Goal: Task Accomplishment & Management: Use online tool/utility

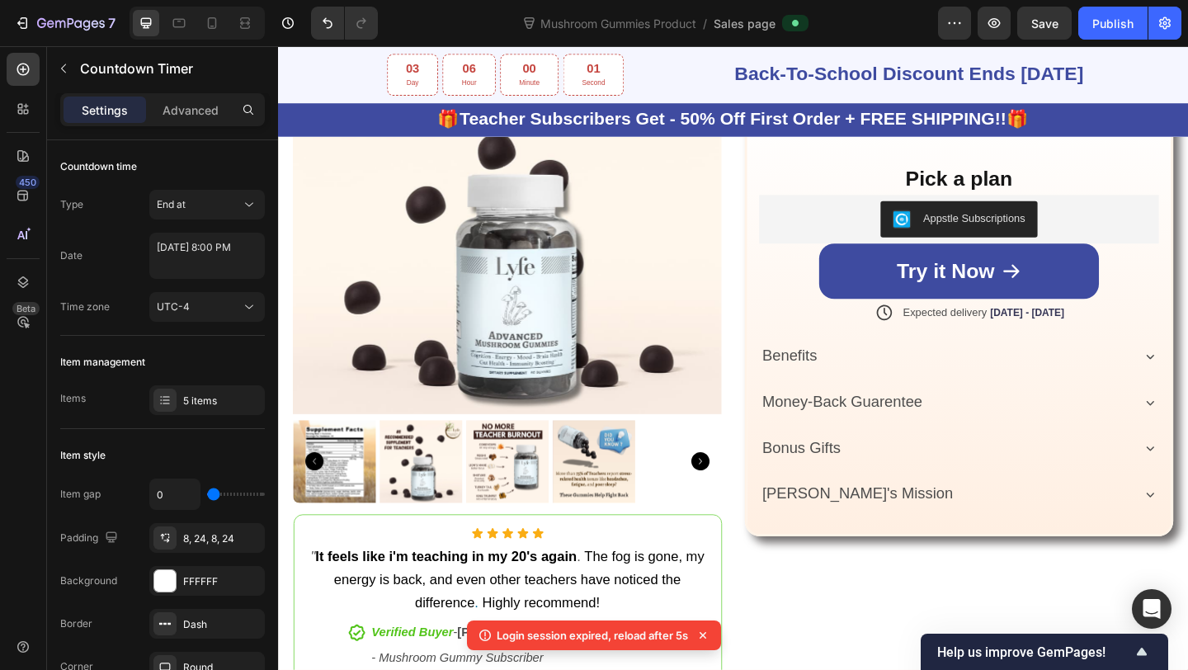
scroll to position [791, 0]
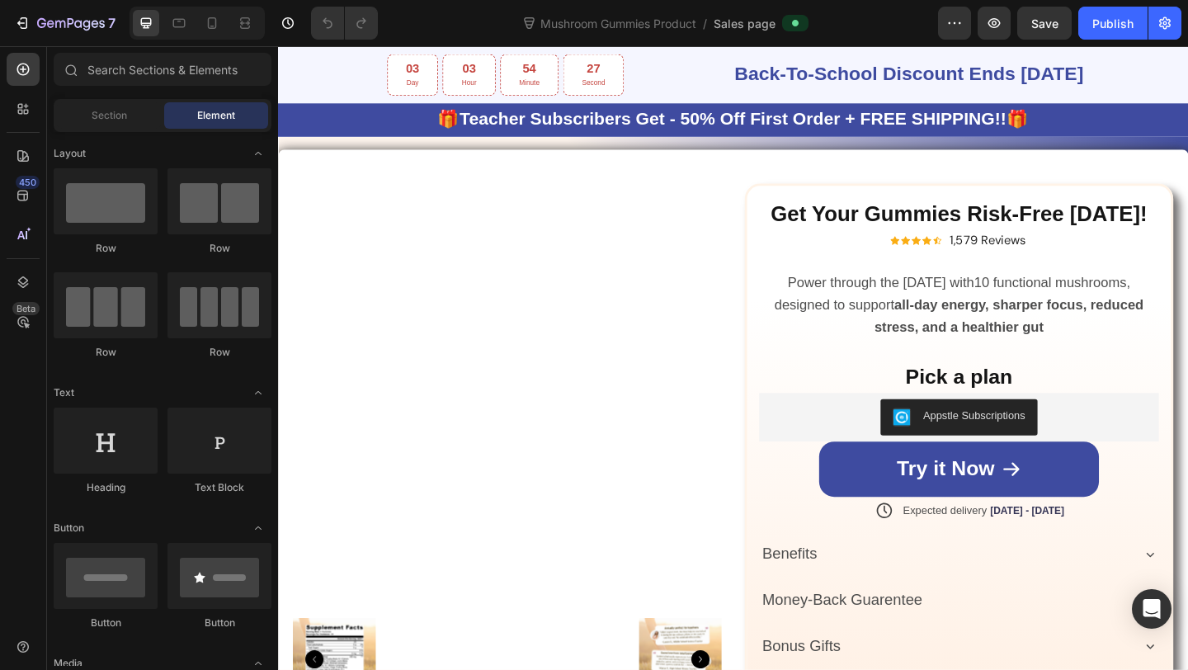
scroll to position [762, 0]
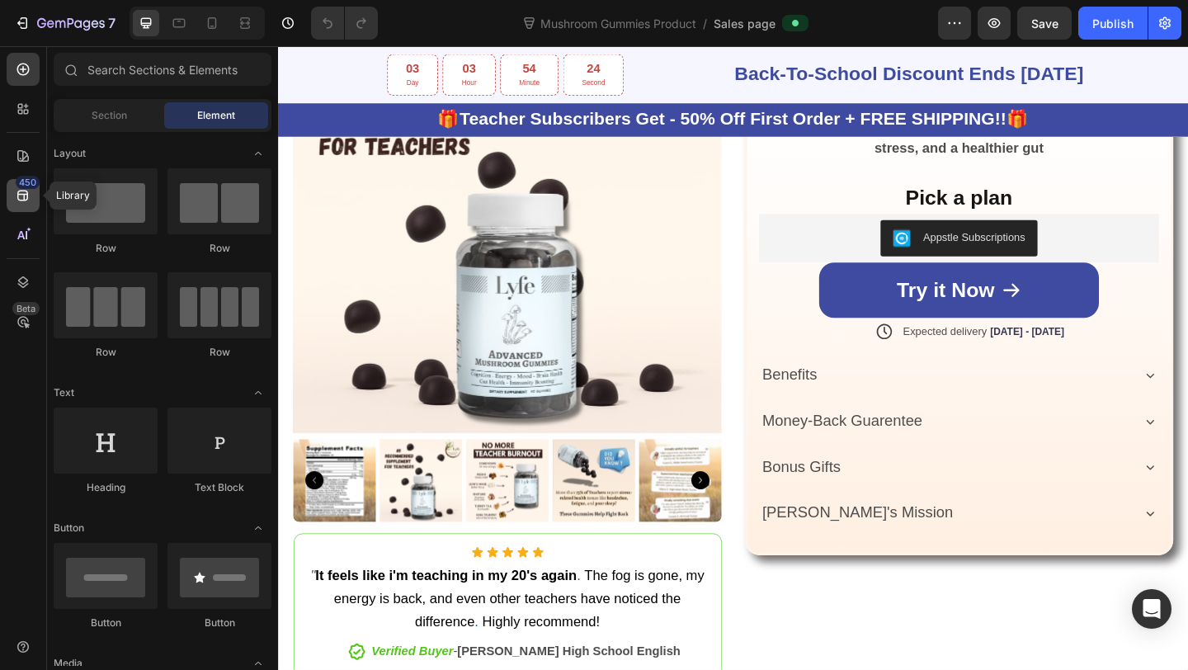
click at [35, 198] on div "450" at bounding box center [23, 195] width 33 height 33
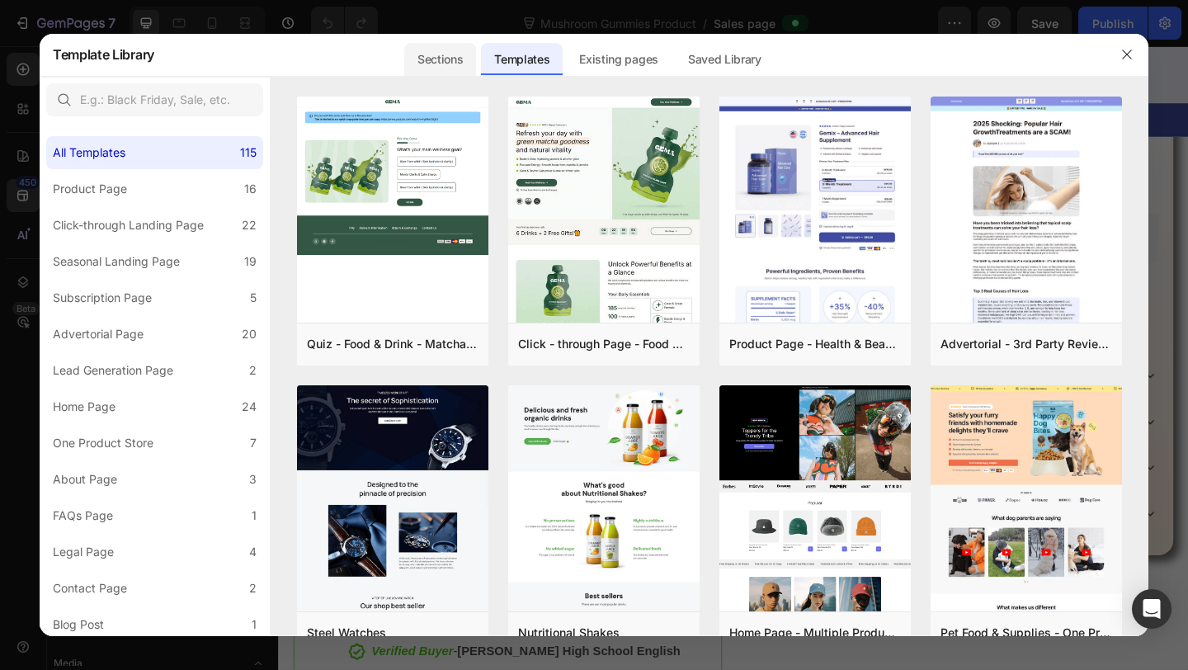
click at [448, 50] on div "Sections" at bounding box center [440, 59] width 72 height 33
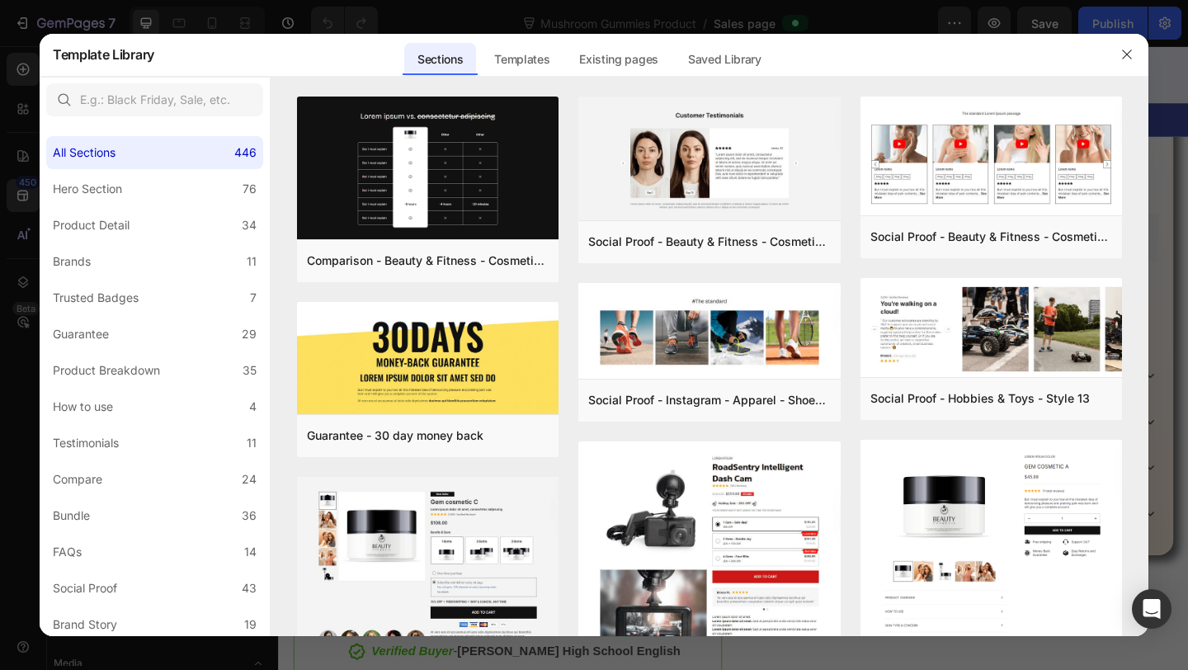
click at [2, 279] on div at bounding box center [594, 335] width 1188 height 670
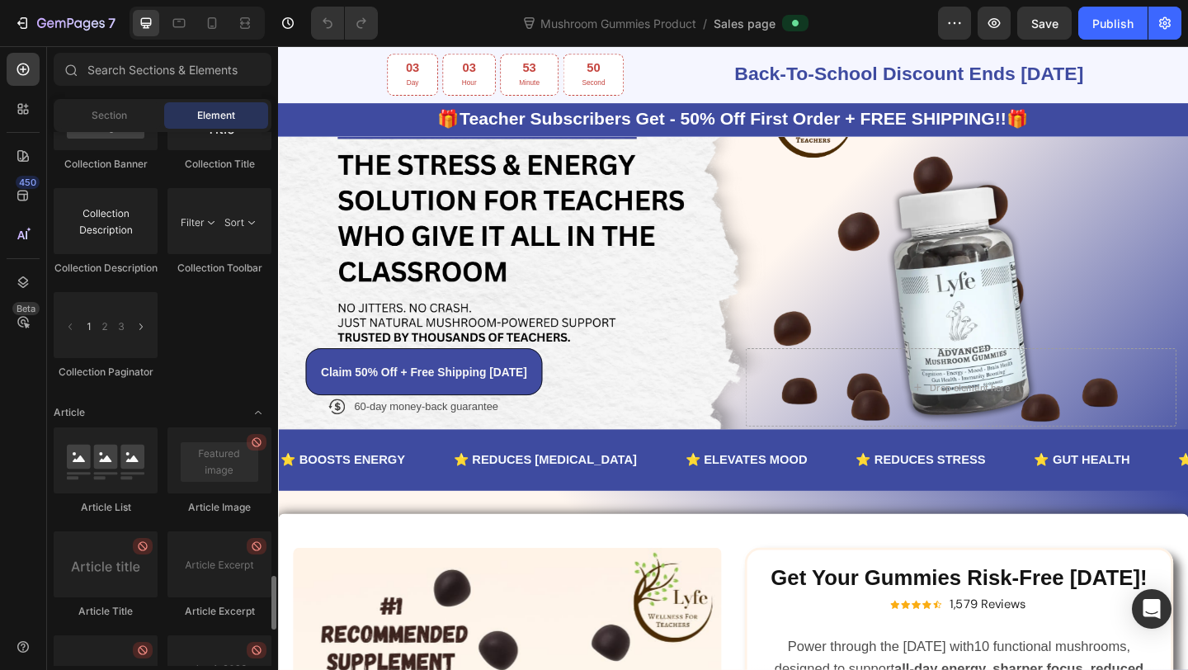
scroll to position [4430, 0]
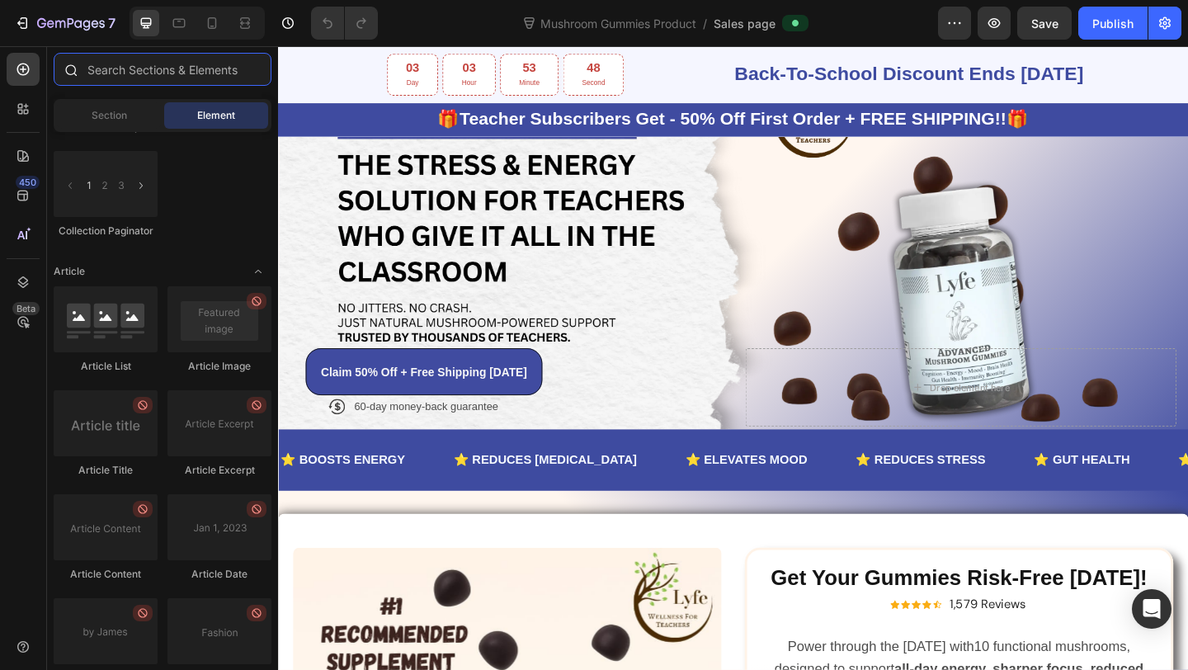
click at [109, 81] on input "text" at bounding box center [163, 69] width 218 height 33
click at [34, 105] on div at bounding box center [23, 108] width 33 height 33
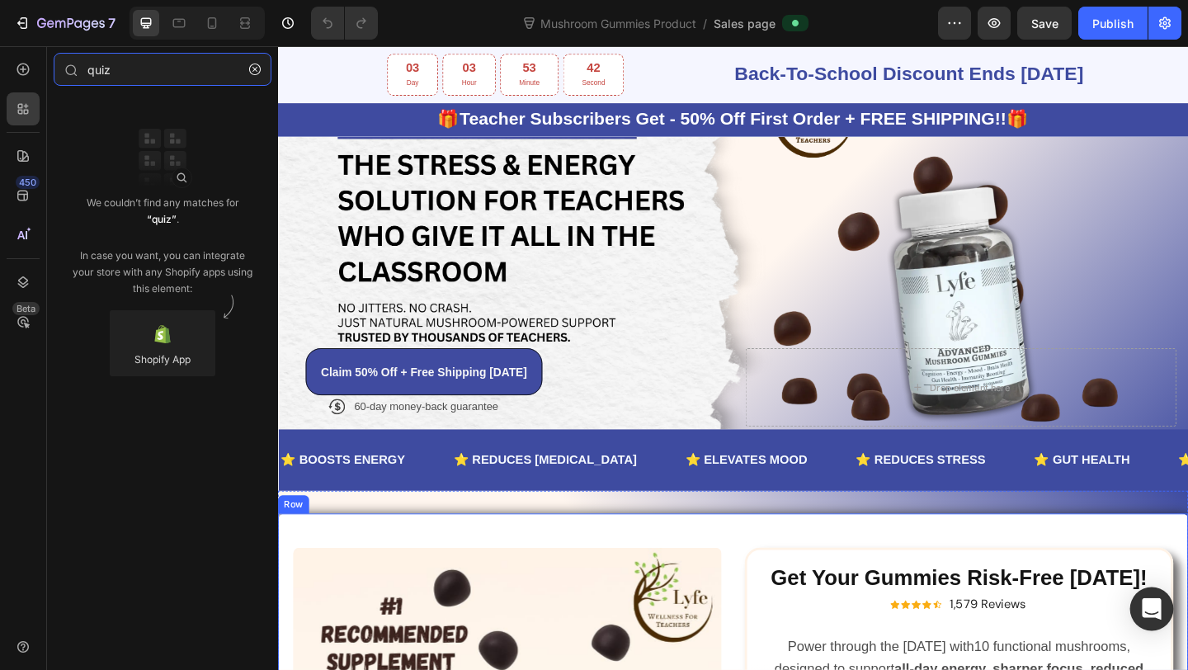
type input "quiz"
click at [1166, 605] on div "Open Intercom Messenger" at bounding box center [1152, 609] width 44 height 44
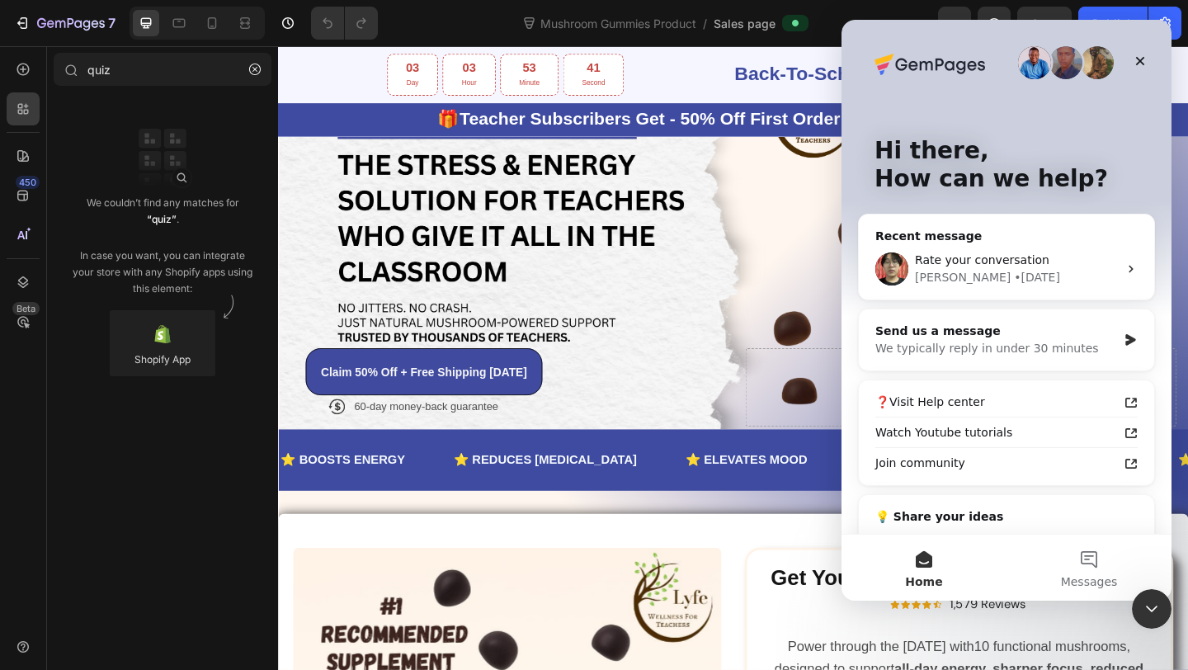
scroll to position [0, 0]
click at [1098, 568] on button "Messages" at bounding box center [1089, 568] width 165 height 66
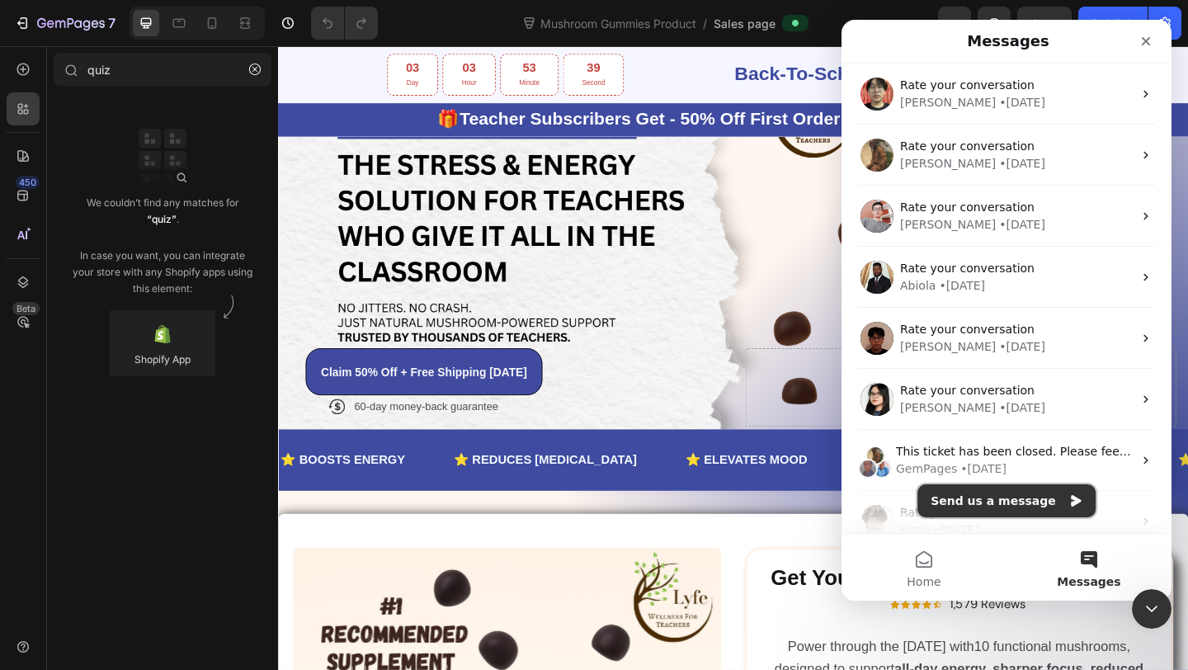
click at [1022, 496] on button "Send us a message" at bounding box center [1006, 500] width 178 height 33
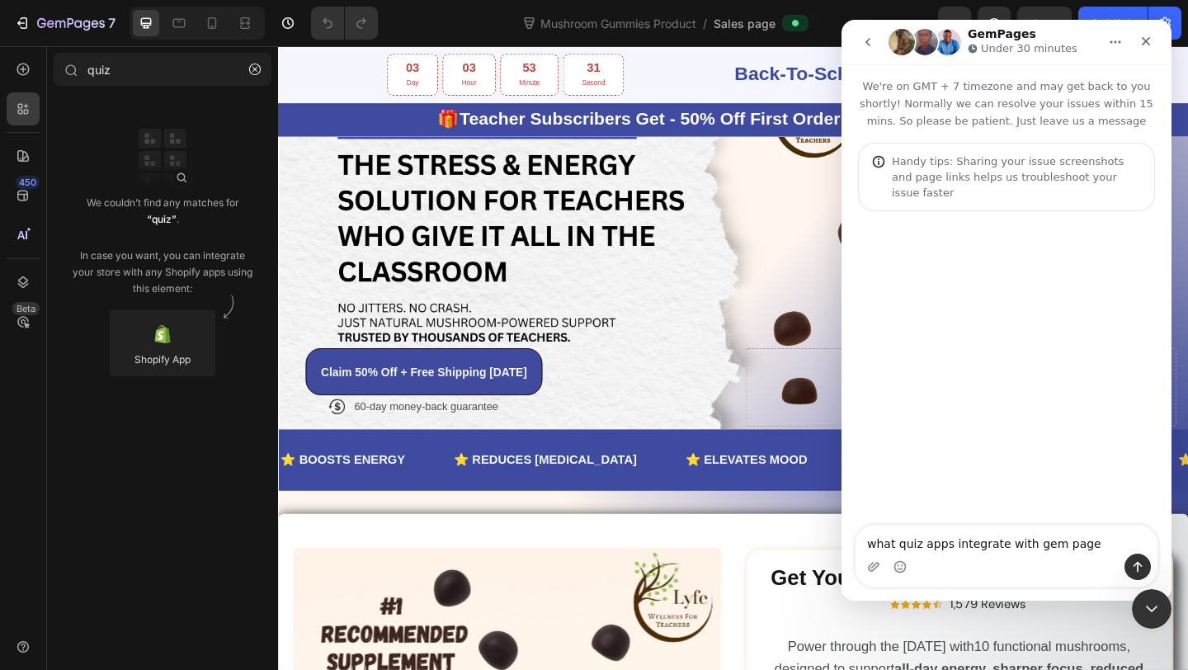
type textarea "what quiz apps integrate with gem pages"
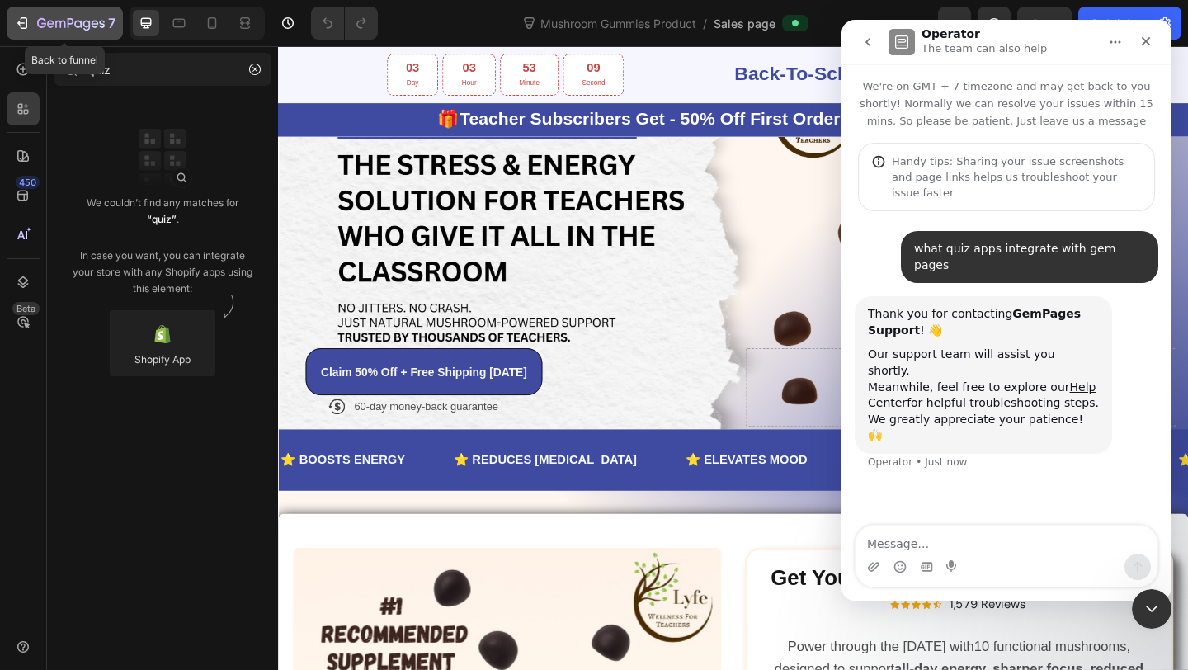
click at [31, 17] on div "7" at bounding box center [64, 23] width 101 height 20
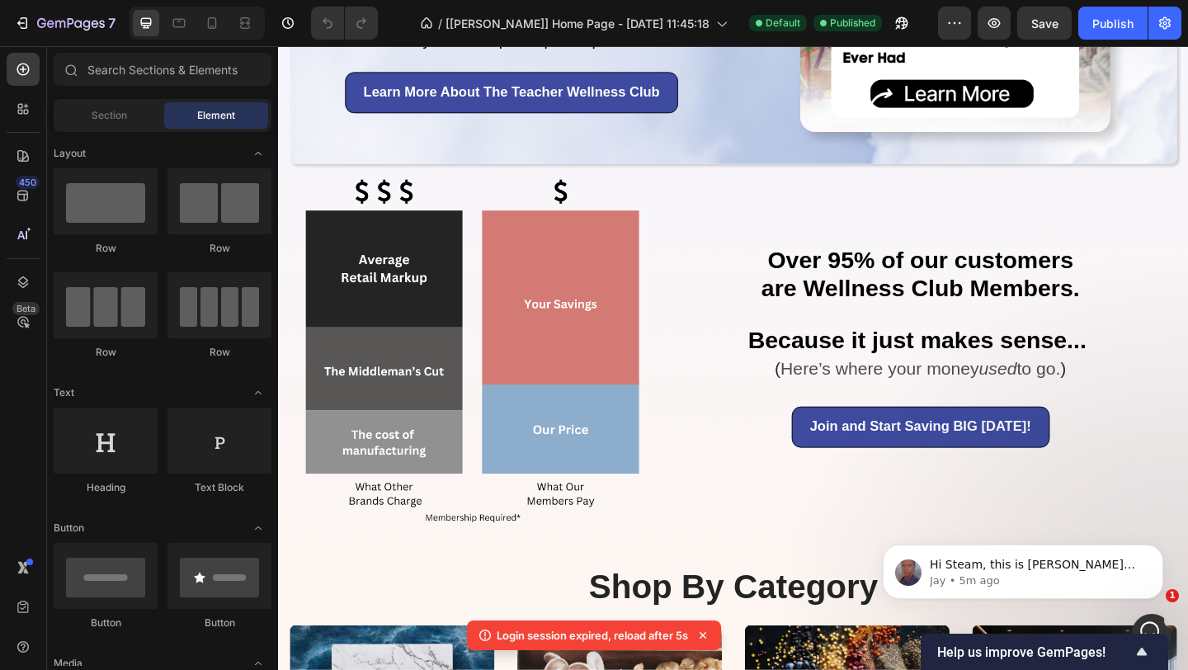
scroll to position [1150, 0]
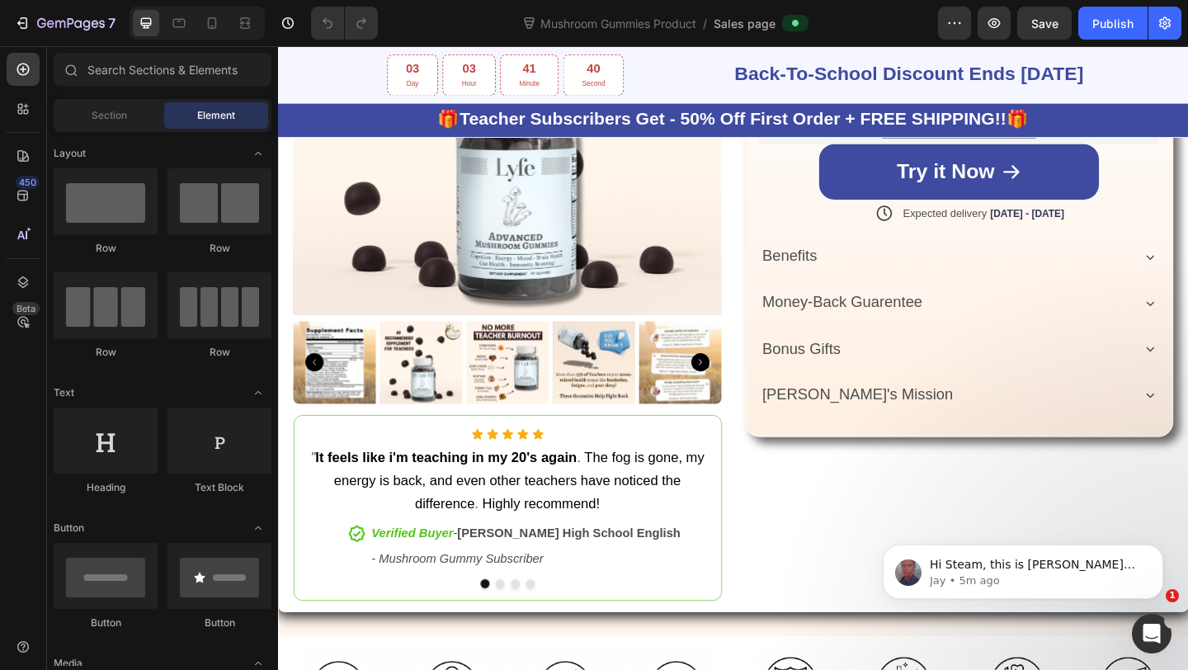
scroll to position [973, 0]
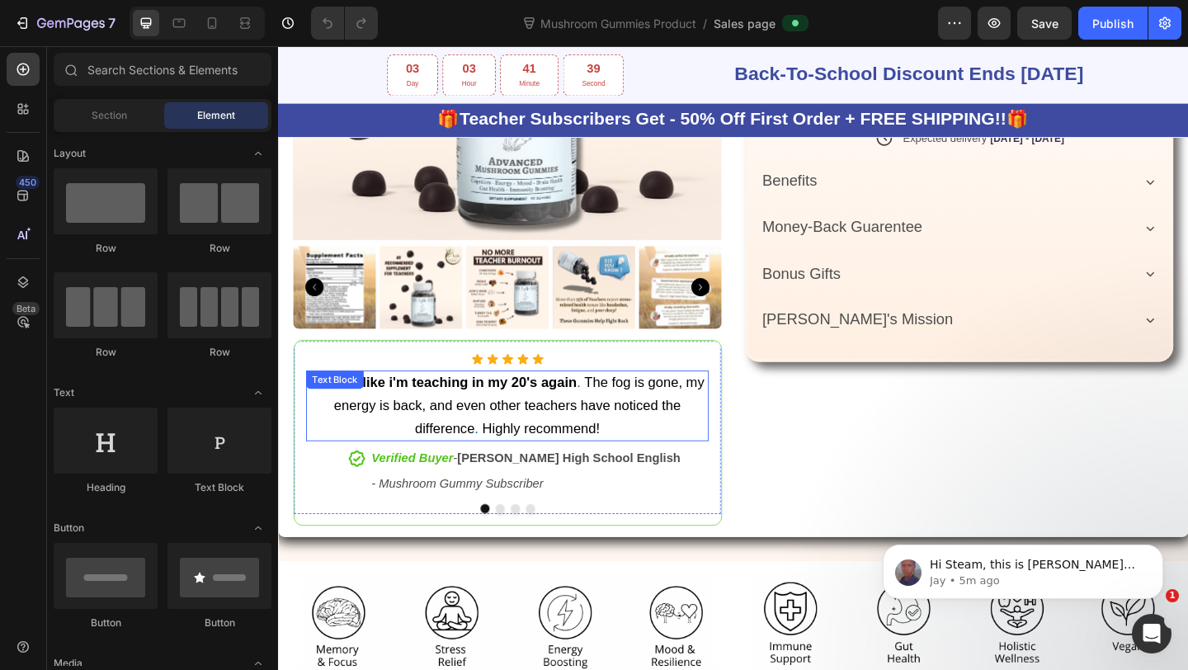
click at [531, 415] on strong "It feels like i'm teaching in my 20's again" at bounding box center [460, 411] width 285 height 17
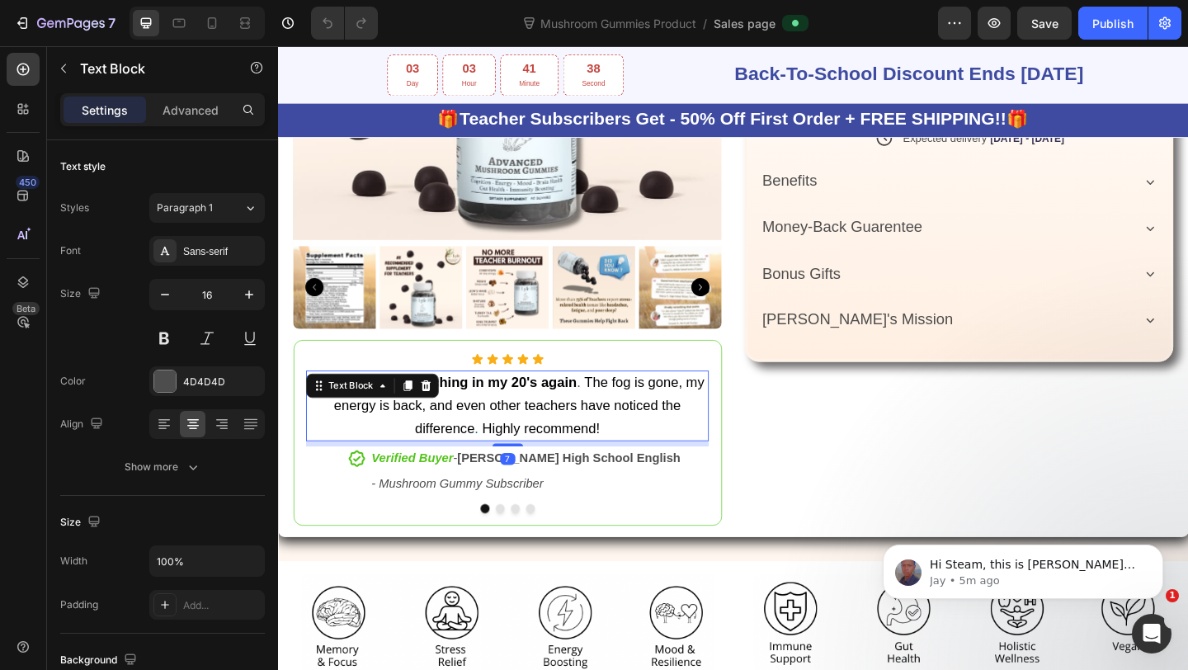
click at [601, 415] on strong "It feels like i'm teaching in my 20's again" at bounding box center [460, 411] width 285 height 17
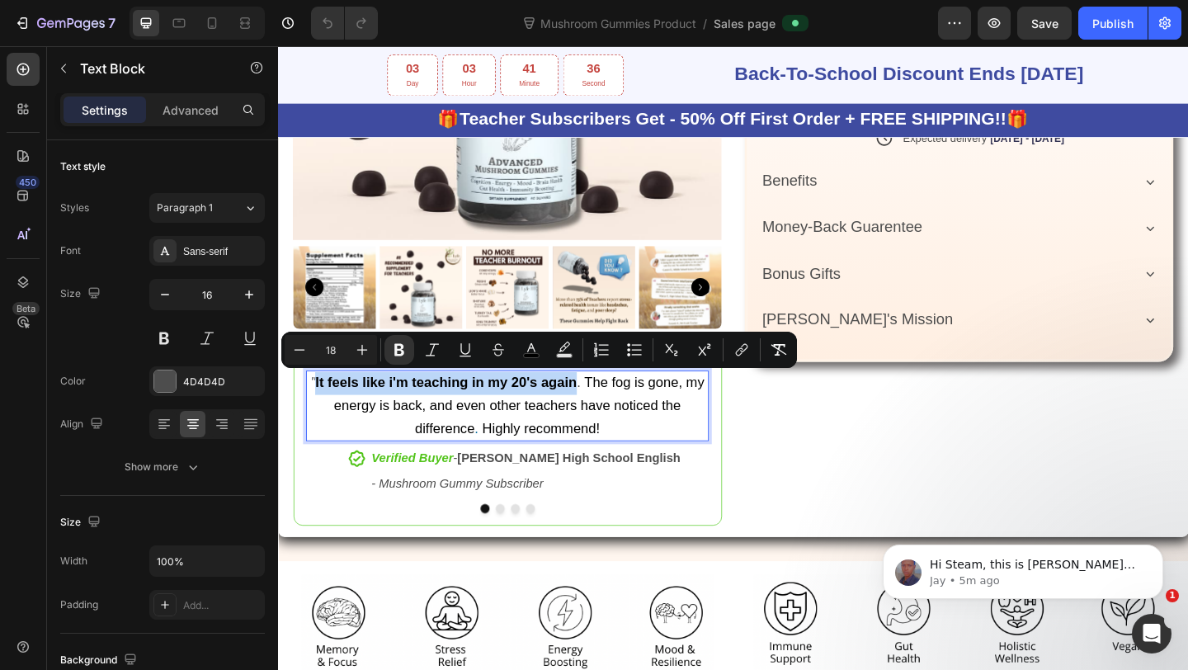
drag, startPoint x: 606, startPoint y: 415, endPoint x: 320, endPoint y: 418, distance: 285.5
click at [320, 418] on p "" It feels like i'm teaching in my 20's again . The fog is gone, my energy is b…" at bounding box center [527, 436] width 435 height 73
copy strong "It feels like i'm teaching in my 20's again"
click at [515, 549] on button "Dot" at bounding box center [520, 549] width 10 height 10
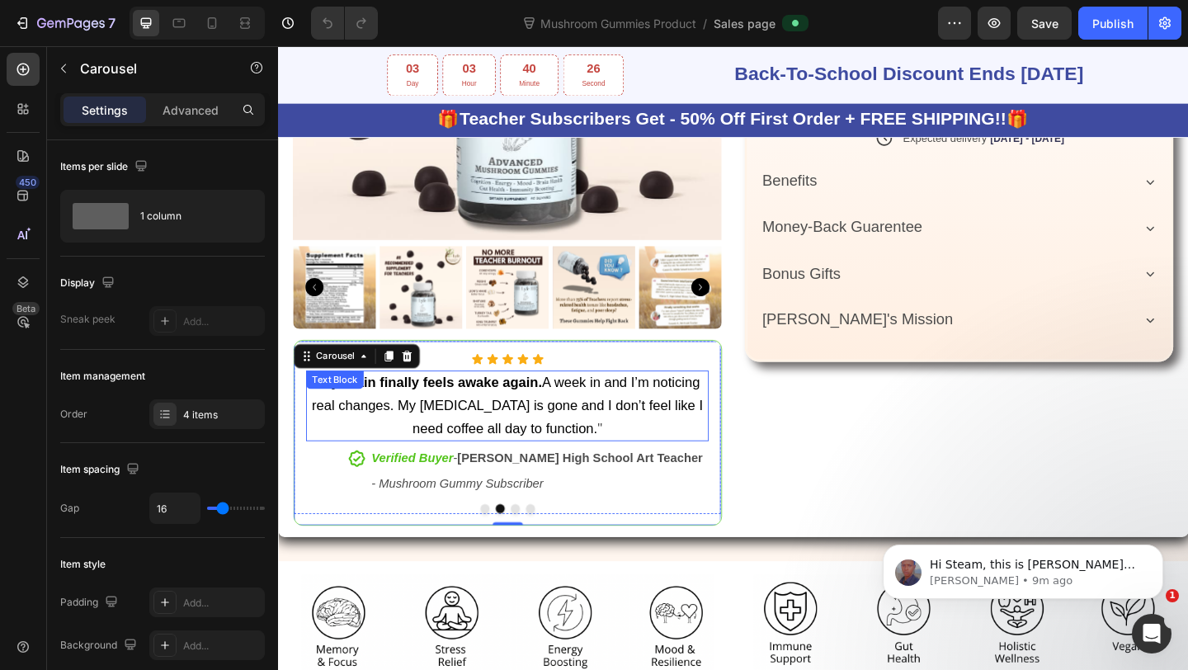
click at [549, 420] on p "" My brain finally feels awake again. A week in and I’m noticing real changes. …" at bounding box center [527, 436] width 435 height 73
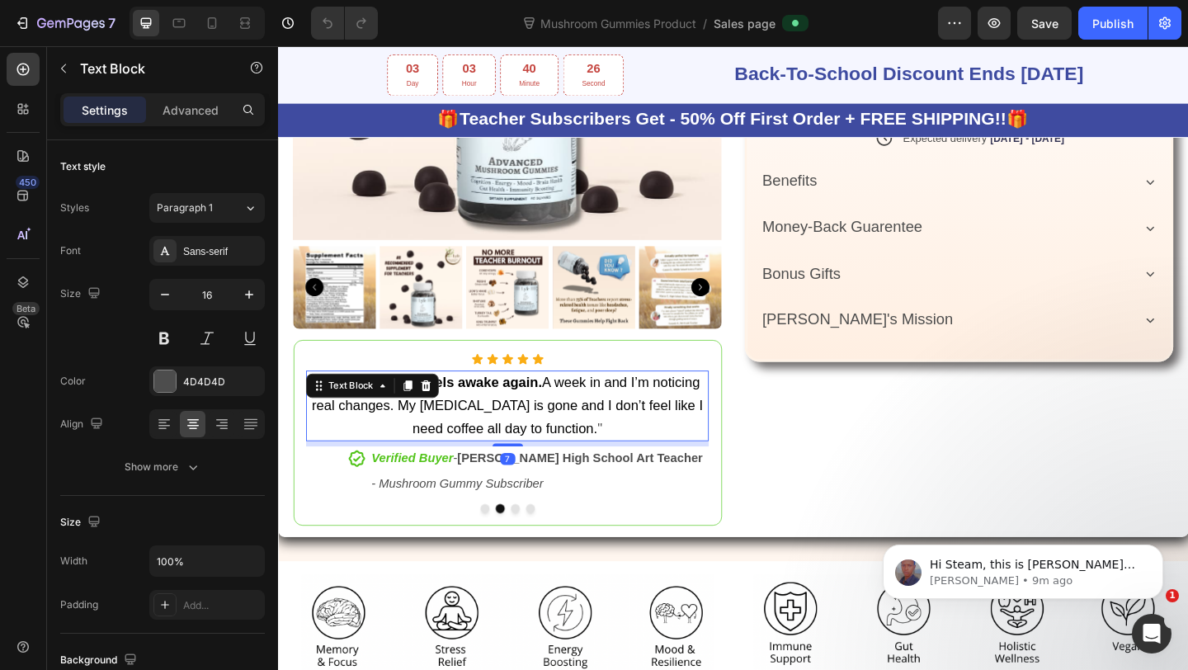
click at [563, 416] on strong "My brain finally feels awake again." at bounding box center [444, 411] width 242 height 17
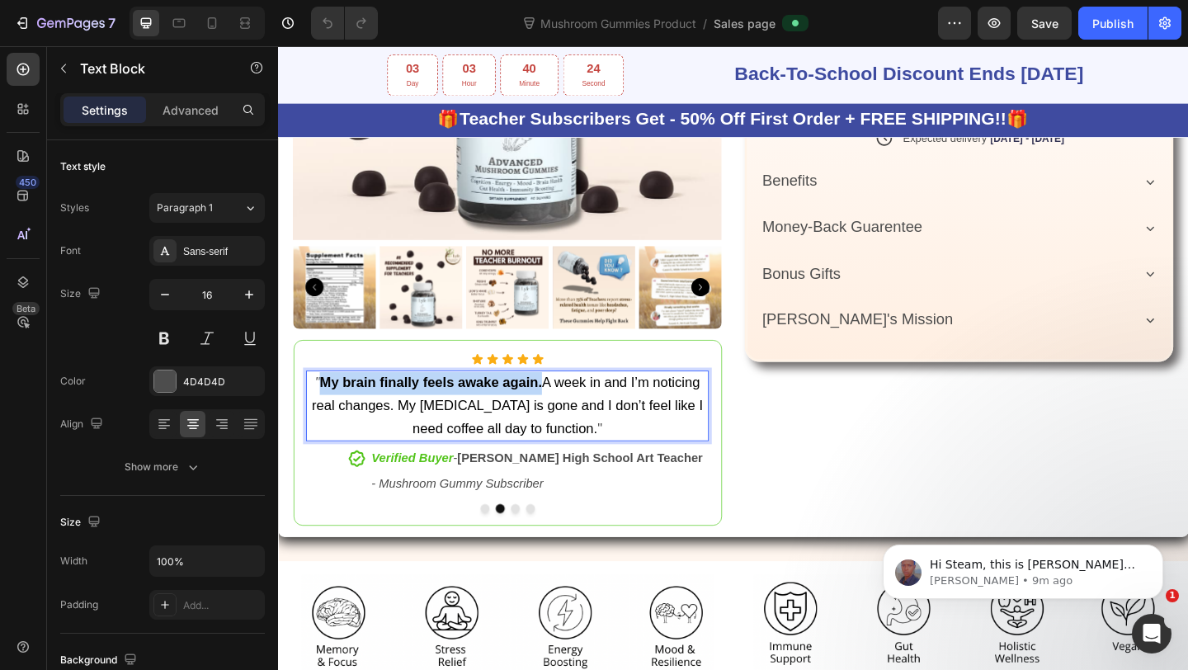
drag, startPoint x: 563, startPoint y: 416, endPoint x: 329, endPoint y: 413, distance: 233.5
click at [329, 413] on strong "My brain finally feels awake again." at bounding box center [444, 411] width 242 height 17
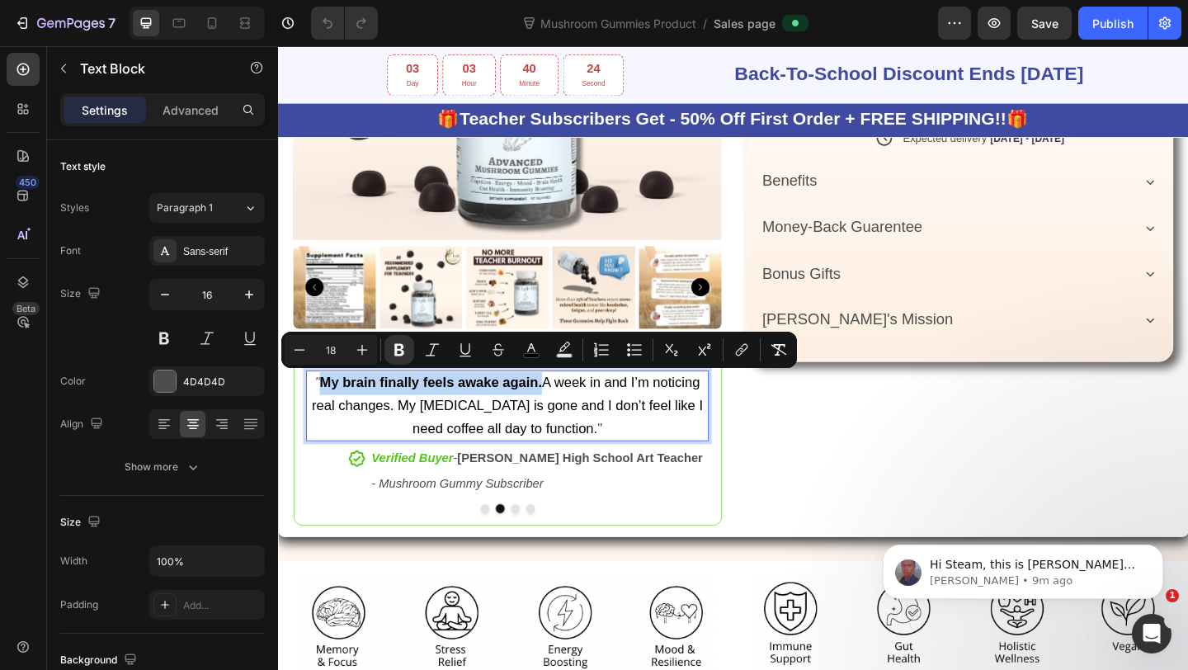
copy strong "My brain finally feels awake again."
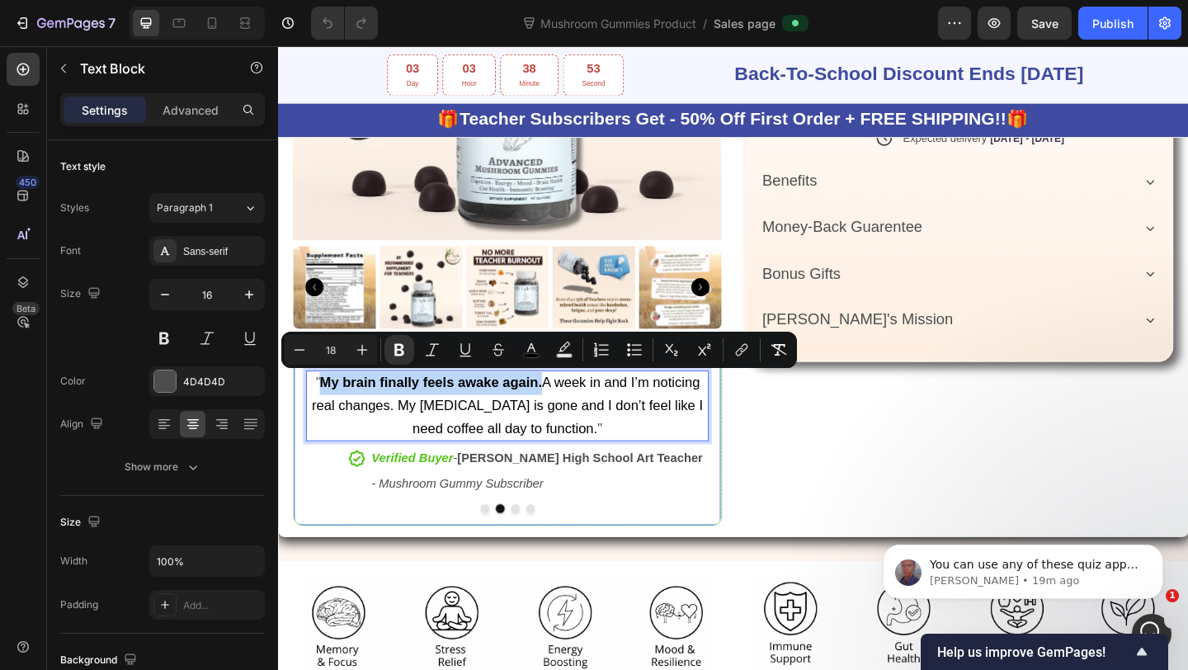
click at [536, 546] on button "Dot" at bounding box center [536, 549] width 10 height 10
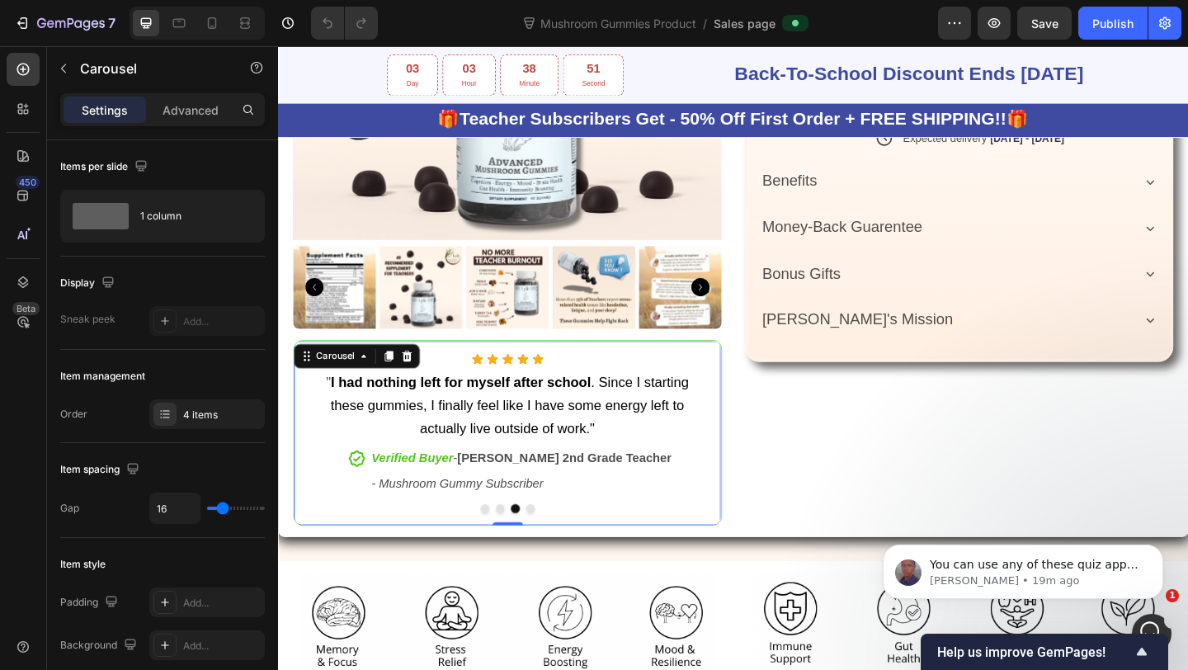
click at [553, 546] on button "Dot" at bounding box center [553, 549] width 10 height 10
click at [540, 545] on div at bounding box center [527, 549] width 465 height 10
click at [540, 545] on button "Dot" at bounding box center [536, 549] width 10 height 10
click at [1028, 582] on p "Jay • 20m ago" at bounding box center [1036, 580] width 213 height 15
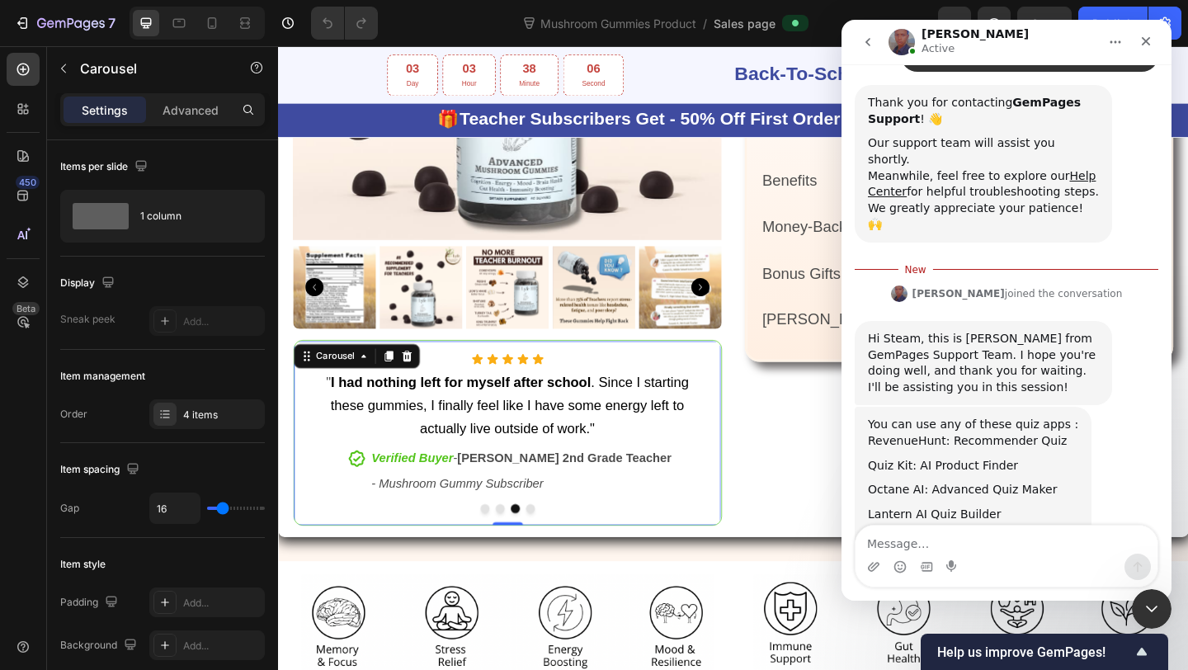
scroll to position [213, 0]
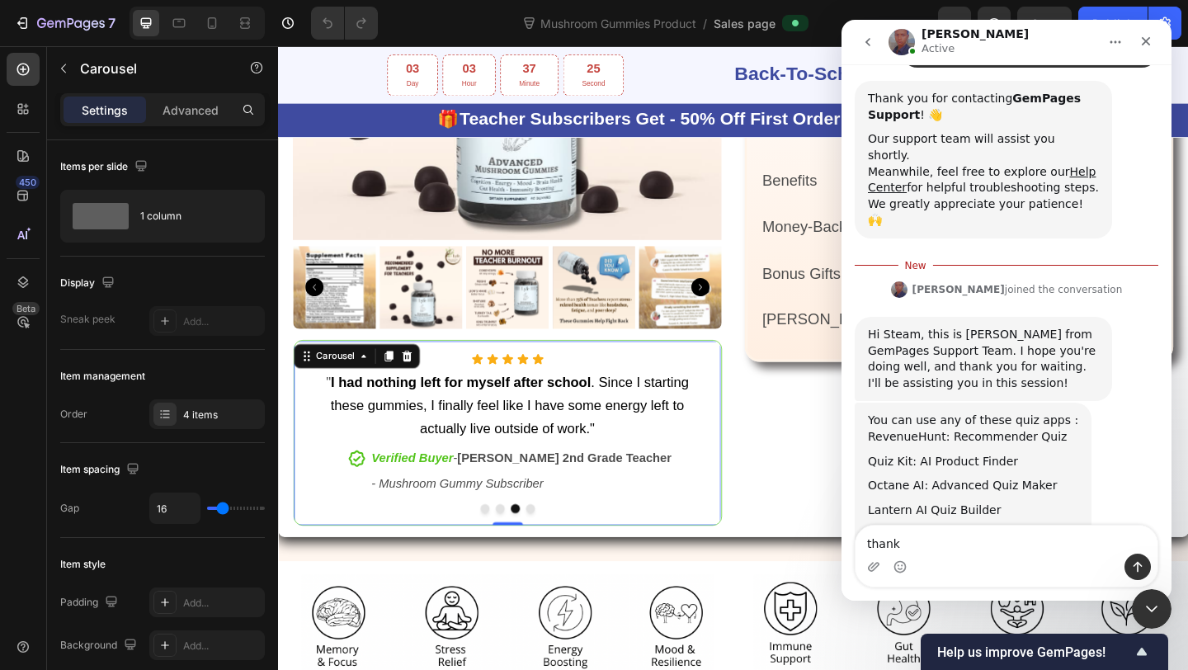
type textarea "thanks"
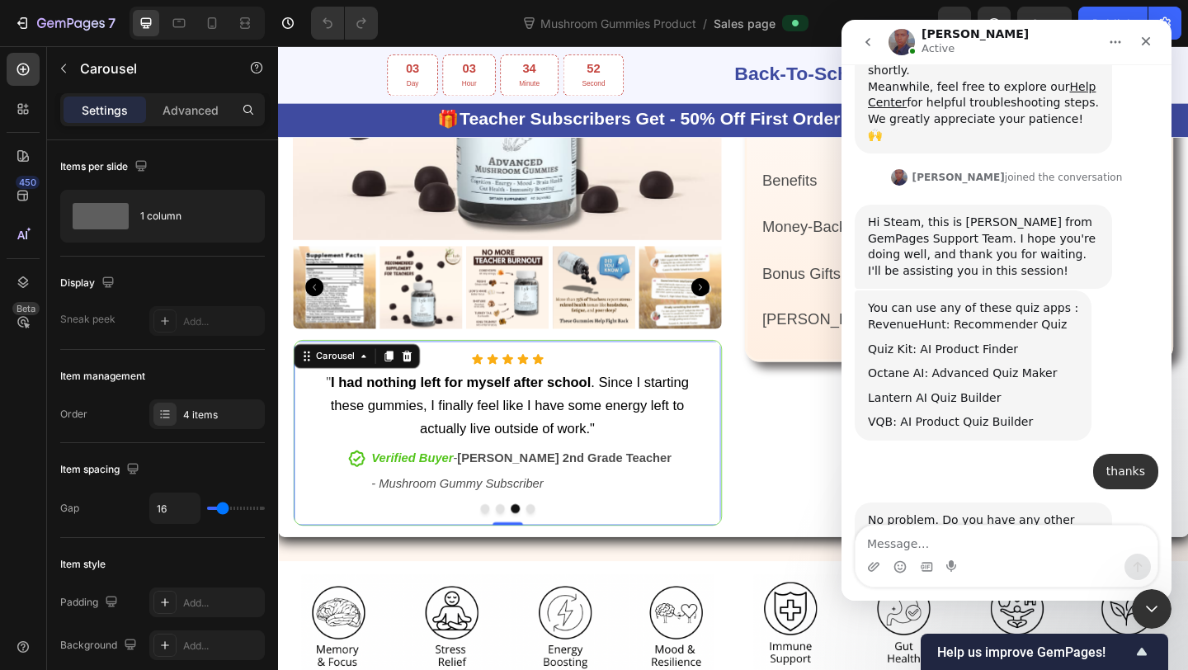
scroll to position [300, 0]
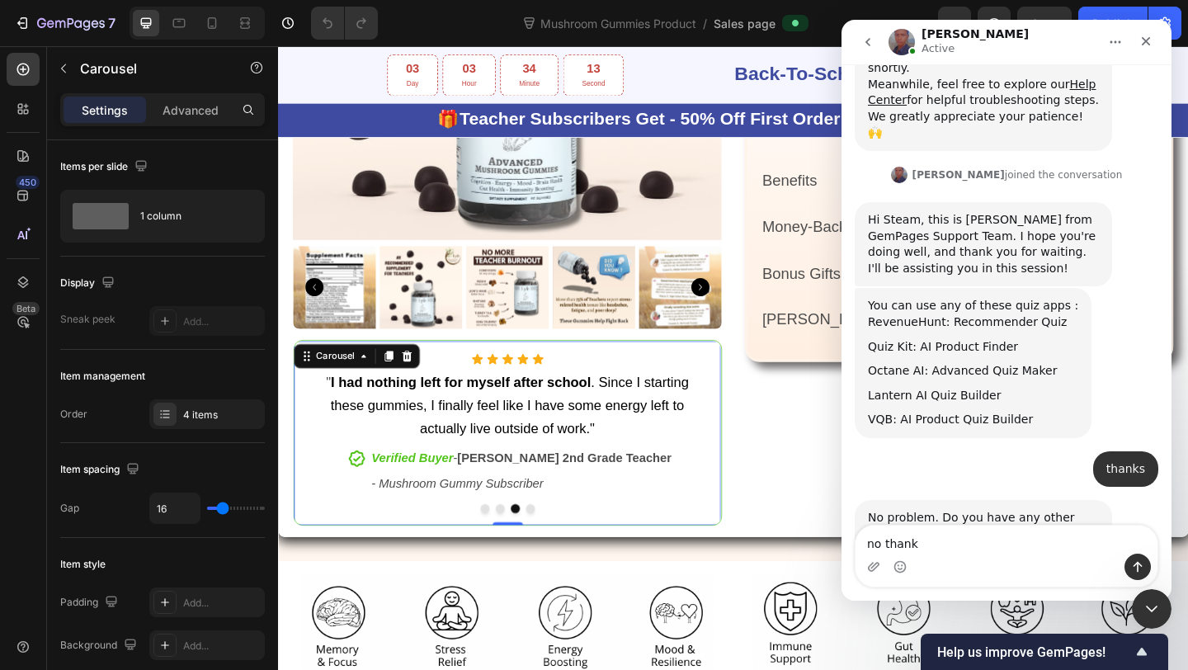
type textarea "no thanks"
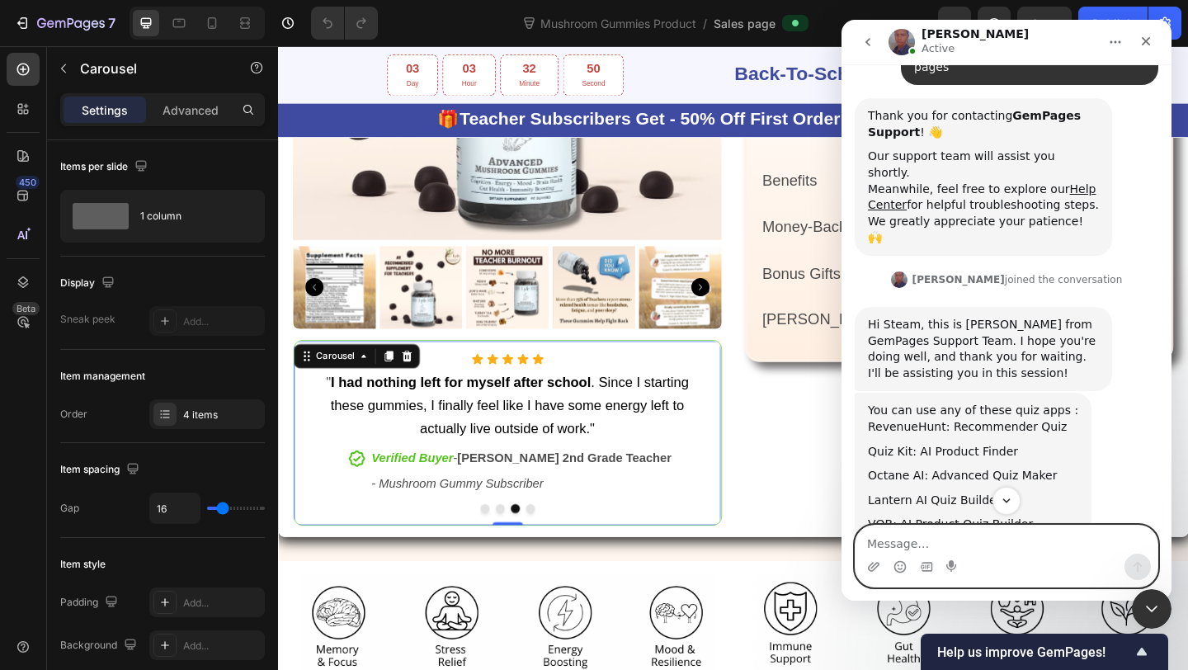
scroll to position [215, 0]
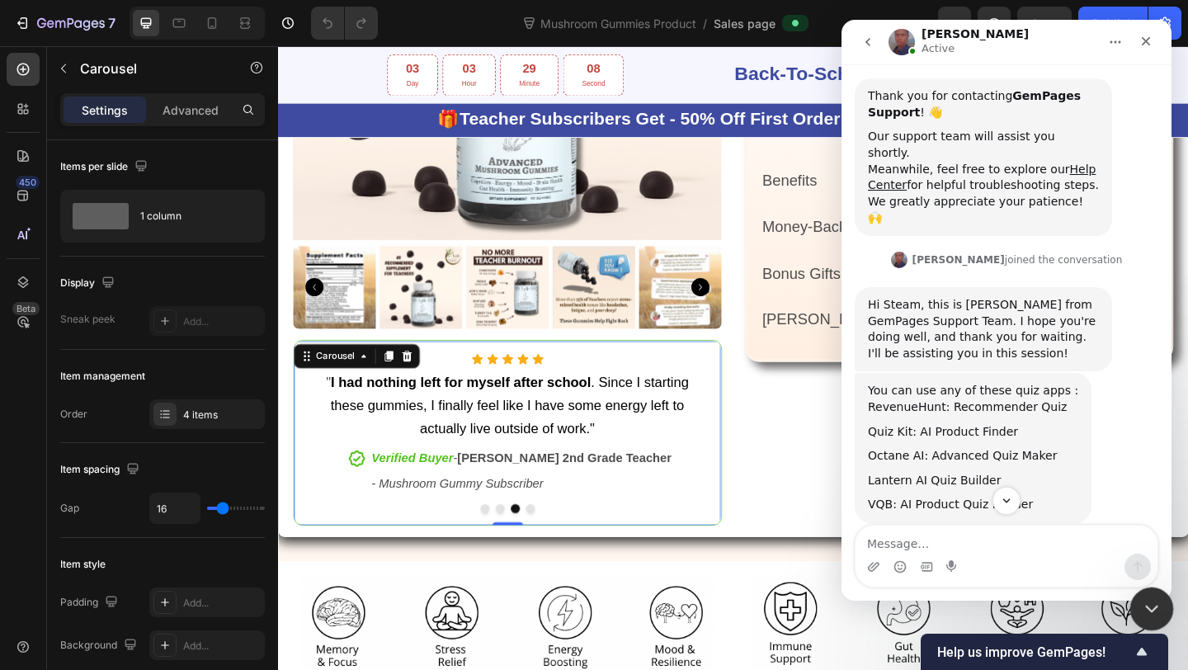
click at [1157, 602] on icon "Close Intercom Messenger" at bounding box center [1149, 607] width 20 height 20
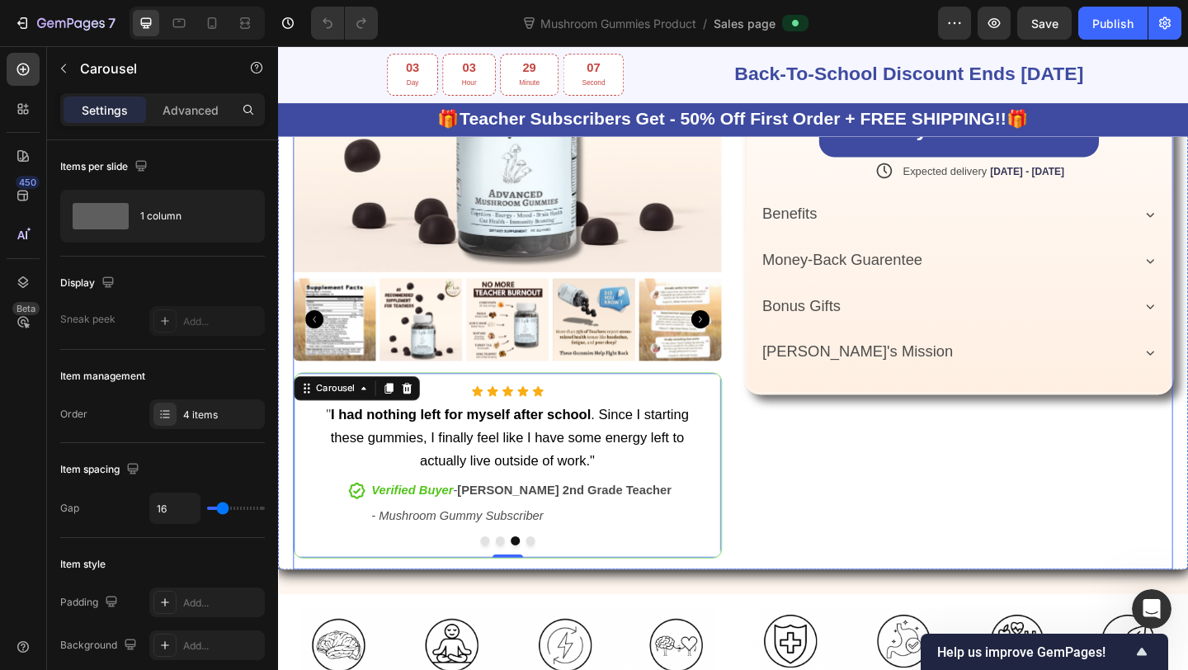
scroll to position [890, 0]
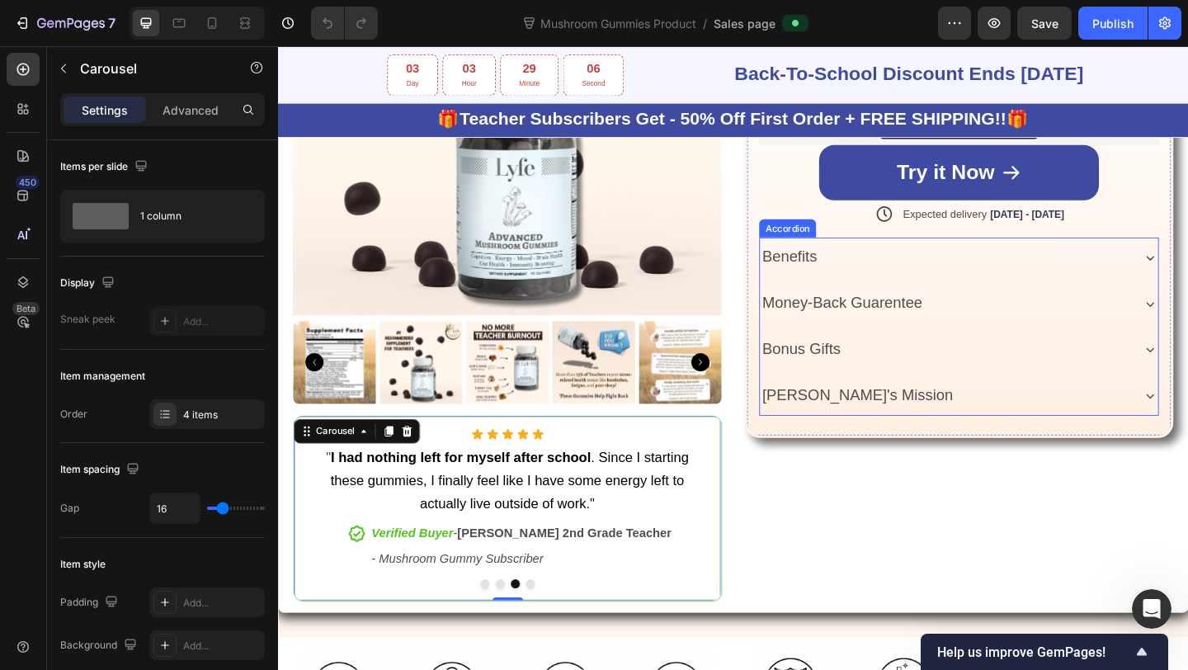
click at [928, 378] on div "Bonus Gifts" at bounding box center [1003, 376] width 403 height 31
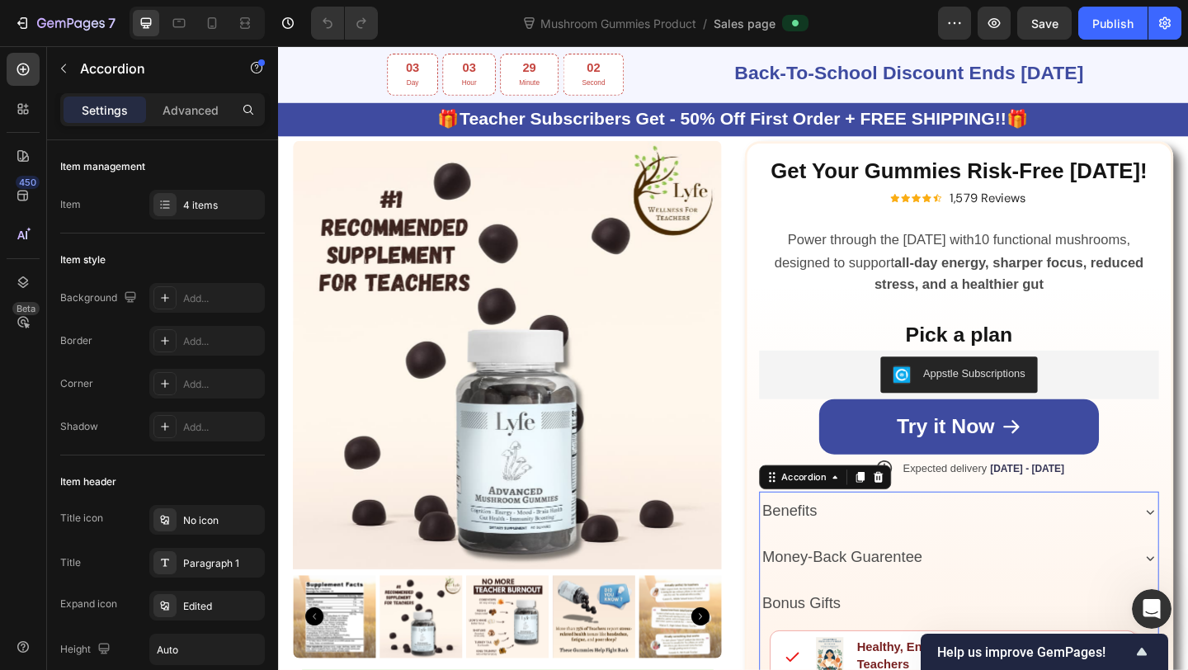
scroll to position [612, 0]
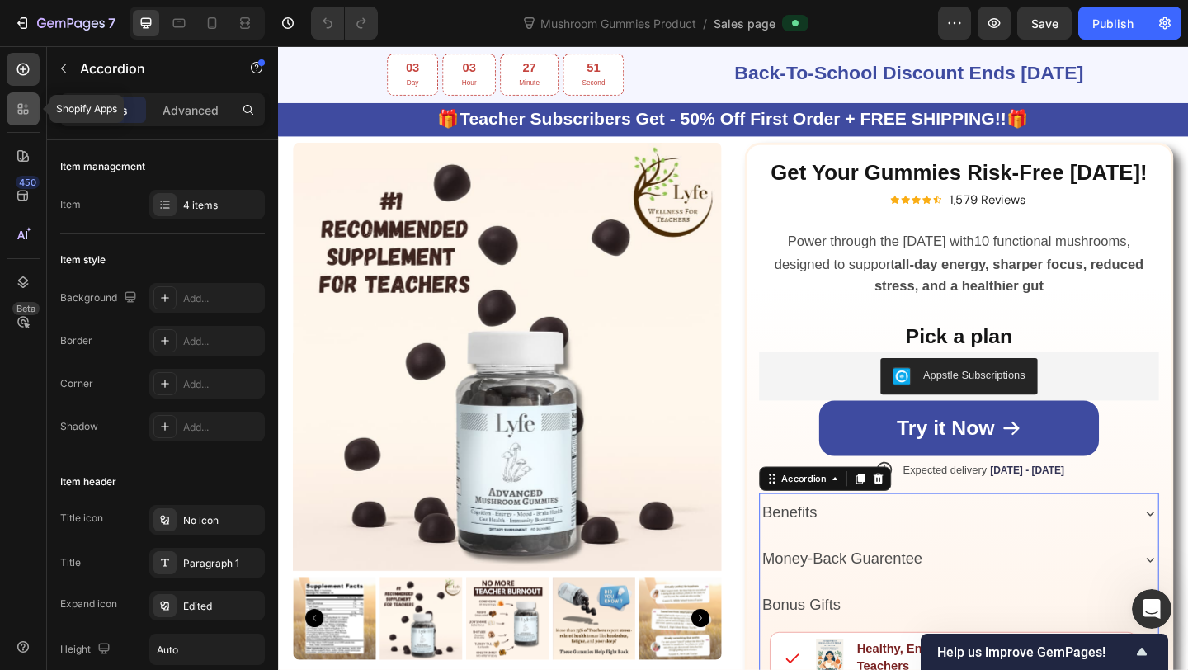
click at [29, 119] on div at bounding box center [23, 108] width 33 height 33
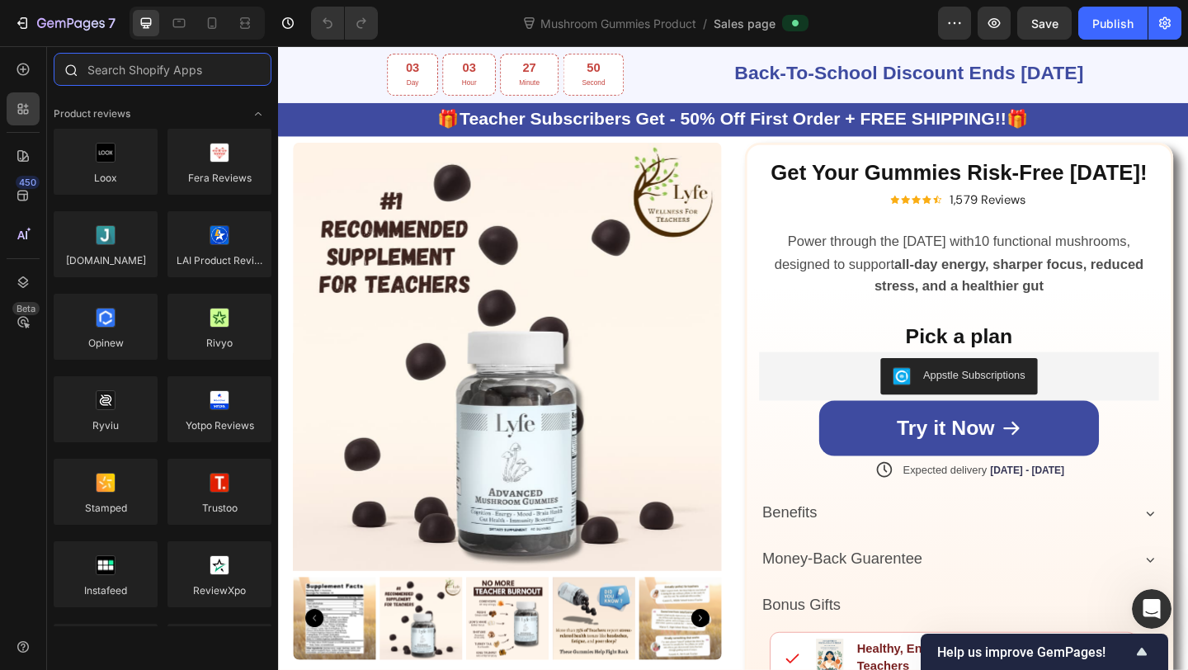
click at [180, 78] on input "text" at bounding box center [163, 69] width 218 height 33
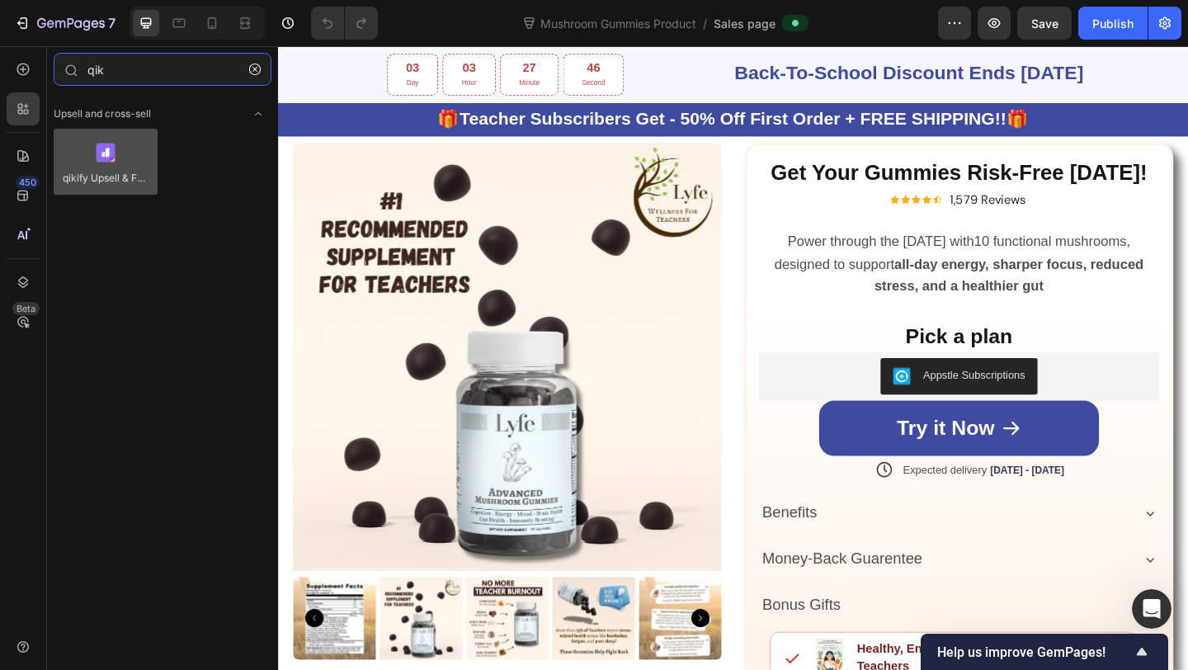
type input "qik"
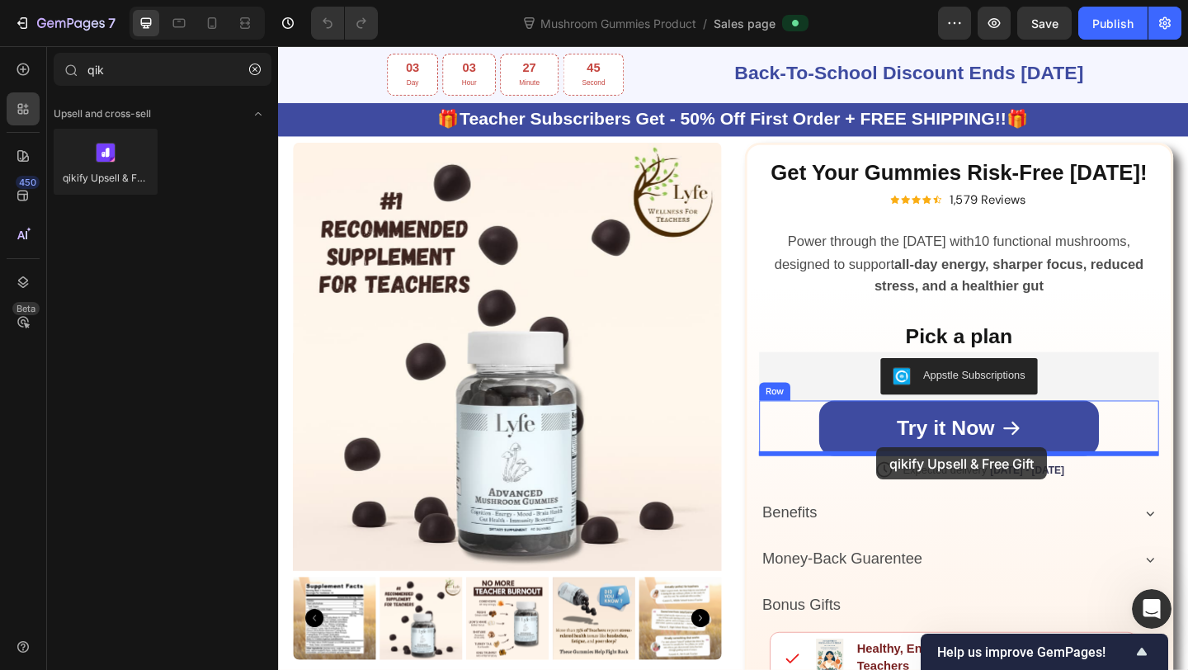
drag, startPoint x: 412, startPoint y: 205, endPoint x: 929, endPoint y: 483, distance: 587.3
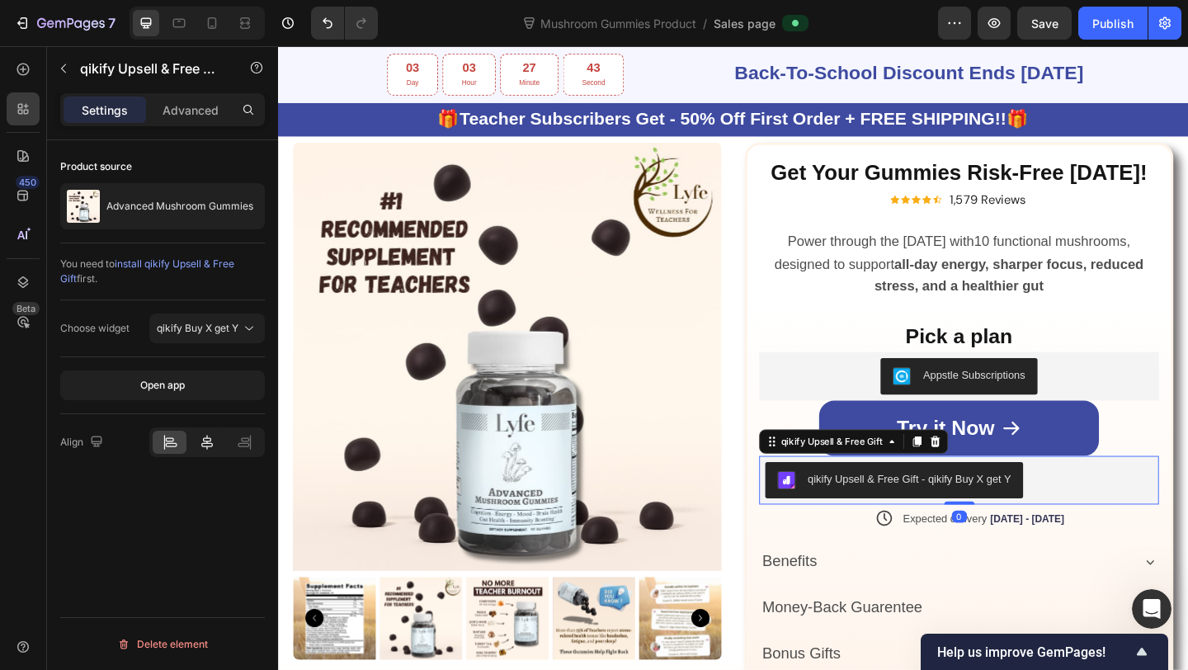
click at [210, 442] on icon at bounding box center [207, 442] width 17 height 17
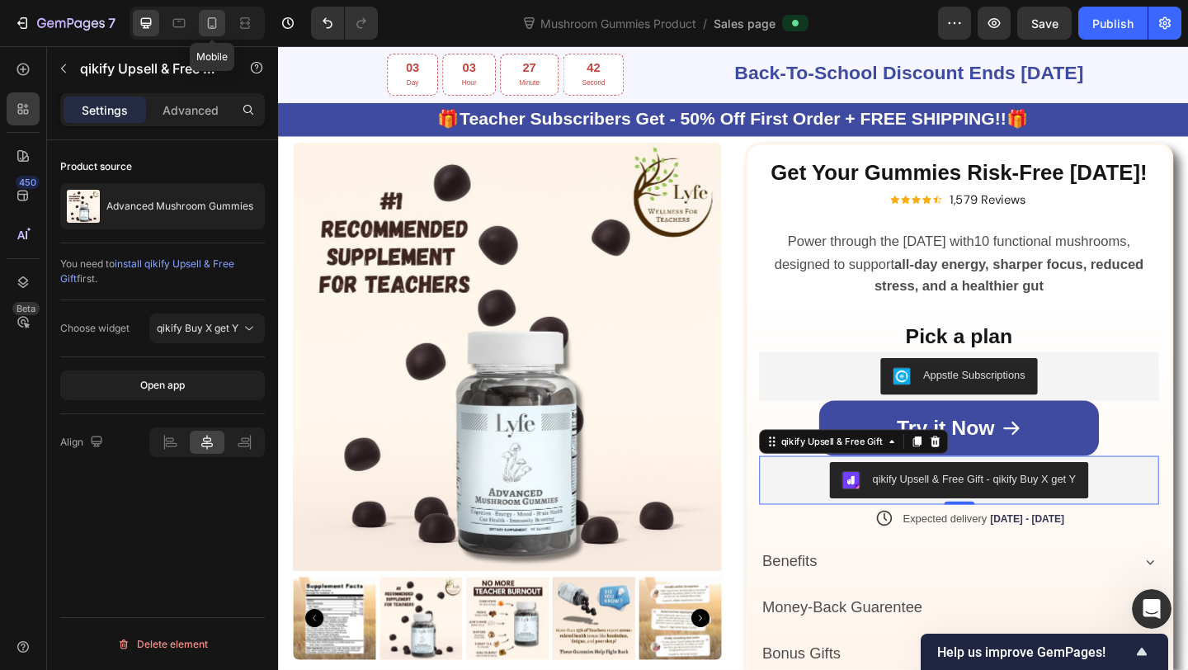
click at [207, 31] on icon at bounding box center [212, 23] width 17 height 17
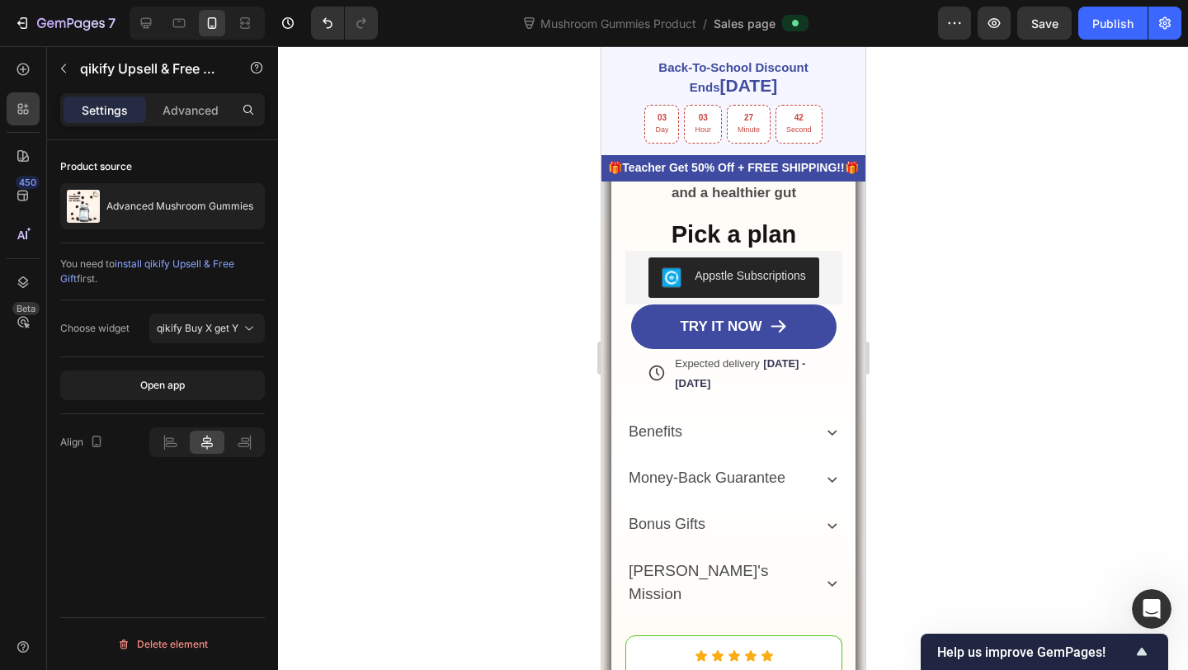
scroll to position [521, 0]
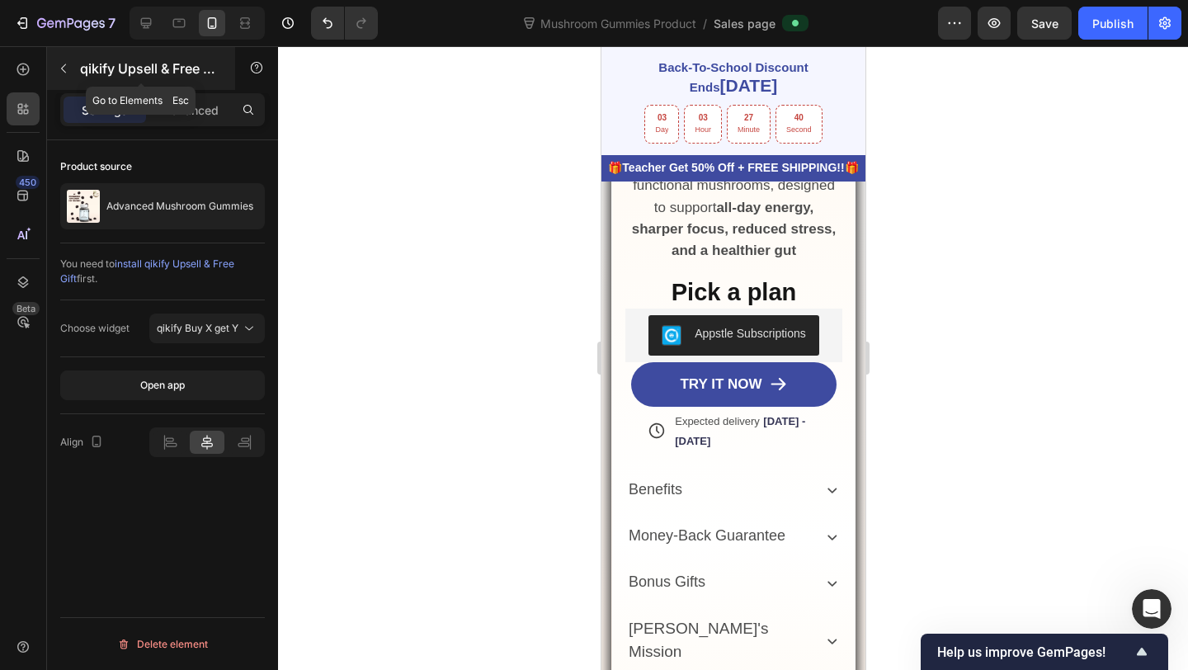
click at [70, 78] on button "button" at bounding box center [63, 68] width 26 height 26
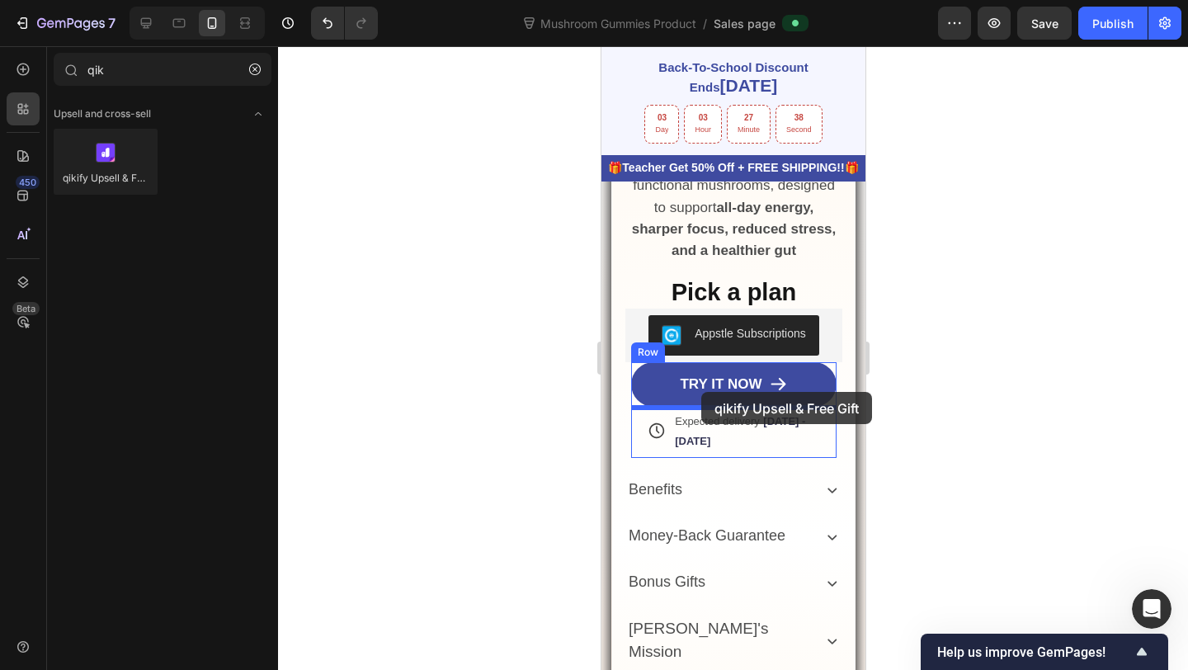
drag, startPoint x: 776, startPoint y: 214, endPoint x: 700, endPoint y: 392, distance: 193.4
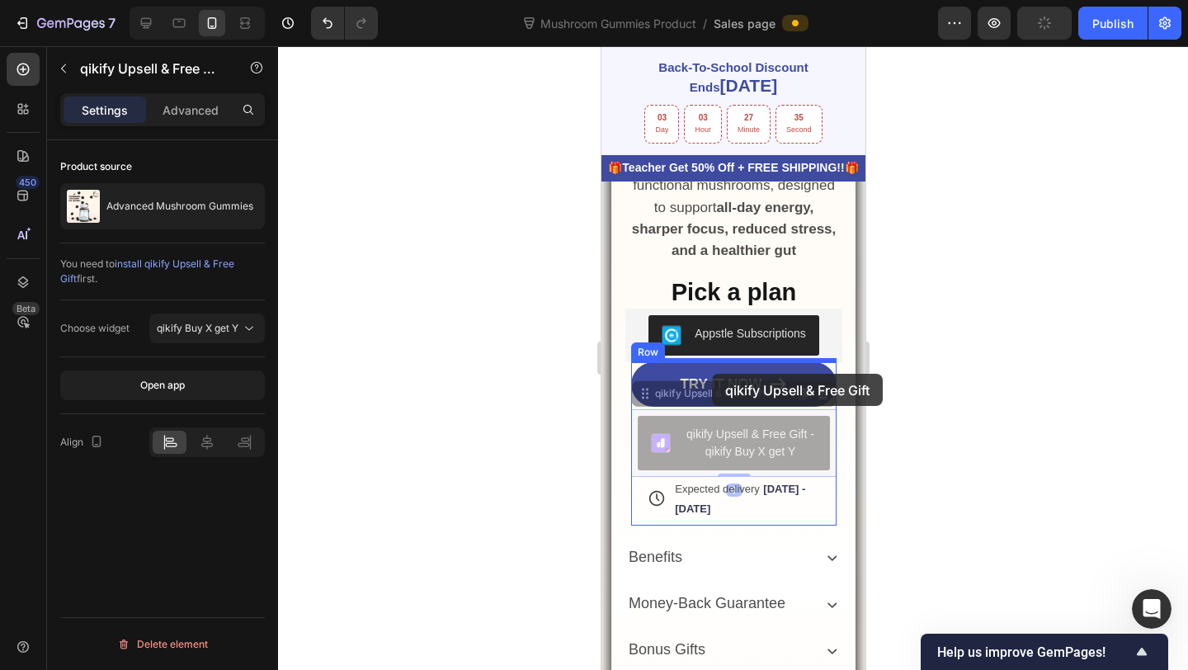
drag, startPoint x: 715, startPoint y: 443, endPoint x: 710, endPoint y: 374, distance: 69.4
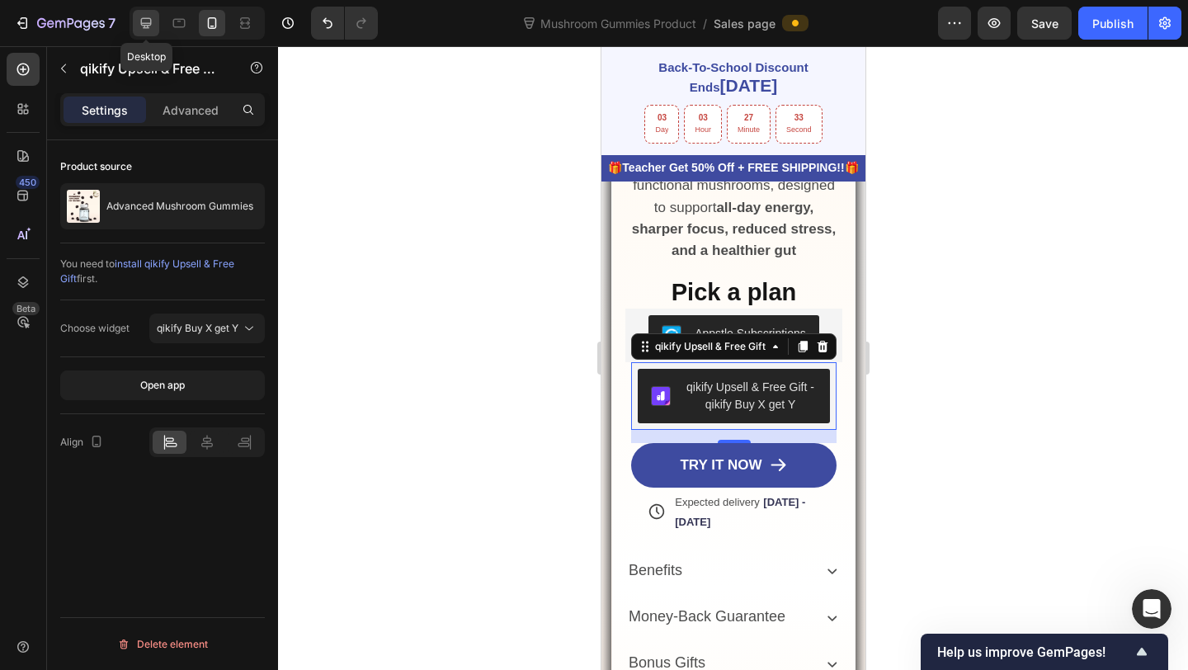
click at [148, 29] on icon at bounding box center [146, 23] width 17 height 17
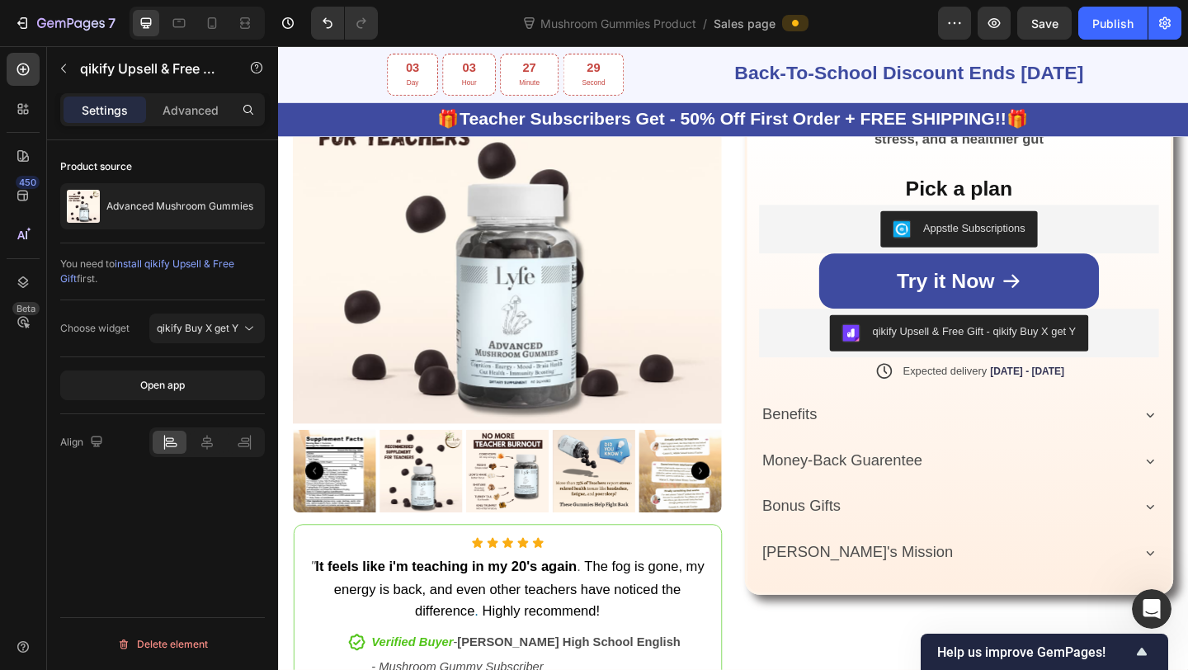
scroll to position [620, 0]
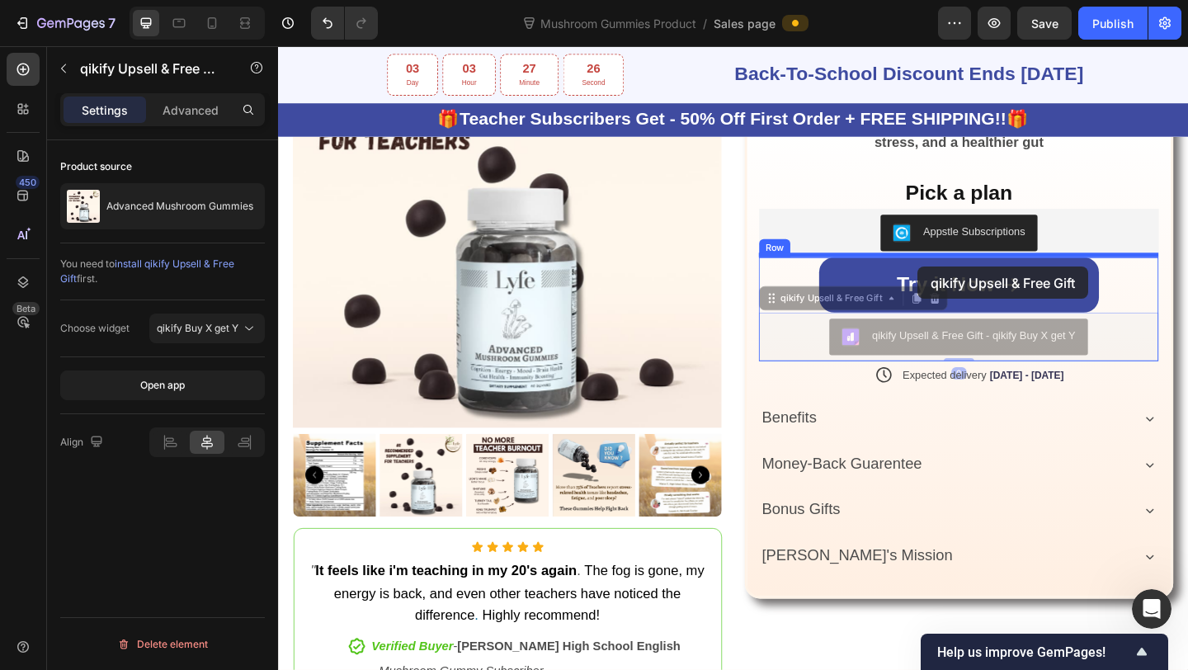
drag, startPoint x: 974, startPoint y: 351, endPoint x: 974, endPoint y: 286, distance: 64.4
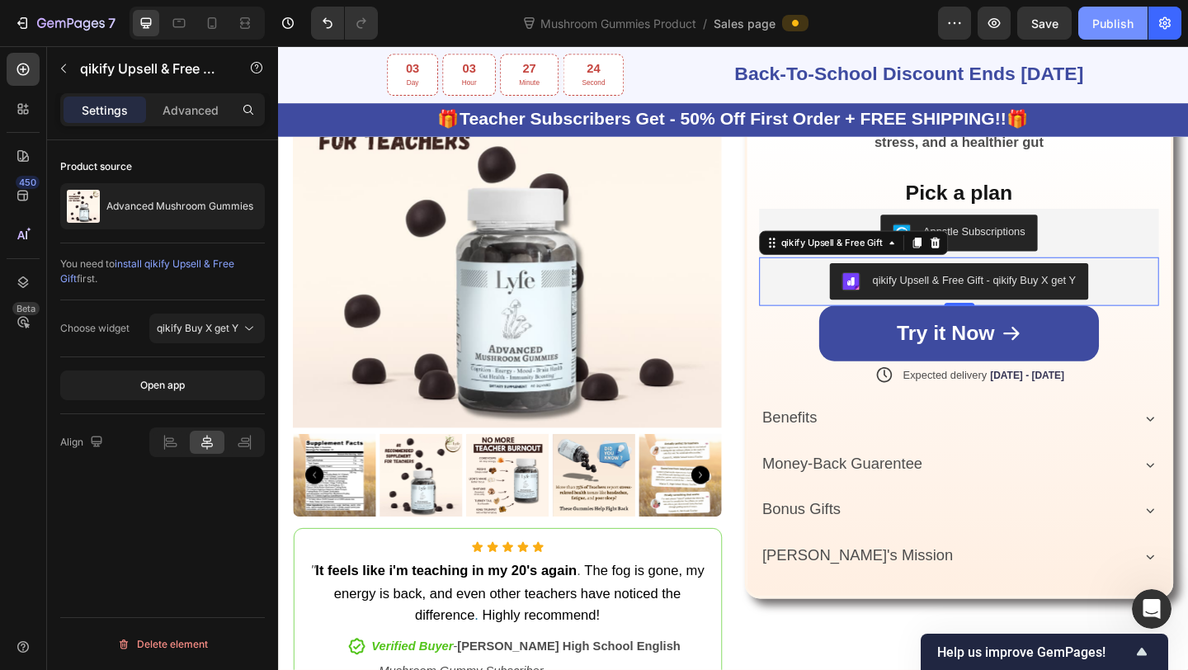
click at [1127, 33] on button "Publish" at bounding box center [1112, 23] width 69 height 33
click at [1162, 22] on icon "button" at bounding box center [1165, 23] width 17 height 17
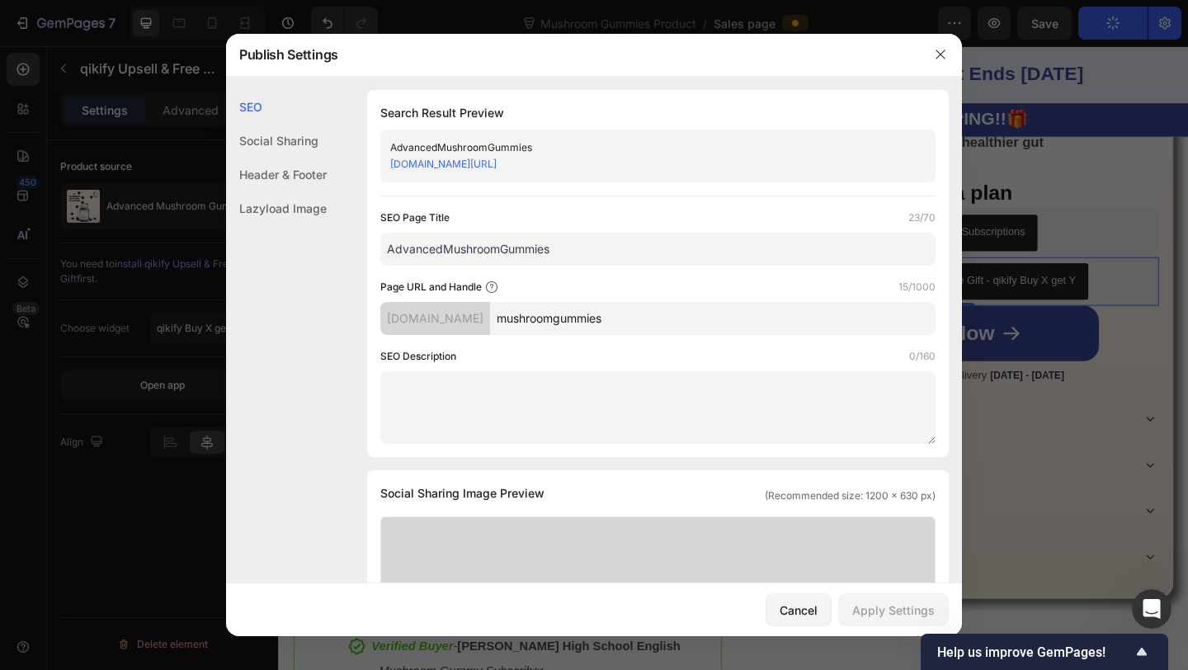
click at [497, 159] on link "64c3f1-2.myshopify.com/pages/mushroomgummies" at bounding box center [443, 164] width 106 height 12
click at [1172, 191] on div at bounding box center [594, 335] width 1188 height 670
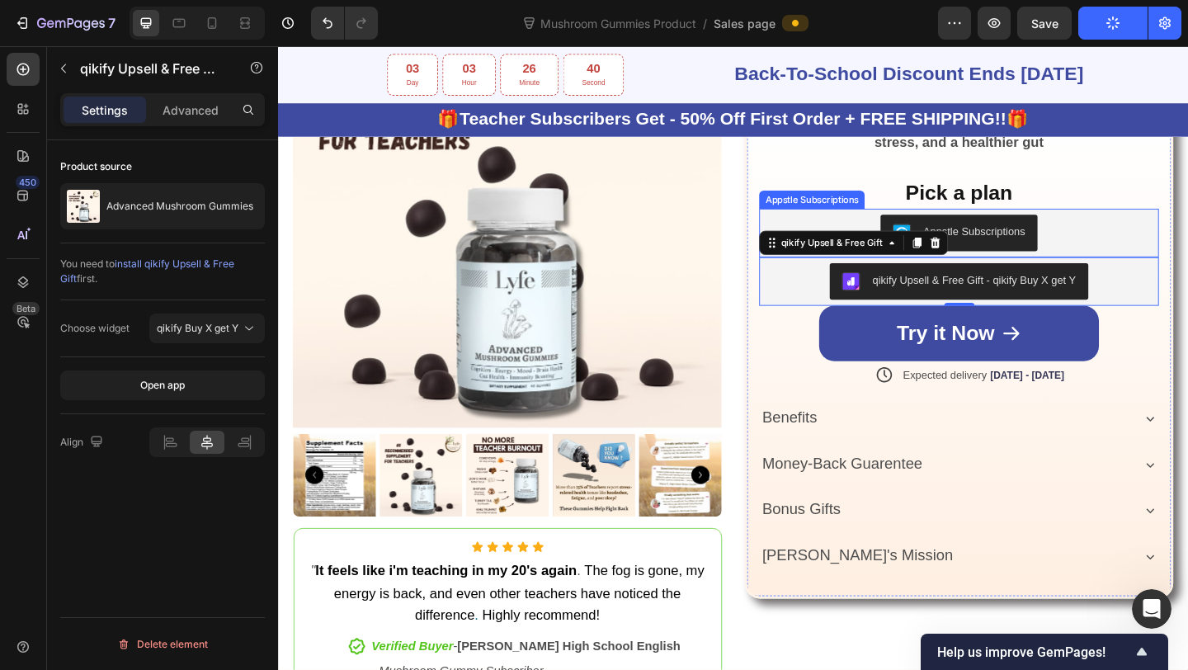
scroll to position [394, 0]
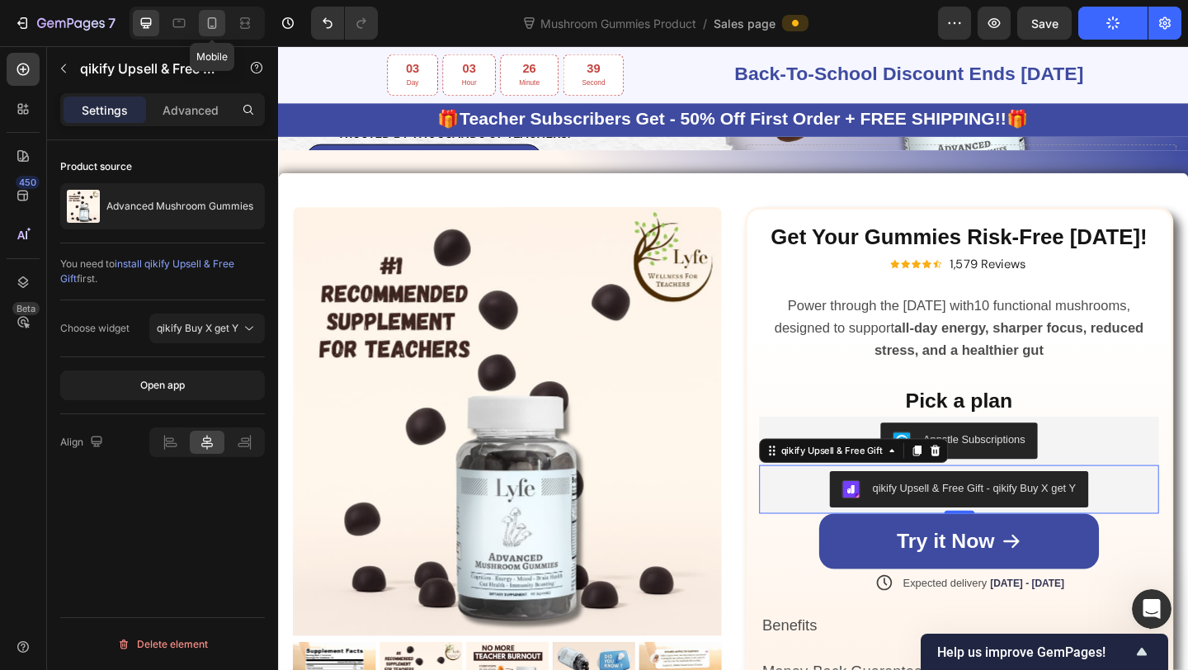
click at [216, 31] on div at bounding box center [212, 23] width 26 height 26
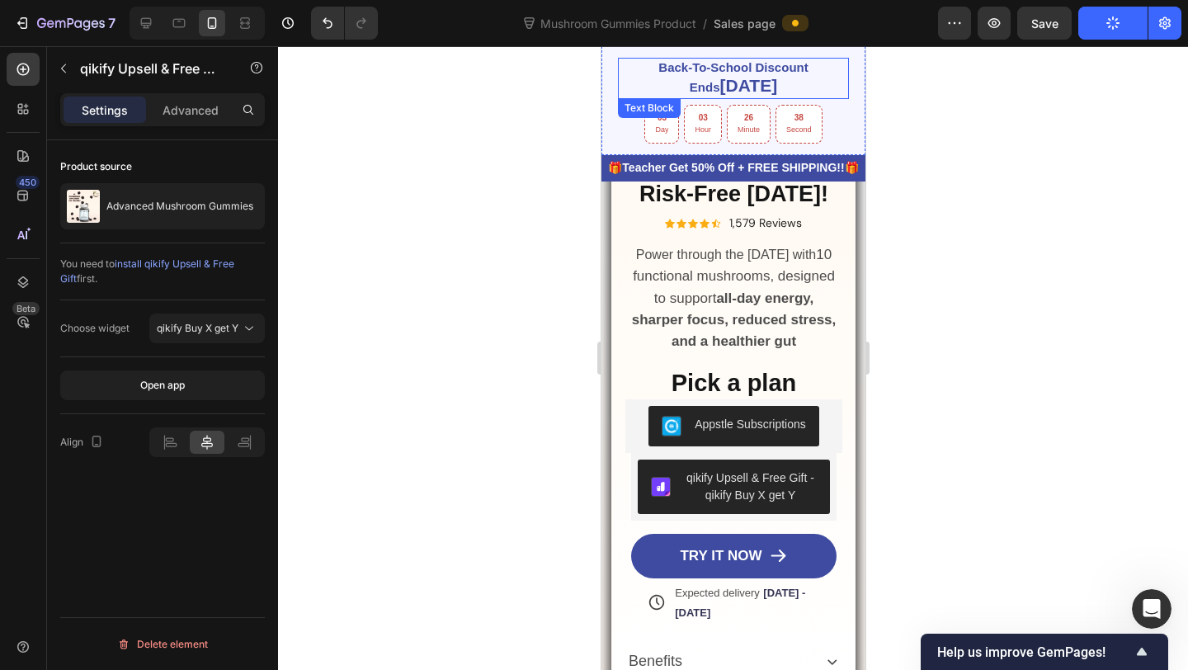
scroll to position [373, 0]
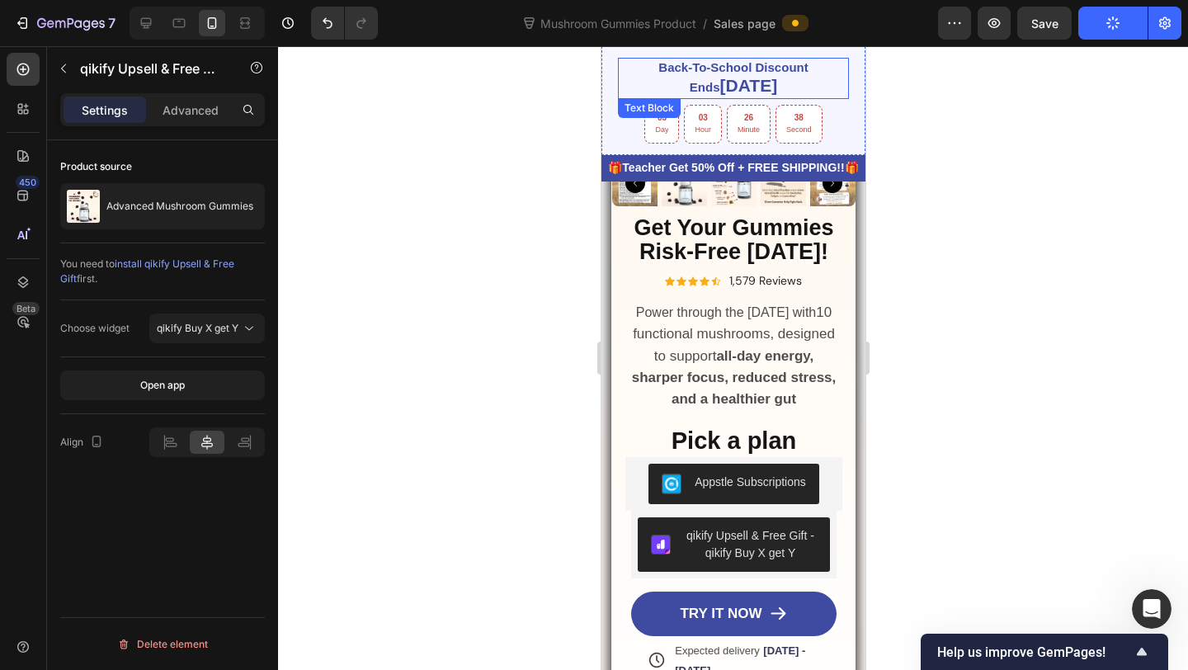
click at [743, 92] on strong "September 30th" at bounding box center [748, 85] width 58 height 19
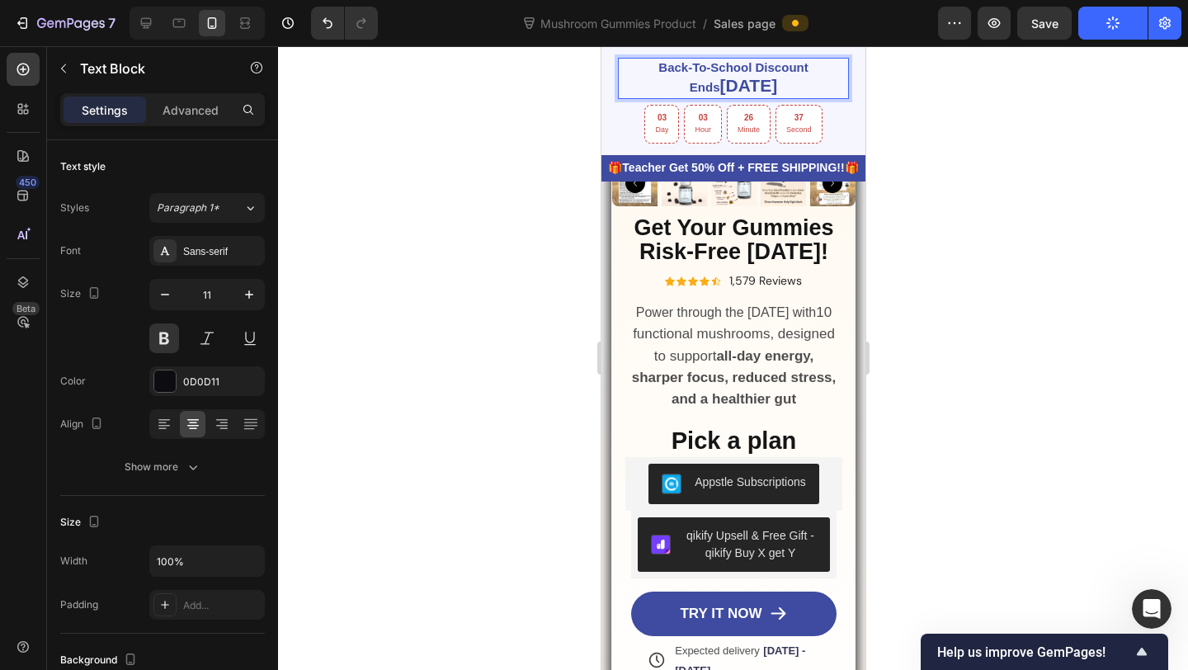
click at [743, 92] on strong "September 30th" at bounding box center [748, 85] width 58 height 19
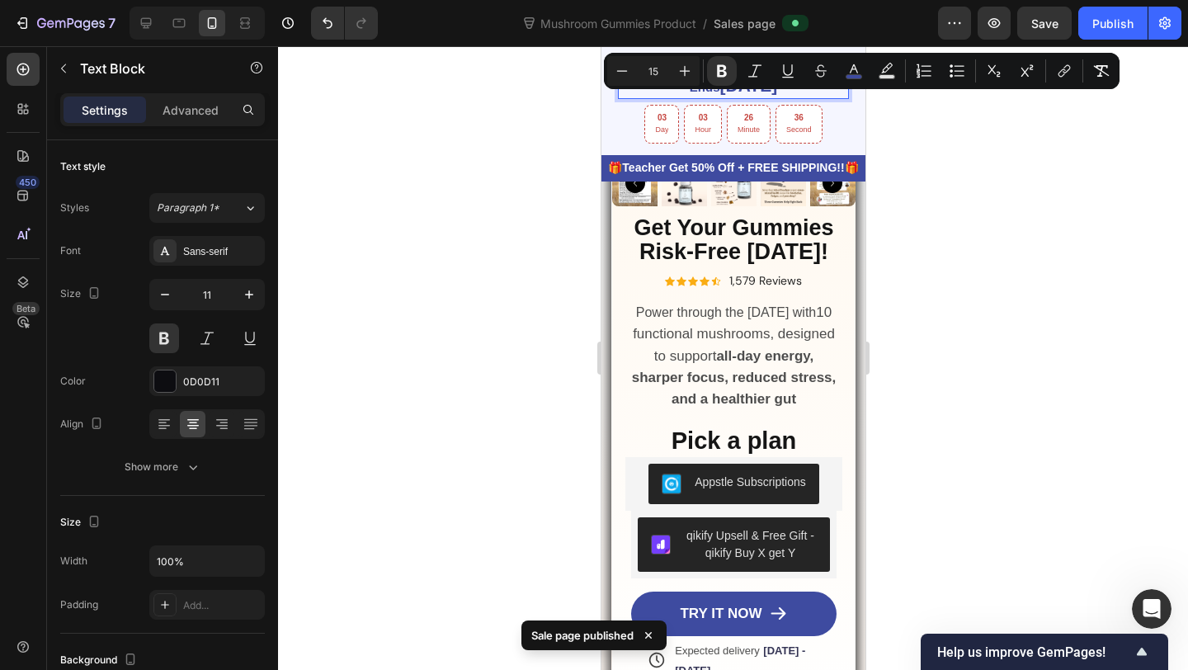
click at [743, 92] on strong "September 30th" at bounding box center [748, 85] width 58 height 19
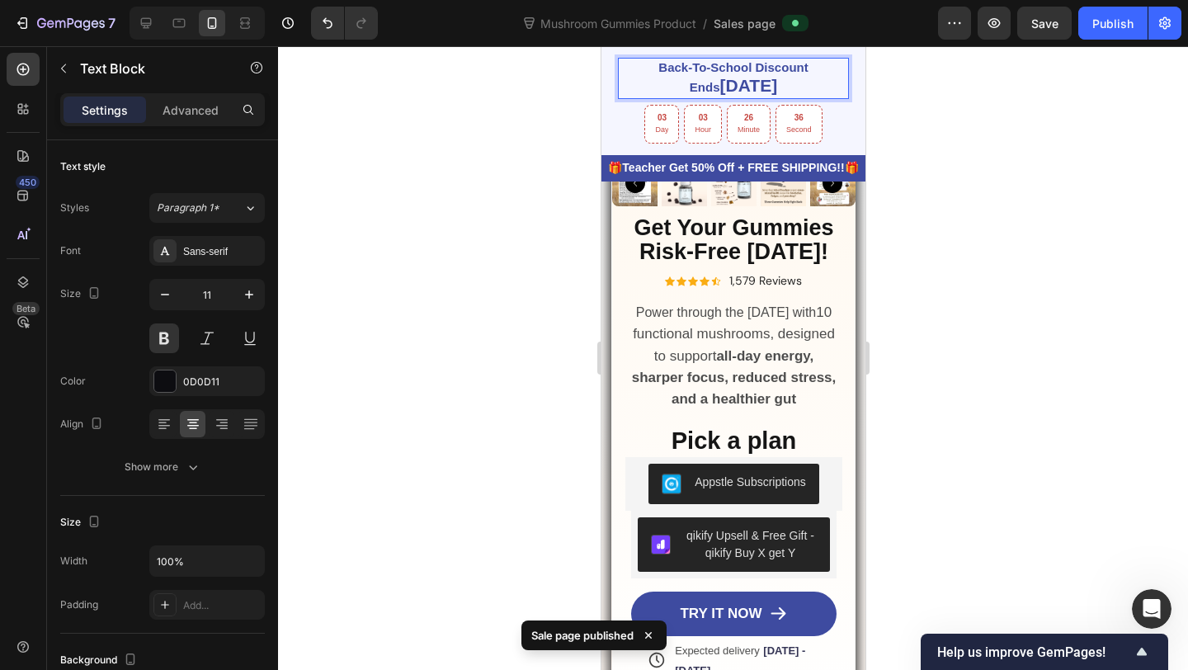
click at [743, 92] on strong "September 30th" at bounding box center [748, 85] width 58 height 19
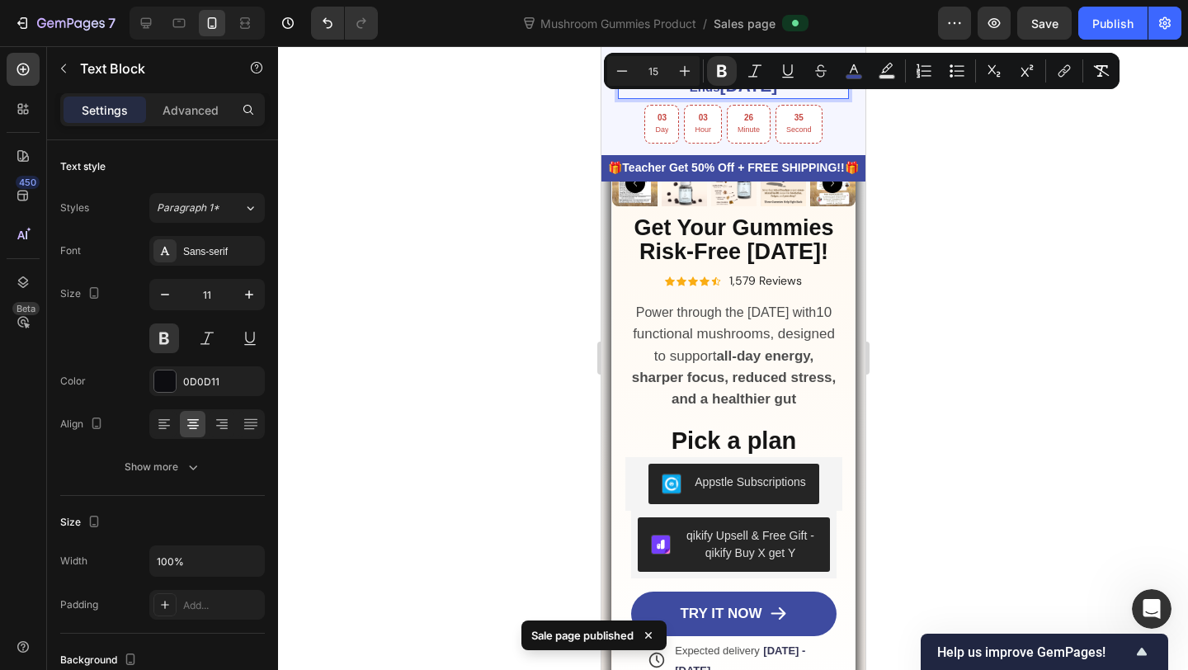
click at [723, 92] on strong "September 30th" at bounding box center [748, 85] width 58 height 19
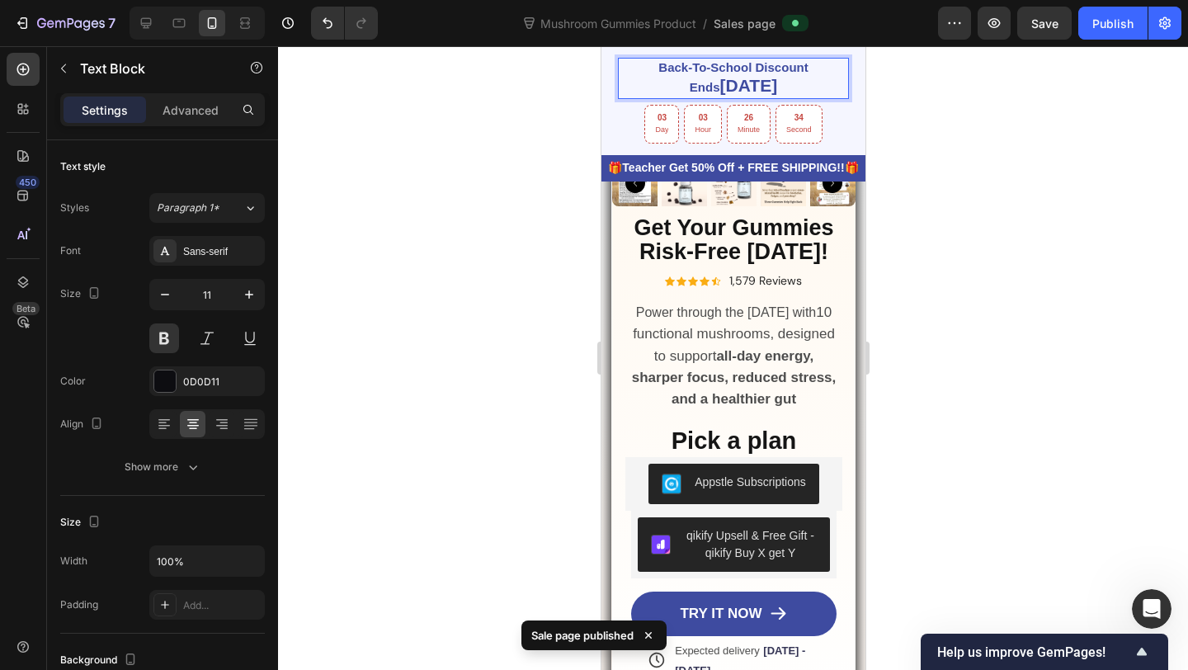
click at [807, 73] on strong "Back-To-School Discount Ends" at bounding box center [732, 77] width 149 height 34
click at [719, 84] on strong "September 30th" at bounding box center [748, 85] width 58 height 19
click at [726, 79] on strong "September 30th" at bounding box center [733, 85] width 58 height 19
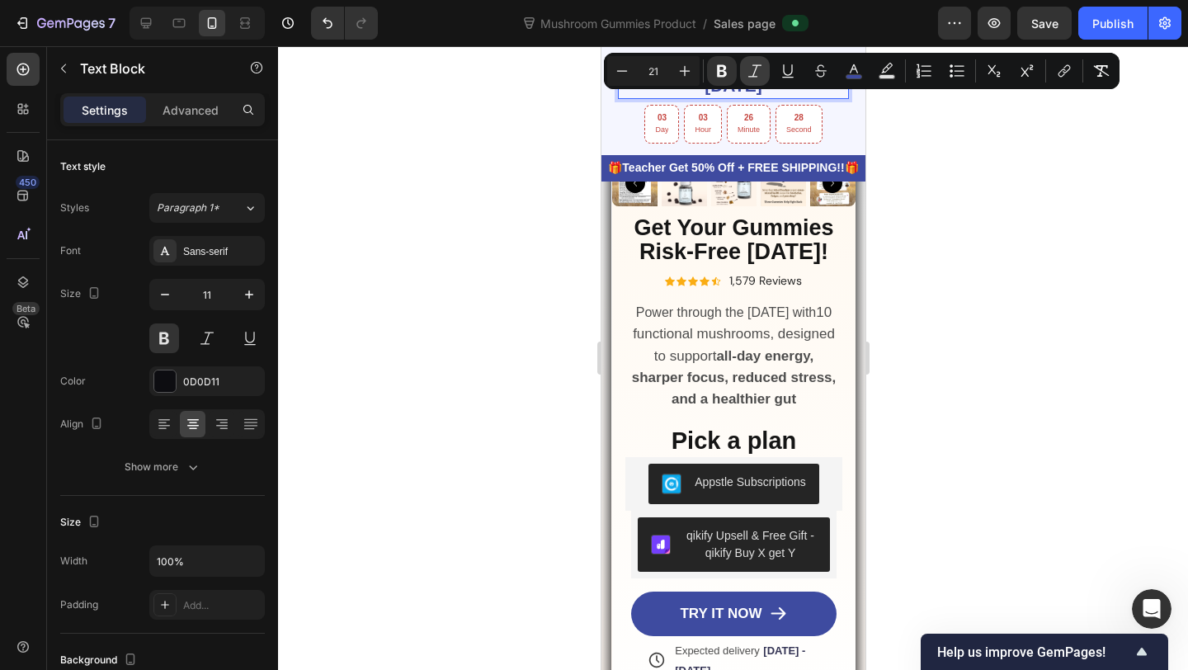
click at [727, 79] on button "Bold" at bounding box center [722, 71] width 30 height 30
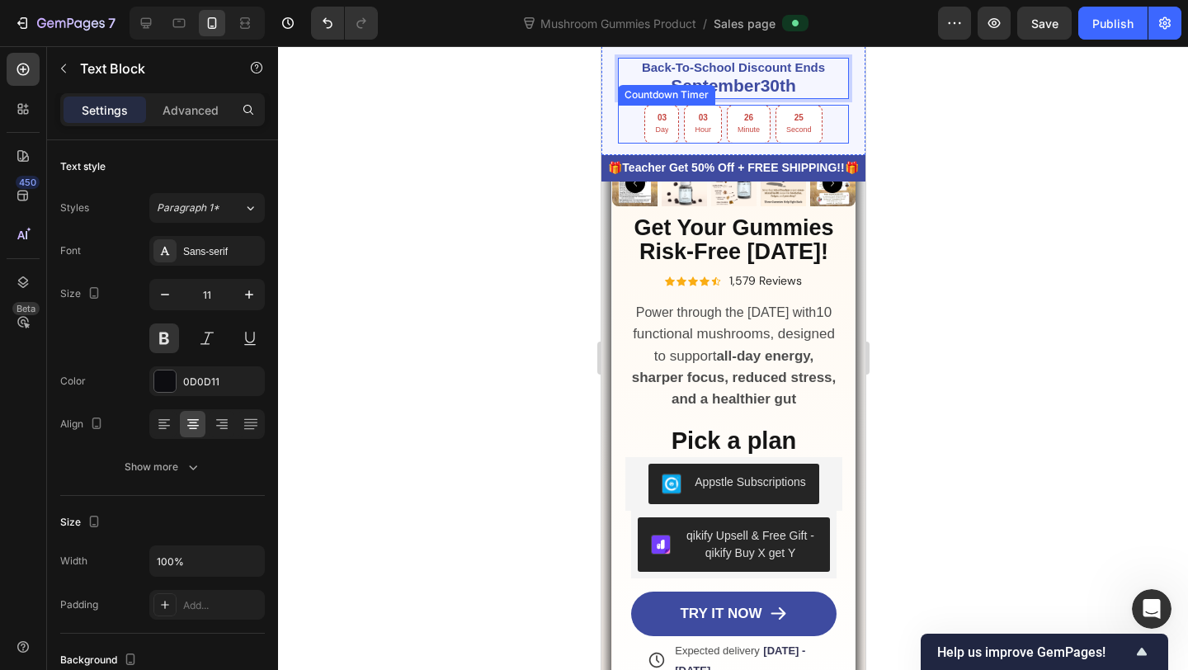
drag, startPoint x: 800, startPoint y: 91, endPoint x: 657, endPoint y: 86, distance: 143.6
click at [657, 86] on div "Back-To-School Discount Ends September 30th Text Block 7 03 Day 03 Hour 26 Minu…" at bounding box center [733, 100] width 264 height 109
click at [674, 85] on div "Countdown Timer" at bounding box center [665, 95] width 97 height 20
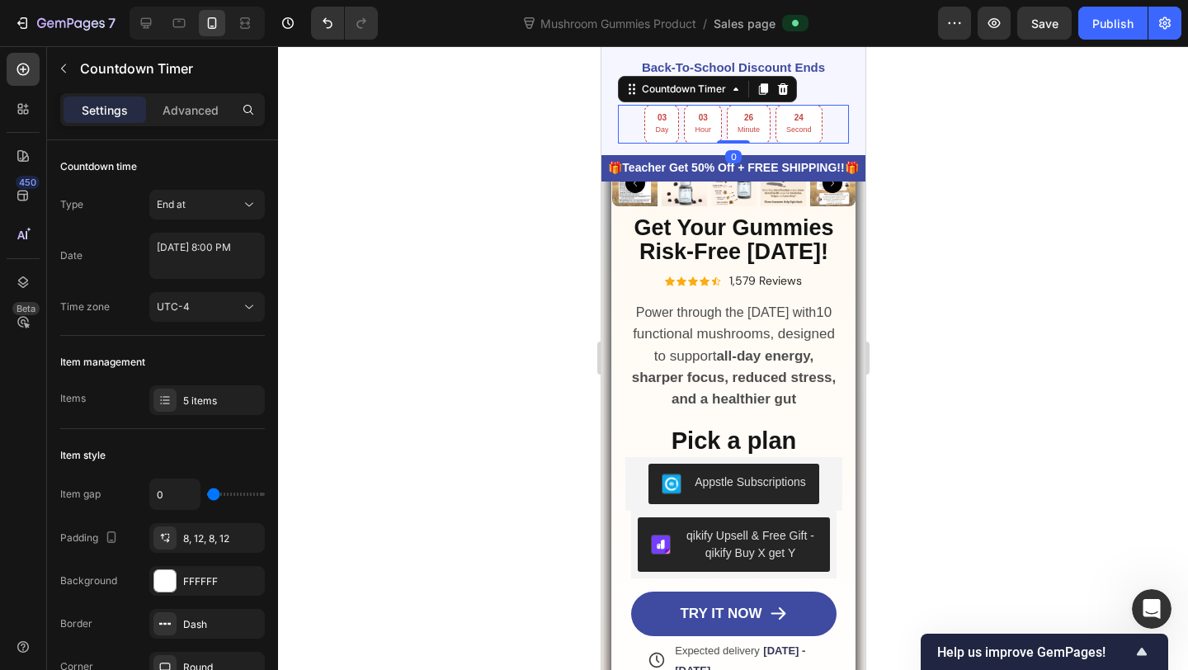
click at [803, 88] on p "September 30th" at bounding box center [733, 88] width 228 height 20
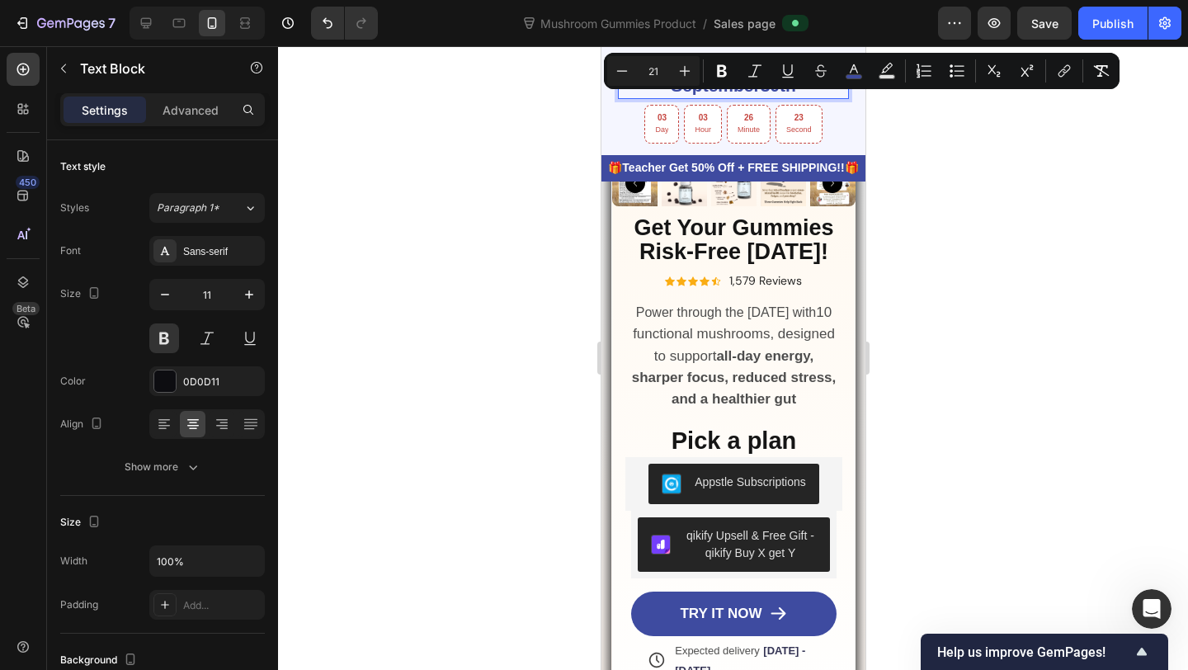
drag, startPoint x: 803, startPoint y: 88, endPoint x: 710, endPoint y: 88, distance: 92.4
click at [710, 88] on p "September 30th" at bounding box center [733, 88] width 228 height 20
click at [619, 78] on icon "Editor contextual toolbar" at bounding box center [622, 71] width 17 height 17
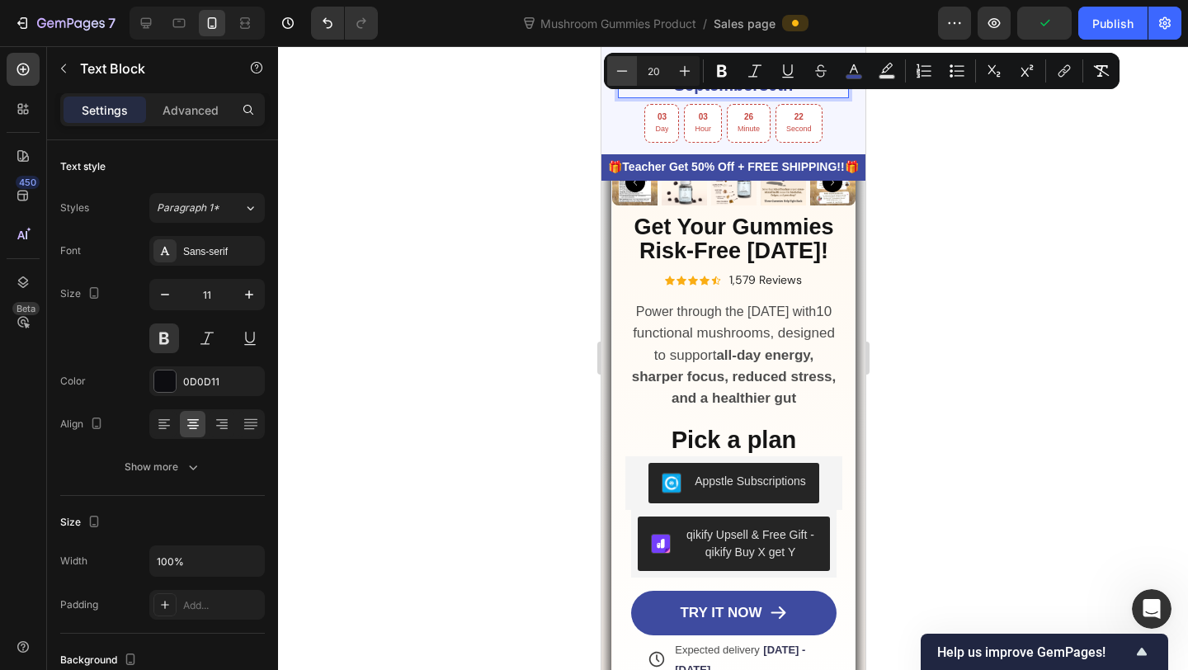
click at [619, 78] on icon "Editor contextual toolbar" at bounding box center [622, 71] width 17 height 17
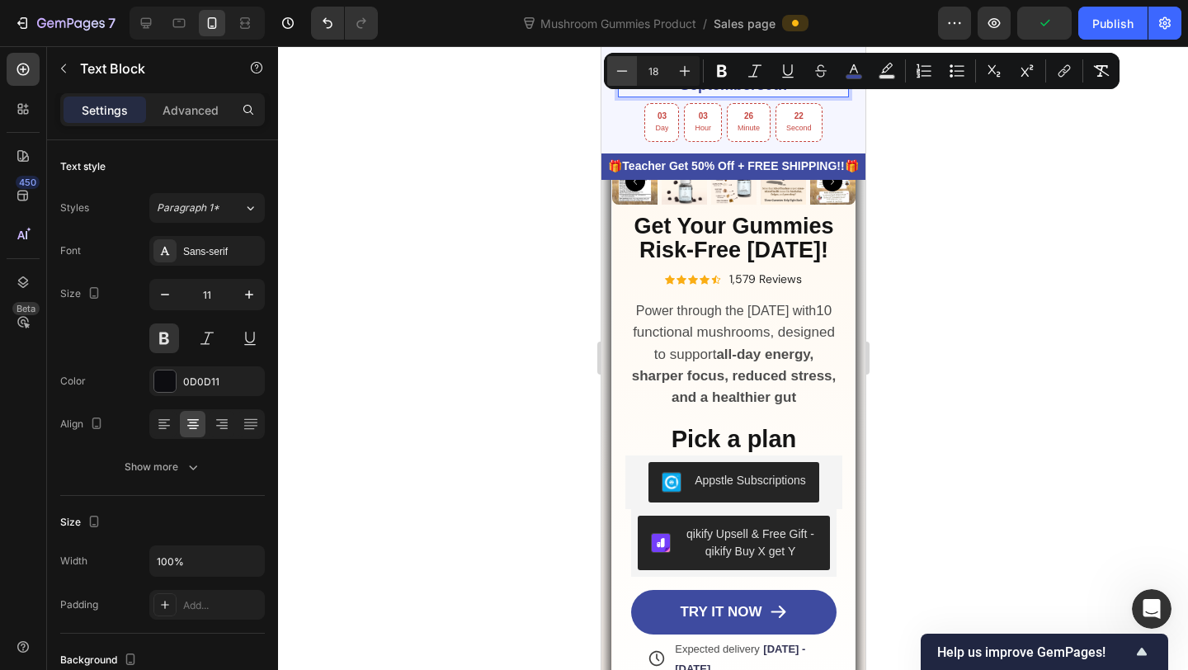
click at [619, 78] on icon "Editor contextual toolbar" at bounding box center [622, 71] width 17 height 17
type input "17"
click at [976, 167] on div at bounding box center [733, 358] width 910 height 624
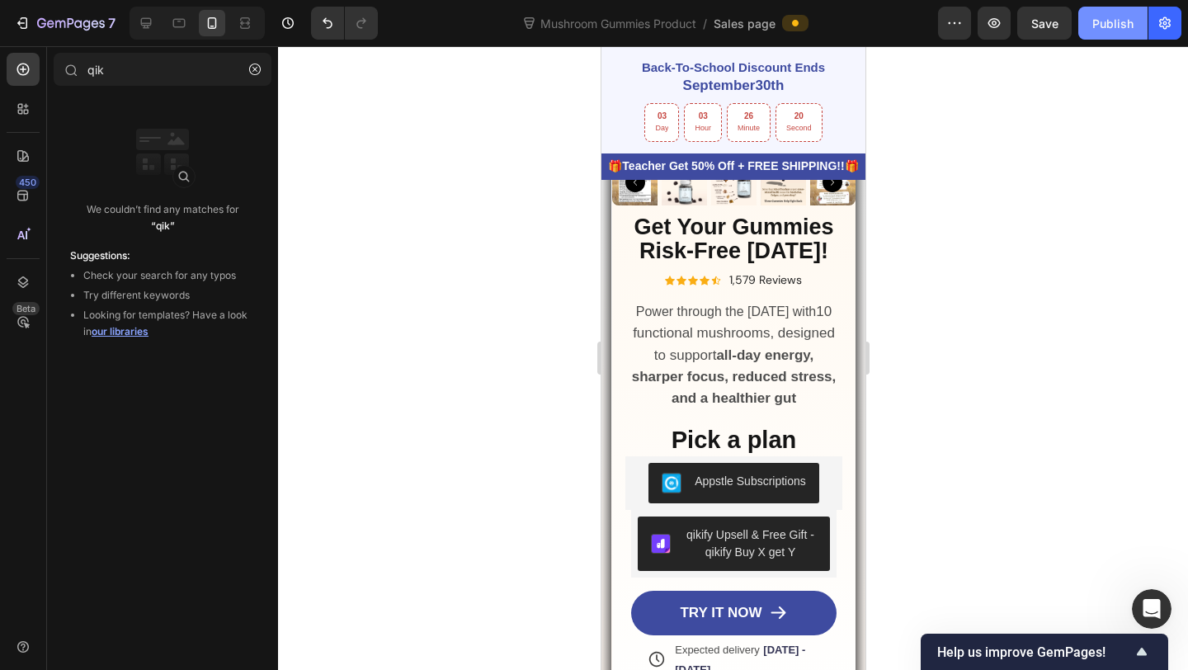
click at [1106, 17] on div "Publish" at bounding box center [1112, 23] width 41 height 17
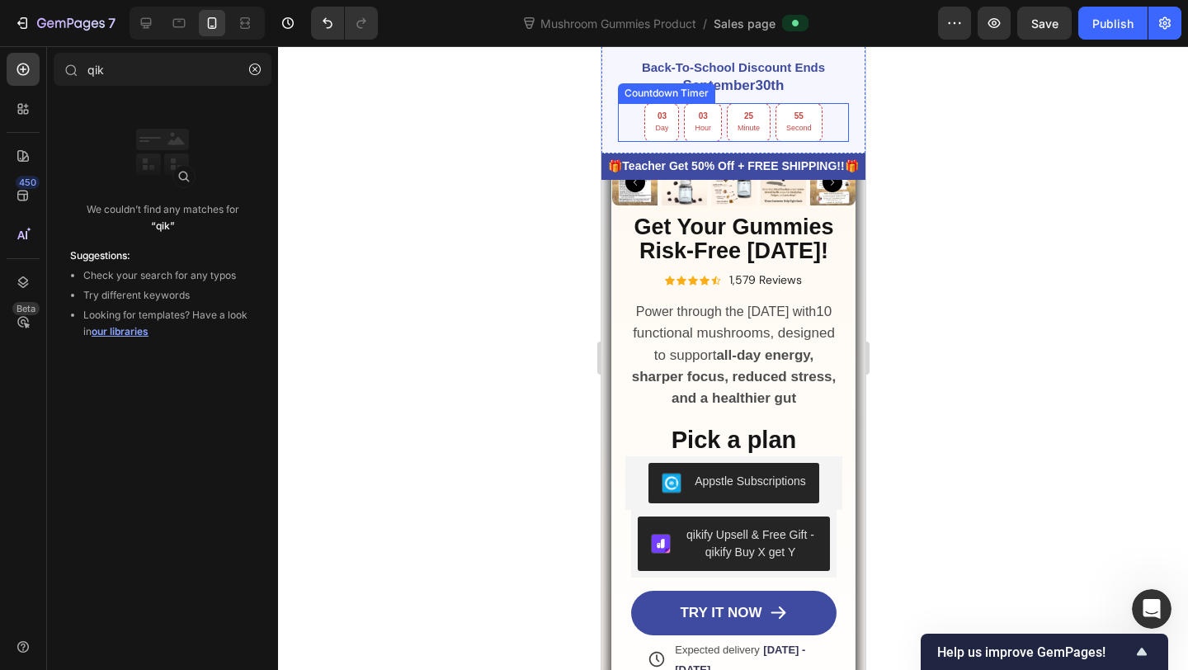
scroll to position [347, 0]
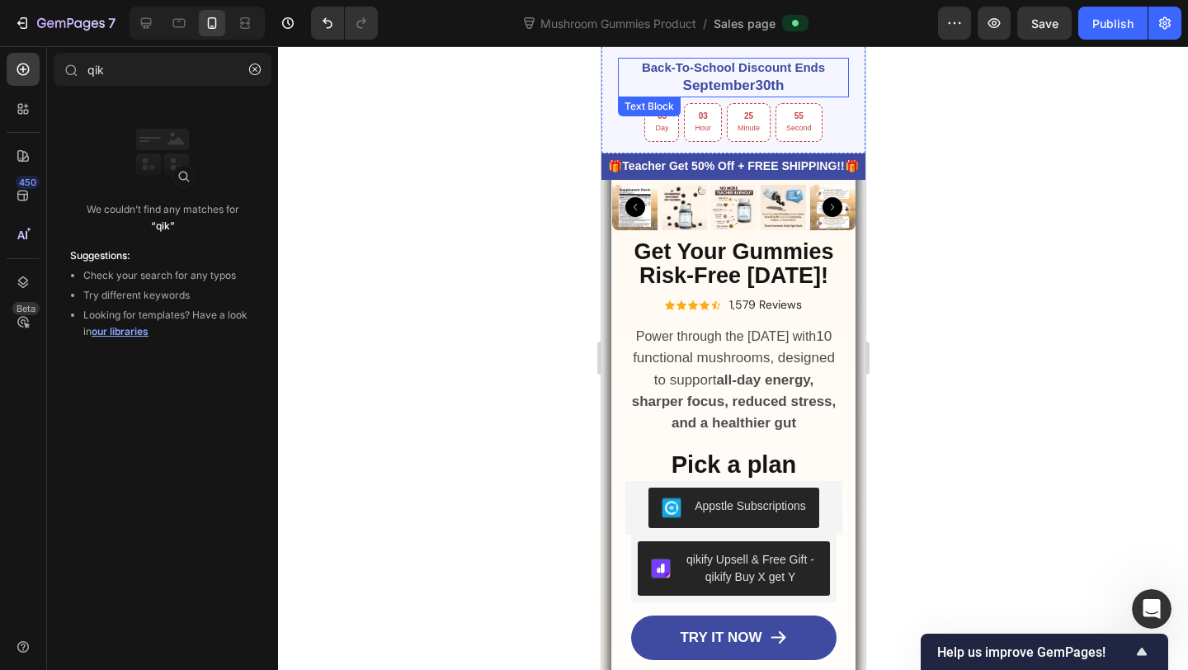
click at [783, 85] on strong "30th" at bounding box center [768, 86] width 29 height 16
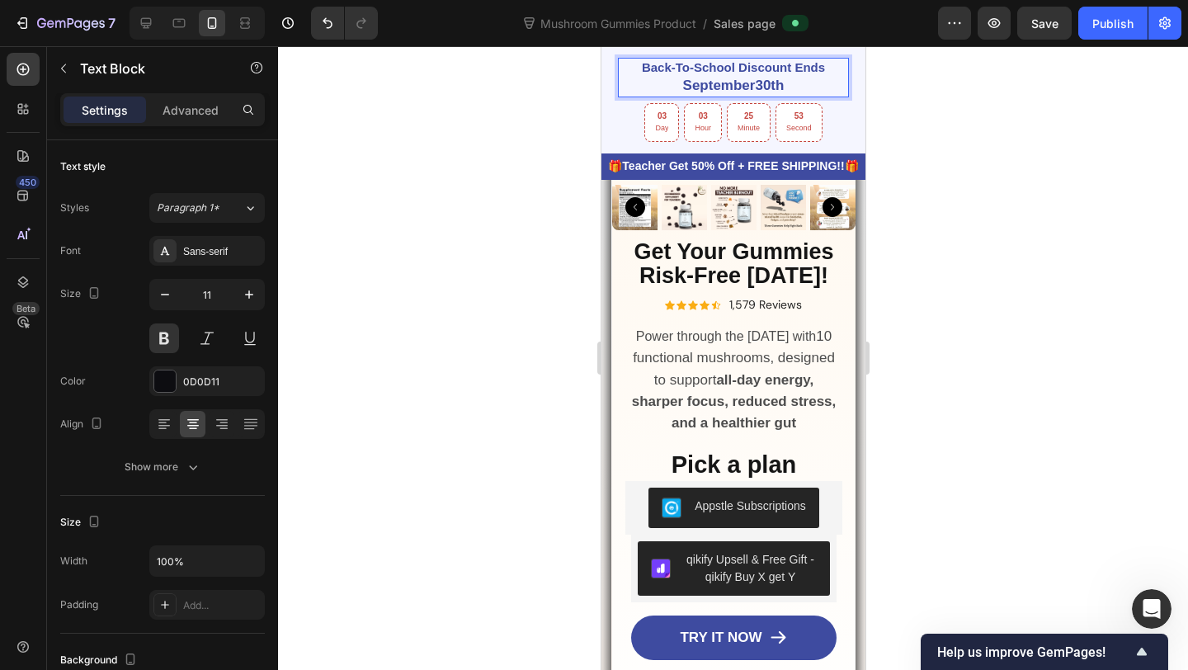
drag, startPoint x: 791, startPoint y: 85, endPoint x: 678, endPoint y: 87, distance: 113.1
click at [678, 87] on p "September 30th" at bounding box center [733, 87] width 228 height 18
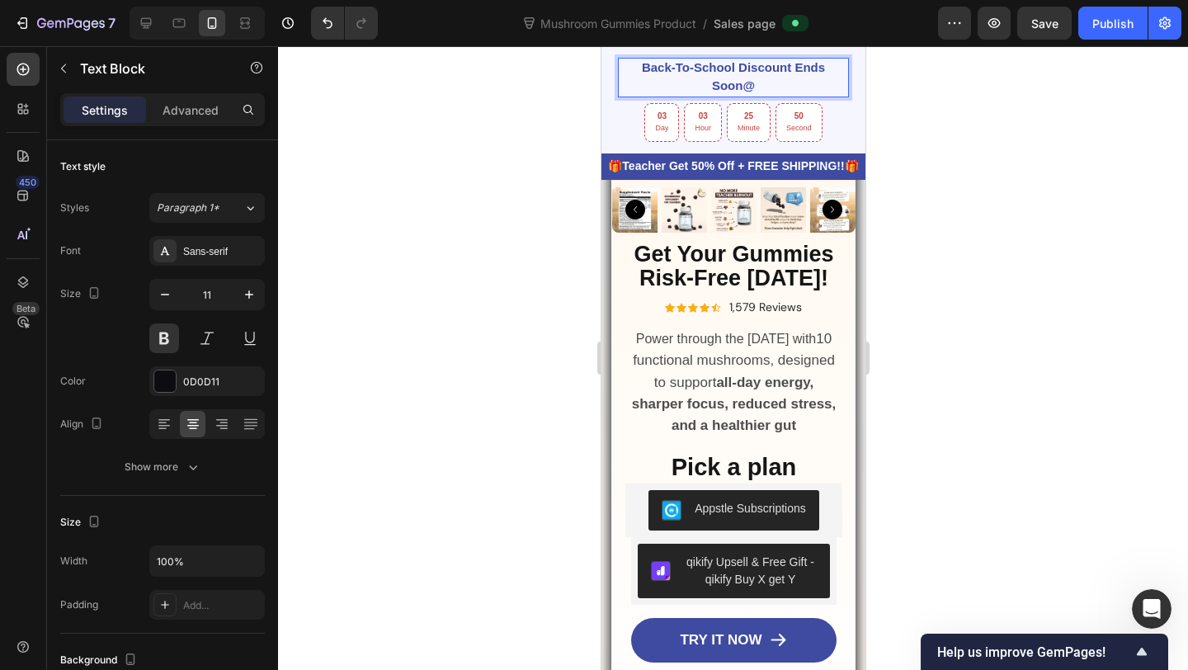
scroll to position [324, 0]
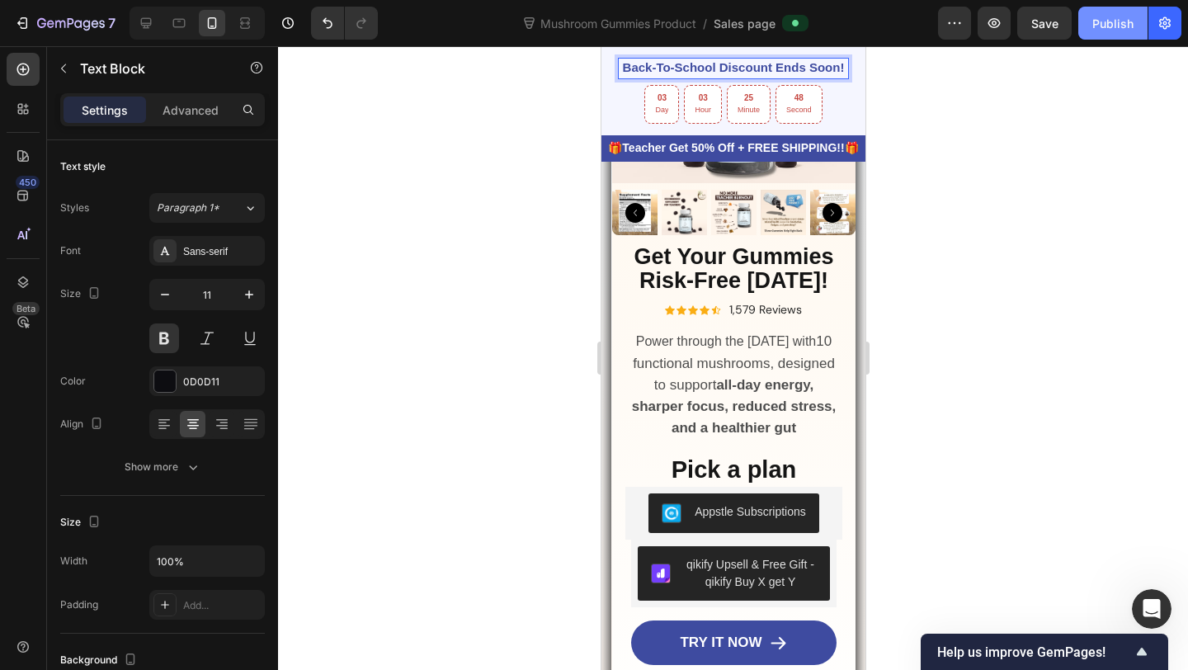
click at [1116, 32] on button "Publish" at bounding box center [1112, 23] width 69 height 33
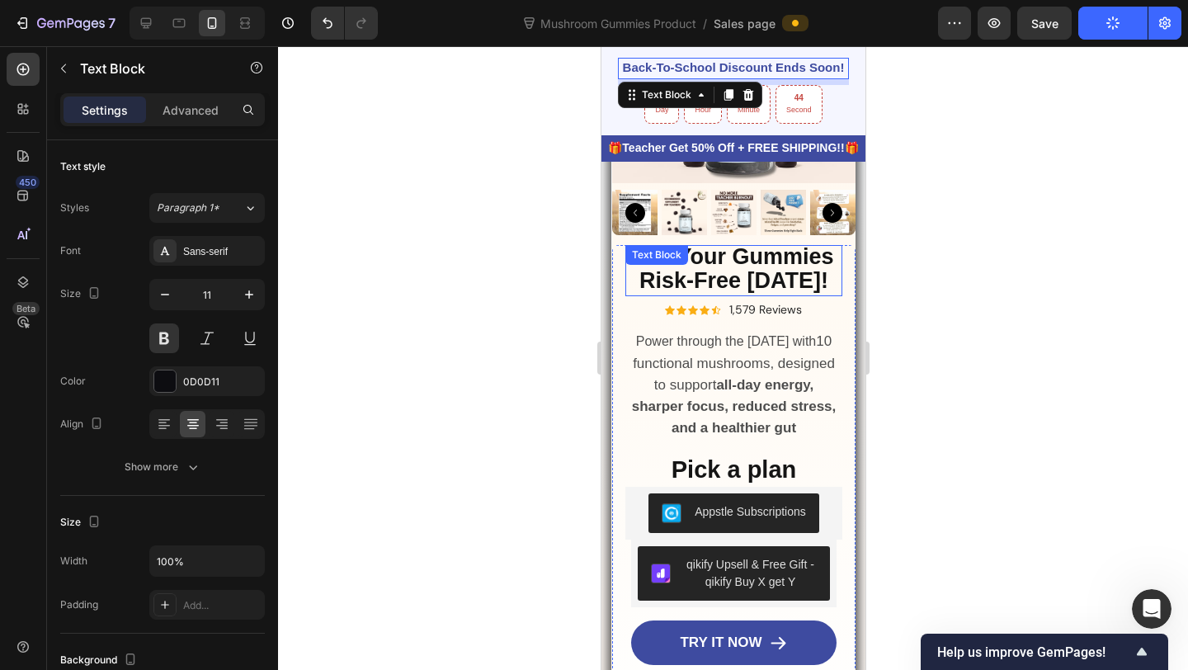
scroll to position [561, 0]
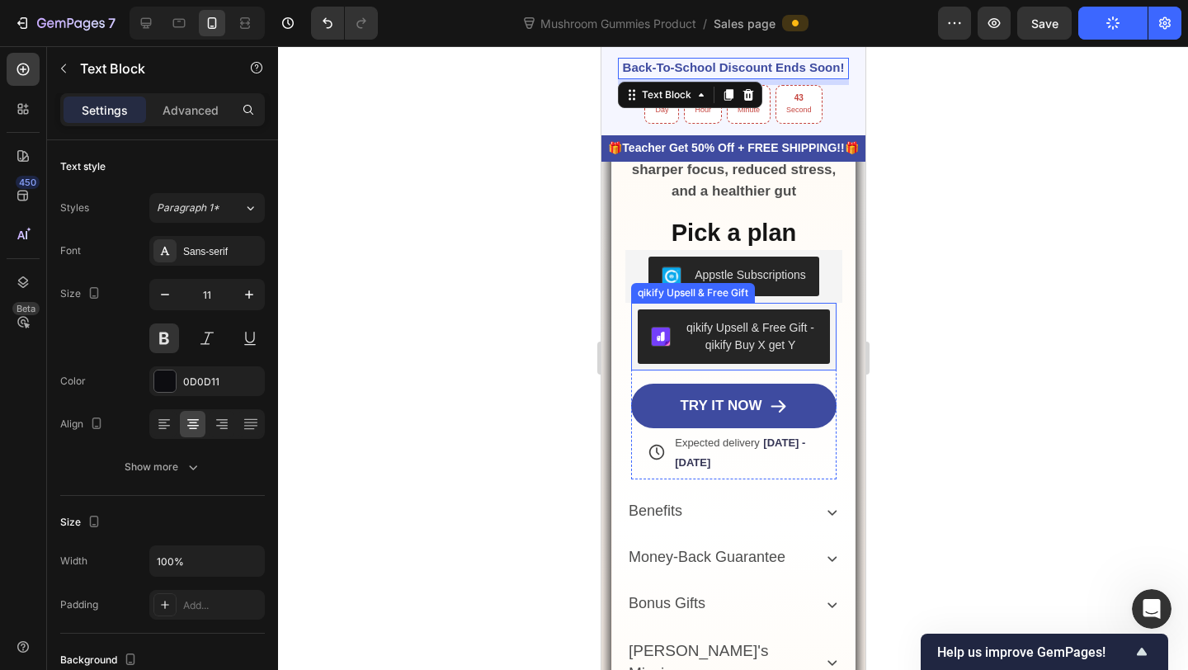
click at [763, 357] on button "qikify Upsell & Free Gift - qikify Buy X get Y" at bounding box center [733, 336] width 193 height 54
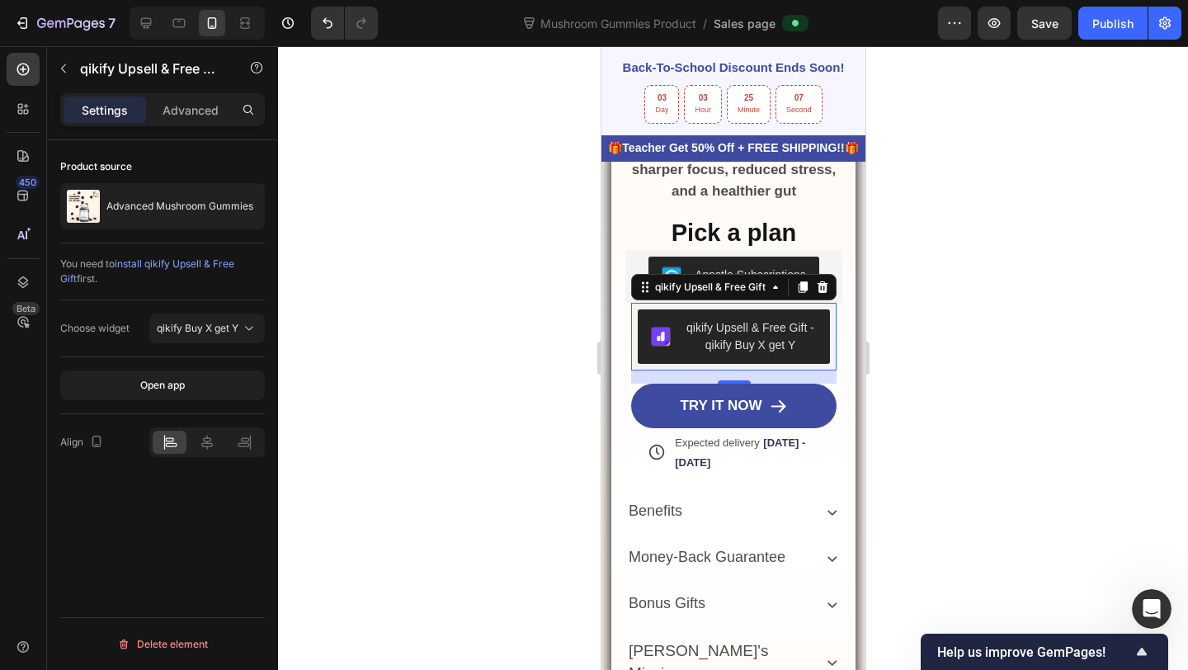
click at [223, 347] on div "Choose widget qikify Buy X get Y" at bounding box center [162, 328] width 205 height 57
click at [223, 333] on span "qikify Buy X get Y" at bounding box center [198, 328] width 82 height 12
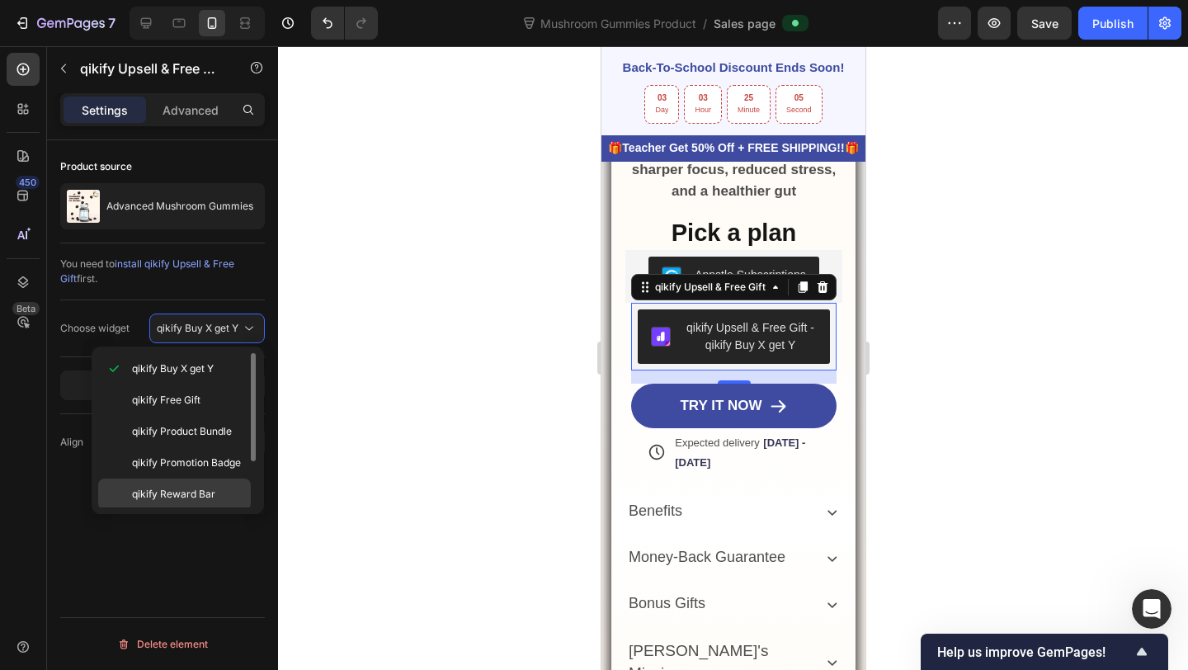
click at [205, 481] on div "qikify Reward Bar" at bounding box center [174, 494] width 153 height 31
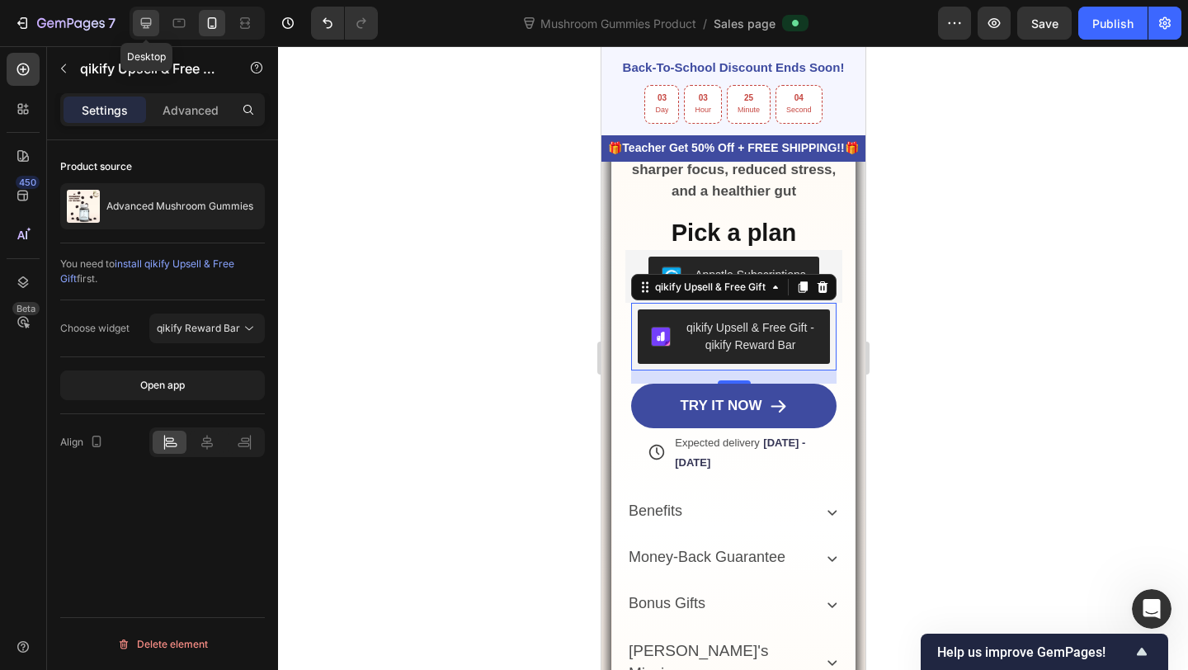
click at [150, 26] on icon at bounding box center [146, 23] width 17 height 17
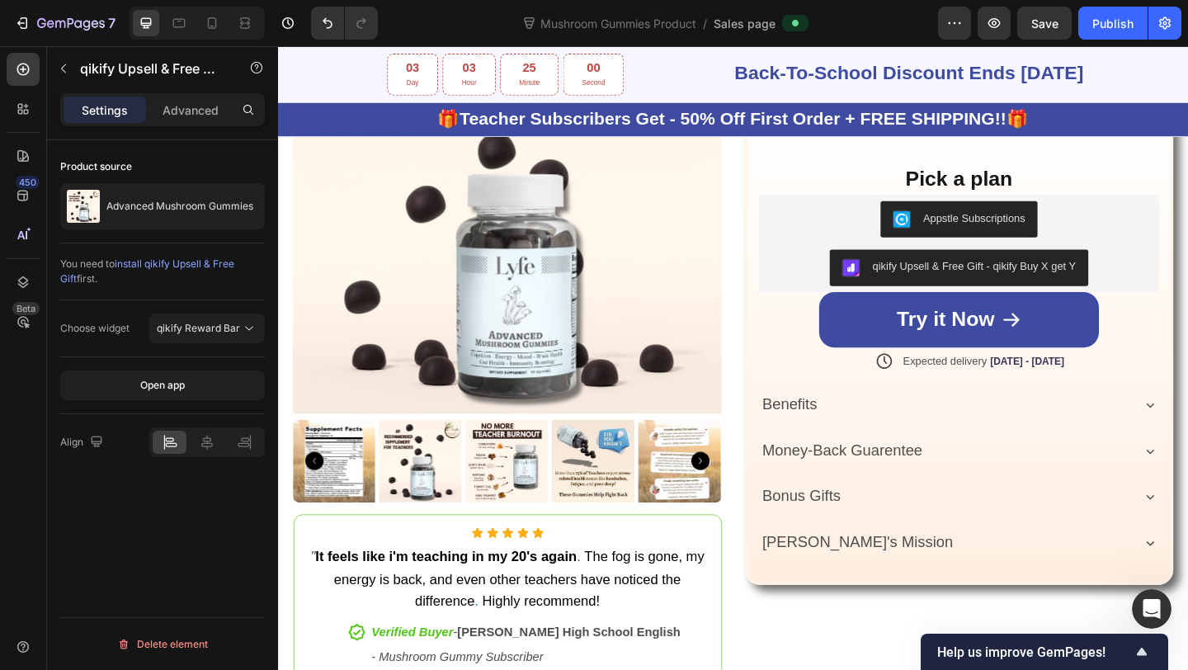
scroll to position [619, 0]
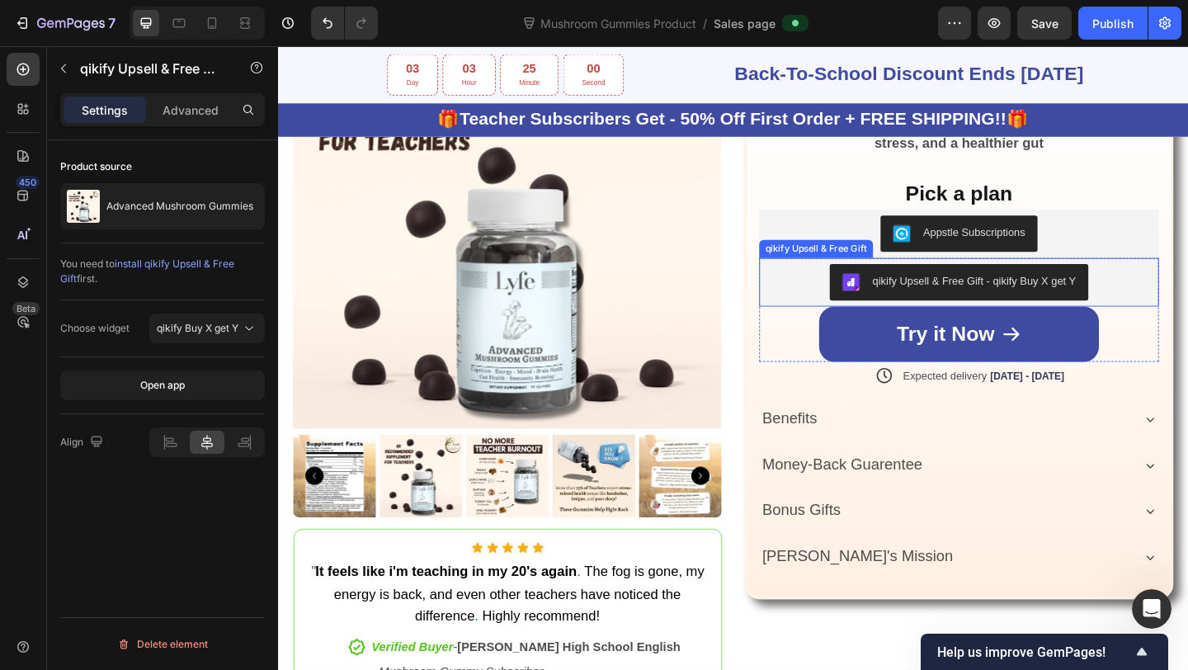
click at [1010, 296] on div "qikify Upsell & Free Gift - qikify Buy X get Y" at bounding box center [1034, 301] width 221 height 17
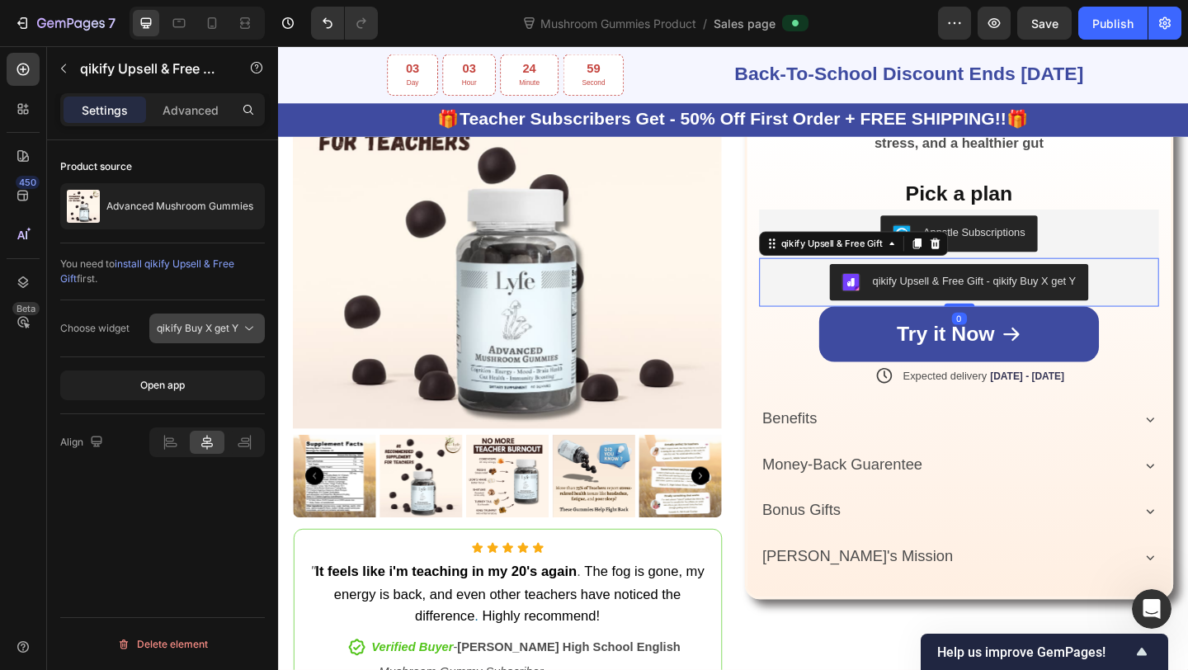
click at [193, 334] on span "qikify Buy X get Y" at bounding box center [198, 328] width 82 height 15
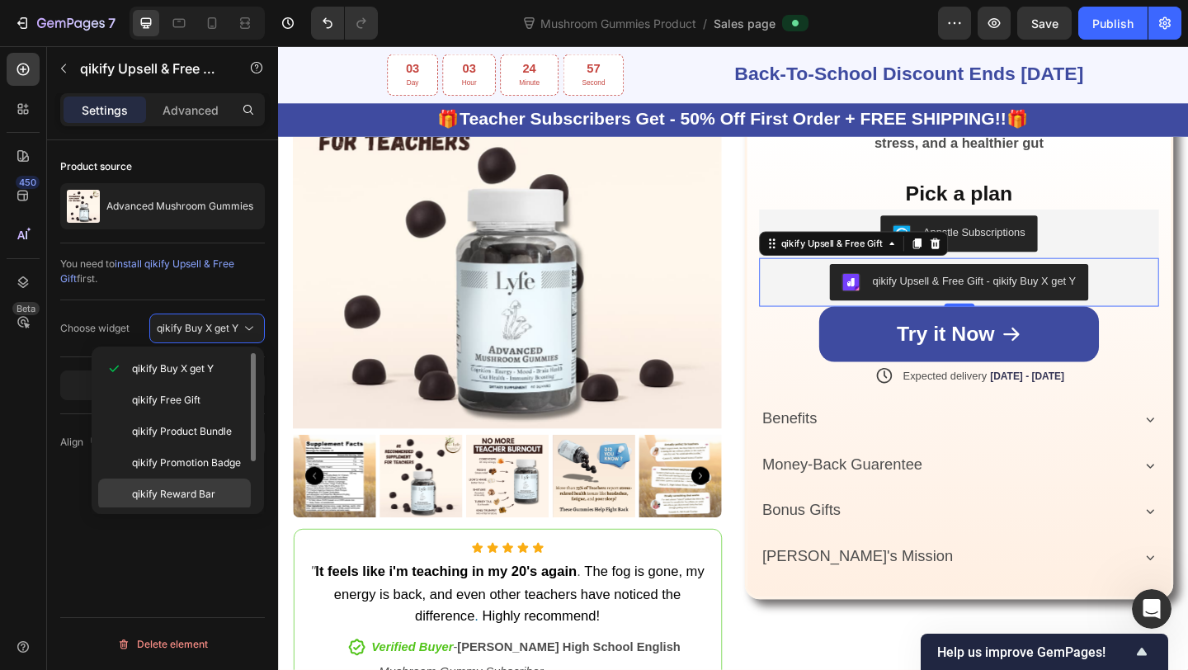
click at [202, 488] on span "qikify Reward Bar" at bounding box center [173, 494] width 83 height 15
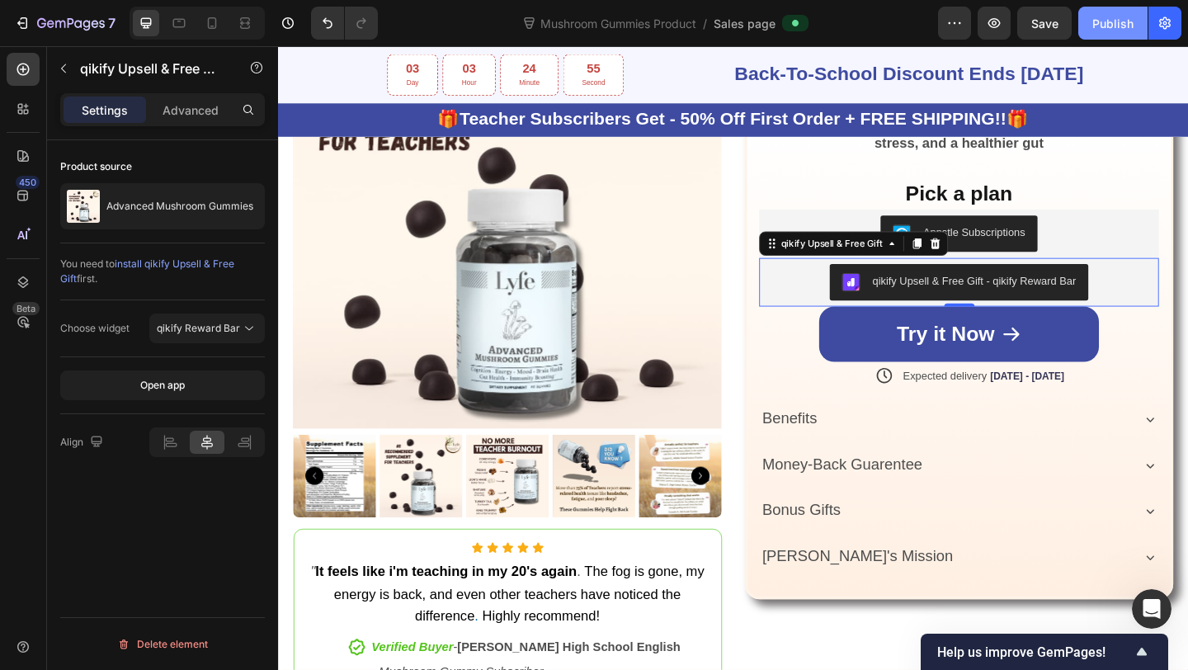
click at [1087, 31] on button "Publish" at bounding box center [1112, 23] width 69 height 33
click at [210, 333] on span "qikify Reward Bar" at bounding box center [198, 328] width 83 height 12
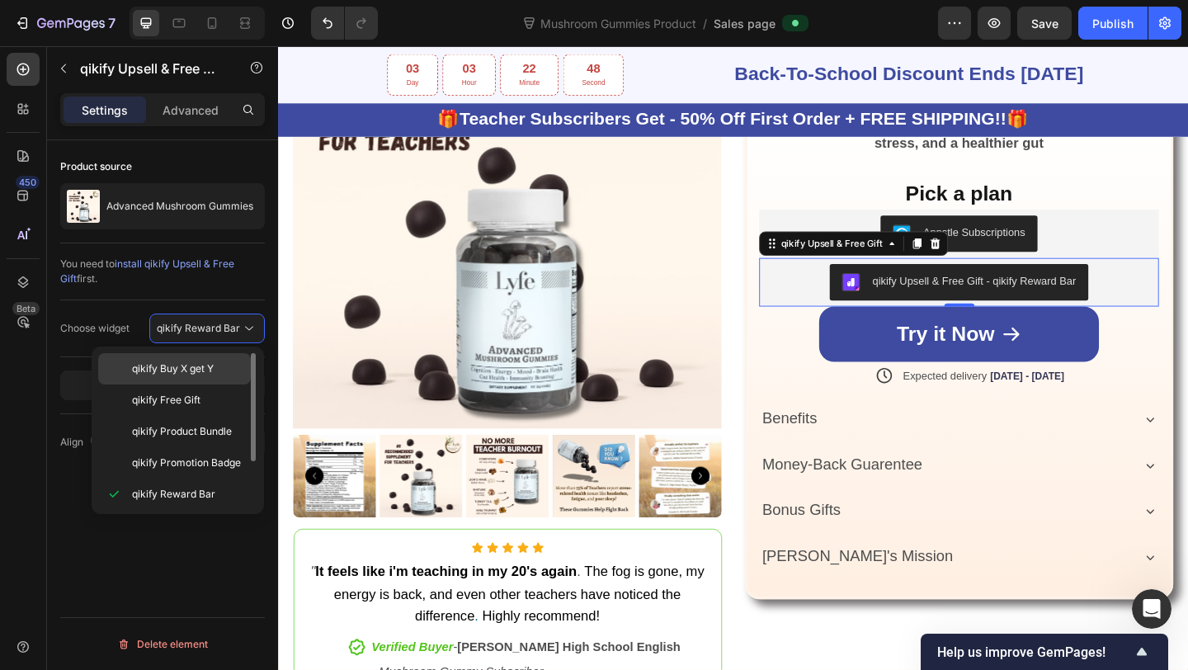
click at [199, 378] on div "qikify Buy X get Y" at bounding box center [174, 368] width 153 height 31
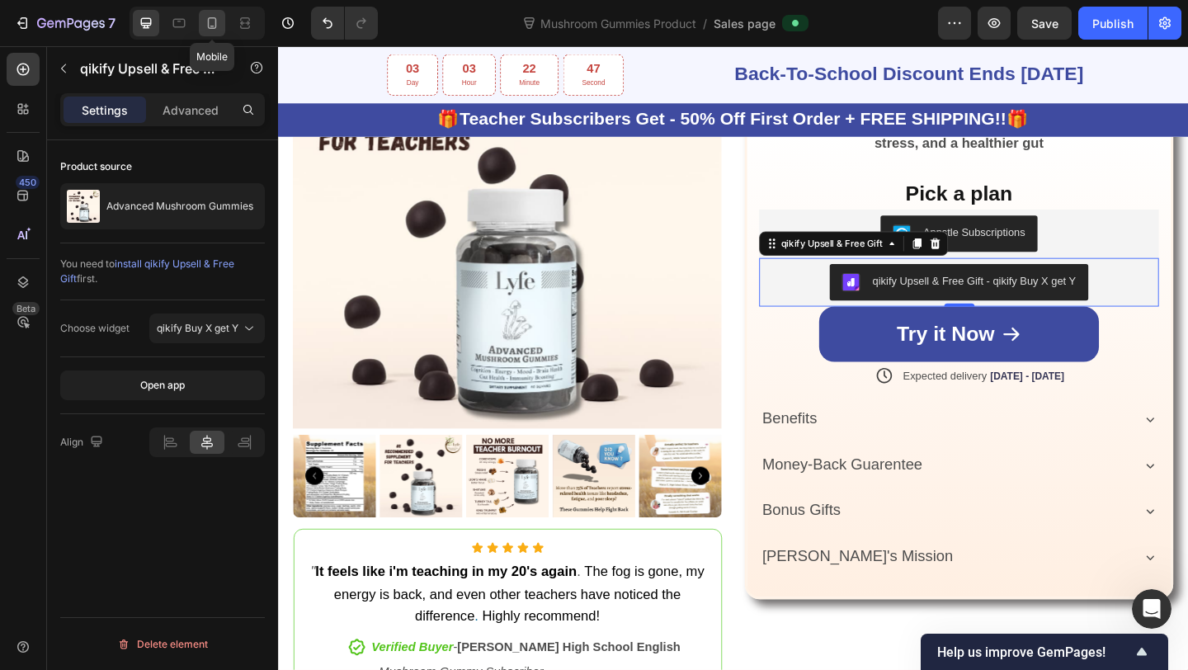
click at [214, 33] on div at bounding box center [212, 23] width 26 height 26
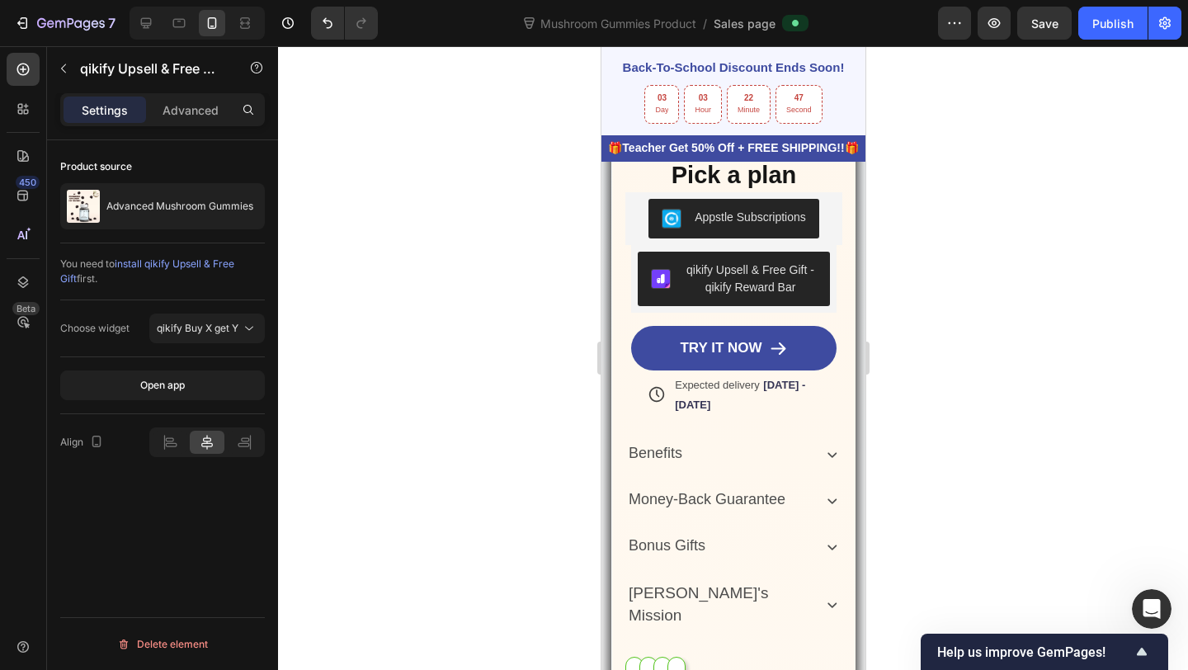
click at [742, 296] on div "qikify Upsell & Free Gift - qikify Reward Bar" at bounding box center [750, 279] width 134 height 35
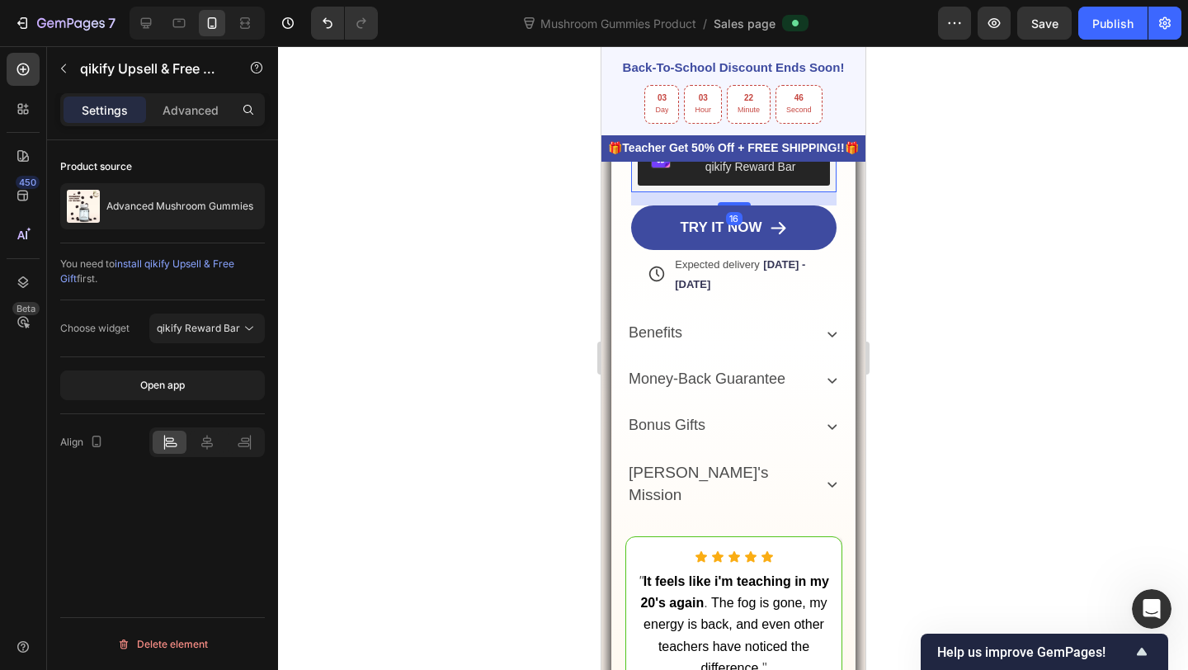
scroll to position [759, 0]
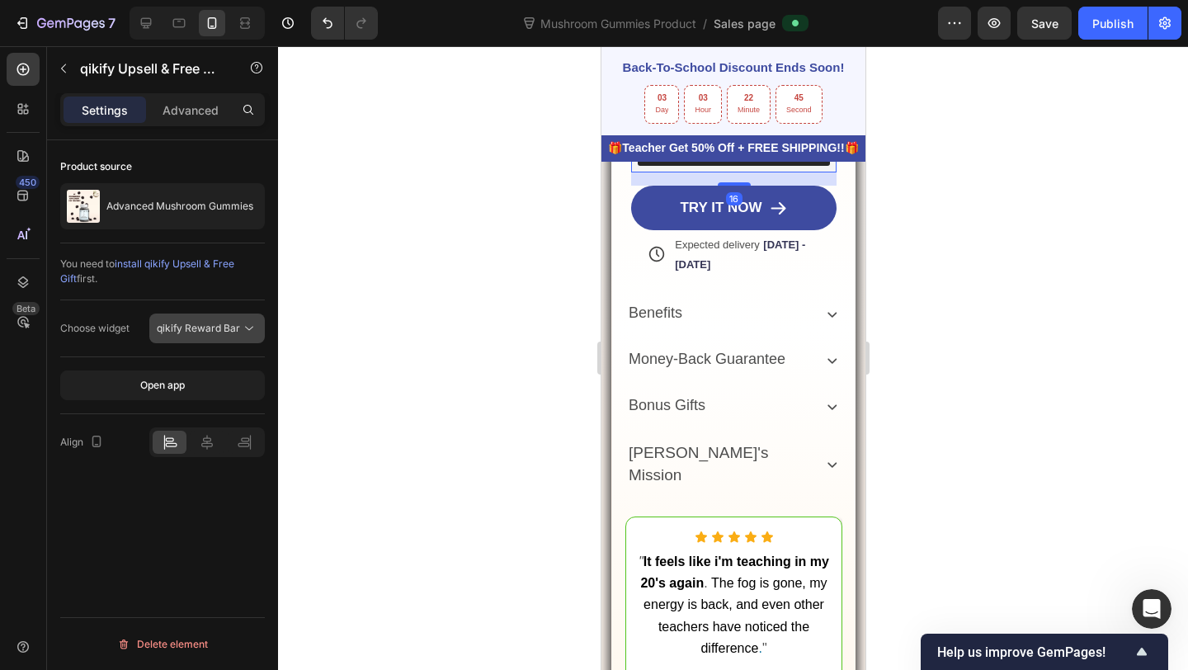
click at [244, 337] on button "qikify Reward Bar" at bounding box center [207, 329] width 116 height 30
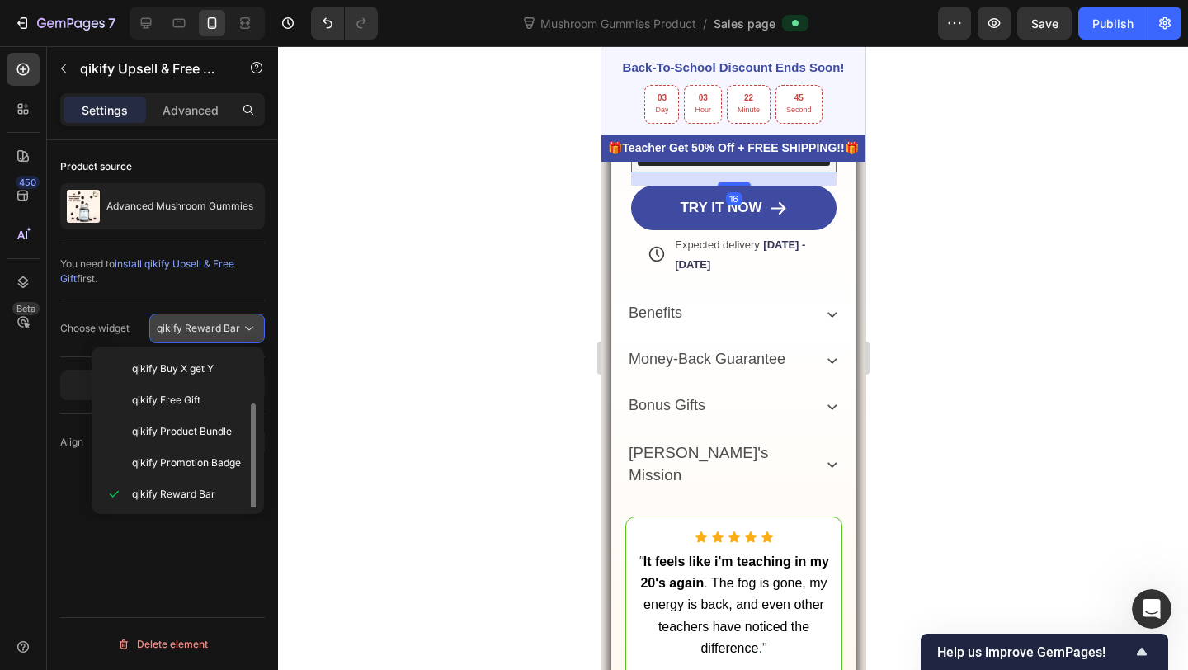
scroll to position [30, 0]
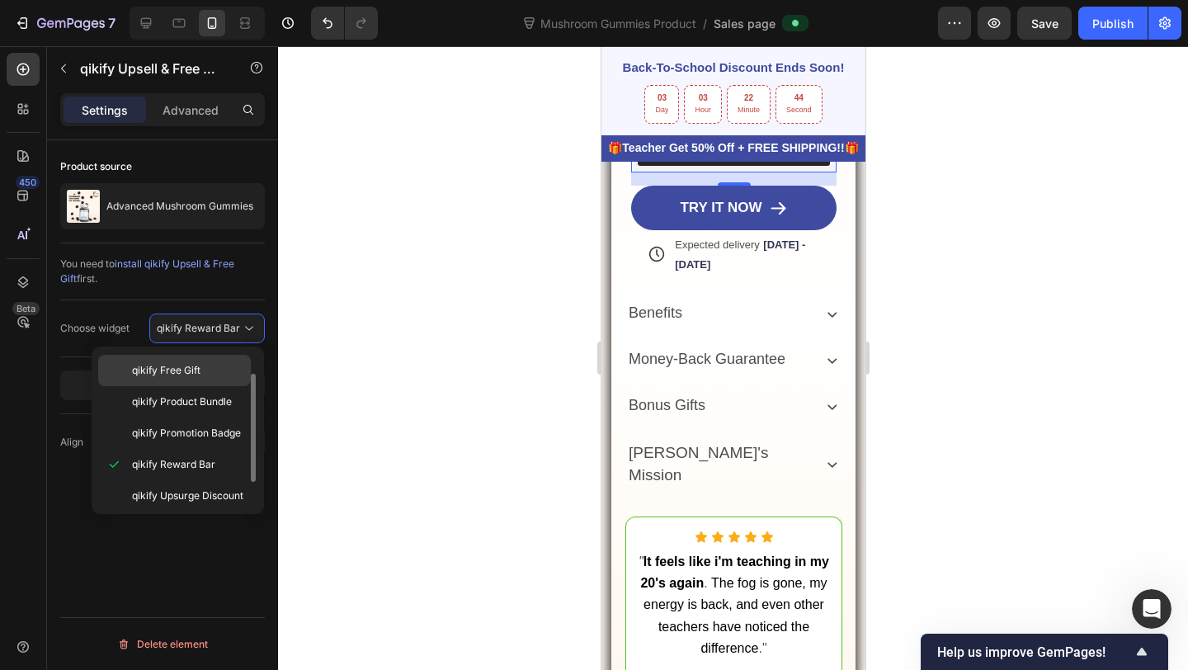
click at [194, 378] on div "qikify Free Gift" at bounding box center [174, 370] width 153 height 31
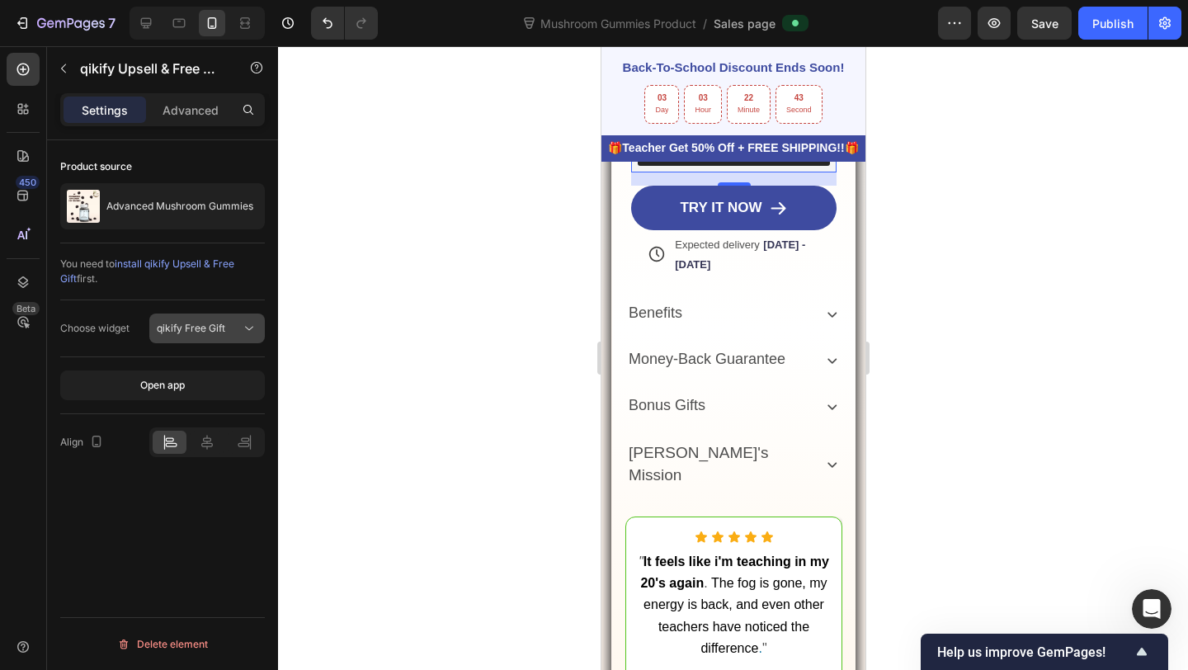
click at [203, 337] on button "qikify Free Gift" at bounding box center [207, 329] width 116 height 30
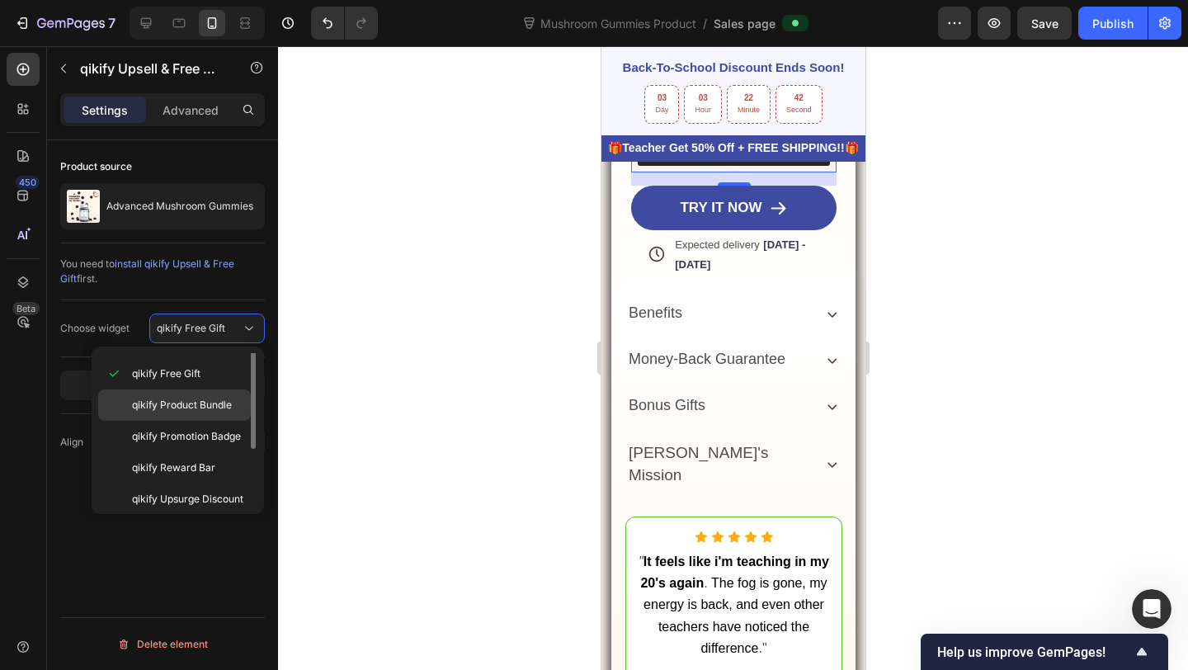
scroll to position [0, 0]
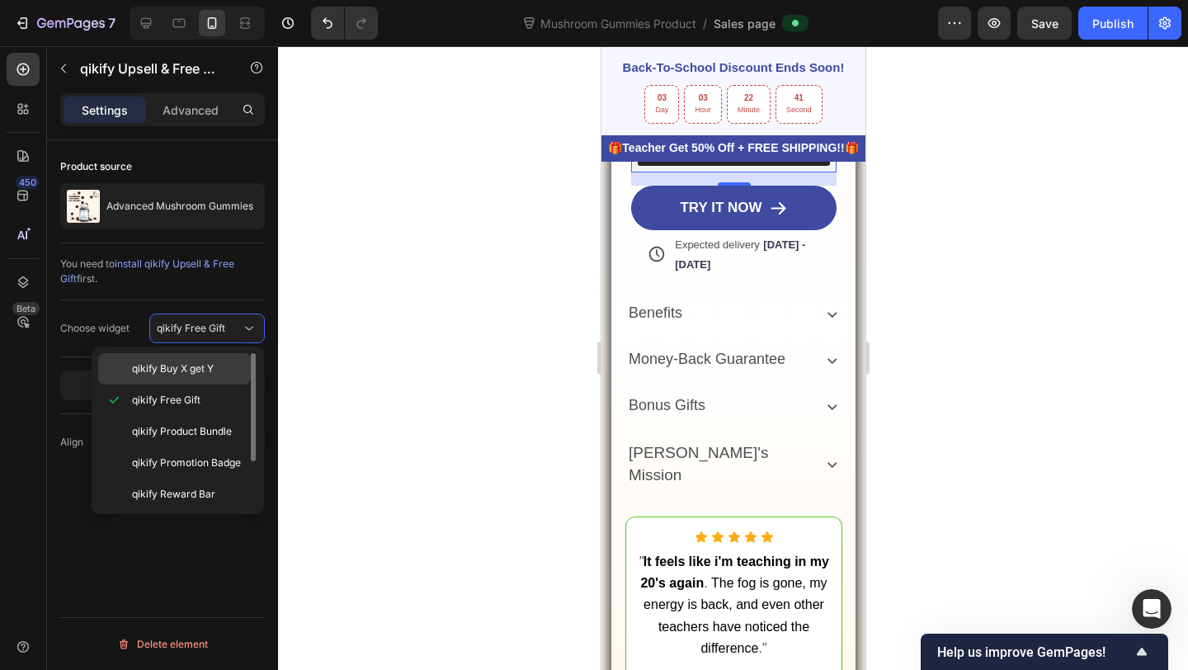
click at [198, 380] on div "qikify Buy X get Y" at bounding box center [174, 368] width 153 height 31
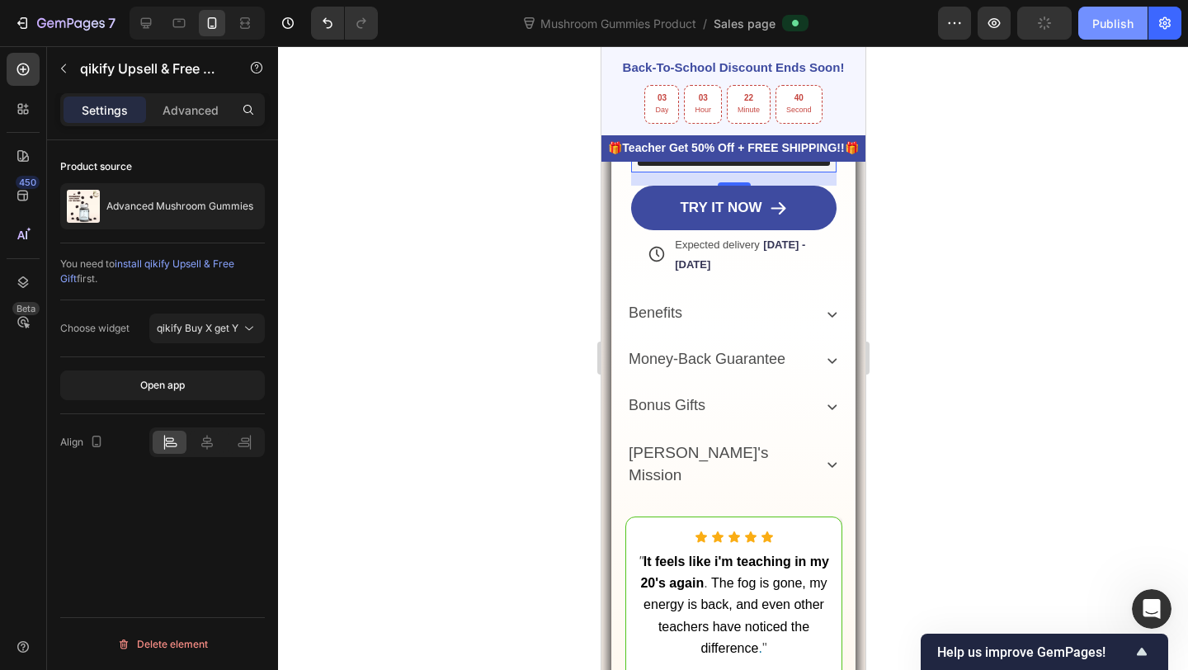
click at [1105, 38] on button "Publish" at bounding box center [1112, 23] width 69 height 33
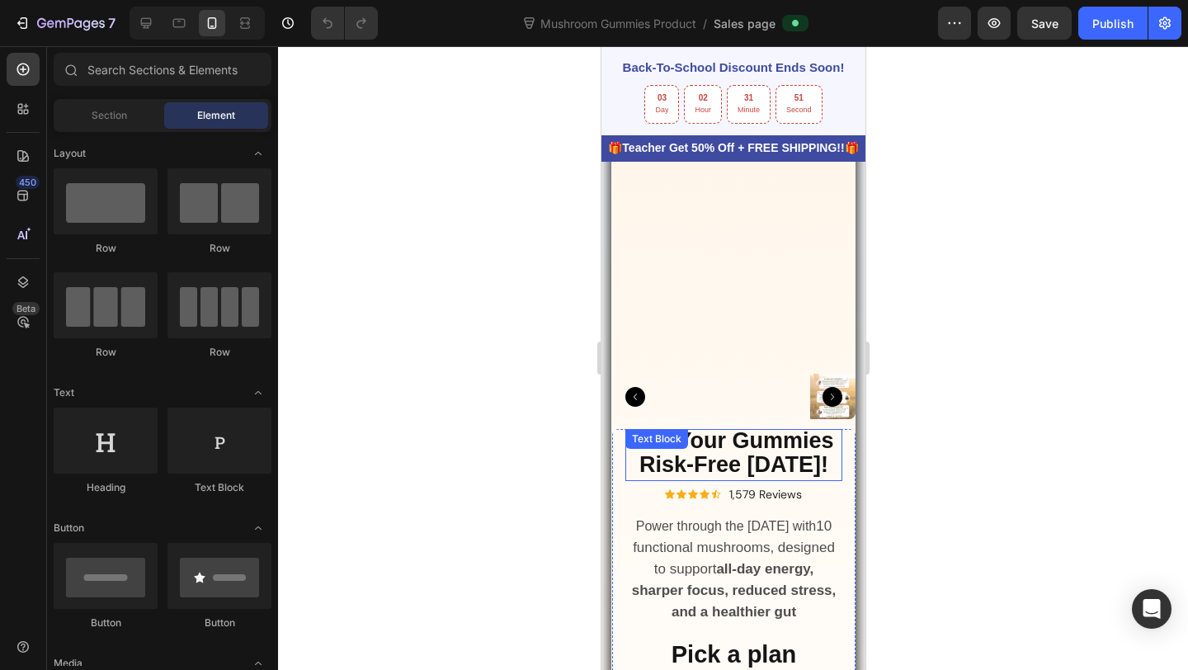
scroll to position [1022, 0]
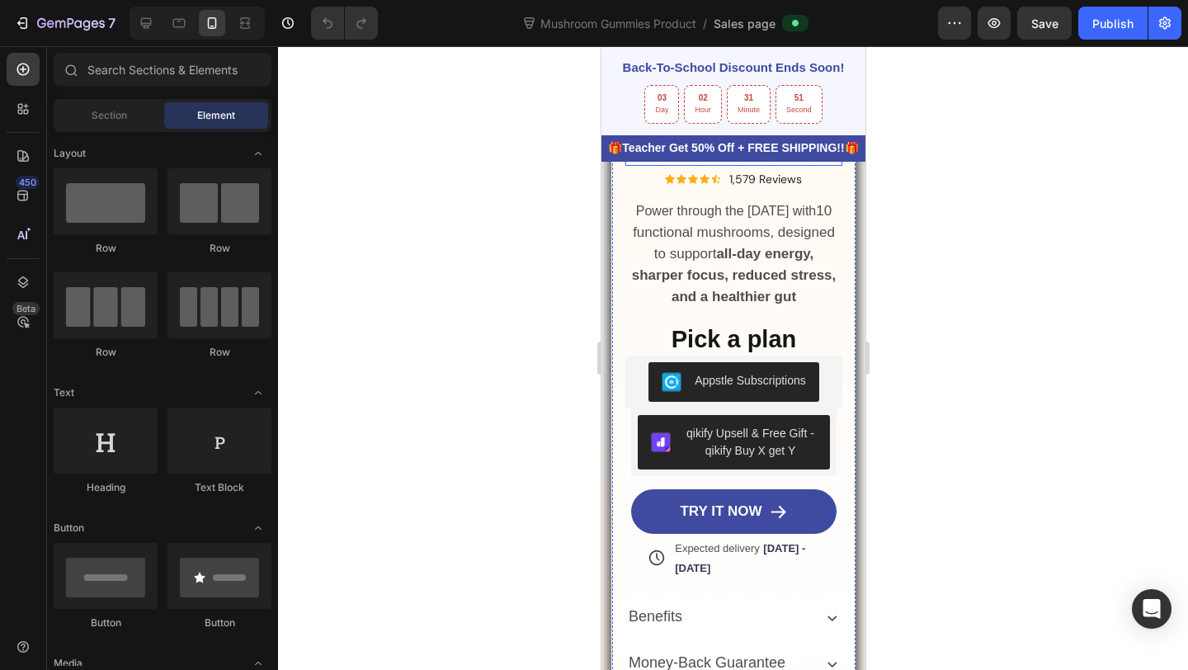
click at [748, 440] on div "qikify Upsell & Free Gift - qikify Buy X get Y" at bounding box center [750, 442] width 134 height 35
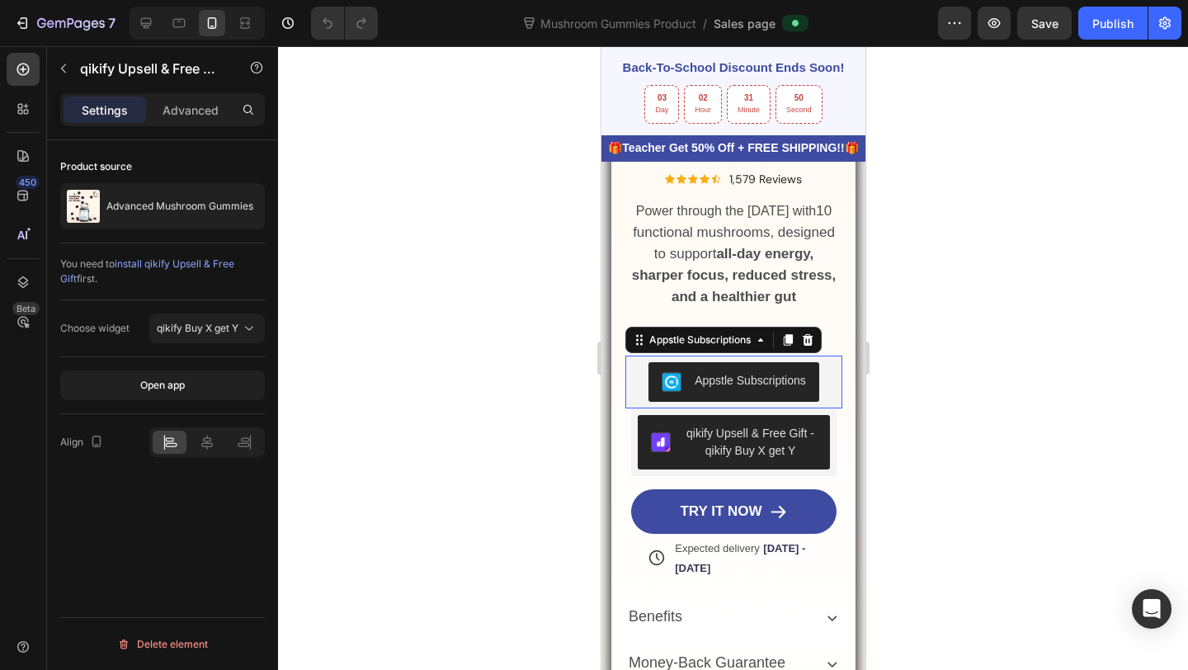
click at [811, 370] on button "Appstle Subscriptions" at bounding box center [733, 382] width 171 height 40
click at [754, 413] on div "qikify Upsell & Free Gift - qikify Buy X get Y" at bounding box center [733, 442] width 206 height 68
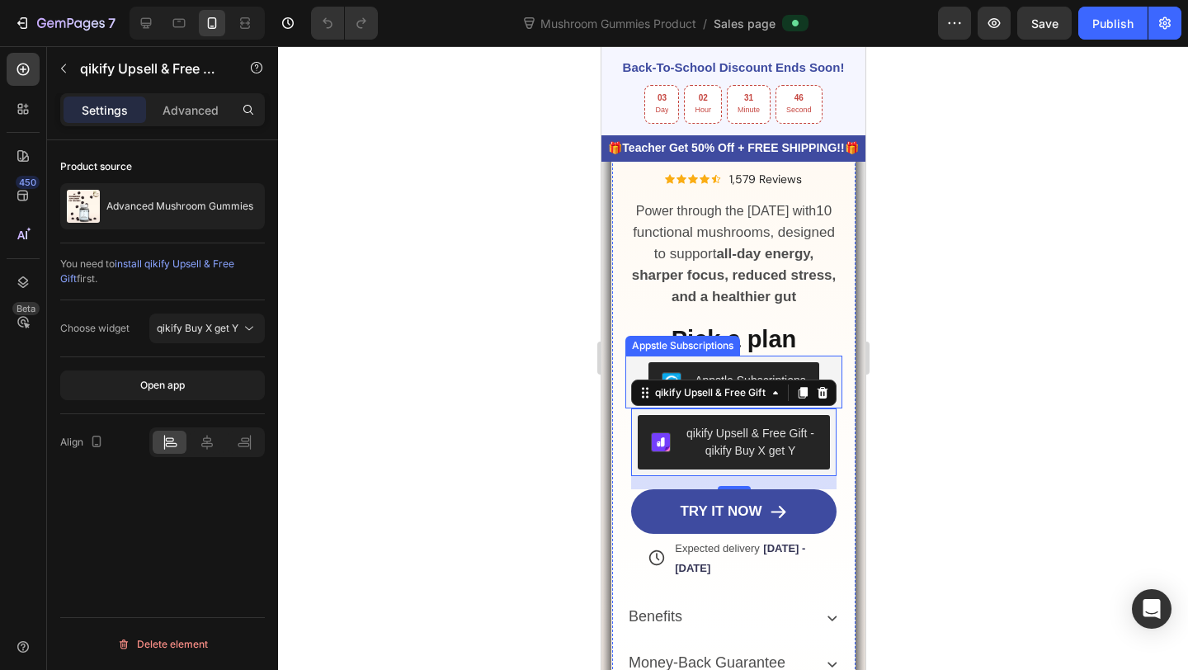
click at [794, 370] on button "Appstle Subscriptions" at bounding box center [733, 382] width 171 height 40
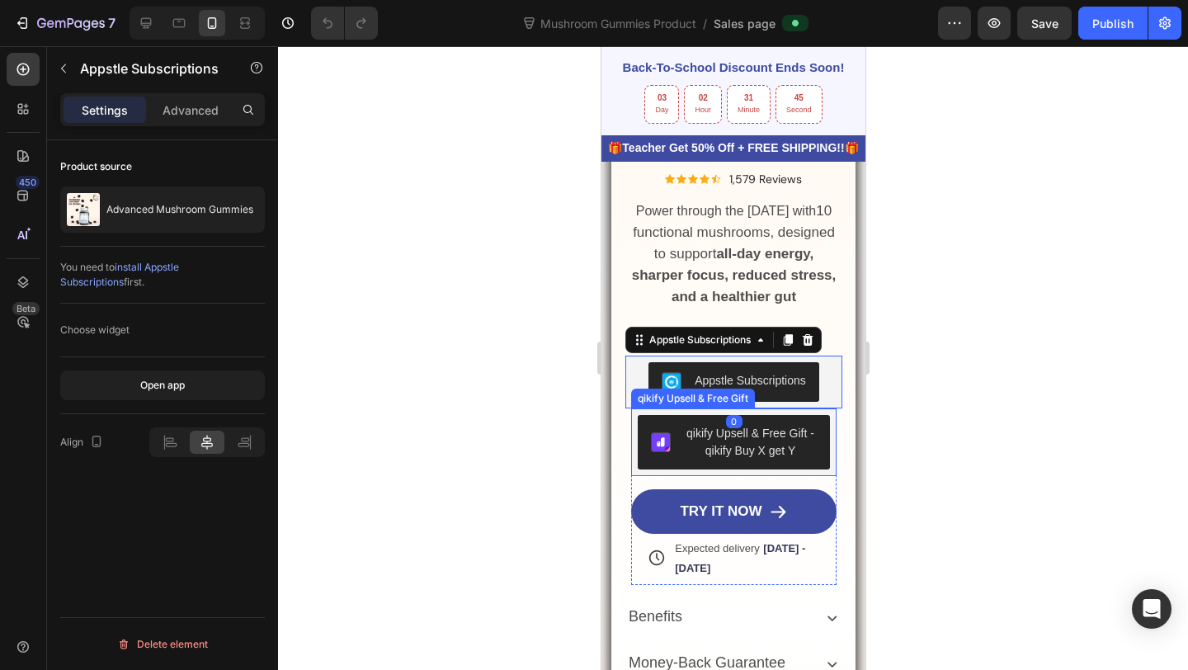
click at [733, 438] on div "qikify Upsell & Free Gift - qikify Buy X get Y" at bounding box center [750, 442] width 134 height 35
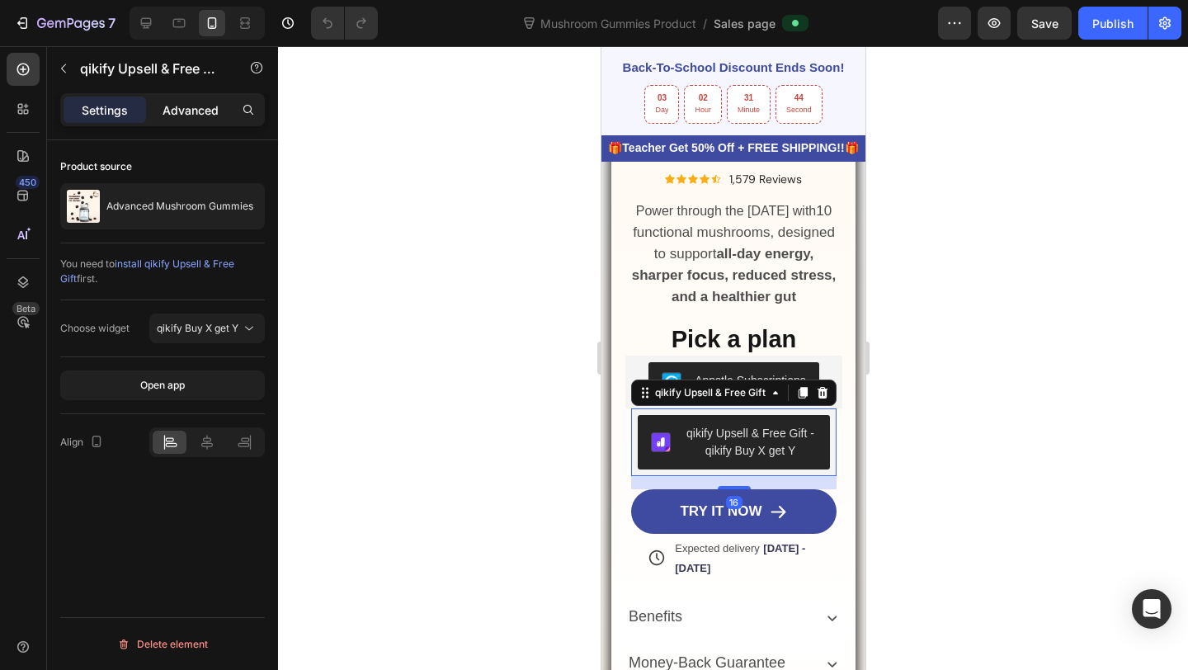
click at [194, 120] on div "Advanced" at bounding box center [190, 110] width 83 height 26
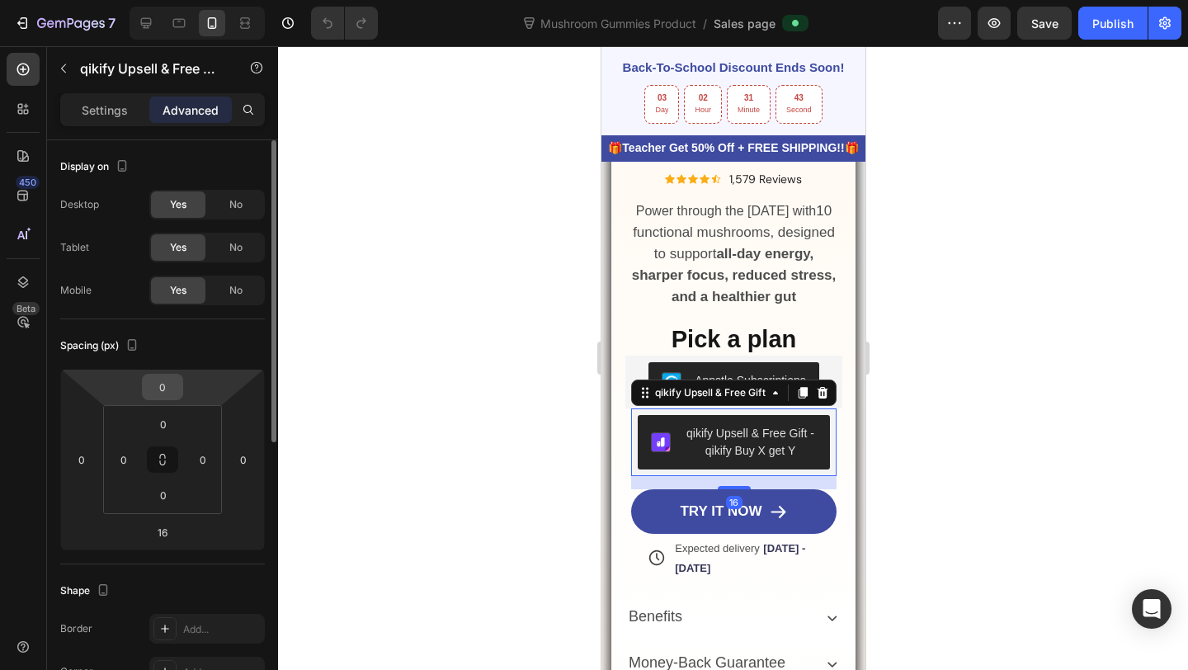
click at [161, 394] on input "0" at bounding box center [162, 387] width 33 height 25
type input "-20"
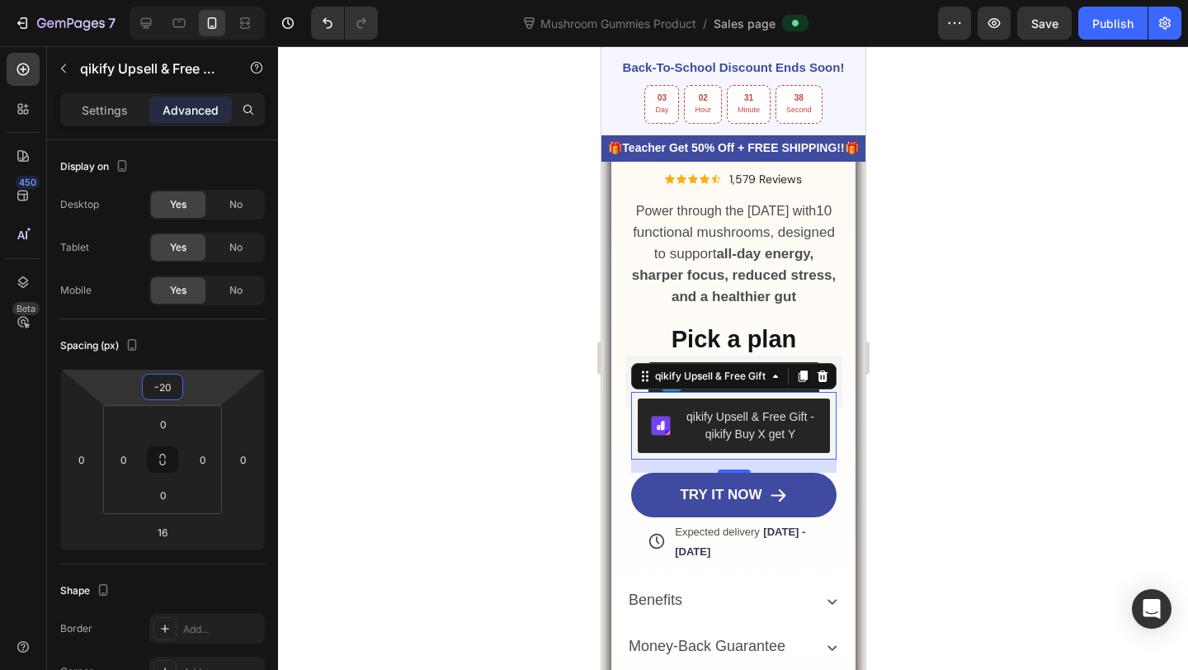
scroll to position [1036, 0]
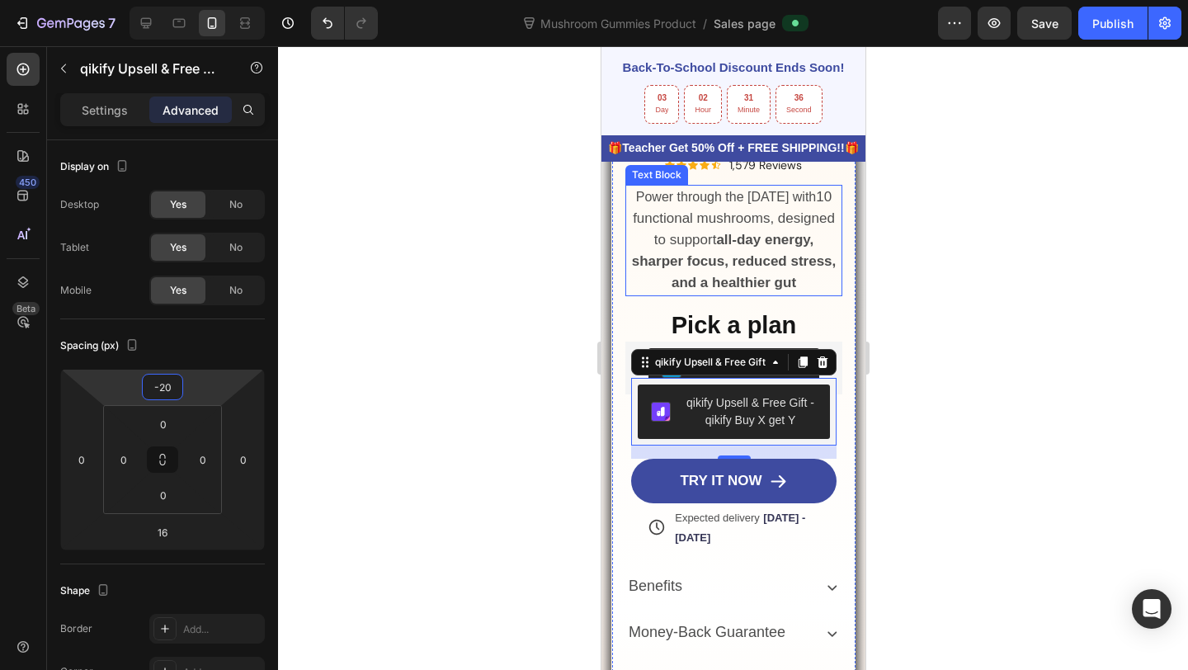
click at [714, 282] on strong "all-day energy, sharper focus, reduced stress, and a healthier gut" at bounding box center [733, 261] width 205 height 59
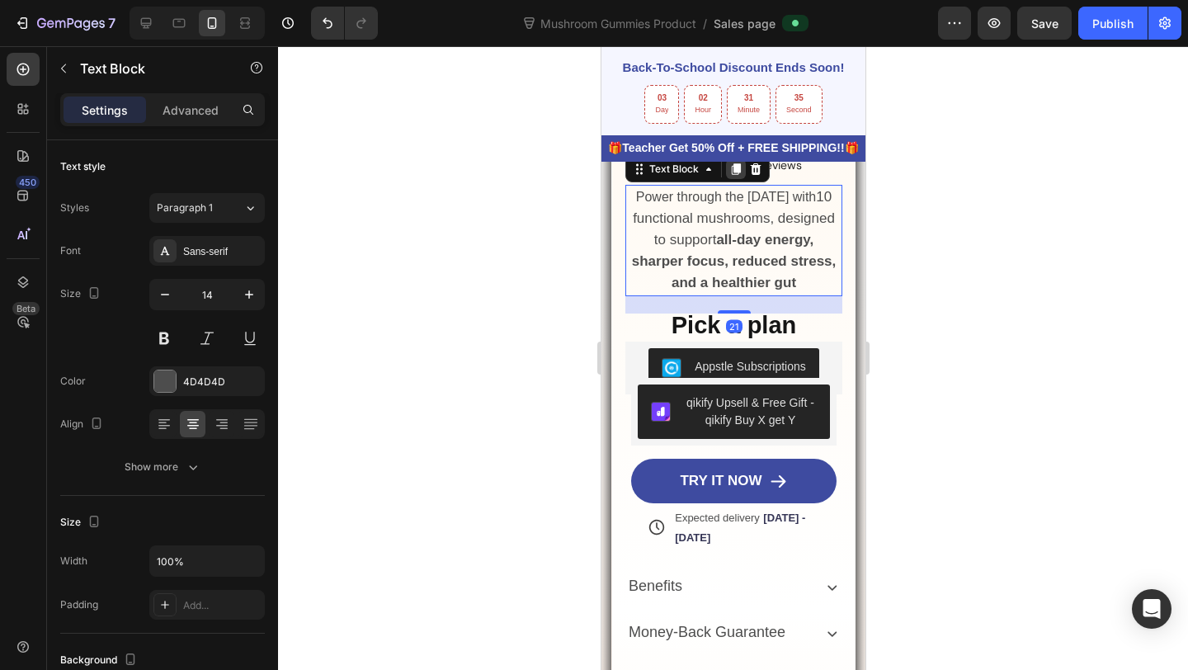
click at [732, 176] on icon at bounding box center [735, 169] width 13 height 13
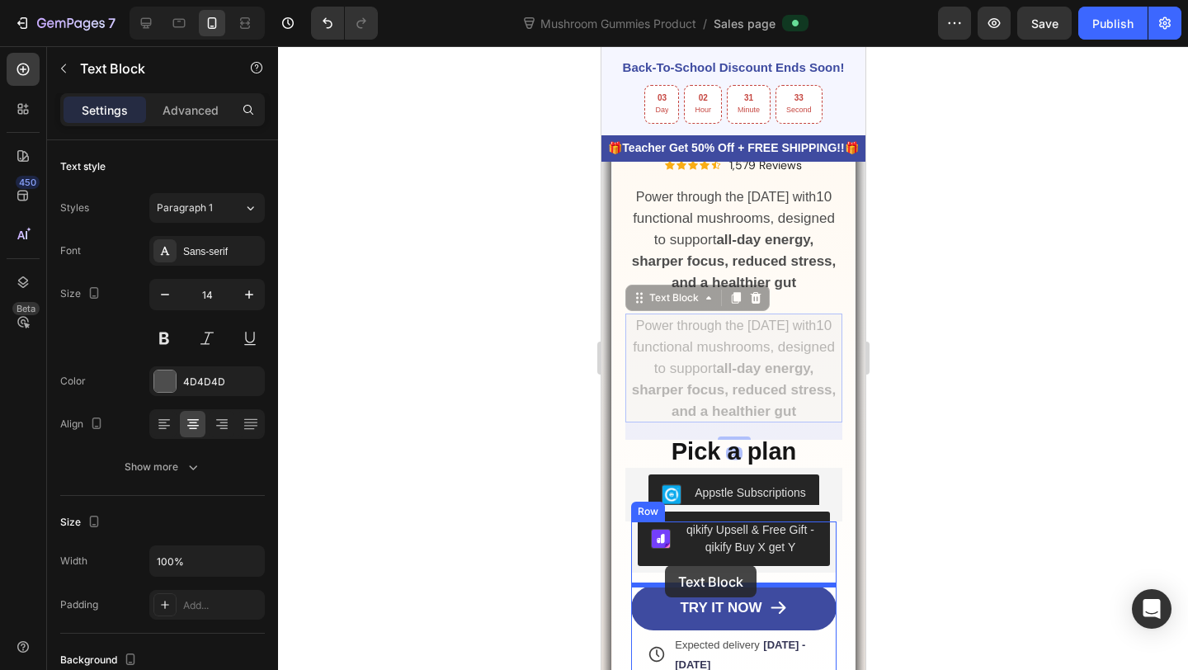
drag, startPoint x: 662, startPoint y: 298, endPoint x: 664, endPoint y: 565, distance: 267.3
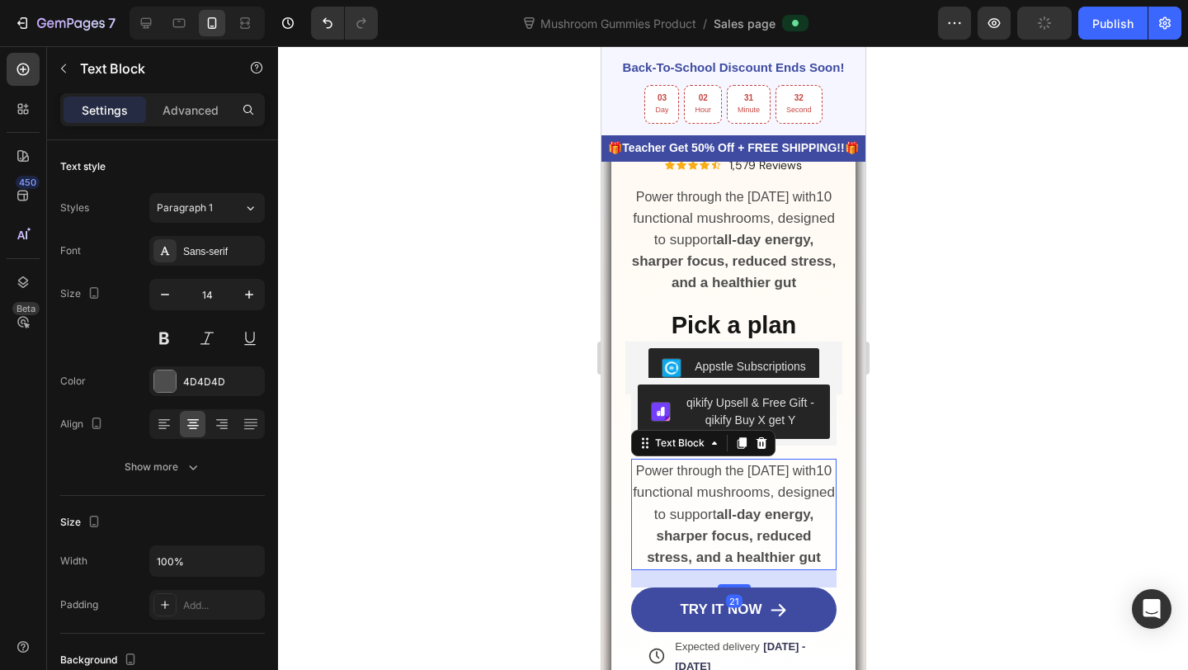
click at [689, 540] on strong "all-day energy, sharper focus, reduced stress, and a healthier gut" at bounding box center [733, 536] width 174 height 59
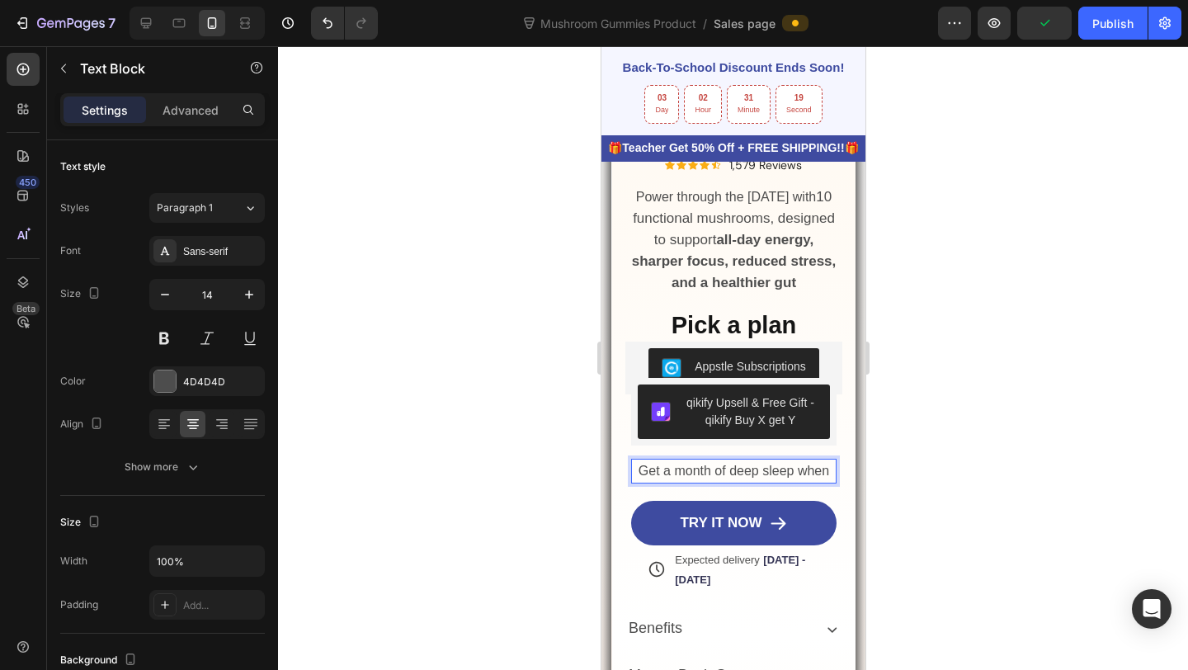
click at [805, 469] on span "Get a month of deep sleep when" at bounding box center [733, 471] width 191 height 14
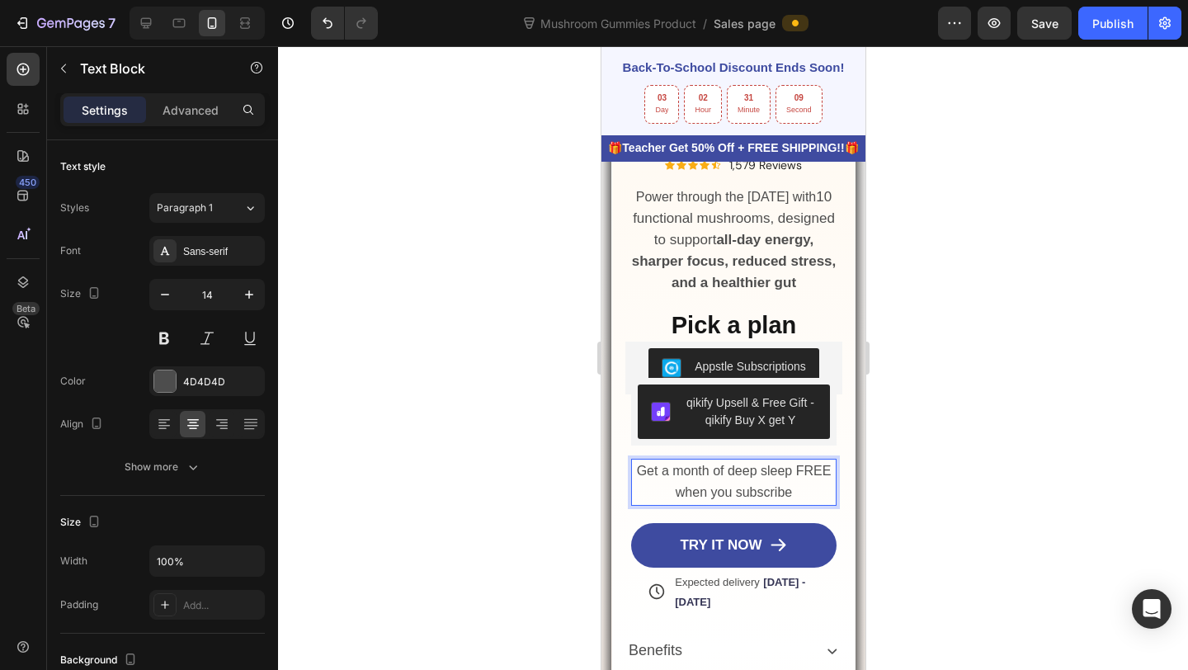
click at [634, 463] on p "Get a month of deep sleep FREE when you subscribe" at bounding box center [733, 481] width 203 height 43
click at [766, 440] on div "qikify Upsell & Free Gift - qikify Buy X get Y" at bounding box center [733, 412] width 206 height 68
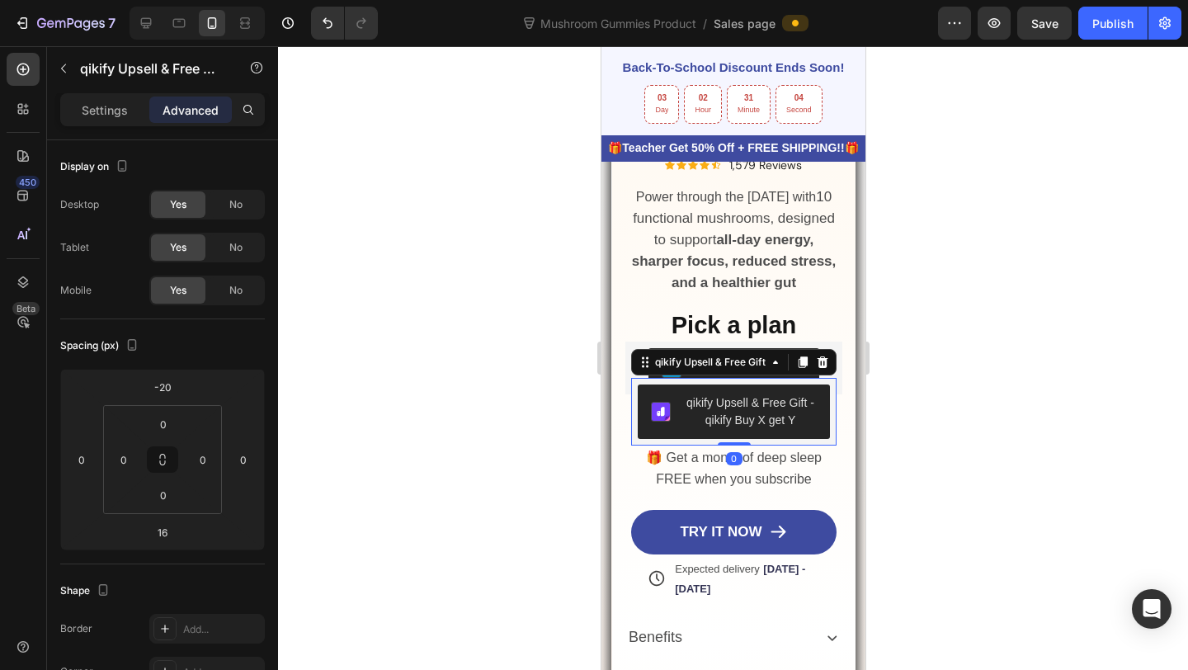
drag, startPoint x: 739, startPoint y: 456, endPoint x: 739, endPoint y: 392, distance: 64.4
click at [739, 392] on div "qikify Upsell & Free Gift - qikify Buy X get Y qikify Upsell & Free Gift 0" at bounding box center [733, 412] width 206 height 68
type input "0"
click at [649, 460] on span "🎁 Get a month of deep sleep FREE when you subscribe" at bounding box center [733, 467] width 176 height 35
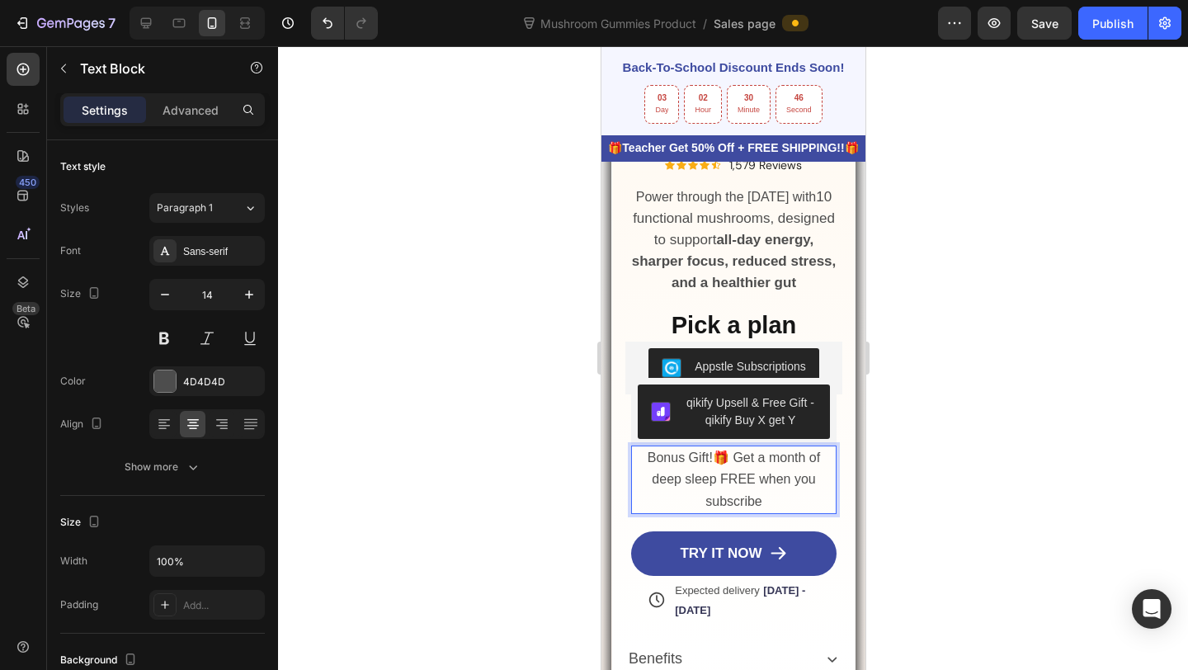
click at [705, 458] on span "Bonus Gift!🎁 Get a month of deep sleep FREE when you subscribe" at bounding box center [733, 478] width 172 height 57
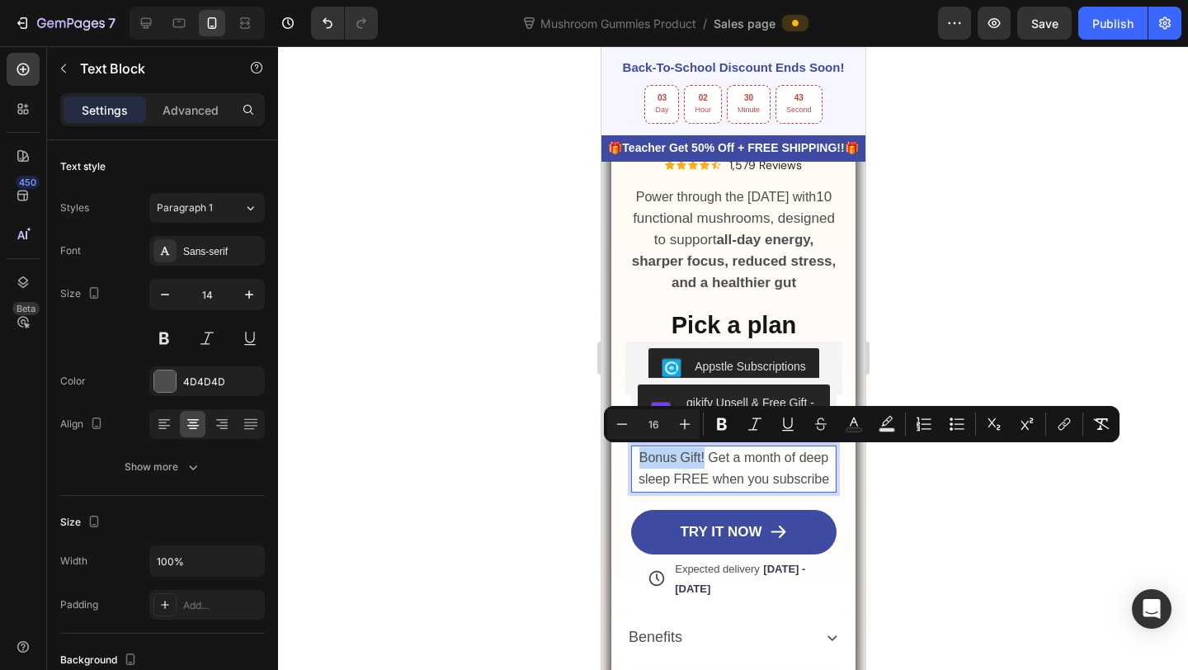
drag, startPoint x: 635, startPoint y: 457, endPoint x: 704, endPoint y: 460, distance: 68.5
click at [704, 460] on p "Bonus Gift! Get a month of deep sleep FREE when you subscribe" at bounding box center [733, 468] width 203 height 43
click at [718, 431] on icon "Editor contextual toolbar" at bounding box center [722, 424] width 17 height 17
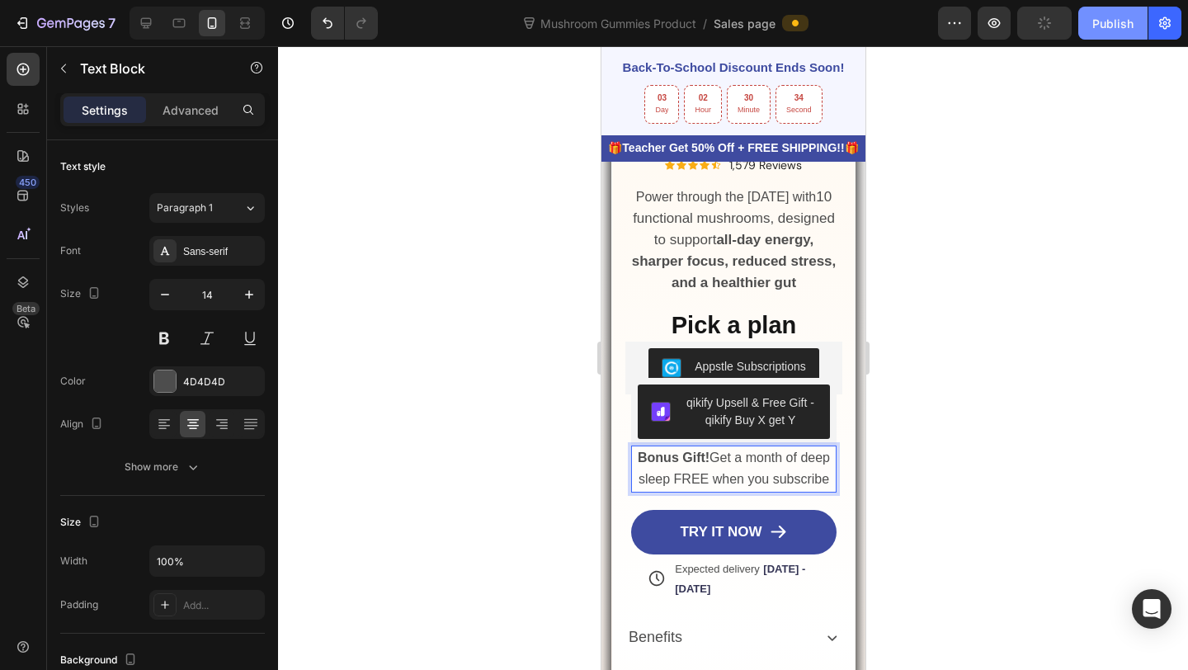
click at [1106, 20] on div "Publish" at bounding box center [1112, 23] width 41 height 17
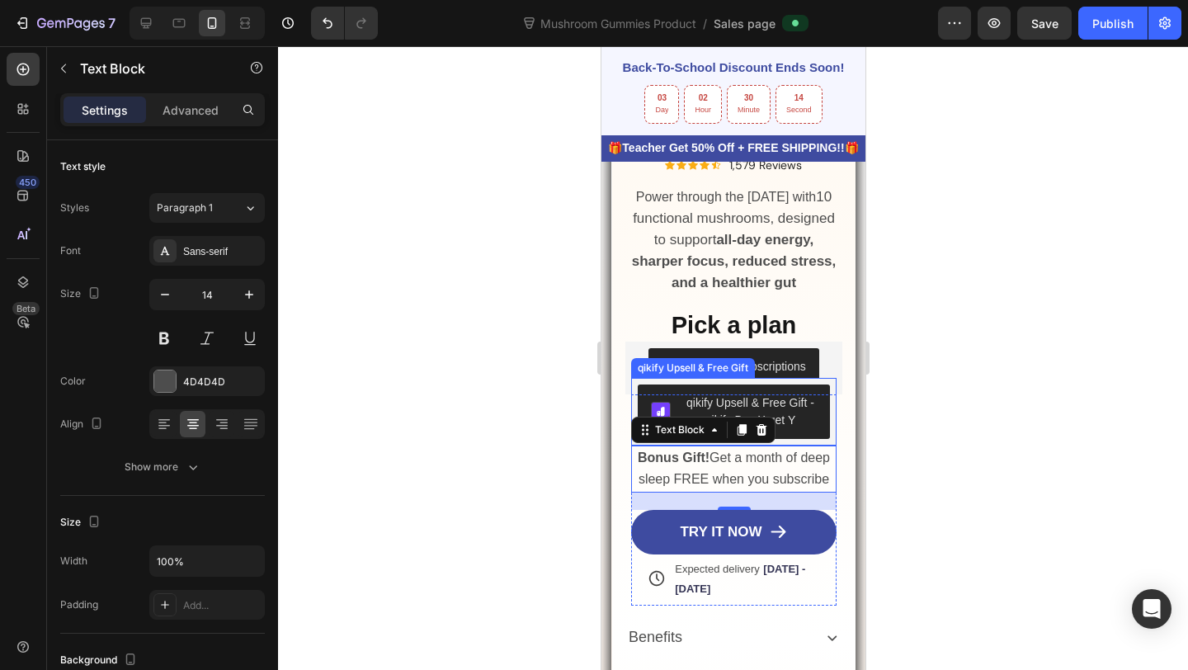
click at [799, 436] on button "qikify Upsell & Free Gift - qikify Buy X get Y" at bounding box center [733, 411] width 193 height 54
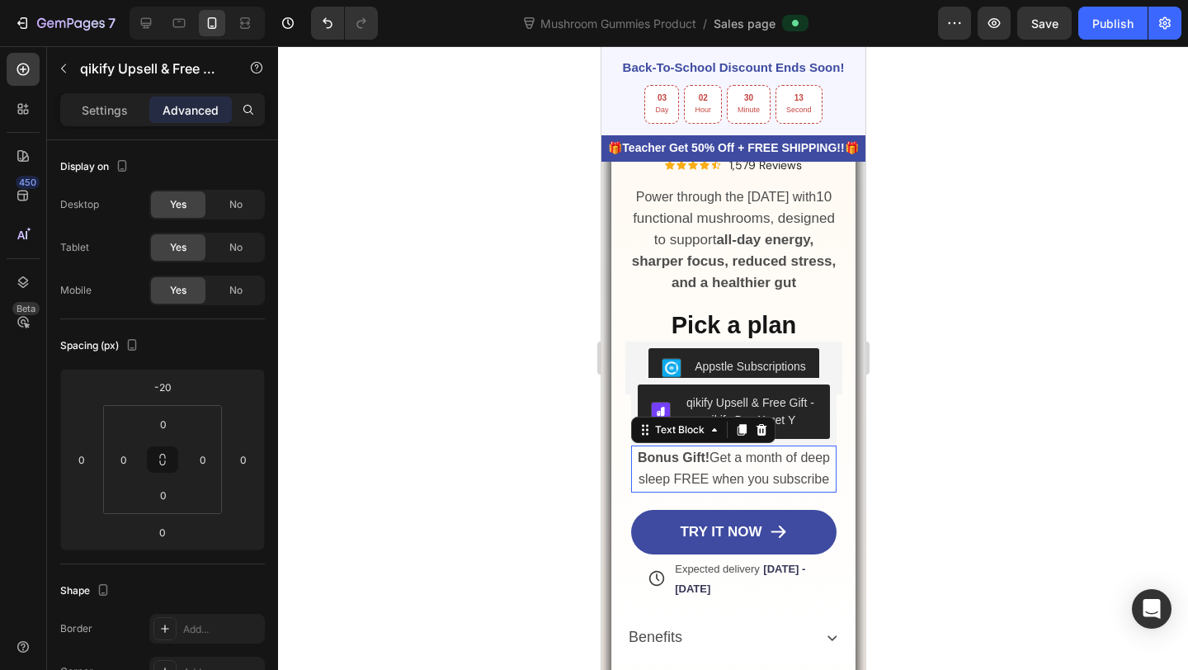
click at [709, 468] on p "Bonus Gift! Get a month of deep sleep FREE when you subscribe" at bounding box center [733, 468] width 203 height 43
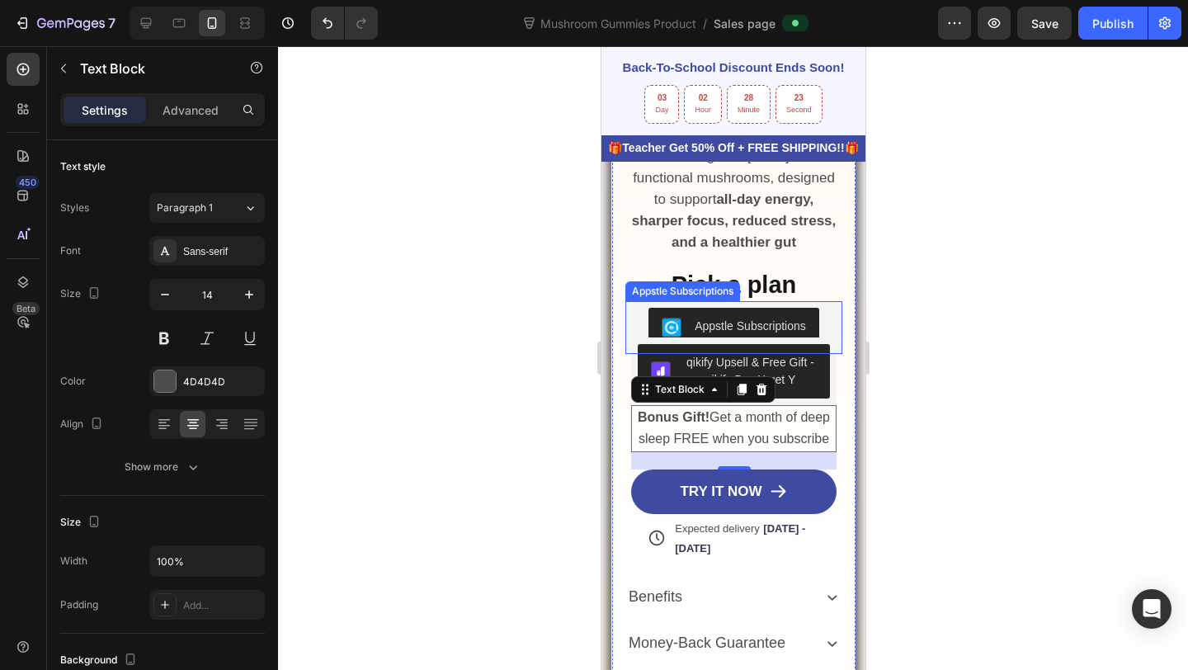
scroll to position [1139, 0]
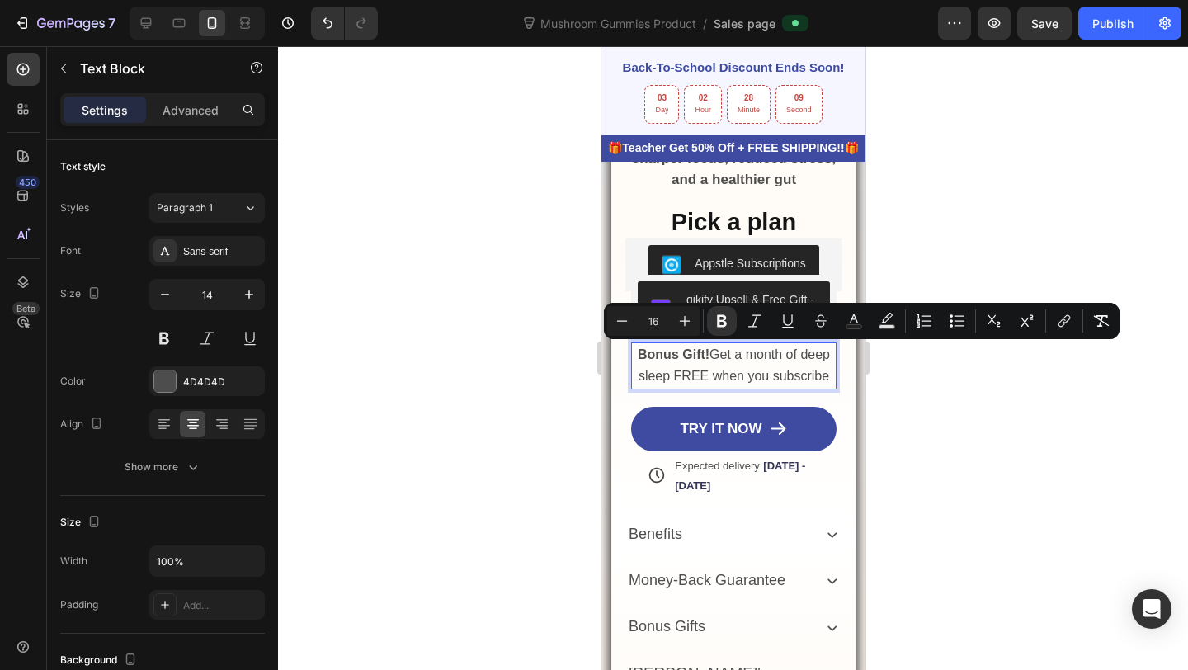
click at [693, 354] on strong "Bonus Gift!" at bounding box center [673, 354] width 72 height 14
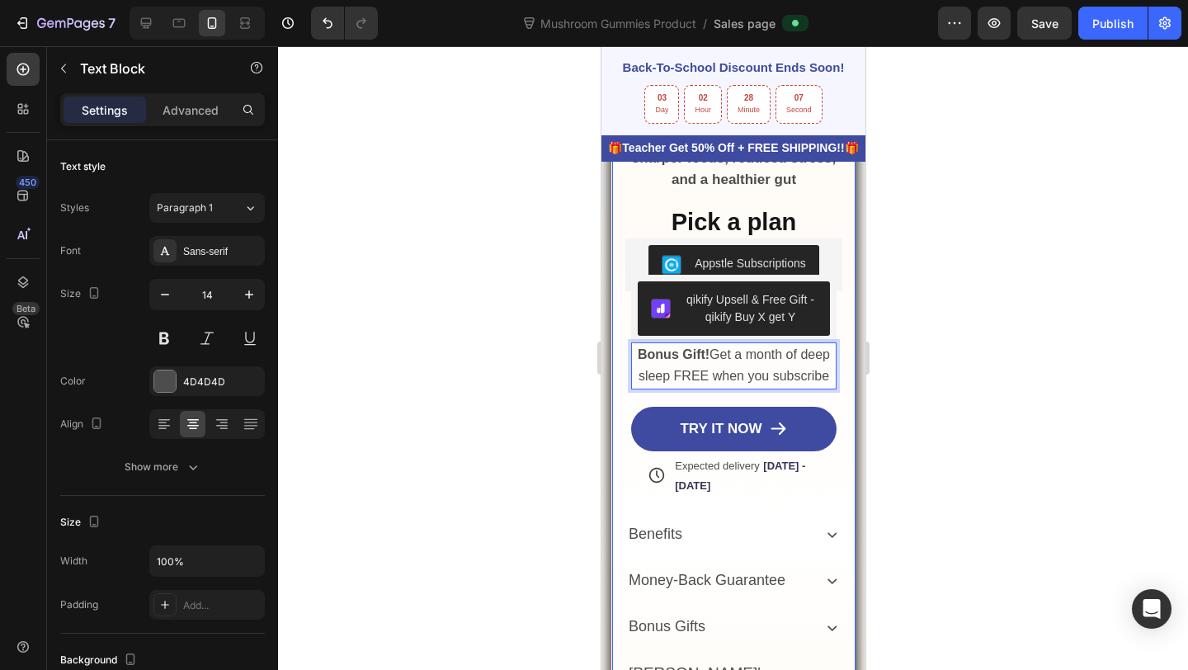
click at [727, 215] on strong "Pick a plan" at bounding box center [733, 222] width 125 height 26
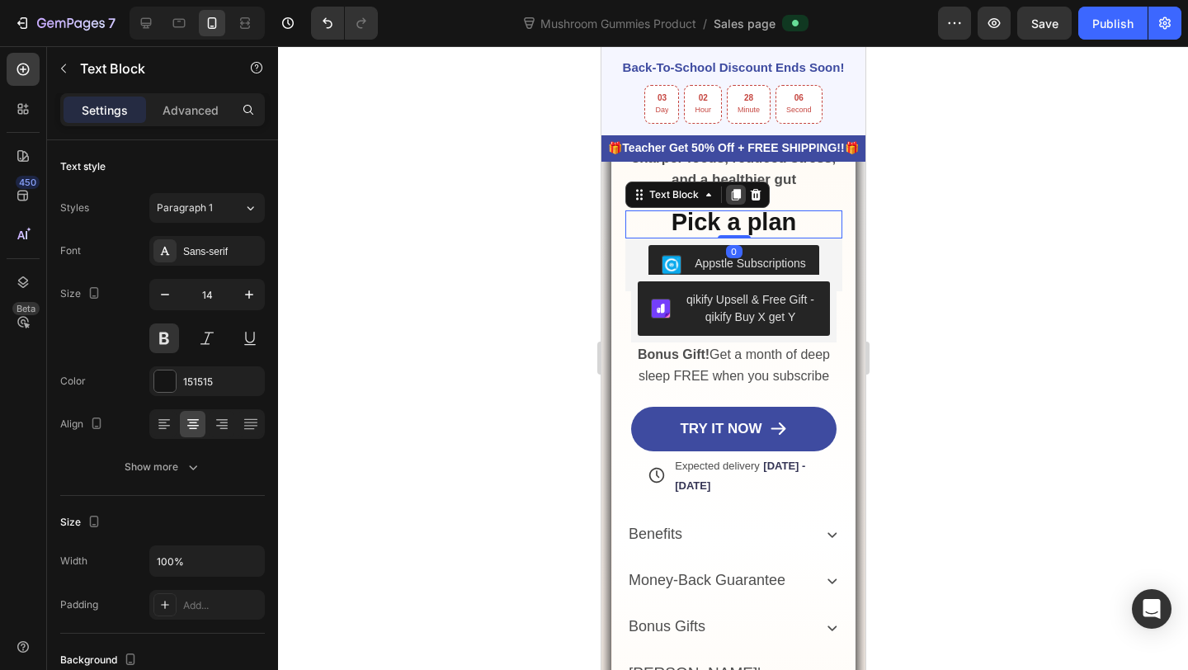
click at [732, 197] on icon at bounding box center [735, 194] width 13 height 13
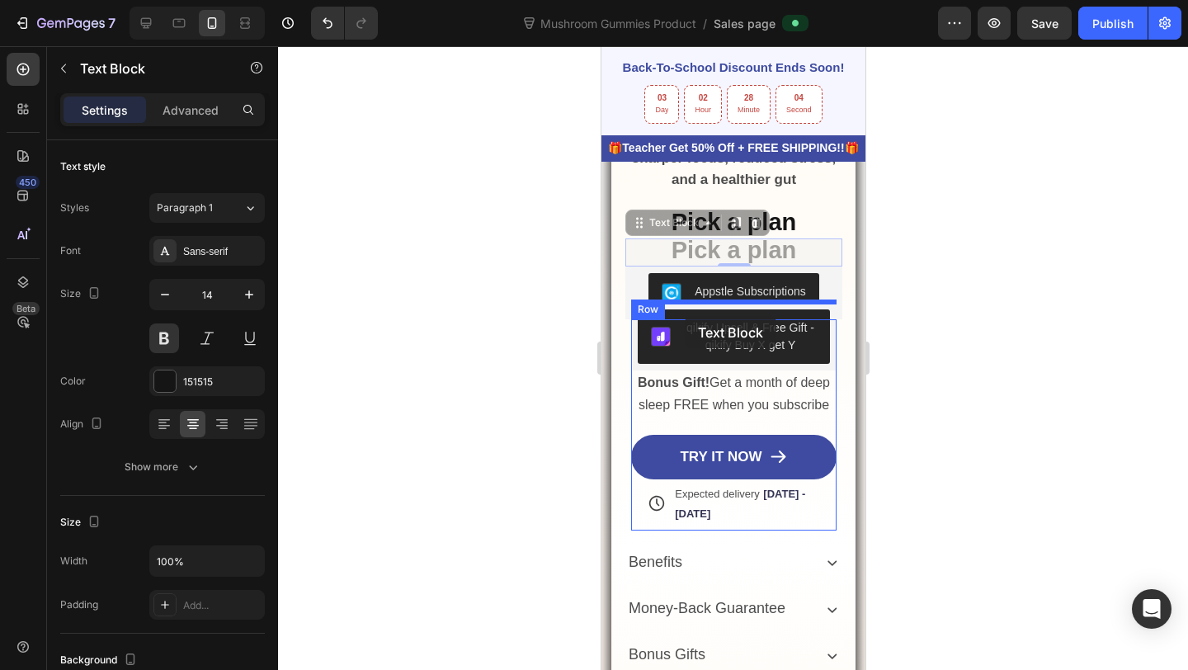
drag, startPoint x: 684, startPoint y: 228, endPoint x: 684, endPoint y: 316, distance: 88.3
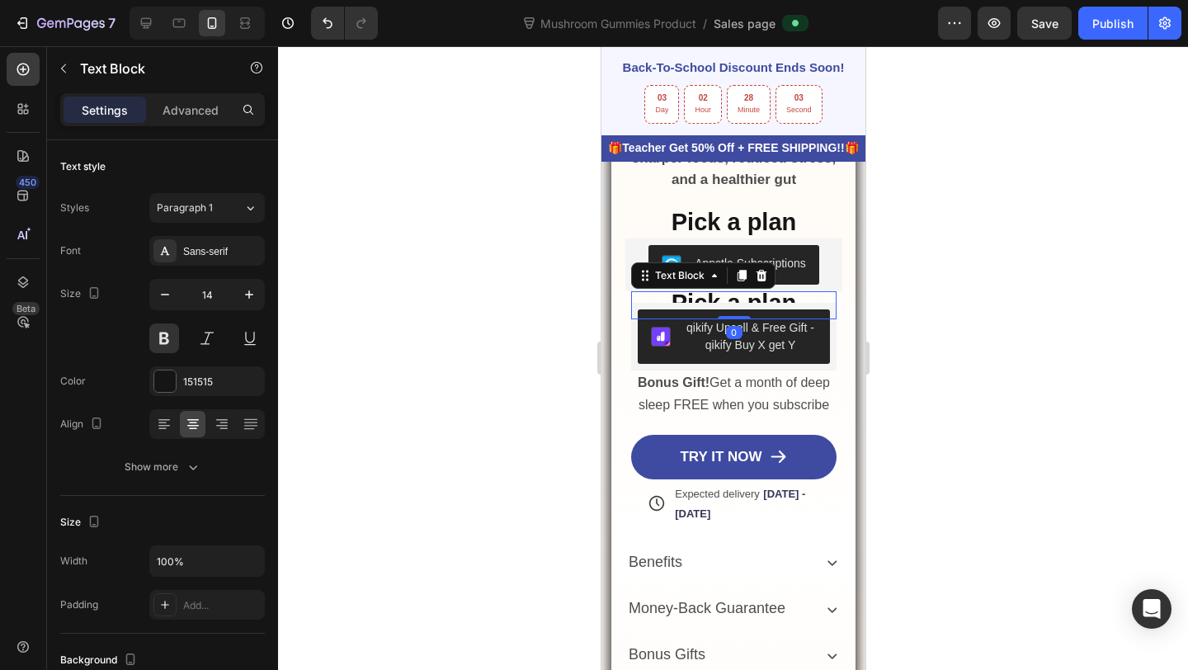
click at [771, 299] on strong "Pick a plan" at bounding box center [733, 303] width 125 height 26
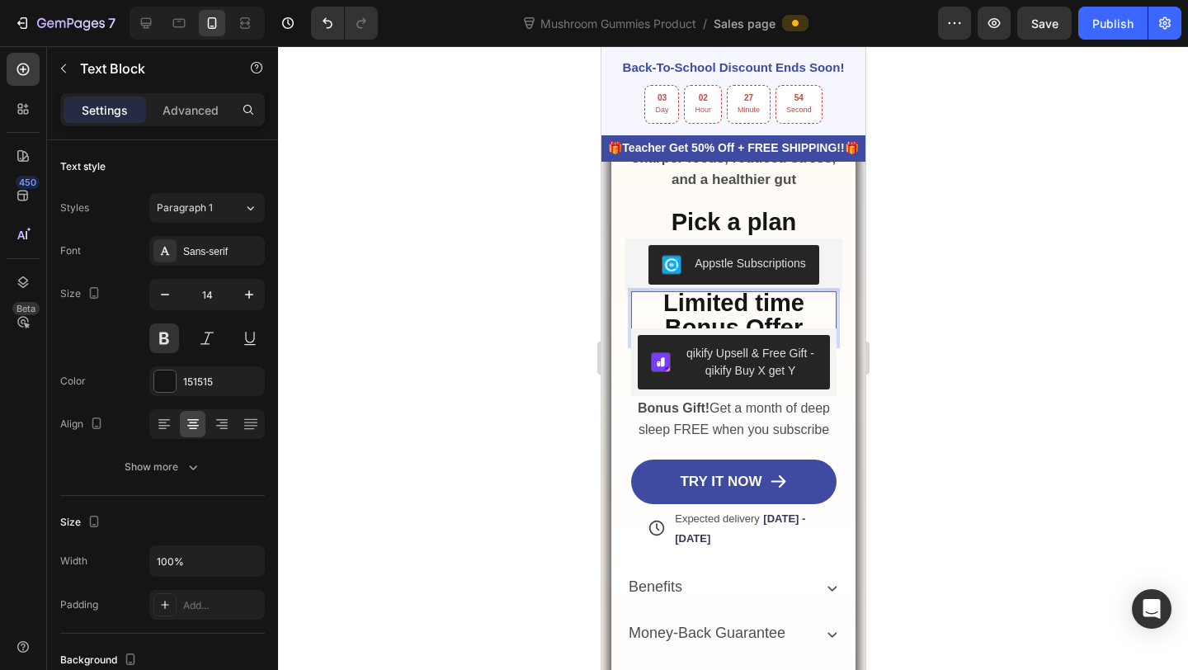
click at [768, 310] on strong "Limited time Bonus Offer" at bounding box center [733, 315] width 141 height 51
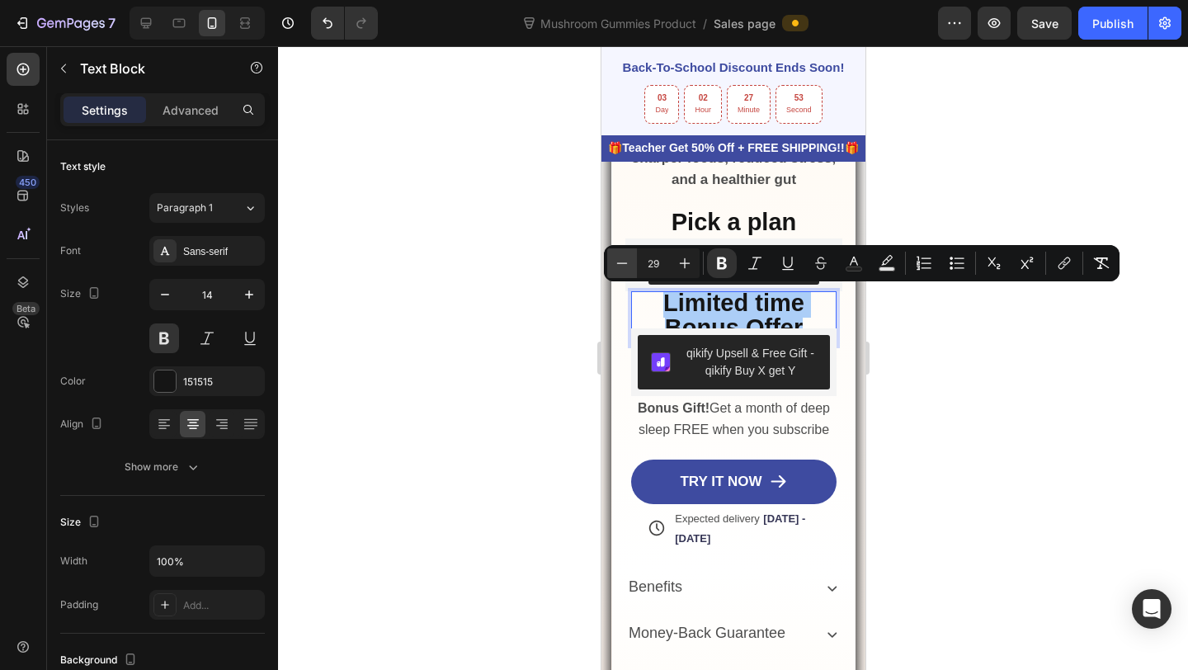
click at [630, 273] on button "Minus" at bounding box center [622, 263] width 30 height 30
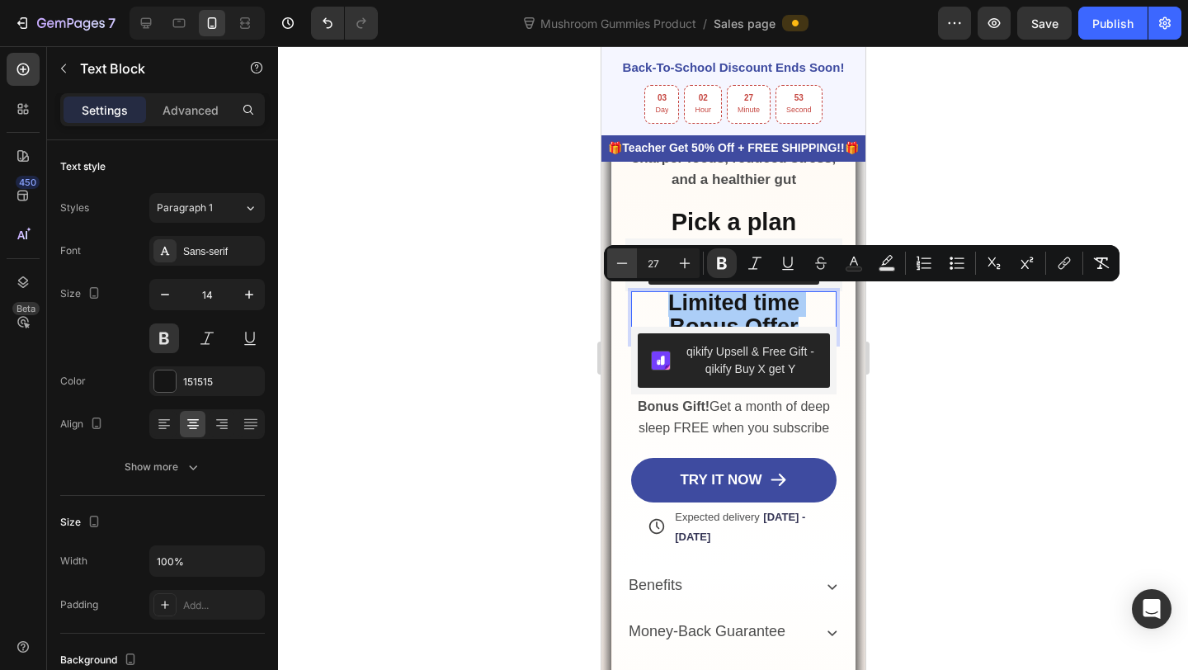
click at [630, 273] on button "Minus" at bounding box center [622, 263] width 30 height 30
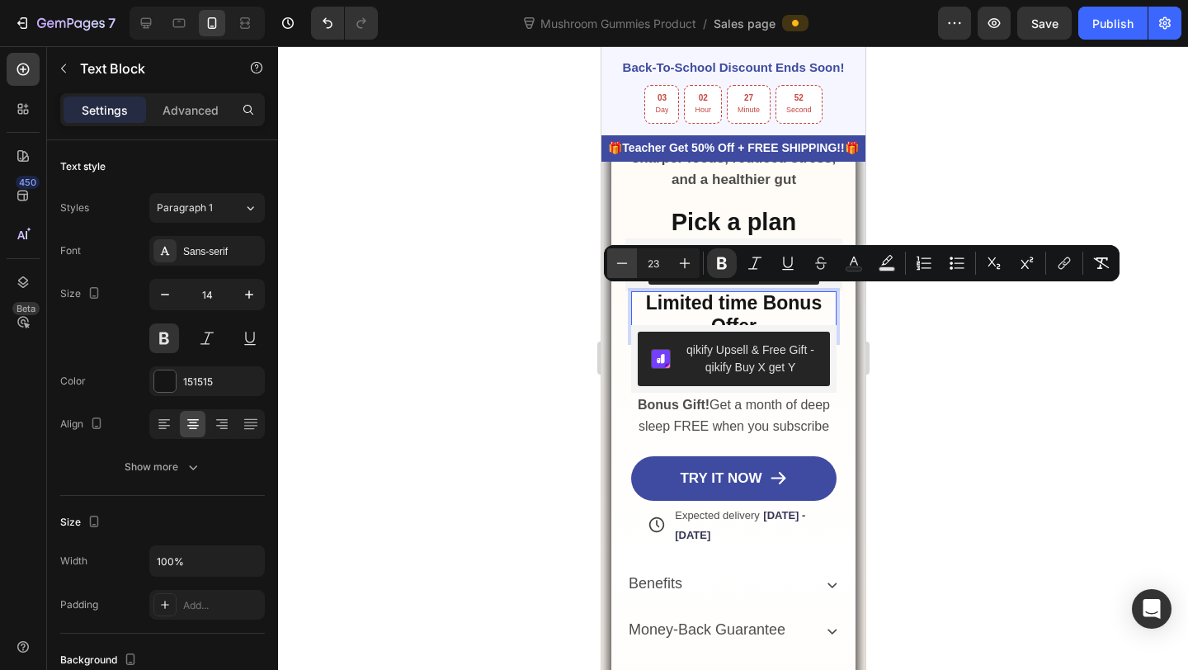
click at [630, 273] on button "Minus" at bounding box center [622, 263] width 30 height 30
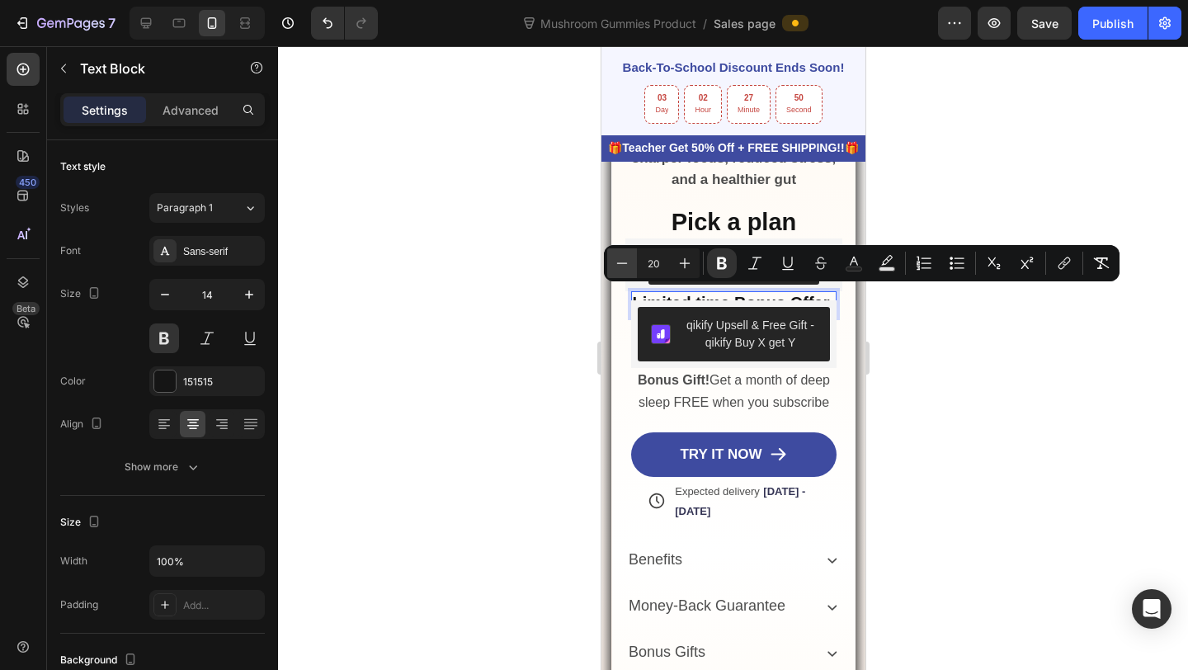
click at [618, 266] on icon "Editor contextual toolbar" at bounding box center [622, 263] width 17 height 17
type input "19"
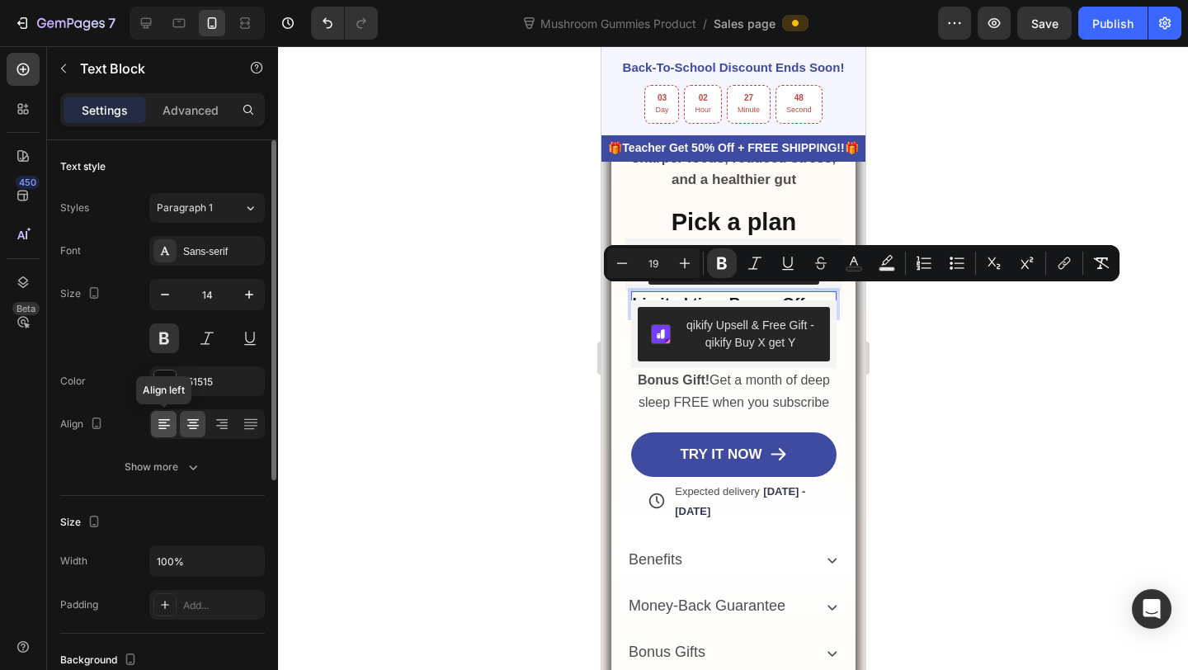
click at [169, 420] on icon at bounding box center [164, 424] width 17 height 17
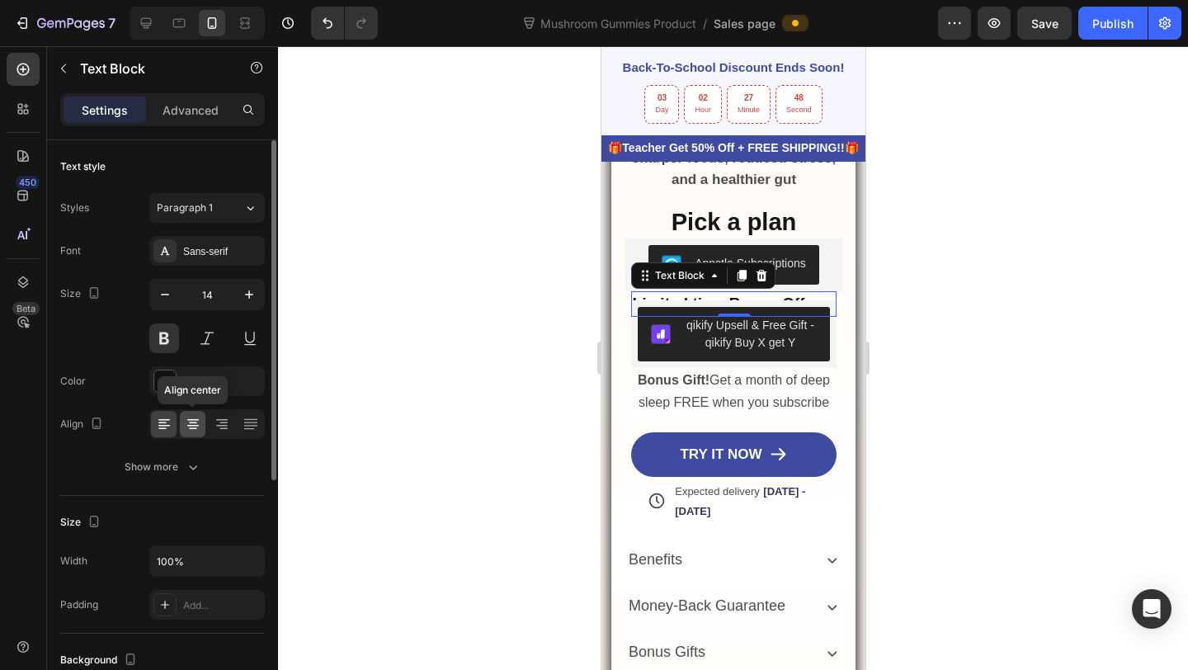
click at [189, 421] on icon at bounding box center [193, 424] width 17 height 17
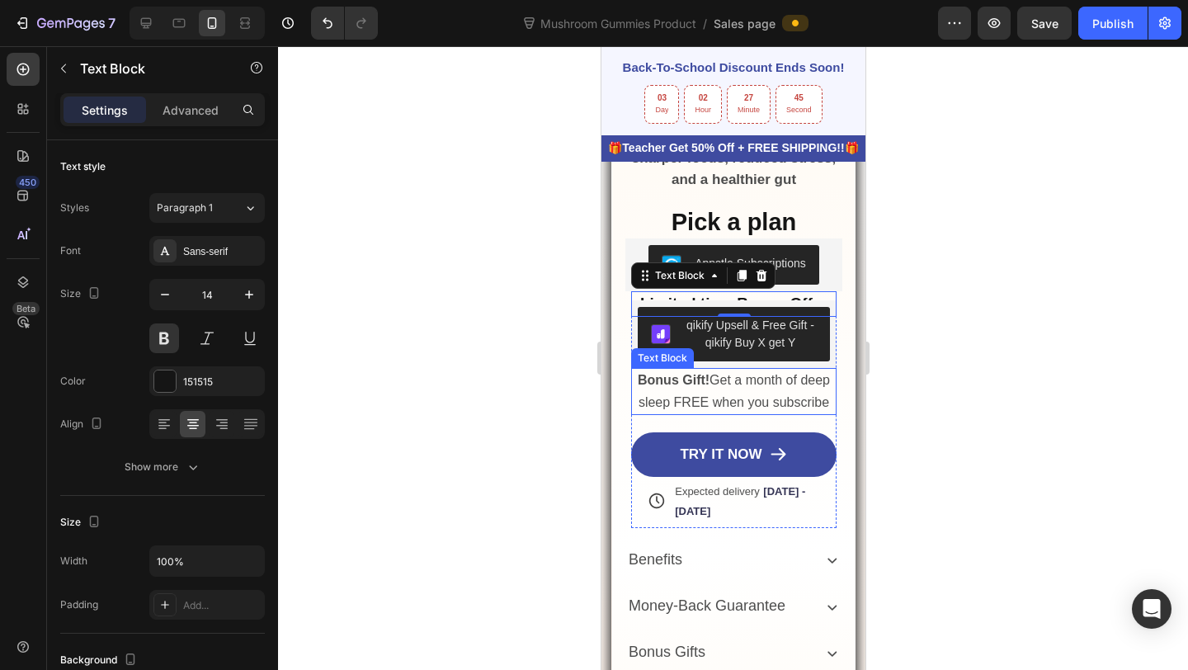
click at [697, 386] on p "Bonus Gift! Get a month of deep sleep FREE when you subscribe" at bounding box center [733, 391] width 203 height 43
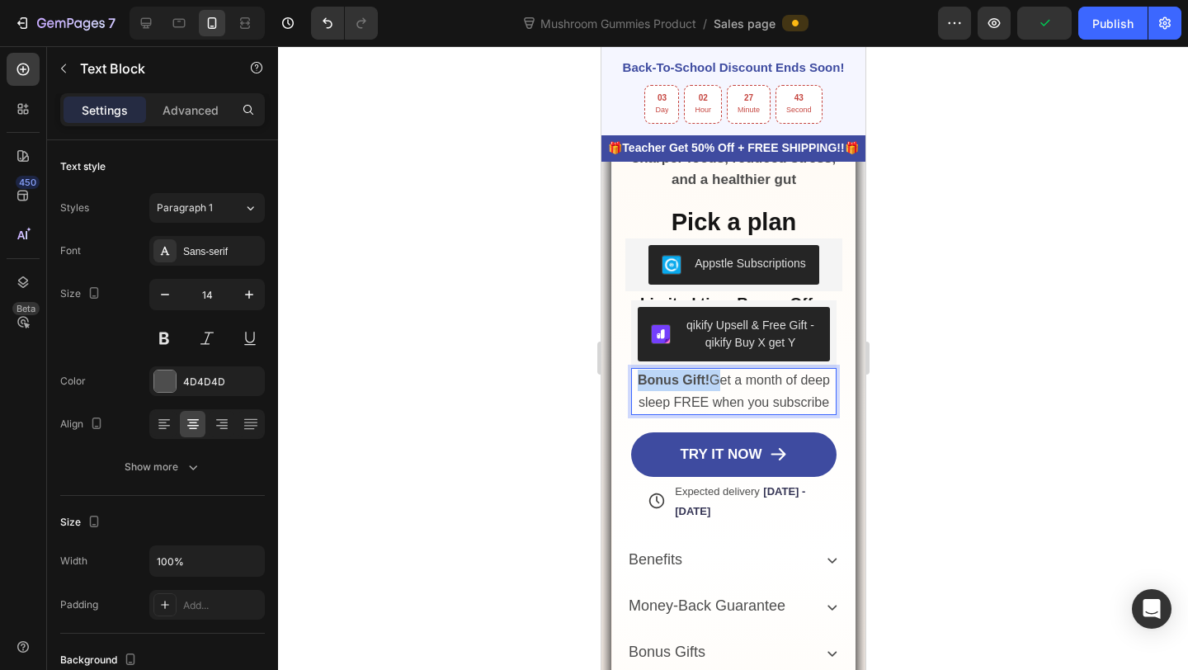
drag, startPoint x: 711, startPoint y: 381, endPoint x: 632, endPoint y: 384, distance: 79.2
click at [632, 384] on p "Bonus Gift! Get a month of deep sleep FREE when you subscribe" at bounding box center [733, 391] width 203 height 43
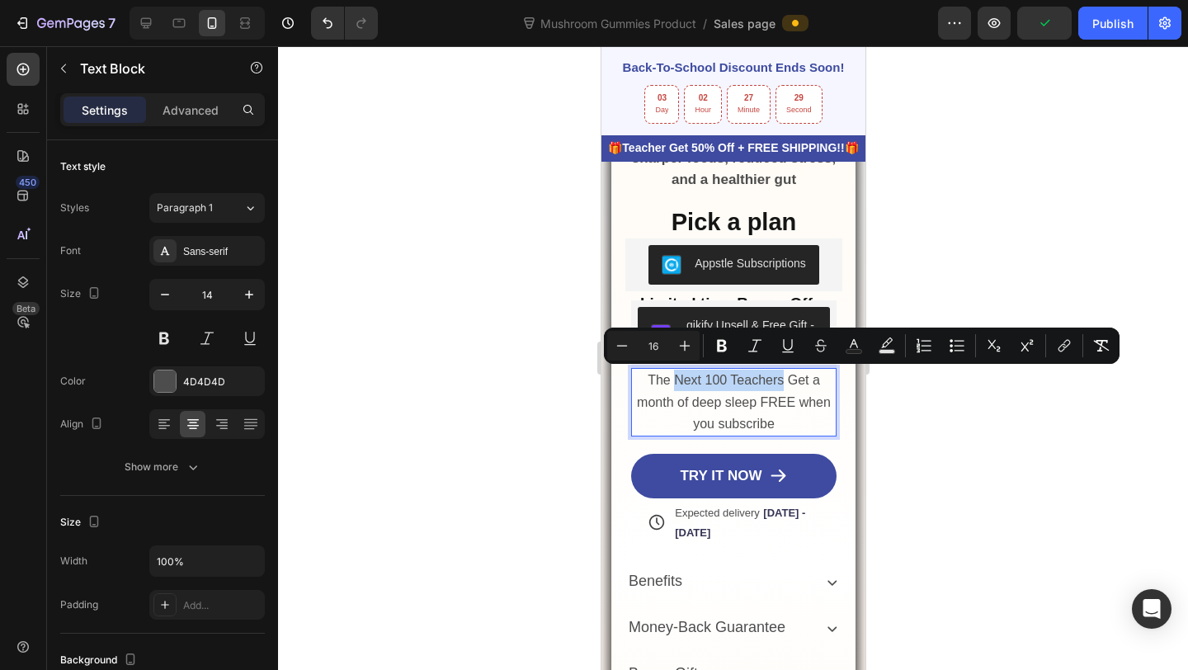
drag, startPoint x: 673, startPoint y: 379, endPoint x: 785, endPoint y: 383, distance: 111.5
click at [785, 383] on span "The Next 100 Teachers Get a month of deep sleep FREE when you subscribe" at bounding box center [733, 401] width 194 height 57
click at [721, 349] on icon "Editor contextual toolbar" at bounding box center [722, 345] width 17 height 17
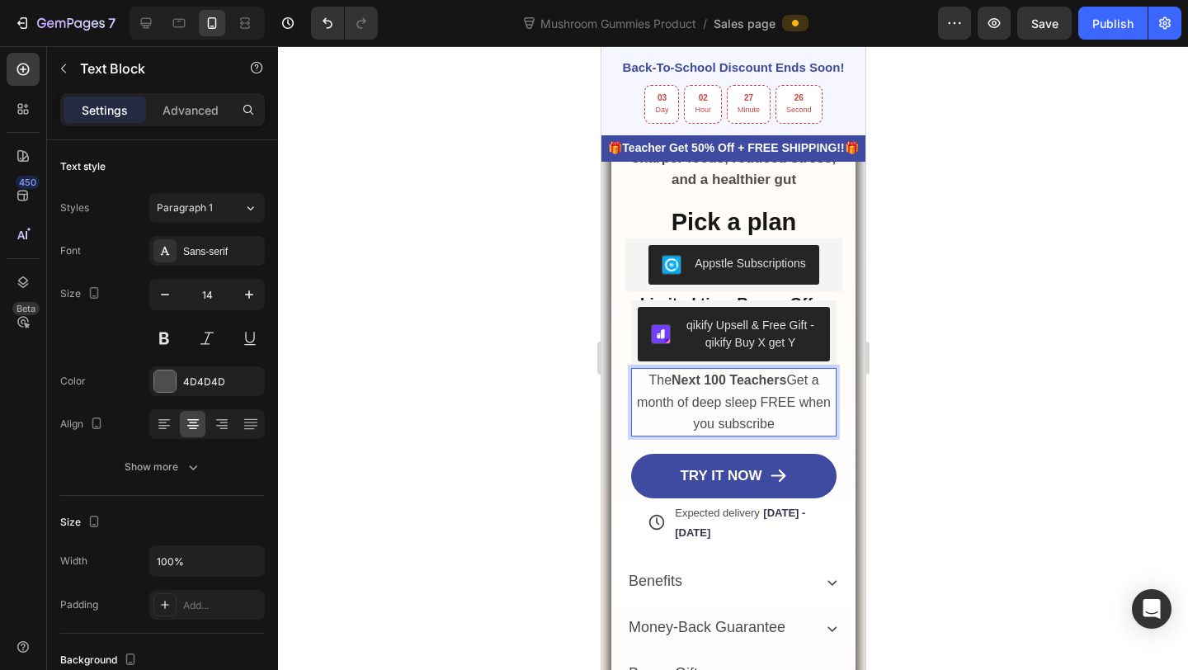
drag, startPoint x: 1322, startPoint y: 395, endPoint x: 691, endPoint y: 425, distance: 631.9
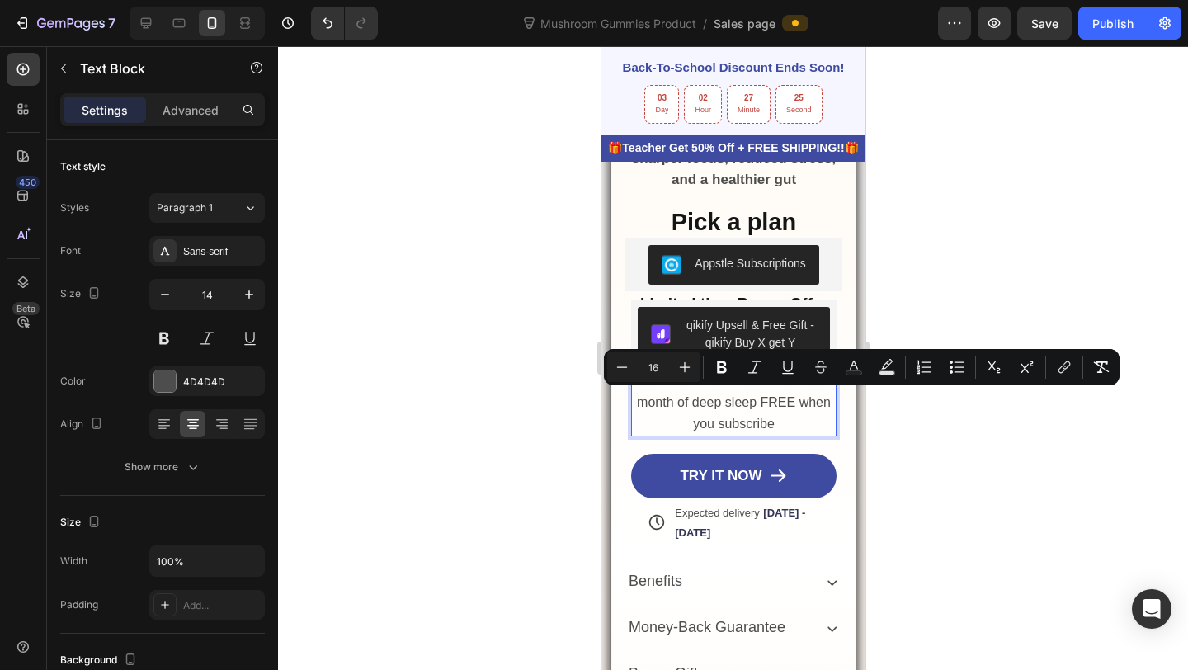
drag, startPoint x: 781, startPoint y: 425, endPoint x: 799, endPoint y: 406, distance: 26.3
click at [799, 406] on p "The Next 100 Teachers Get a month of deep sleep FREE when you subscribe" at bounding box center [733, 402] width 203 height 65
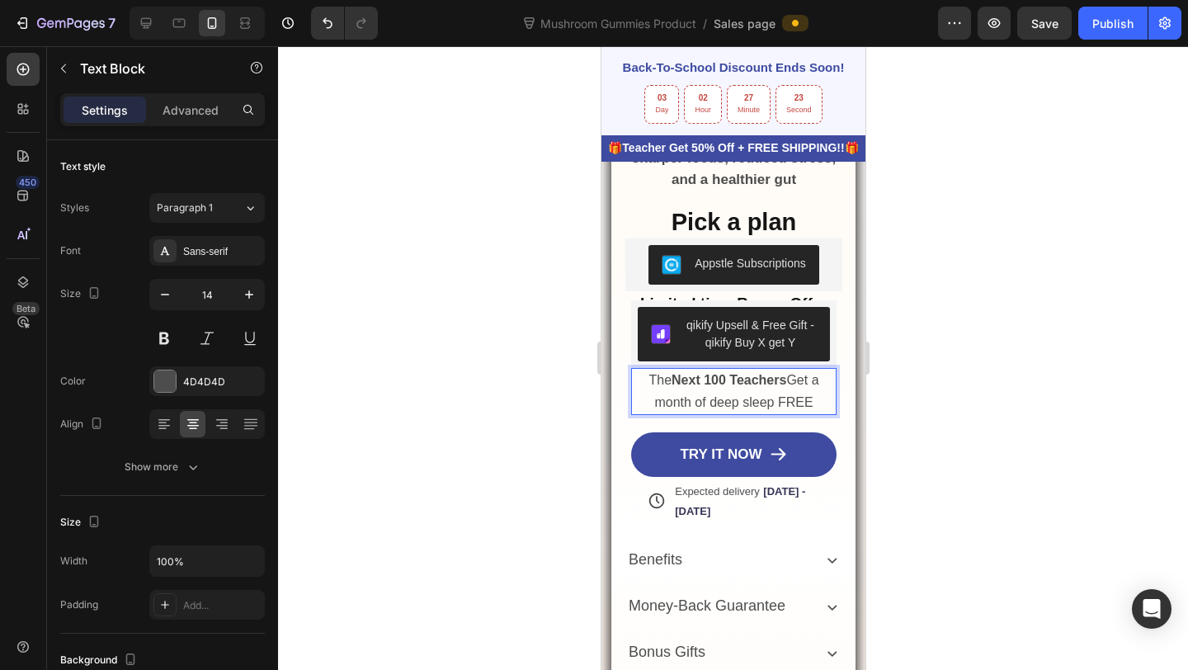
click at [791, 377] on span "The Next 100 Teachers Get a month of deep sleep FREE" at bounding box center [733, 390] width 170 height 35
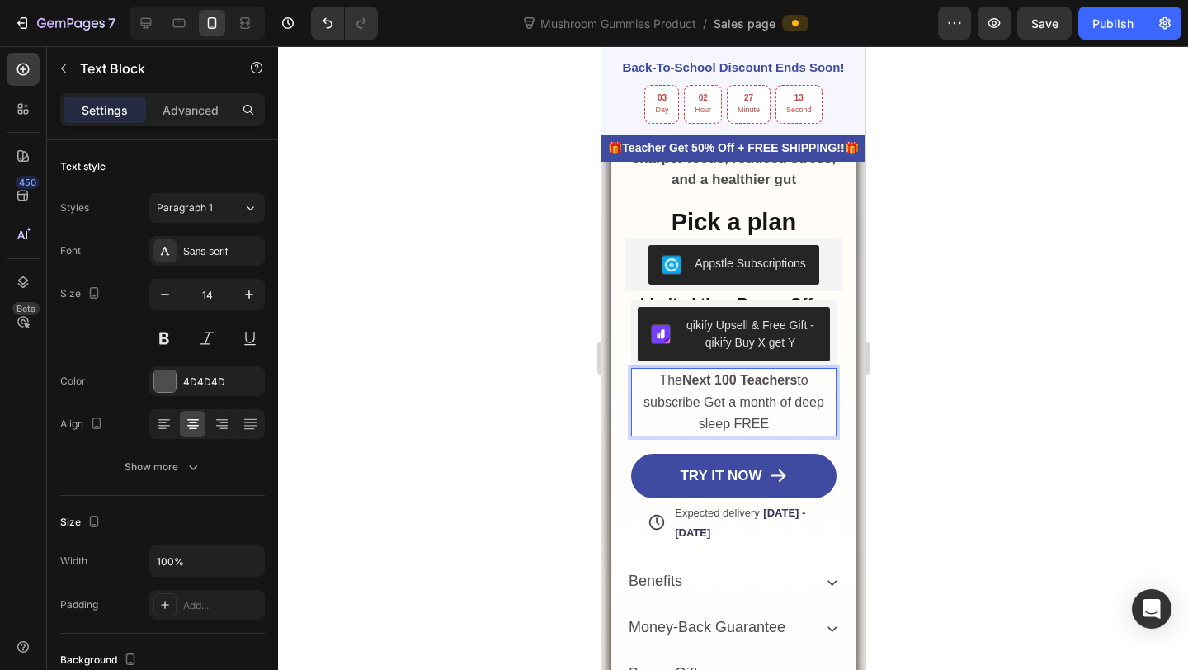
click at [710, 399] on span "The Next 100 Teachers to subscribe Get a month of deep sleep FREE" at bounding box center [733, 401] width 181 height 57
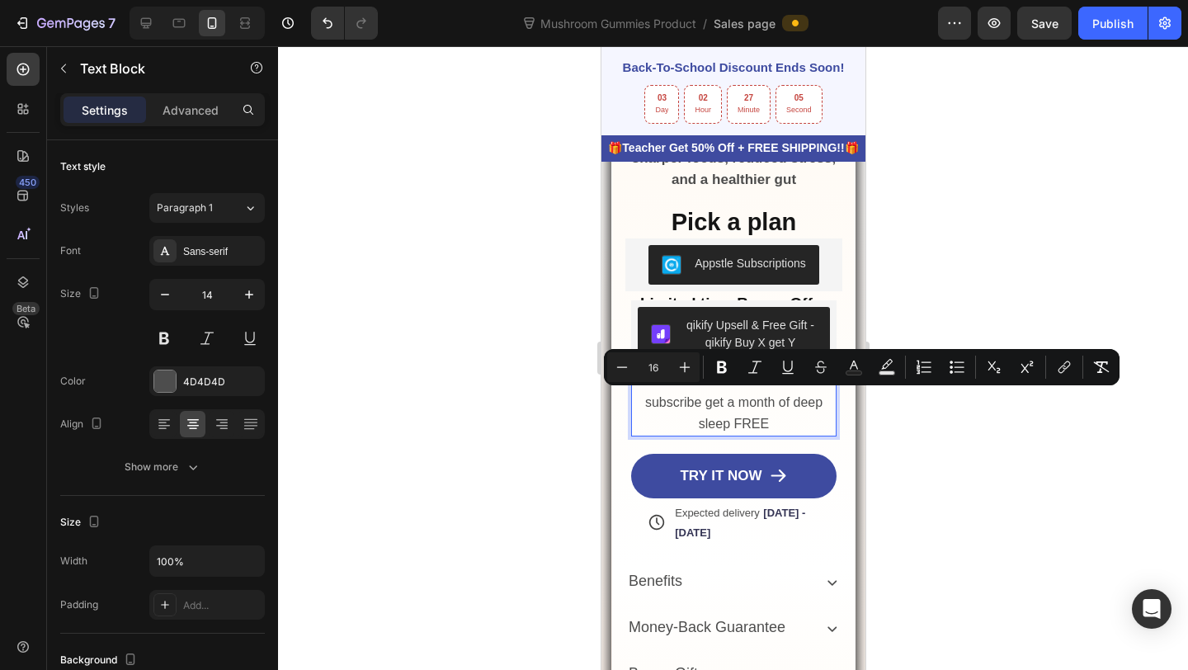
drag, startPoint x: 770, startPoint y: 420, endPoint x: 728, endPoint y: 405, distance: 44.6
click at [728, 405] on p "The Next 100 Teachers to subscribe get a month of deep sleep FREE" at bounding box center [733, 402] width 203 height 65
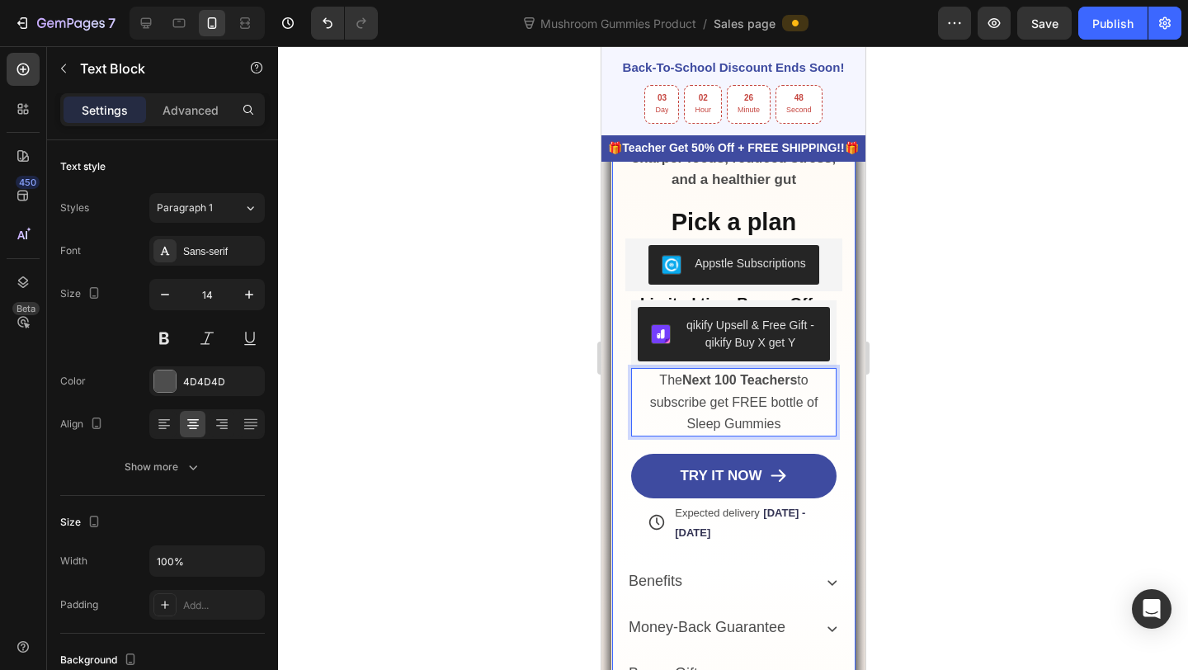
click at [627, 401] on div "Get Your Gummies Risk-Free Today! Text Block Icon Icon Icon Icon Icon Icon List…" at bounding box center [733, 544] width 217 height 1094
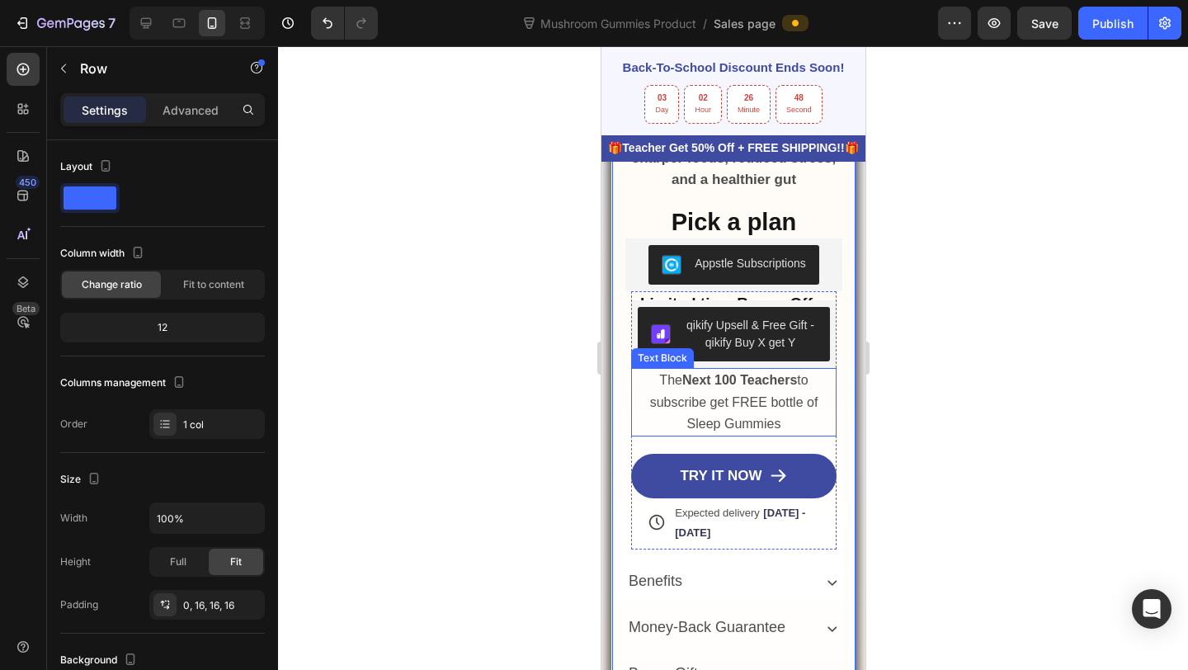
click at [644, 398] on p "The Next 100 Teachers to subscribe get FREE bottle of Sleep Gummies" at bounding box center [733, 402] width 203 height 65
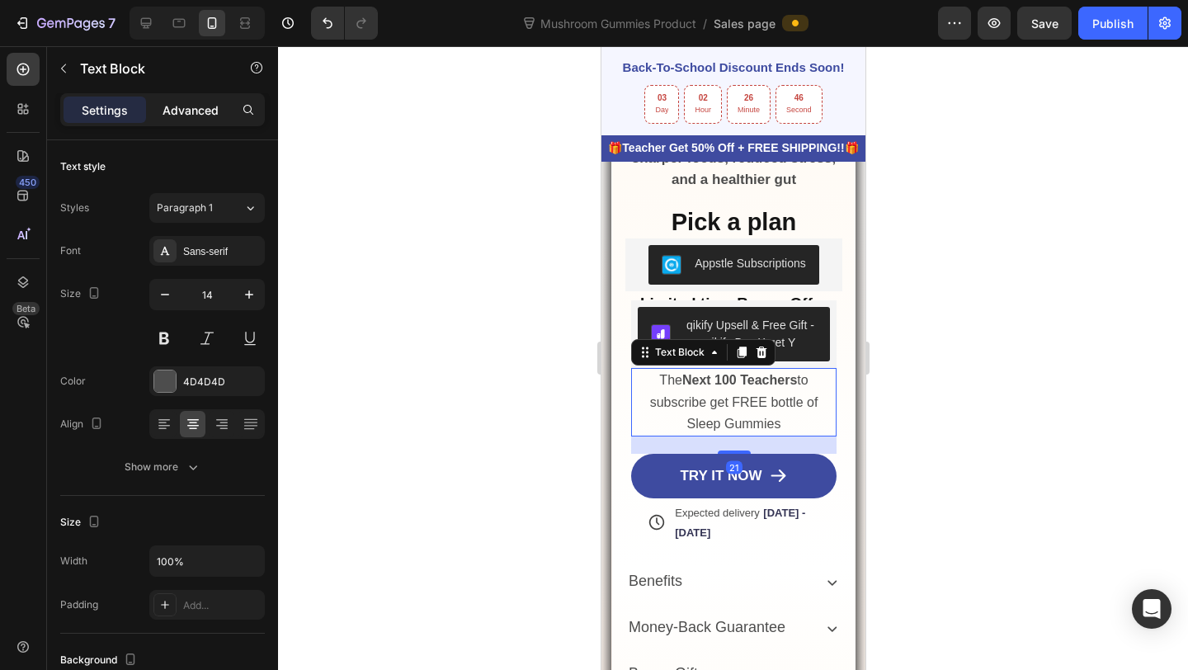
click at [180, 119] on div "Advanced" at bounding box center [190, 110] width 83 height 26
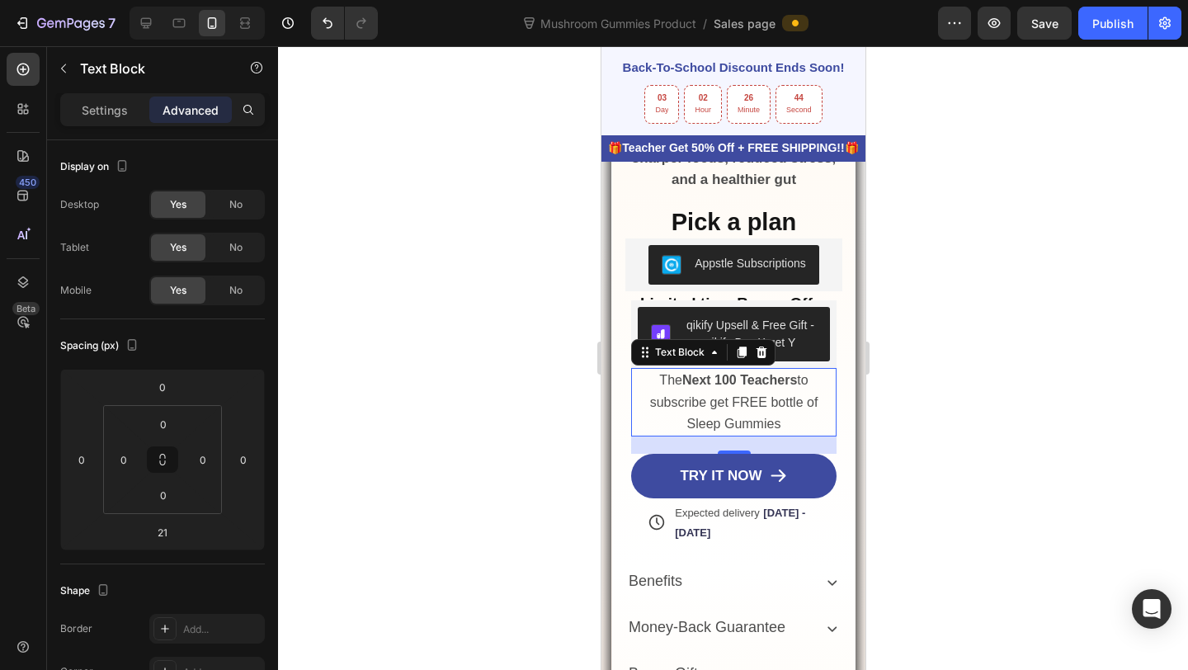
click at [522, 413] on div at bounding box center [733, 358] width 910 height 624
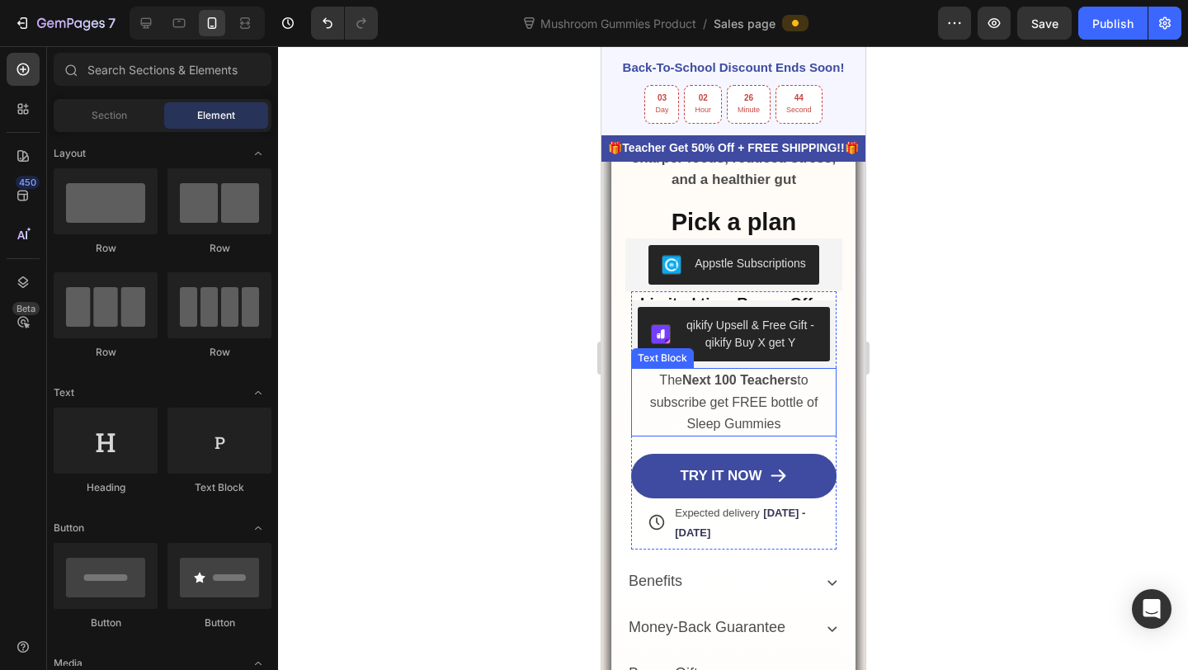
click at [688, 406] on span "The Next 100 Teachers to subscribe get FREE bottle of Sleep Gummies" at bounding box center [733, 401] width 168 height 57
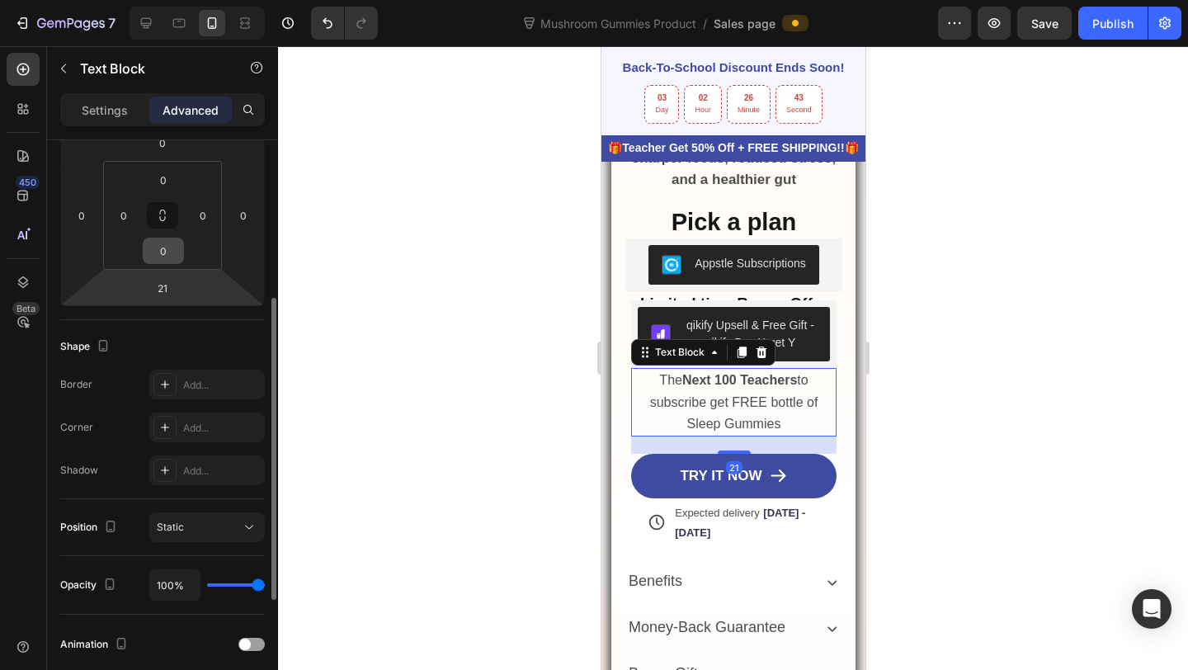
scroll to position [264, 0]
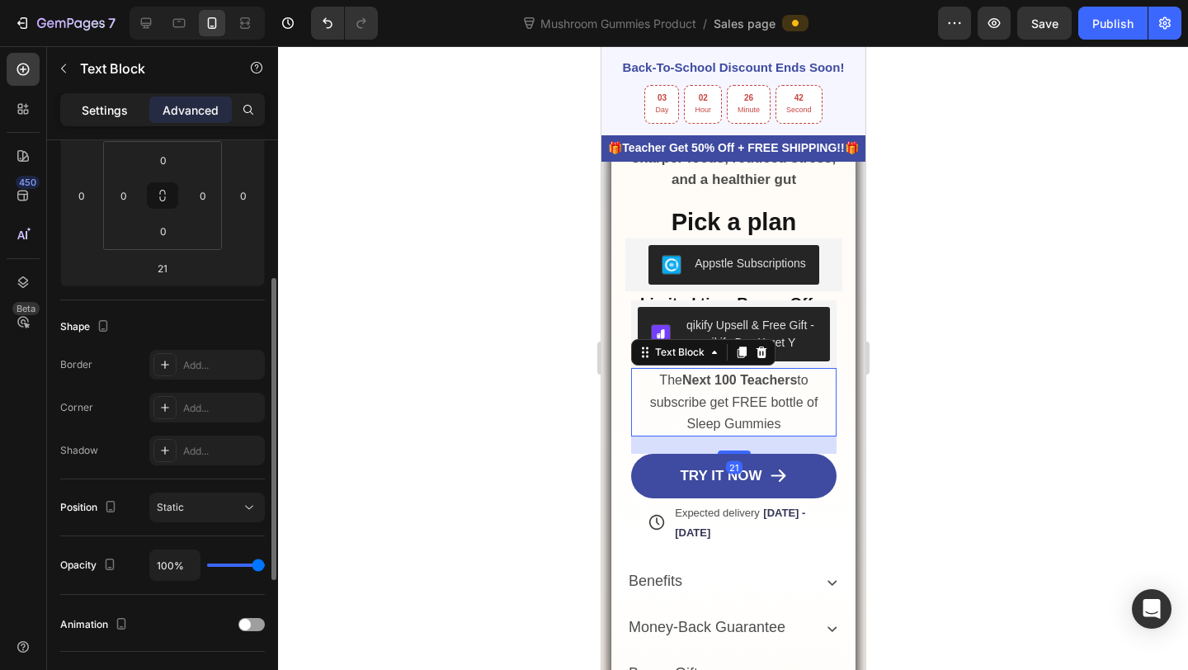
click at [116, 116] on p "Settings" at bounding box center [105, 109] width 46 height 17
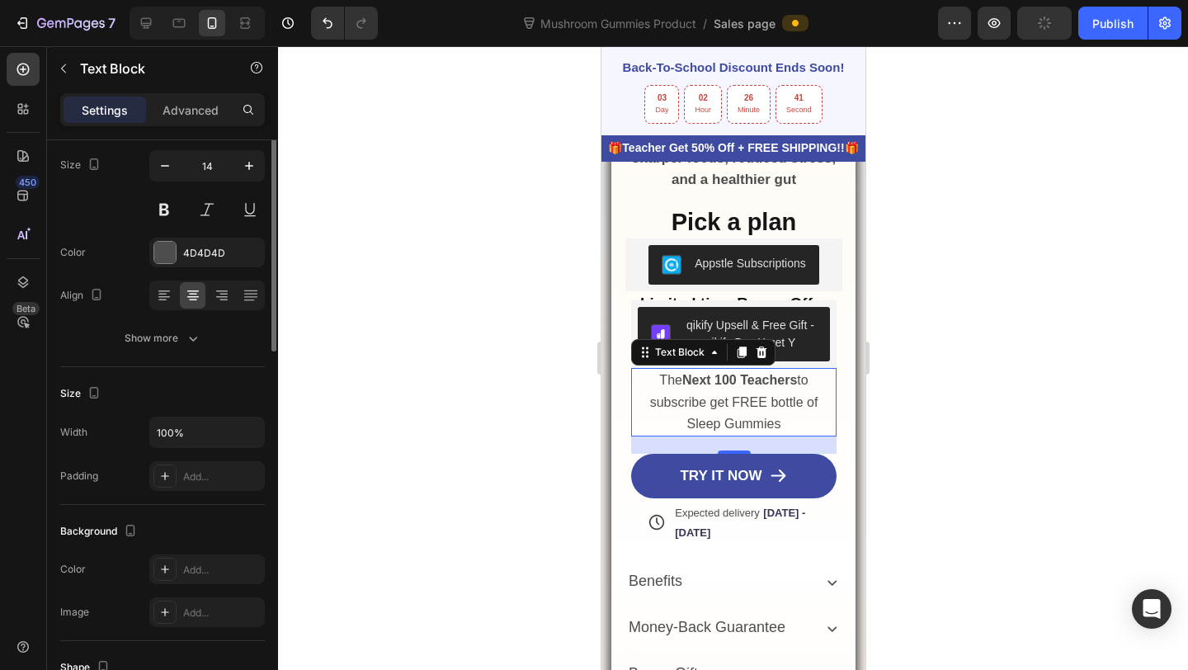
scroll to position [0, 0]
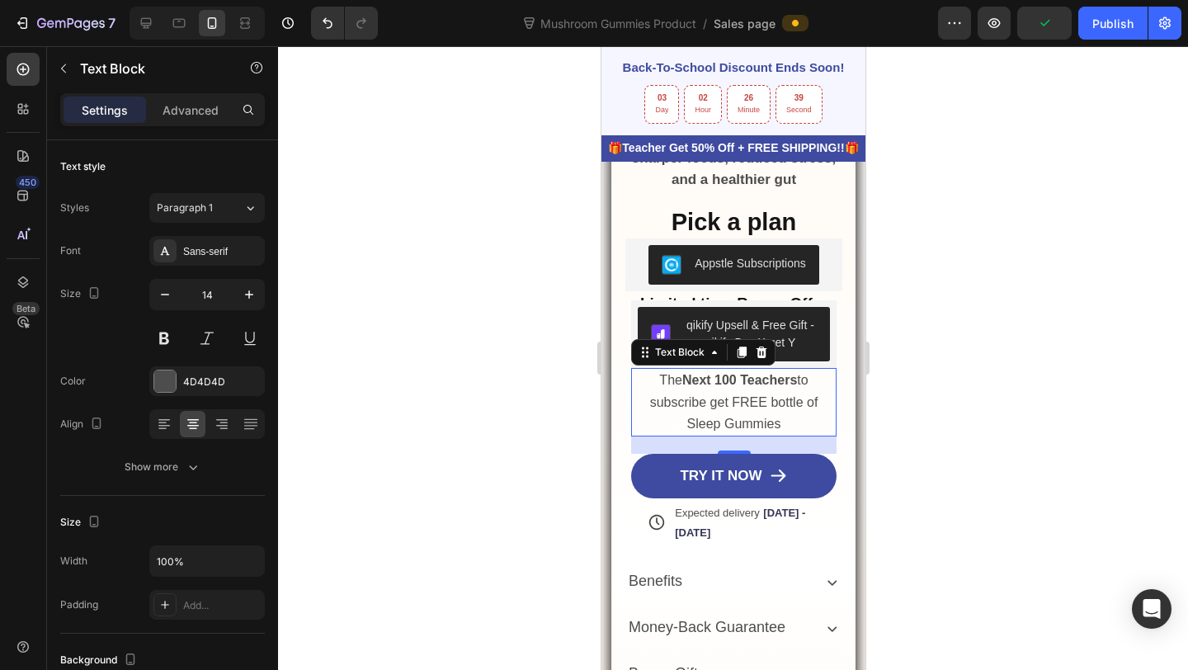
click at [906, 414] on div at bounding box center [733, 358] width 910 height 624
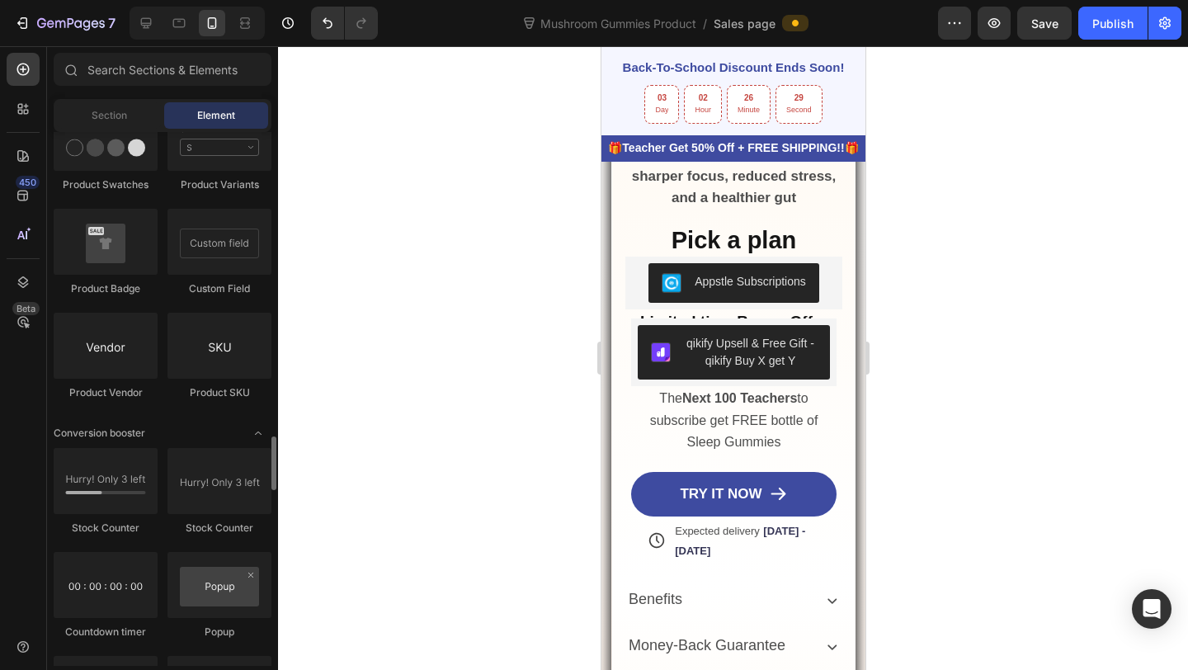
scroll to position [3132, 0]
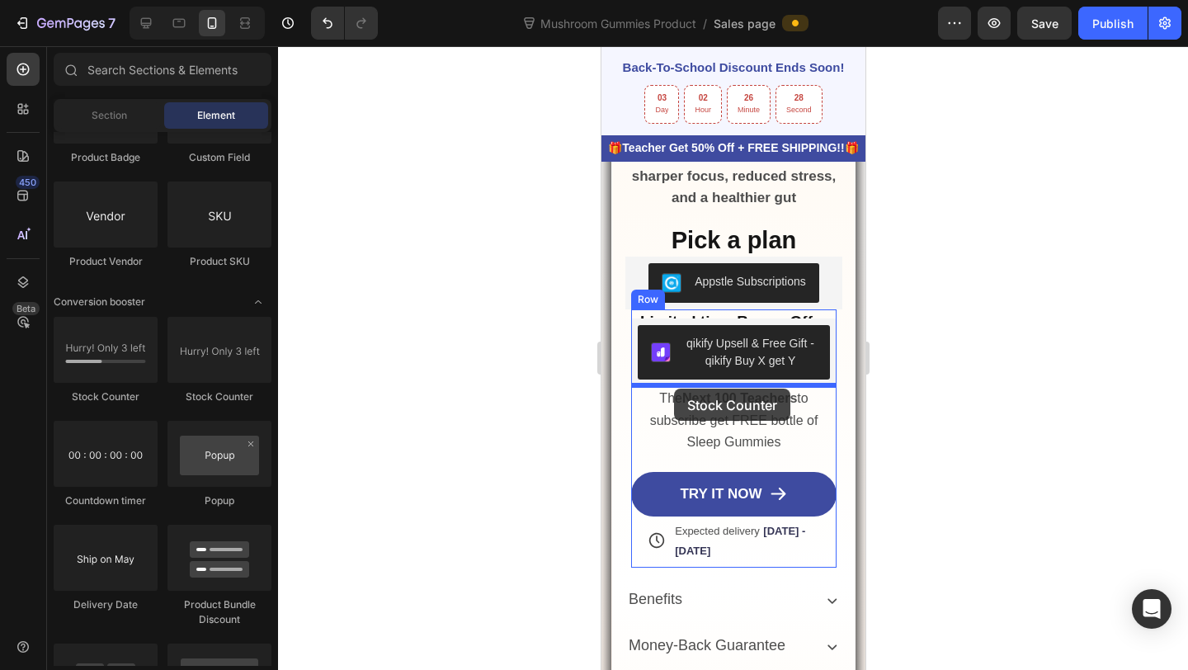
drag, startPoint x: 723, startPoint y: 386, endPoint x: 673, endPoint y: 389, distance: 49.6
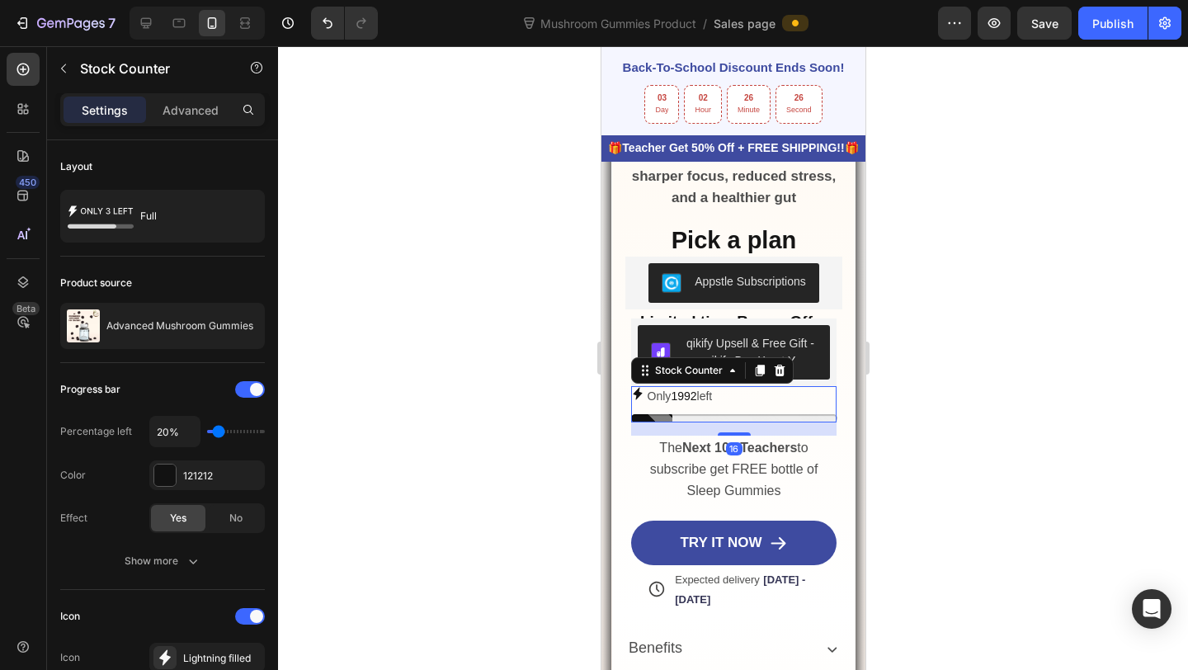
click at [673, 389] on span "1992" at bounding box center [683, 395] width 26 height 13
click at [636, 394] on icon at bounding box center [636, 394] width 9 height 12
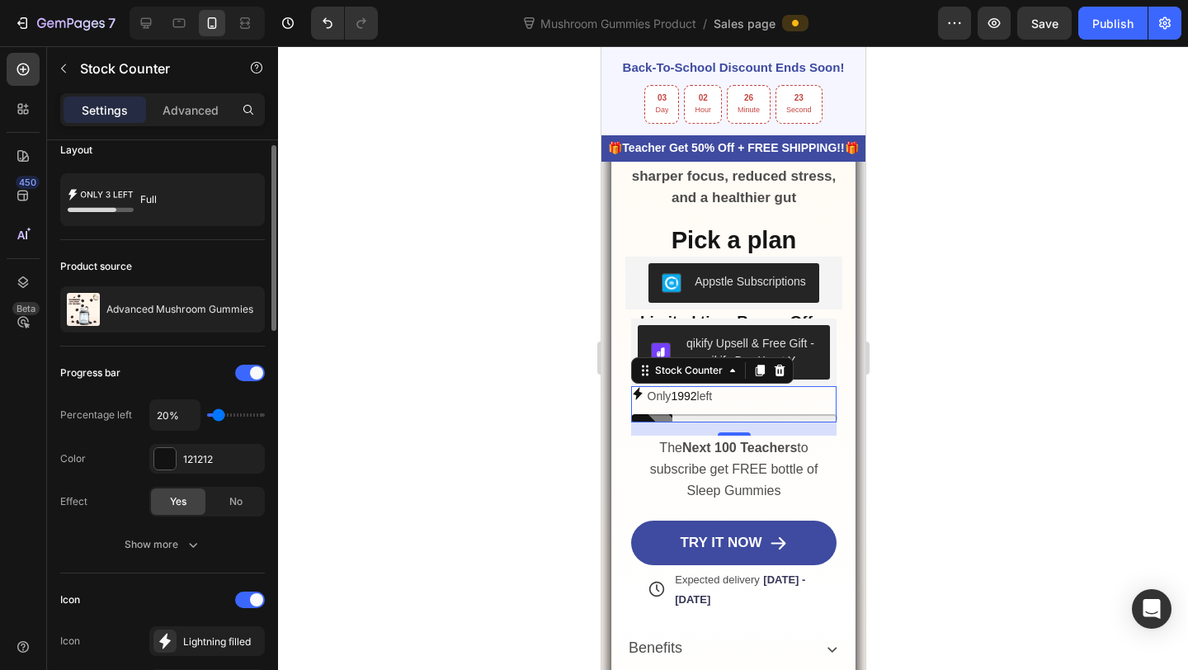
click at [226, 410] on div "20%" at bounding box center [207, 414] width 116 height 31
type input "30%"
type input "30"
type input "40%"
type input "40"
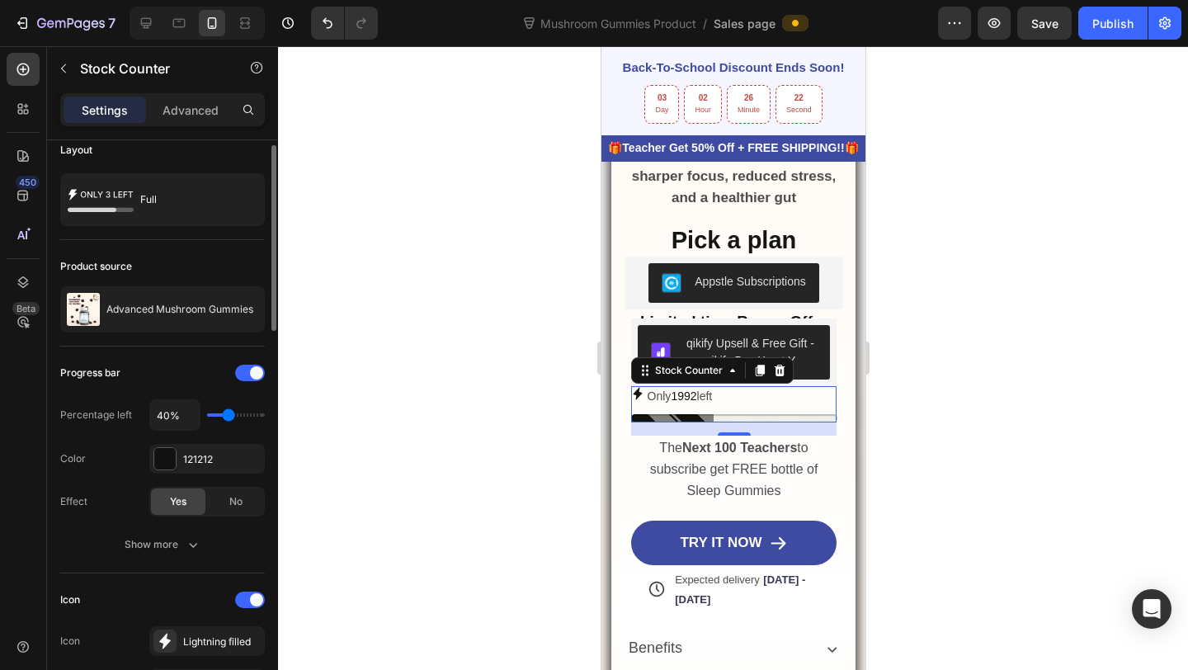
type input "50%"
type input "50"
type input "60%"
drag, startPoint x: 222, startPoint y: 411, endPoint x: 239, endPoint y: 415, distance: 17.8
type input "60"
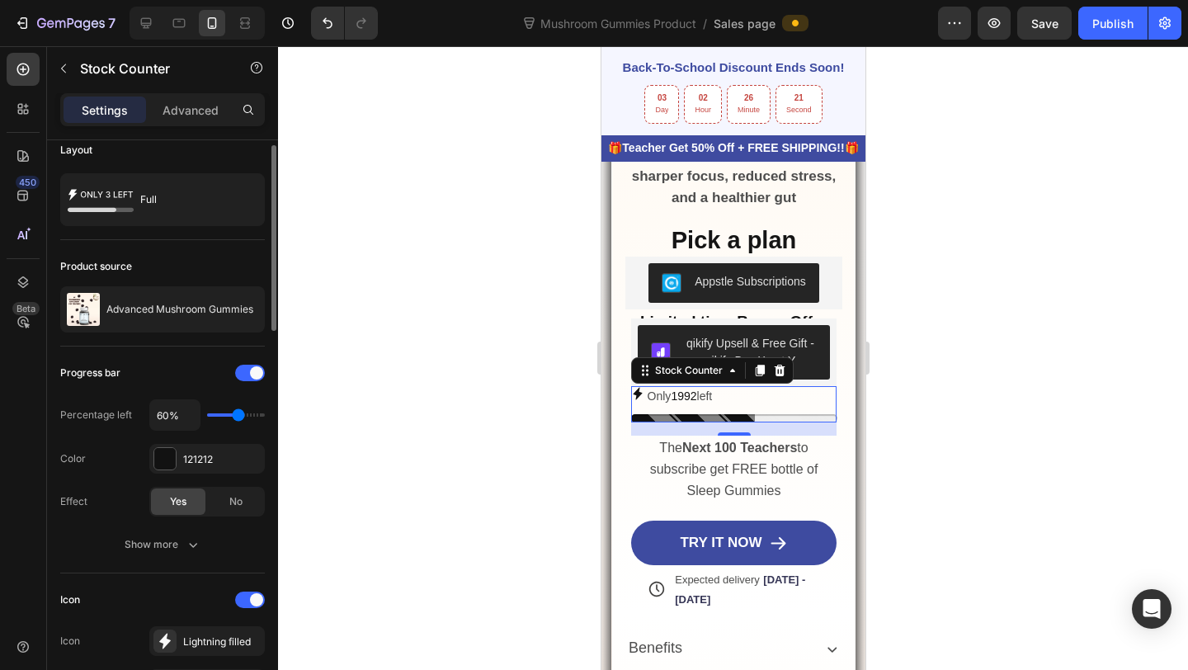
click at [239, 415] on input "range" at bounding box center [236, 414] width 58 height 3
click at [167, 414] on input "60%" at bounding box center [175, 415] width 50 height 30
click at [232, 498] on span "No" at bounding box center [235, 501] width 13 height 15
click at [181, 503] on span "Yes" at bounding box center [178, 501] width 17 height 15
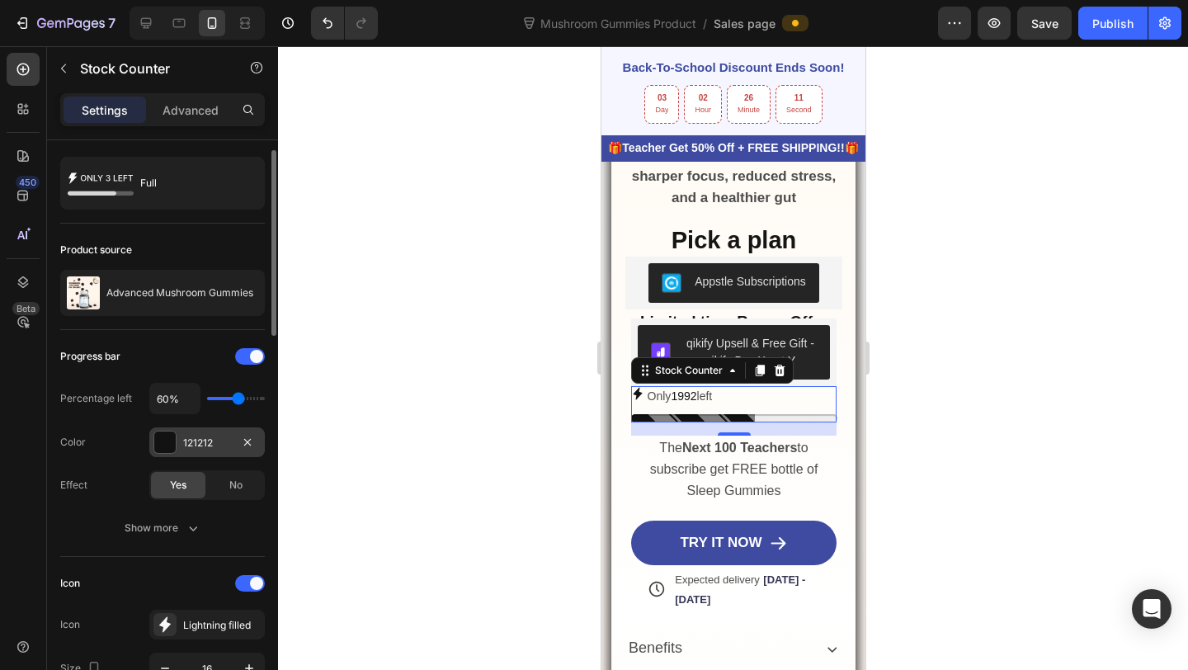
click at [175, 442] on div at bounding box center [164, 442] width 21 height 21
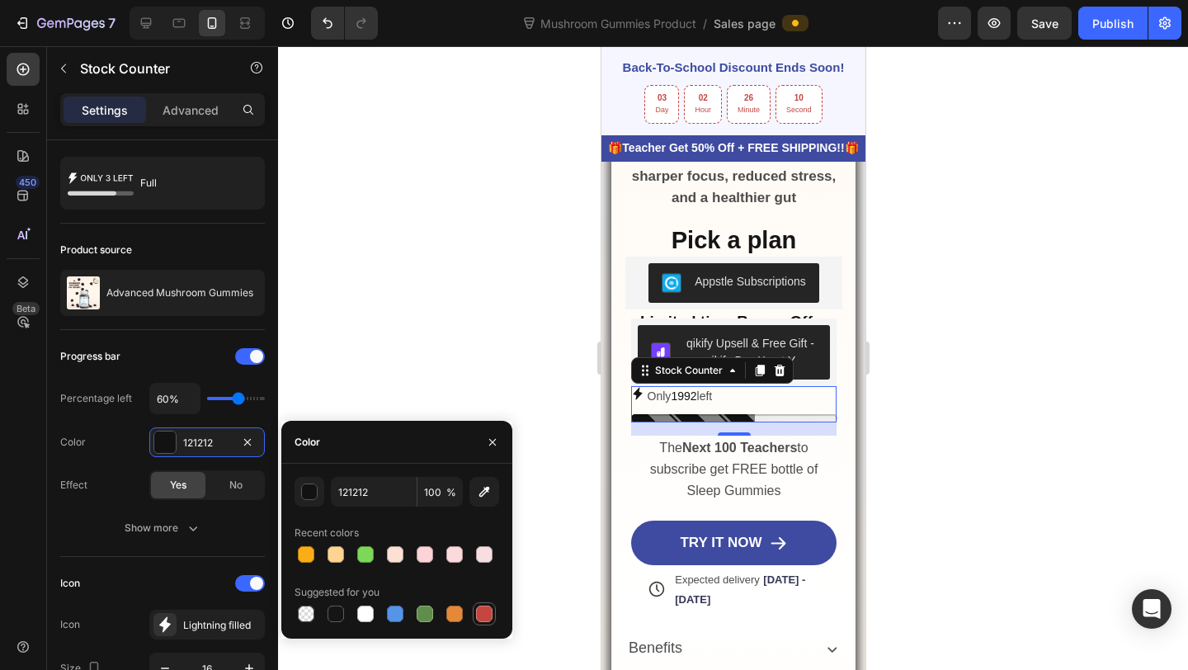
click at [479, 609] on div at bounding box center [484, 614] width 17 height 17
type input "C5453F"
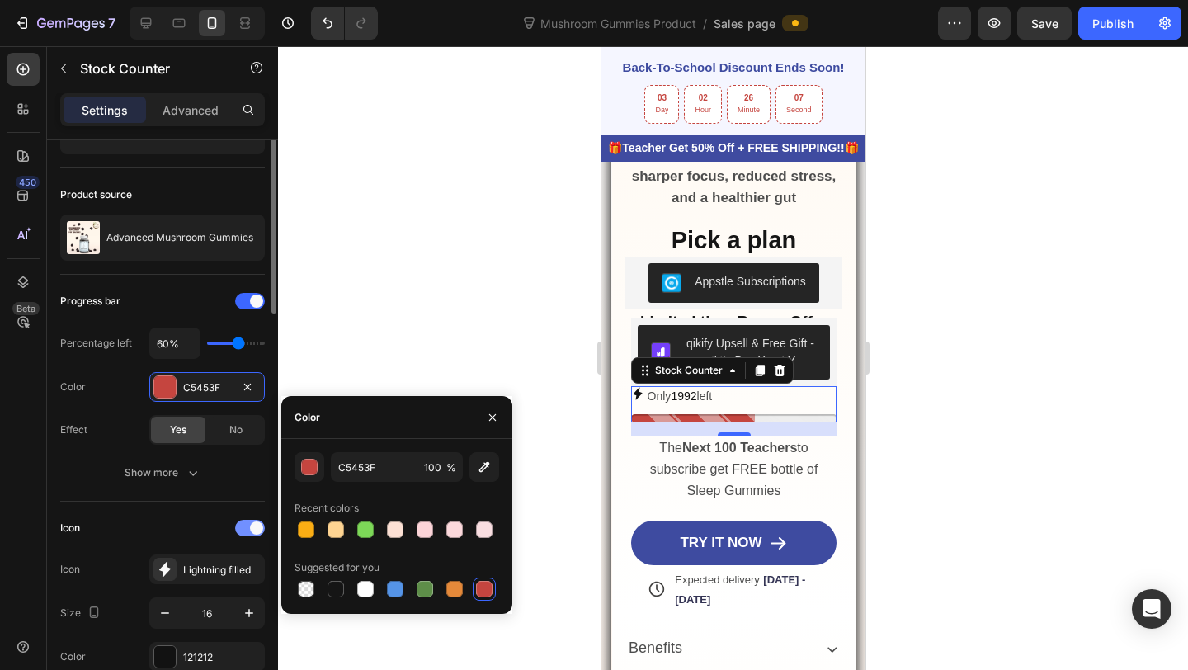
scroll to position [97, 0]
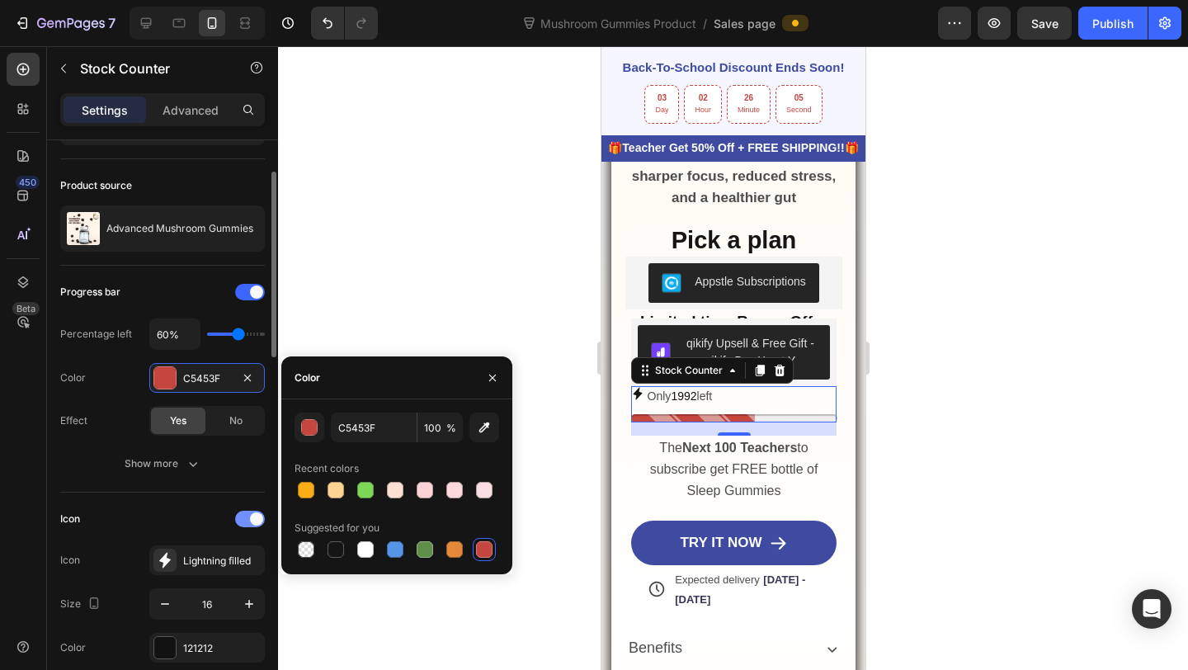
click at [252, 522] on span at bounding box center [256, 518] width 13 height 13
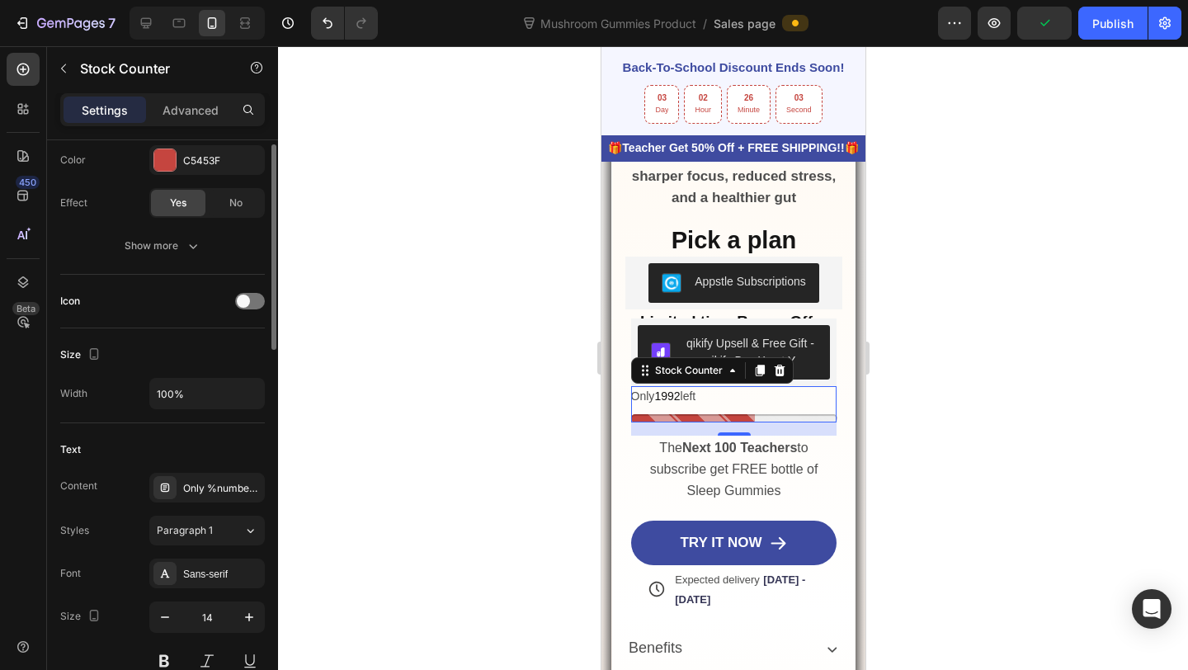
scroll to position [340, 0]
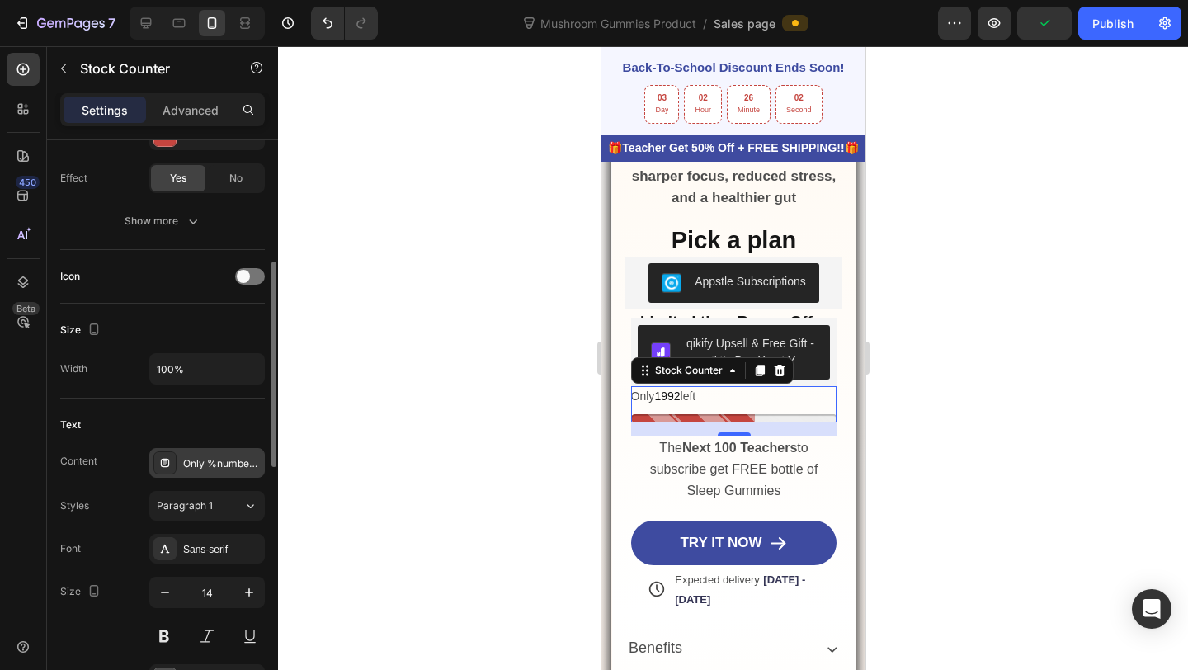
click at [205, 462] on div "Only %number% left" at bounding box center [222, 463] width 78 height 15
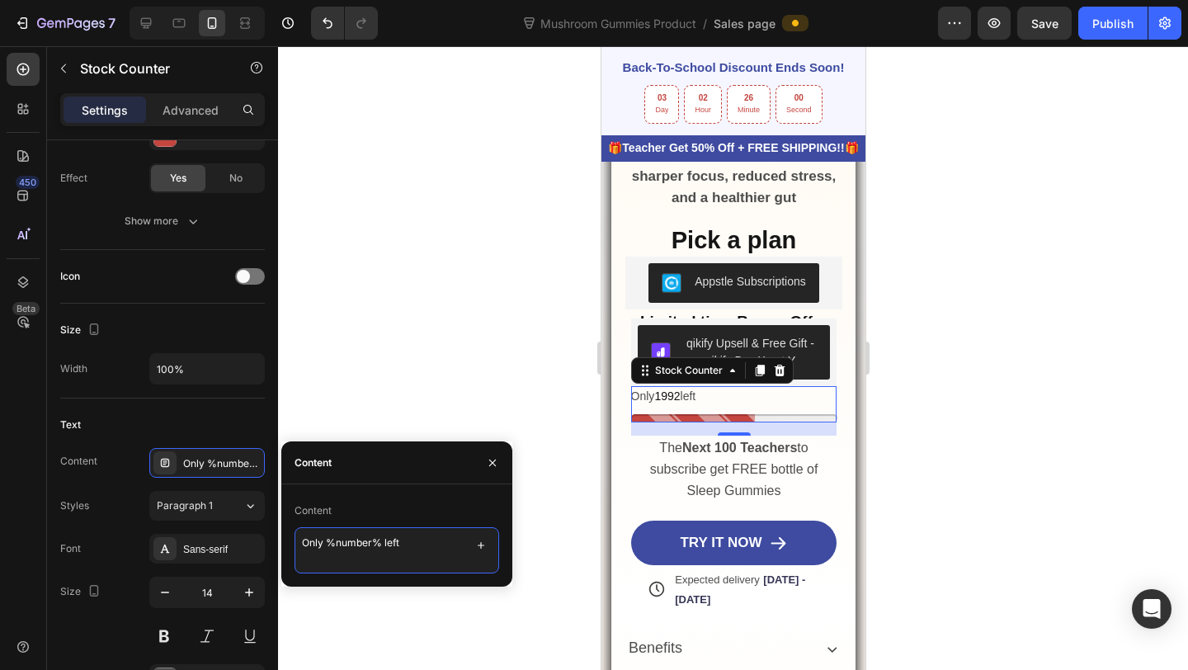
click at [352, 546] on textarea "Only %number% left" at bounding box center [397, 550] width 205 height 46
drag, startPoint x: 403, startPoint y: 545, endPoint x: 297, endPoint y: 544, distance: 106.4
click at [297, 544] on textarea "Only %number% left" at bounding box center [397, 550] width 205 height 46
type textarea "o"
type textarea "Only 37 Spots left"
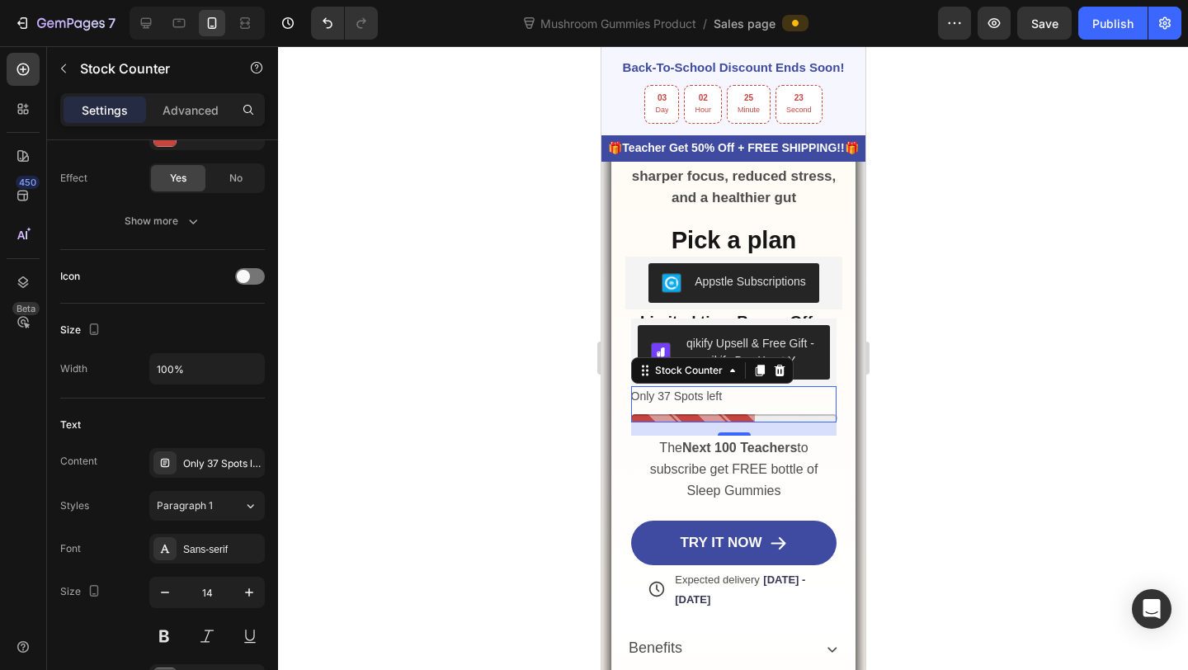
drag, startPoint x: 747, startPoint y: 432, endPoint x: 747, endPoint y: 412, distance: 19.8
click at [747, 411] on div "Only 37 Spots left Stock Counter 16" at bounding box center [733, 403] width 206 height 35
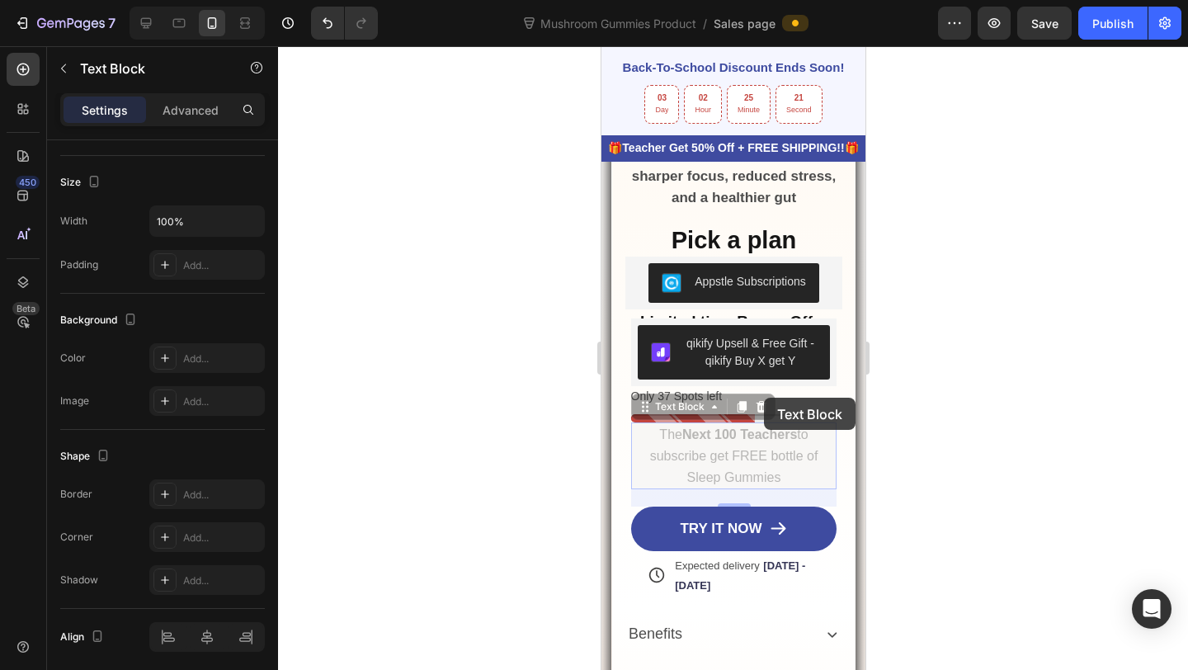
scroll to position [0, 0]
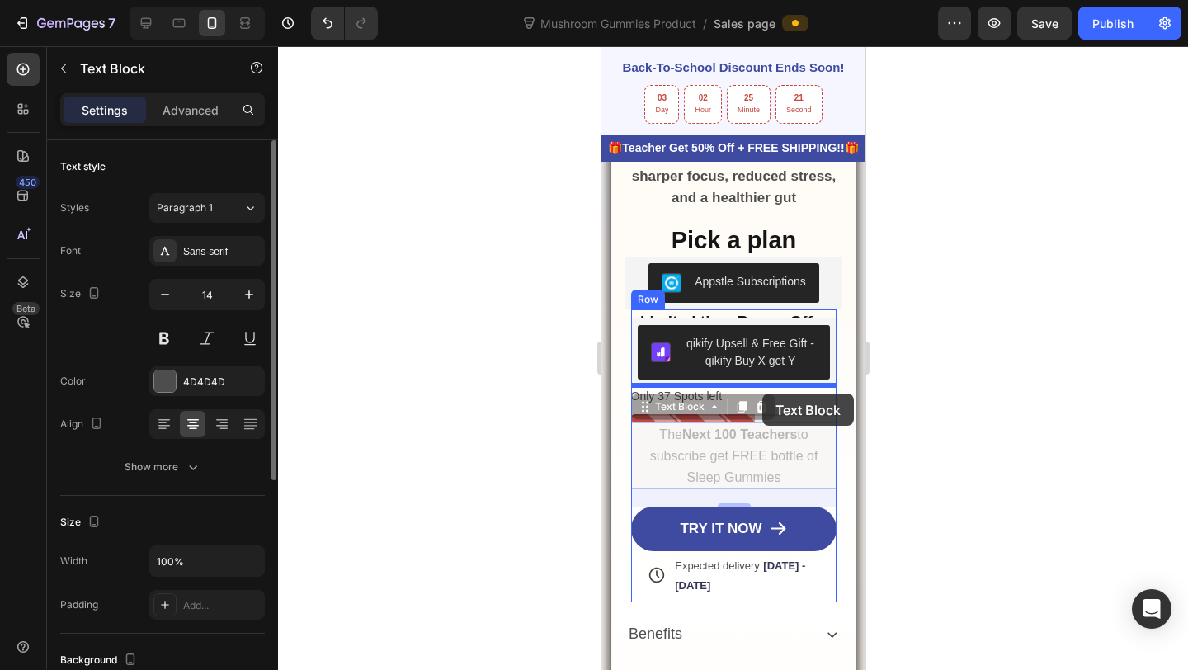
drag, startPoint x: 766, startPoint y: 447, endPoint x: 762, endPoint y: 394, distance: 53.8
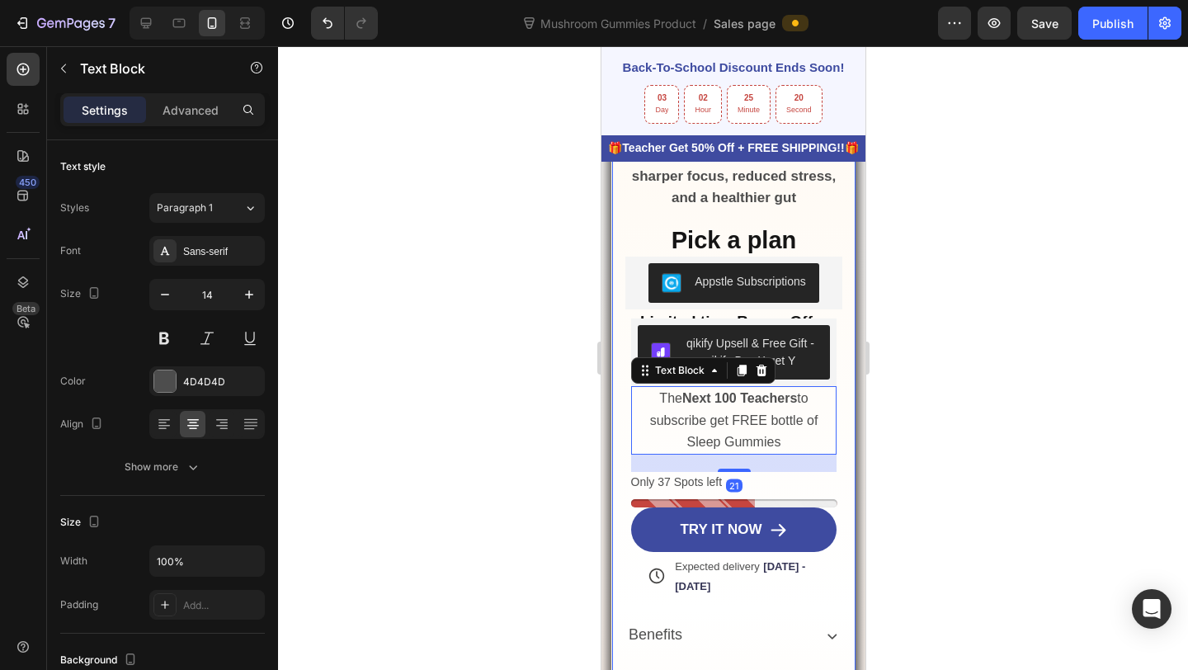
click at [922, 421] on div at bounding box center [733, 358] width 910 height 624
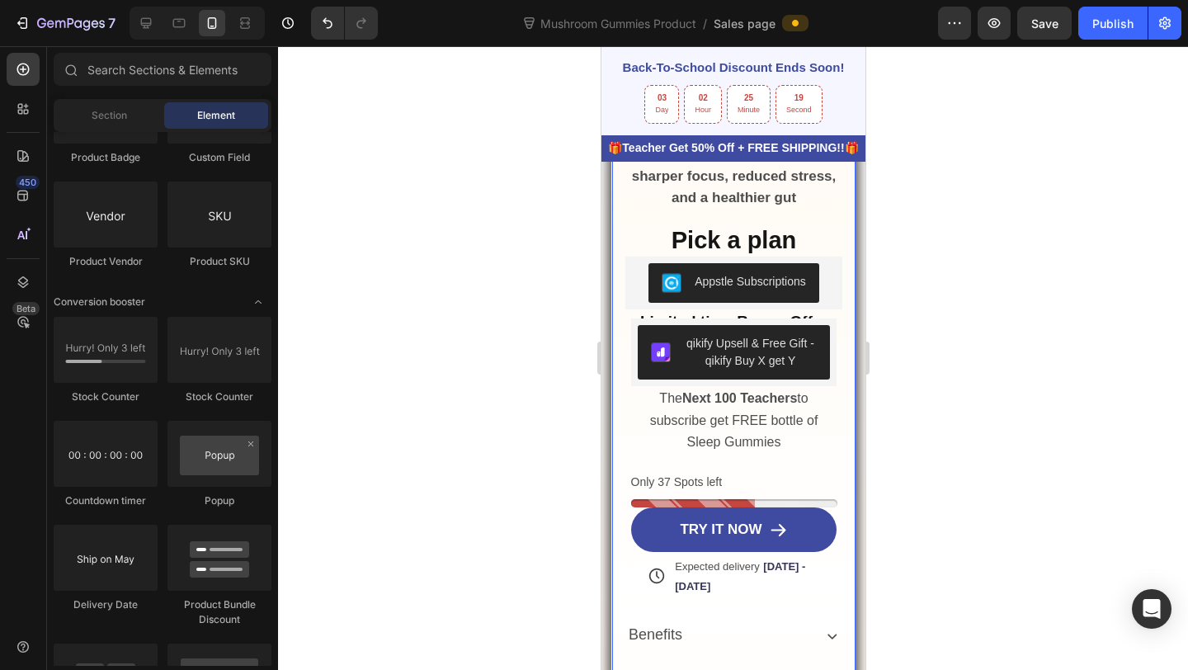
click at [739, 420] on span "The Next 100 Teachers to subscribe get FREE bottle of Sleep Gummies" at bounding box center [733, 419] width 168 height 57
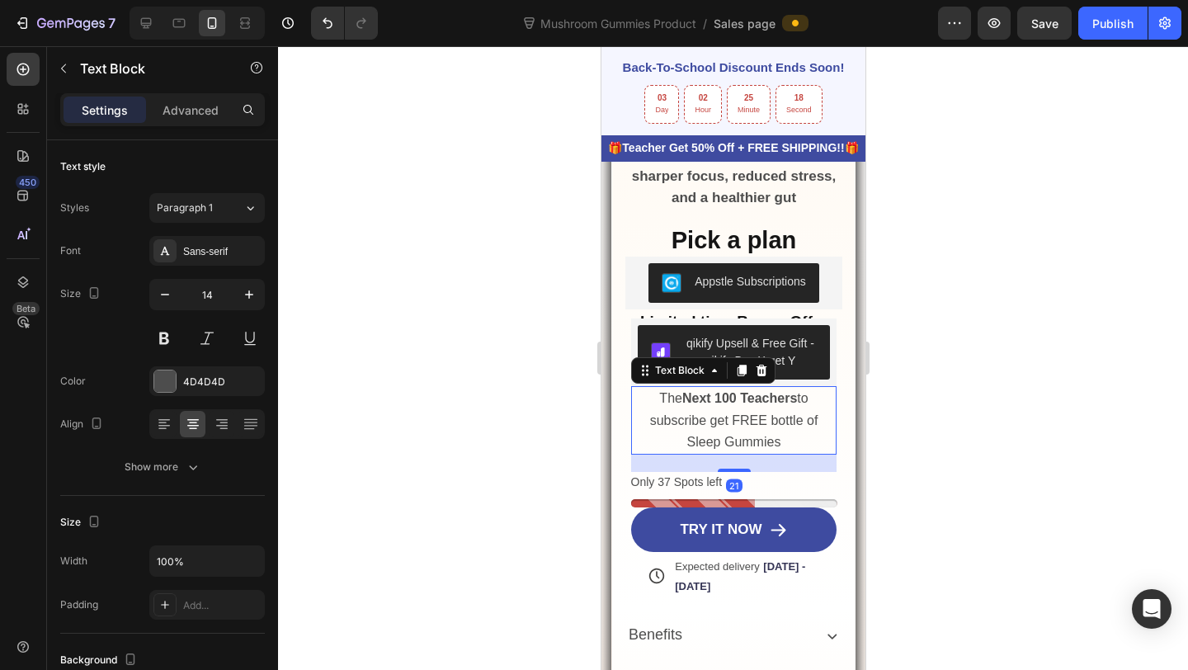
drag, startPoint x: 732, startPoint y: 466, endPoint x: 732, endPoint y: 403, distance: 62.7
click at [732, 403] on div "The Next 100 Teachers to subscribe get FREE bottle of Sleep Gummies Text Block …" at bounding box center [733, 420] width 206 height 68
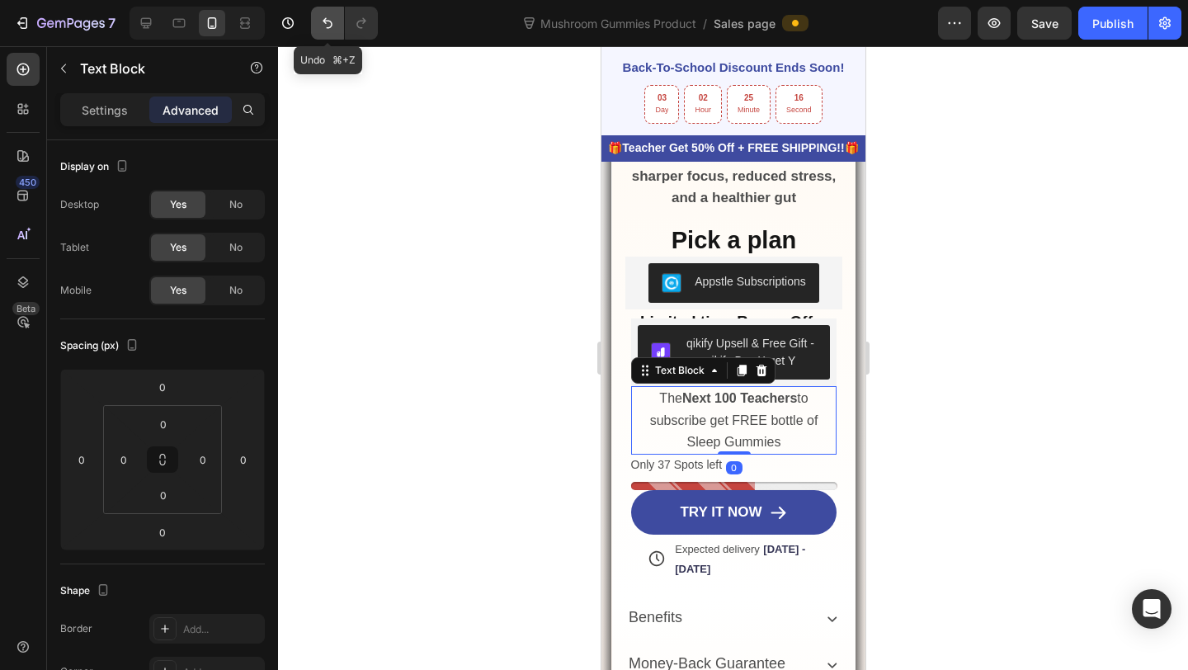
click at [330, 17] on icon "Undo/Redo" at bounding box center [327, 23] width 17 height 17
type input "21"
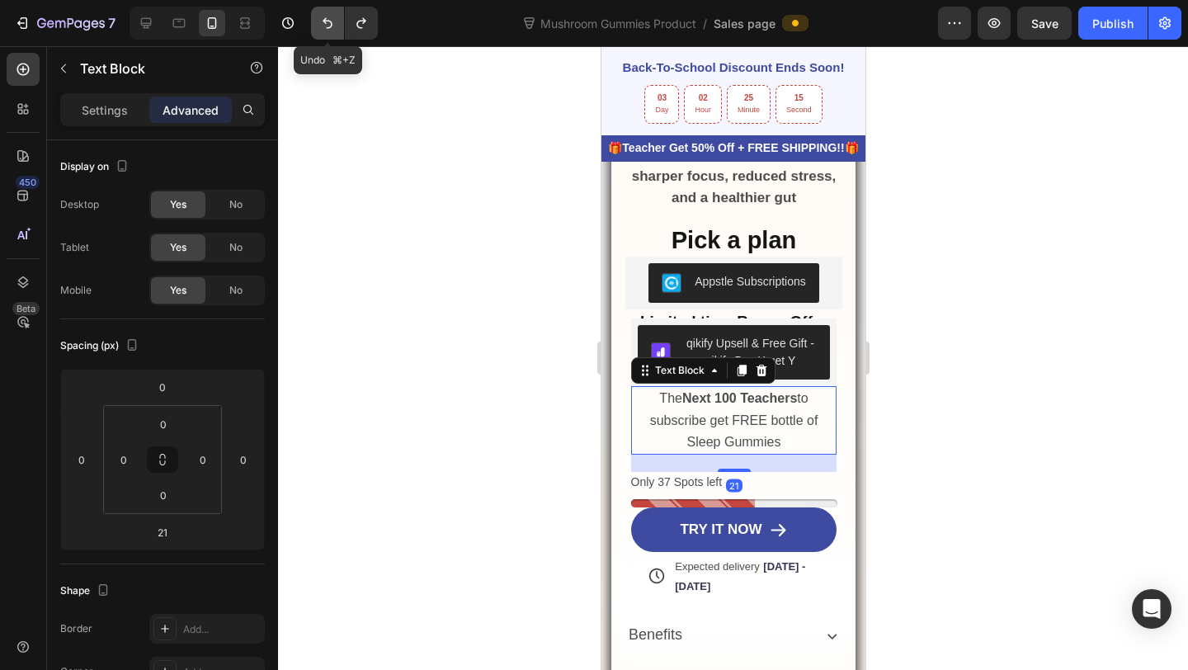
click at [330, 17] on icon "Undo/Redo" at bounding box center [327, 23] width 17 height 17
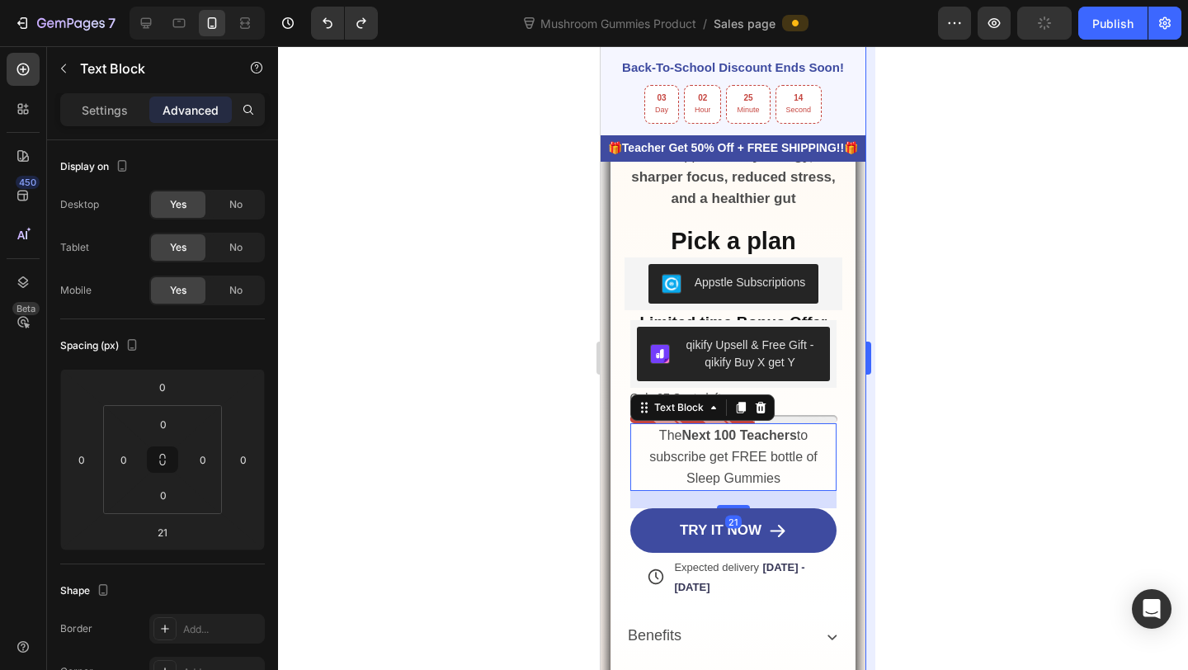
scroll to position [1122, 0]
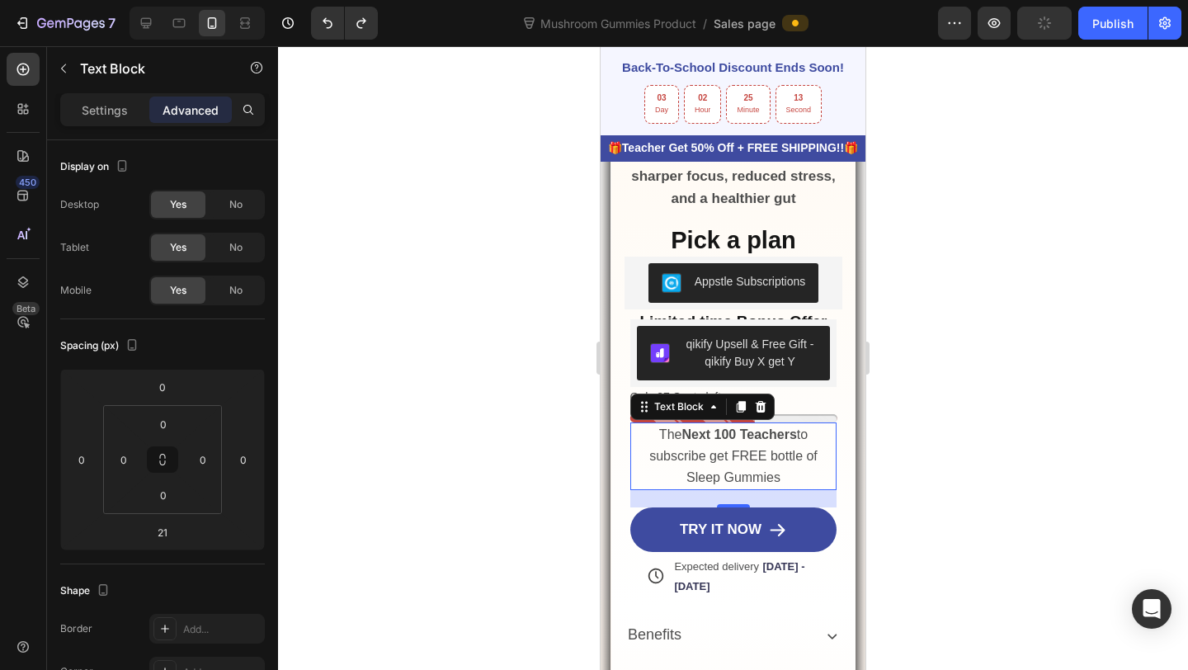
click at [972, 262] on div at bounding box center [733, 358] width 910 height 624
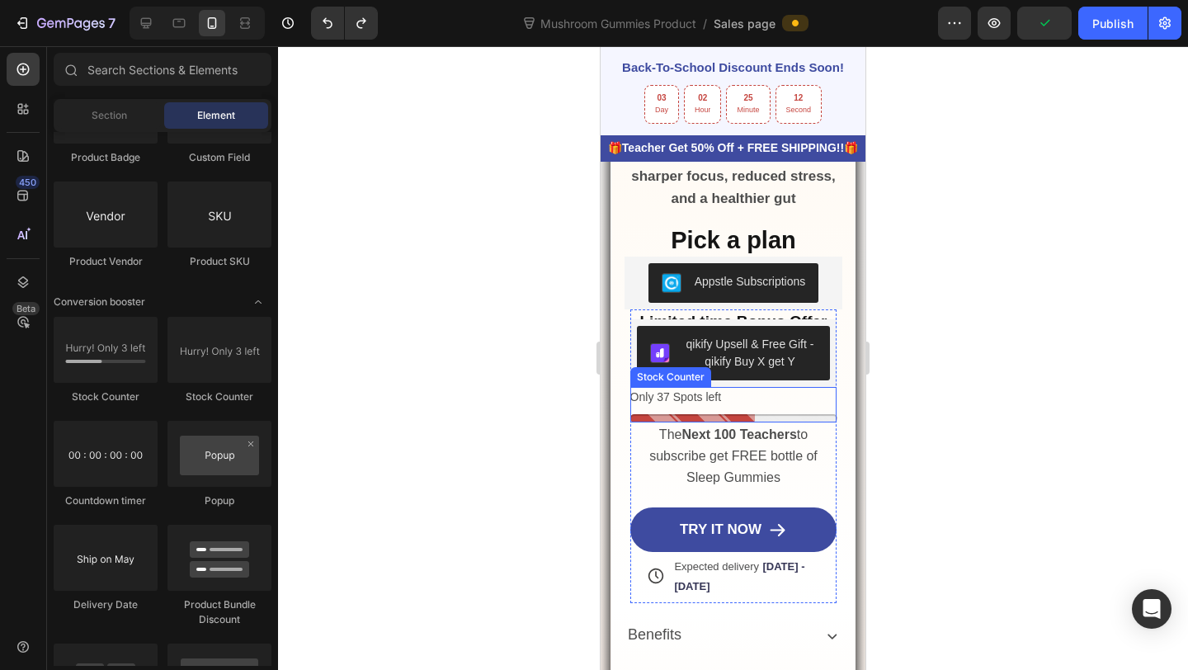
click at [704, 391] on p "Only 37 Spots left" at bounding box center [676, 397] width 92 height 21
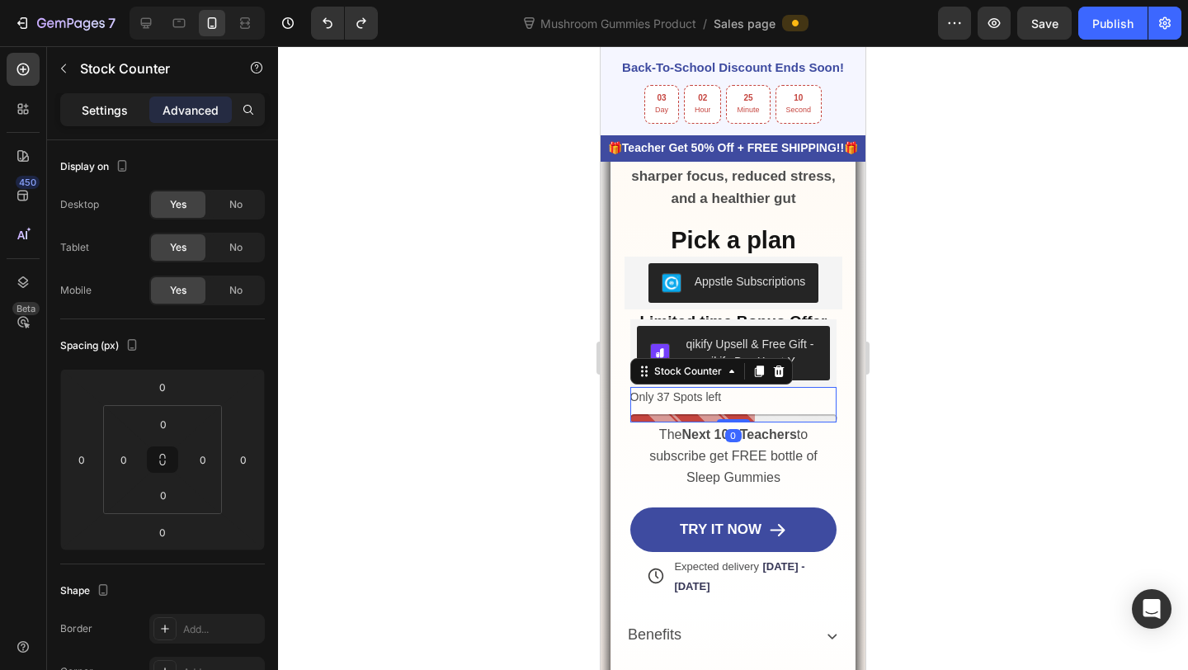
click at [126, 122] on div "Settings" at bounding box center [105, 110] width 83 height 26
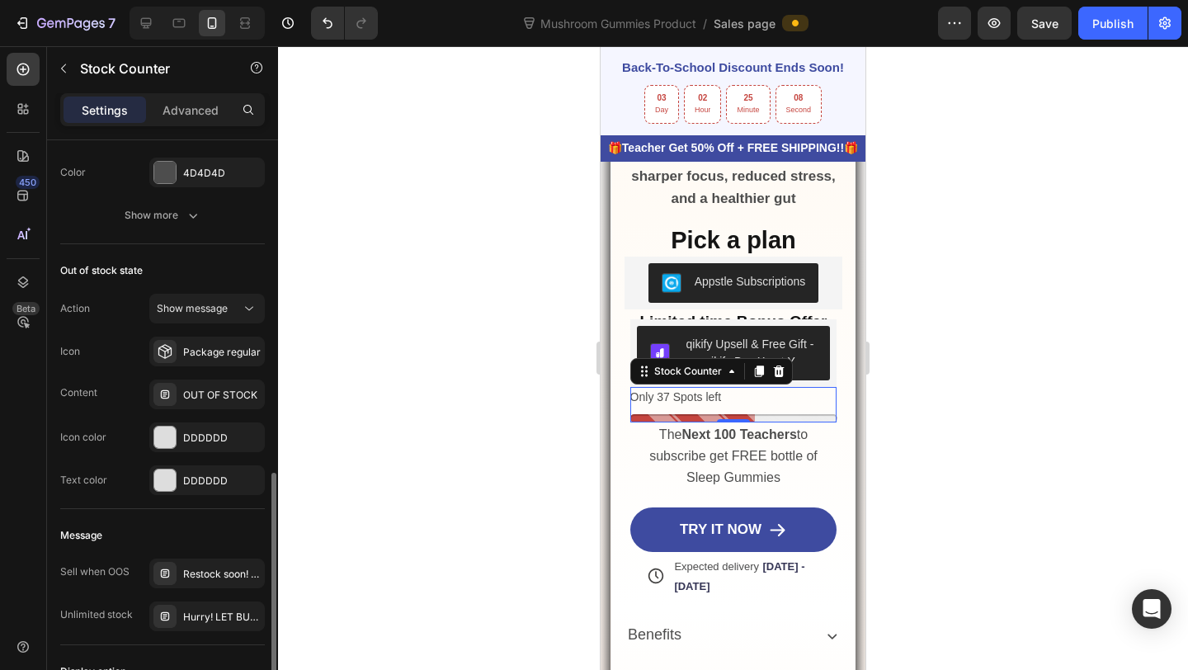
scroll to position [1037, 0]
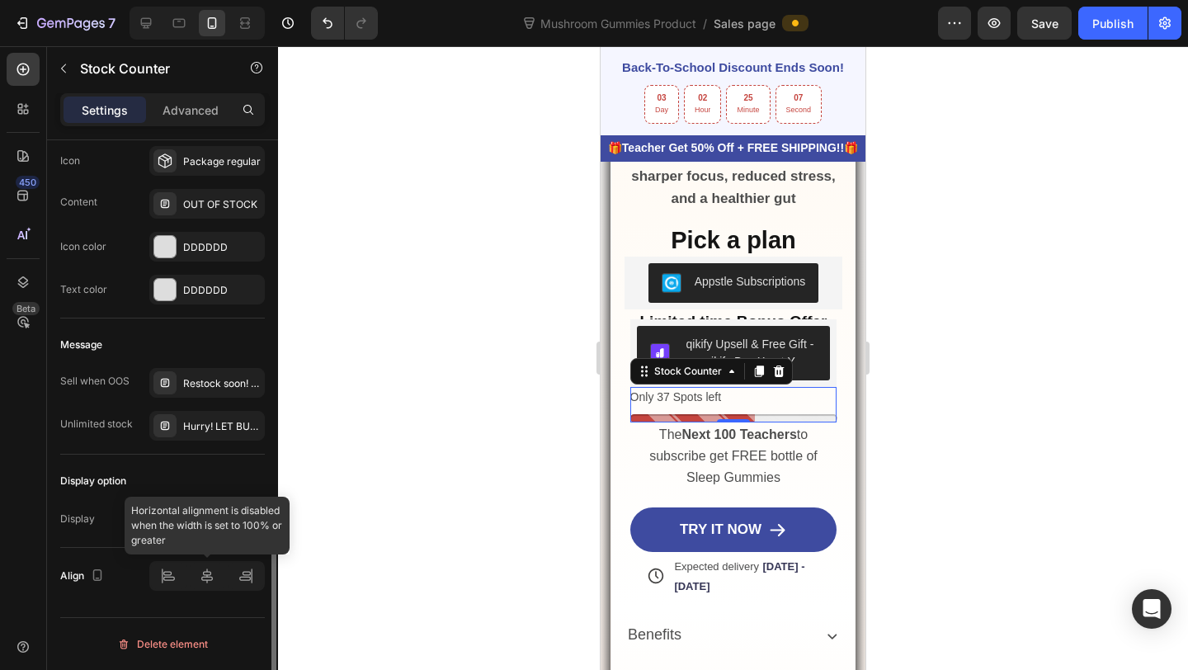
click at [199, 572] on div at bounding box center [207, 576] width 116 height 30
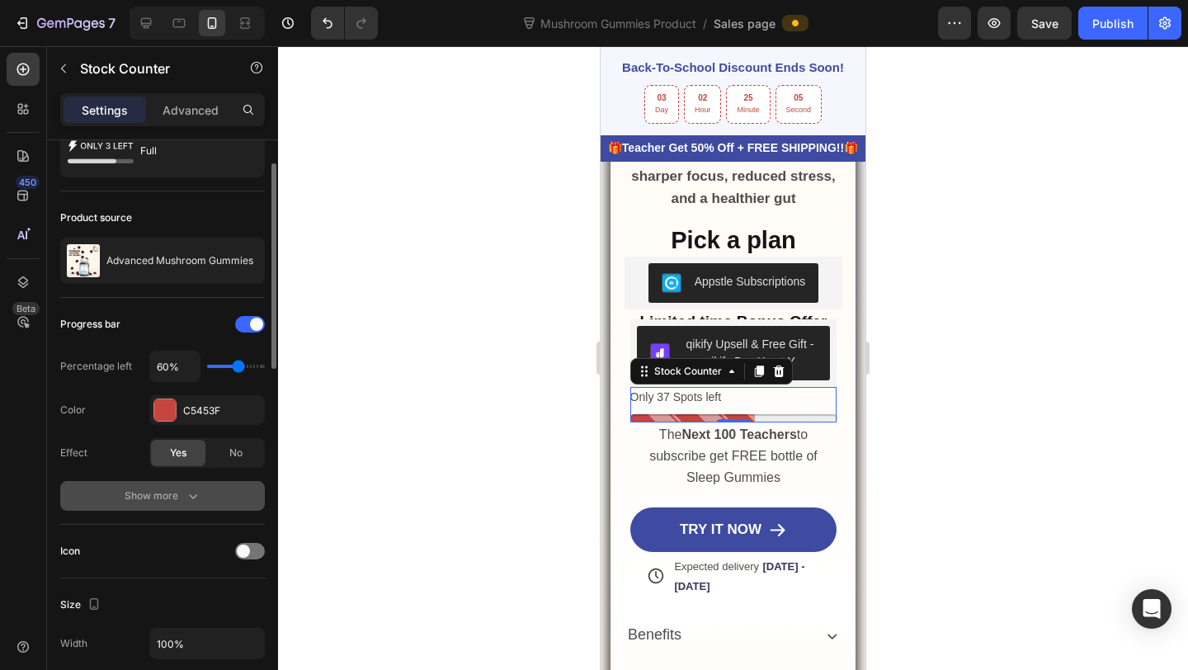
click at [175, 491] on div "Show more" at bounding box center [163, 496] width 77 height 17
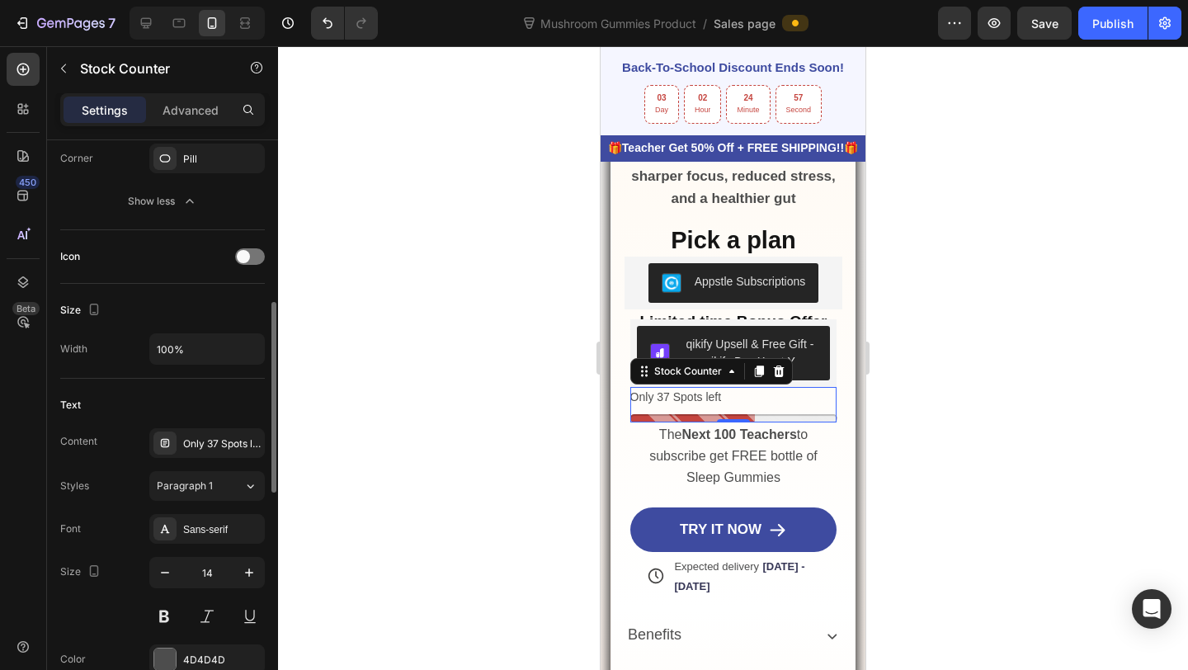
scroll to position [520, 0]
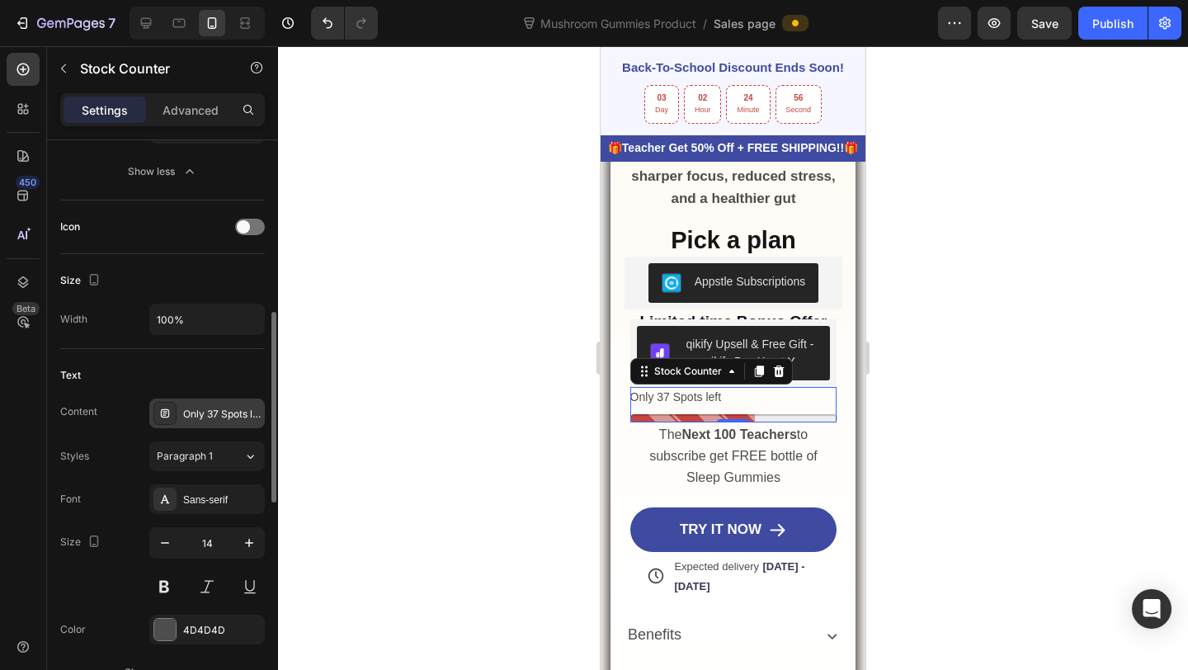
click at [210, 416] on div "Only 37 Spots left" at bounding box center [222, 414] width 78 height 15
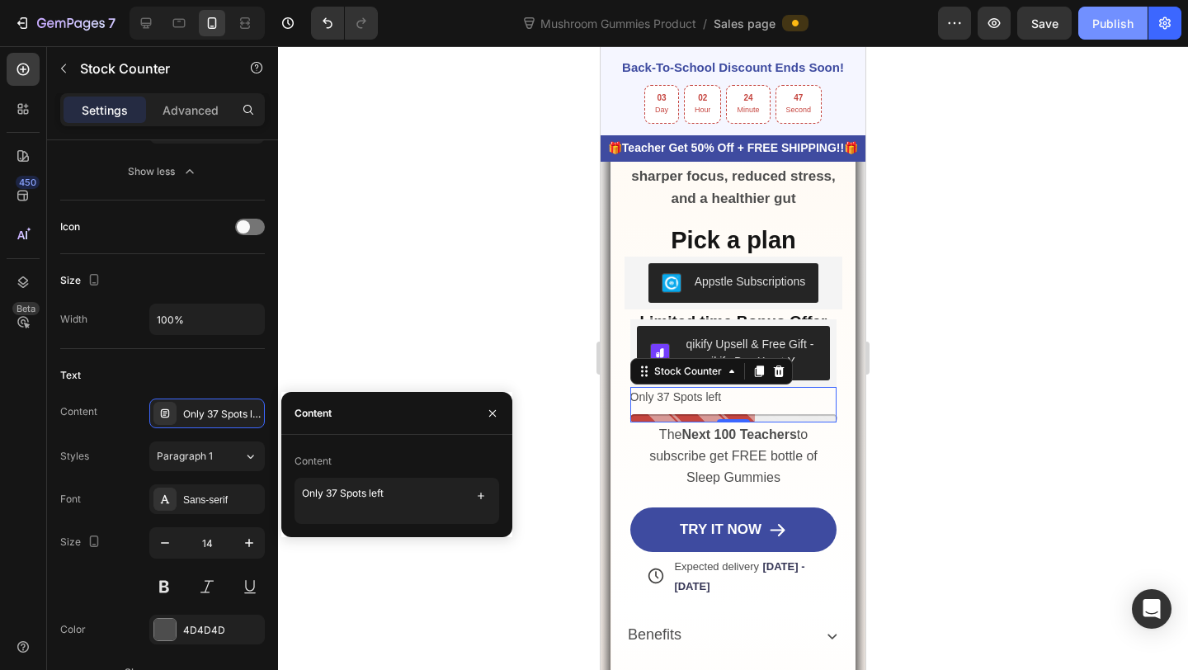
click at [1125, 31] on div "Publish" at bounding box center [1112, 23] width 41 height 17
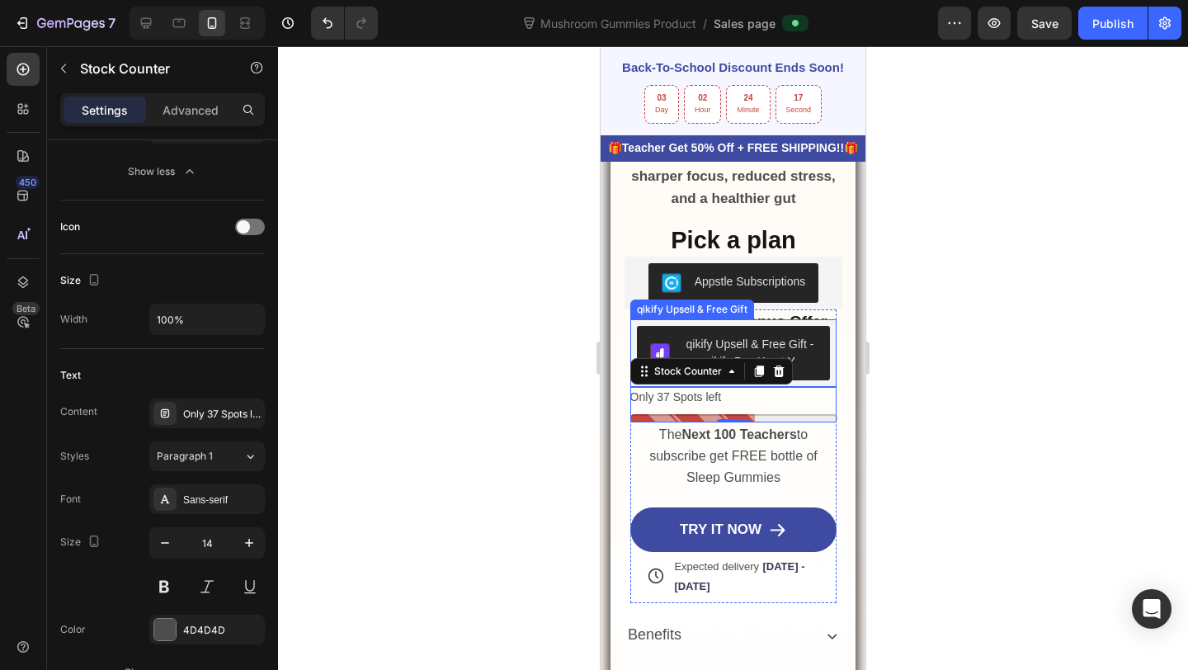
click at [746, 309] on div "qikify Upsell & Free Gift" at bounding box center [692, 309] width 117 height 15
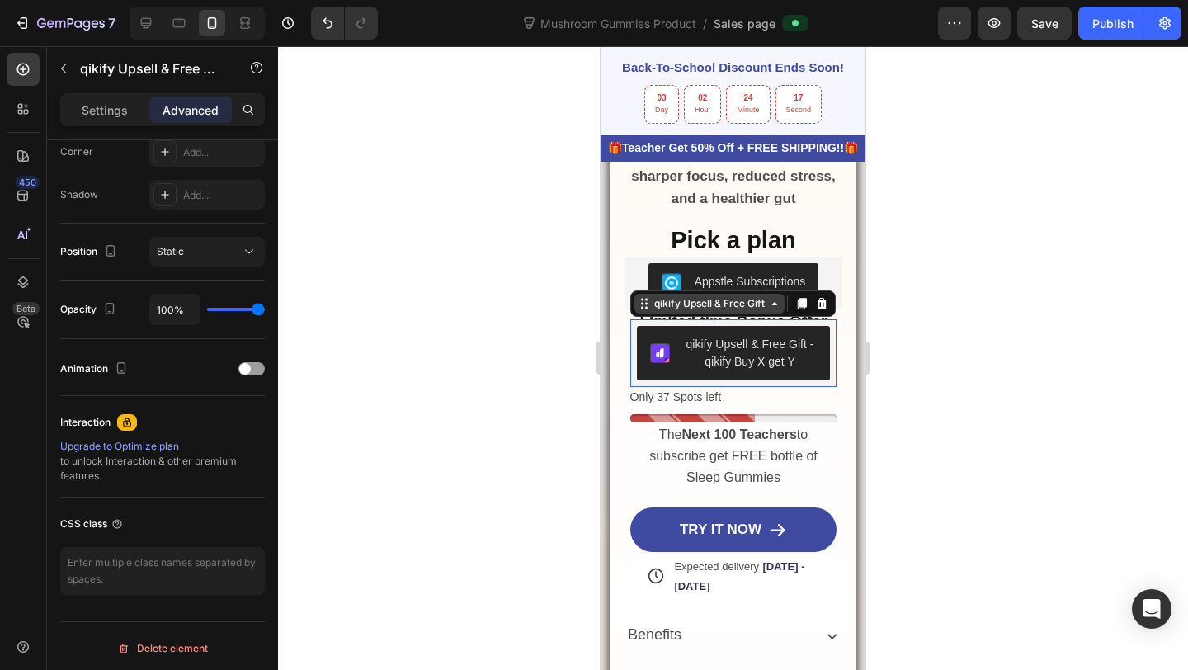
scroll to position [0, 0]
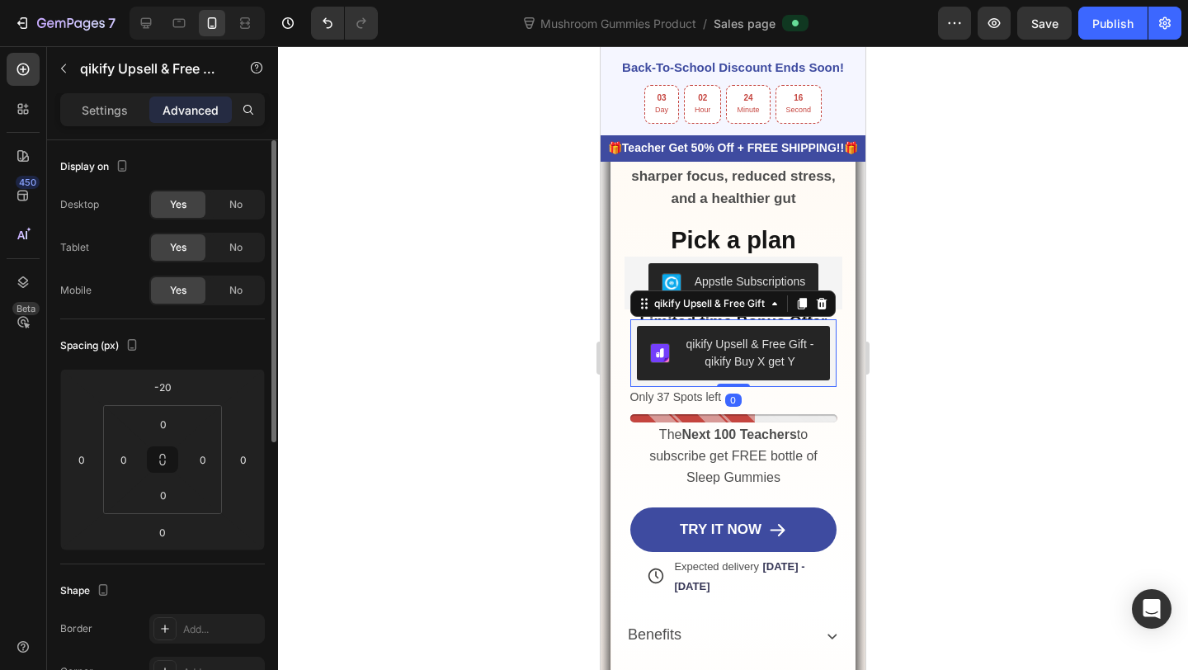
click at [911, 348] on div at bounding box center [733, 358] width 910 height 624
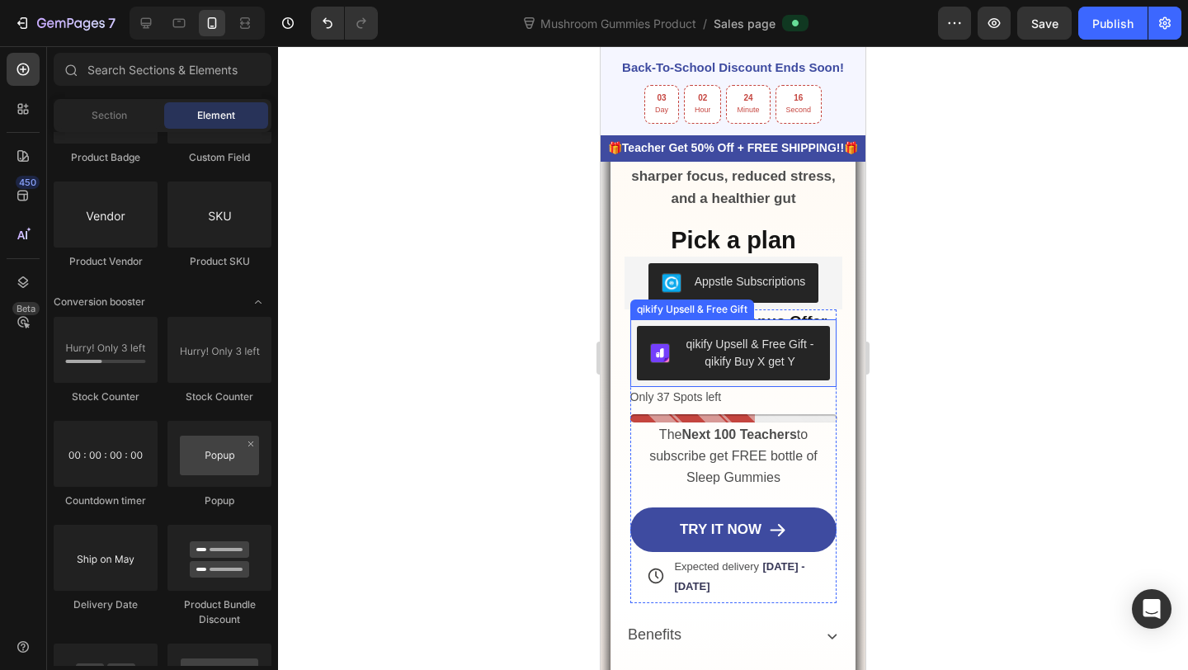
click at [729, 348] on div "qikify Upsell & Free Gift - qikify Buy X get Y" at bounding box center [750, 353] width 134 height 35
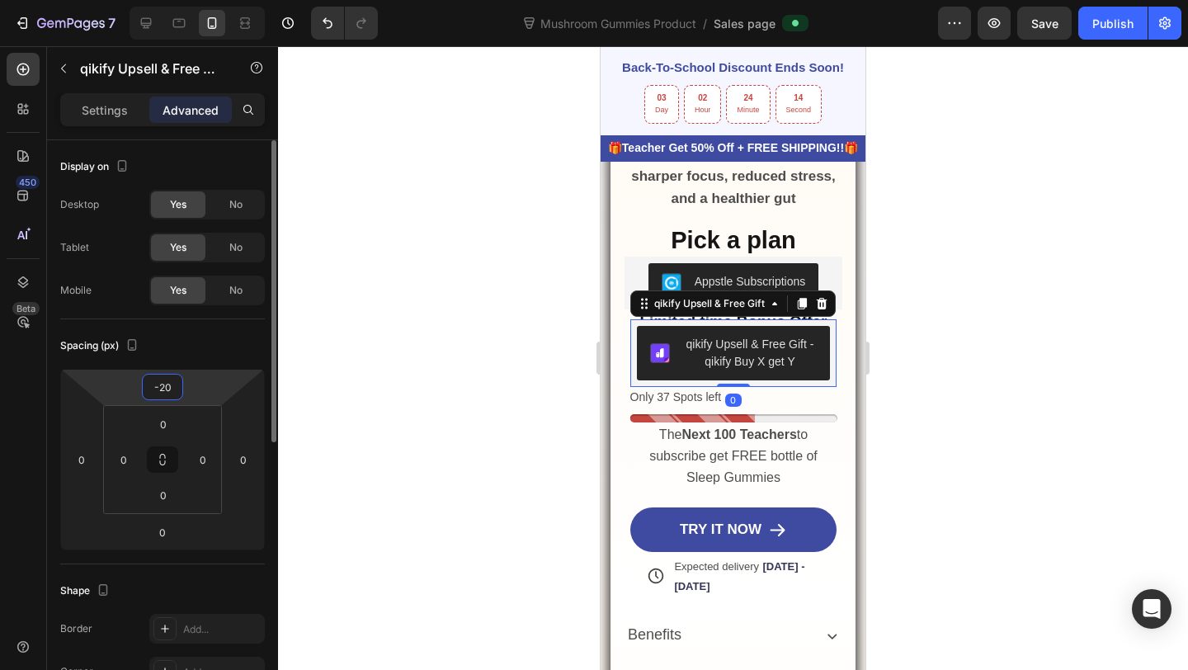
click at [171, 397] on input "-20" at bounding box center [162, 387] width 33 height 25
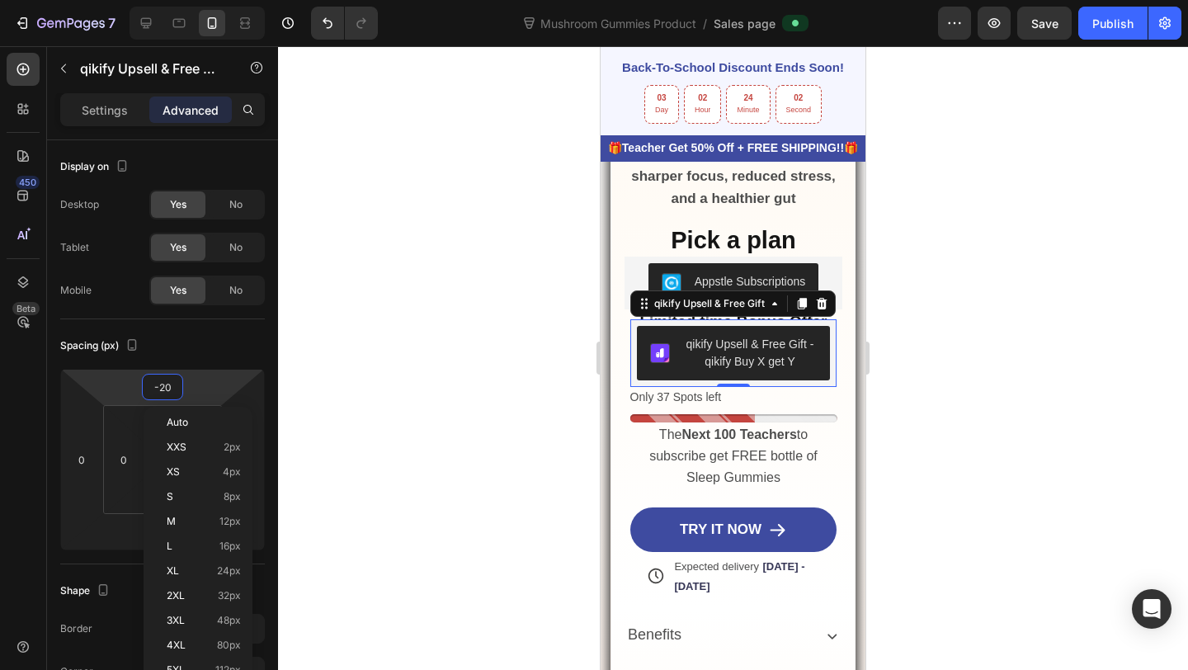
click at [929, 375] on div at bounding box center [733, 358] width 910 height 624
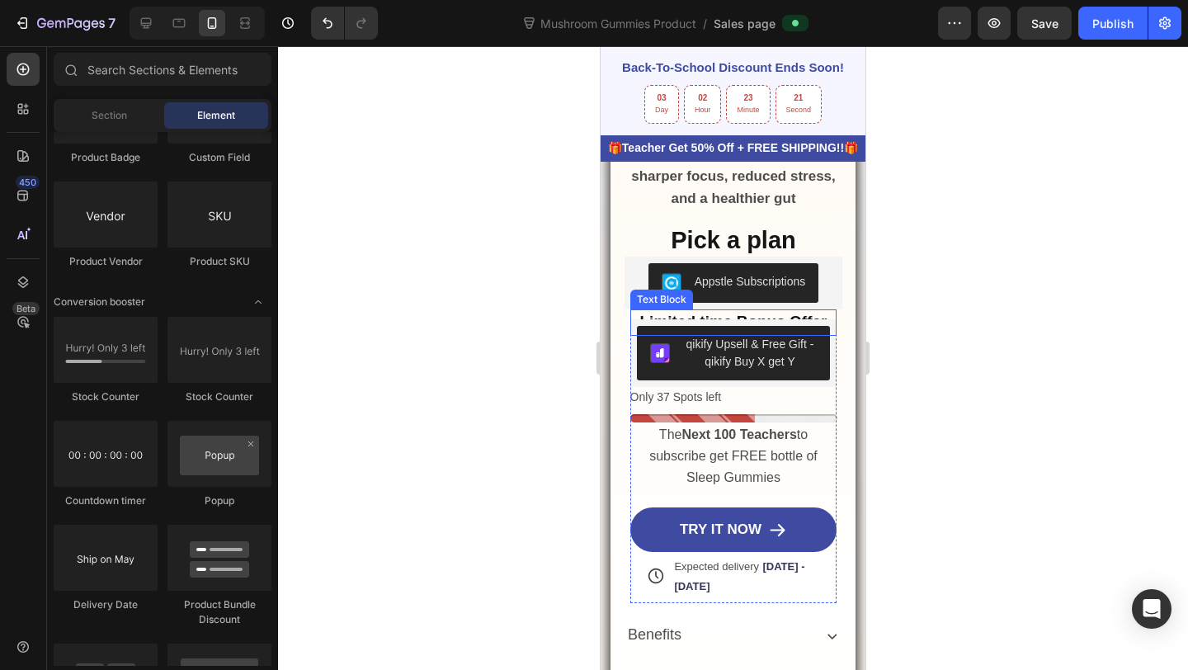
click at [772, 315] on strong "Limited time Bonus Offer" at bounding box center [733, 321] width 187 height 17
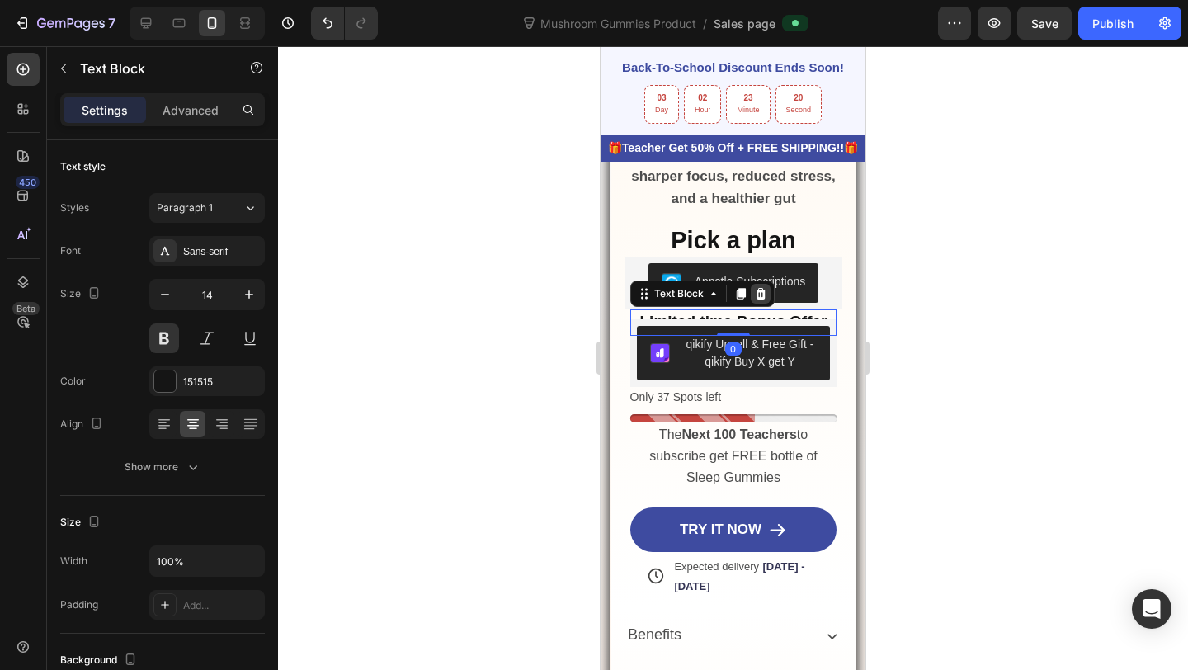
click at [762, 290] on icon at bounding box center [760, 294] width 11 height 12
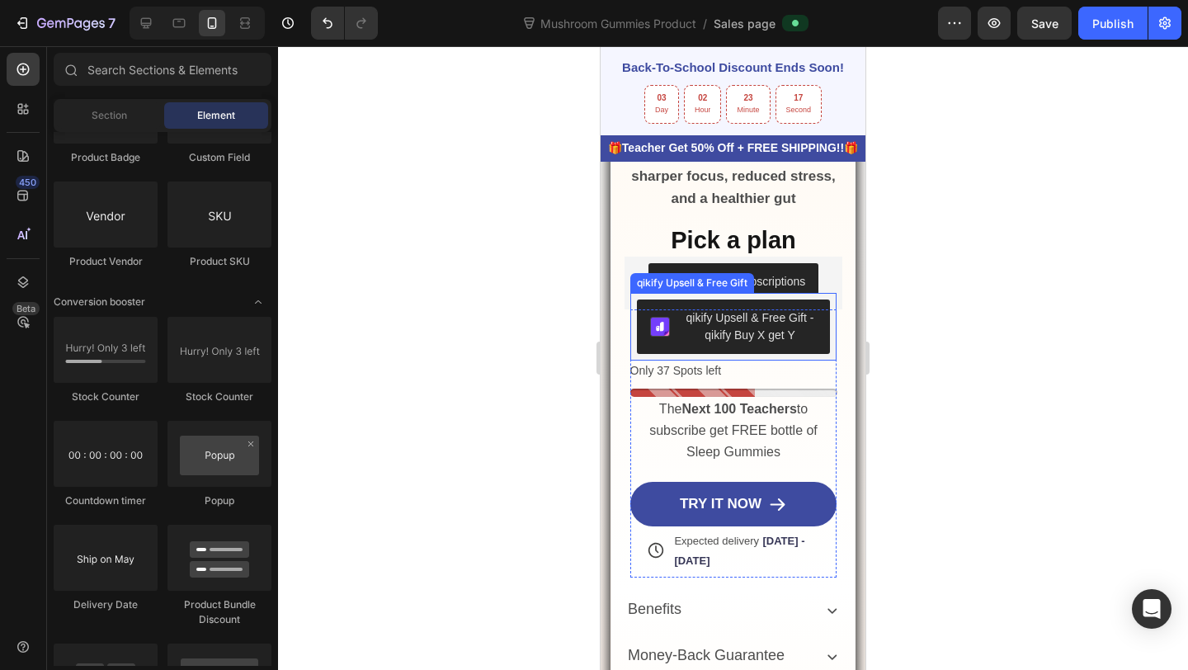
click at [780, 356] on div "qikify Upsell & Free Gift - qikify Buy X get Y" at bounding box center [733, 327] width 207 height 68
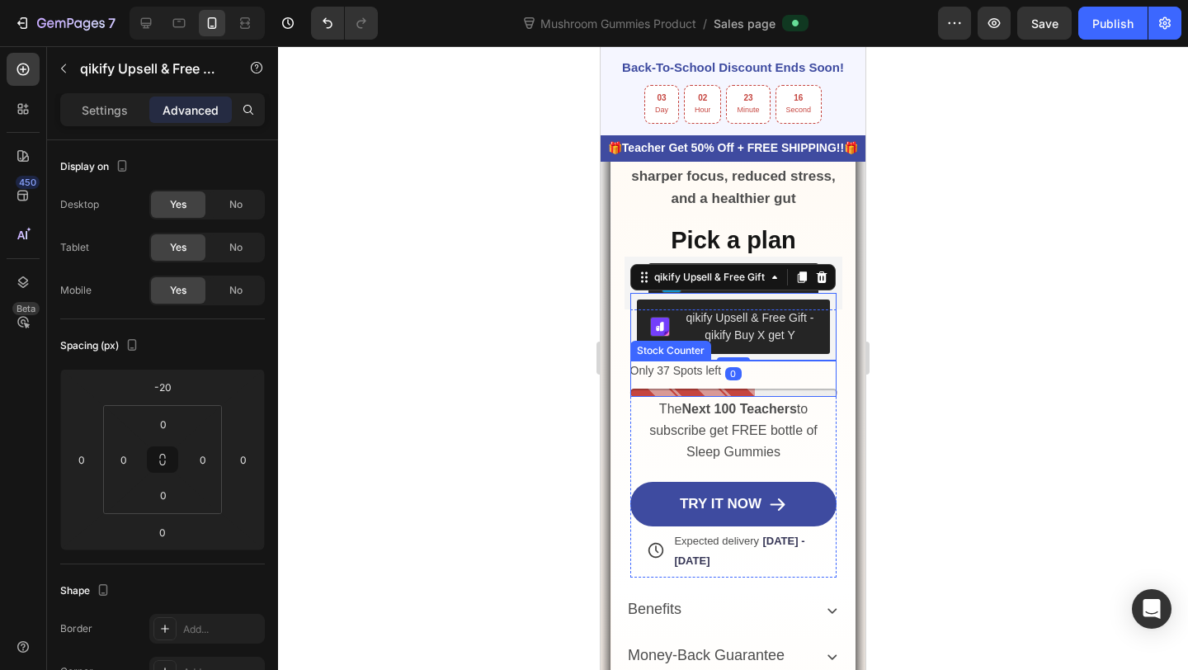
click at [748, 367] on div "Only 37 Spots left" at bounding box center [733, 371] width 207 height 21
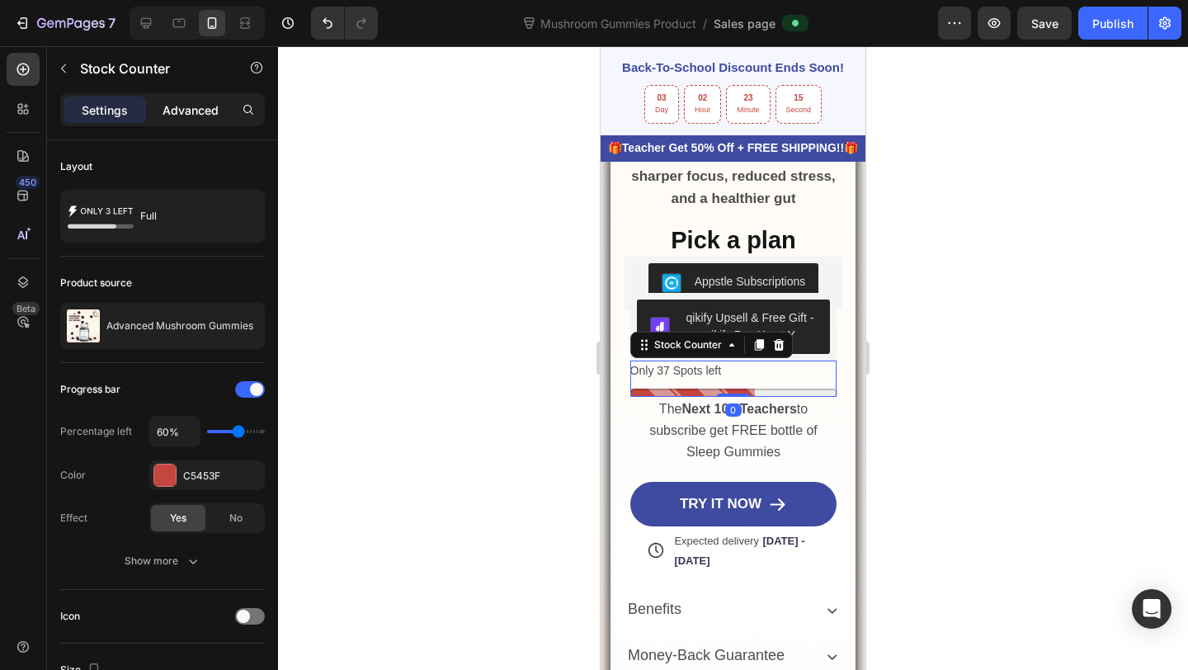
click at [163, 103] on p "Advanced" at bounding box center [191, 109] width 56 height 17
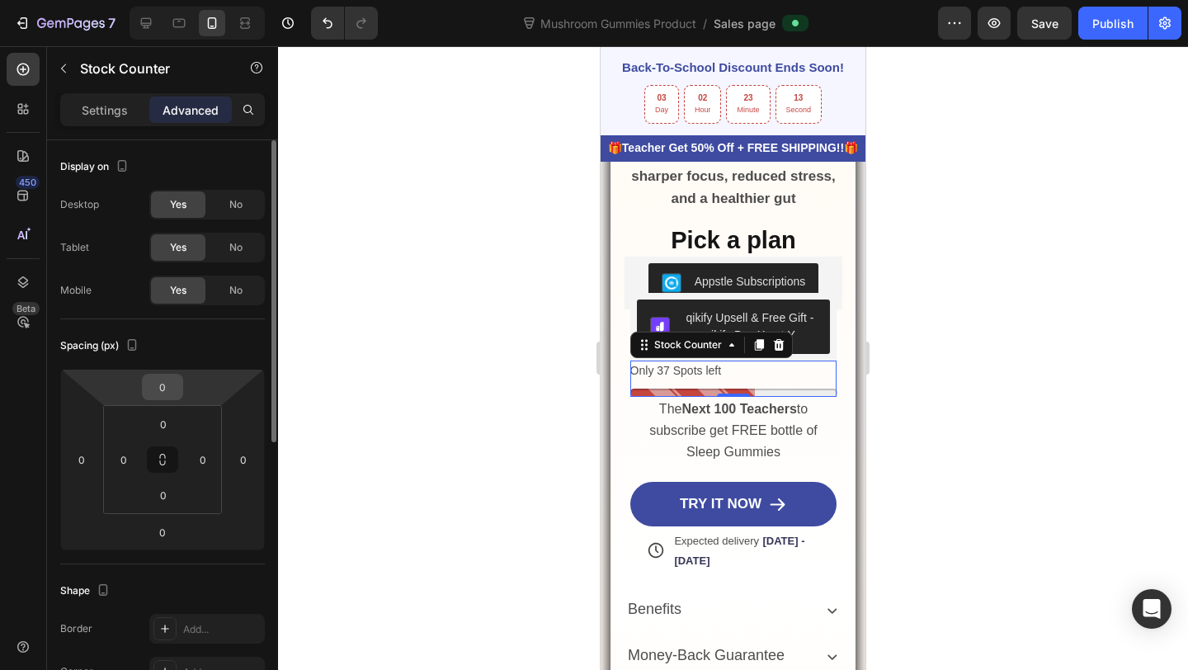
click at [149, 384] on input "0" at bounding box center [162, 387] width 33 height 25
type input "-15"
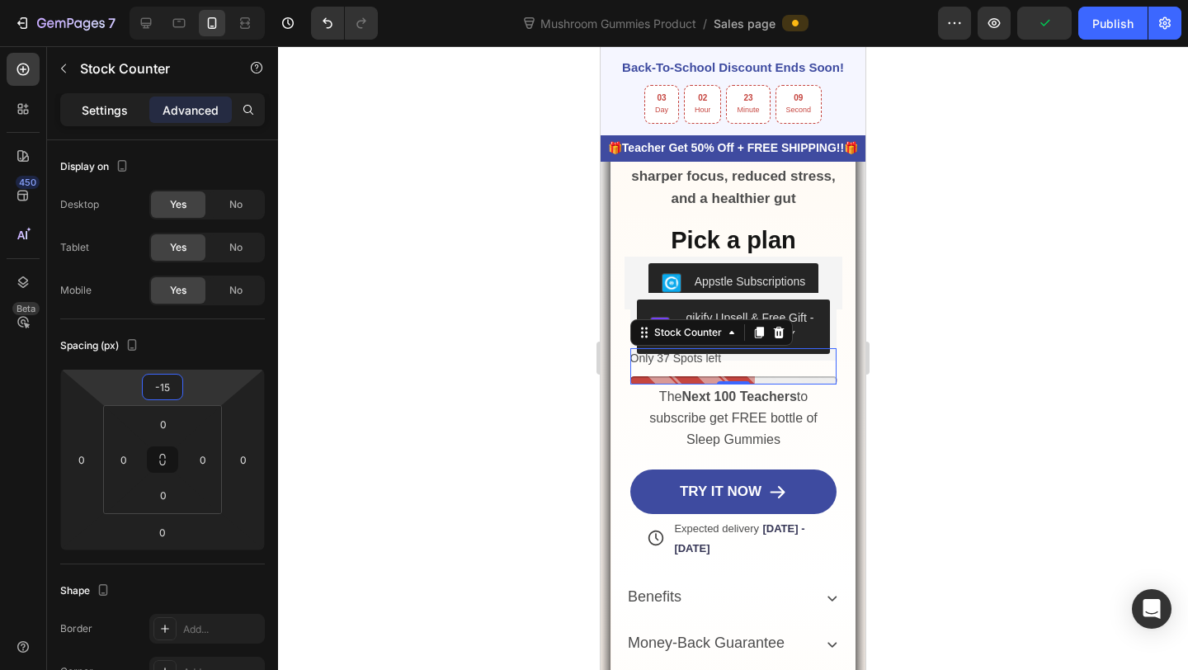
click at [128, 117] on div "Settings" at bounding box center [105, 110] width 83 height 26
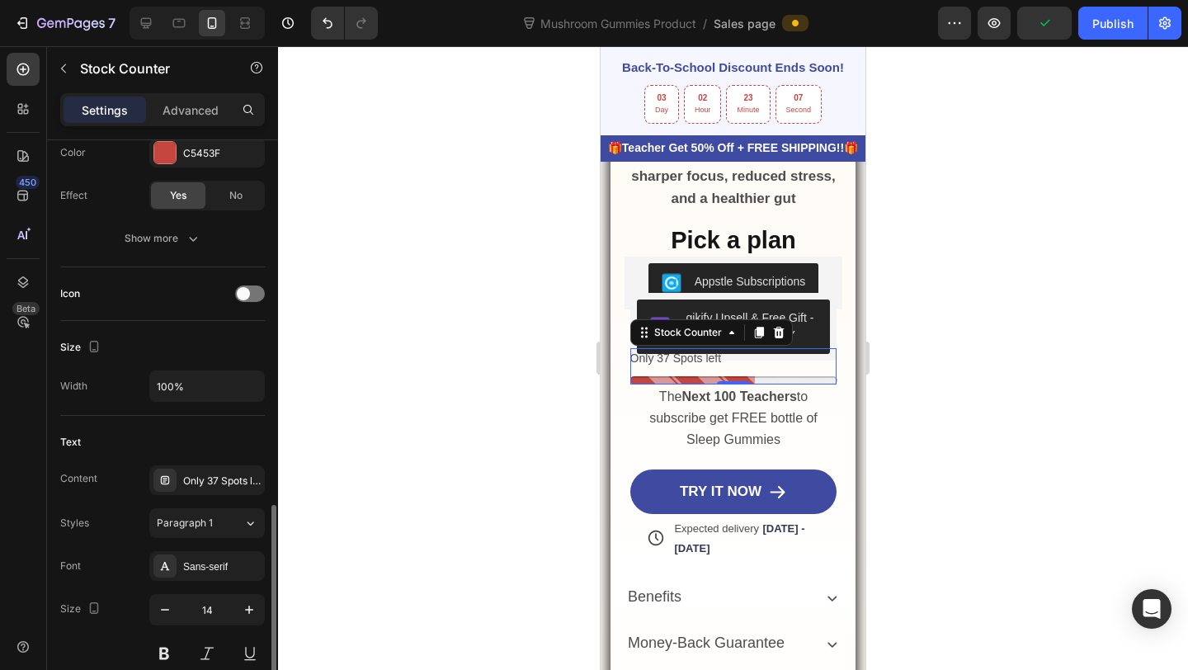
scroll to position [591, 0]
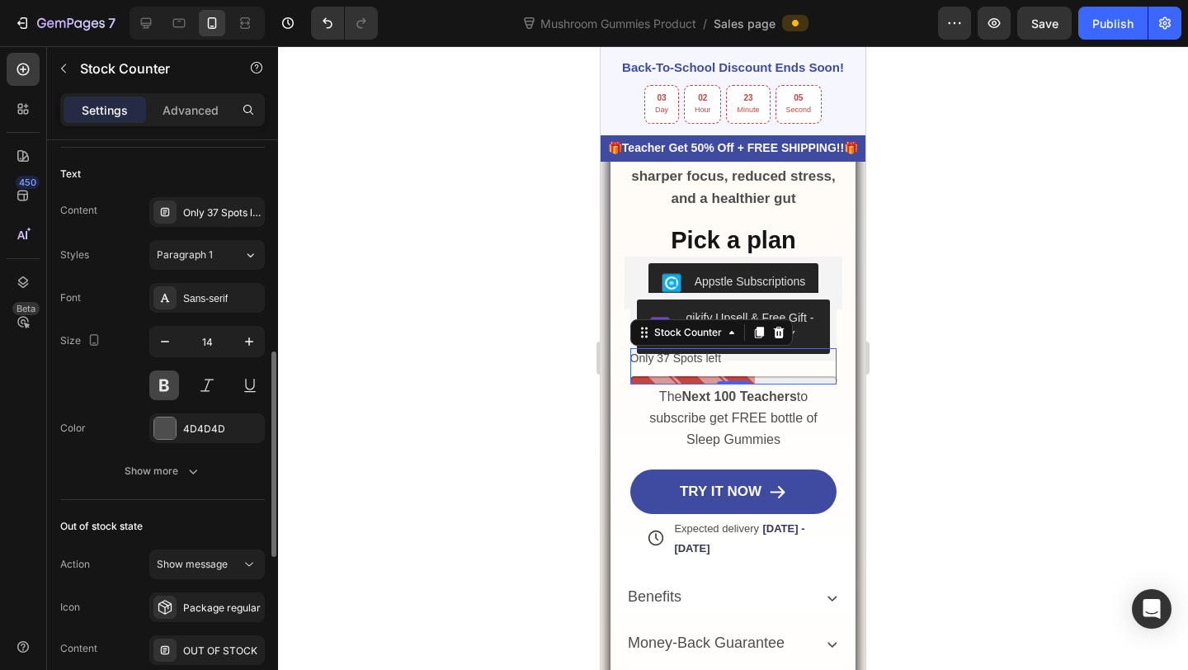
click at [171, 387] on button at bounding box center [164, 385] width 30 height 30
click at [166, 483] on button "Show more" at bounding box center [162, 471] width 205 height 30
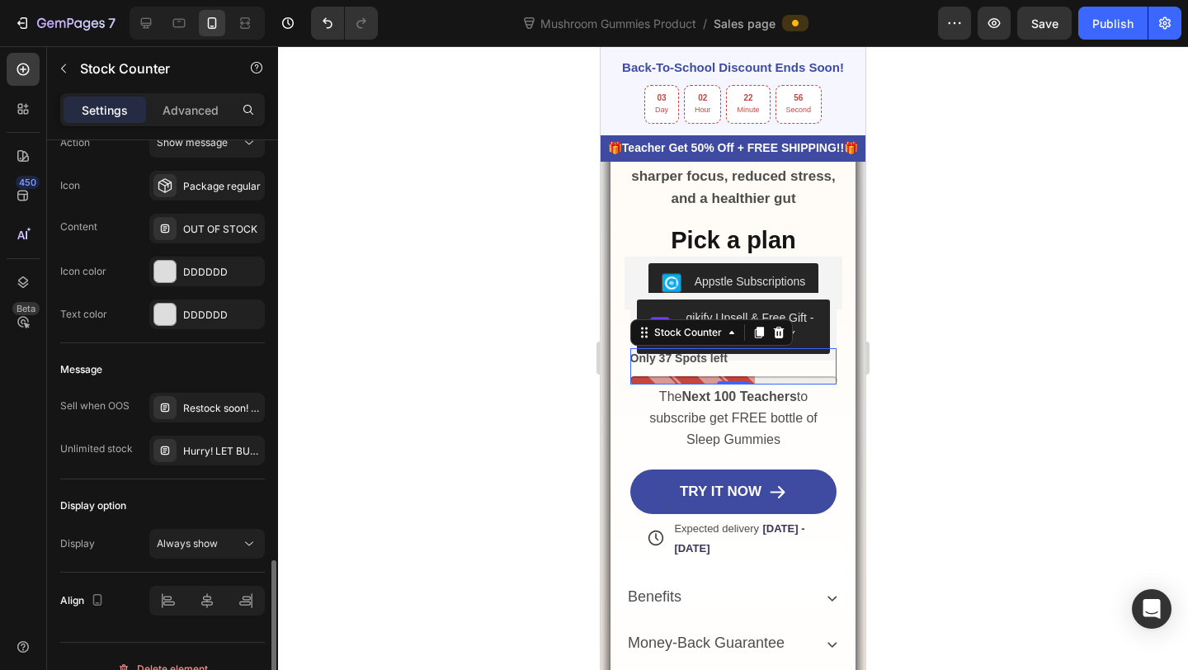
scroll to position [1255, 0]
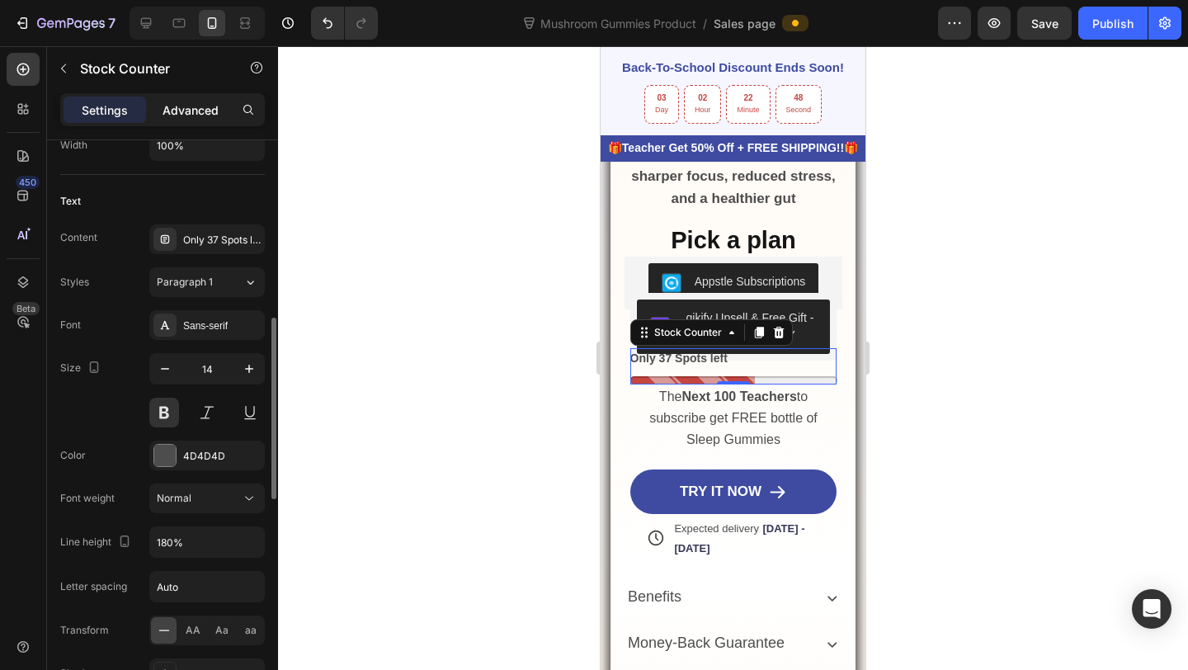
click at [198, 102] on p "Advanced" at bounding box center [191, 109] width 56 height 17
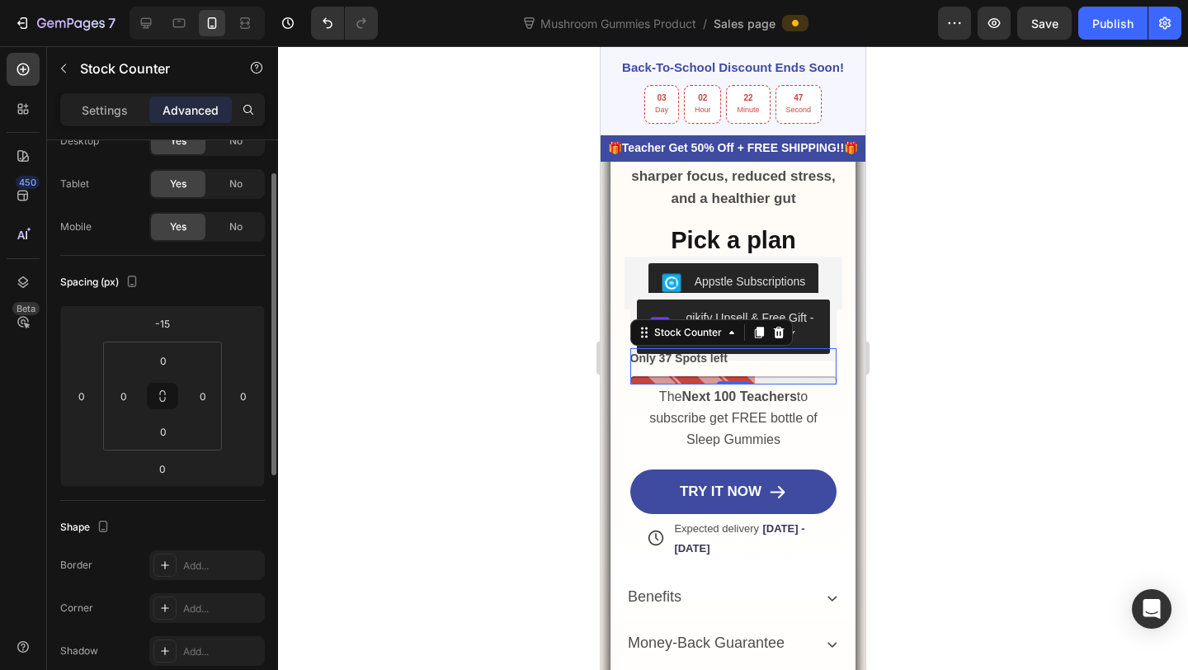
scroll to position [43, 0]
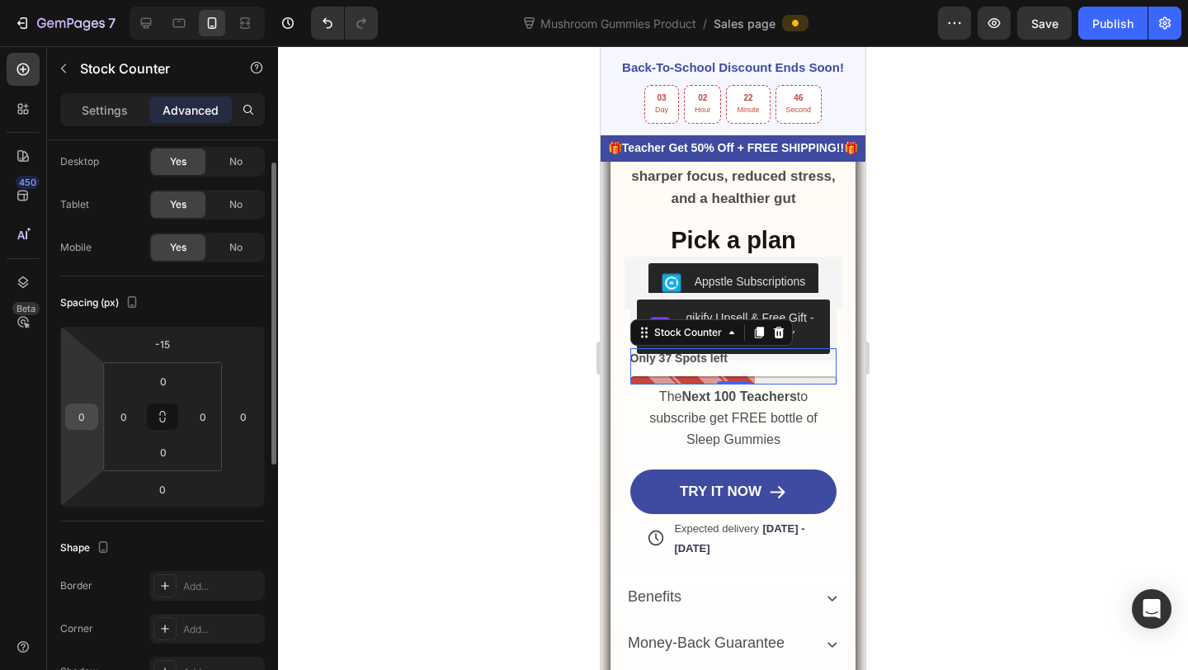
click at [90, 409] on input "0" at bounding box center [81, 416] width 25 height 25
type input "3"
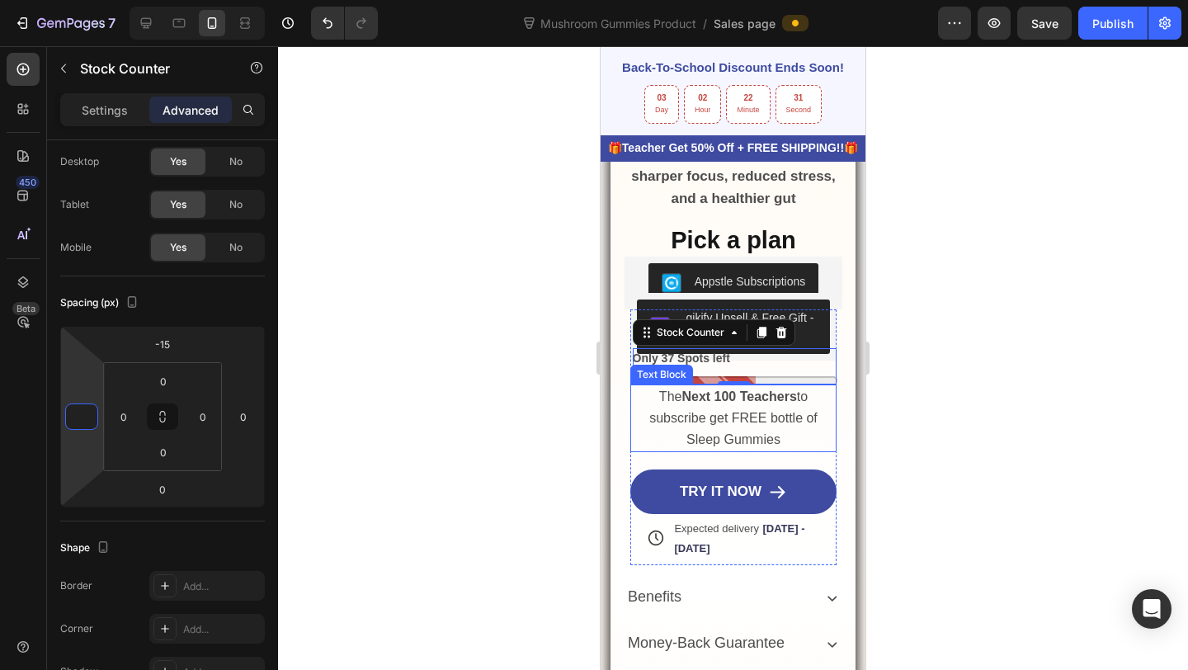
click at [736, 400] on div "0" at bounding box center [734, 397] width 17 height 13
type input "0"
click at [1122, 38] on button "Publish" at bounding box center [1112, 23] width 69 height 33
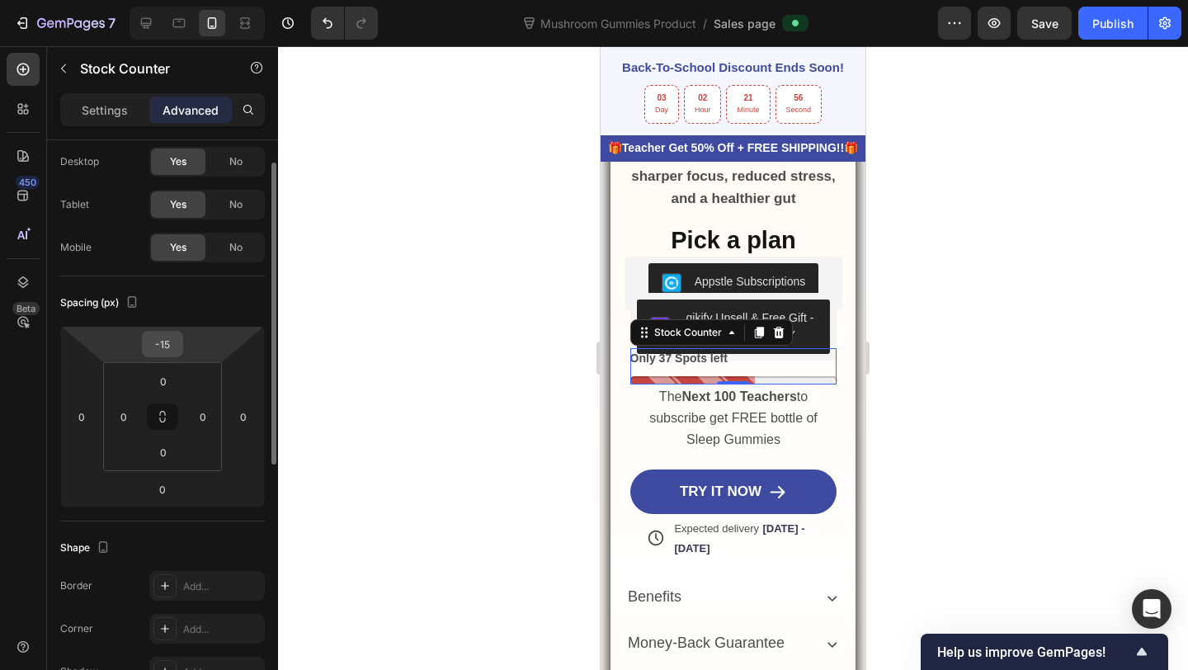
click at [167, 344] on input "-15" at bounding box center [162, 344] width 33 height 25
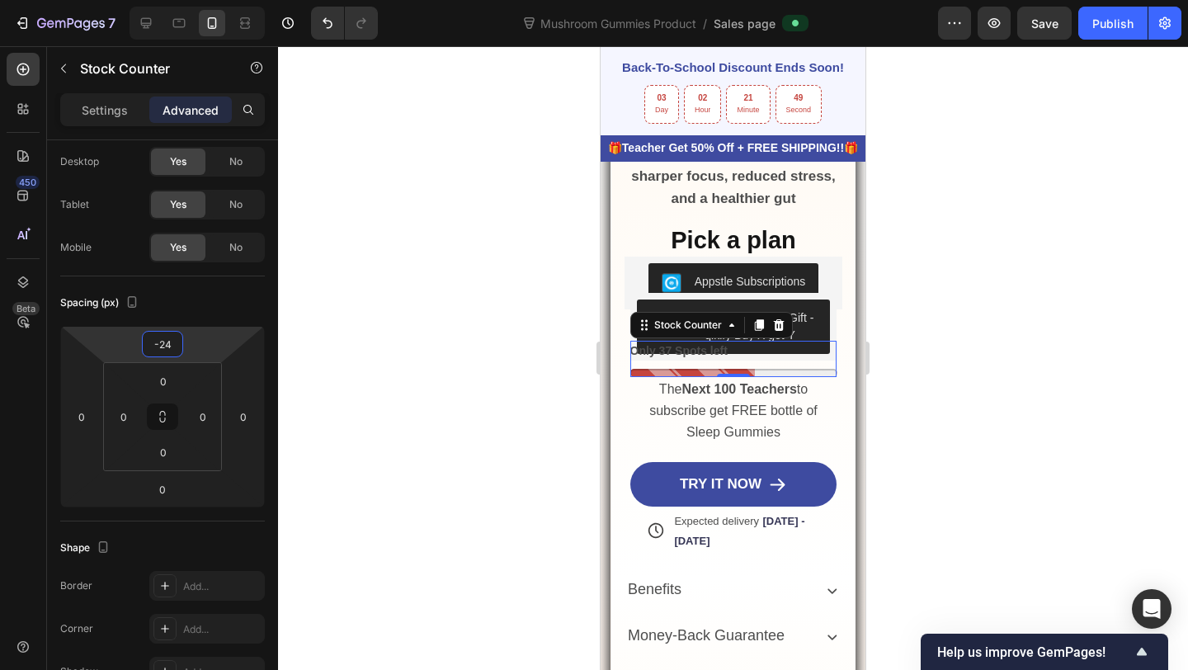
type input "-24"
click at [675, 351] on p "Only 37 Spots left" at bounding box center [678, 351] width 97 height 21
click at [113, 121] on div "Settings" at bounding box center [105, 110] width 83 height 26
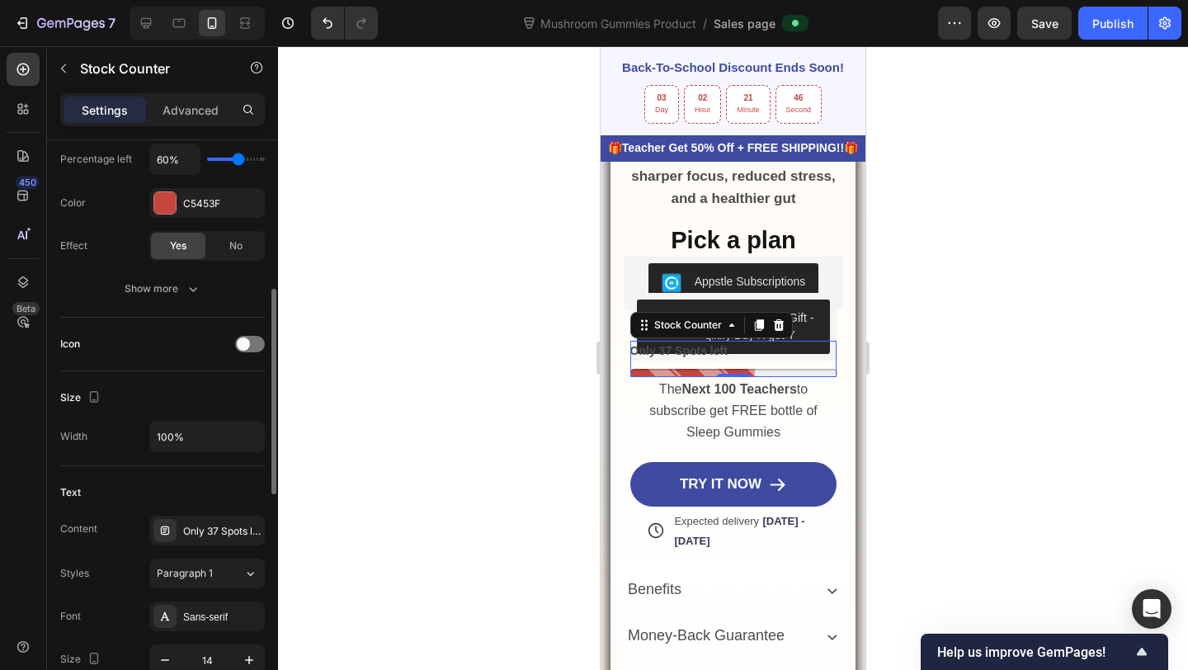
scroll to position [310, 0]
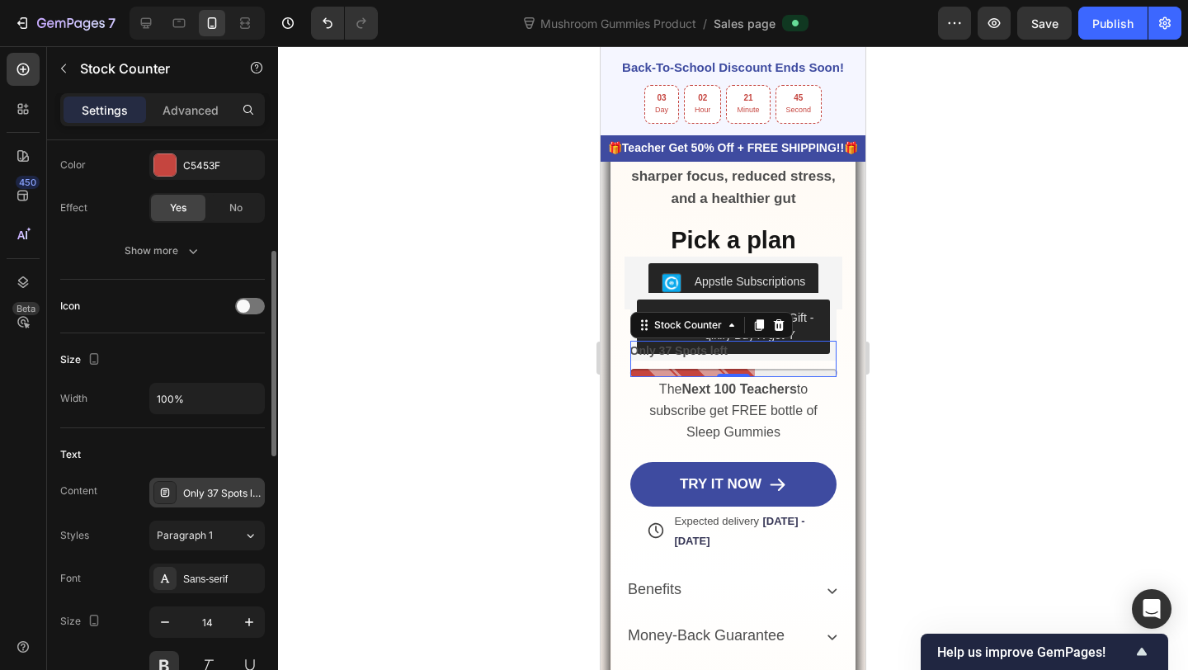
click at [172, 493] on div at bounding box center [164, 492] width 23 height 23
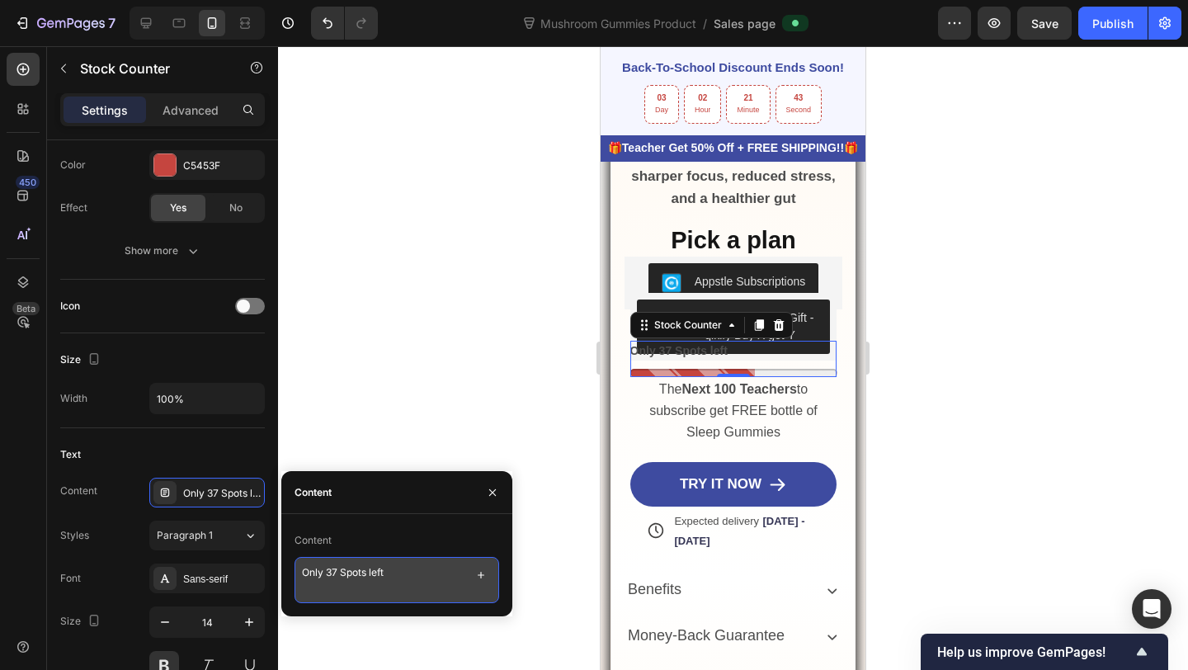
click at [427, 570] on textarea "Only 37 Spots left" at bounding box center [397, 580] width 205 height 46
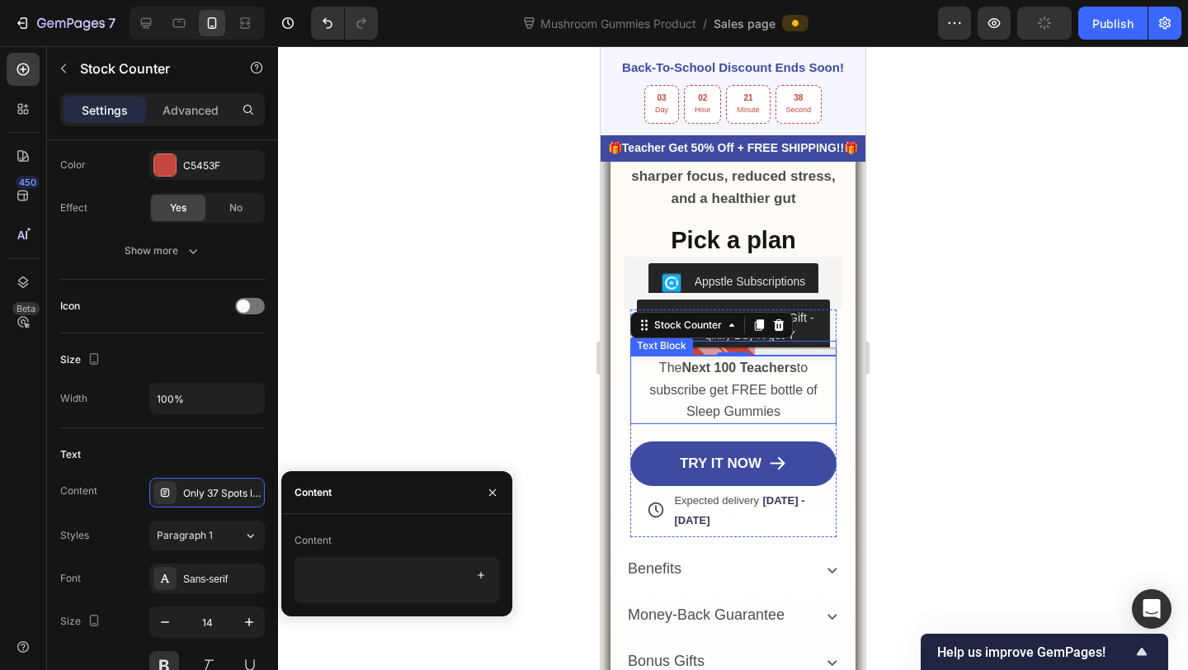
click at [793, 412] on p "The Next 100 Teachers to subscribe get FREE bottle of Sleep Gummies" at bounding box center [734, 389] width 204 height 65
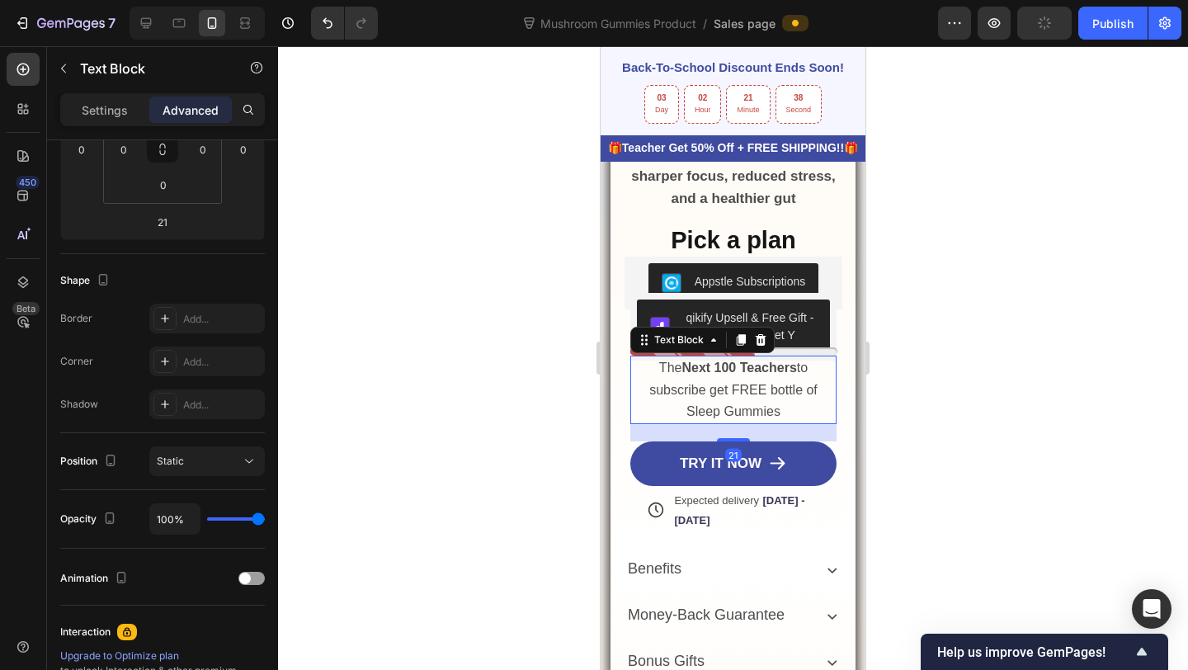
scroll to position [0, 0]
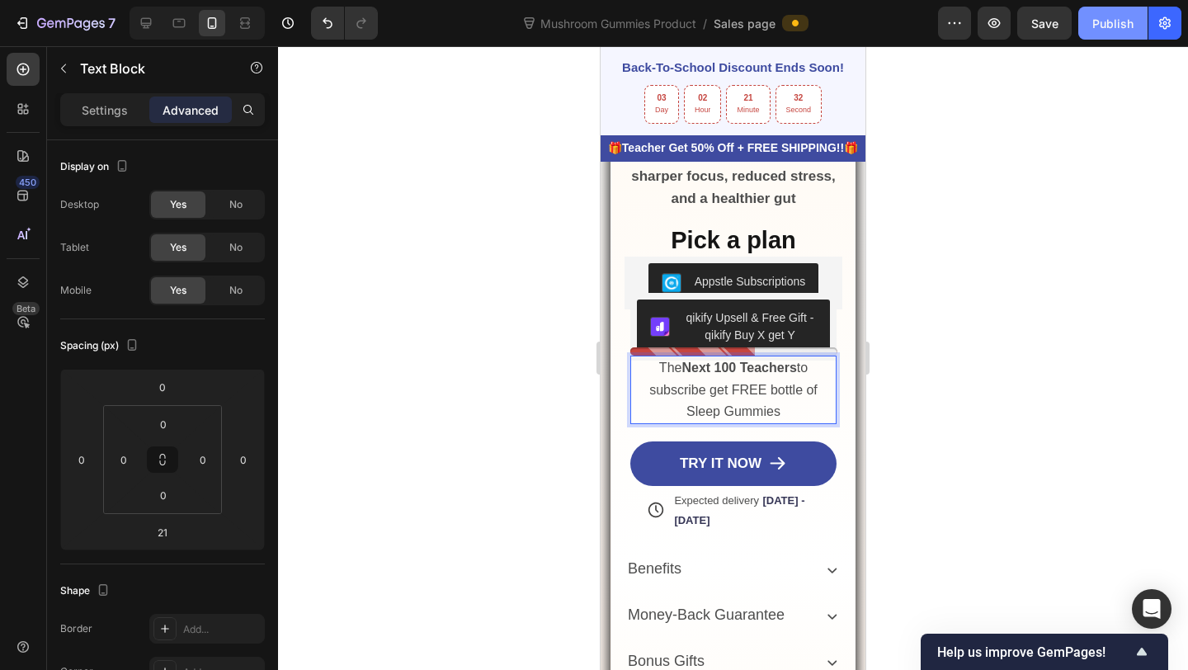
click at [1101, 28] on div "Publish" at bounding box center [1112, 23] width 41 height 17
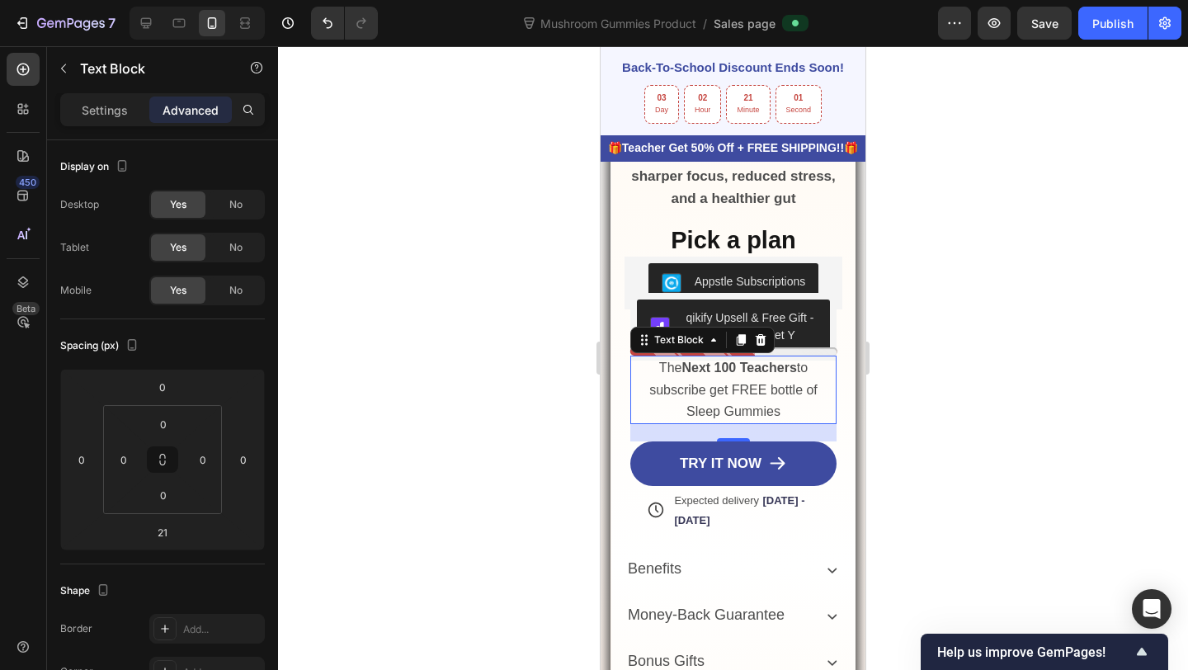
click at [659, 356] on div "The Next 100 Teachers to subscribe get FREE bottle of Sleep Gummies" at bounding box center [733, 390] width 207 height 68
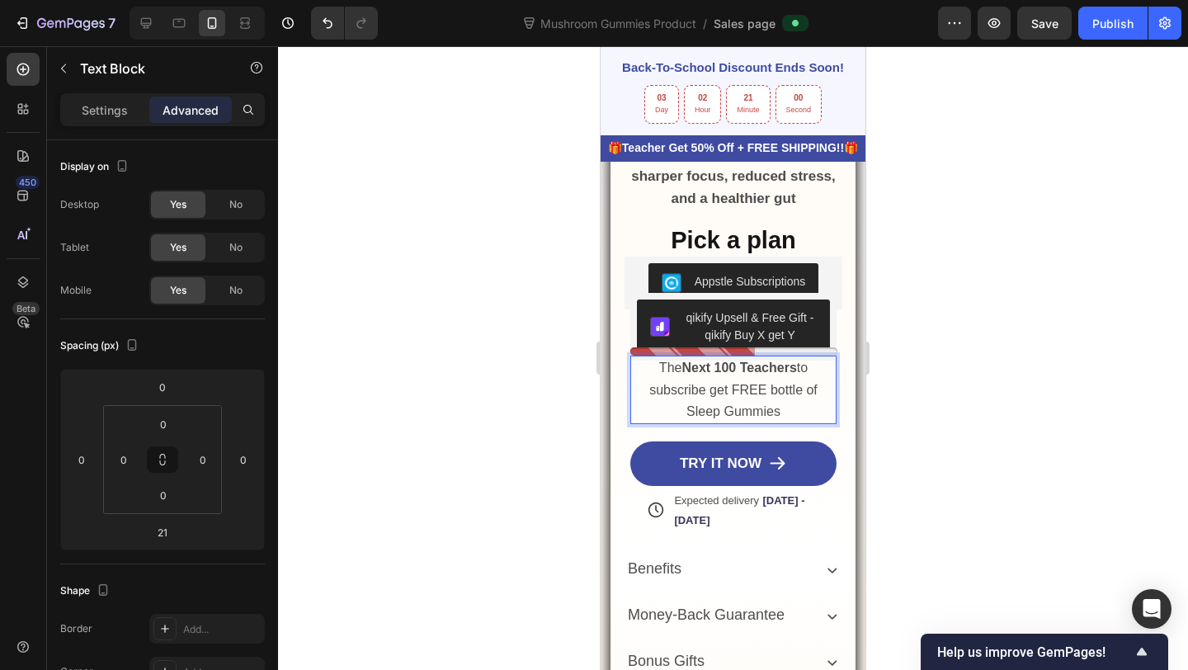
click at [659, 353] on div at bounding box center [733, 351] width 207 height 8
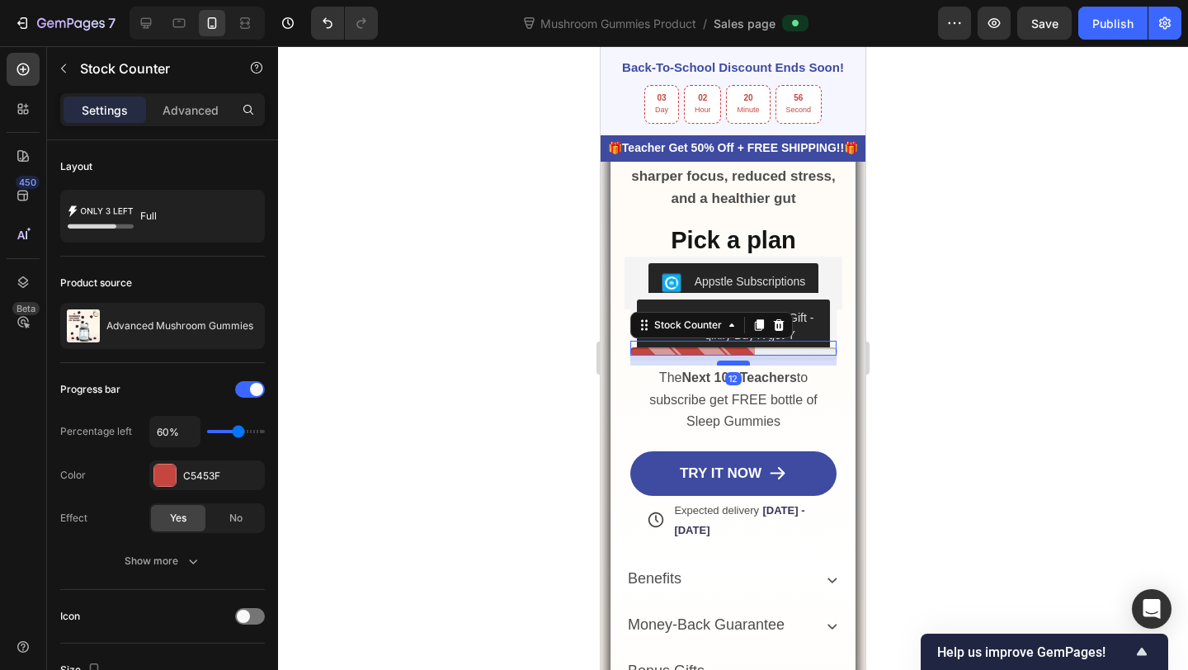
drag, startPoint x: 729, startPoint y: 354, endPoint x: 729, endPoint y: 364, distance: 9.9
click at [729, 364] on div at bounding box center [733, 363] width 33 height 5
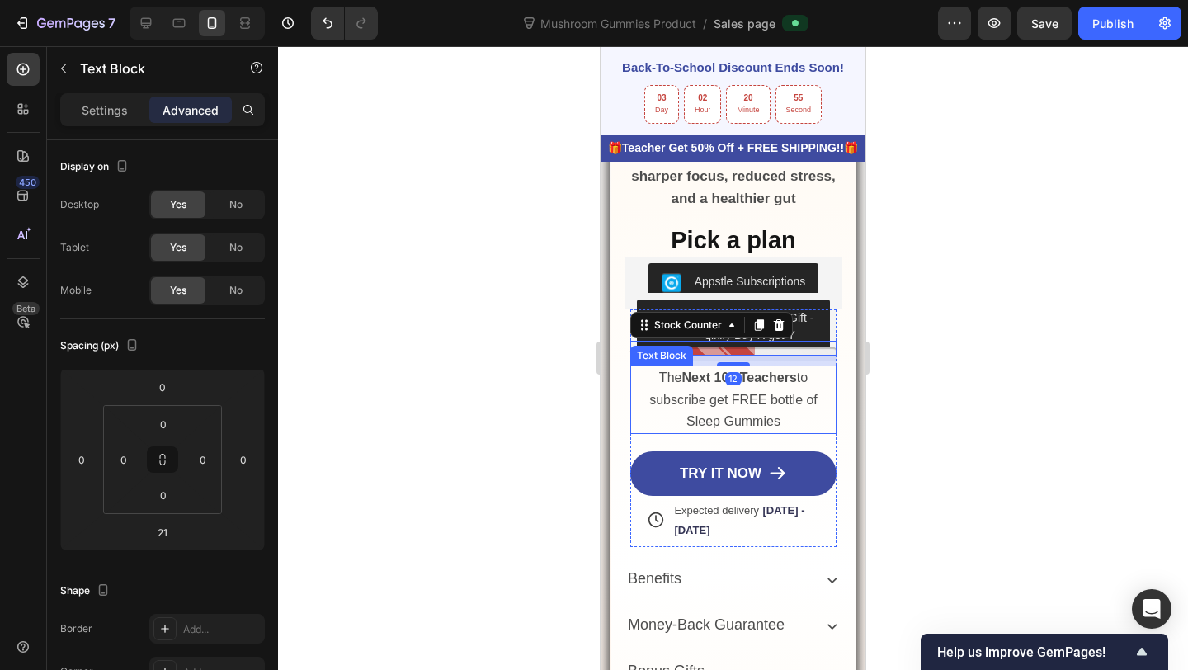
click at [790, 414] on p "The Next 100 Teachers to subscribe get FREE bottle of Sleep Gummies" at bounding box center [734, 399] width 204 height 65
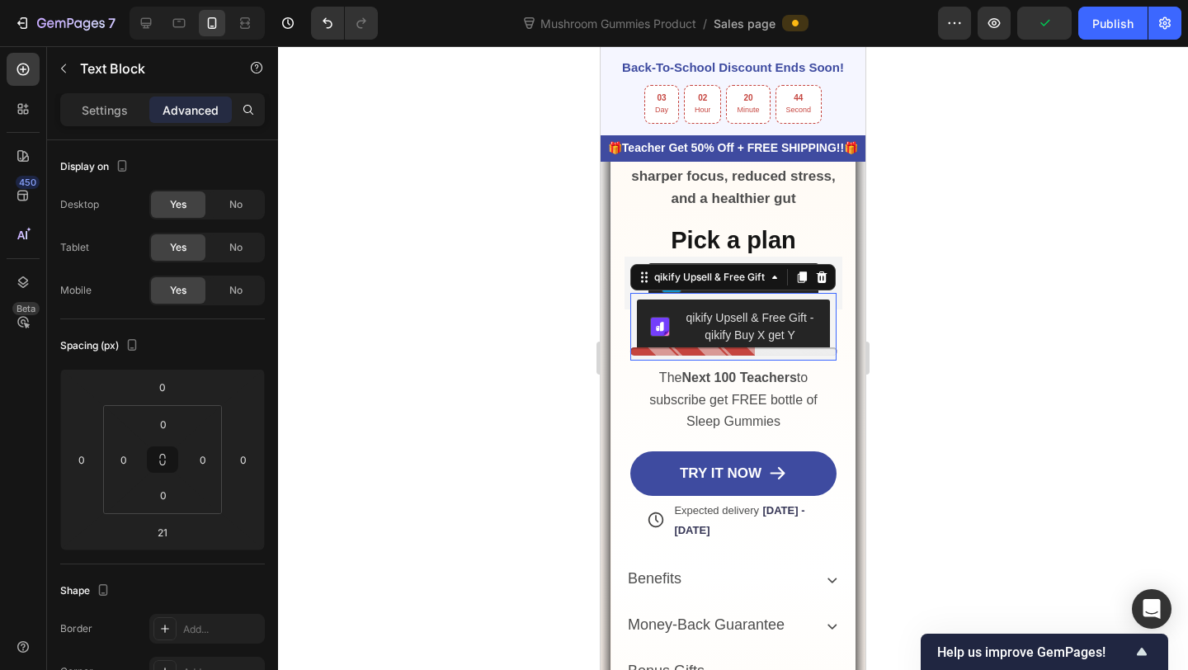
click at [697, 356] on div "qikify Upsell & Free Gift - qikify Buy X get Y" at bounding box center [733, 327] width 207 height 68
click at [702, 358] on div "qikify Upsell & Free Gift - qikify Buy X get Y" at bounding box center [733, 327] width 207 height 68
click at [696, 361] on div "qikify Upsell & Free Gift - qikify Buy X get Y qikify Upsell & Free Gift 0 Stoc…" at bounding box center [733, 403] width 207 height 189
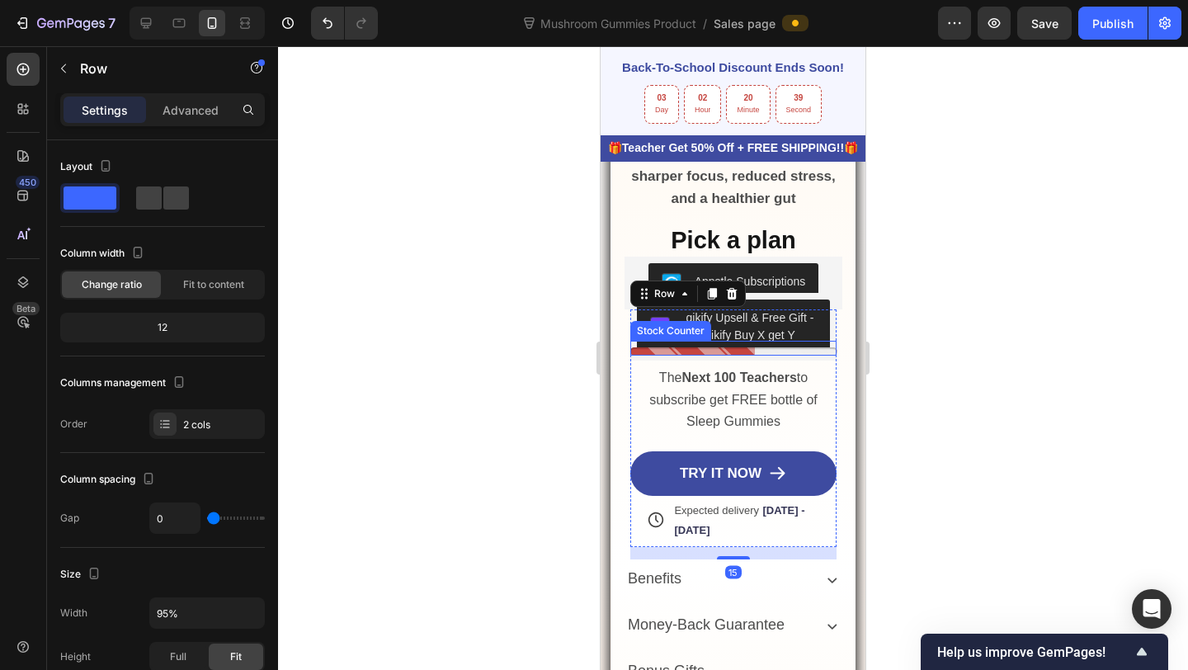
click at [639, 350] on div at bounding box center [733, 351] width 207 height 8
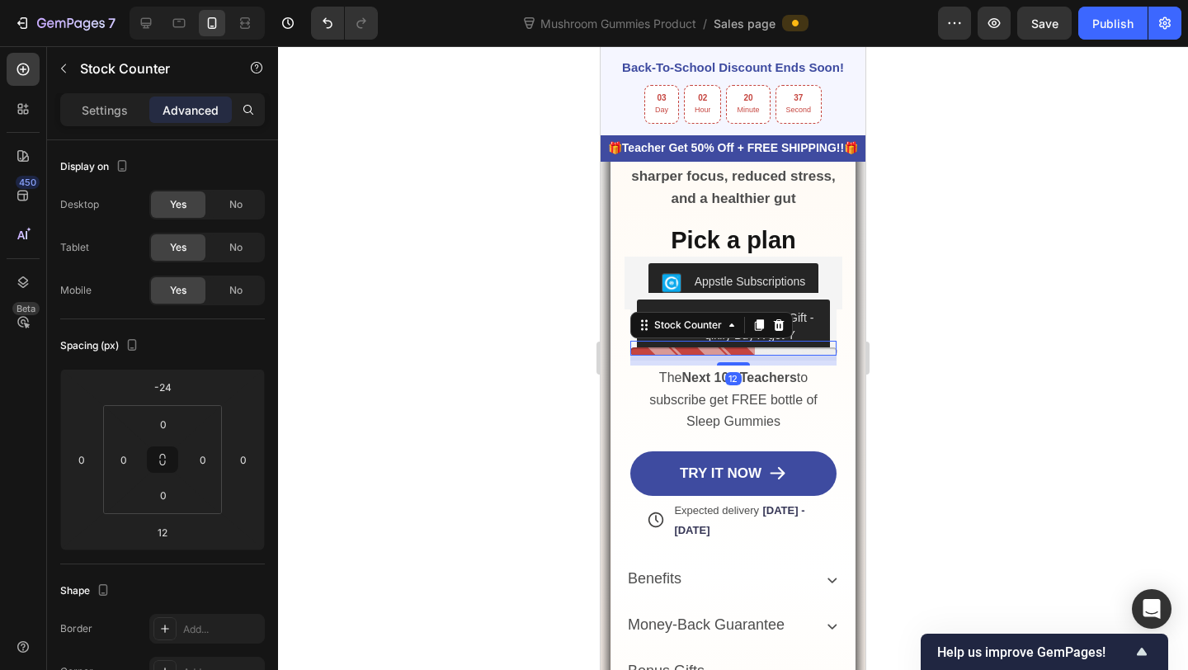
click at [113, 117] on p "Settings" at bounding box center [105, 109] width 46 height 17
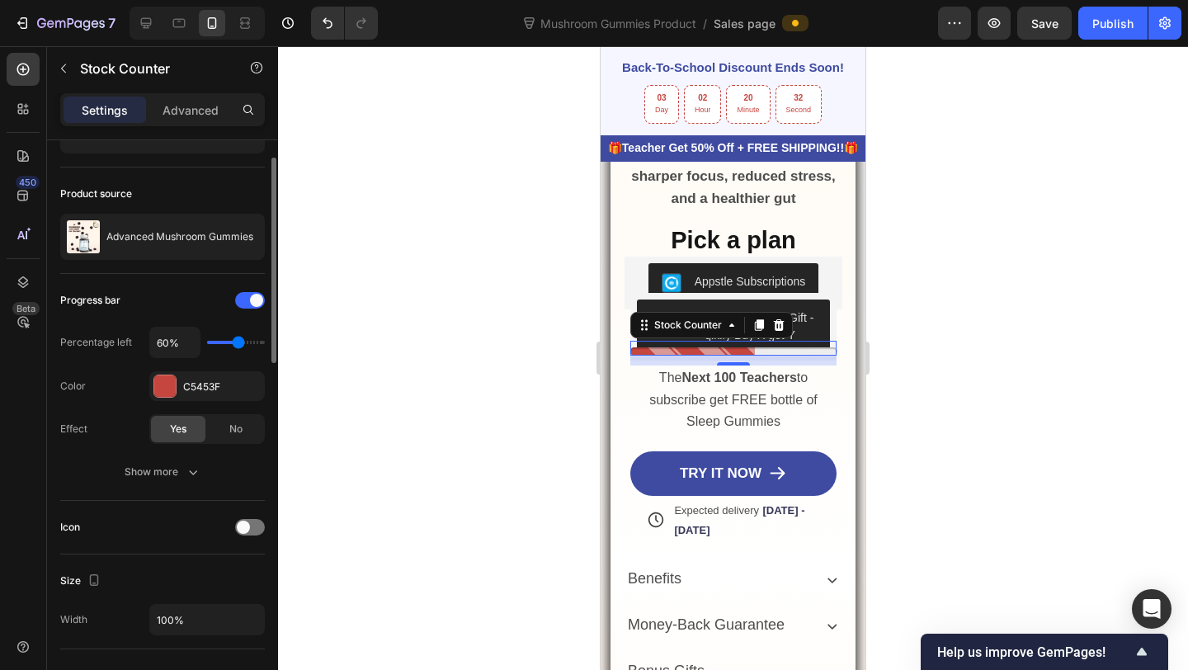
scroll to position [78, 0]
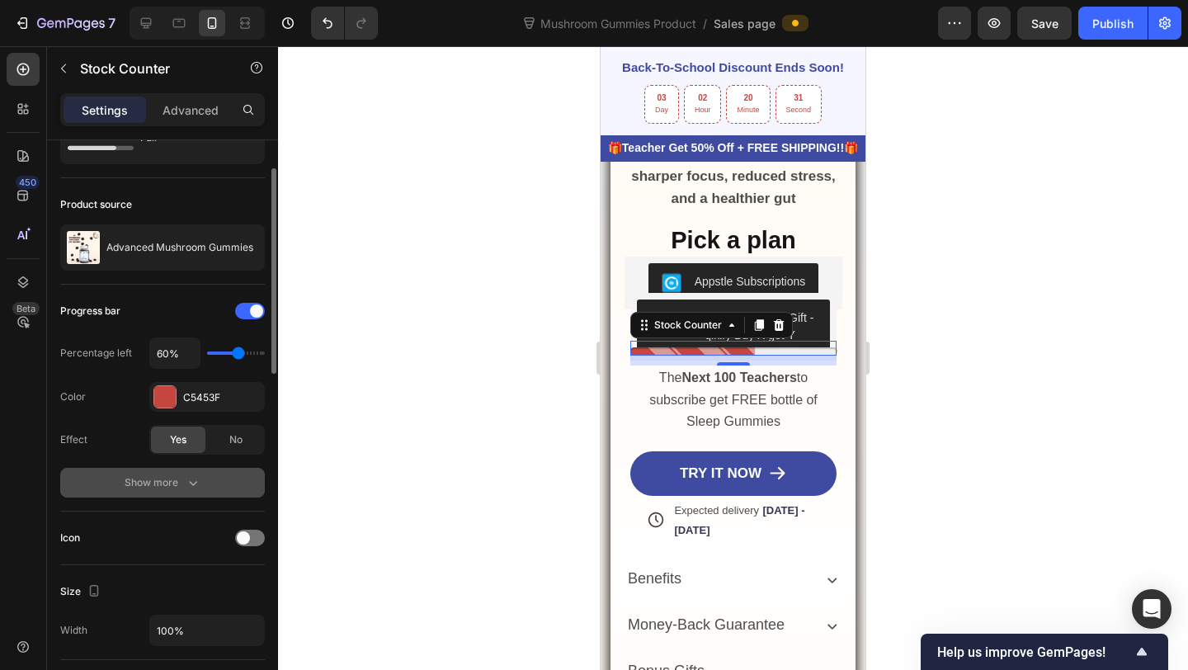
click at [170, 478] on div "Show more" at bounding box center [163, 482] width 77 height 17
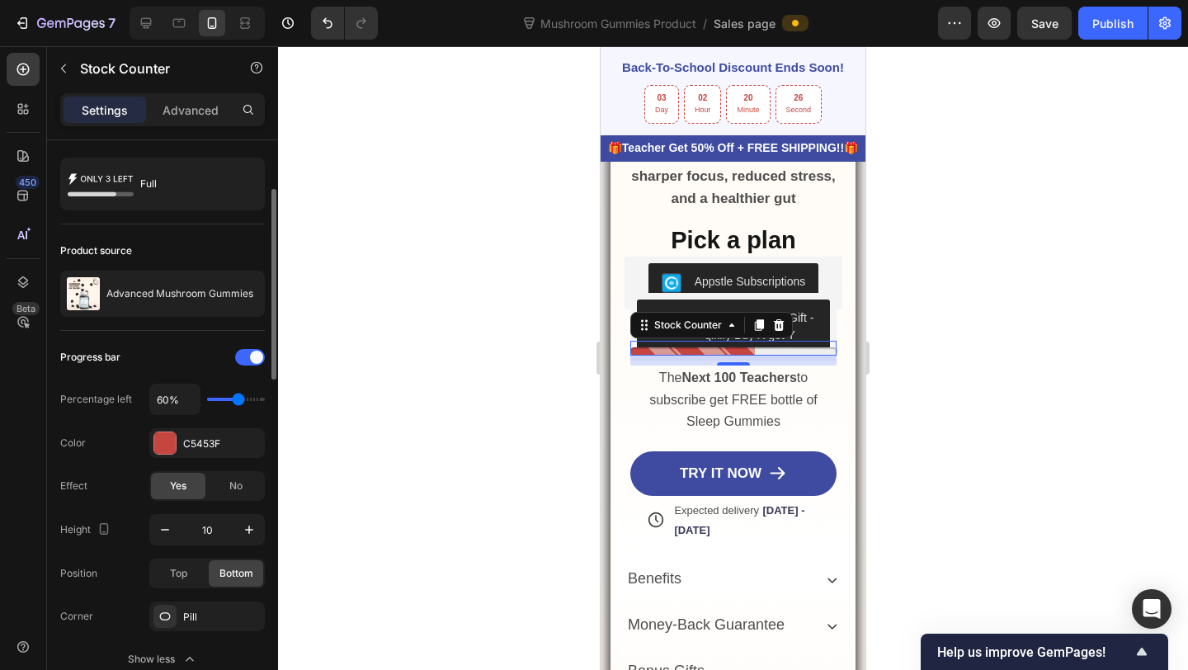
scroll to position [16, 0]
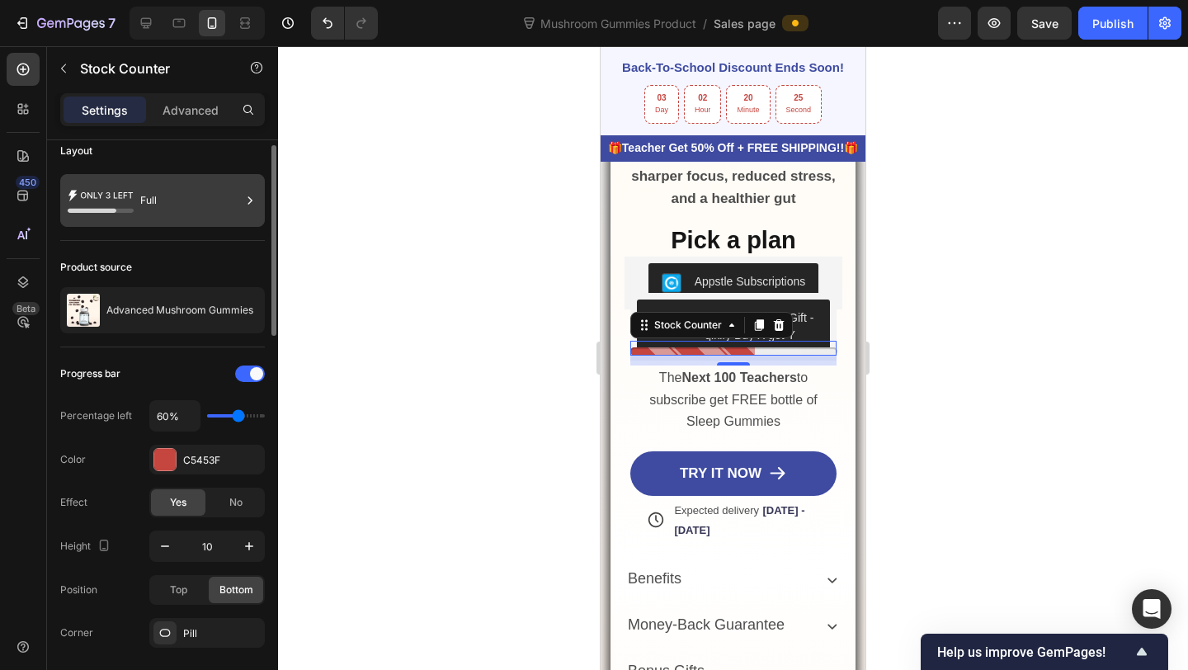
click at [192, 189] on div "Full" at bounding box center [190, 201] width 101 height 38
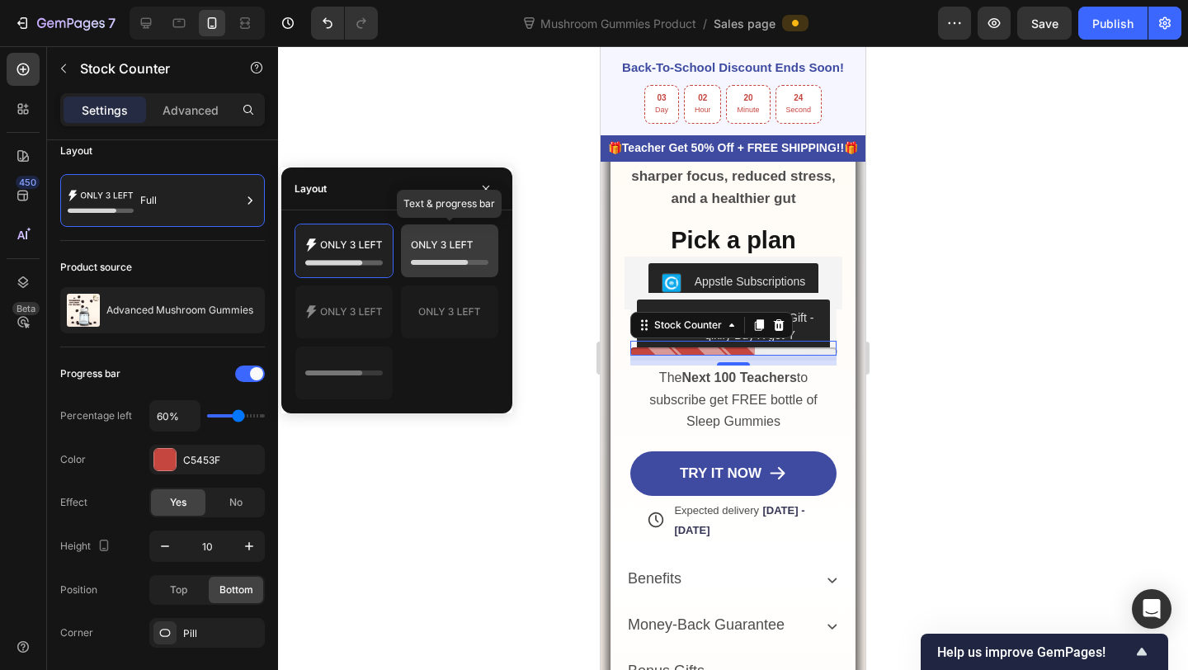
click at [402, 243] on div at bounding box center [449, 250] width 97 height 53
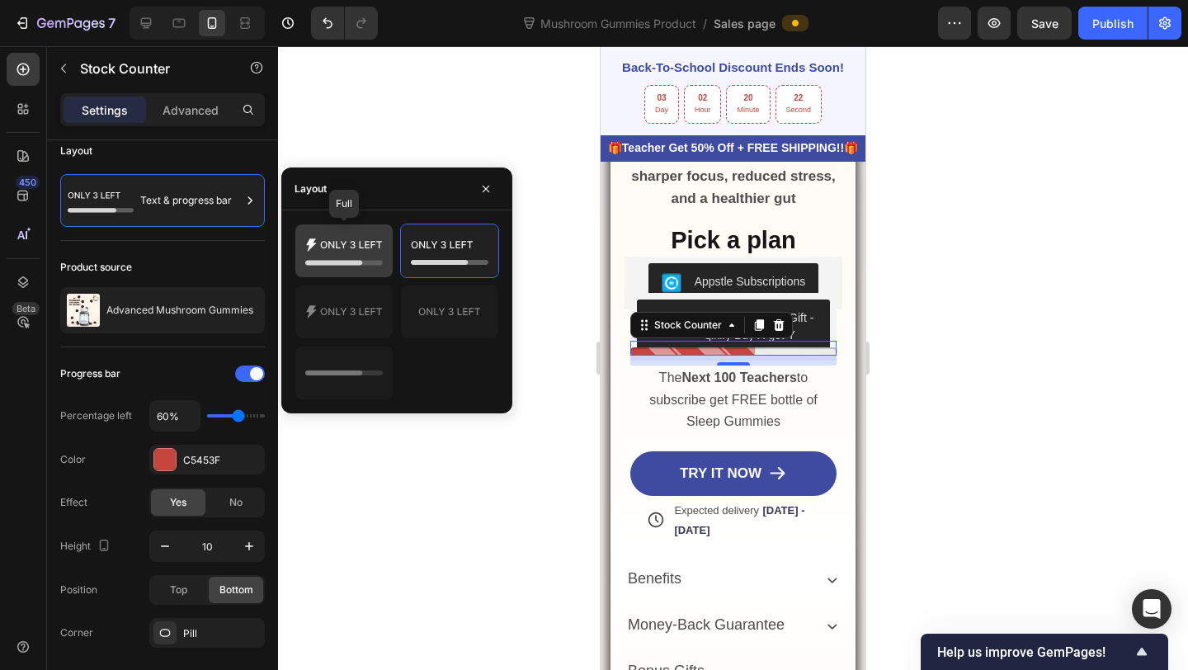
click at [353, 251] on icon at bounding box center [344, 250] width 78 height 33
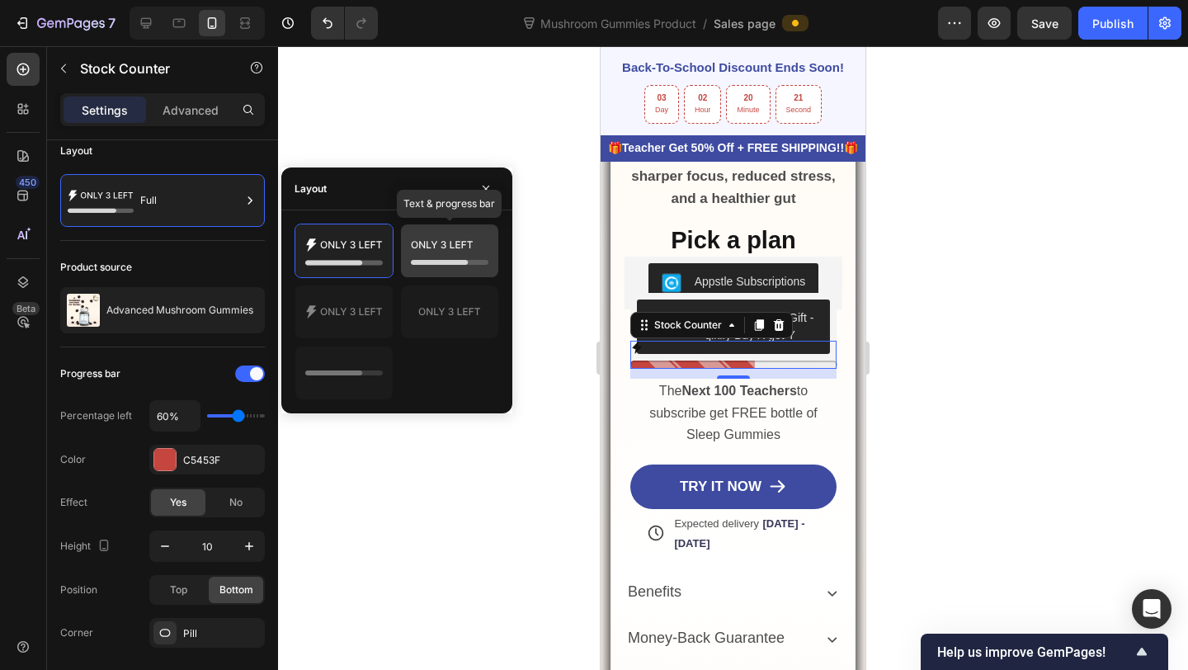
click at [420, 252] on icon at bounding box center [450, 250] width 78 height 33
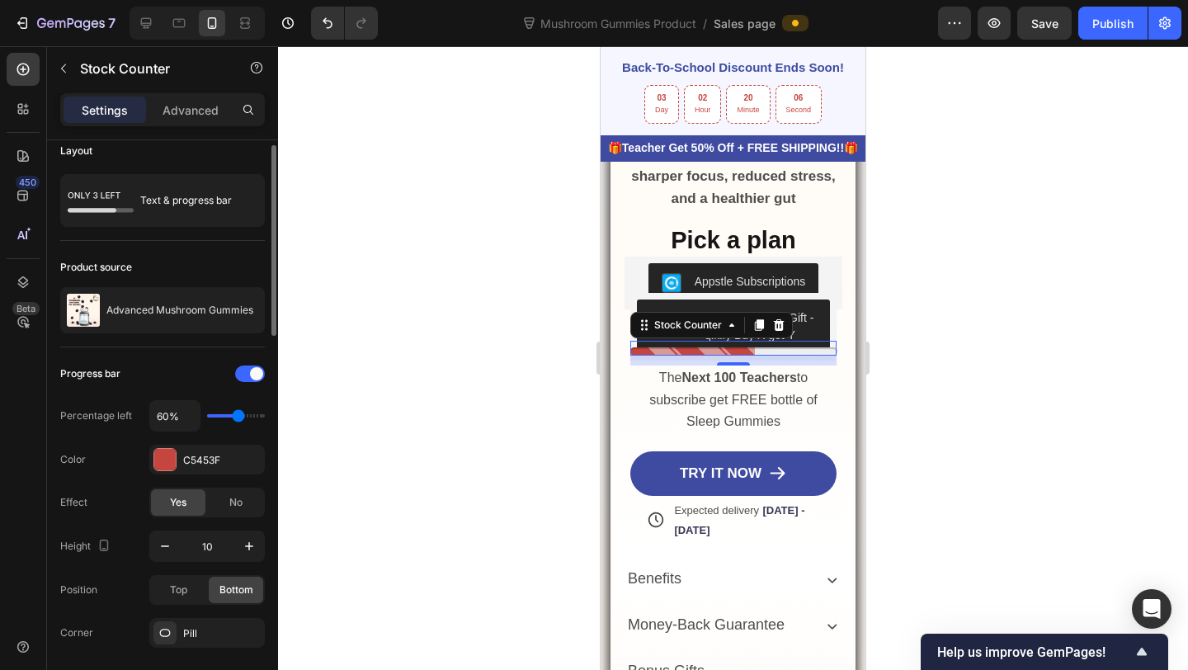
type input "70%"
type input "70"
type input "80%"
drag, startPoint x: 237, startPoint y: 417, endPoint x: 247, endPoint y: 417, distance: 9.9
type input "80"
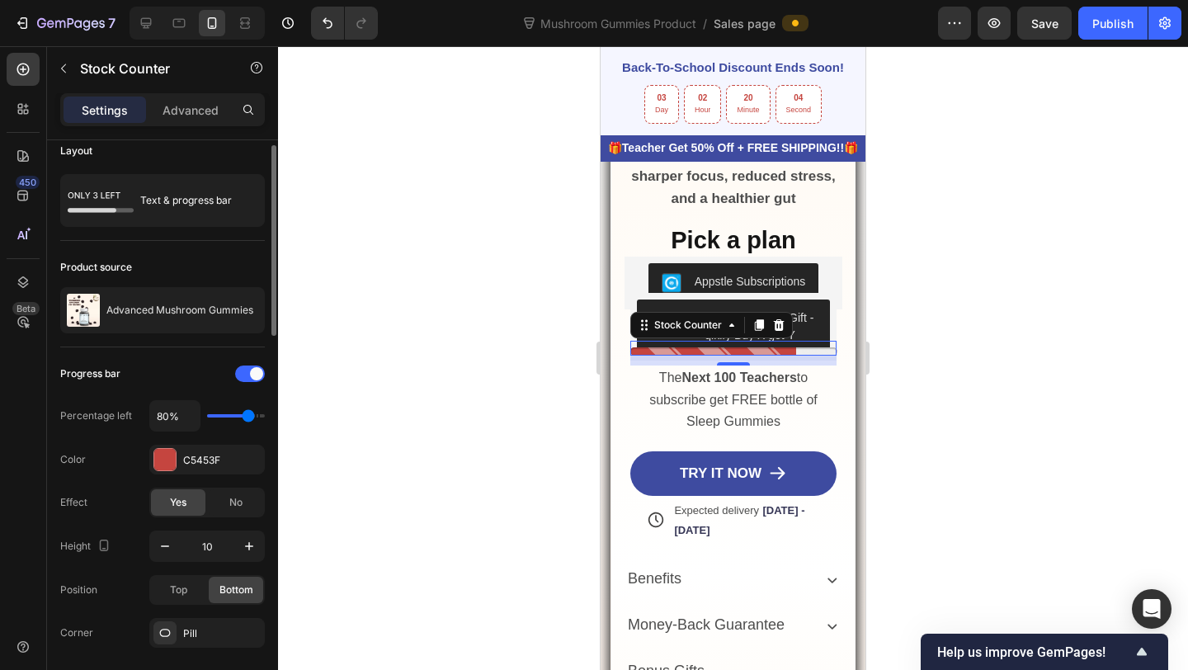
click at [247, 417] on input "range" at bounding box center [236, 415] width 58 height 3
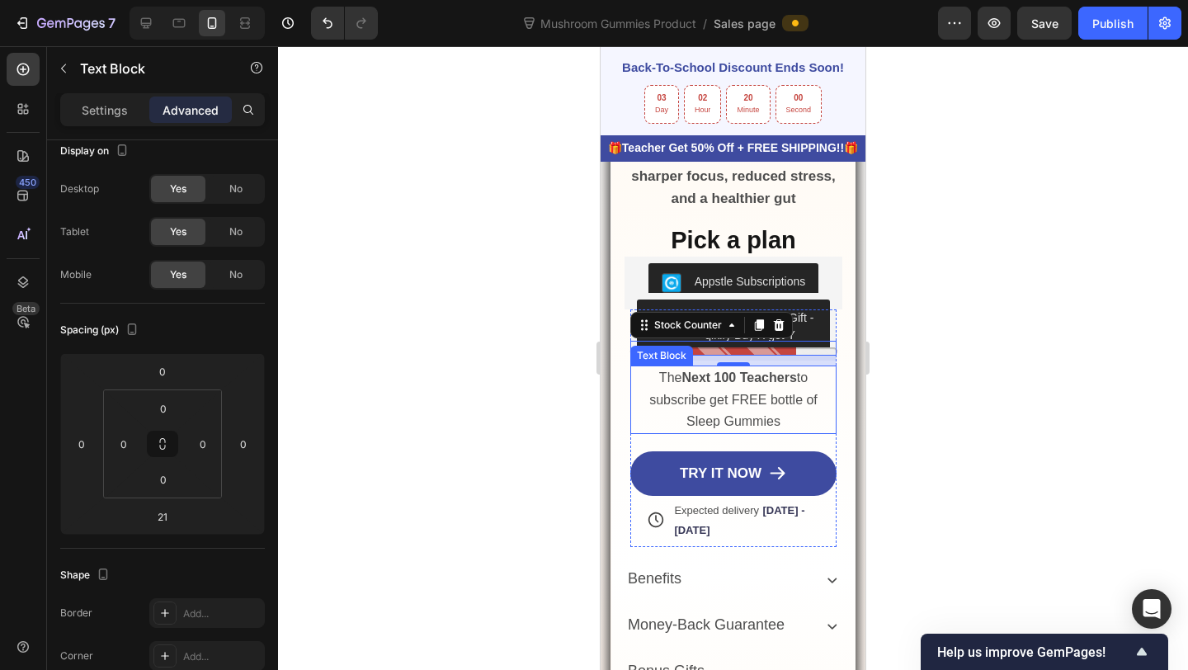
click at [727, 422] on span "The Next 100 Teachers to subscribe get FREE bottle of Sleep Gummies" at bounding box center [733, 398] width 168 height 57
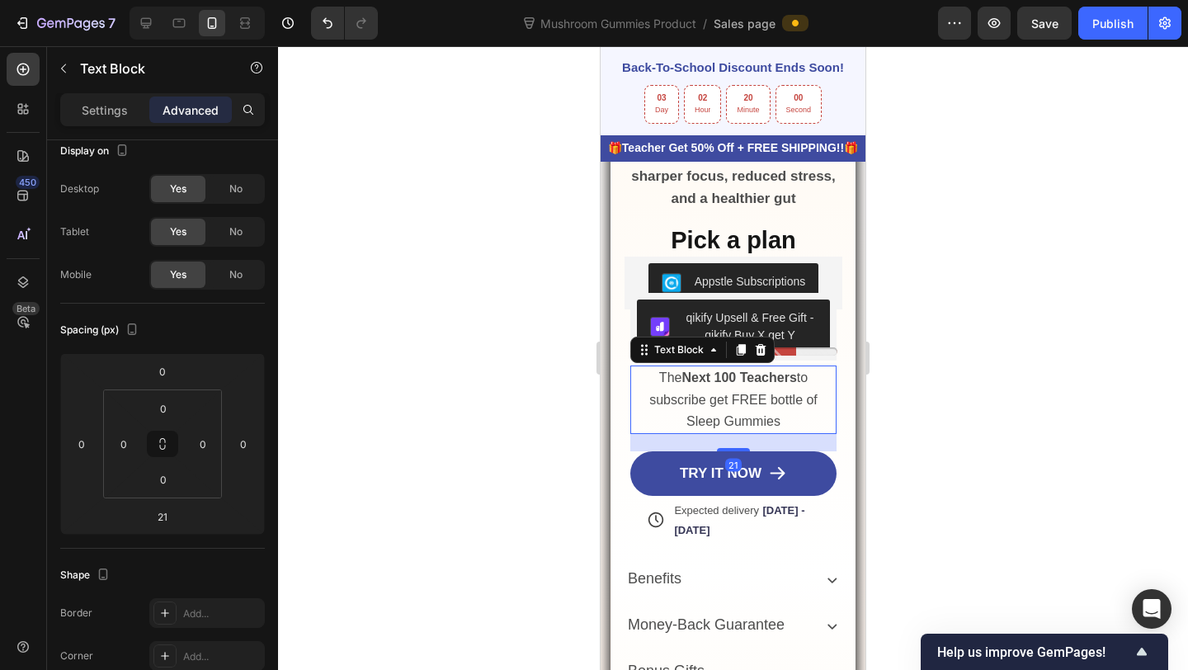
scroll to position [0, 0]
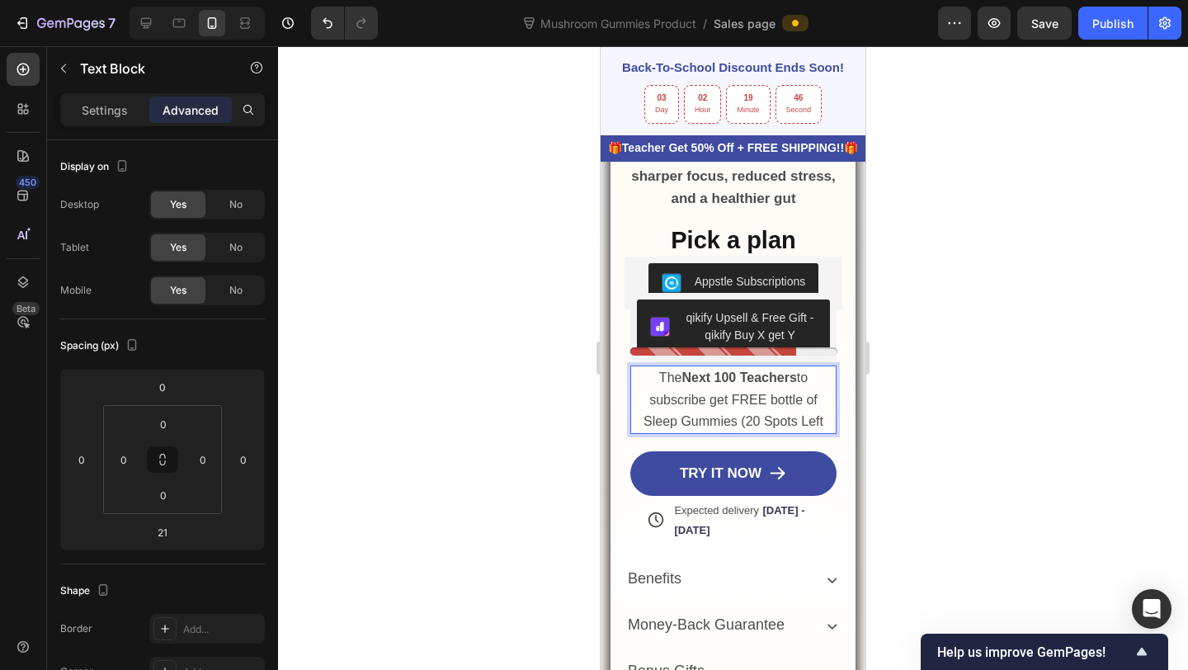
click at [752, 422] on span "The Next 100 Teachers to subscribe get FREE bottle of Sleep Gummies (20 Spots L…" at bounding box center [734, 398] width 180 height 57
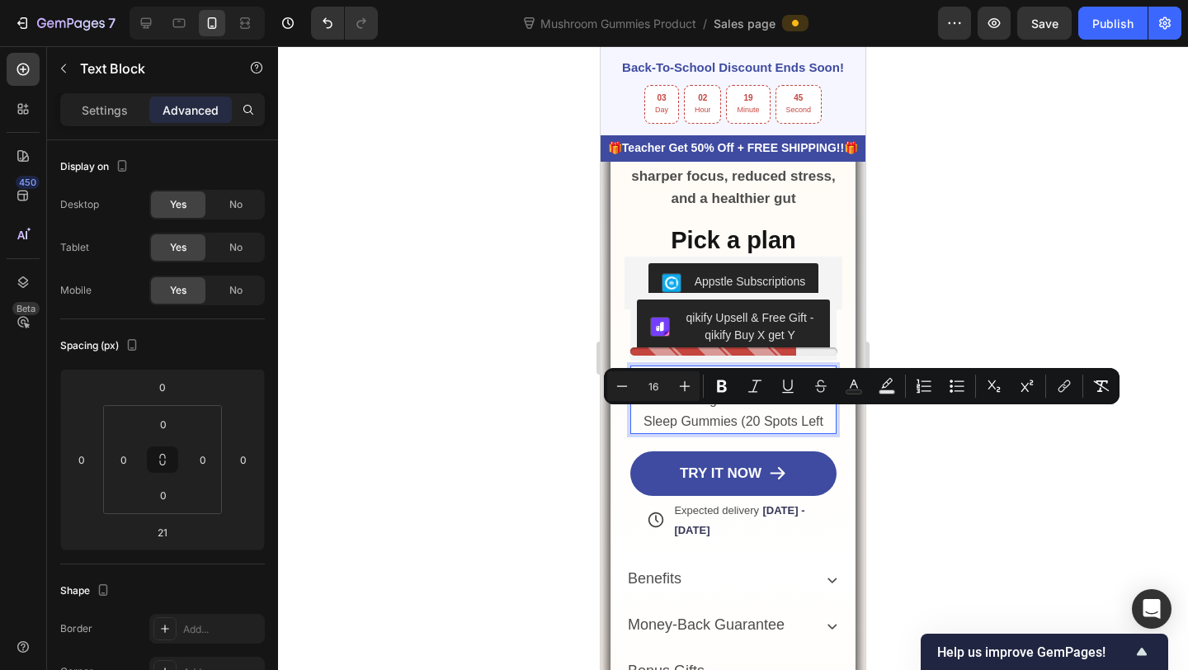
drag, startPoint x: 748, startPoint y: 422, endPoint x: 827, endPoint y: 422, distance: 79.2
click at [827, 422] on p "The Next 100 Teachers to subscribe get FREE bottle of Sleep Gummies (20 Spots L…" at bounding box center [734, 399] width 204 height 65
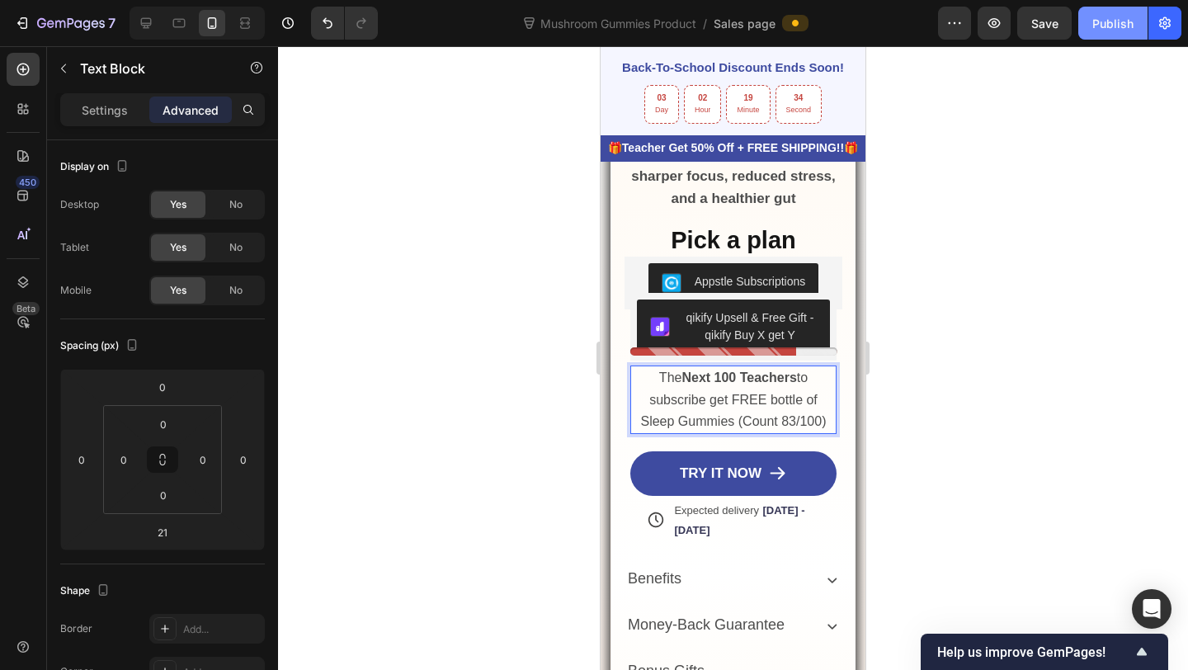
click at [1123, 34] on button "Publish" at bounding box center [1112, 23] width 69 height 33
click at [736, 420] on span "The Next 100 Teachers to subscribe get FREE bottle of Sleep Gummies (Count 83/1…" at bounding box center [733, 398] width 186 height 57
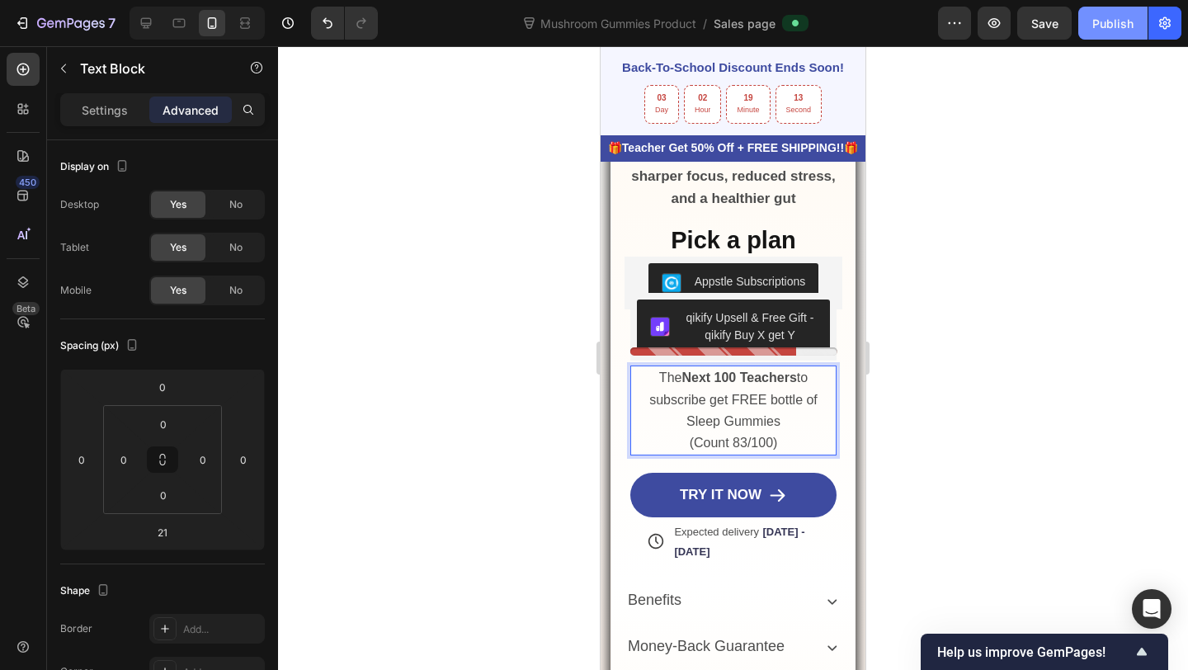
click at [1113, 24] on div "Publish" at bounding box center [1112, 23] width 41 height 17
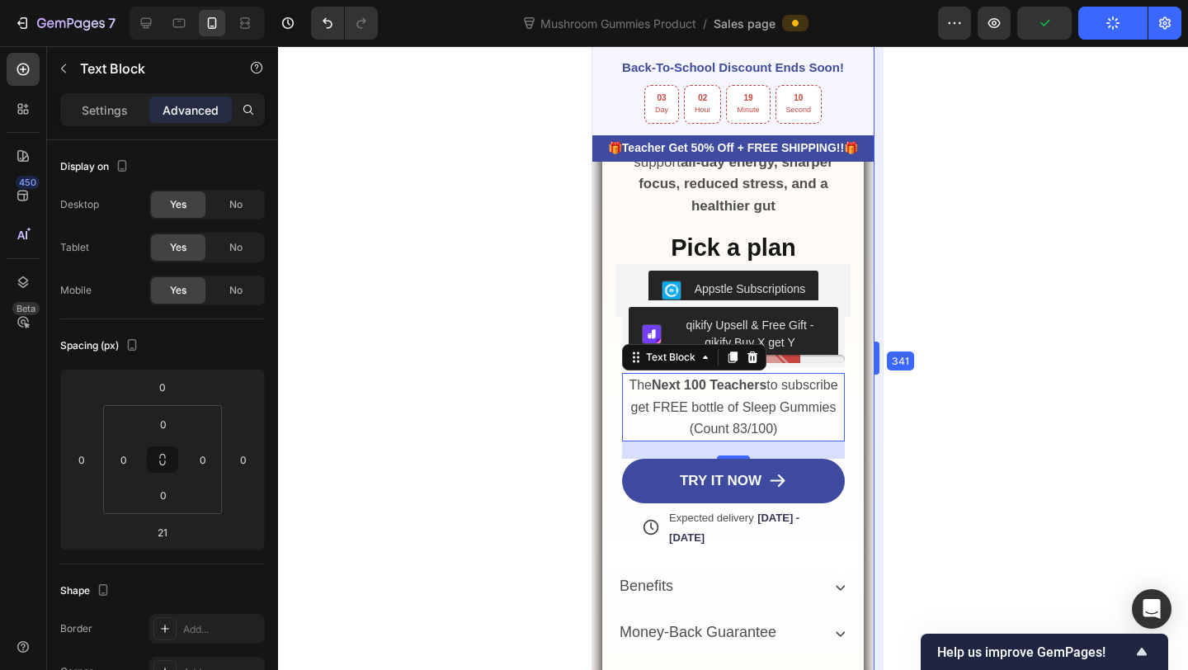
scroll to position [1142, 0]
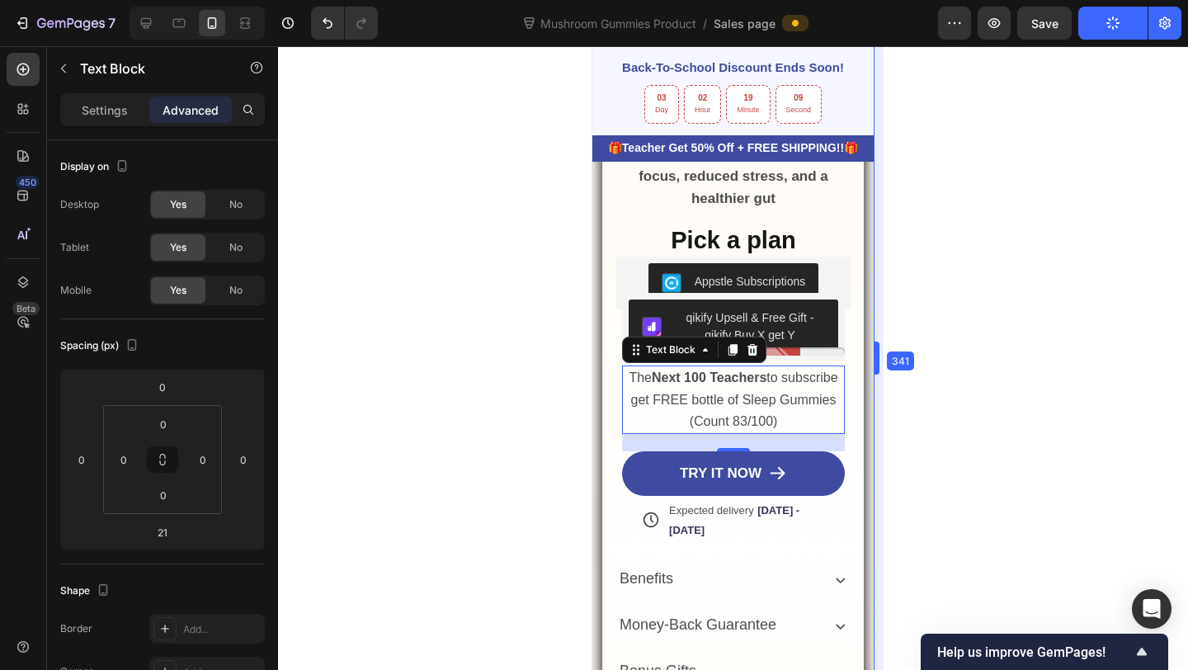
drag, startPoint x: 871, startPoint y: 357, endPoint x: 888, endPoint y: 357, distance: 16.5
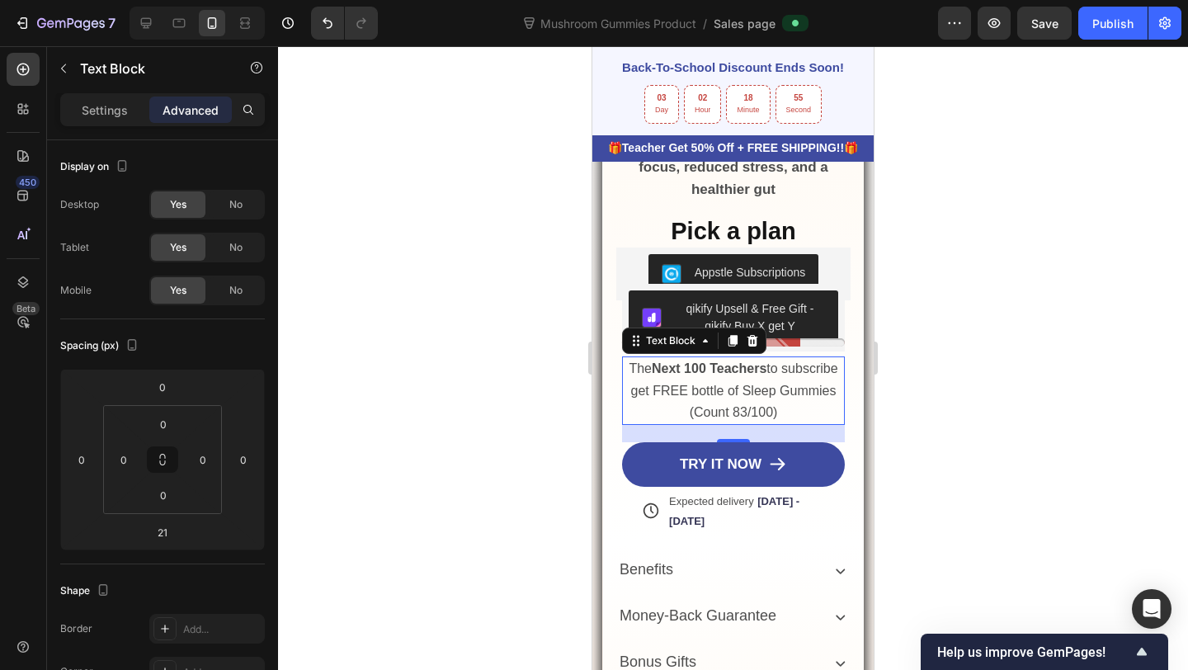
scroll to position [1169, 0]
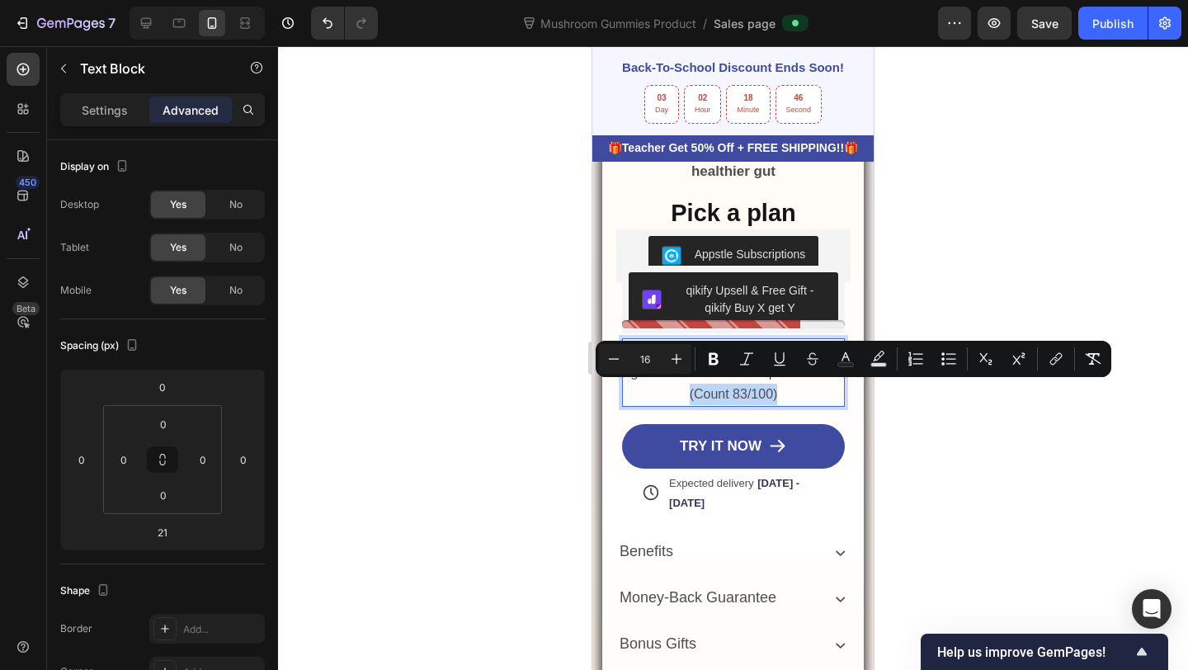
drag, startPoint x: 781, startPoint y: 399, endPoint x: 686, endPoint y: 399, distance: 94.1
click at [686, 399] on p "(Count 83/100)" at bounding box center [733, 394] width 219 height 21
copy span "(Count 83/100)"
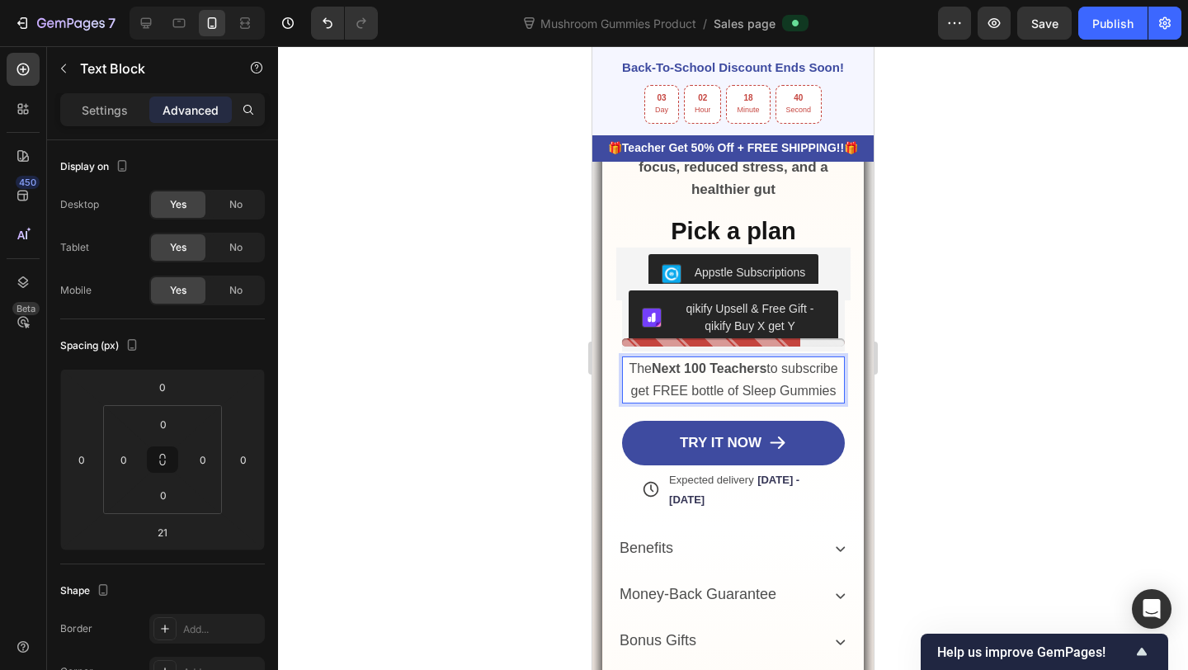
scroll to position [1149, 0]
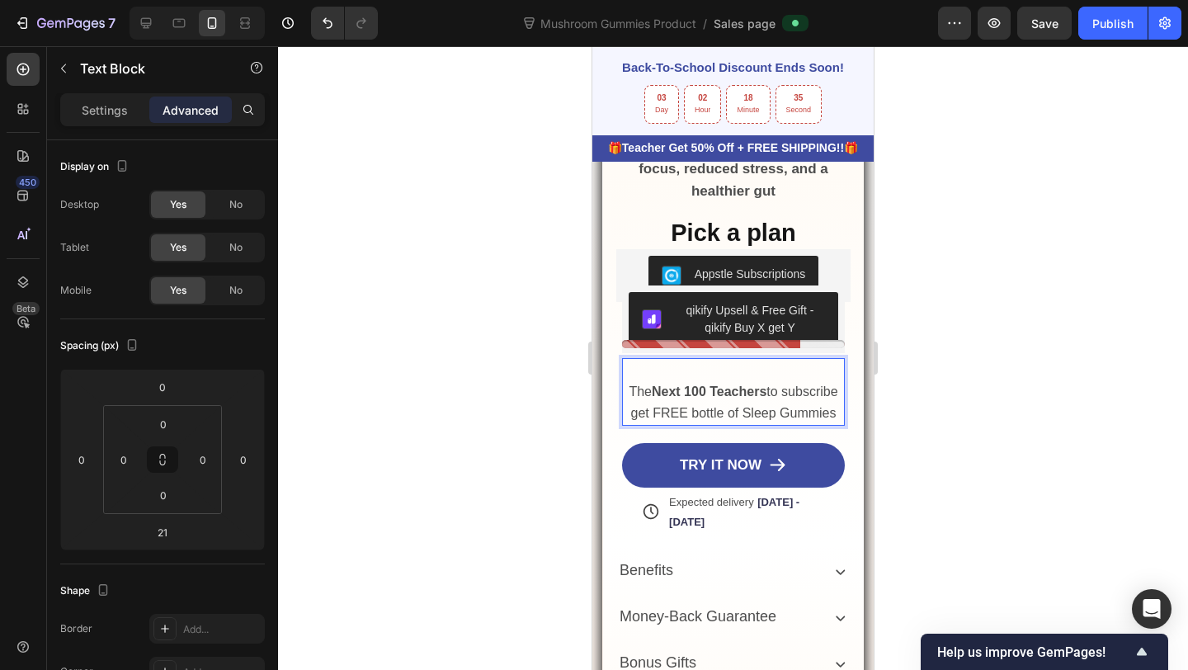
click at [665, 363] on p "Rich Text Editor. Editing area: main" at bounding box center [733, 370] width 219 height 21
click at [1120, 13] on button "Publish" at bounding box center [1112, 23] width 69 height 33
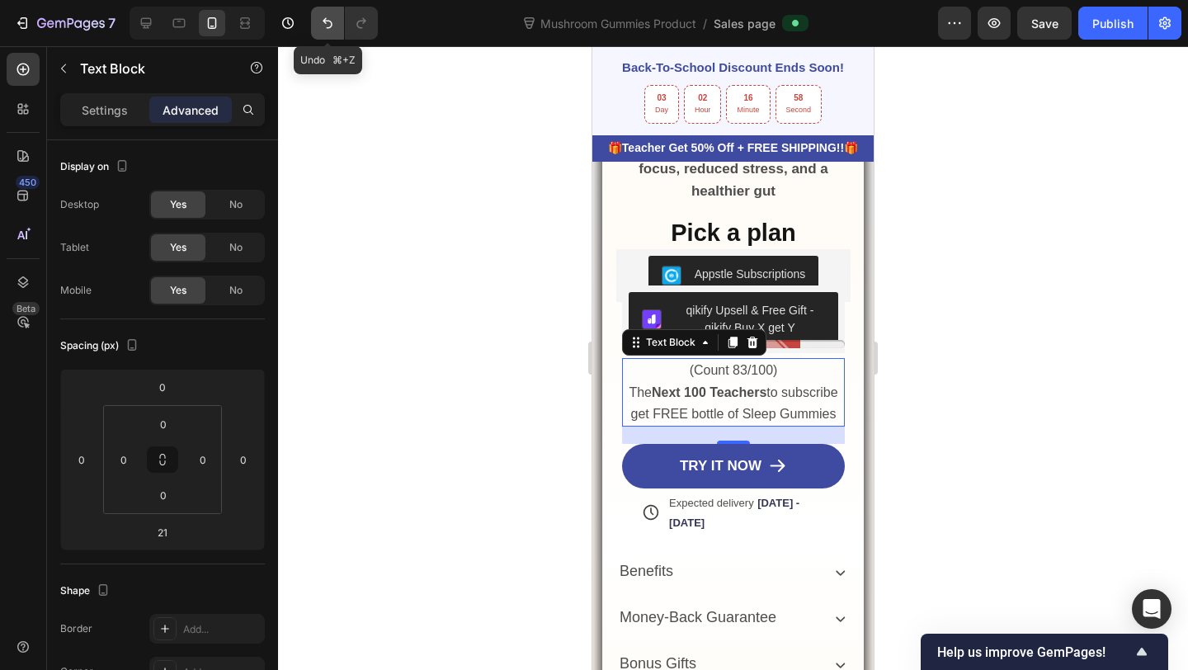
click at [334, 28] on icon "Undo/Redo" at bounding box center [327, 23] width 17 height 17
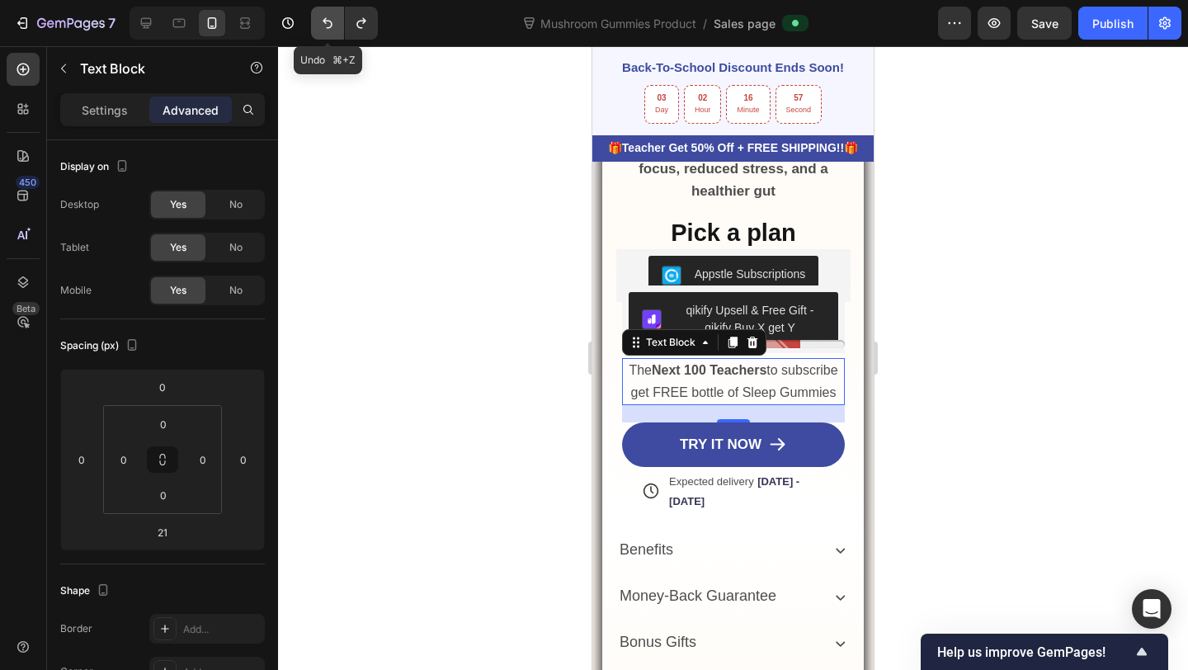
click at [334, 28] on icon "Undo/Redo" at bounding box center [327, 23] width 17 height 17
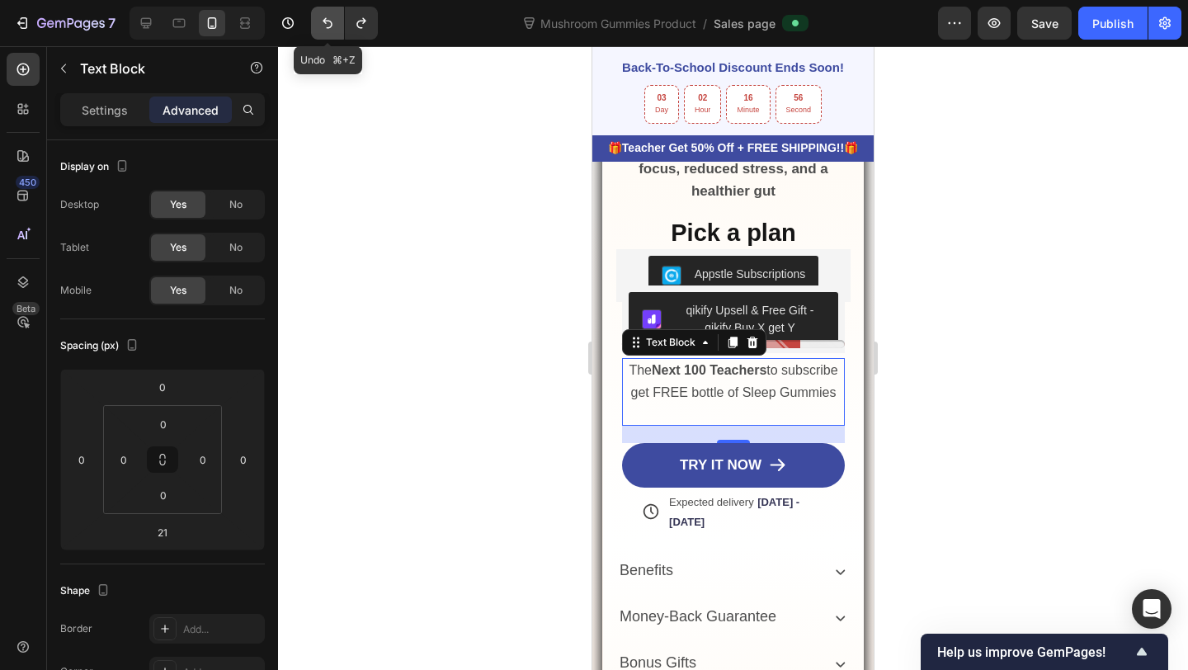
click at [334, 28] on icon "Undo/Redo" at bounding box center [327, 23] width 17 height 17
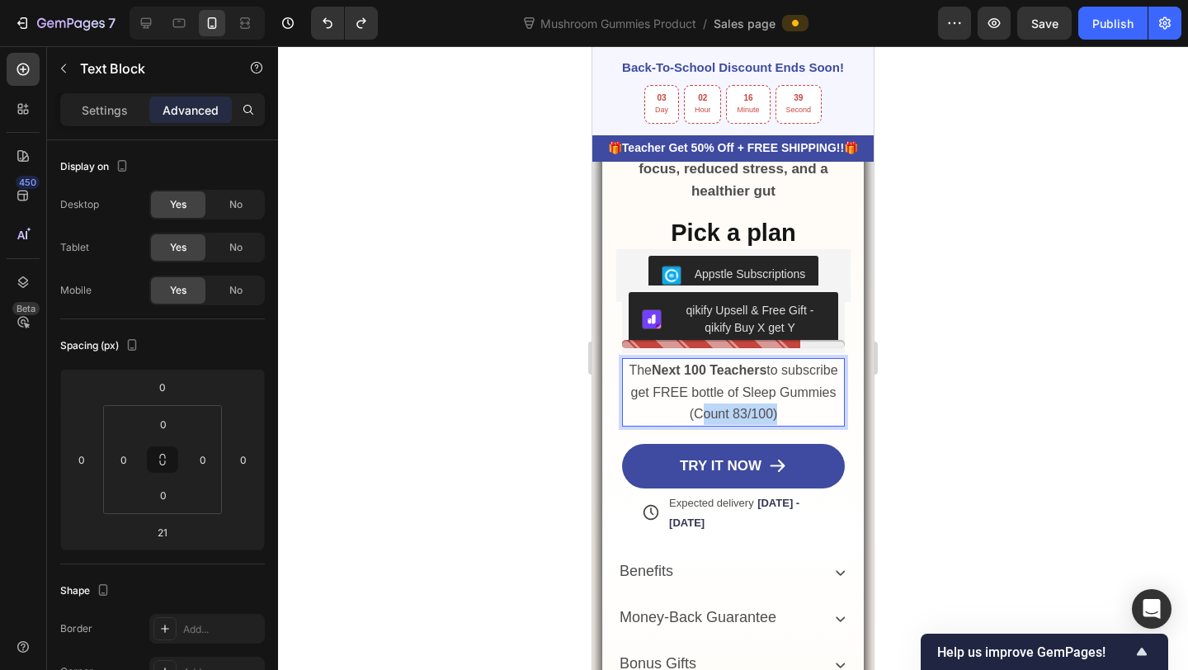
drag, startPoint x: 785, startPoint y: 409, endPoint x: 701, endPoint y: 409, distance: 83.3
click at [701, 409] on p "(Count 83/100)" at bounding box center [733, 413] width 219 height 21
click at [697, 410] on span "(Count 83/100)" at bounding box center [734, 414] width 88 height 14
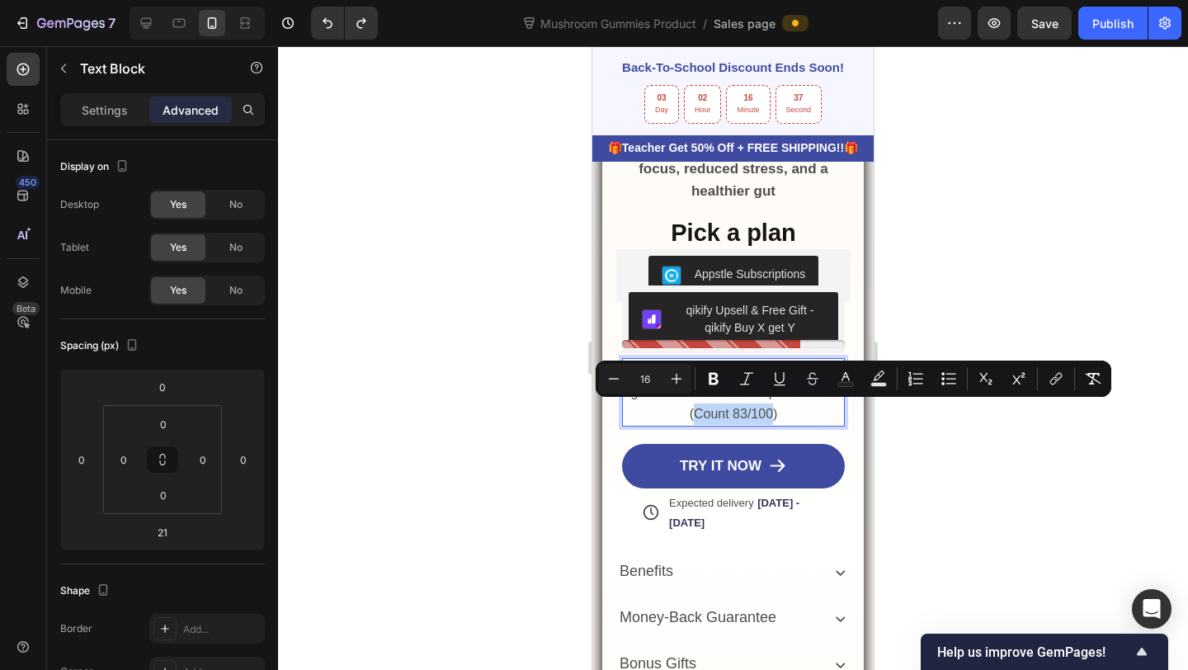
drag, startPoint x: 697, startPoint y: 410, endPoint x: 762, endPoint y: 411, distance: 64.4
click at [762, 411] on span "(Count 83/100)" at bounding box center [734, 414] width 88 height 14
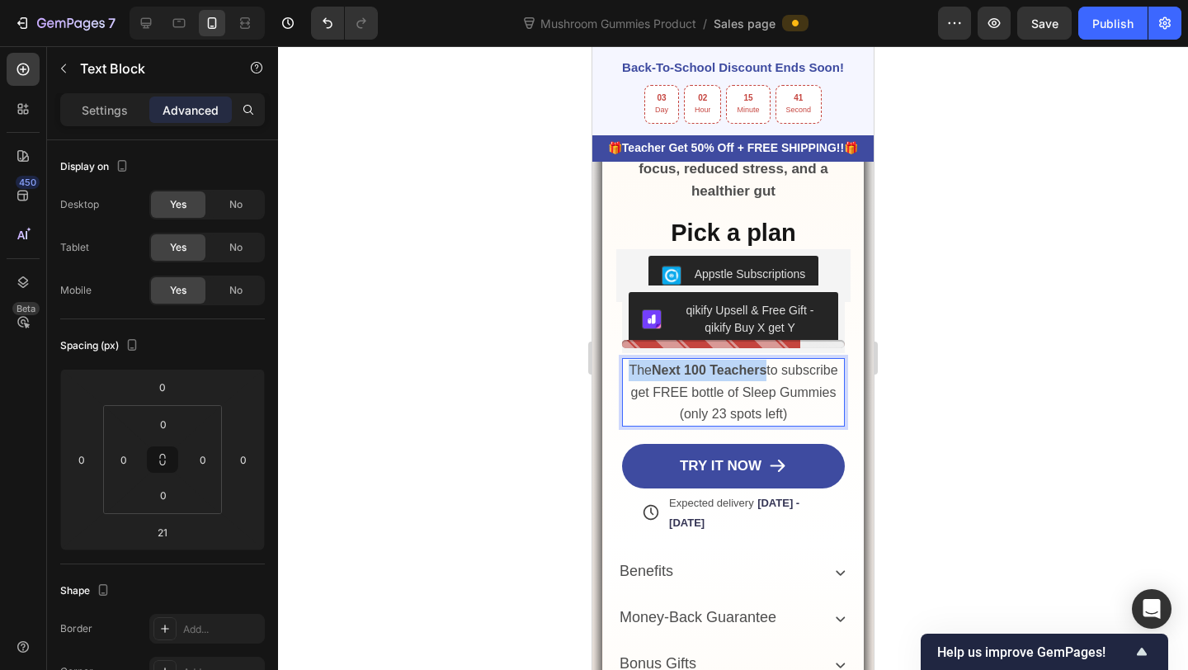
drag, startPoint x: 627, startPoint y: 371, endPoint x: 765, endPoint y: 370, distance: 137.8
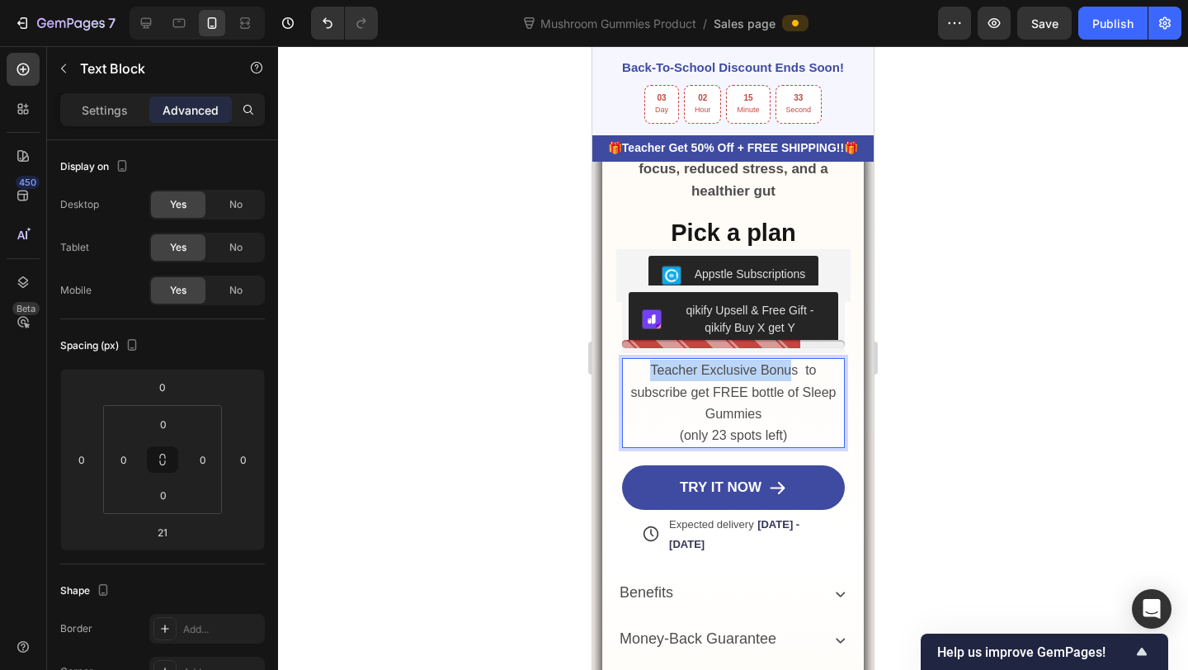
drag, startPoint x: 795, startPoint y: 370, endPoint x: 651, endPoint y: 372, distance: 143.6
click at [651, 372] on span "Teacher Exclusive Bonus to subscribe get FREE bottle of Sleep Gummies" at bounding box center [732, 391] width 205 height 57
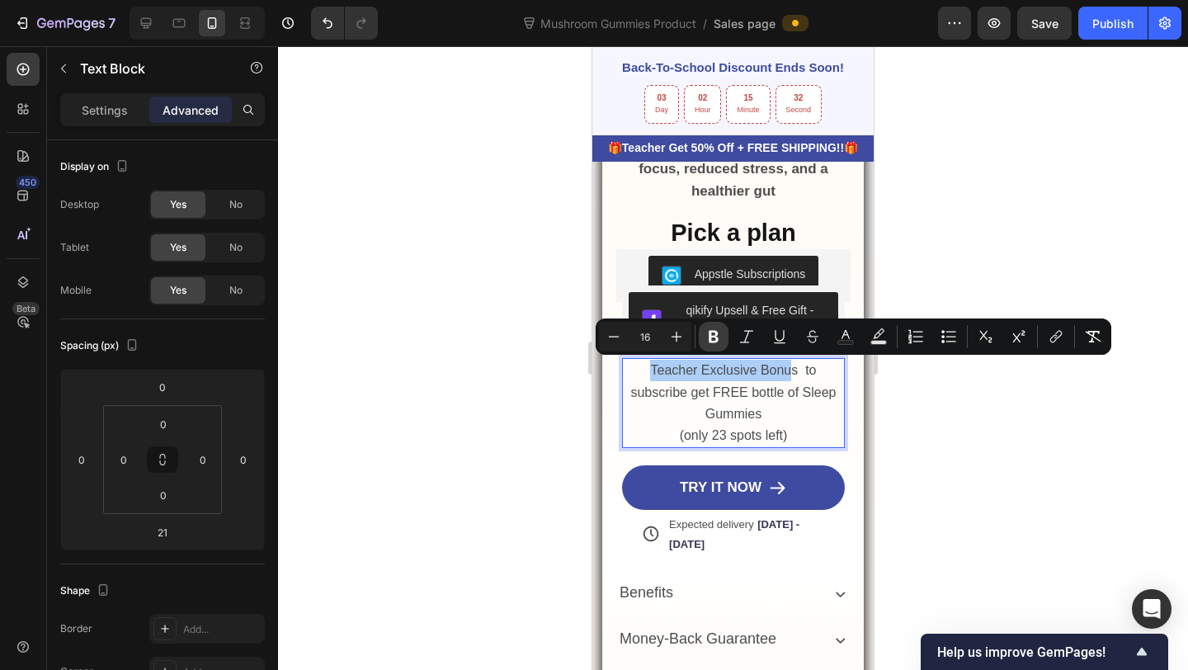
click at [710, 338] on icon "Editor contextual toolbar" at bounding box center [714, 337] width 10 height 12
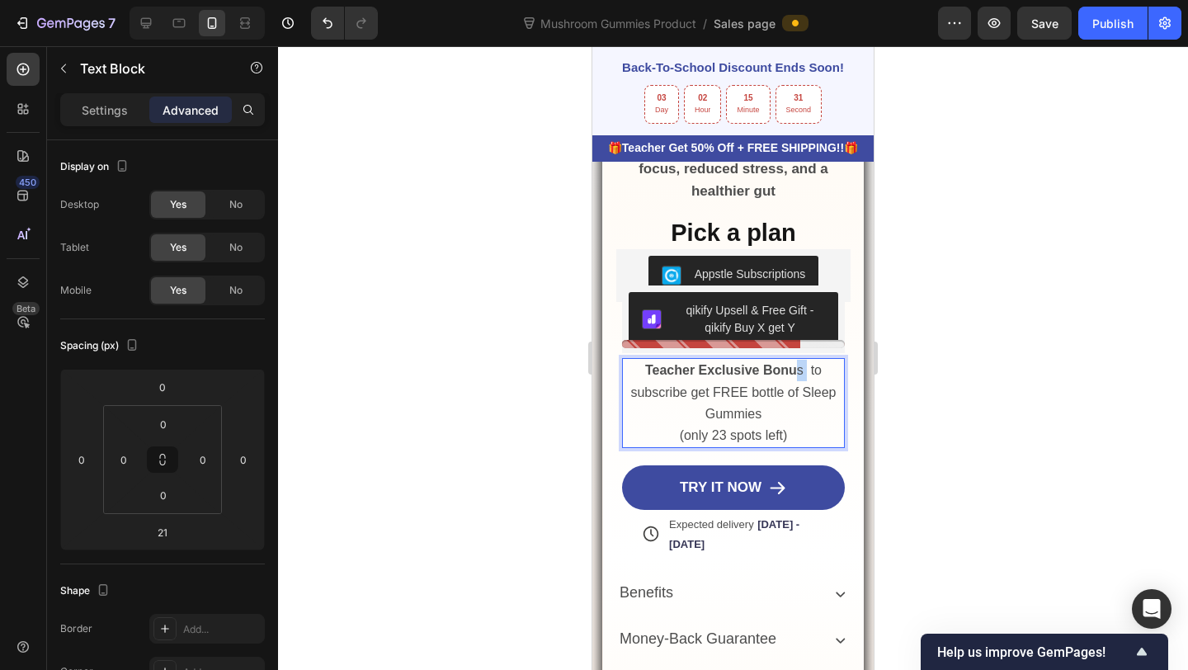
drag, startPoint x: 806, startPoint y: 370, endPoint x: 794, endPoint y: 370, distance: 12.4
click at [794, 370] on span "Teacher Exclusive Bonu s to subscribe get FREE bottle of Sleep Gummies" at bounding box center [732, 391] width 205 height 57
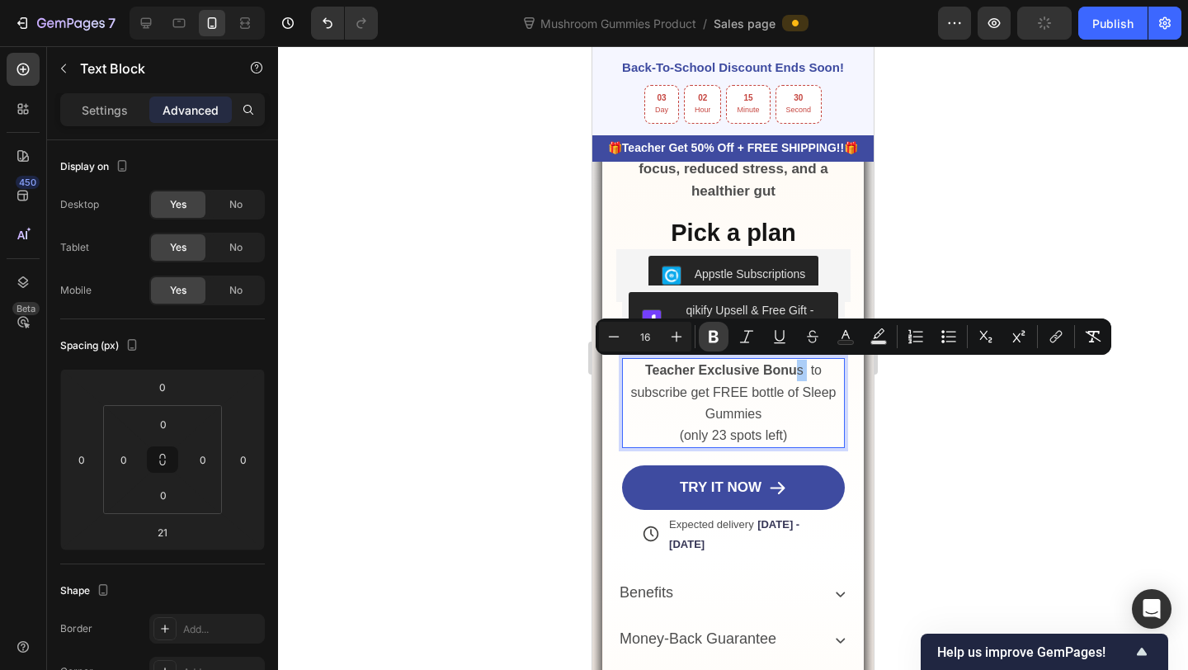
click at [715, 336] on icon "Editor contextual toolbar" at bounding box center [714, 337] width 10 height 12
click at [804, 371] on strong "Teacher Exclusive Bonus" at bounding box center [728, 370] width 159 height 14
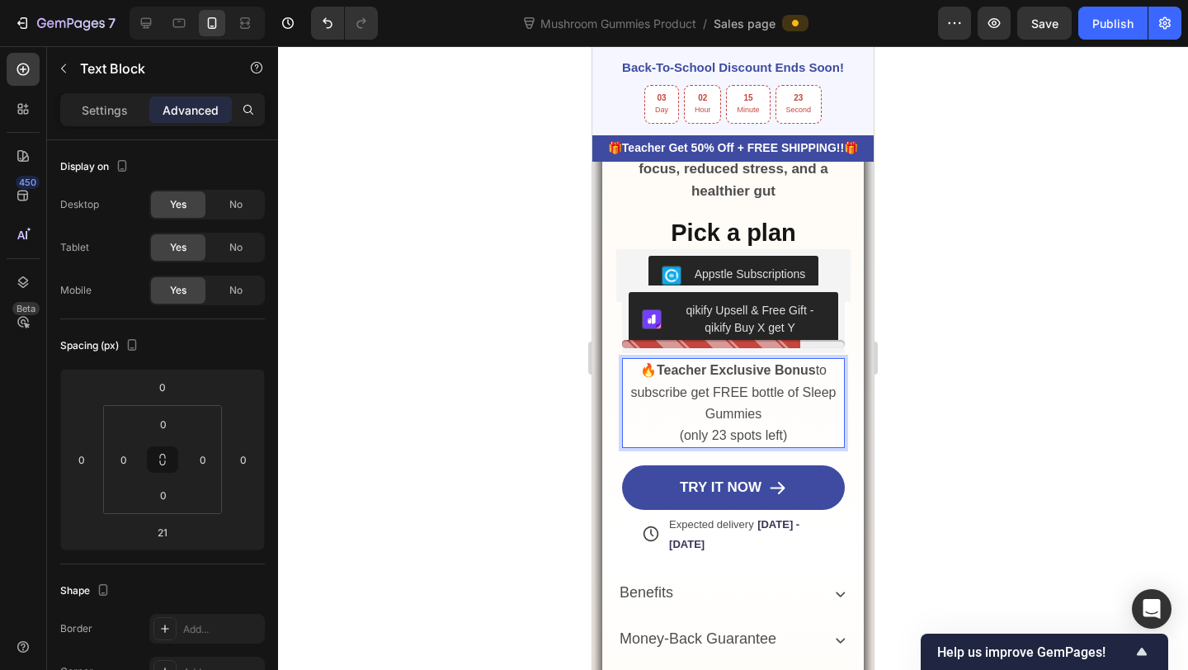
click at [811, 371] on strong "🔥Teacher Exclusive Bonus" at bounding box center [728, 370] width 176 height 14
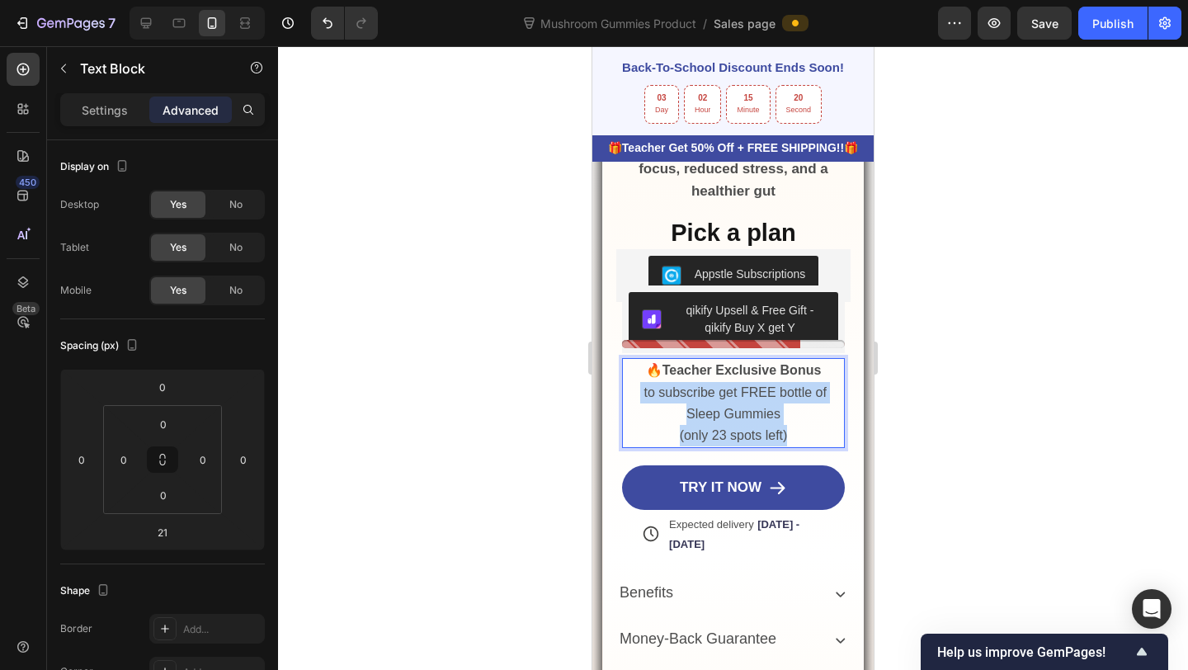
drag, startPoint x: 793, startPoint y: 431, endPoint x: 639, endPoint y: 394, distance: 158.5
click at [639, 394] on div "🔥Teacher Exclusive Bonus to subscribe get FREE bottle of Sleep Gummies (only 23…" at bounding box center [733, 403] width 223 height 90
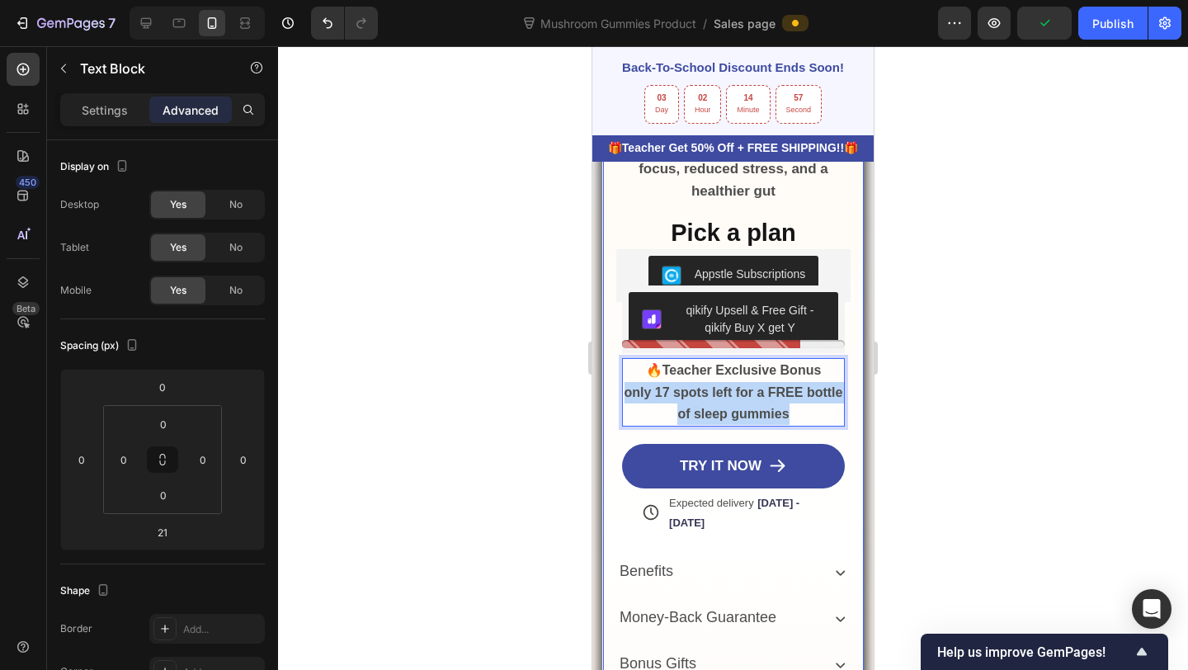
drag, startPoint x: 790, startPoint y: 409, endPoint x: 619, endPoint y: 392, distance: 172.5
click at [619, 392] on div "Get Your Gummies Risk-Free Today! Text Block Icon Icon Icon Icon Icon Icon List…" at bounding box center [733, 532] width 234 height 1051
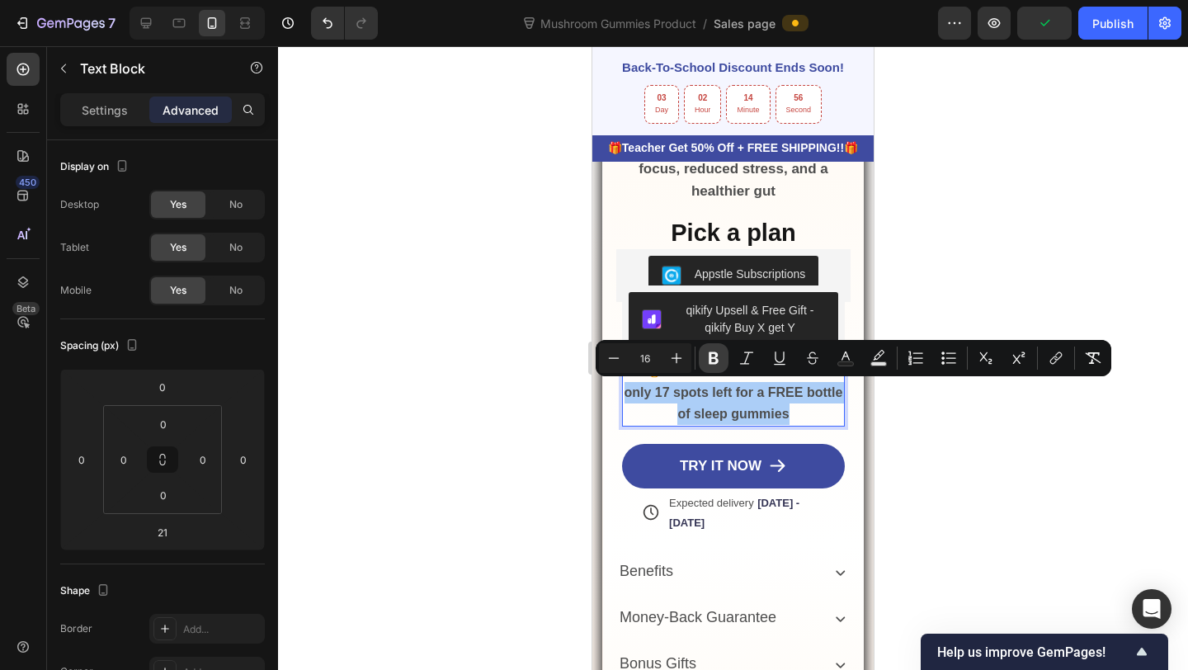
click at [712, 362] on icon "Editor contextual toolbar" at bounding box center [714, 358] width 10 height 12
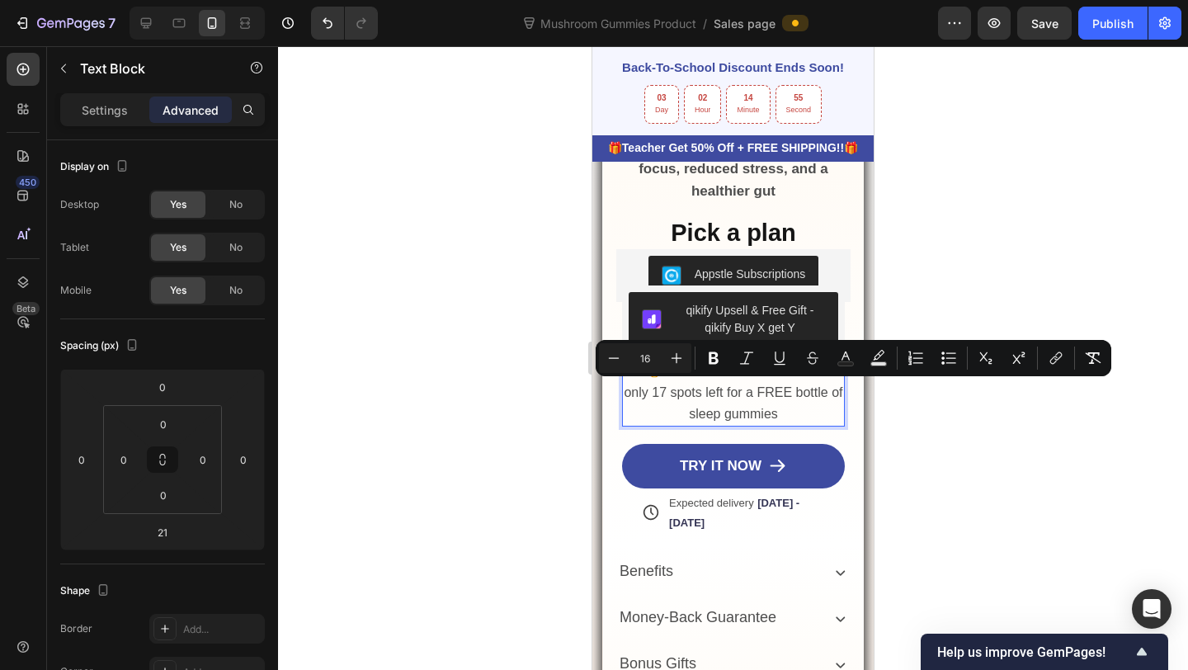
click at [799, 403] on p "only 17 spots left for a FREE bottle of sleep gummies" at bounding box center [733, 403] width 219 height 43
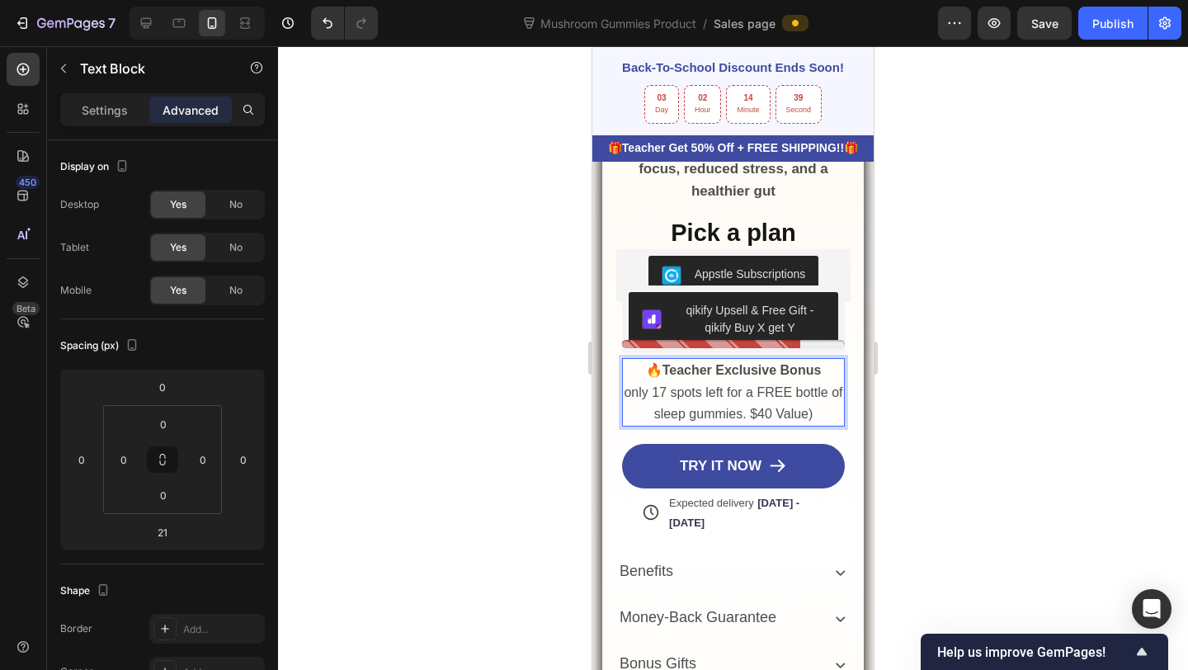
click at [748, 411] on span "only 17 spots left for a FREE bottle of sleep gummies. $40 Value)" at bounding box center [733, 402] width 219 height 35
click at [631, 394] on span "only 17 spots left for a FREE bottle of sleep gummies. ($40 Value)" at bounding box center [733, 402] width 219 height 35
click at [658, 372] on strong "🔥Teacher Exclusive Bonus" at bounding box center [734, 370] width 176 height 14
click at [999, 379] on div at bounding box center [733, 358] width 910 height 624
click at [664, 393] on span "Only 17 spots left for a FREE bottle of sleep gummies. ($40 Value)" at bounding box center [733, 402] width 207 height 35
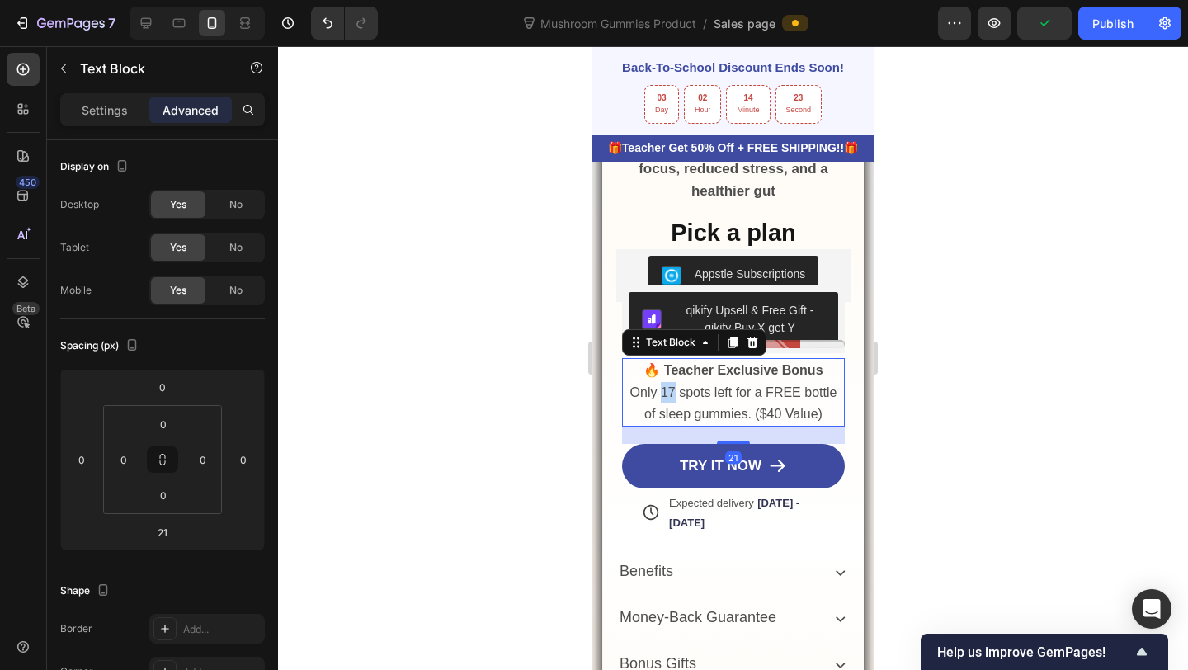
click at [669, 393] on span "Only 17 spots left for a FREE bottle of sleep gummies. ($40 Value)" at bounding box center [733, 402] width 207 height 35
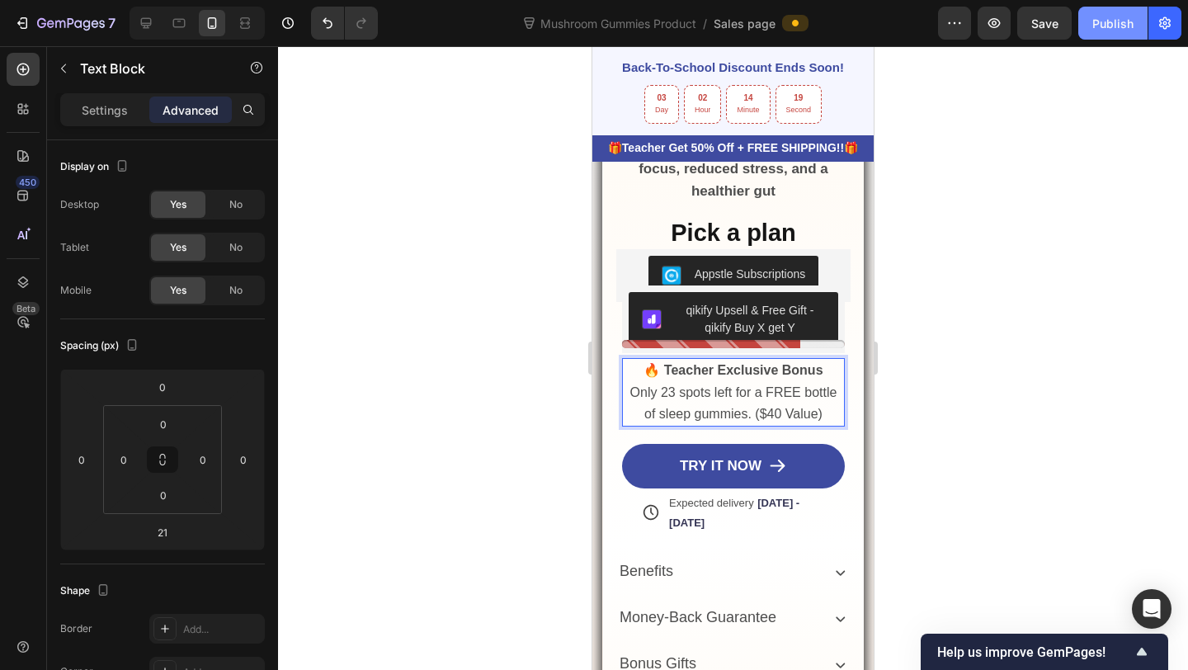
click at [1096, 30] on div "Publish" at bounding box center [1112, 23] width 41 height 17
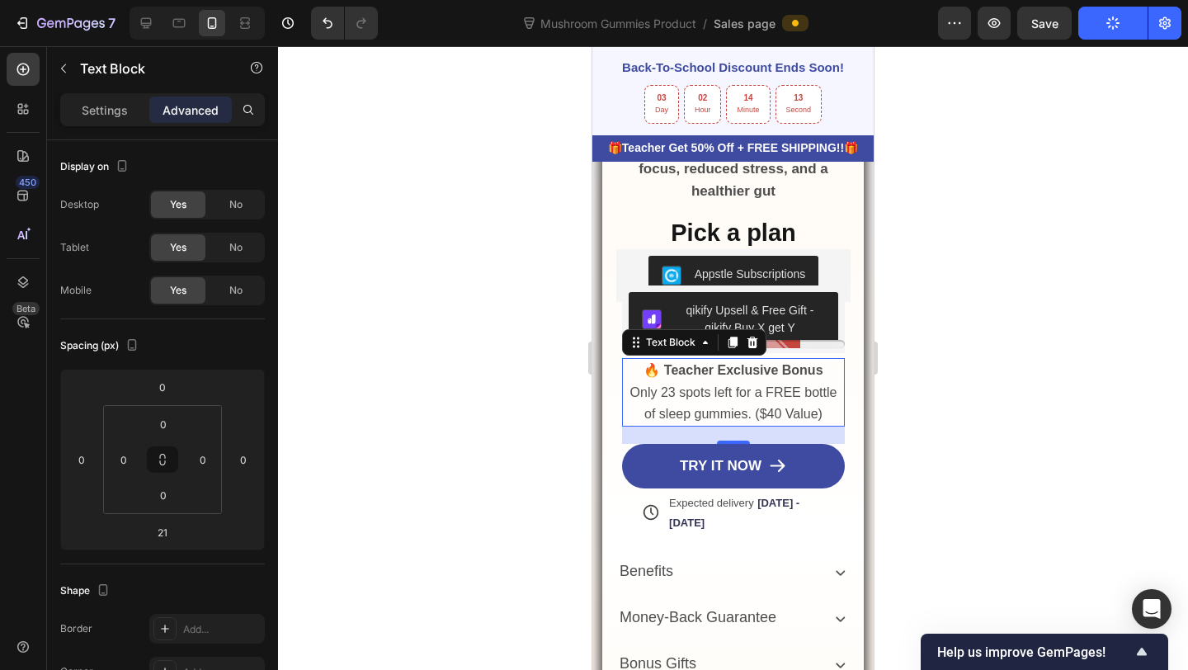
click at [1096, 30] on button "Publish" at bounding box center [1112, 23] width 69 height 33
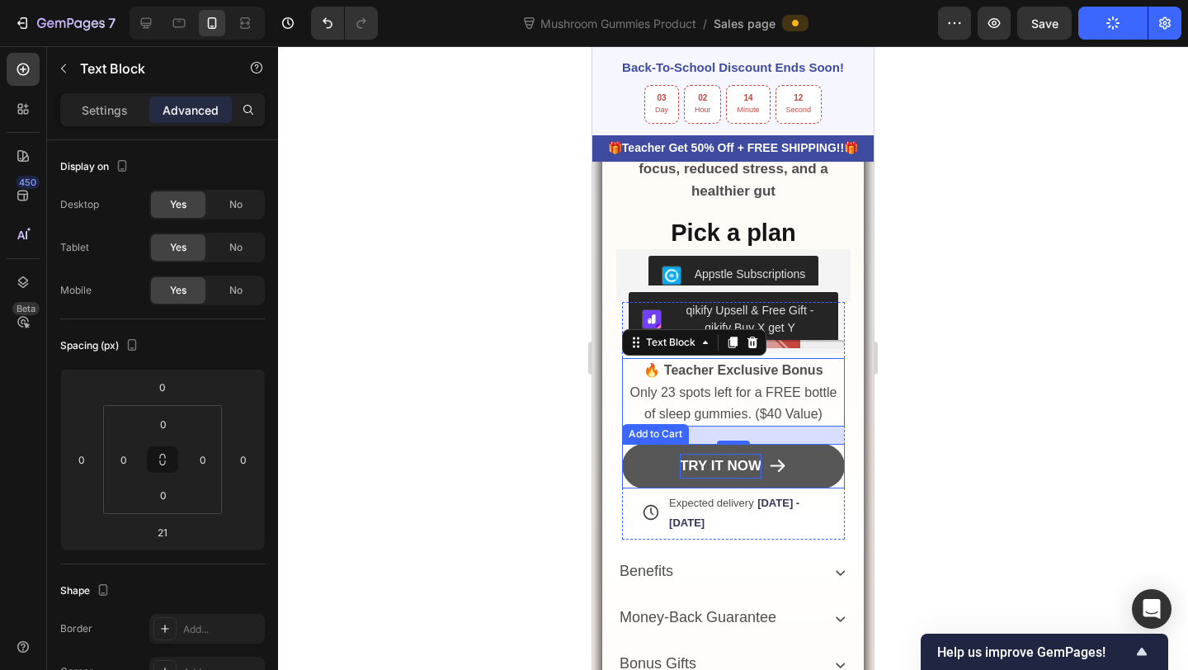
scroll to position [1238, 0]
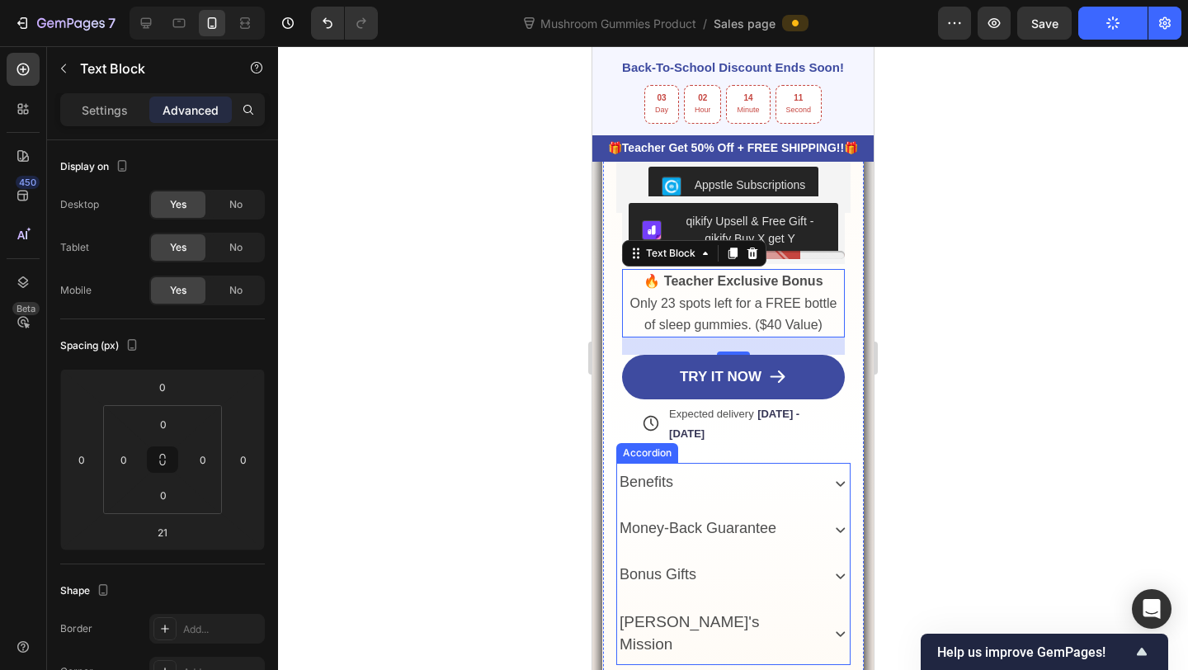
click at [679, 572] on span "Bonus Gifts" at bounding box center [658, 574] width 77 height 17
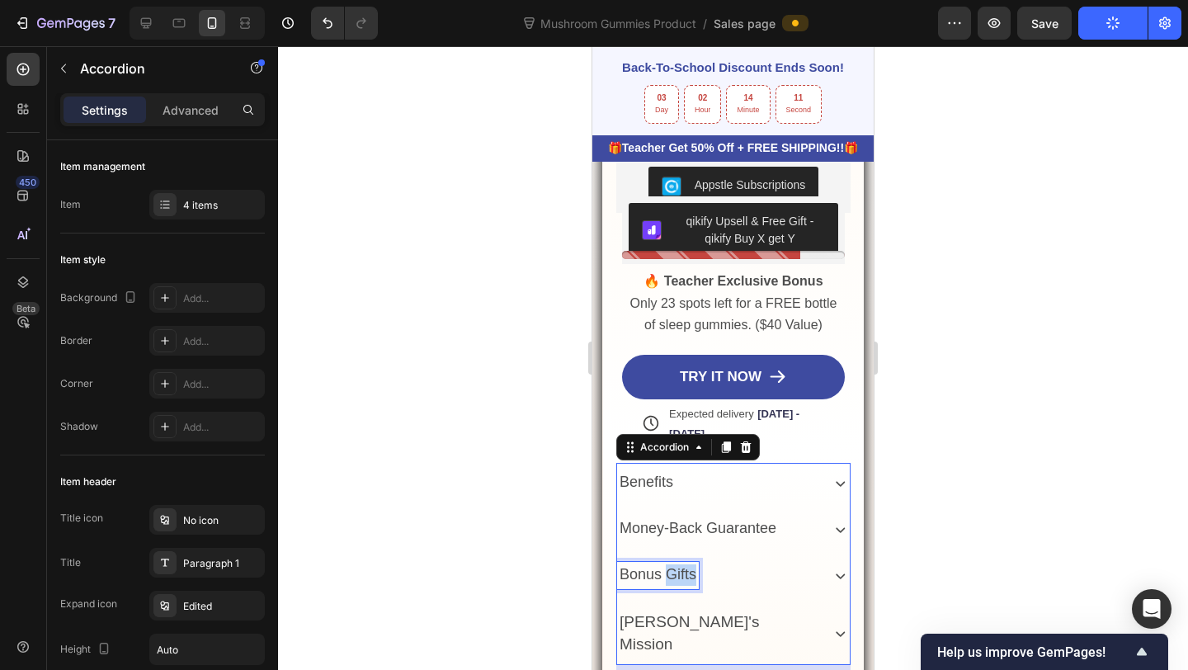
click at [679, 572] on span "Bonus Gifts" at bounding box center [658, 574] width 77 height 17
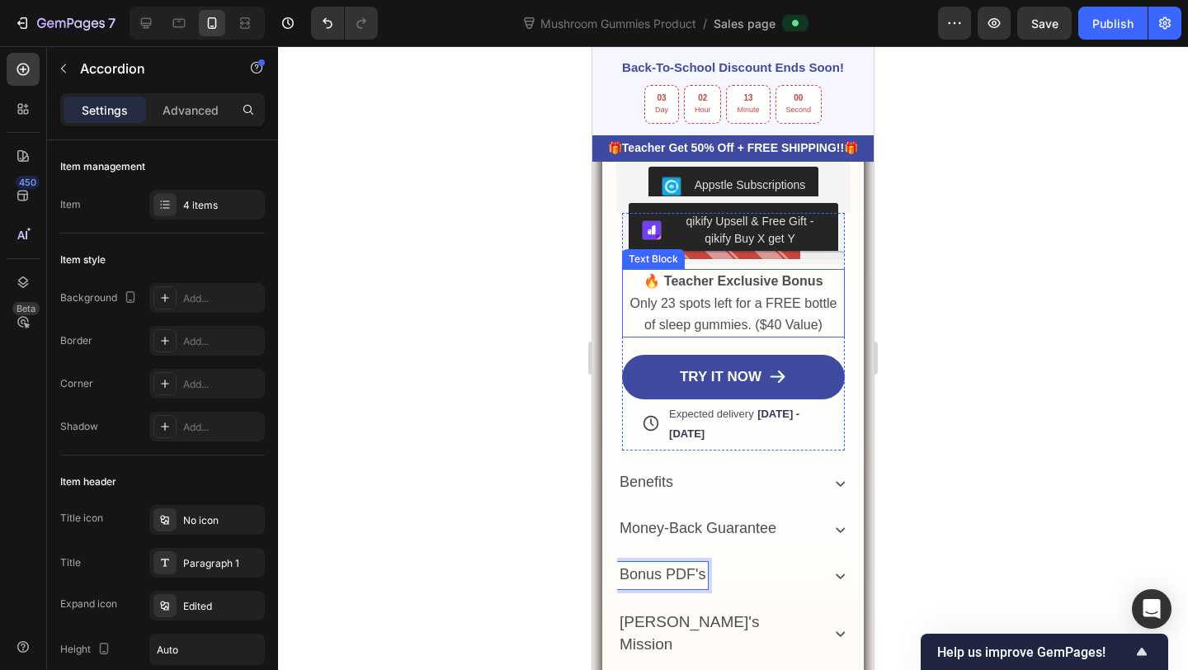
click at [708, 276] on strong "🔥 Teacher Exclusive Bonus" at bounding box center [733, 281] width 179 height 14
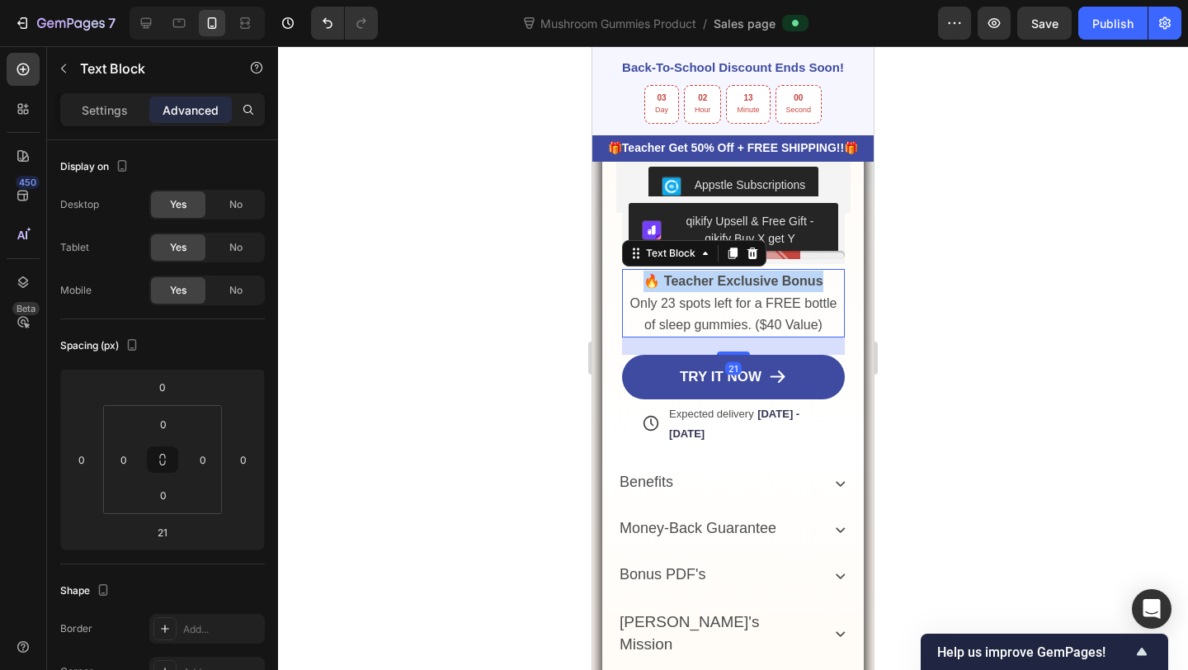
click at [708, 276] on strong "🔥 Teacher Exclusive Bonus" at bounding box center [733, 281] width 179 height 14
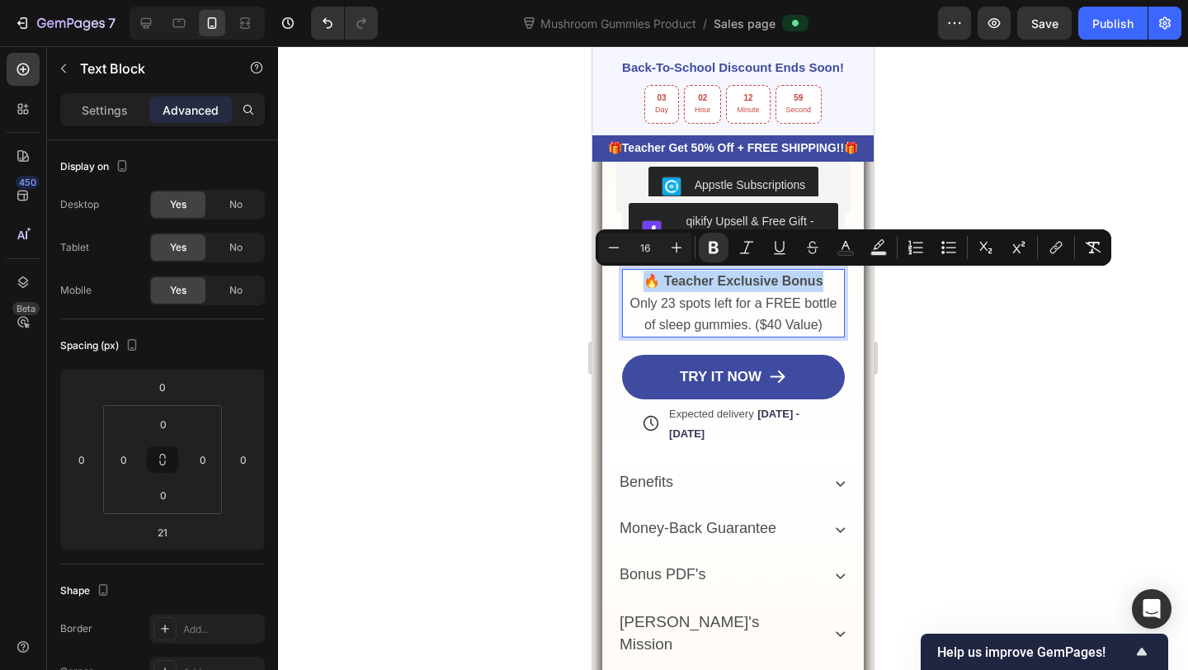
click at [678, 263] on div "Minus 16 Plus Bold Italic Underline Strikethrough Text Color Text Background Co…" at bounding box center [854, 247] width 516 height 36
click at [678, 260] on button "Plus" at bounding box center [677, 248] width 30 height 30
type input "19"
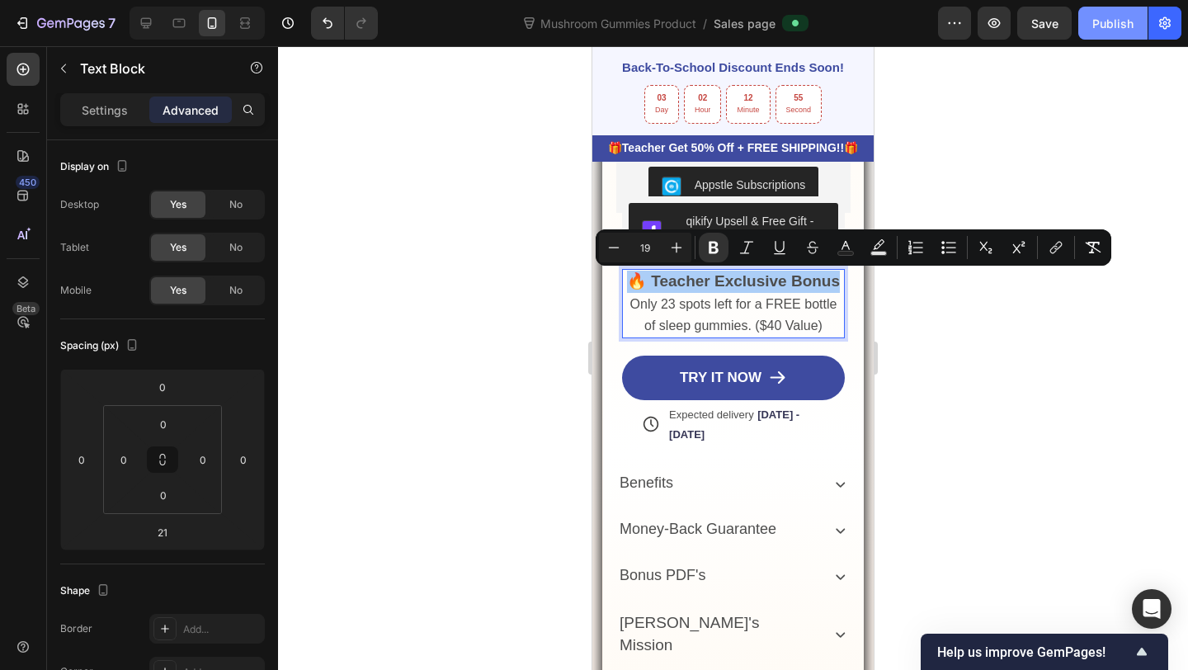
click at [1113, 26] on div "Publish" at bounding box center [1112, 23] width 41 height 17
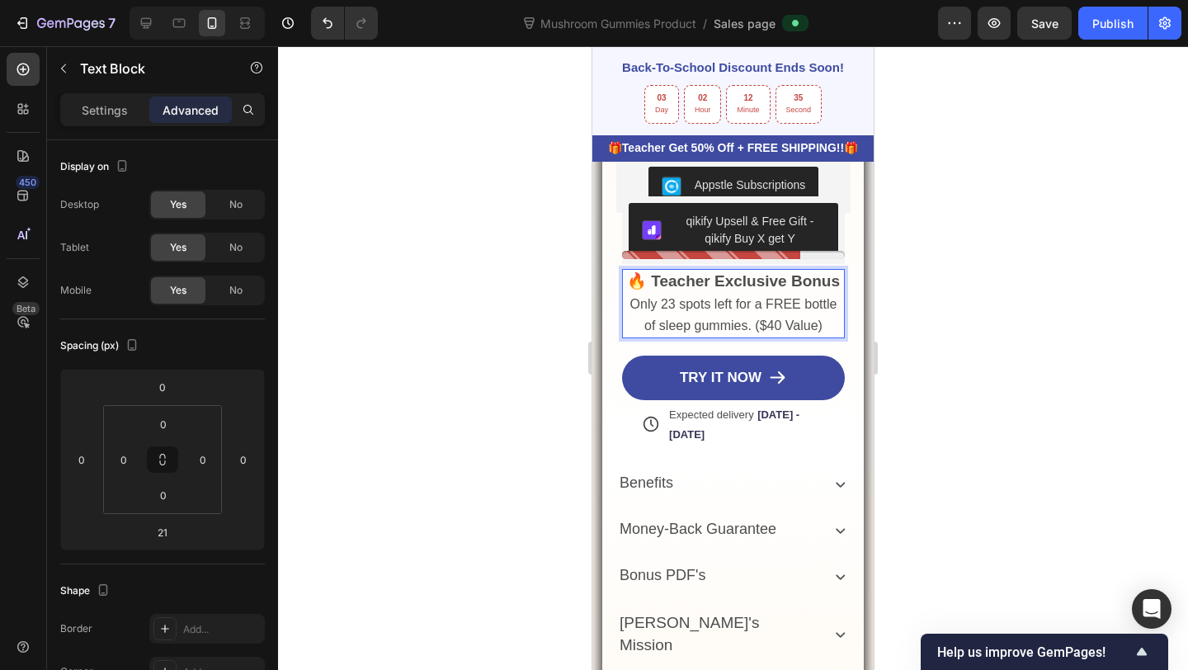
click at [751, 328] on span "Only 23 spots left for a FREE bottle of sleep gummies. ($40 Value)" at bounding box center [733, 314] width 207 height 35
click at [822, 327] on span "Only 23 spots left for a FREE bottle of sleep gummies. ($40 Value)" at bounding box center [733, 314] width 207 height 35
click at [745, 326] on span "Only 23 spots left for a FREE bottle of sleep gummies. ($40 Value)" at bounding box center [733, 314] width 207 height 35
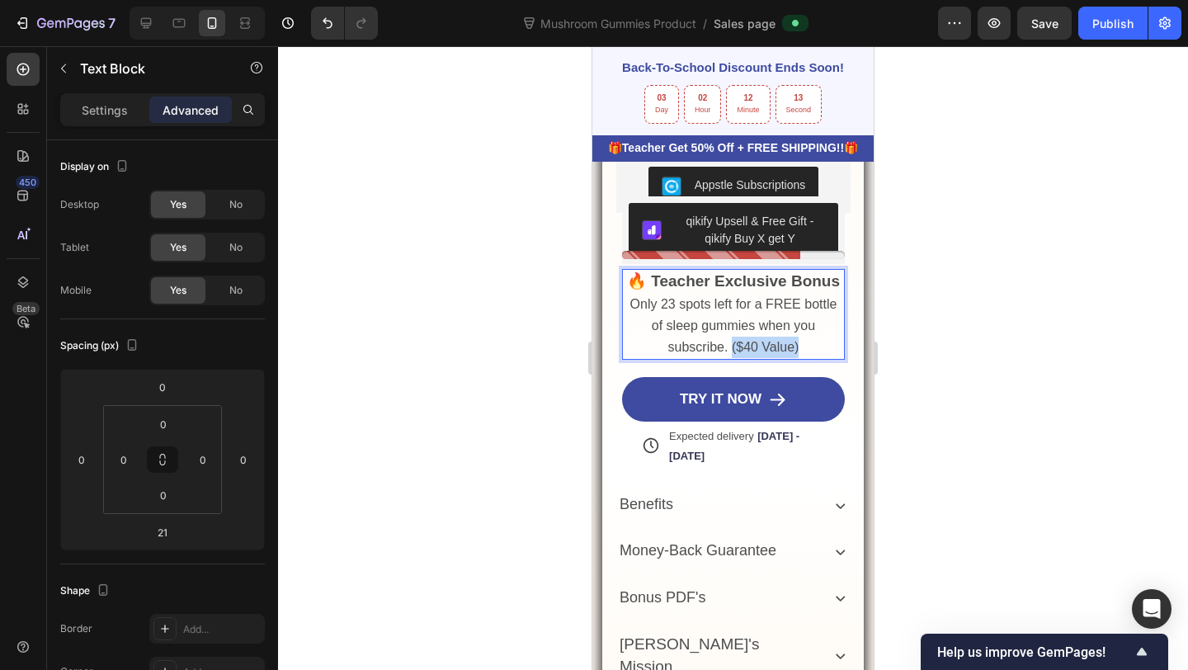
drag, startPoint x: 804, startPoint y: 347, endPoint x: 733, endPoint y: 349, distance: 71.0
click at [733, 349] on p "Only 23 spots left for a FREE bottle of sleep gummies when you subscribe. ($40 …" at bounding box center [733, 326] width 219 height 65
click at [1116, 30] on div "Publish" at bounding box center [1112, 23] width 41 height 17
click at [1004, 297] on div at bounding box center [733, 358] width 910 height 624
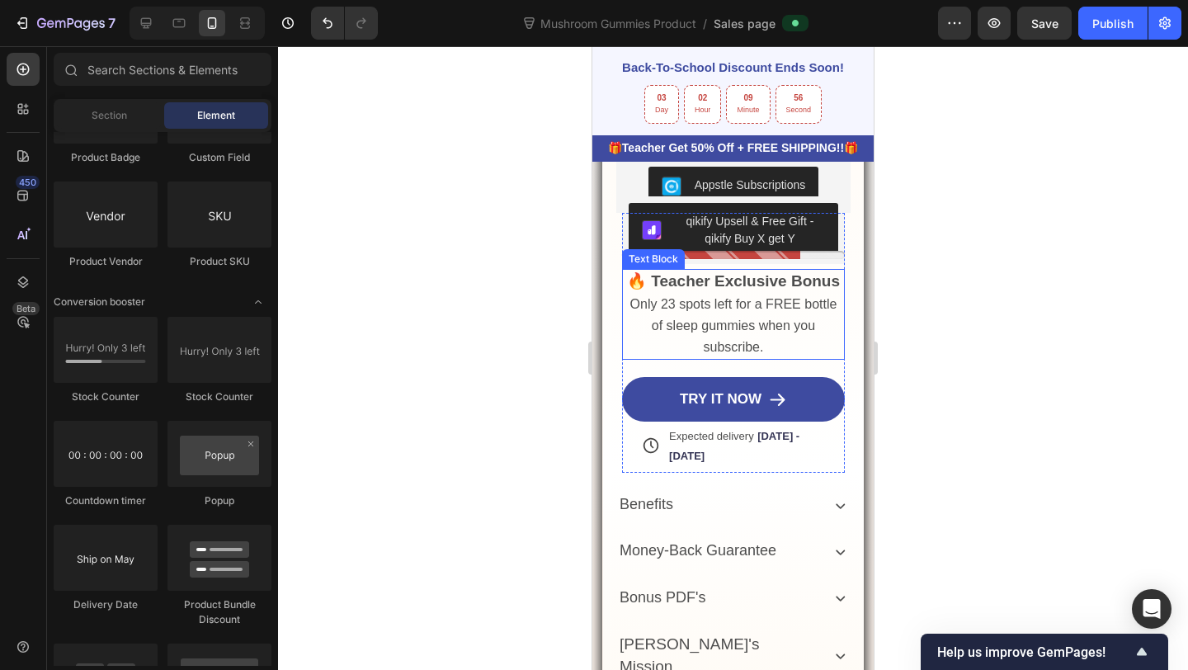
click at [816, 297] on span "Only 23 spots left for a FREE bottle of sleep gummies when you subscribe." at bounding box center [733, 325] width 207 height 57
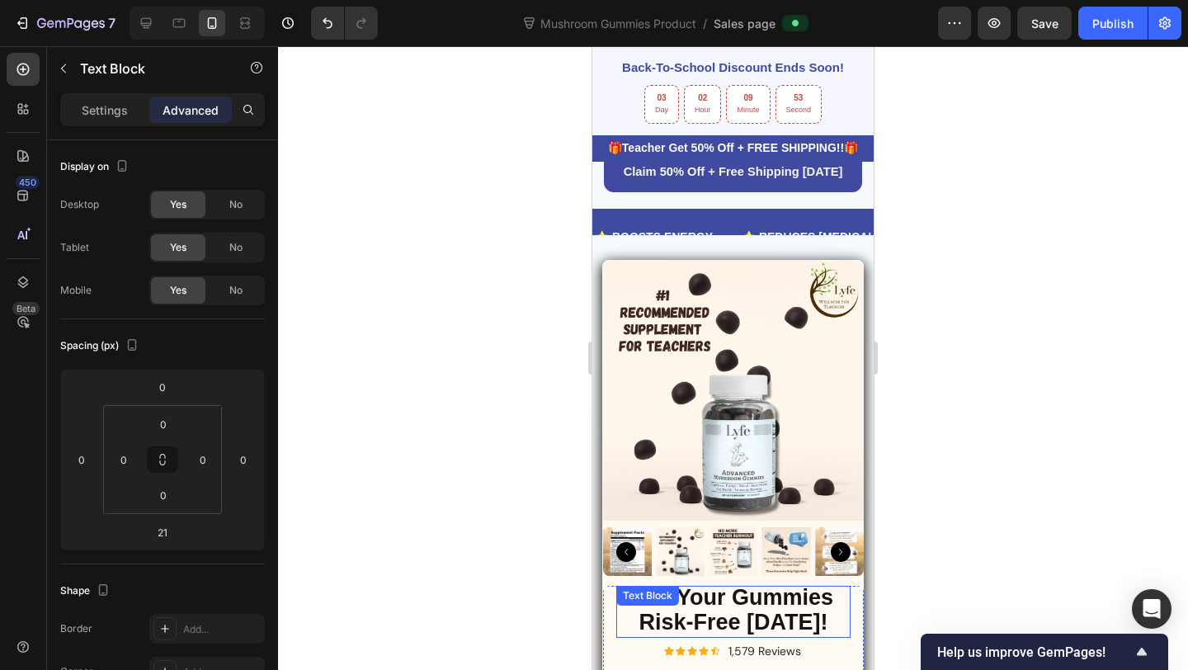
scroll to position [570, 0]
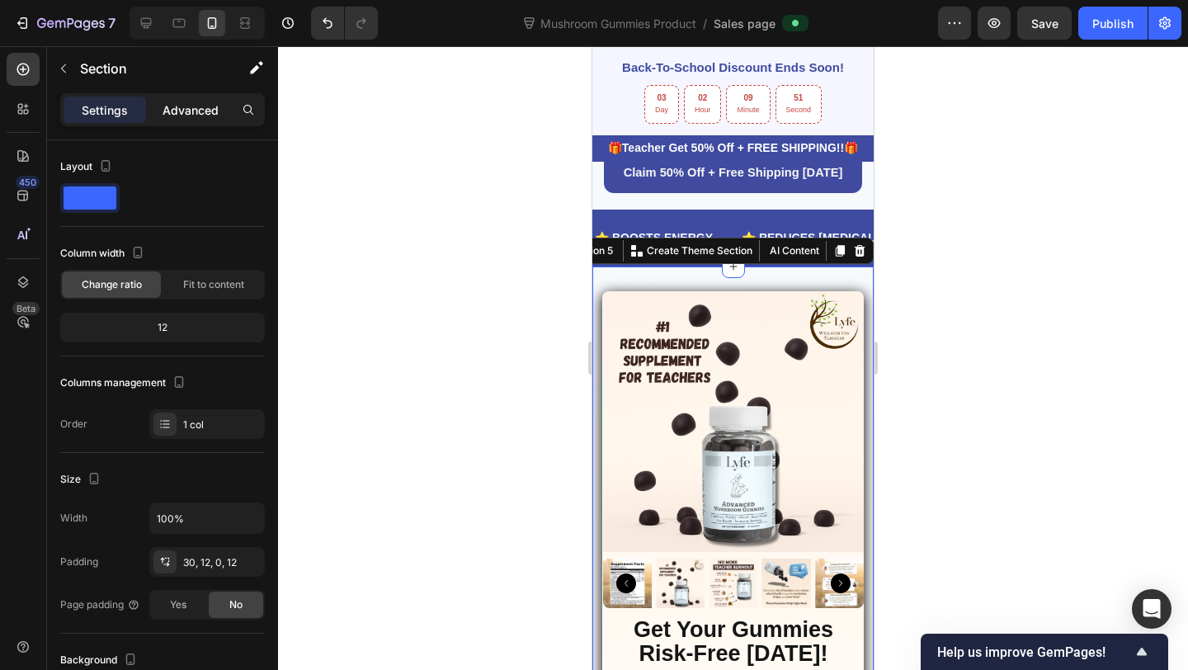
click at [204, 115] on p "Advanced" at bounding box center [191, 109] width 56 height 17
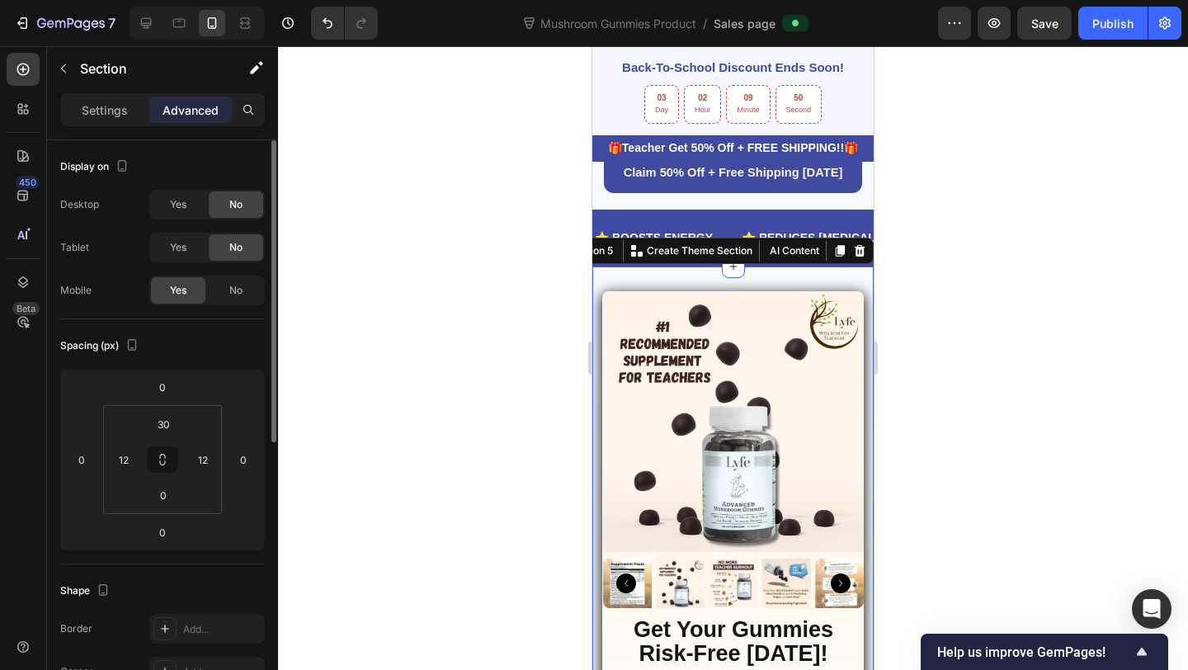
click at [158, 190] on div "Yes No" at bounding box center [207, 205] width 116 height 30
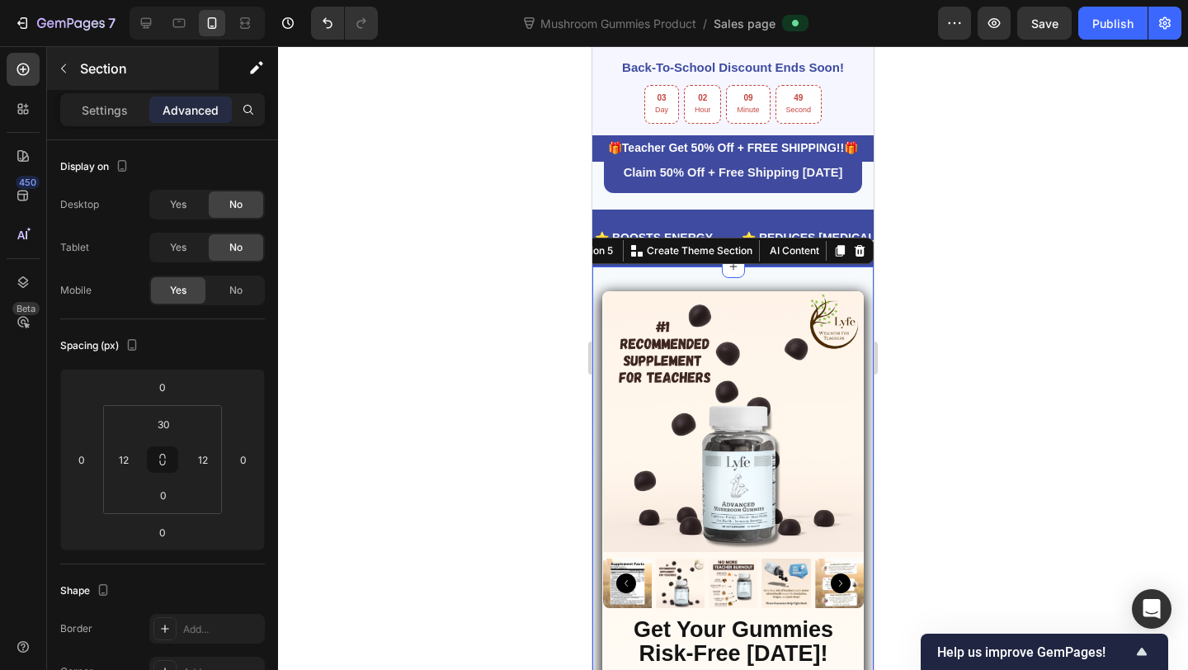
click at [161, 195] on div "Yes" at bounding box center [178, 204] width 54 height 26
click at [144, 18] on icon at bounding box center [146, 23] width 11 height 11
type input "15"
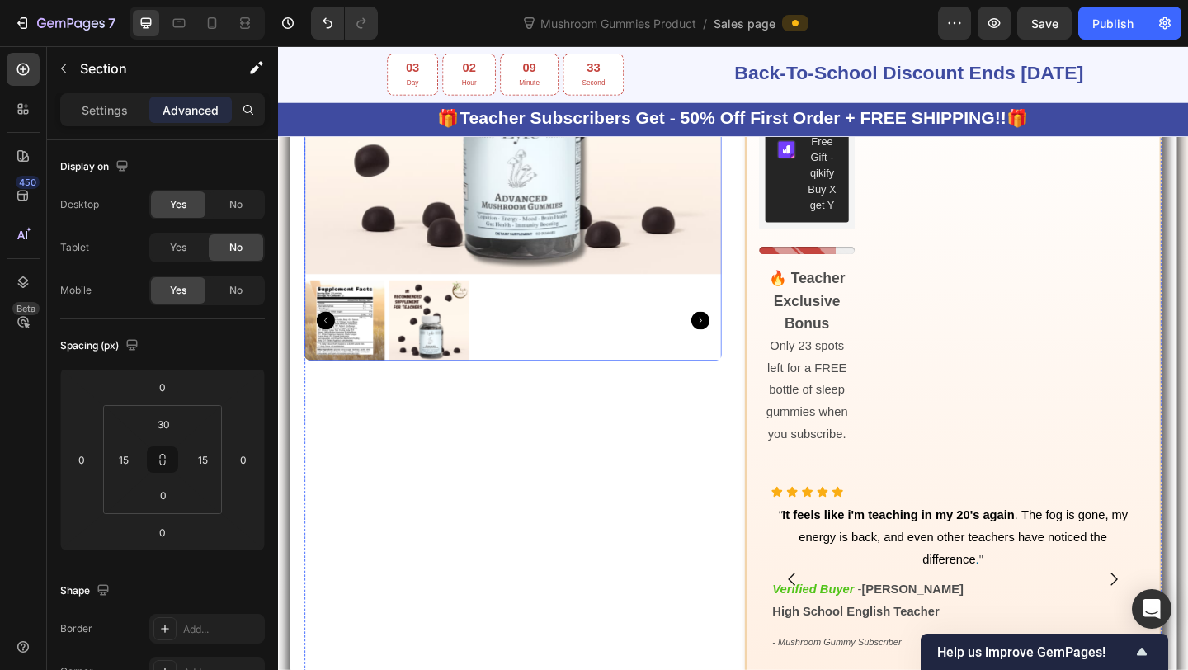
scroll to position [1575, 0]
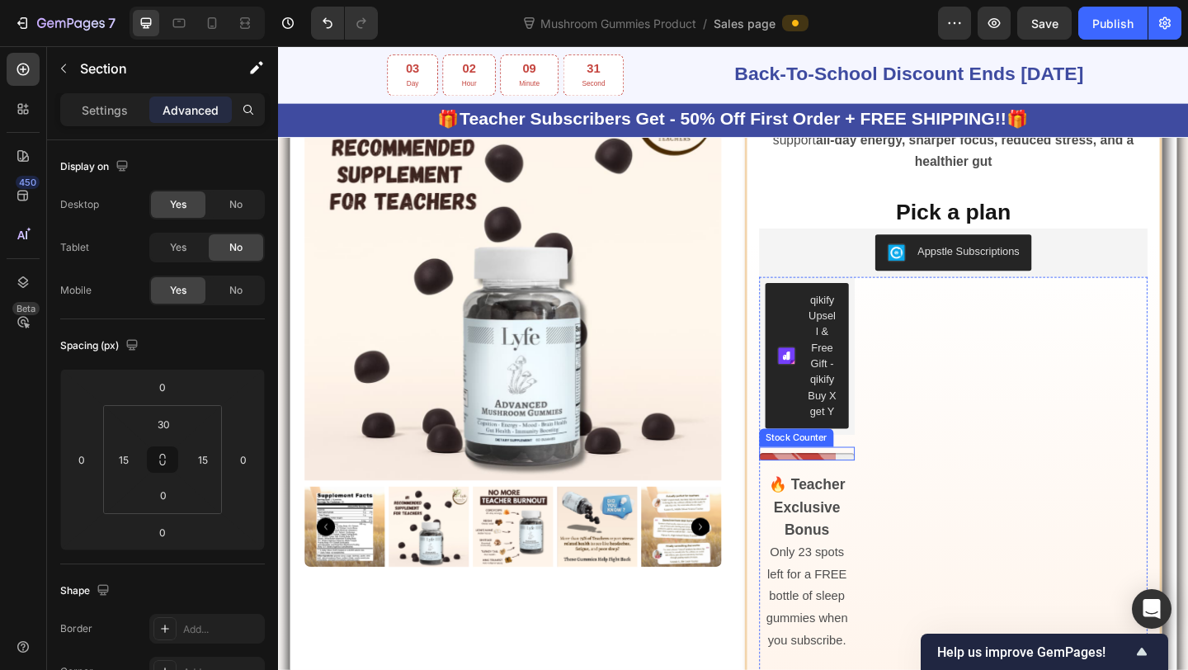
click at [885, 495] on div at bounding box center [853, 492] width 104 height 8
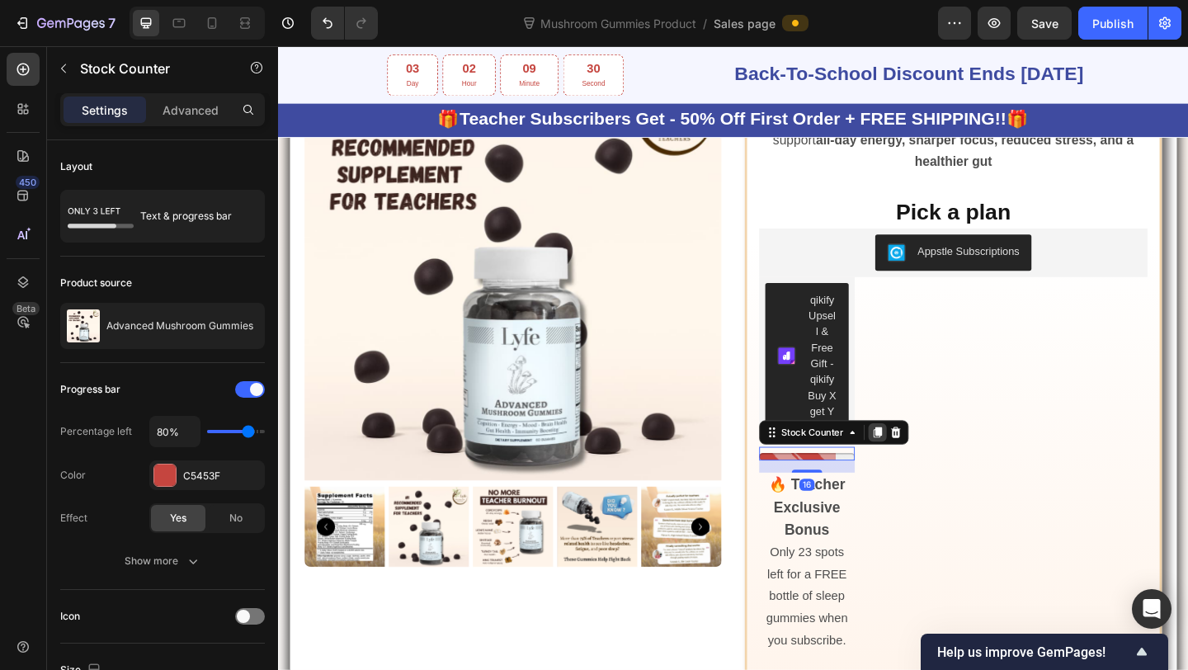
click at [934, 462] on icon at bounding box center [930, 466] width 9 height 12
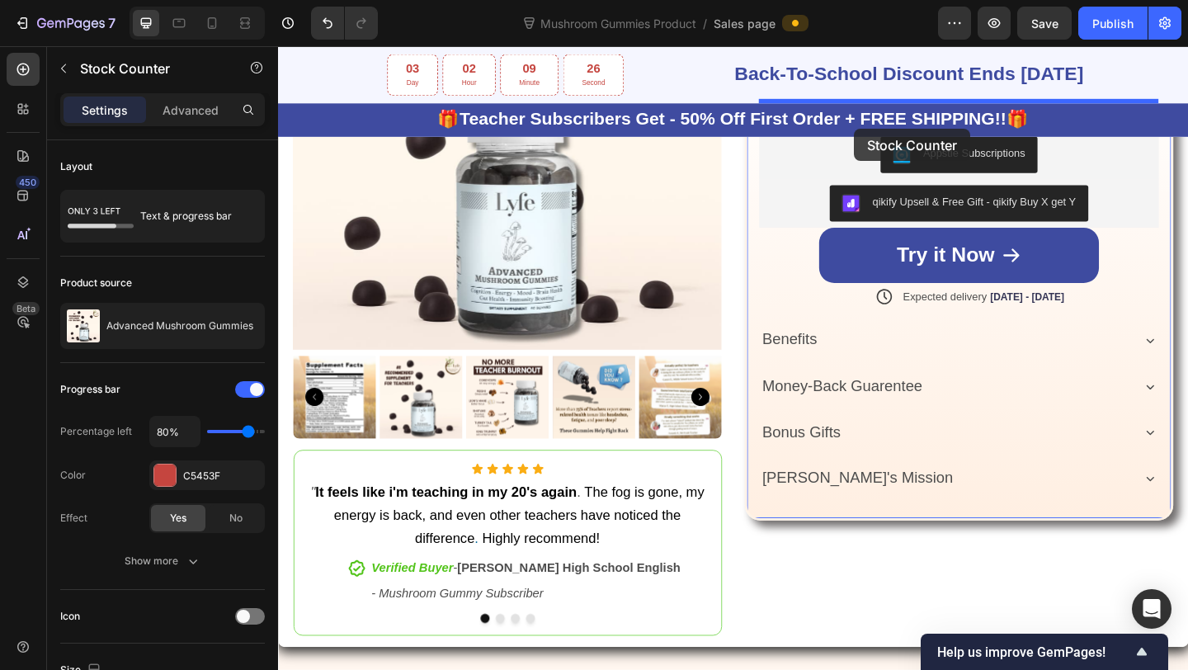
scroll to position [750, 0]
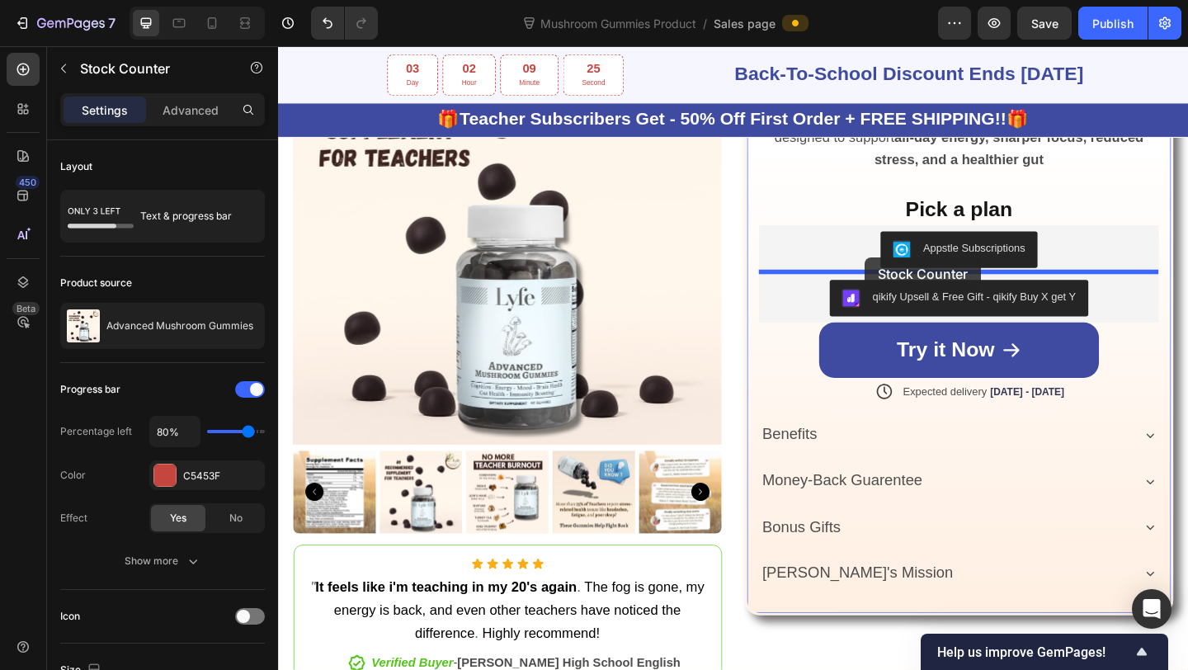
drag, startPoint x: 868, startPoint y: 492, endPoint x: 917, endPoint y: 276, distance: 220.8
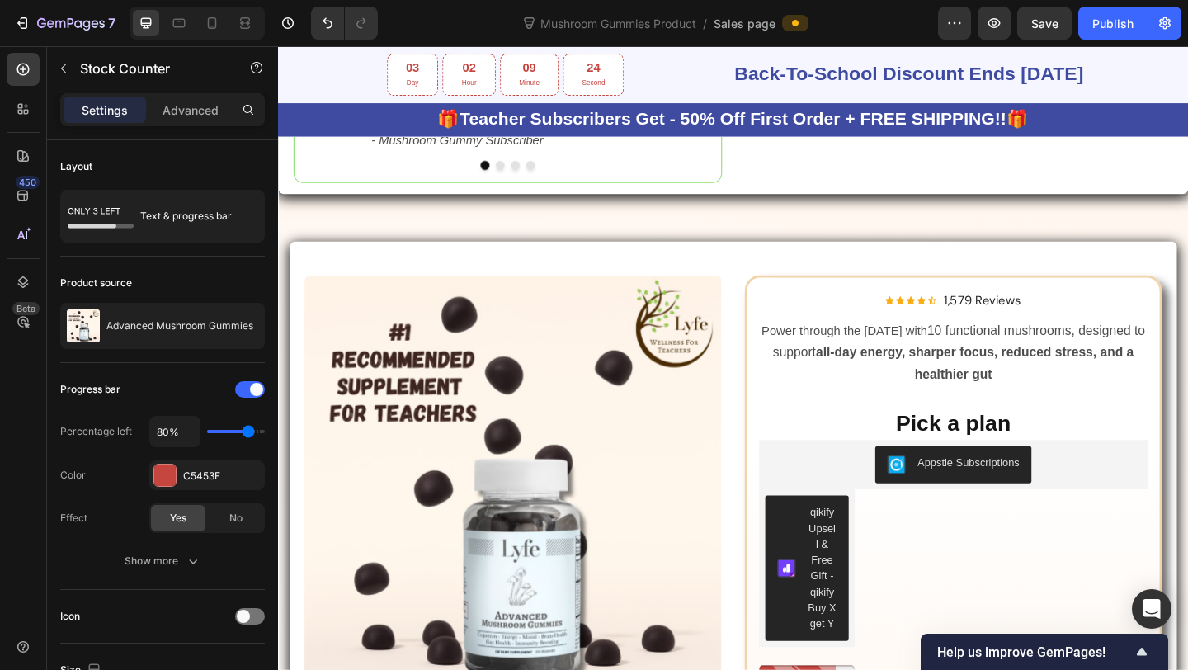
scroll to position [1521, 0]
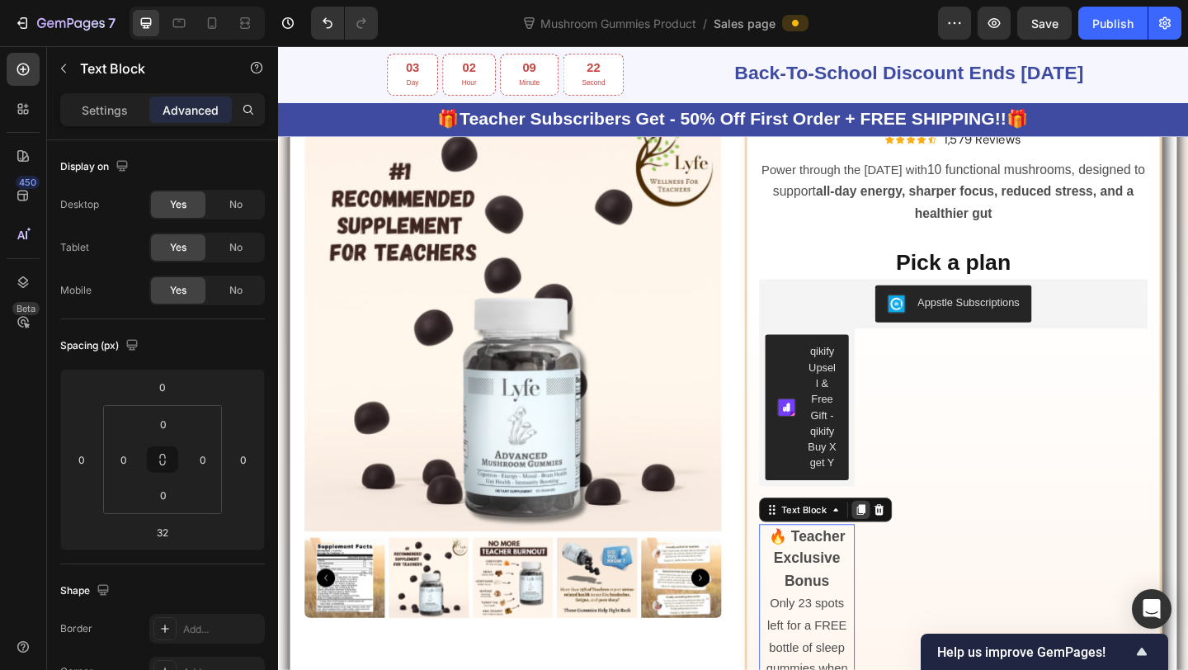
click at [910, 556] on div at bounding box center [912, 550] width 20 height 20
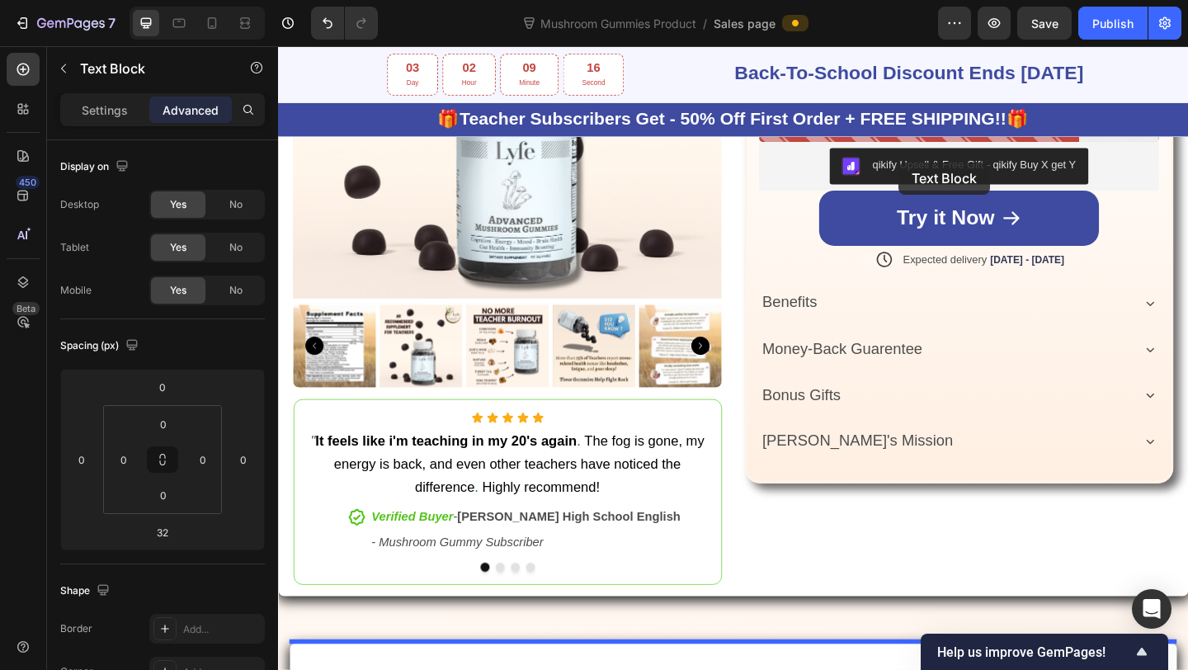
scroll to position [930, 0]
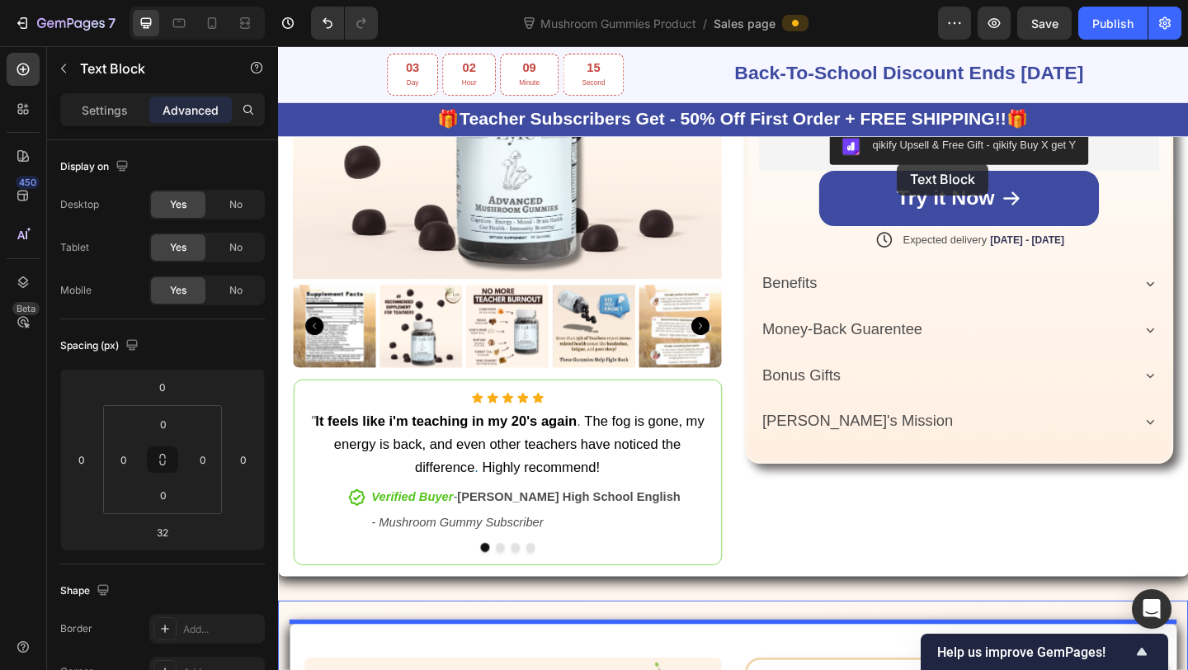
drag, startPoint x: 864, startPoint y: 159, endPoint x: 951, endPoint y: 174, distance: 88.7
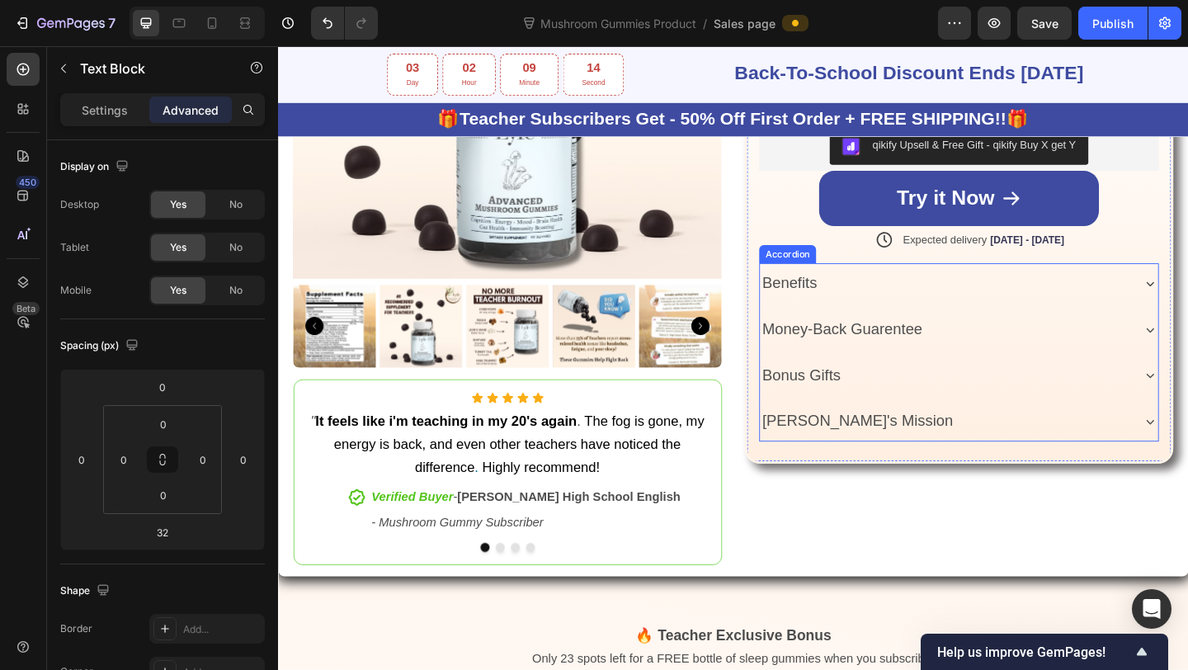
scroll to position [1177, 0]
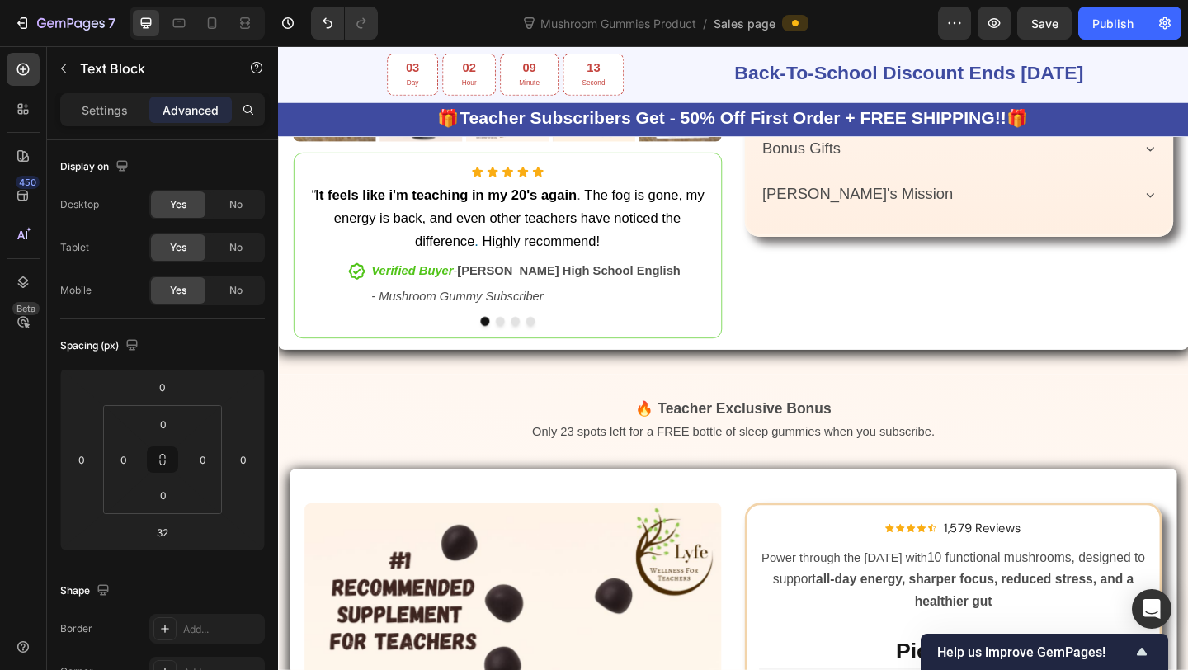
click at [991, 455] on p "Only 23 spots left for a FREE bottle of sleep gummies when you subscribe." at bounding box center [773, 466] width 962 height 24
click at [859, 432] on strong "🔥 Teacher Exclusive Bonus" at bounding box center [773, 440] width 213 height 17
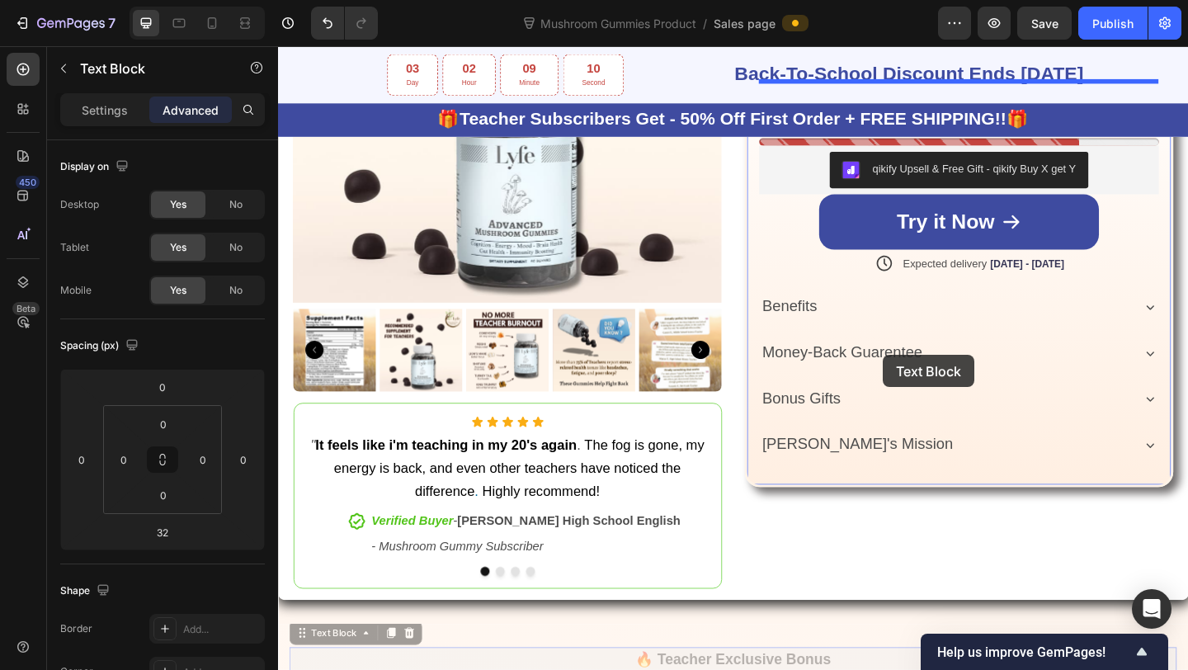
scroll to position [790, 0]
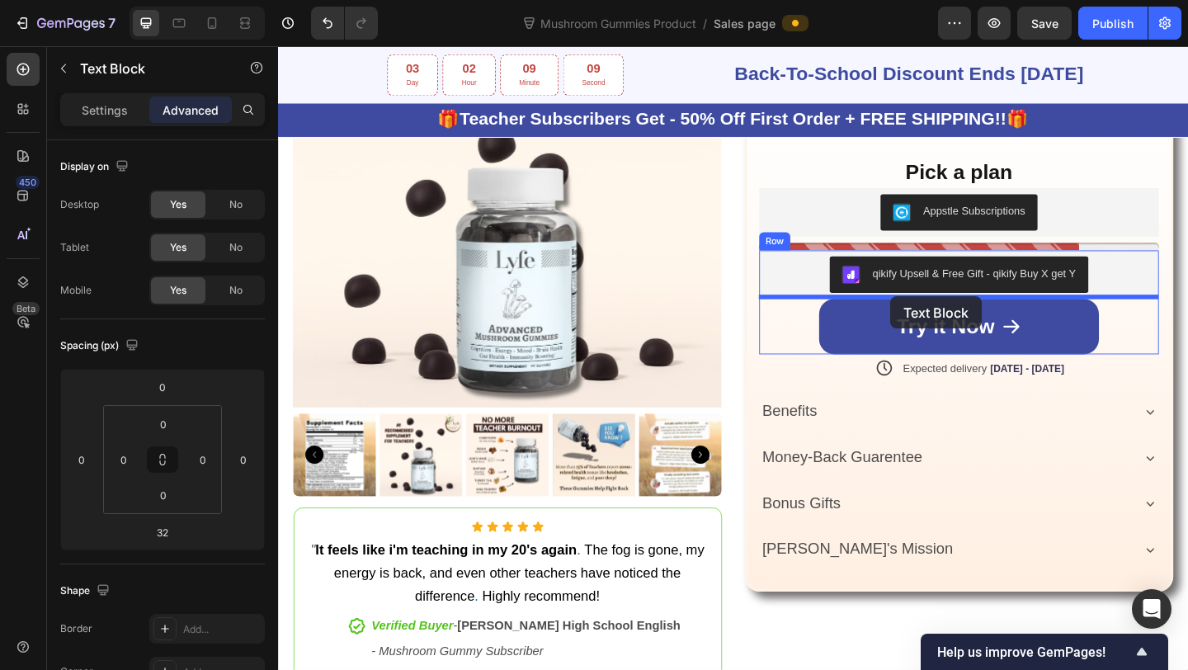
drag, startPoint x: 716, startPoint y: 439, endPoint x: 944, endPoint y: 318, distance: 257.6
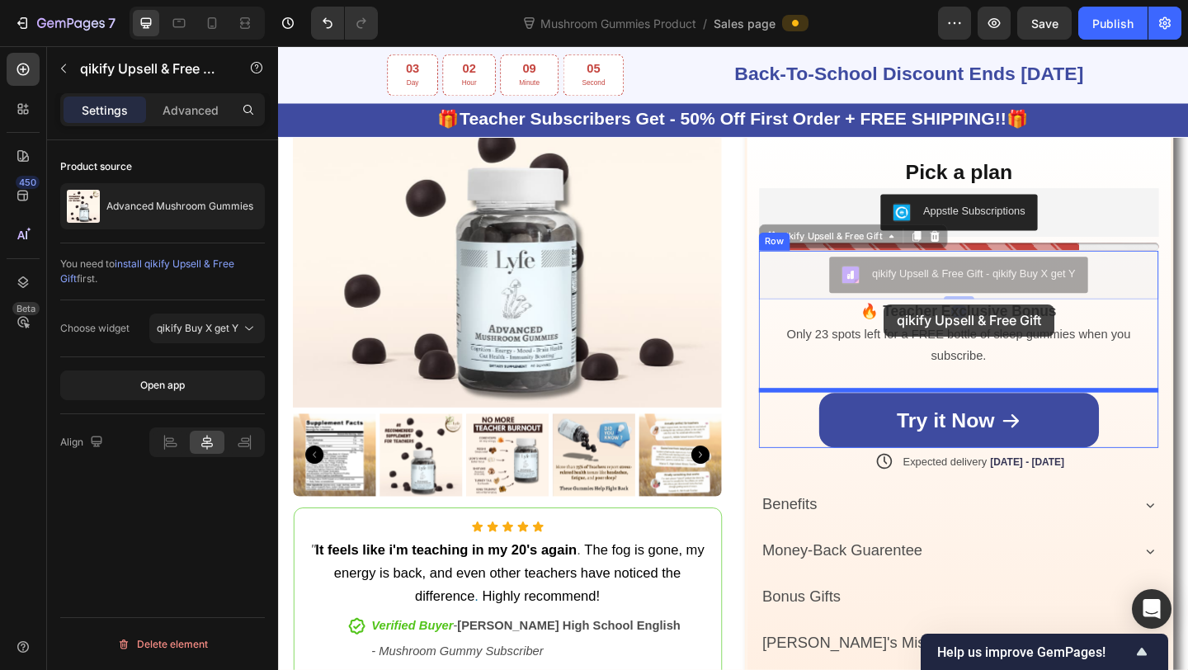
drag, startPoint x: 960, startPoint y: 268, endPoint x: 937, endPoint y: 327, distance: 63.0
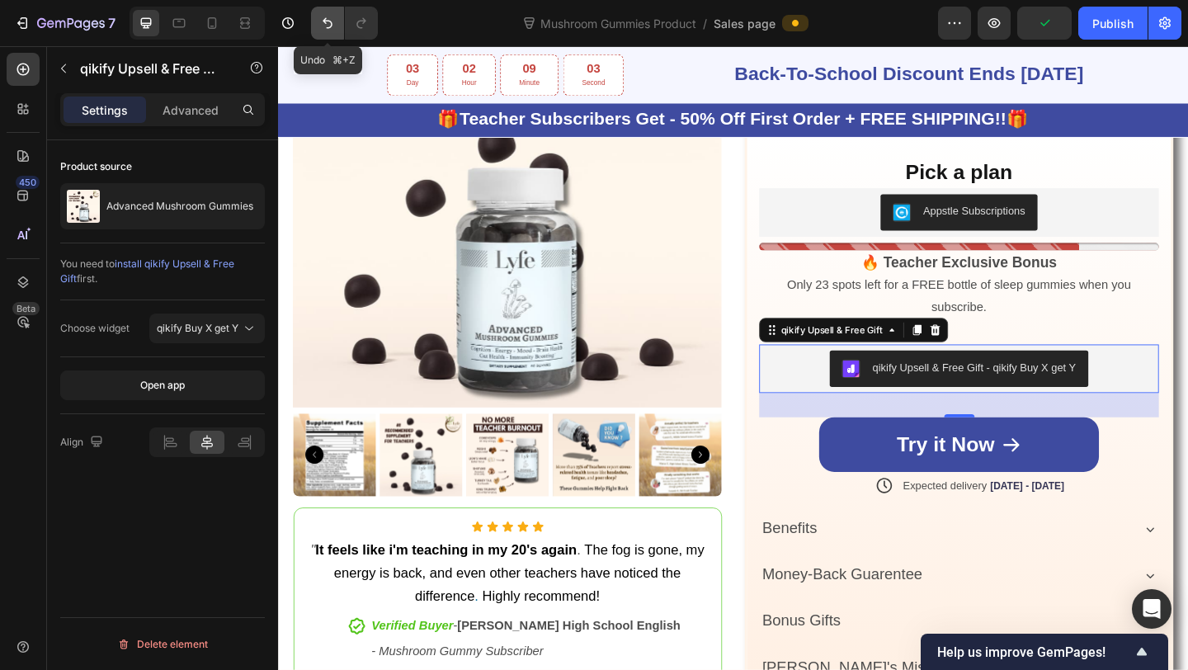
drag, startPoint x: 328, startPoint y: 25, endPoint x: 630, endPoint y: 219, distance: 359.3
click at [328, 25] on icon "Undo/Redo" at bounding box center [327, 23] width 17 height 17
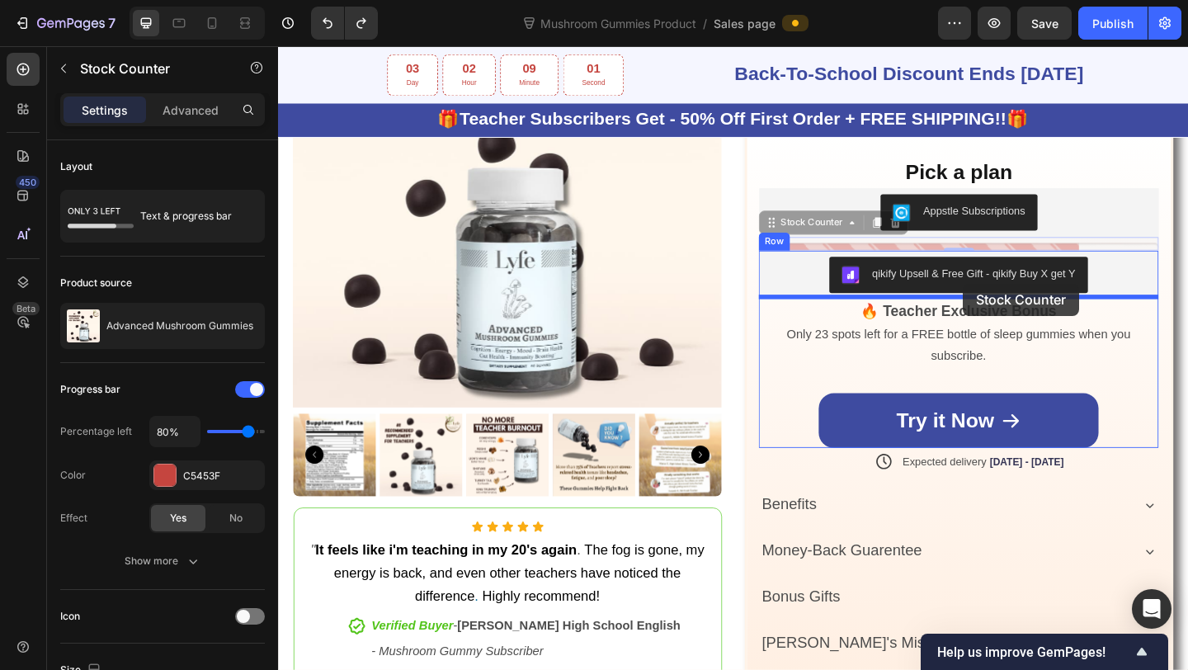
drag, startPoint x: 1045, startPoint y: 260, endPoint x: 1023, endPoint y: 304, distance: 49.8
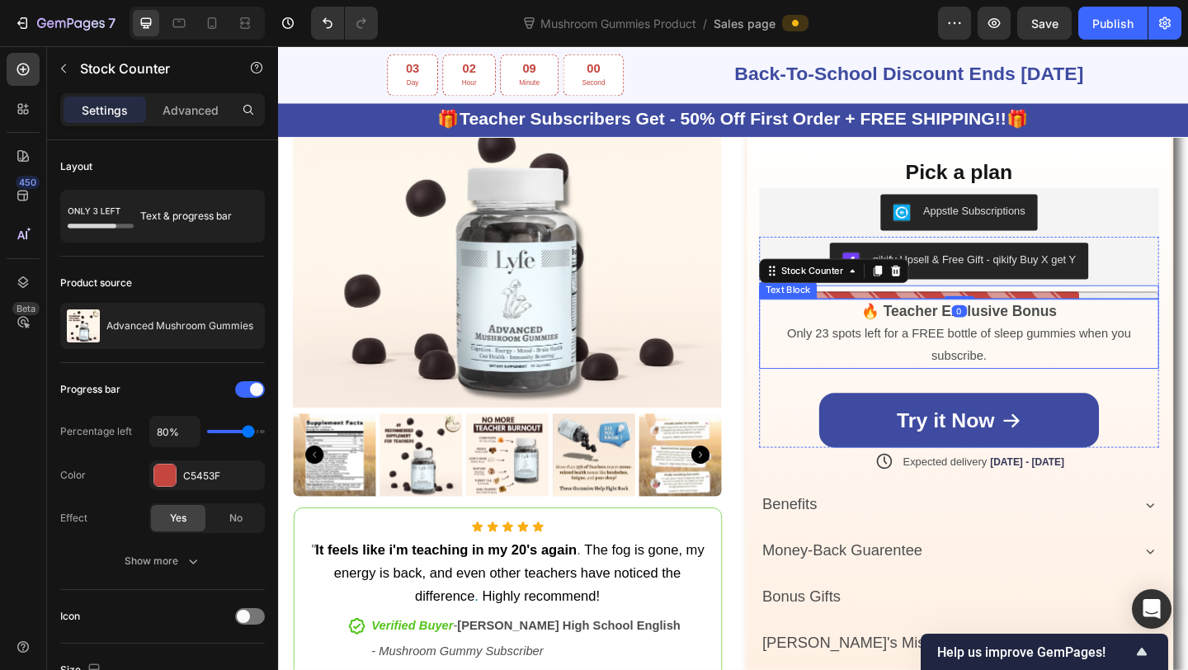
click at [1039, 361] on span "Only 23 spots left for a FREE bottle of sleep gummies when you subscribe." at bounding box center [1019, 370] width 375 height 38
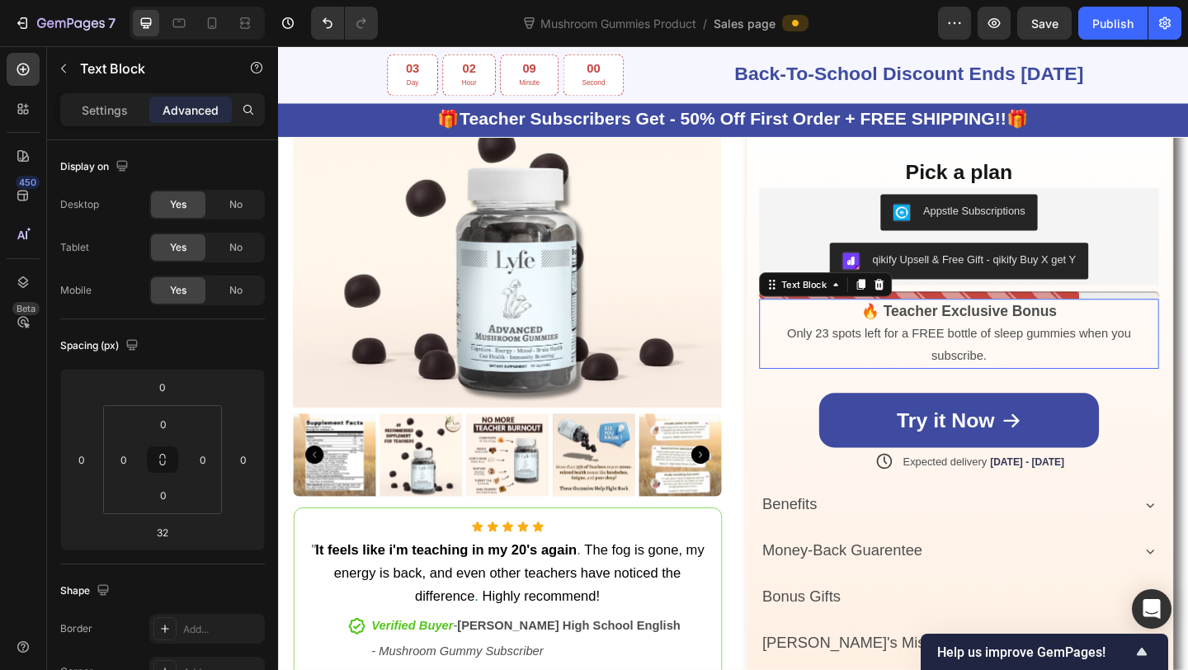
click at [1039, 361] on span "Only 23 spots left for a FREE bottle of sleep gummies when you subscribe." at bounding box center [1019, 370] width 375 height 38
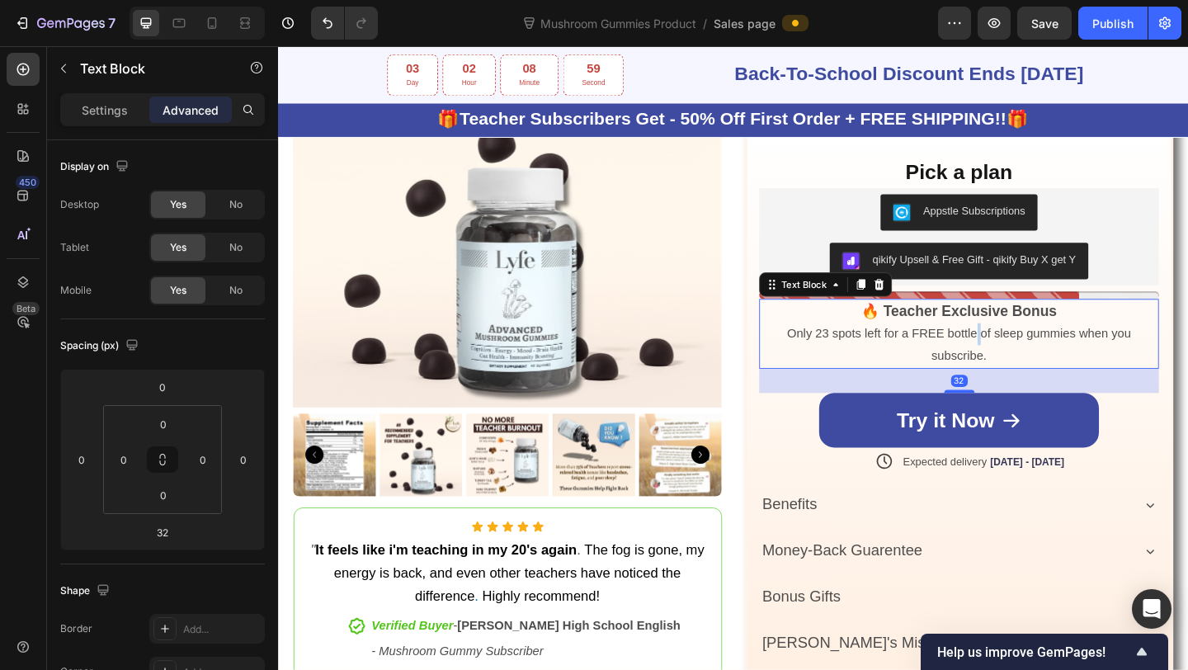
click at [1039, 361] on span "Only 23 spots left for a FREE bottle of sleep gummies when you subscribe." at bounding box center [1019, 370] width 375 height 38
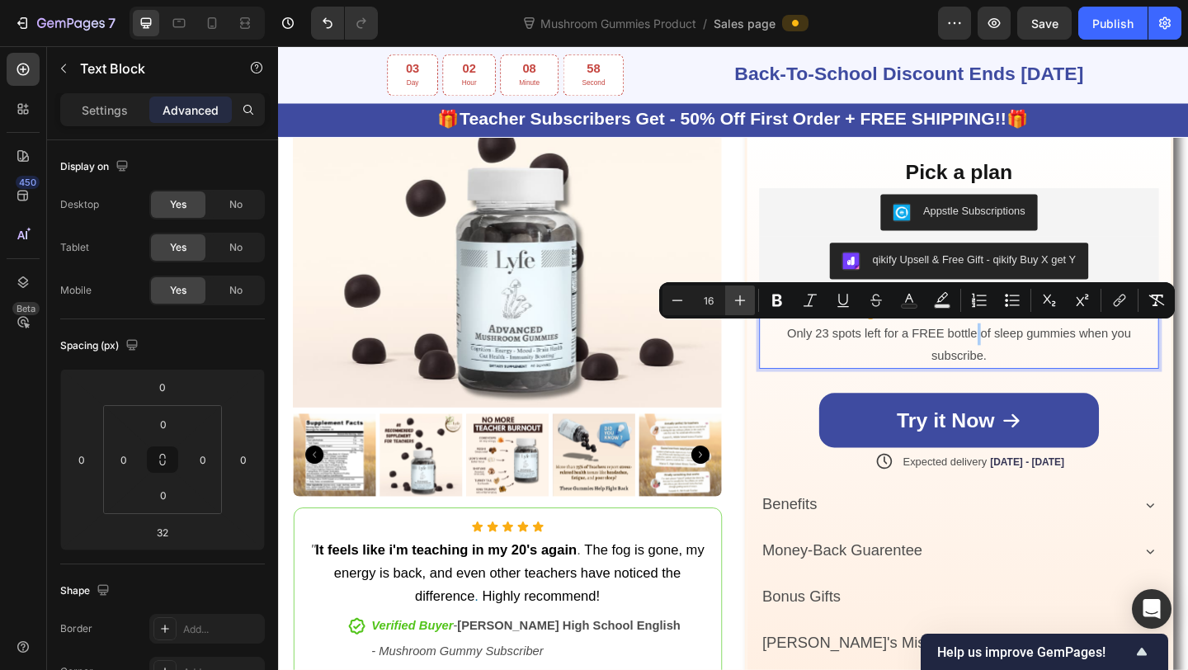
click at [739, 295] on icon "Editor contextual toolbar" at bounding box center [740, 300] width 17 height 17
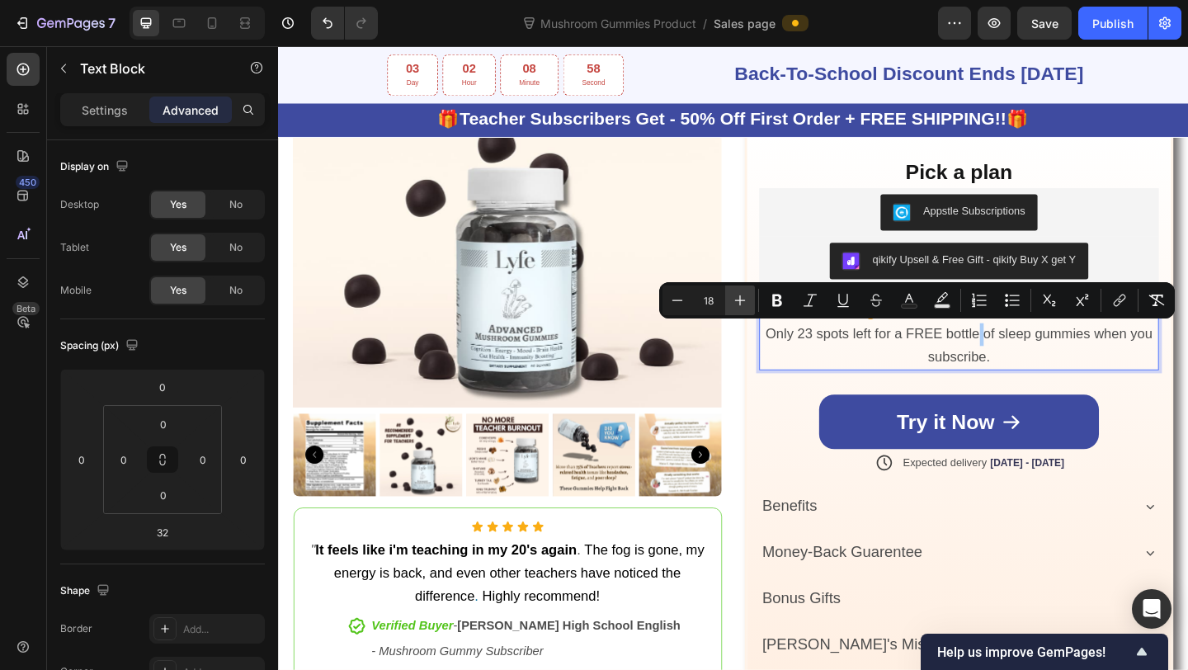
click at [739, 295] on icon "Editor contextual toolbar" at bounding box center [740, 300] width 17 height 17
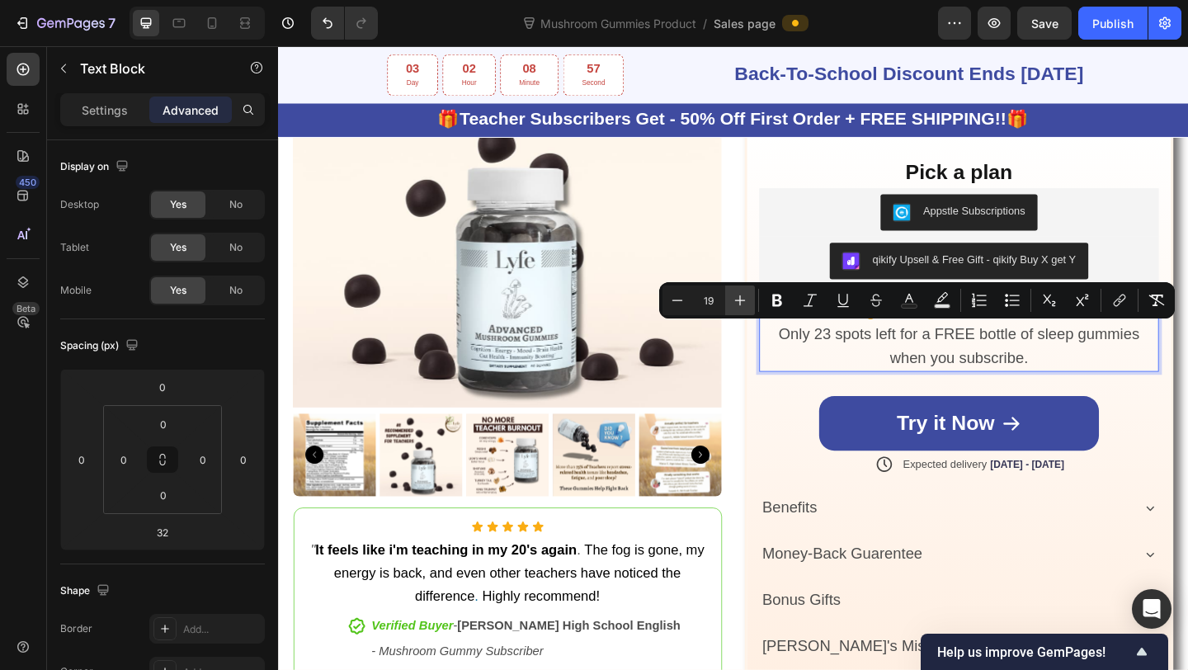
type input "20"
click at [911, 414] on div "Add To Cart Add to Cart Icon Expected delivery [DATE] - [DATE] Delivery Date Ro…" at bounding box center [1018, 369] width 435 height 233
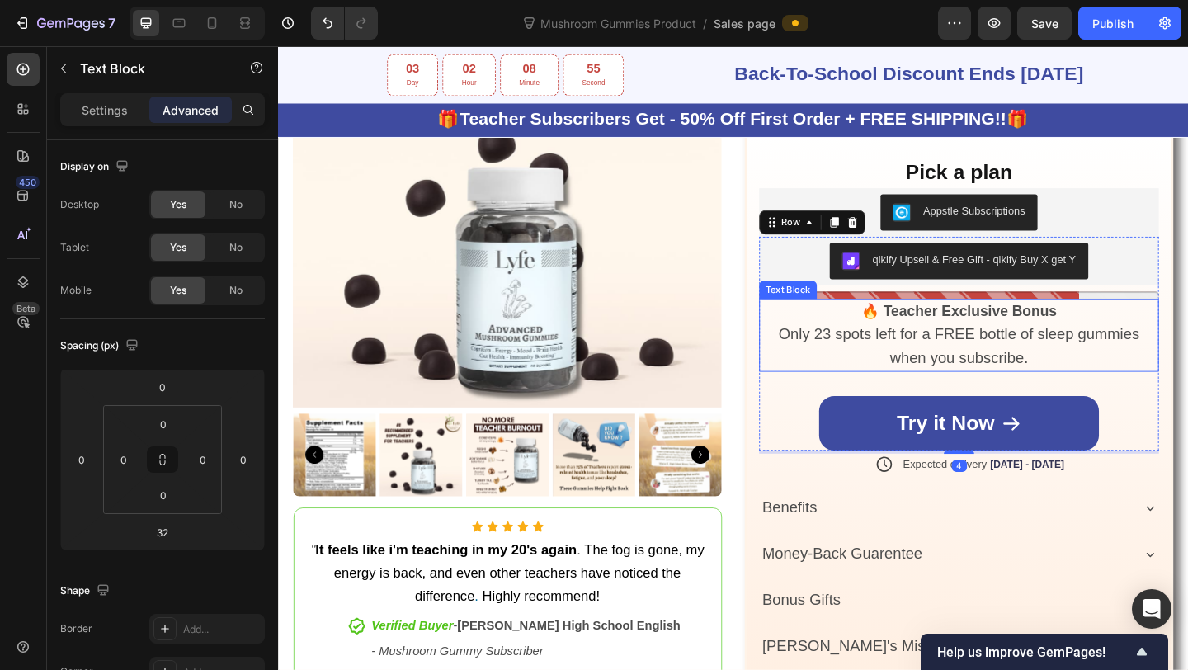
click at [975, 328] on strong "🔥 Teacher Exclusive Bonus" at bounding box center [1018, 333] width 213 height 17
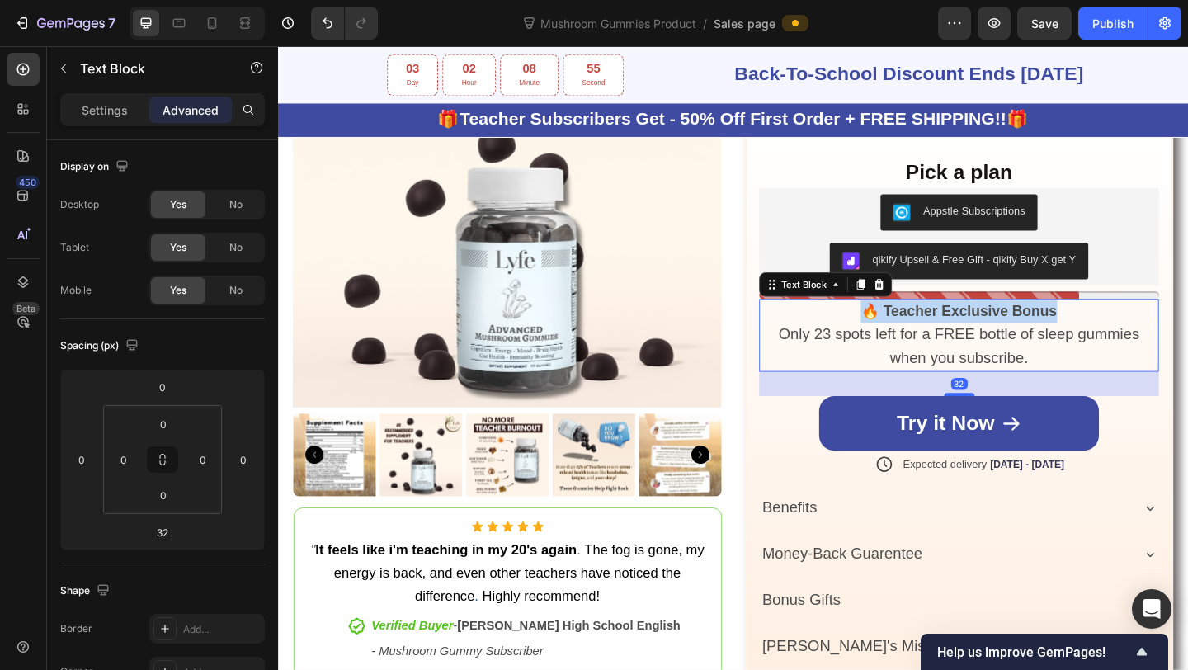
click at [975, 328] on strong "🔥 Teacher Exclusive Bonus" at bounding box center [1018, 333] width 213 height 17
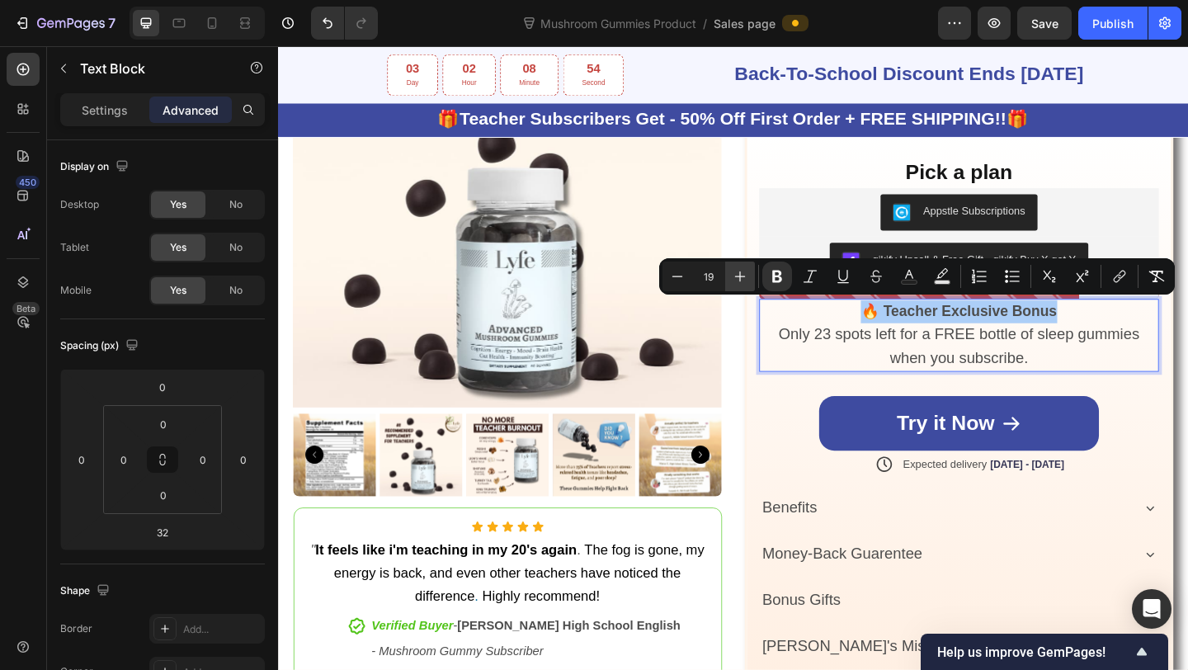
click at [742, 281] on icon "Editor contextual toolbar" at bounding box center [740, 276] width 17 height 17
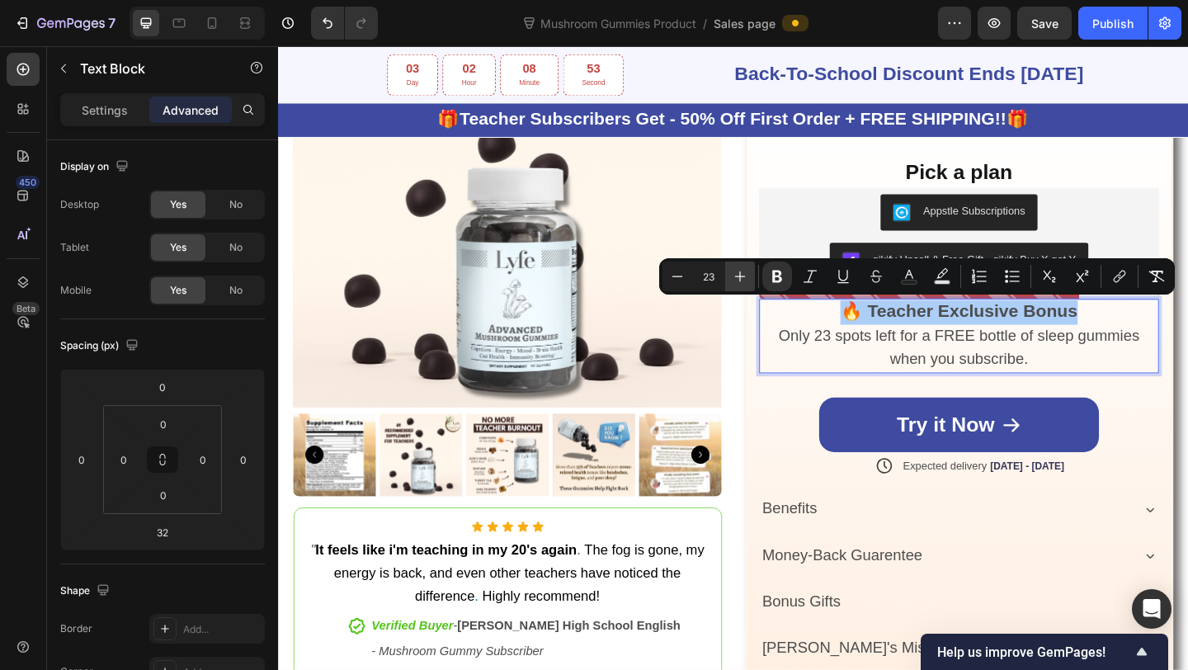
click at [742, 281] on icon "Editor contextual toolbar" at bounding box center [740, 276] width 17 height 17
type input "24"
click at [877, 391] on p "Only 23 spots left for a FREE bottle of sleep gummies when you subscribe." at bounding box center [1019, 374] width 432 height 51
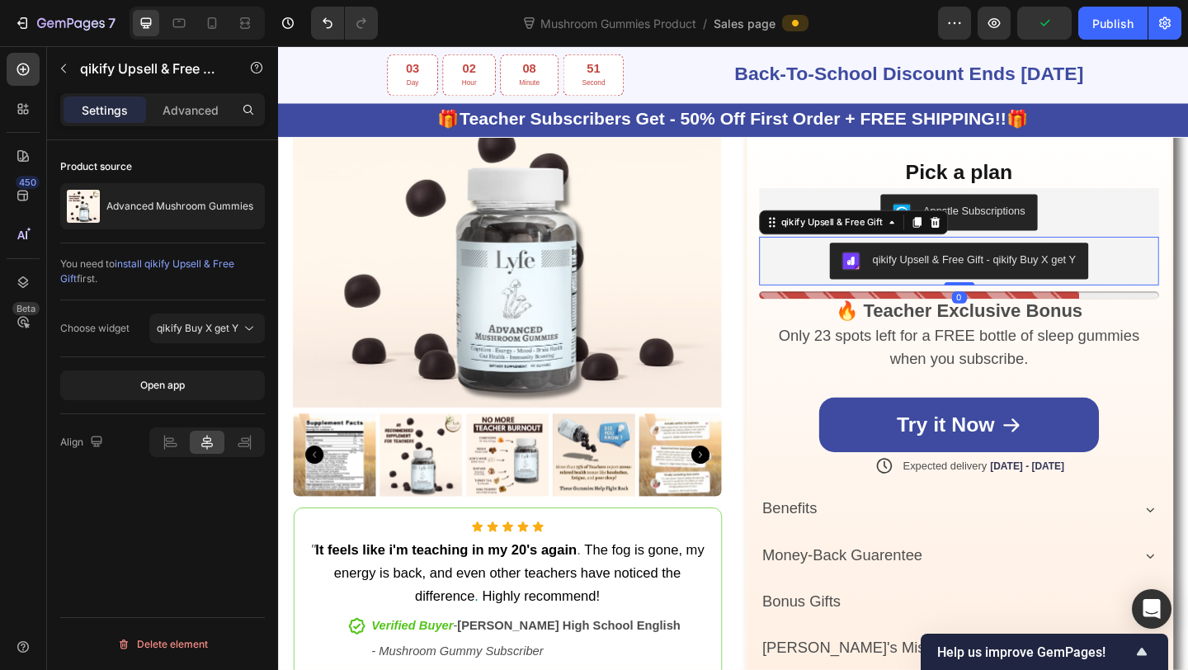
click at [968, 301] on div "qikify Upsell & Free Gift - qikify Buy X get Y" at bounding box center [1018, 279] width 435 height 53
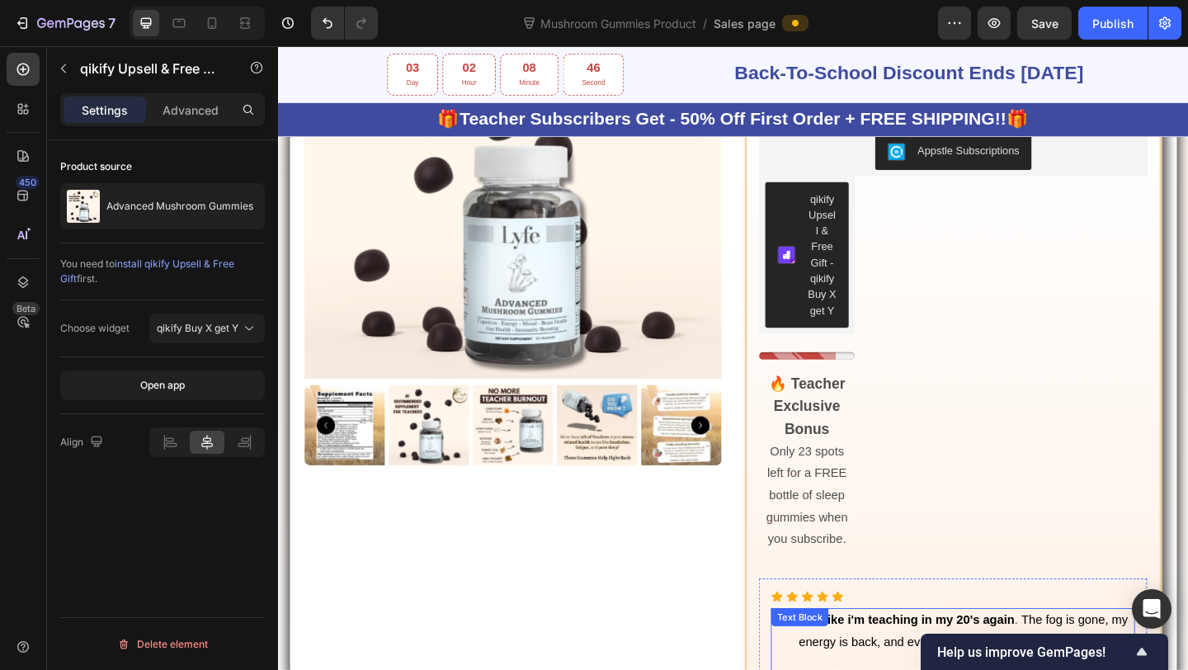
scroll to position [1290, 0]
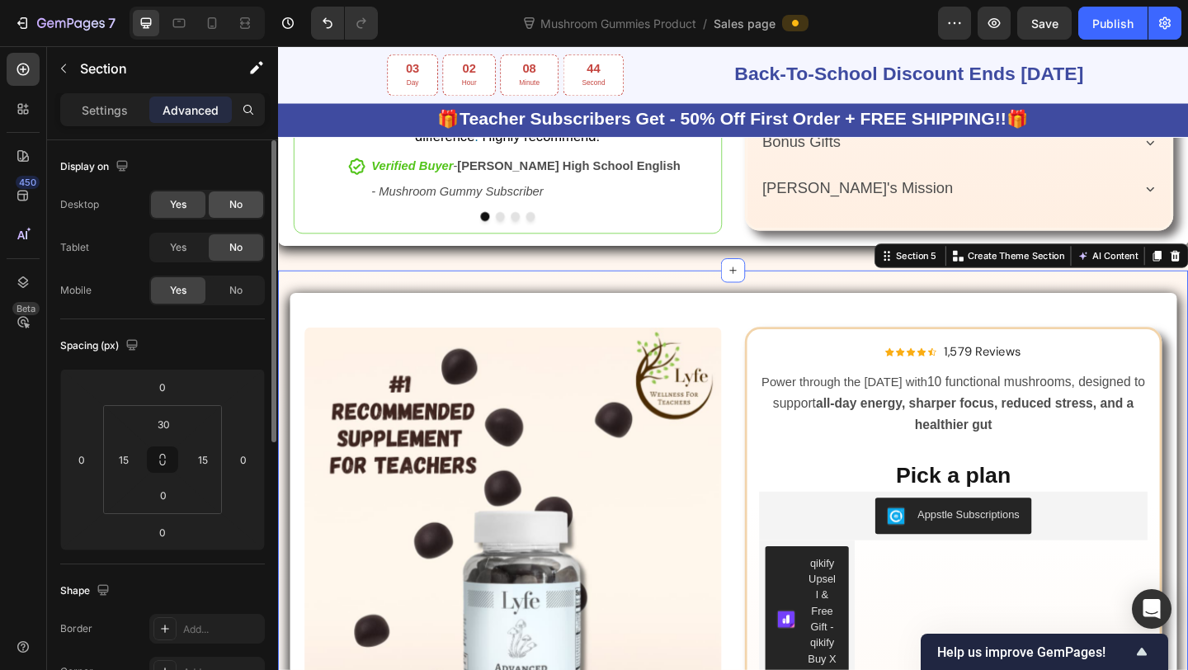
click at [219, 202] on div "No" at bounding box center [236, 204] width 54 height 26
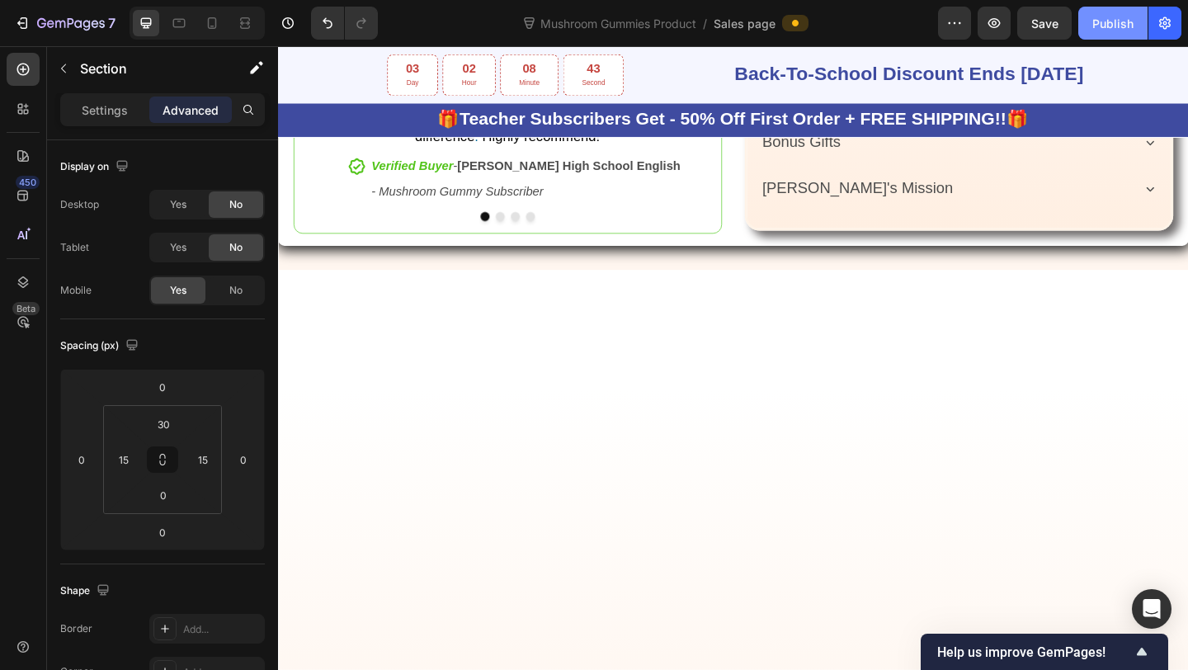
click at [1111, 15] on div "Publish" at bounding box center [1112, 23] width 41 height 17
click at [215, 27] on icon at bounding box center [212, 23] width 9 height 12
type input "12"
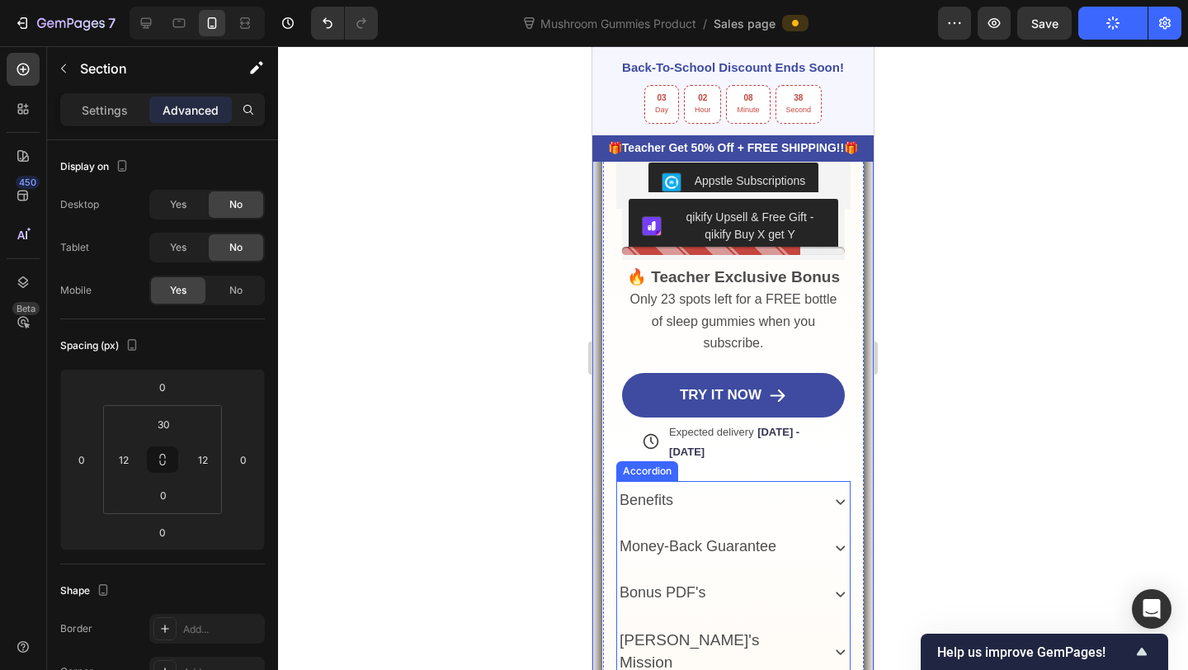
scroll to position [644, 0]
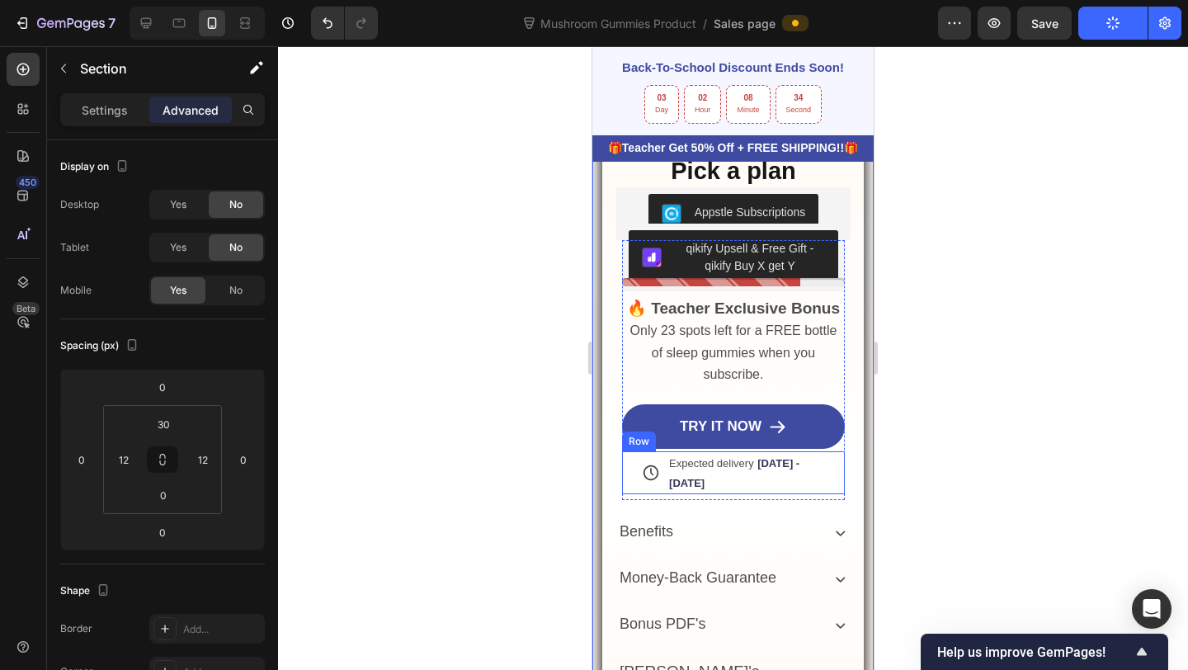
click at [639, 481] on div "Icon" at bounding box center [640, 472] width 37 height 43
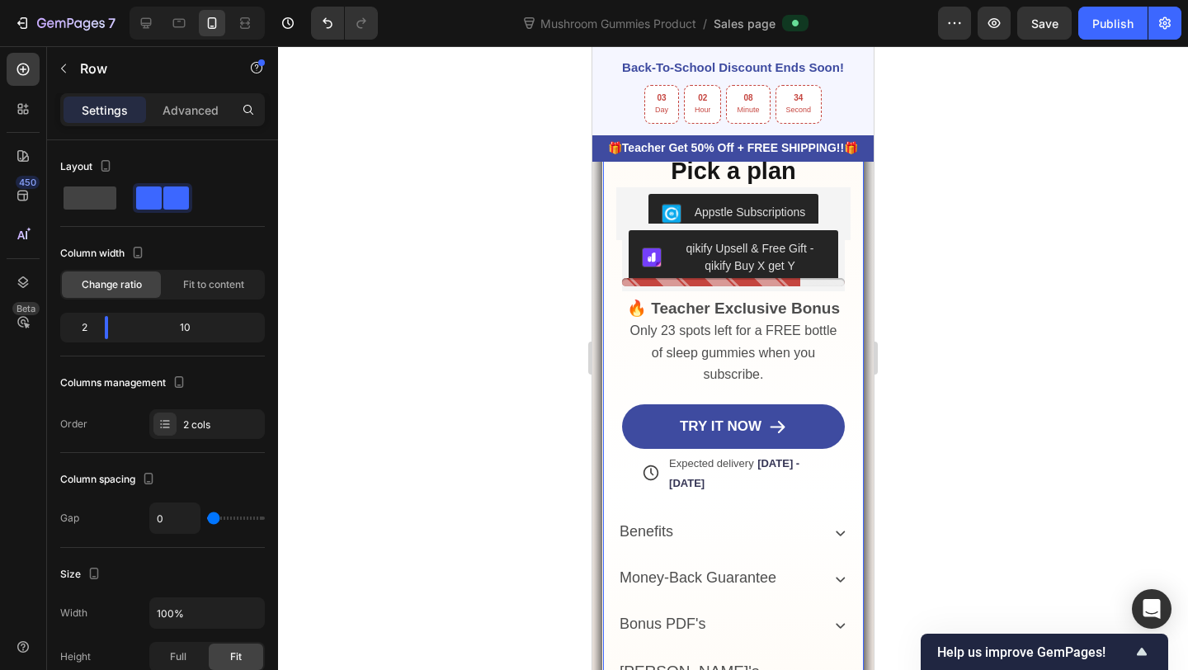
click at [603, 476] on div "Get Your Gummies Risk-Free [DATE]! Text Block Icon Icon Icon Icon Icon Icon Lis…" at bounding box center [733, 489] width 261 height 1087
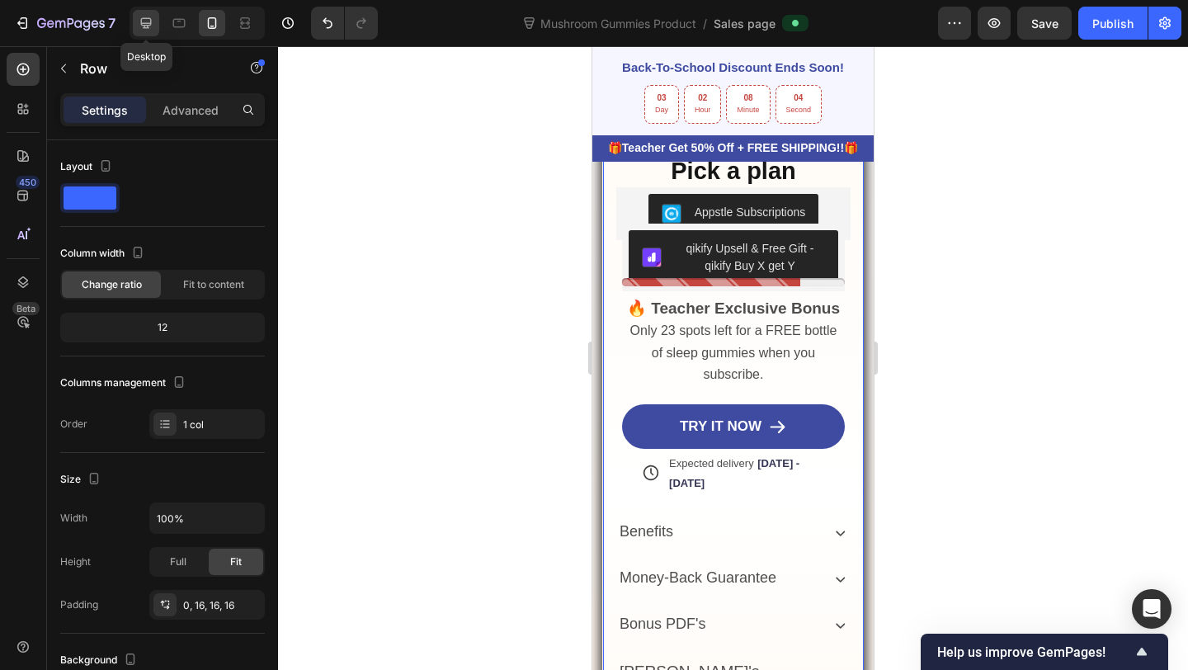
click at [137, 19] on div at bounding box center [146, 23] width 26 height 26
type input "1200"
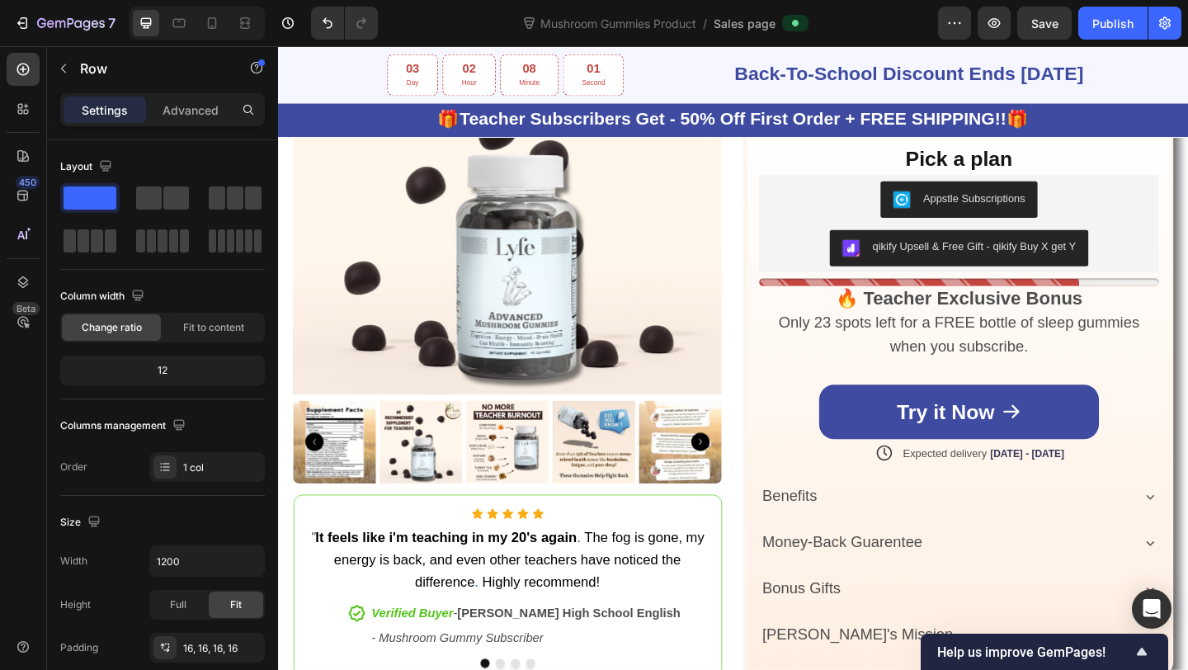
scroll to position [381, 0]
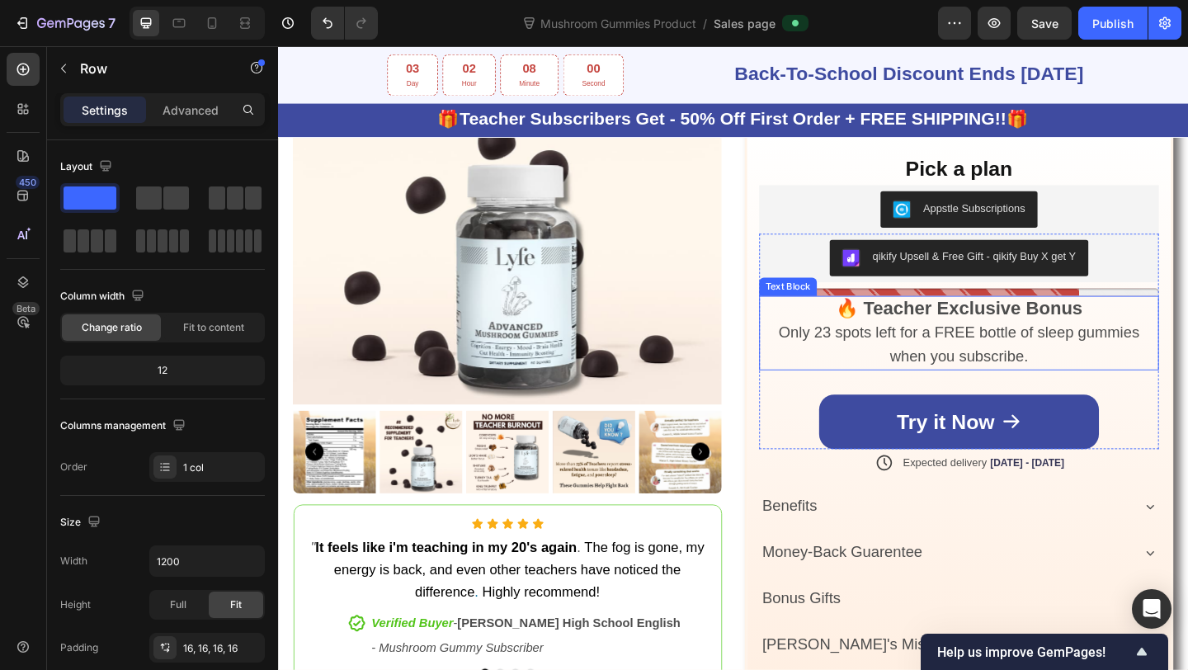
click at [1038, 362] on span "Only 23 spots left for a FREE bottle of sleep gummies when you subscribe." at bounding box center [1019, 370] width 393 height 44
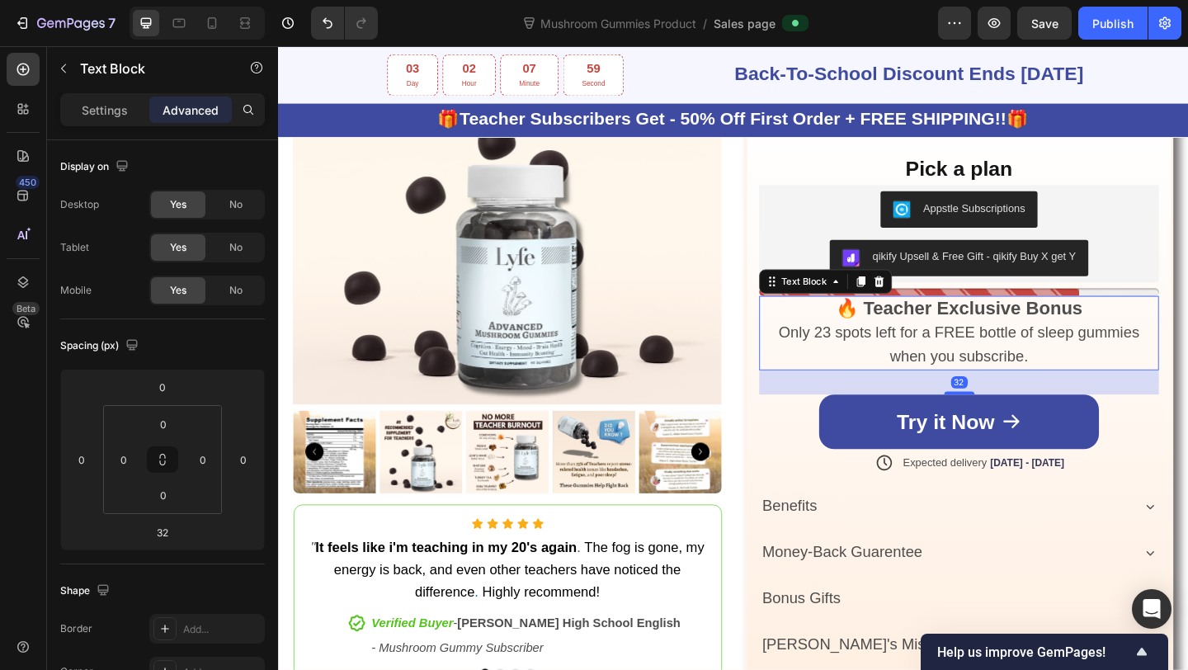
click at [1088, 361] on span "Only 23 spots left for a FREE bottle of sleep gummies when you subscribe." at bounding box center [1019, 370] width 393 height 44
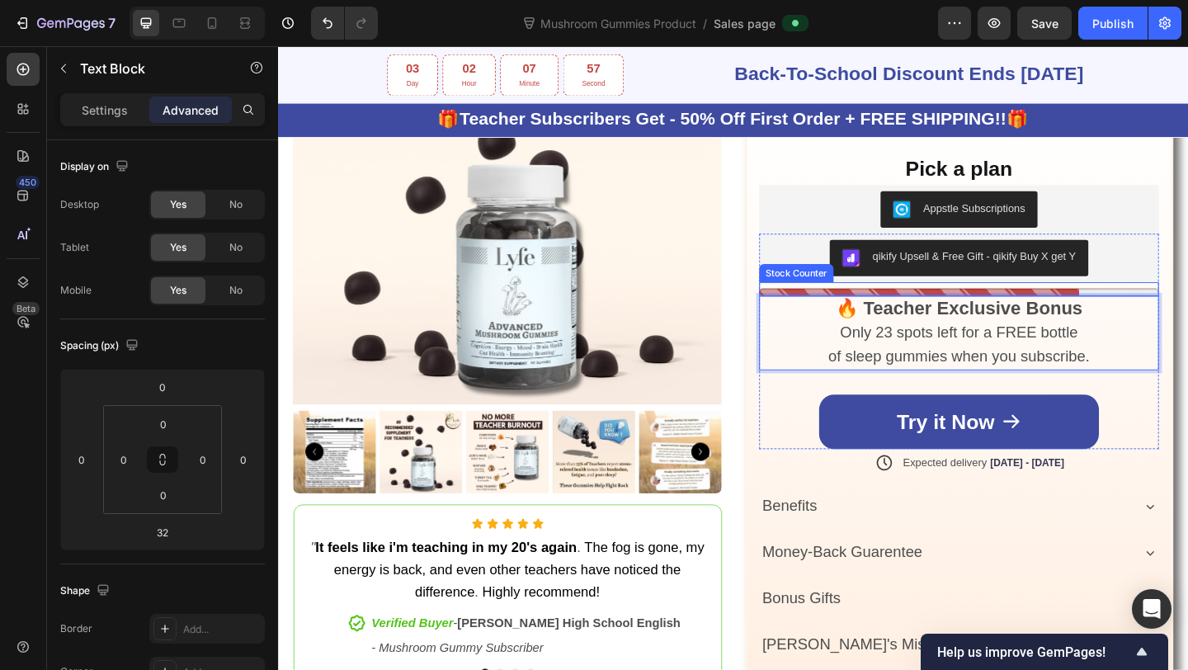
click at [1054, 309] on div at bounding box center [1018, 313] width 435 height 8
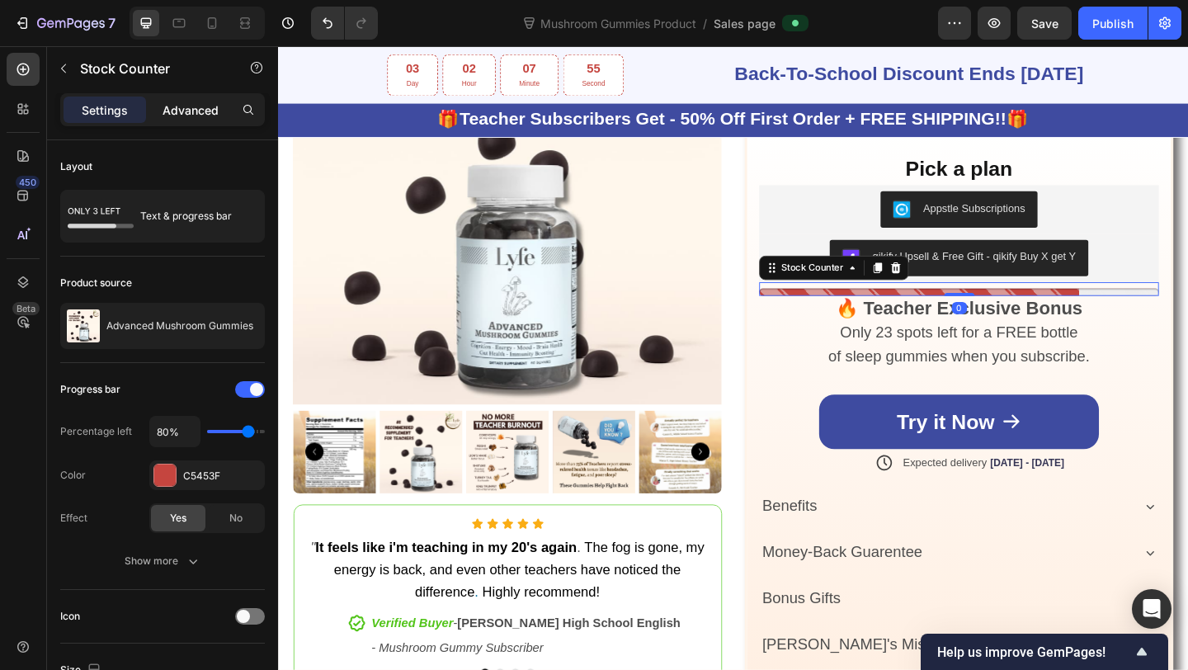
click at [199, 115] on p "Advanced" at bounding box center [191, 109] width 56 height 17
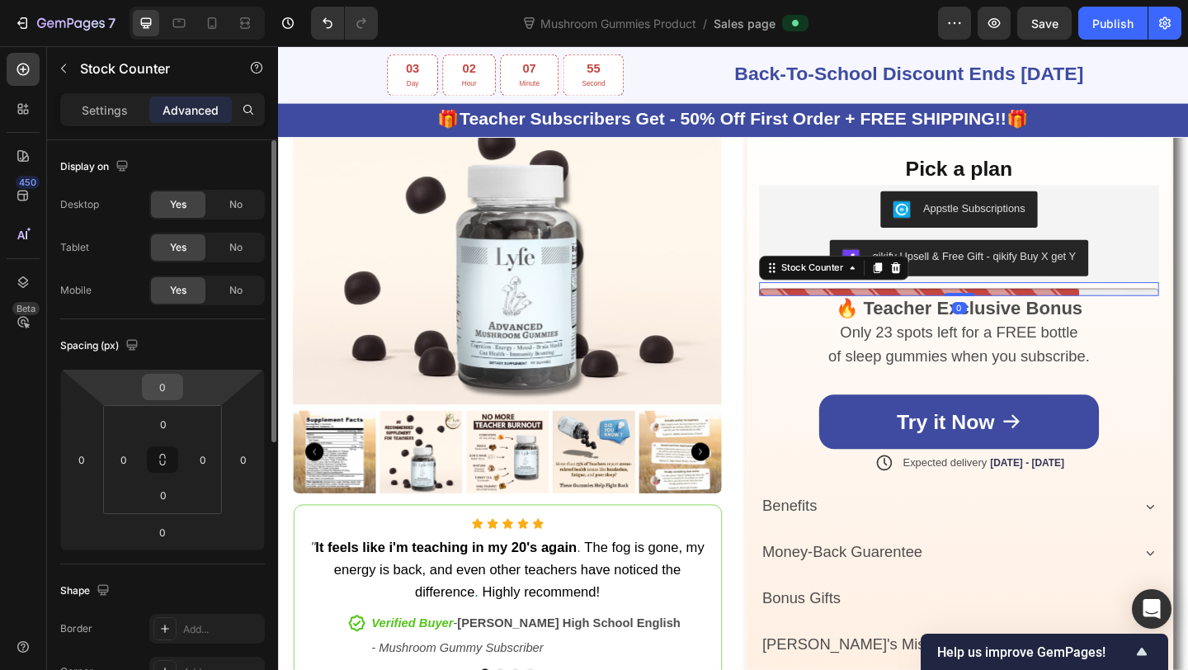
click at [165, 375] on input "0" at bounding box center [162, 387] width 33 height 25
type input "-20"
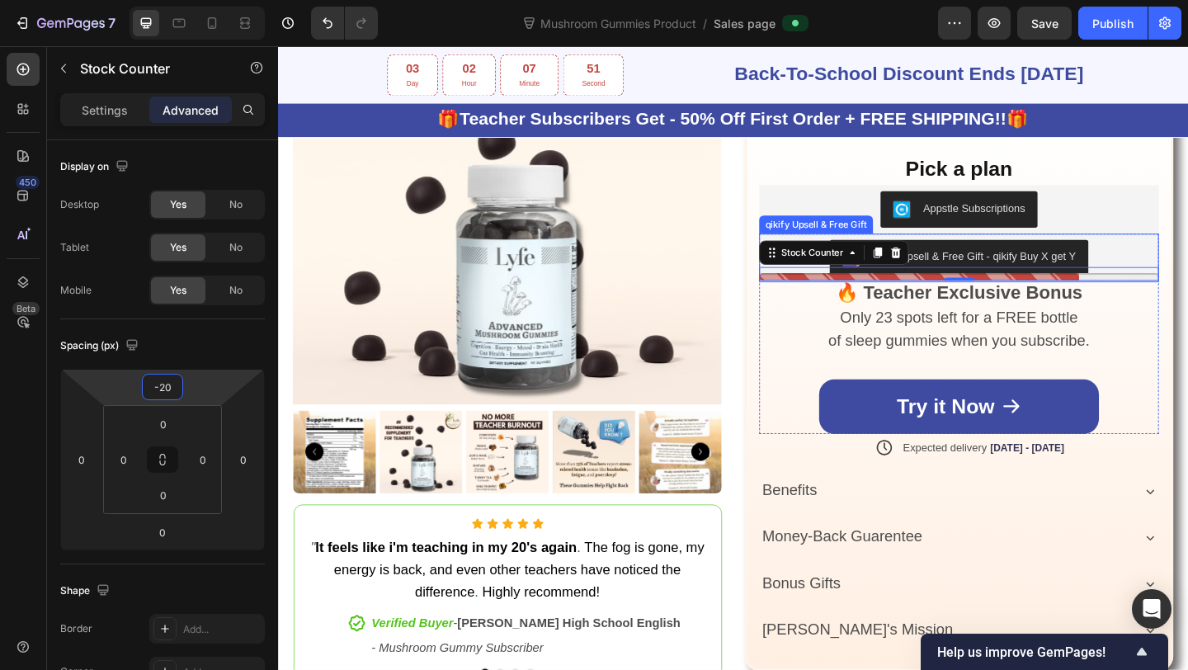
click at [985, 257] on button "qikify Upsell & Free Gift - qikify Buy X get Y" at bounding box center [1018, 277] width 281 height 40
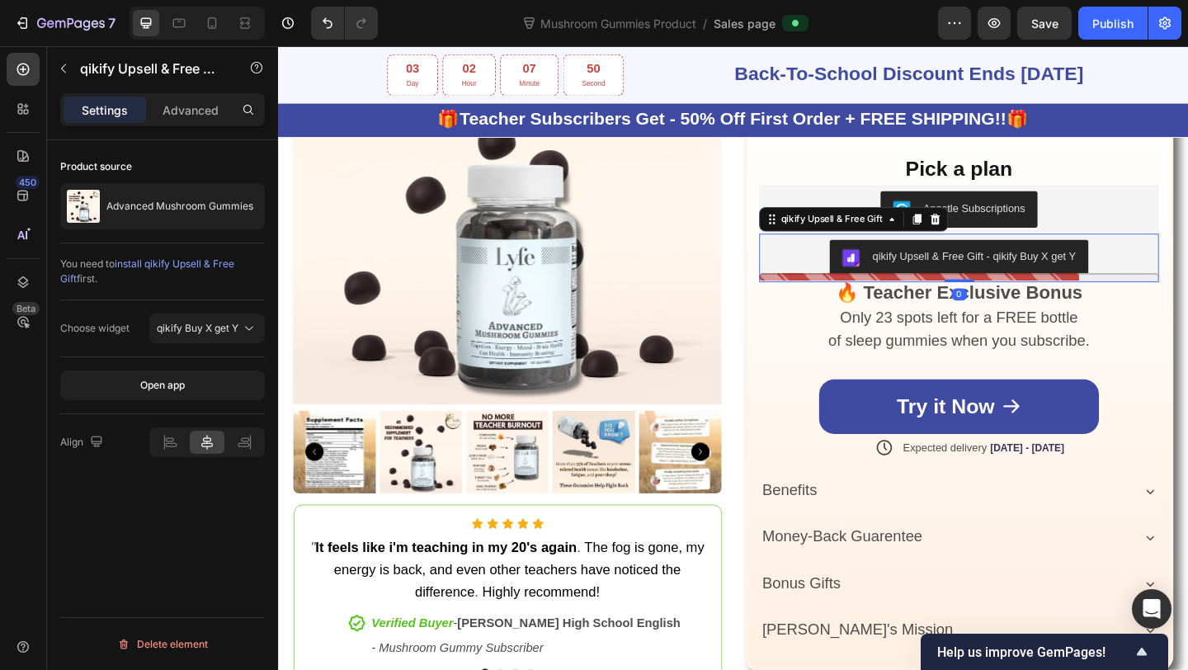
click at [195, 123] on div "Settings Advanced" at bounding box center [162, 109] width 205 height 33
click at [195, 114] on p "Advanced" at bounding box center [191, 109] width 56 height 17
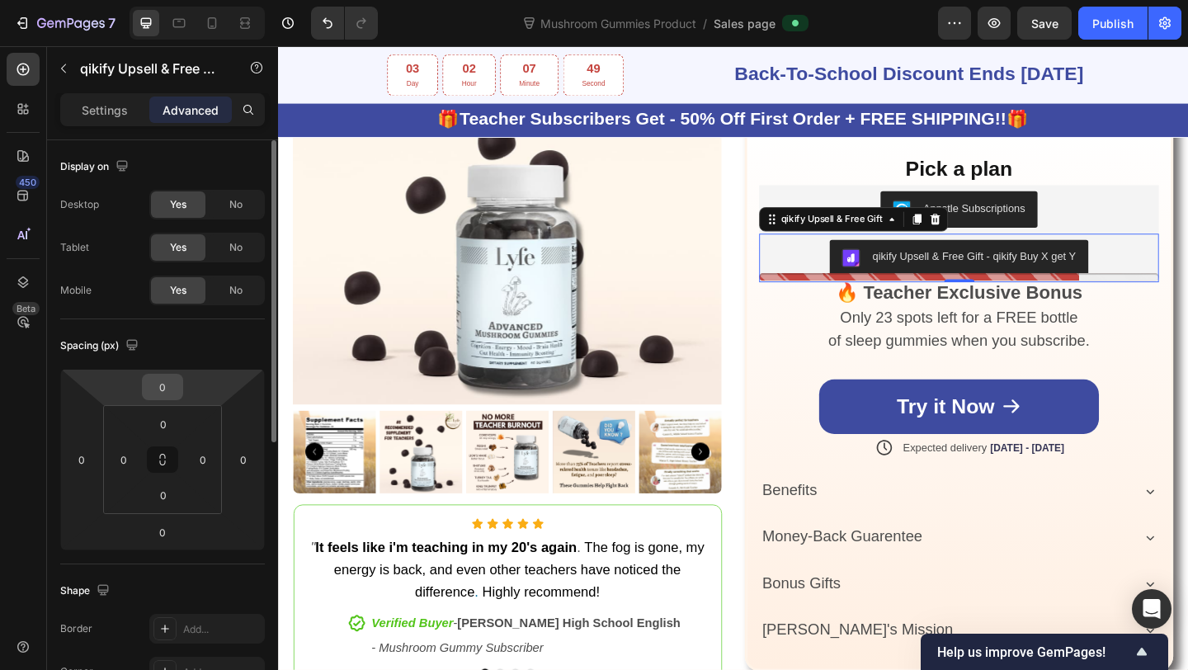
click at [157, 383] on input "0" at bounding box center [162, 387] width 33 height 25
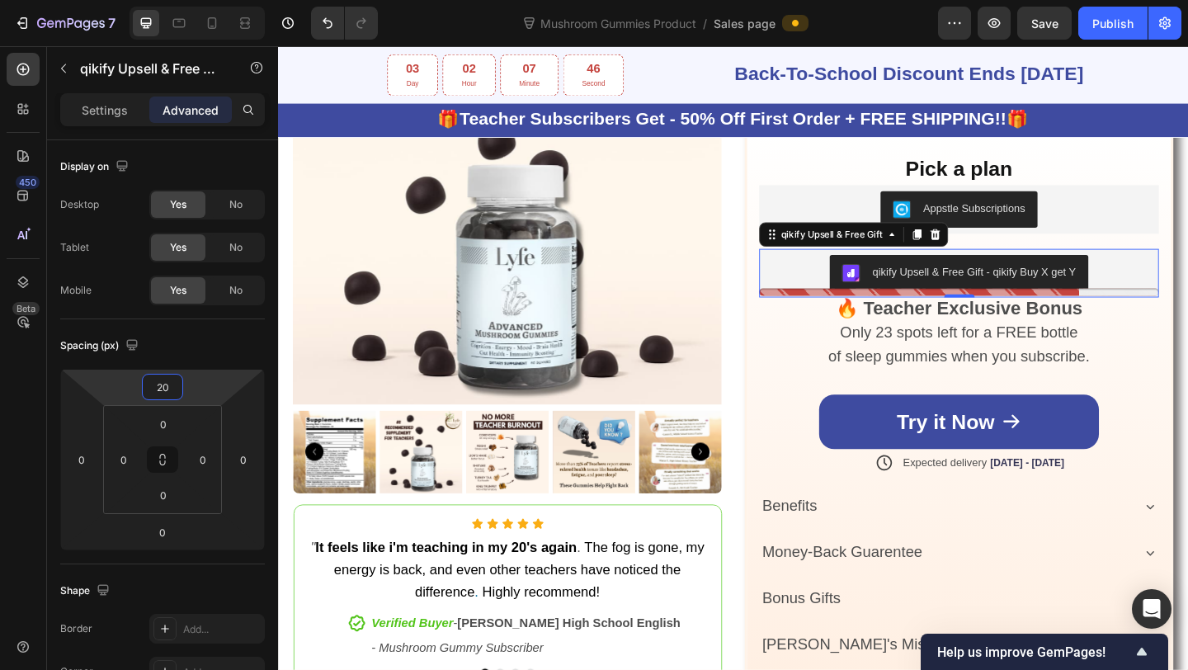
type input "2"
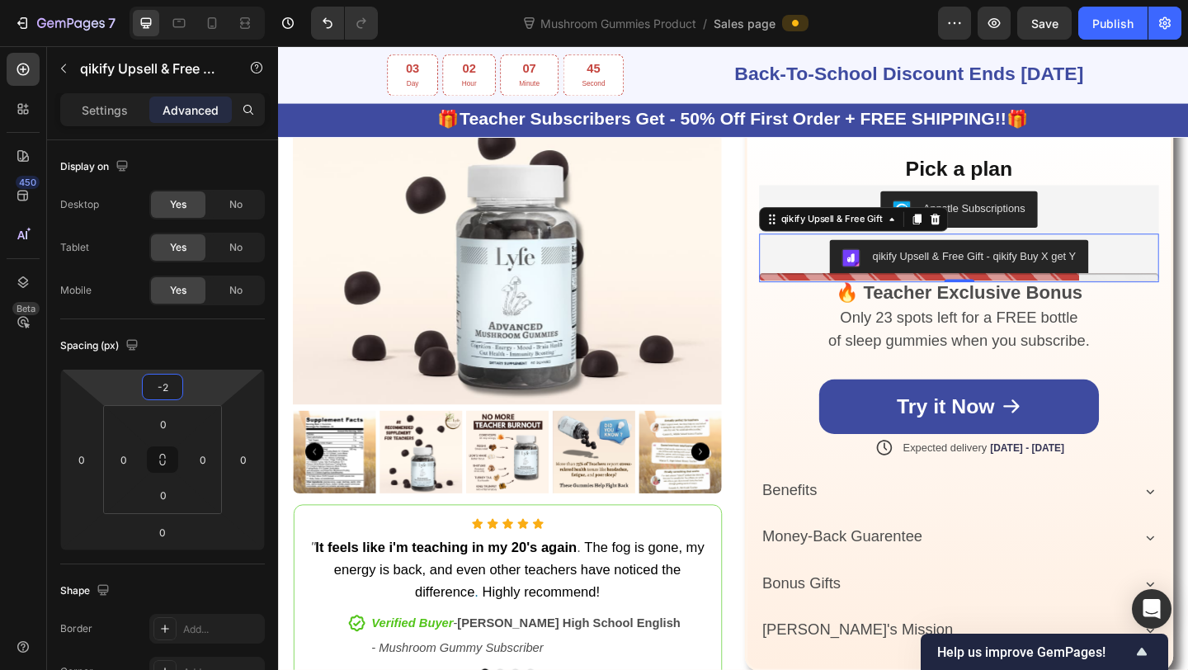
type input "-20"
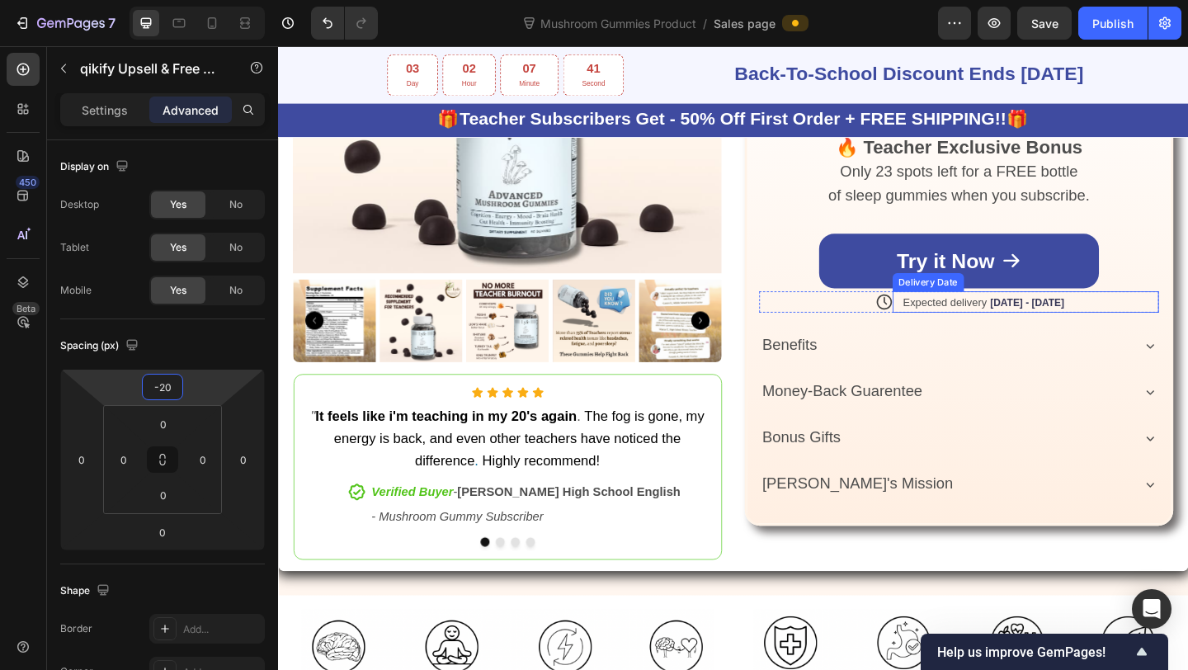
scroll to position [517, 0]
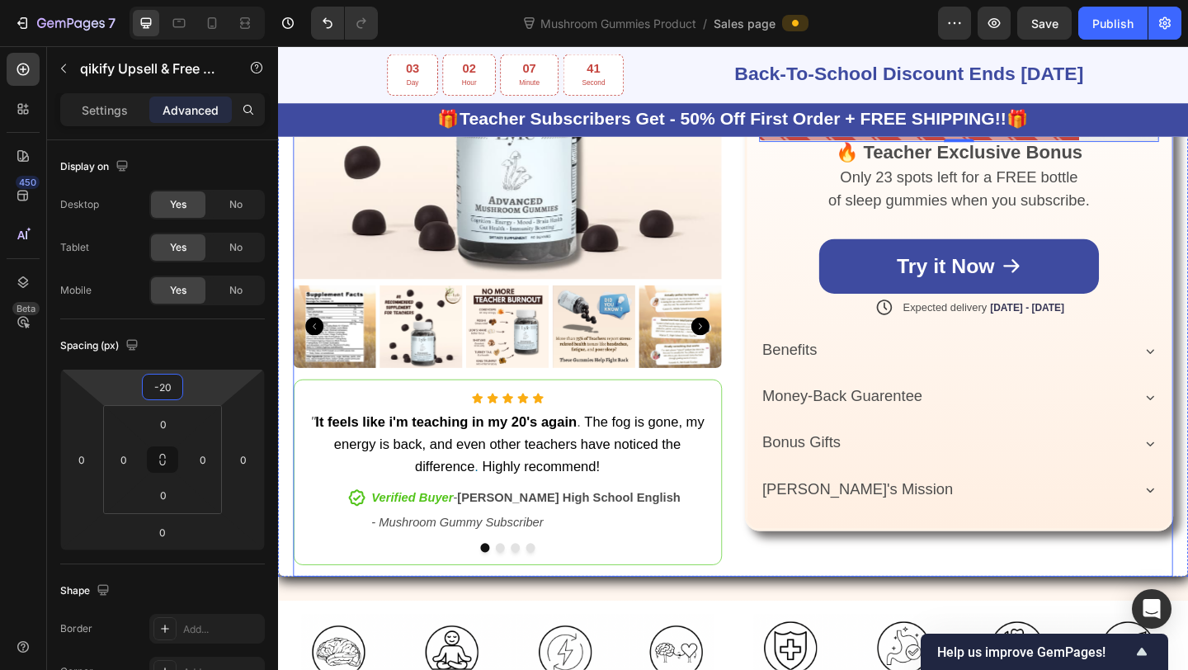
click at [614, 389] on img at bounding box center [622, 351] width 90 height 90
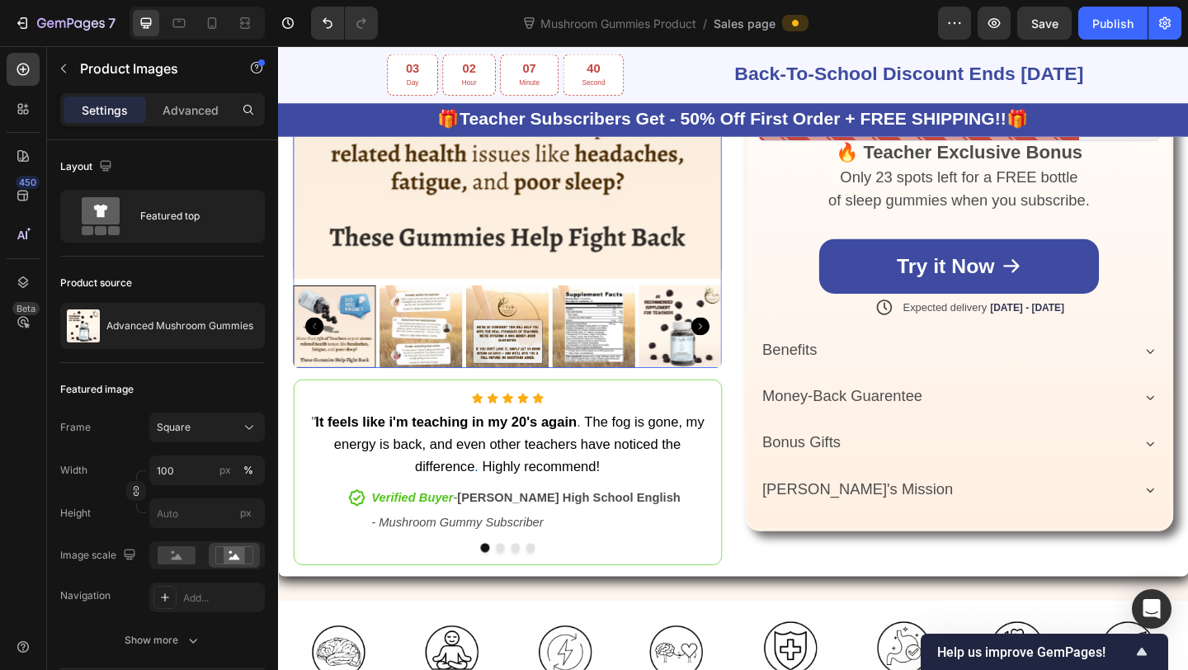
click at [546, 390] on img at bounding box center [528, 351] width 90 height 90
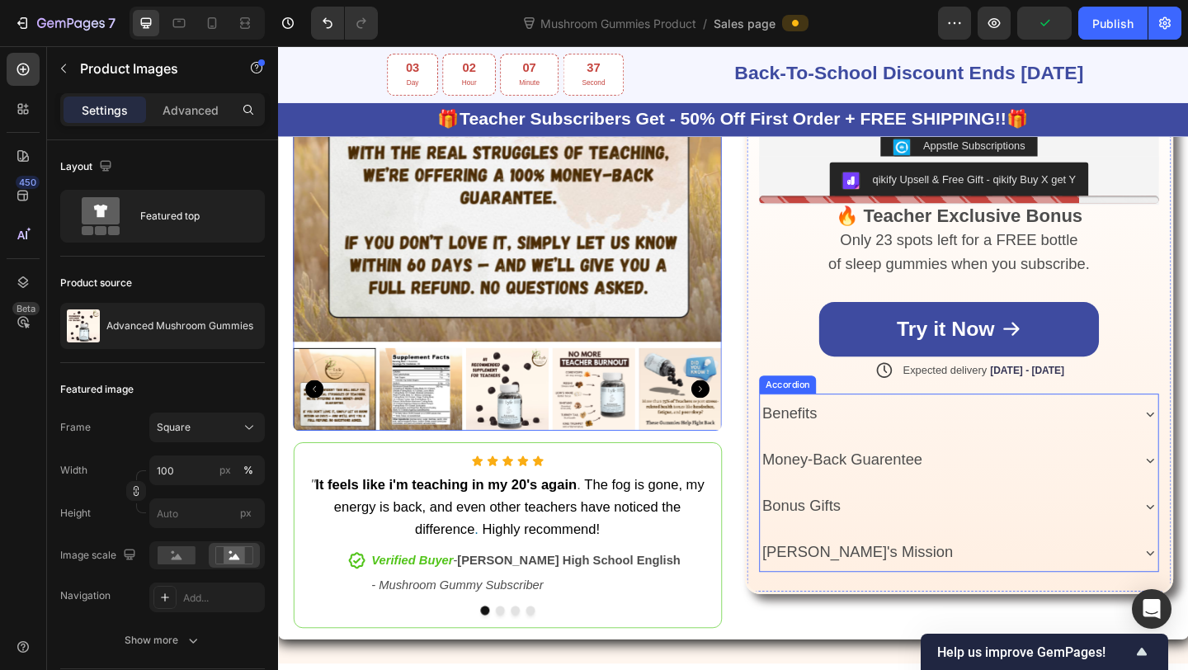
scroll to position [375, 0]
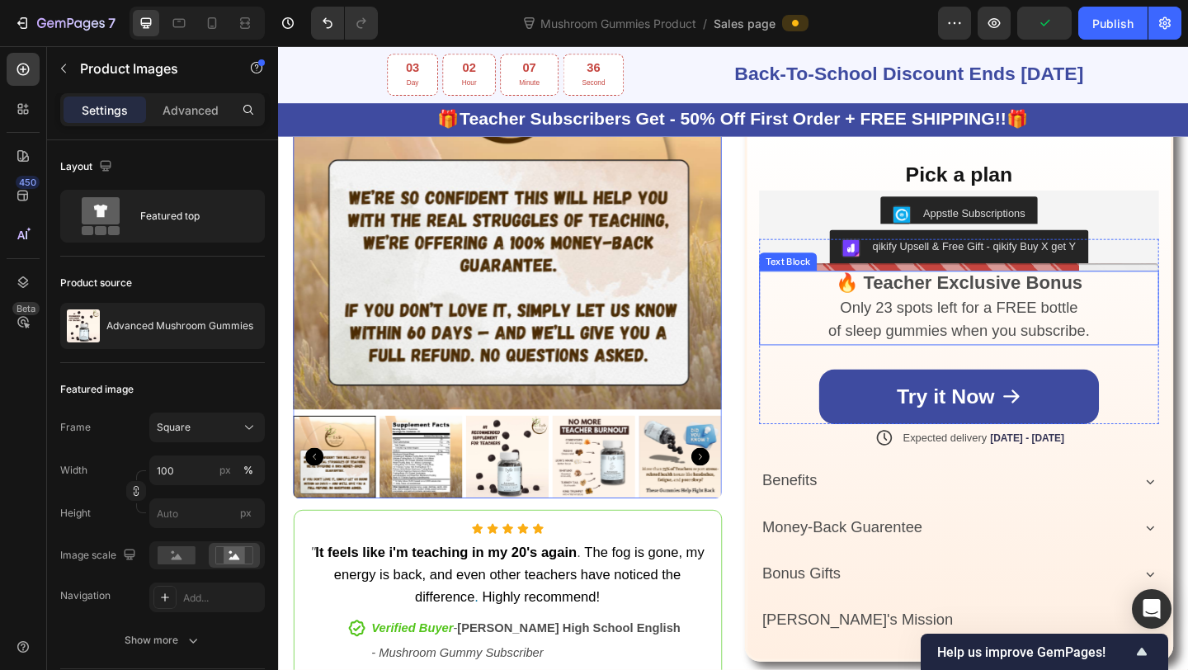
click at [1026, 323] on span "Only 23 spots left for a FREE bottle" at bounding box center [1018, 330] width 258 height 18
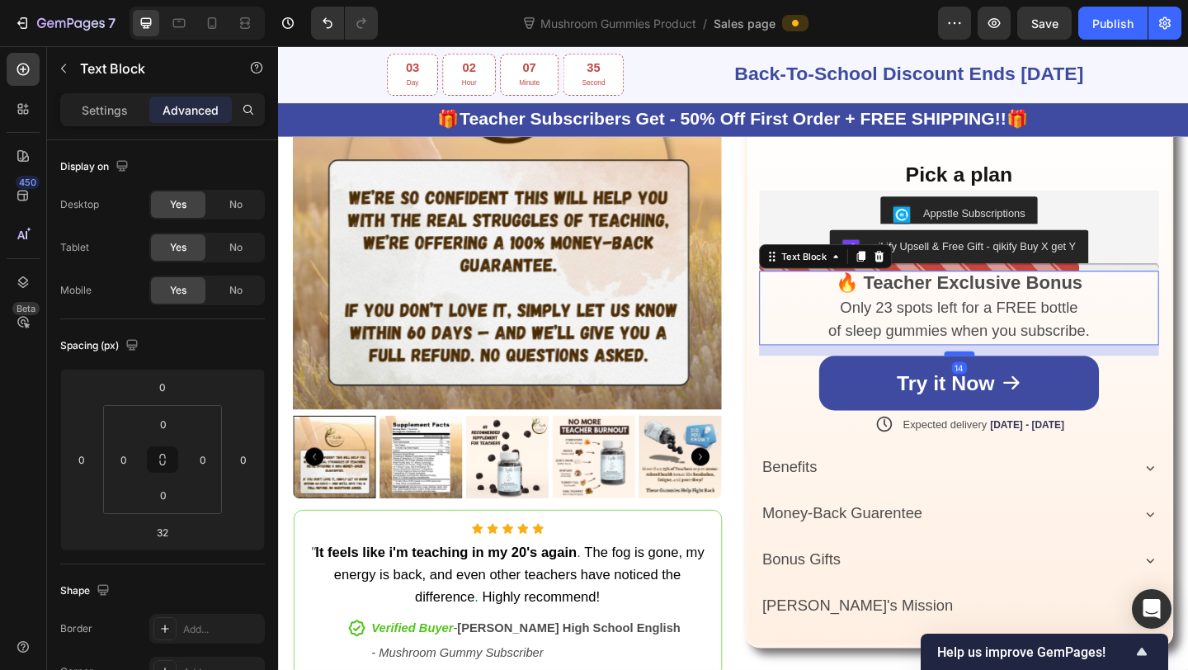
drag, startPoint x: 1015, startPoint y: 390, endPoint x: 1012, endPoint y: 375, distance: 15.1
click at [1012, 378] on div at bounding box center [1018, 380] width 33 height 5
type input "14"
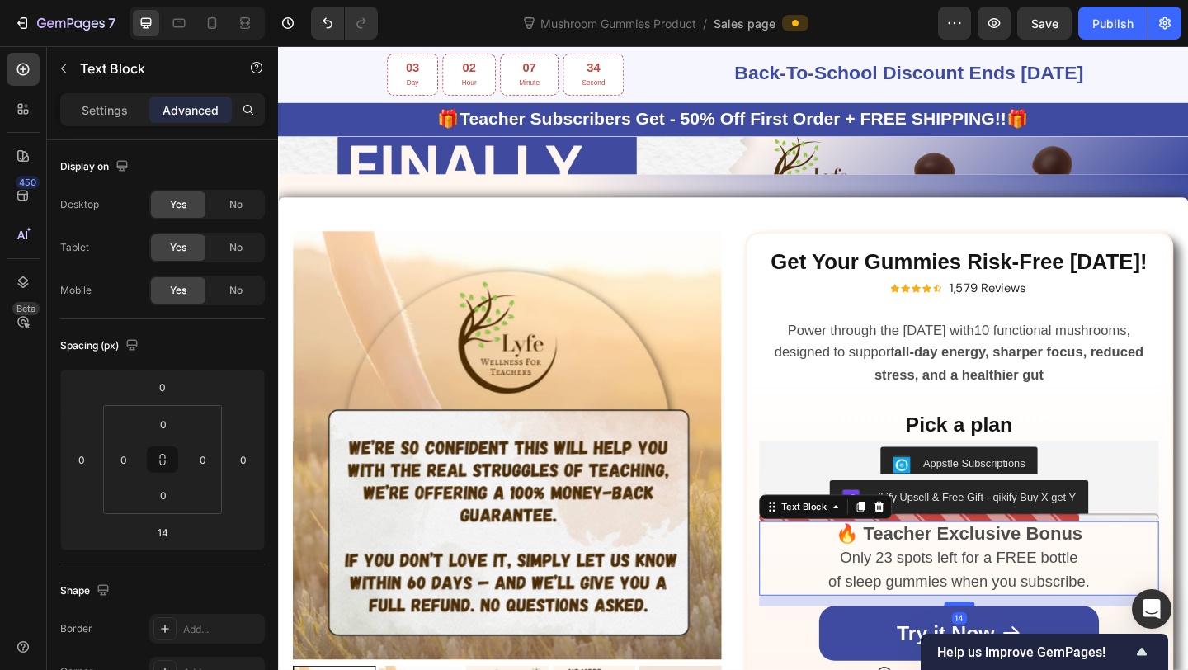
scroll to position [102, 0]
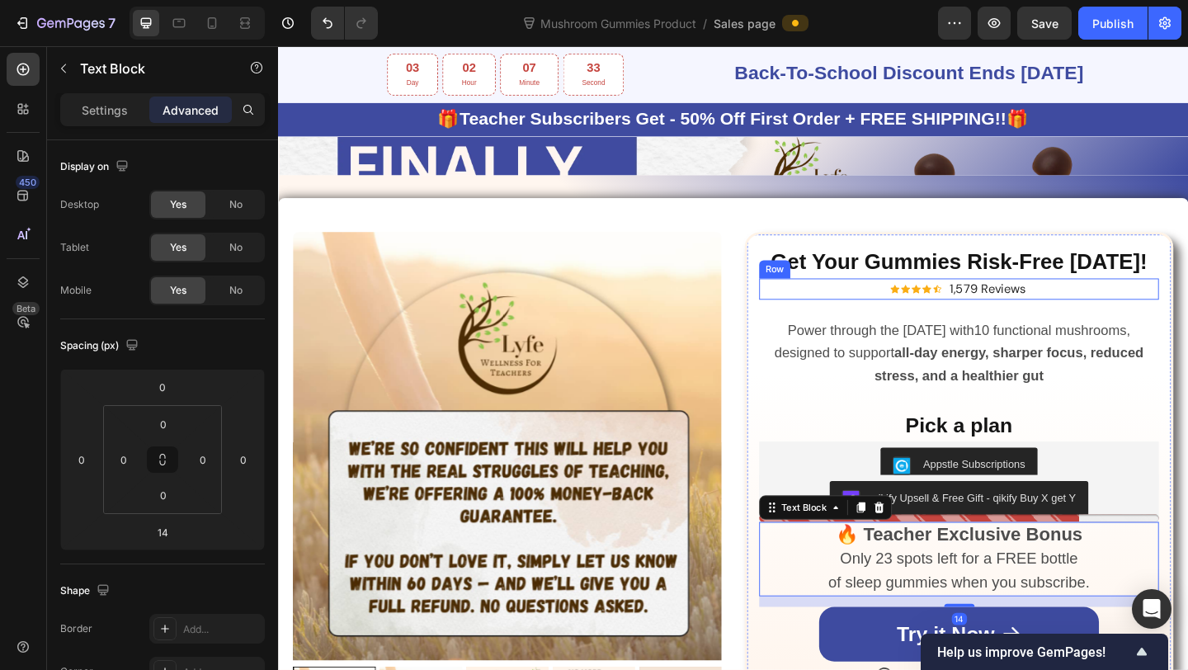
click at [1106, 306] on div "Icon Icon Icon Icon Icon Icon List Hoz 1,579 Reviews Text block Row" at bounding box center [1018, 310] width 435 height 23
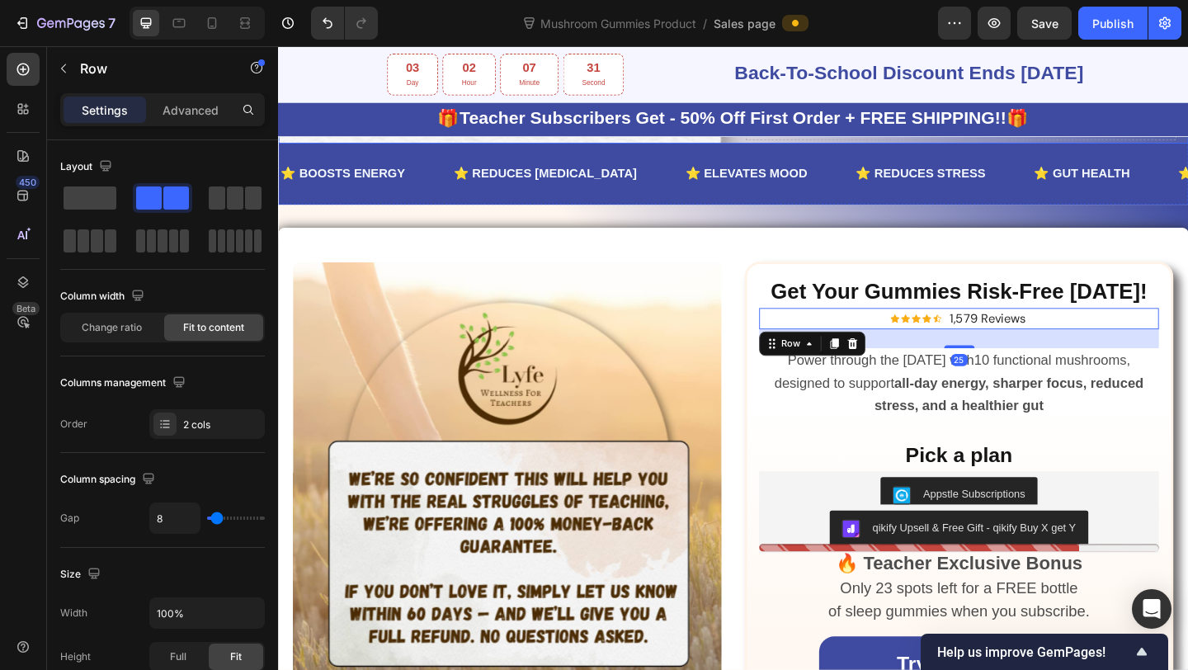
scroll to position [509, 0]
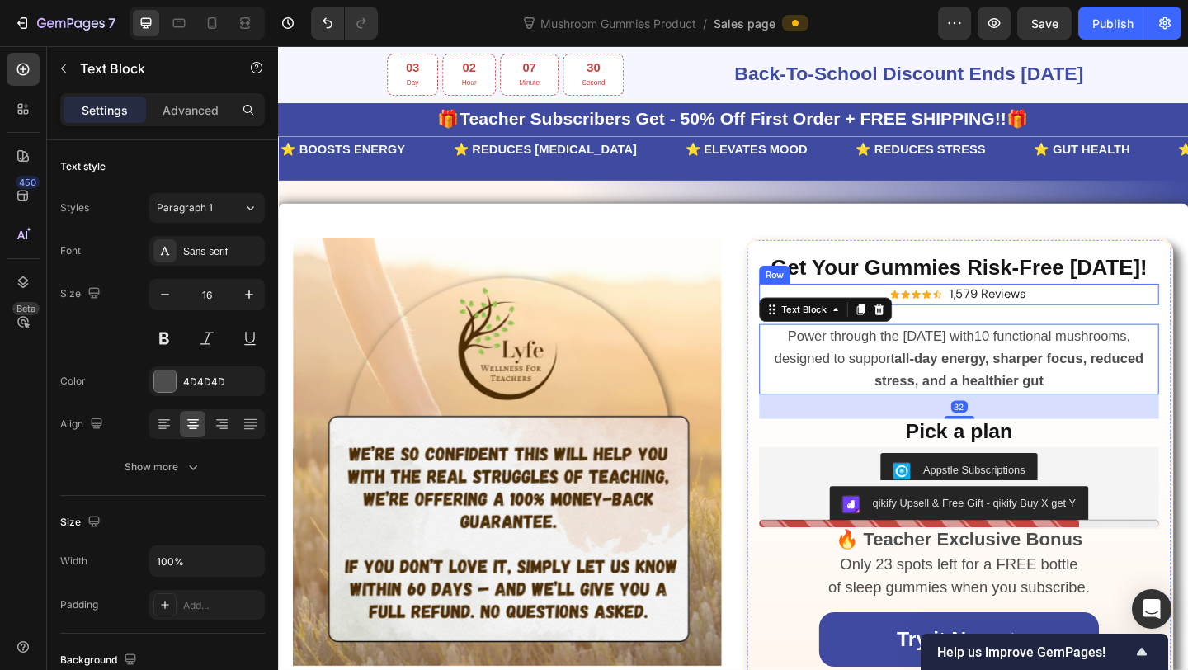
click at [1130, 311] on div "Icon Icon Icon Icon Icon Icon List Hoz 1,579 Reviews Text block Row" at bounding box center [1018, 315] width 435 height 23
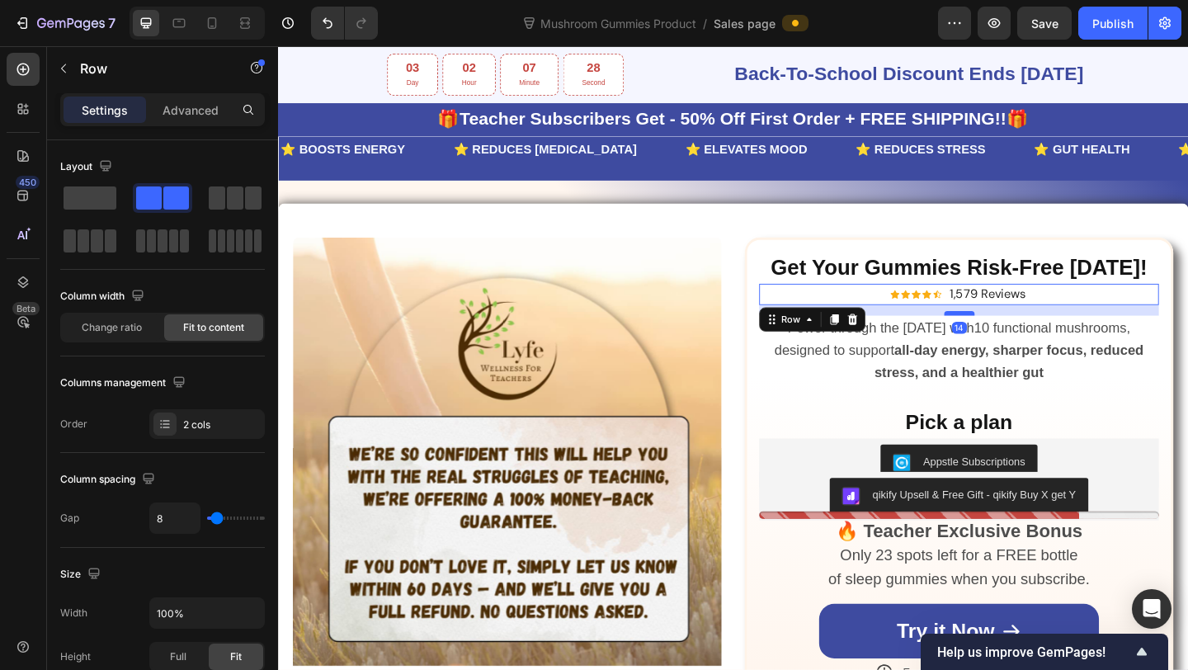
drag, startPoint x: 1024, startPoint y: 345, endPoint x: 1024, endPoint y: 336, distance: 9.1
click at [1024, 336] on div at bounding box center [1018, 336] width 33 height 5
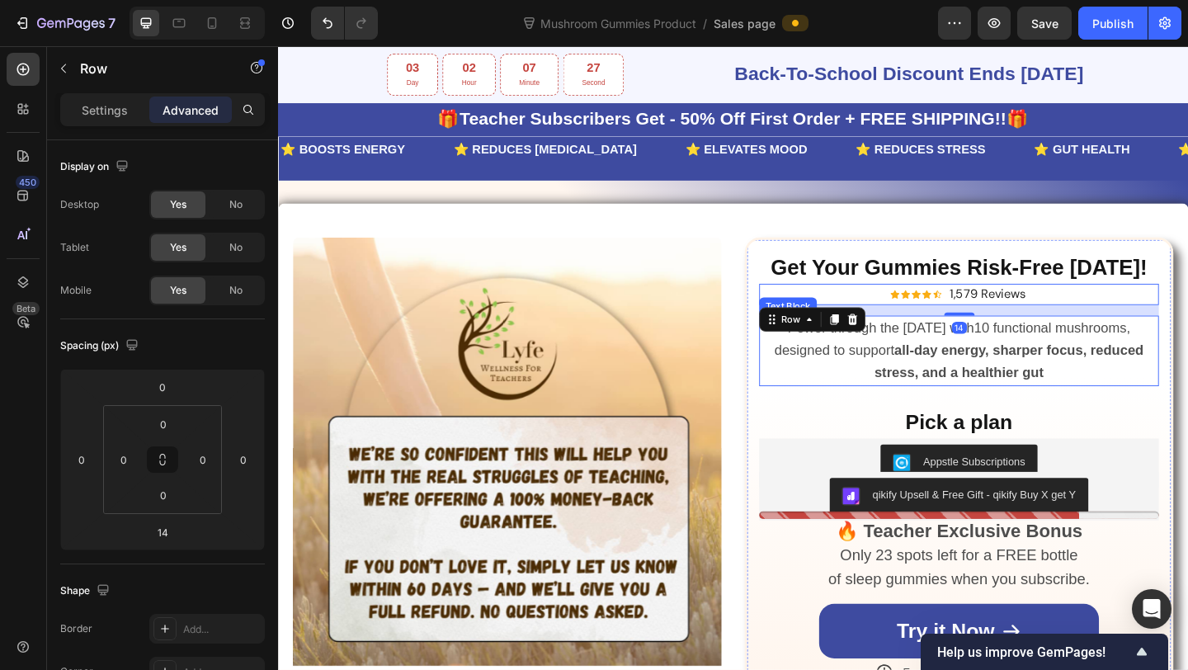
click at [1133, 387] on p "Power through the school day with10 functional mushrooms, designed to support a…" at bounding box center [1019, 377] width 432 height 73
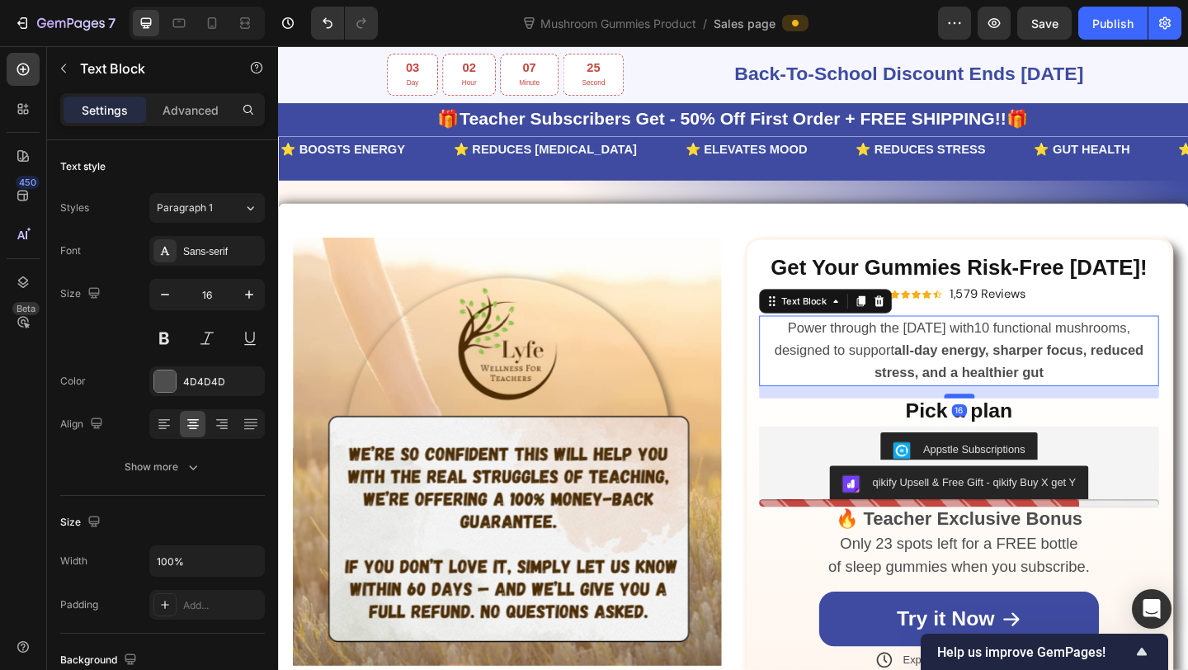
drag, startPoint x: 1018, startPoint y: 436, endPoint x: 1018, endPoint y: 423, distance: 13.2
click at [1018, 424] on div at bounding box center [1018, 426] width 33 height 5
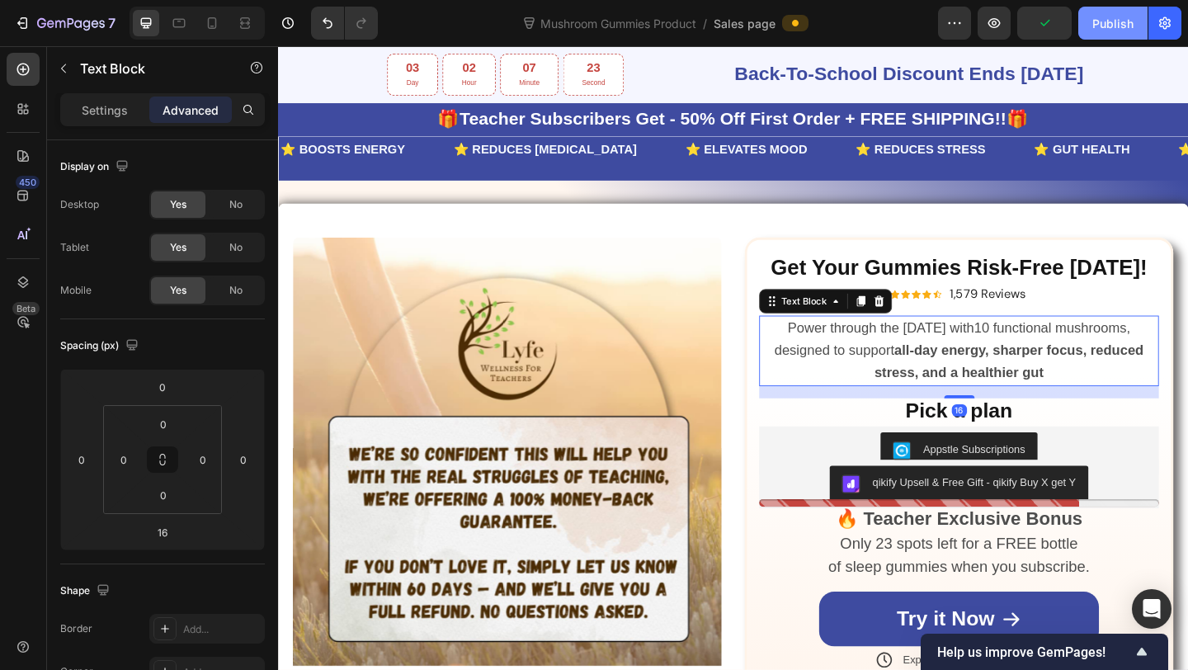
click at [1103, 28] on div "Publish" at bounding box center [1112, 23] width 41 height 17
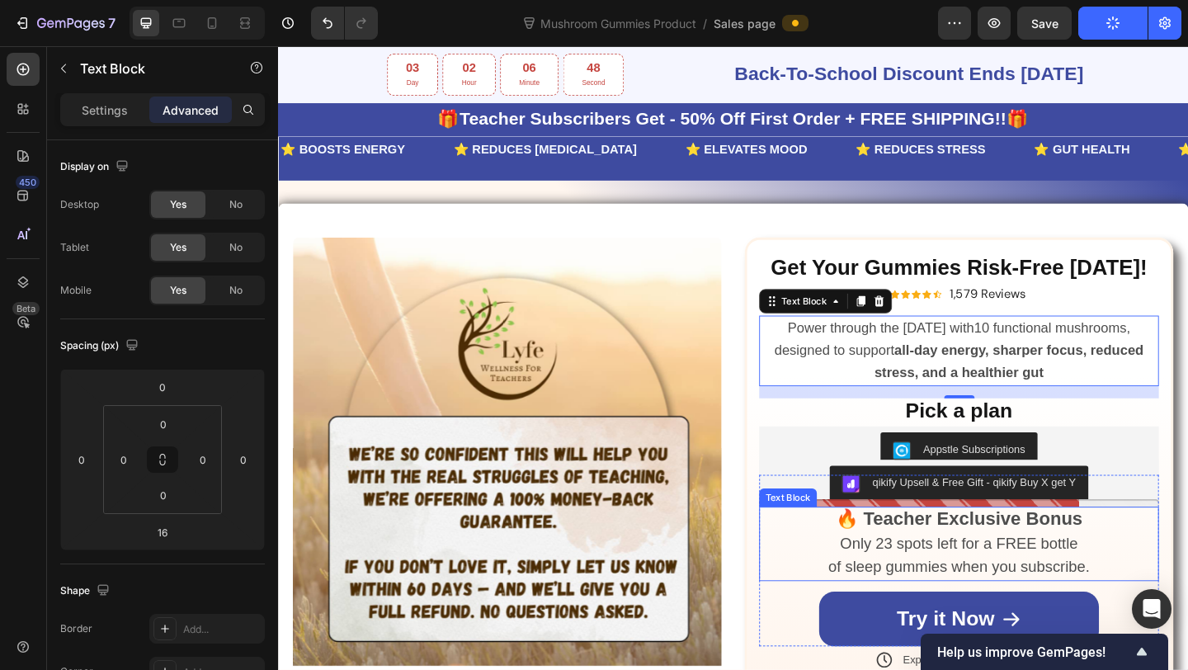
click at [993, 601] on p "of sleep gummies when you subscribe." at bounding box center [1019, 614] width 432 height 26
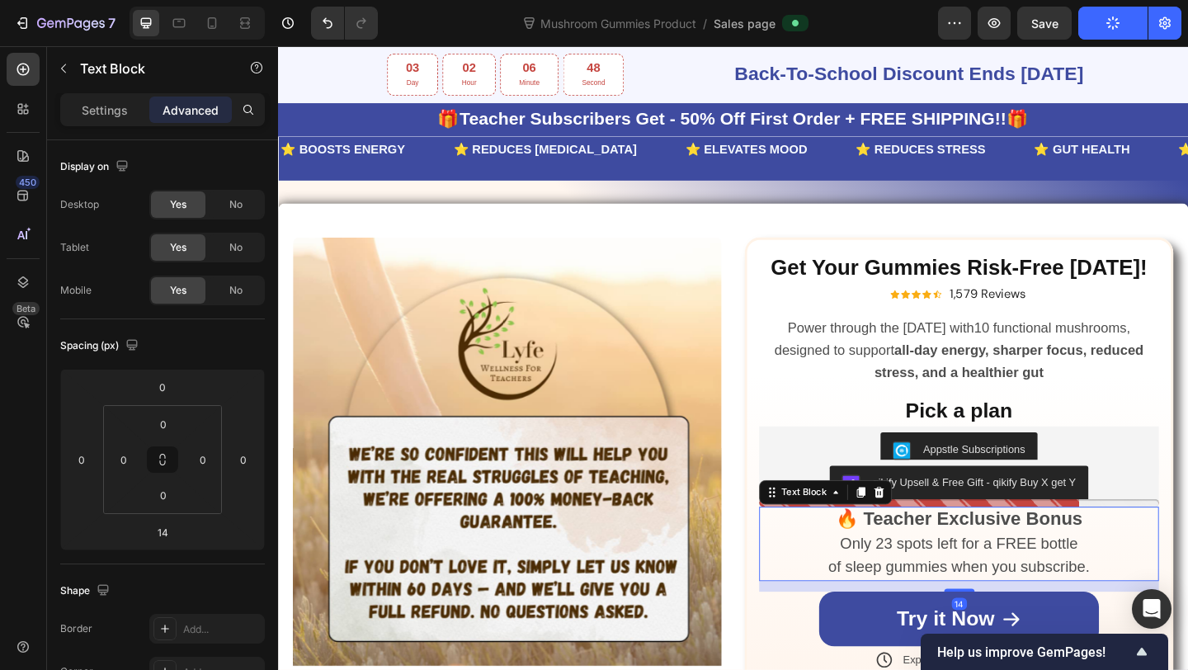
click at [993, 601] on p "of sleep gummies when you subscribe." at bounding box center [1019, 614] width 432 height 26
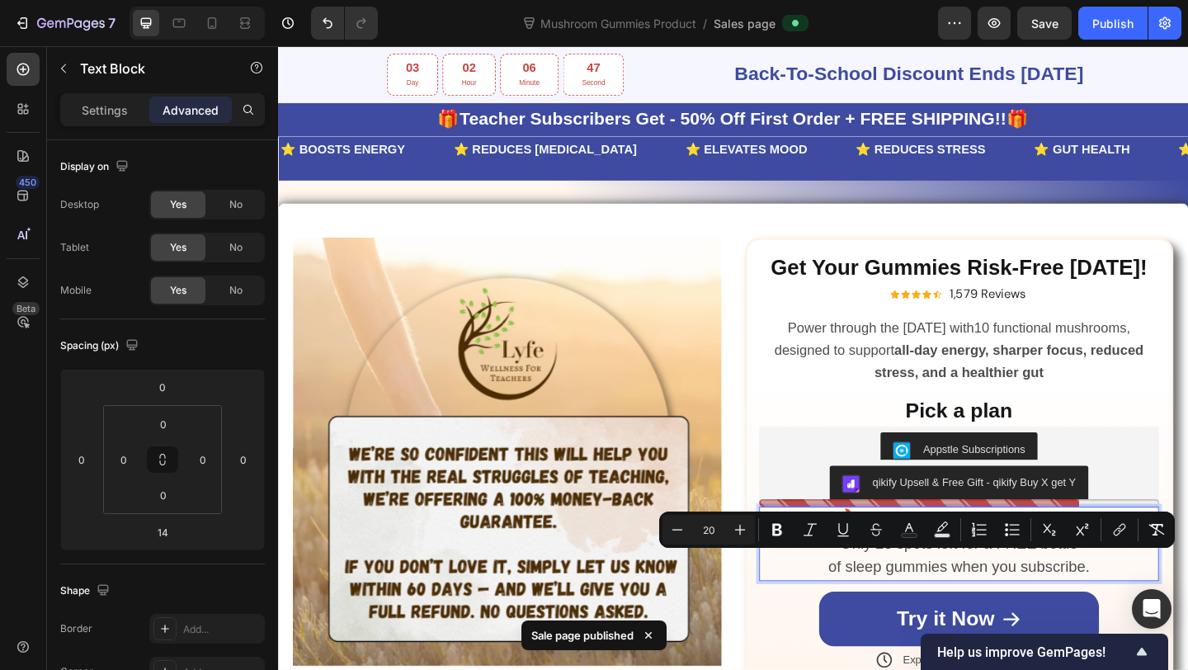
click at [882, 615] on span "of sleep gummies when you subscribe." at bounding box center [1018, 612] width 285 height 18
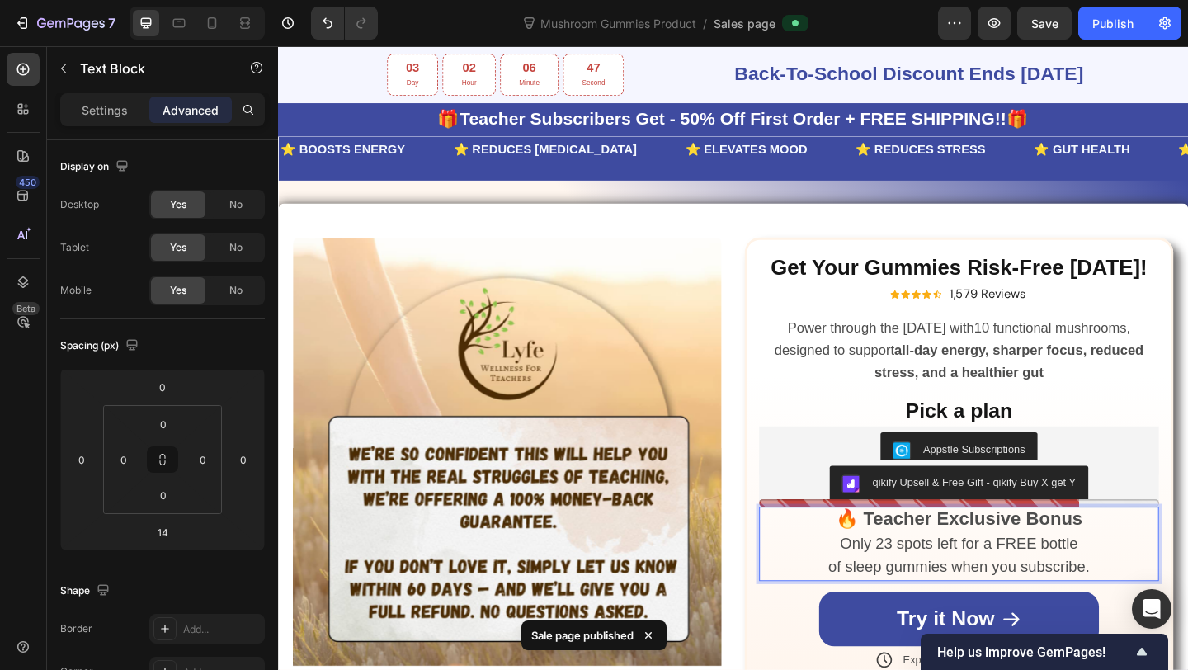
click at [870, 615] on p "of sleep gummies when you subscribe." at bounding box center [1019, 614] width 432 height 26
click at [902, 591] on span "Only 23 spots left for a FREE bottle of sleep gummies when you subscribe." at bounding box center [1019, 600] width 393 height 44
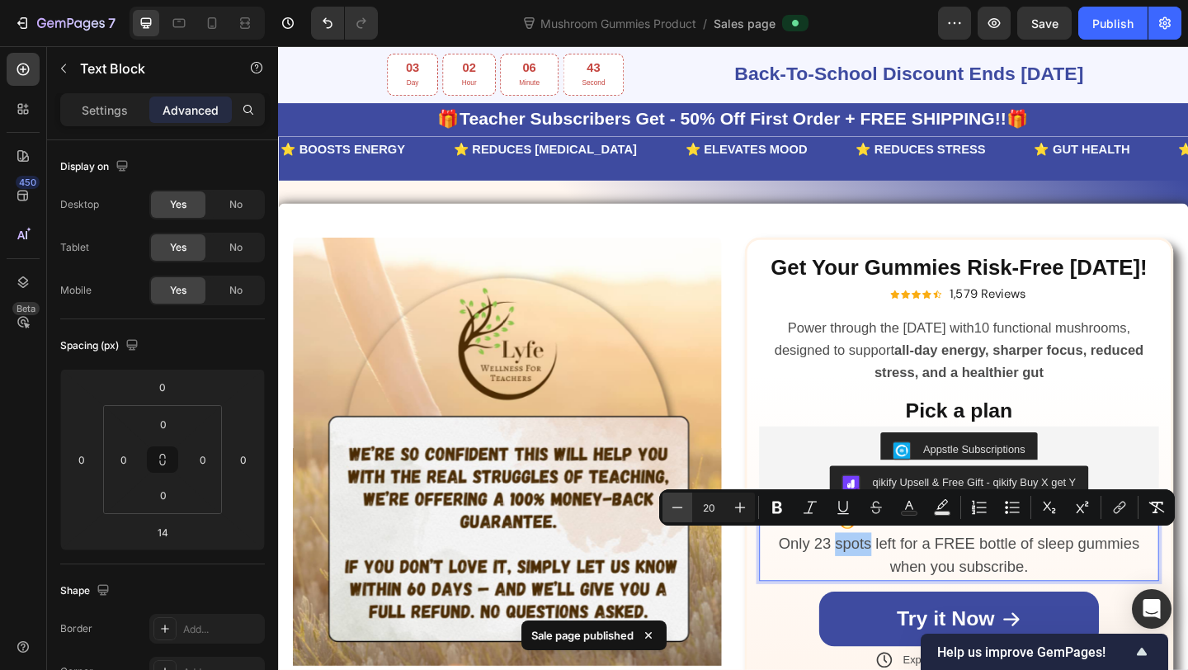
click at [682, 502] on icon "Editor contextual toolbar" at bounding box center [677, 507] width 17 height 17
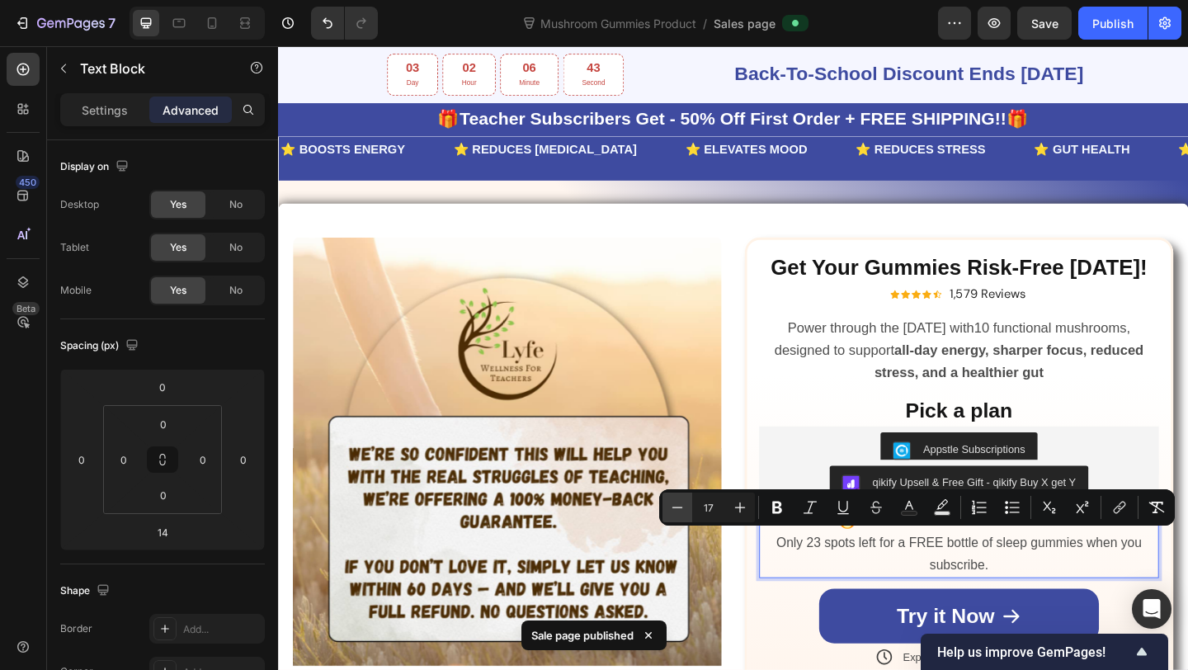
click at [682, 502] on icon "Editor contextual toolbar" at bounding box center [677, 507] width 17 height 17
type input "15"
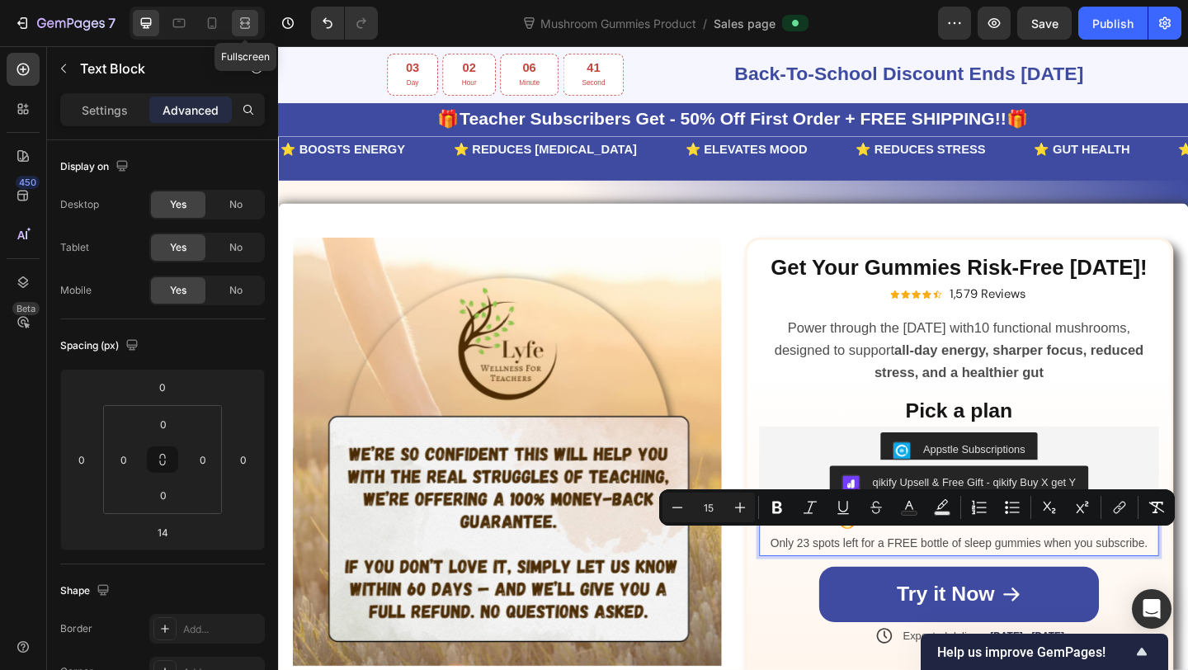
click at [246, 24] on icon at bounding box center [245, 23] width 17 height 17
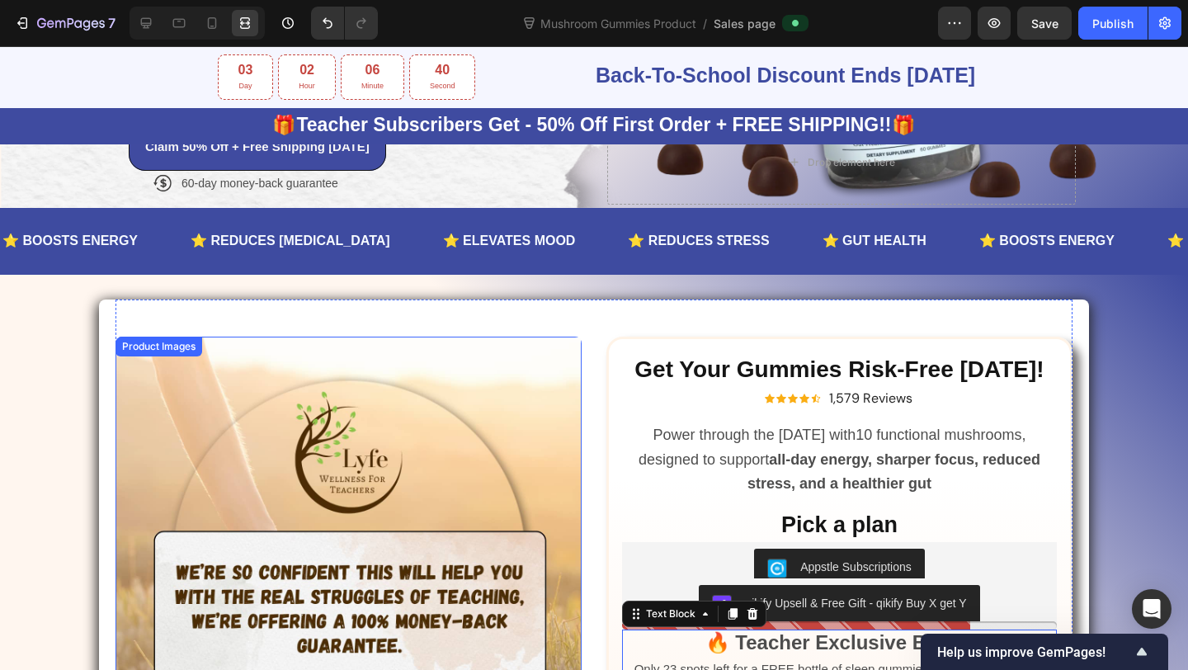
scroll to position [741, 0]
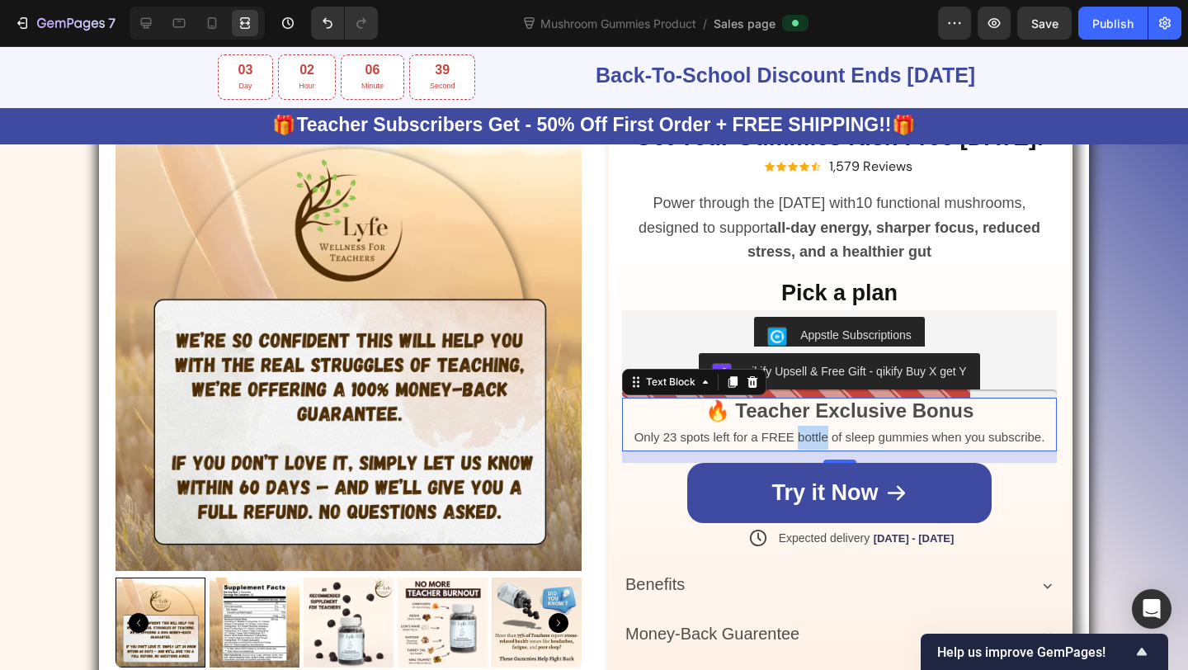
click at [801, 436] on span "Only 23 spots left for a FREE bottle of sleep gummies when you subscribe." at bounding box center [839, 437] width 411 height 14
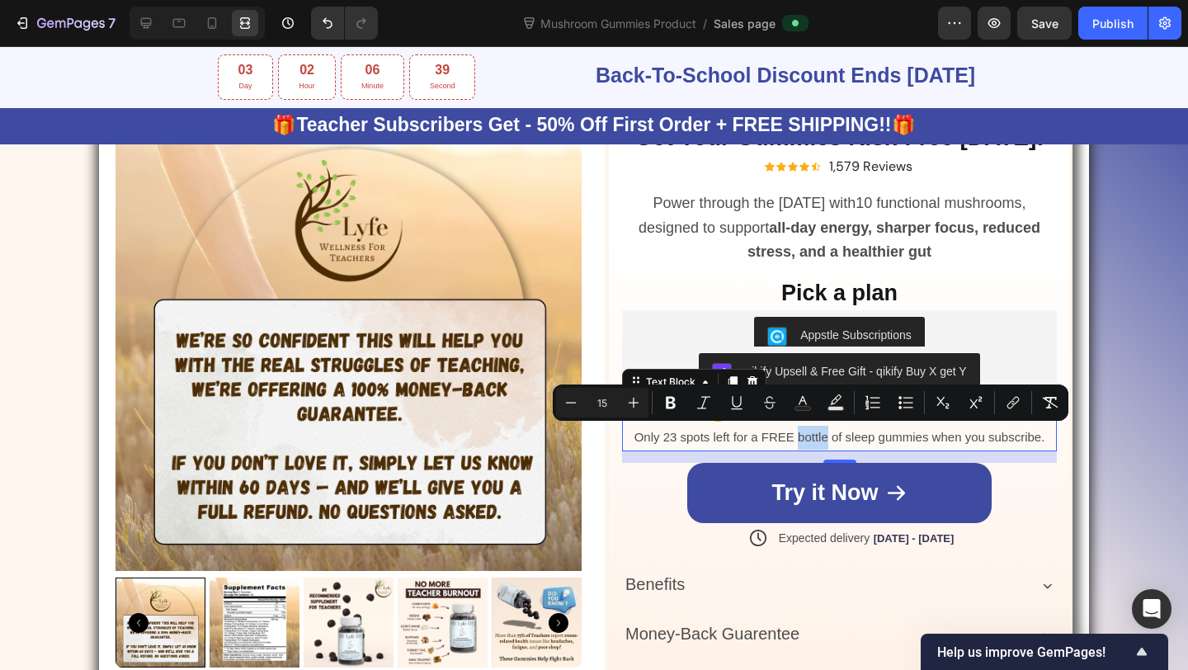
click at [801, 436] on span "Only 23 spots left for a FREE bottle of sleep gummies when you subscribe." at bounding box center [839, 437] width 411 height 14
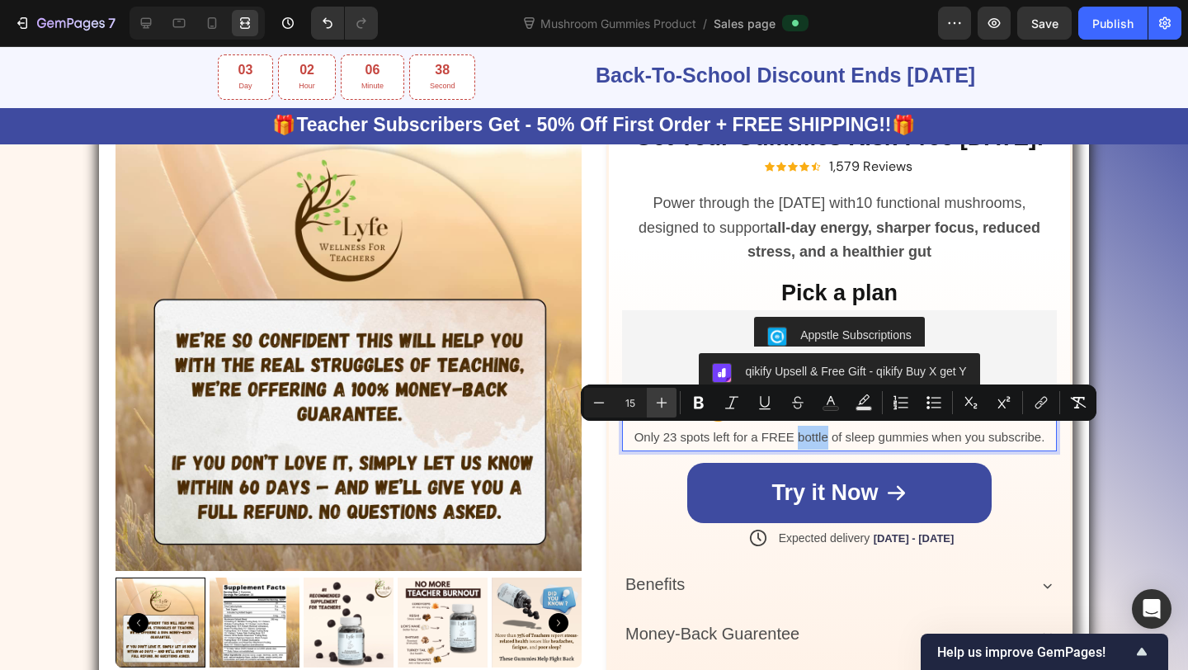
click at [660, 397] on icon "Editor contextual toolbar" at bounding box center [661, 402] width 17 height 17
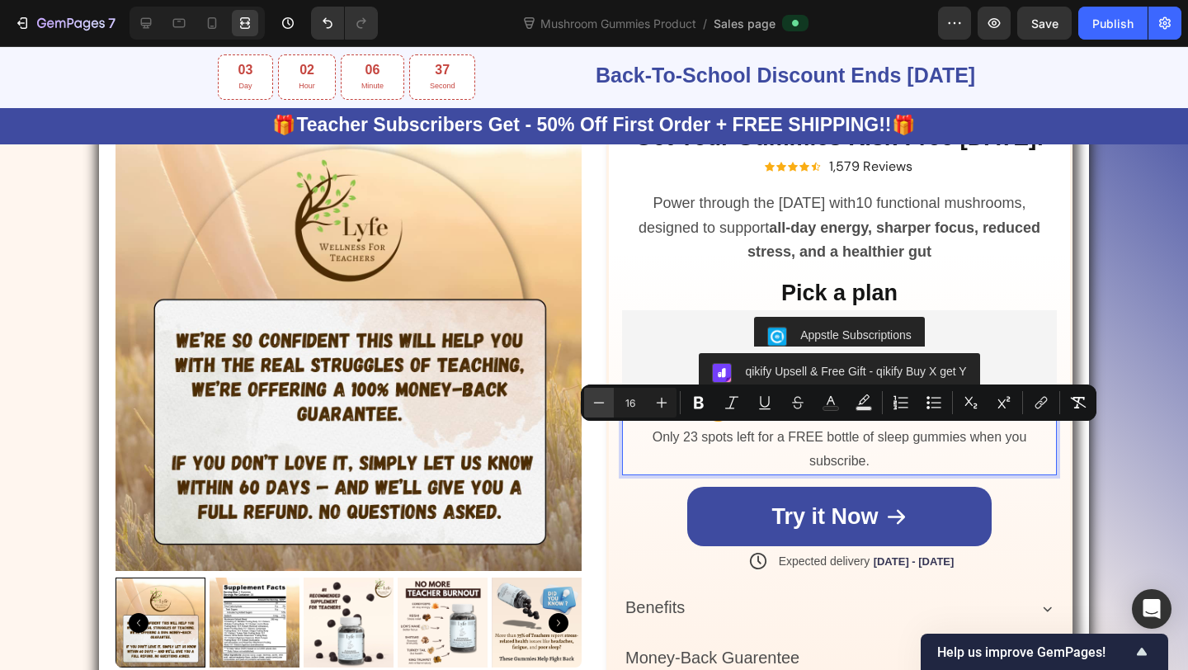
click at [588, 400] on button "Minus" at bounding box center [599, 403] width 30 height 30
type input "15"
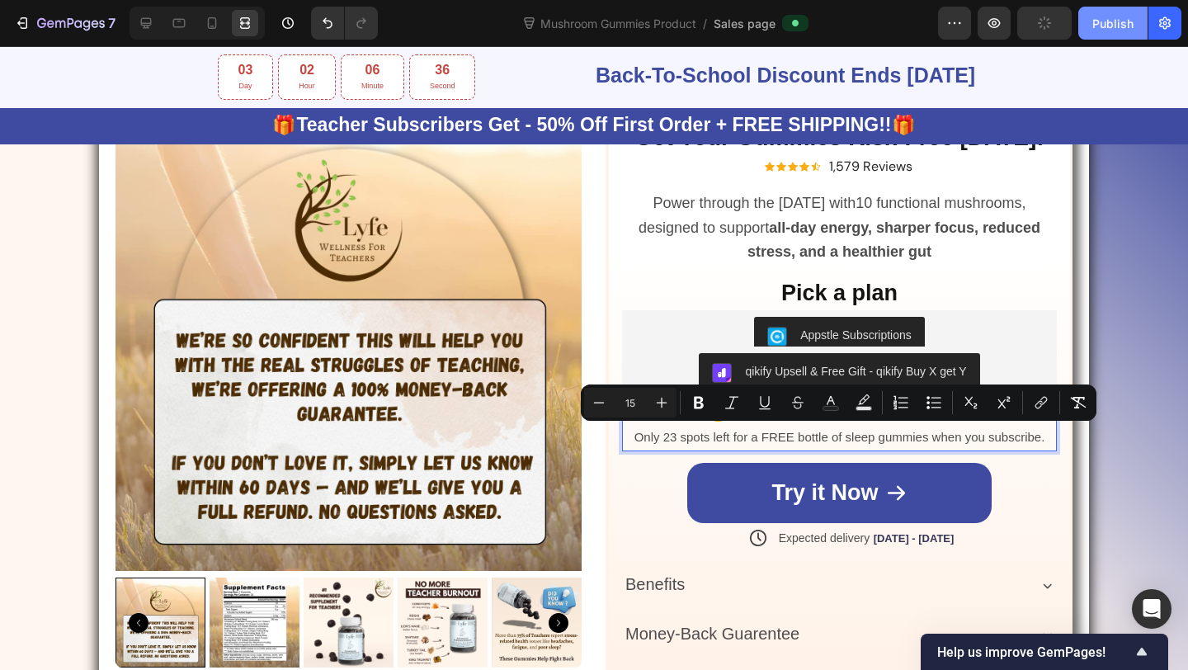
click at [1096, 35] on button "Publish" at bounding box center [1112, 23] width 69 height 33
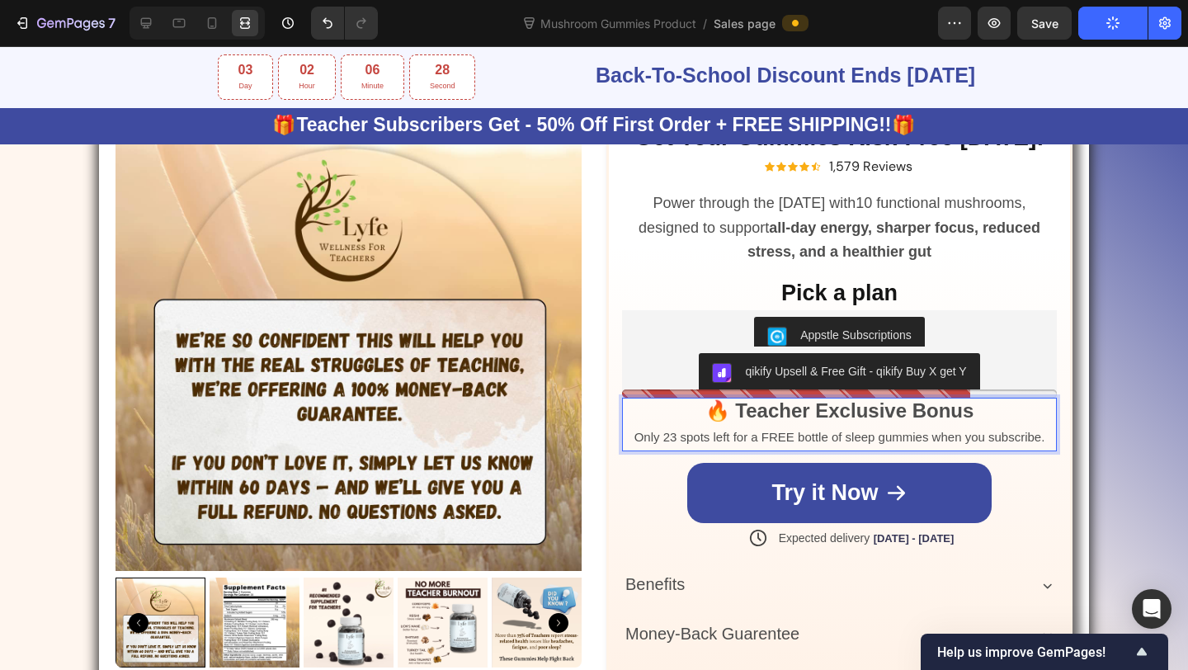
click at [152, 8] on div at bounding box center [197, 23] width 135 height 33
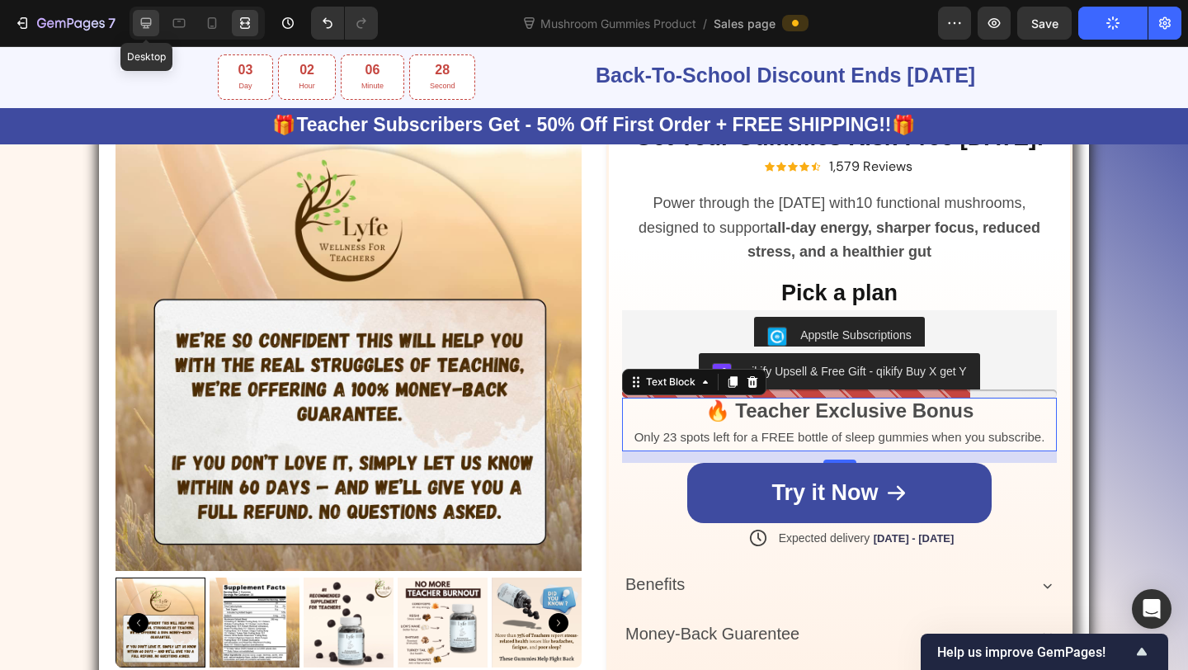
click at [152, 23] on icon at bounding box center [146, 23] width 17 height 17
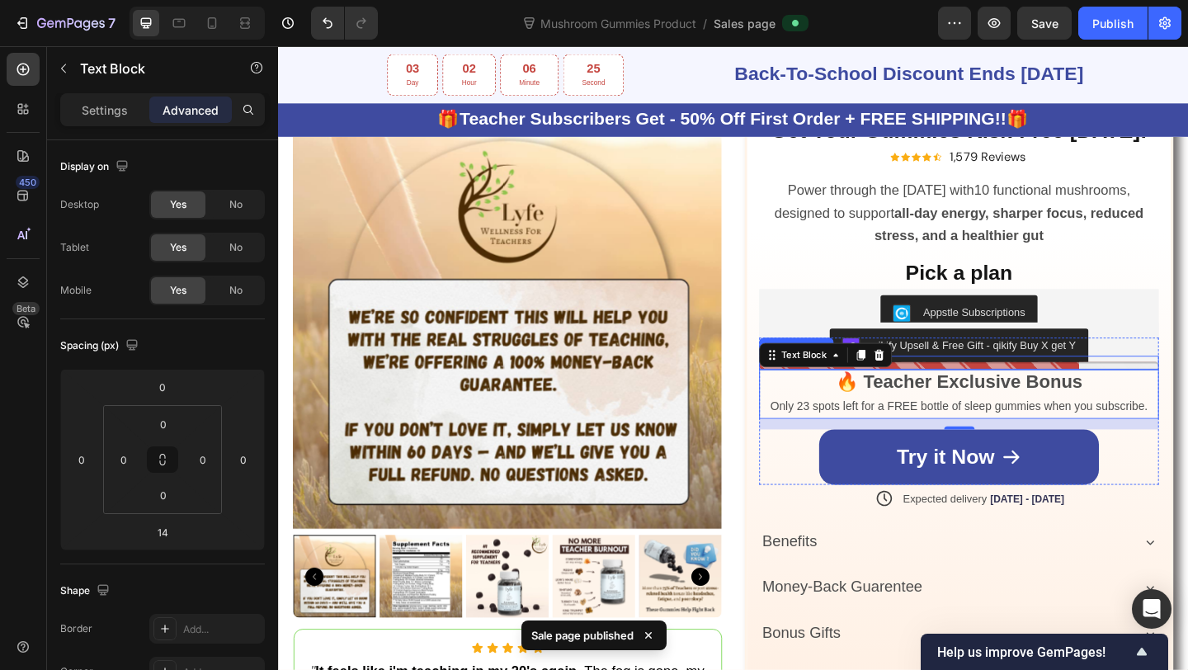
click at [1064, 390] on div at bounding box center [1018, 393] width 435 height 8
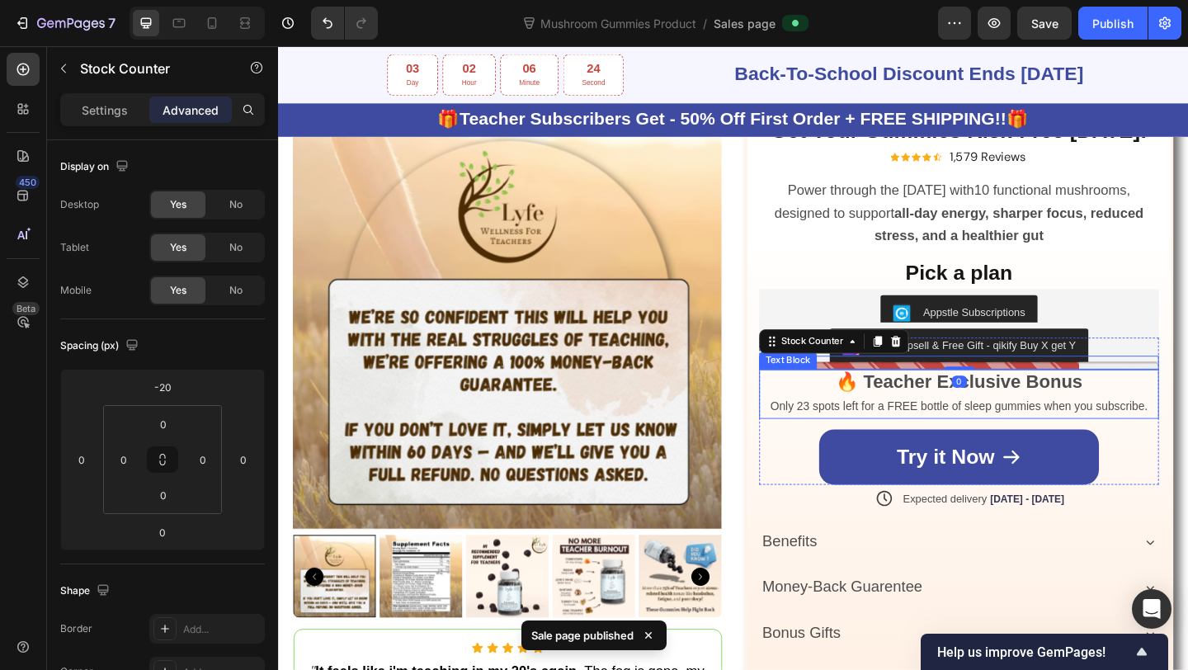
click at [985, 411] on strong "🔥 Teacher Exclusive Bonus" at bounding box center [1018, 410] width 269 height 22
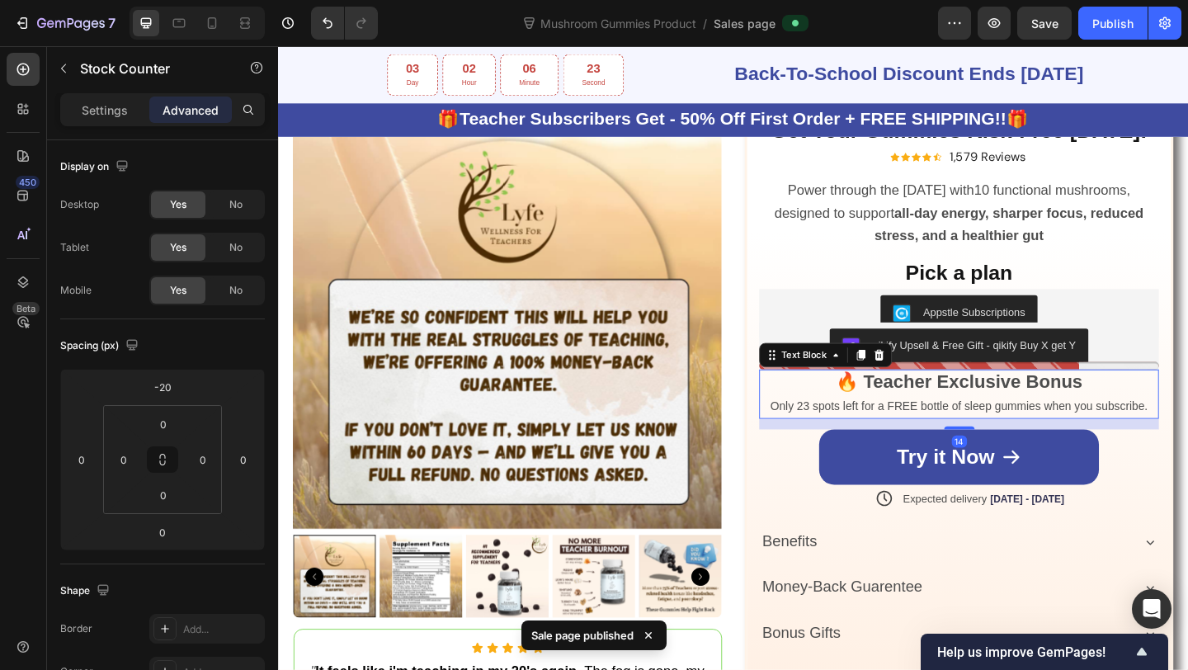
click at [983, 394] on div at bounding box center [1018, 393] width 435 height 8
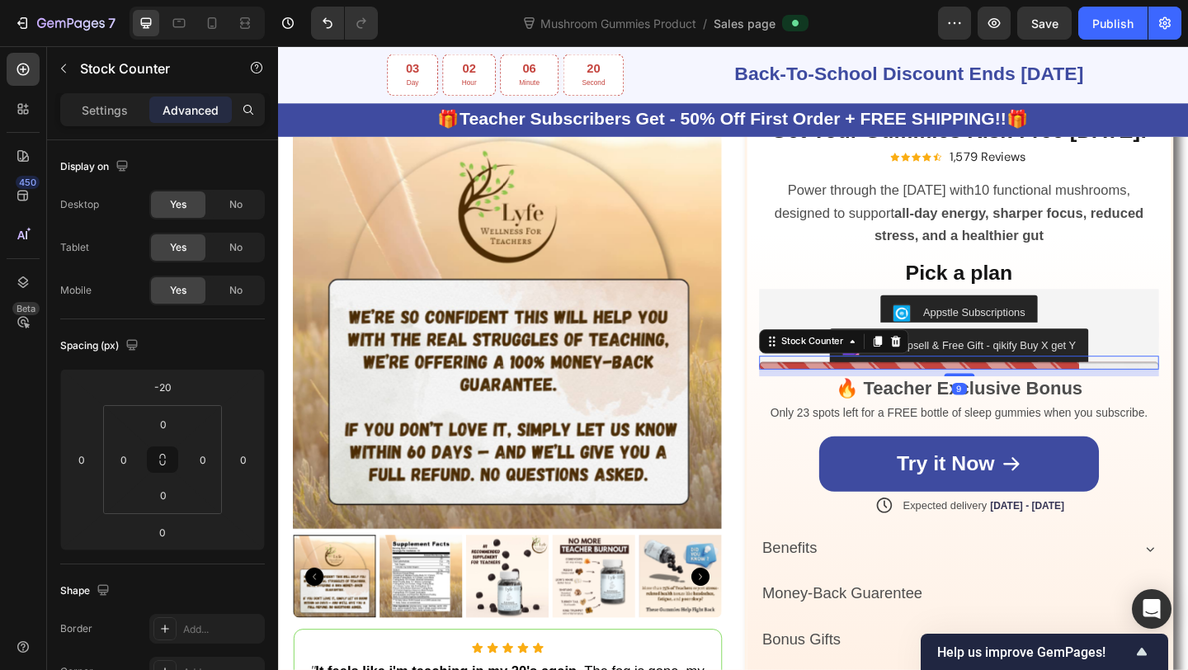
click at [1024, 402] on div at bounding box center [1018, 403] width 33 height 3
type input "9"
click at [1111, 21] on div "Publish" at bounding box center [1112, 23] width 41 height 17
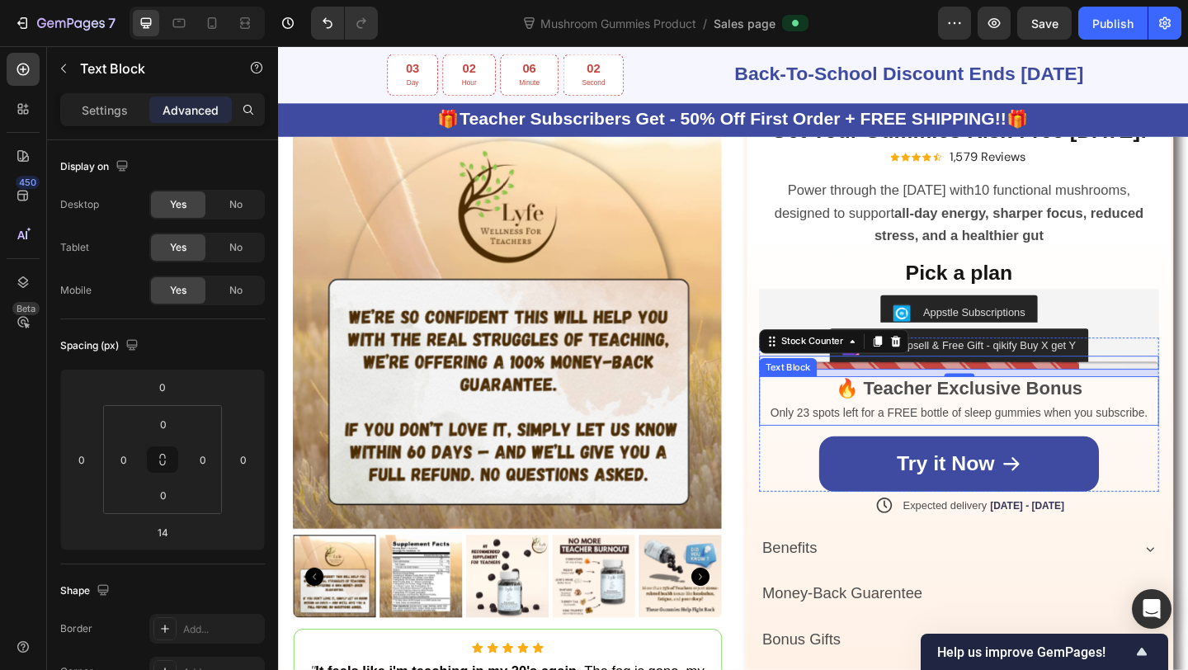
click at [1031, 440] on span "Only 23 spots left for a FREE bottle of sleep gummies when you subscribe." at bounding box center [1019, 444] width 411 height 14
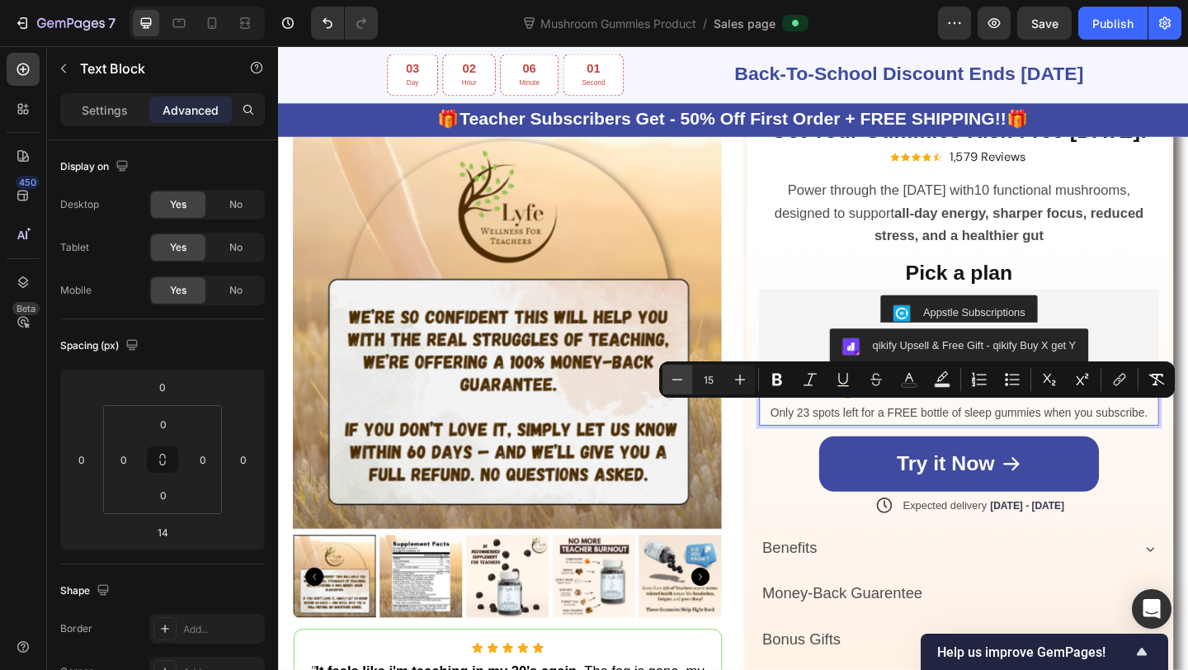
click at [663, 378] on button "Minus" at bounding box center [678, 380] width 30 height 30
type input "14"
click at [1101, 26] on div "Publish" at bounding box center [1112, 23] width 41 height 17
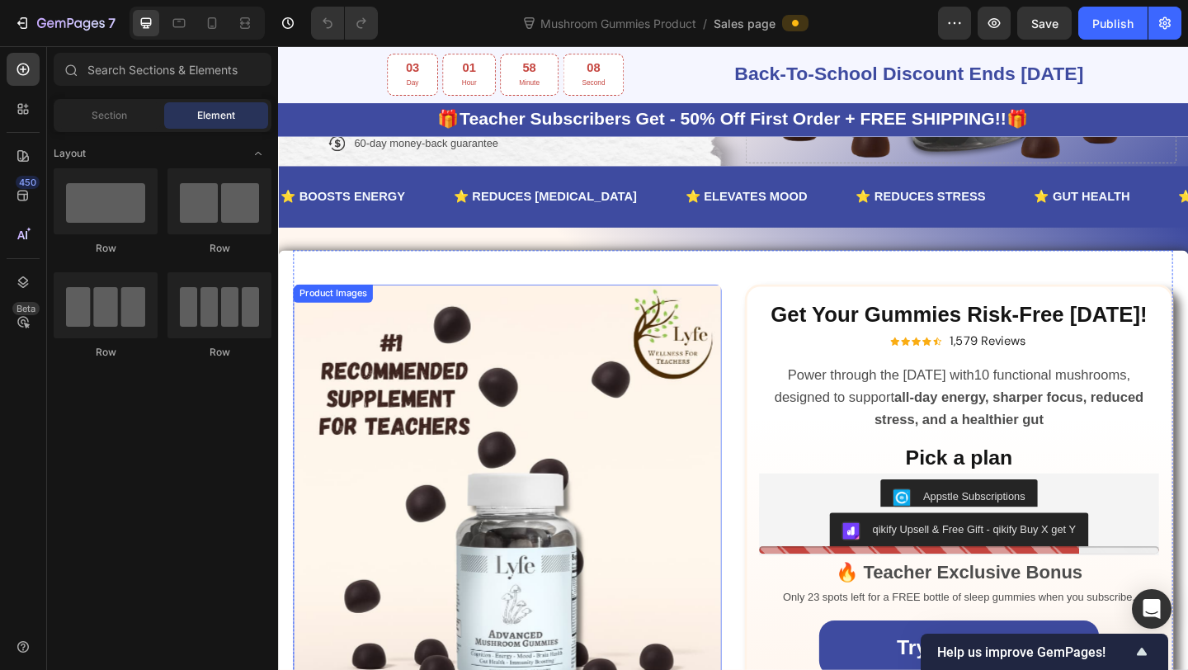
scroll to position [518, 0]
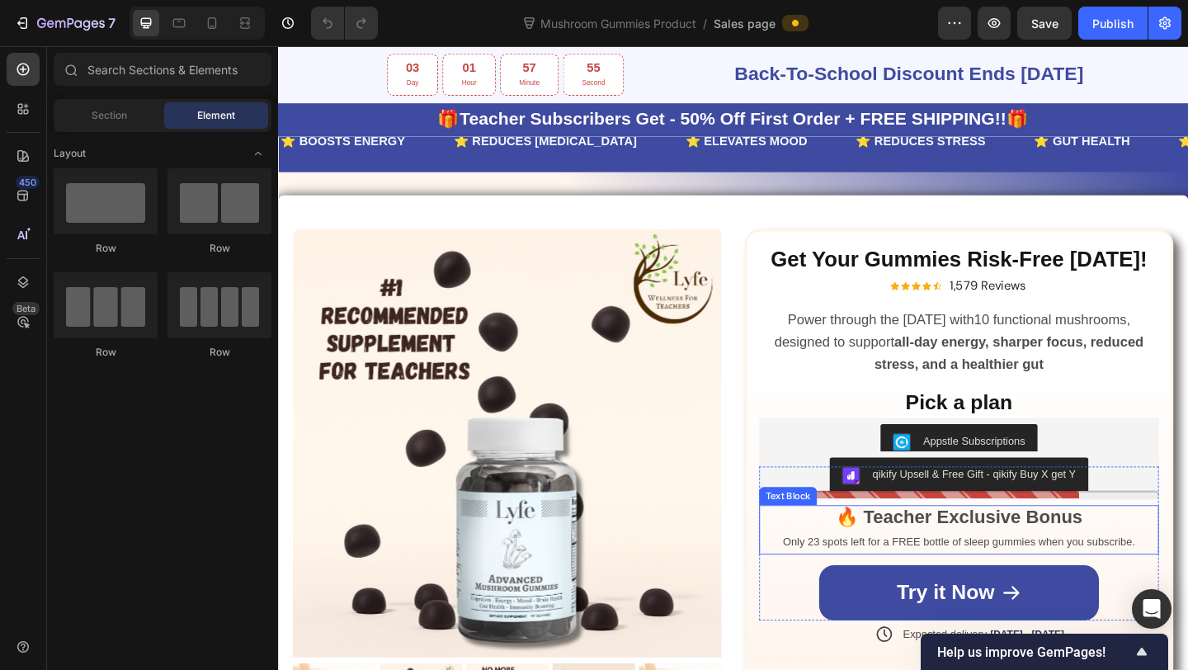
click at [986, 555] on strong "🔥 Teacher Exclusive Bonus" at bounding box center [1018, 558] width 269 height 22
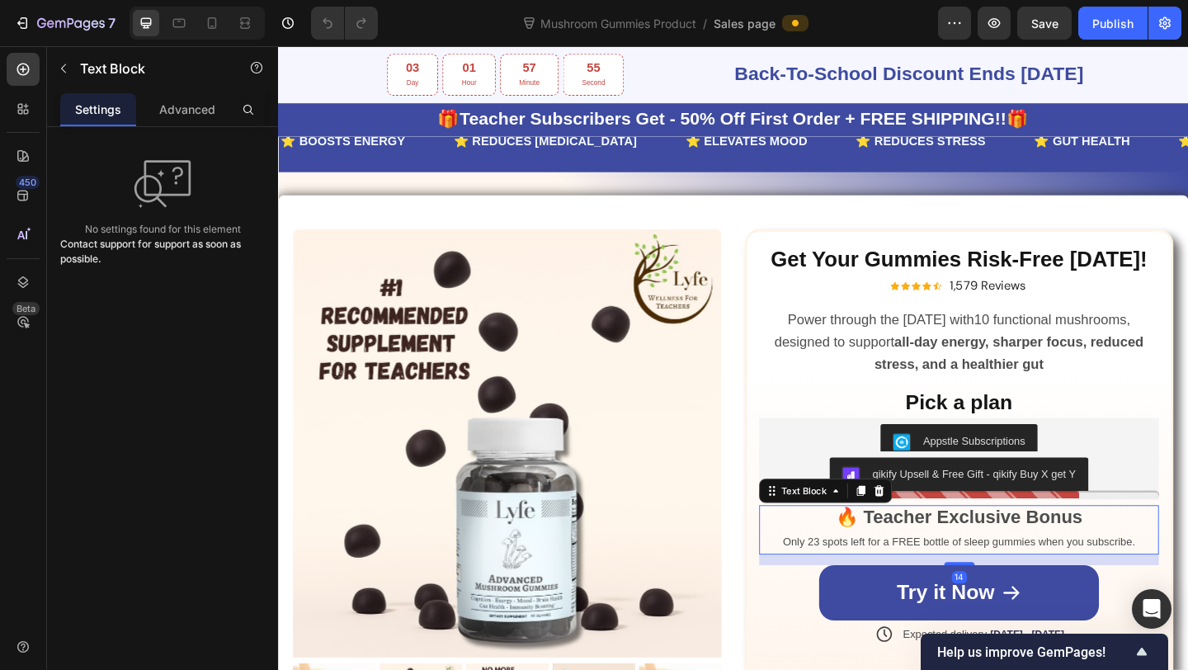
click at [986, 555] on strong "🔥 Teacher Exclusive Bonus" at bounding box center [1018, 558] width 269 height 22
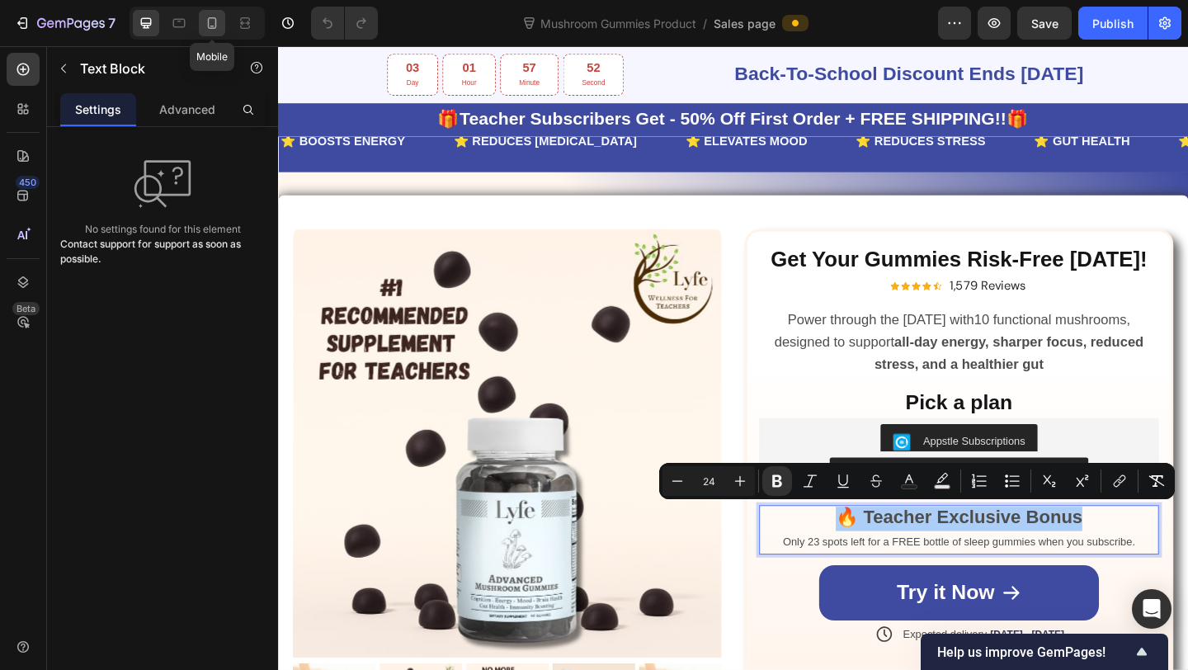
click at [219, 24] on icon at bounding box center [212, 23] width 17 height 17
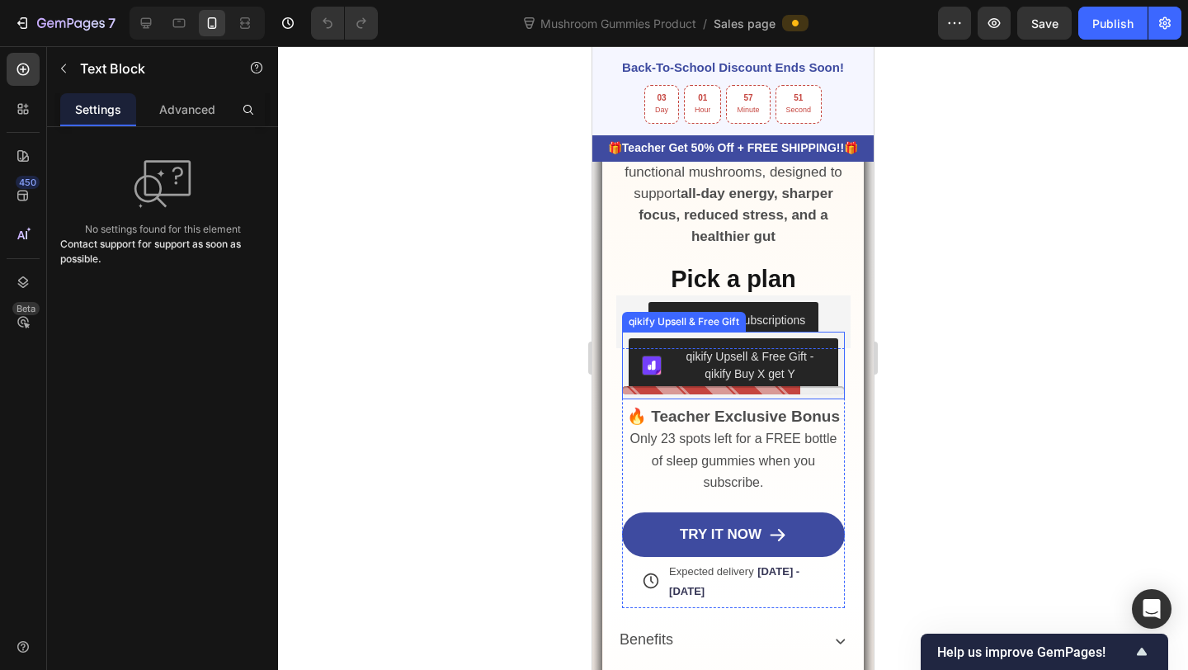
scroll to position [479, 0]
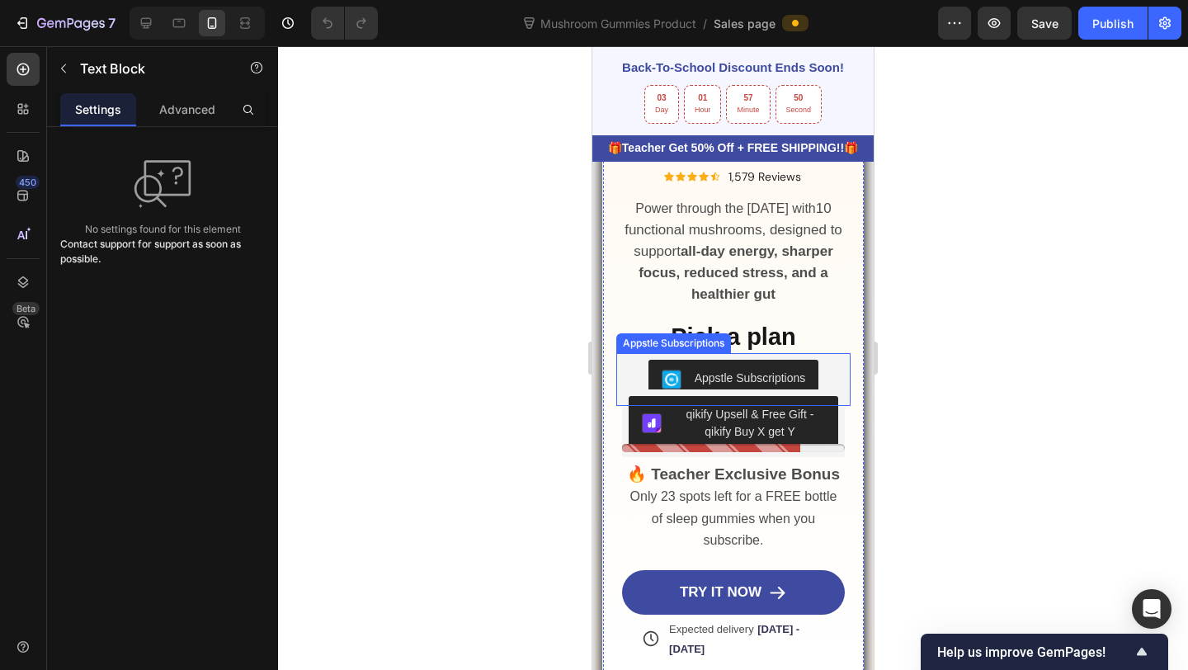
click at [724, 411] on div "qikify Upsell & Free Gift - qikify Buy X get Y" at bounding box center [750, 423] width 150 height 35
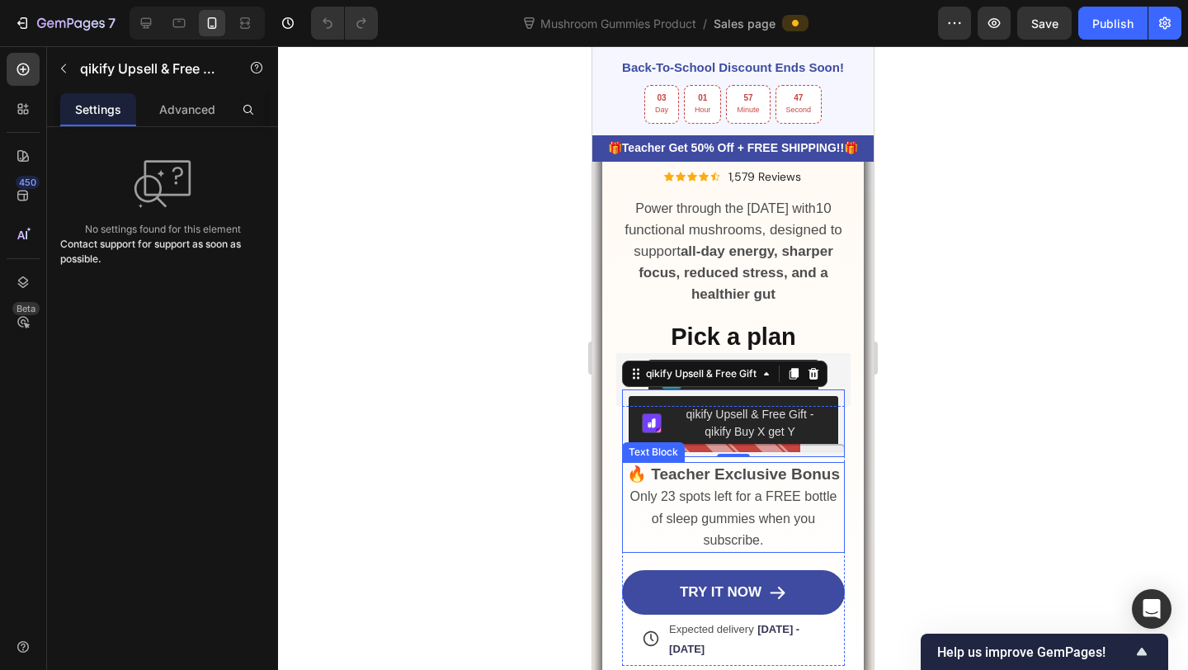
click at [748, 472] on strong "🔥 Teacher Exclusive Bonus" at bounding box center [733, 473] width 213 height 17
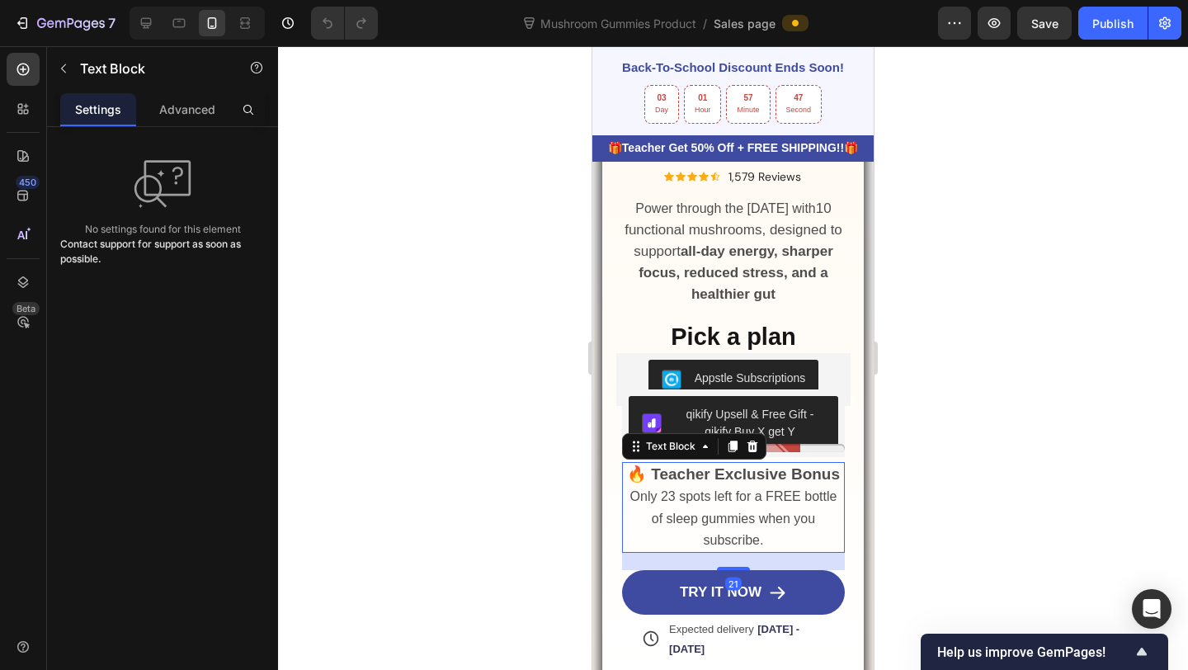
click at [748, 472] on strong "🔥 Teacher Exclusive Bonus" at bounding box center [733, 473] width 213 height 17
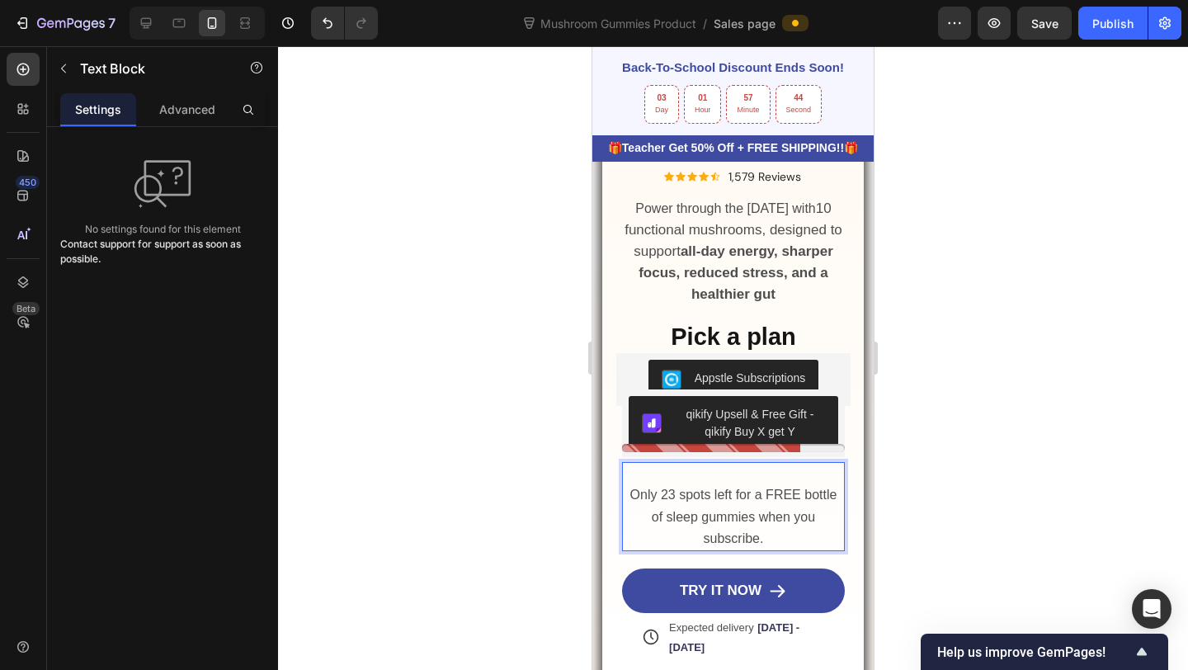
click at [627, 492] on p "Only 23 spots left for a FREE bottle of sleep gummies when you subscribe." at bounding box center [733, 516] width 219 height 65
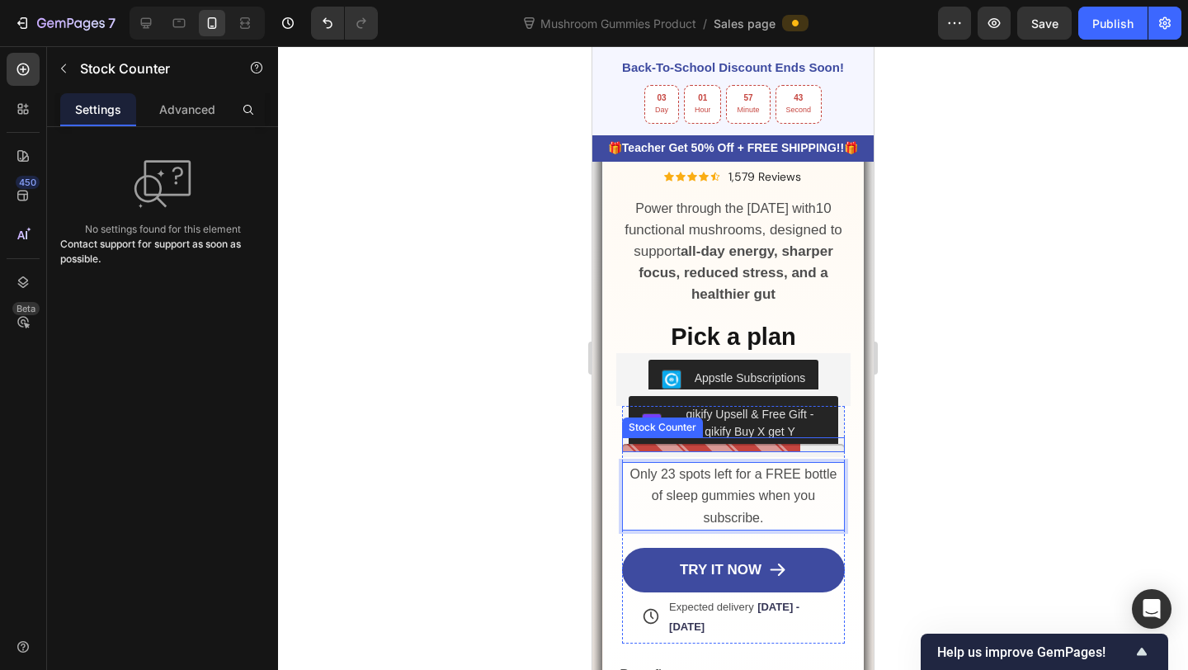
click at [677, 441] on div at bounding box center [733, 444] width 223 height 15
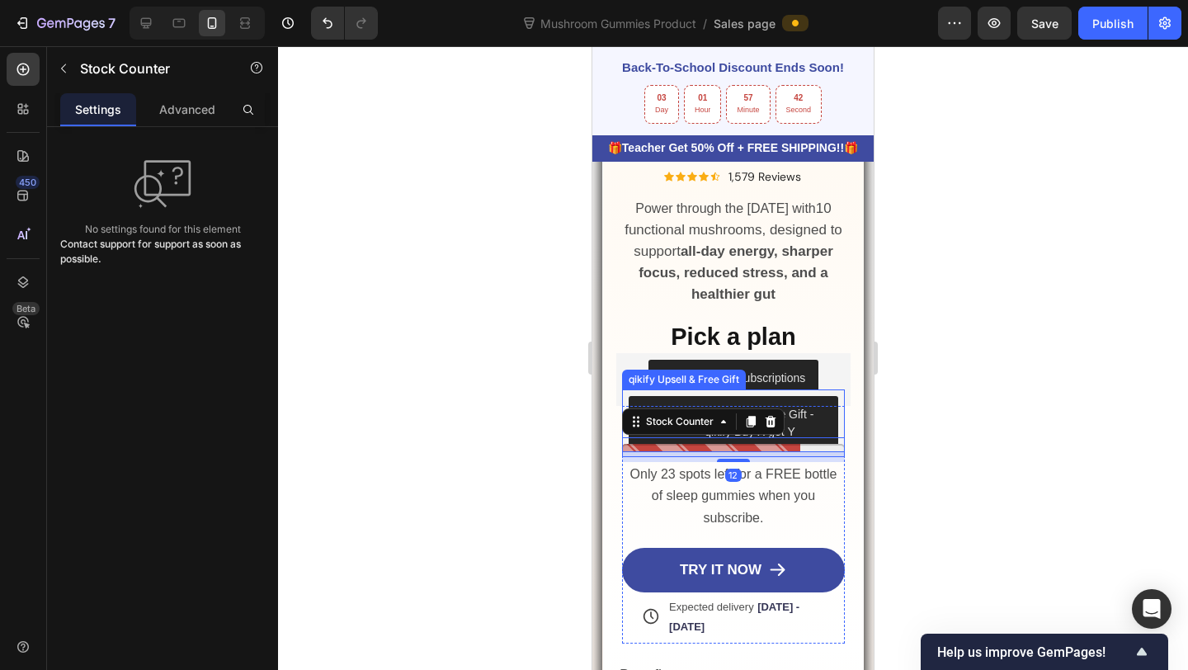
click at [799, 408] on div "qikify Upsell & Free Gift - qikify Buy X get Y" at bounding box center [750, 423] width 150 height 35
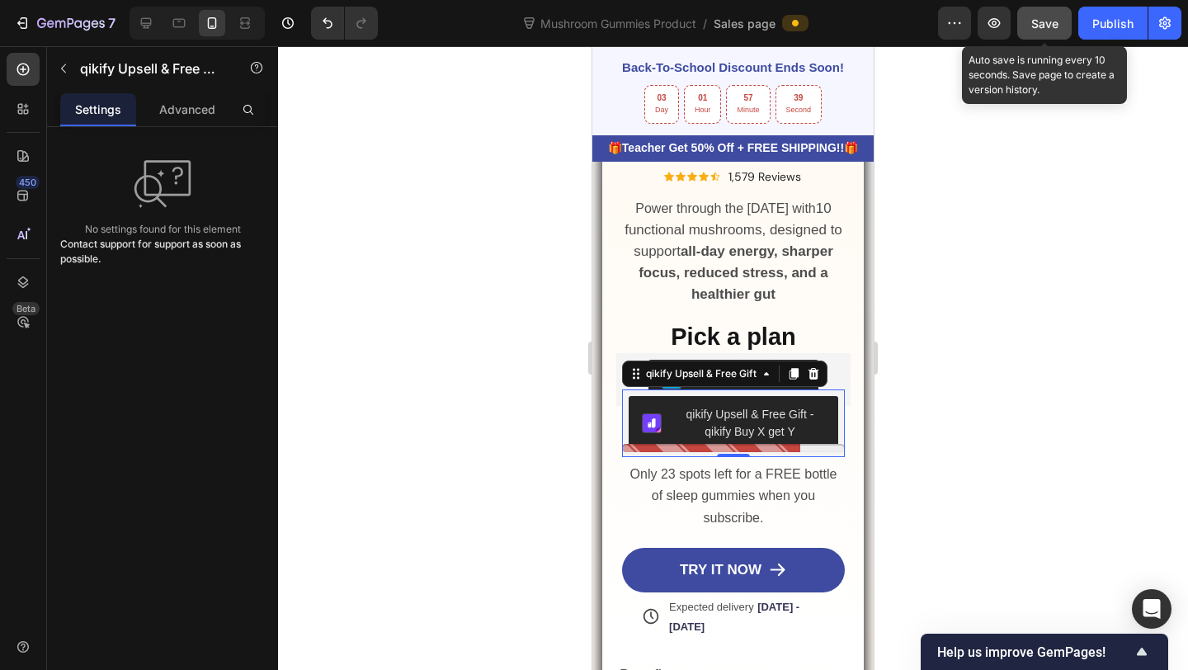
click at [1045, 31] on button "Save" at bounding box center [1044, 23] width 54 height 33
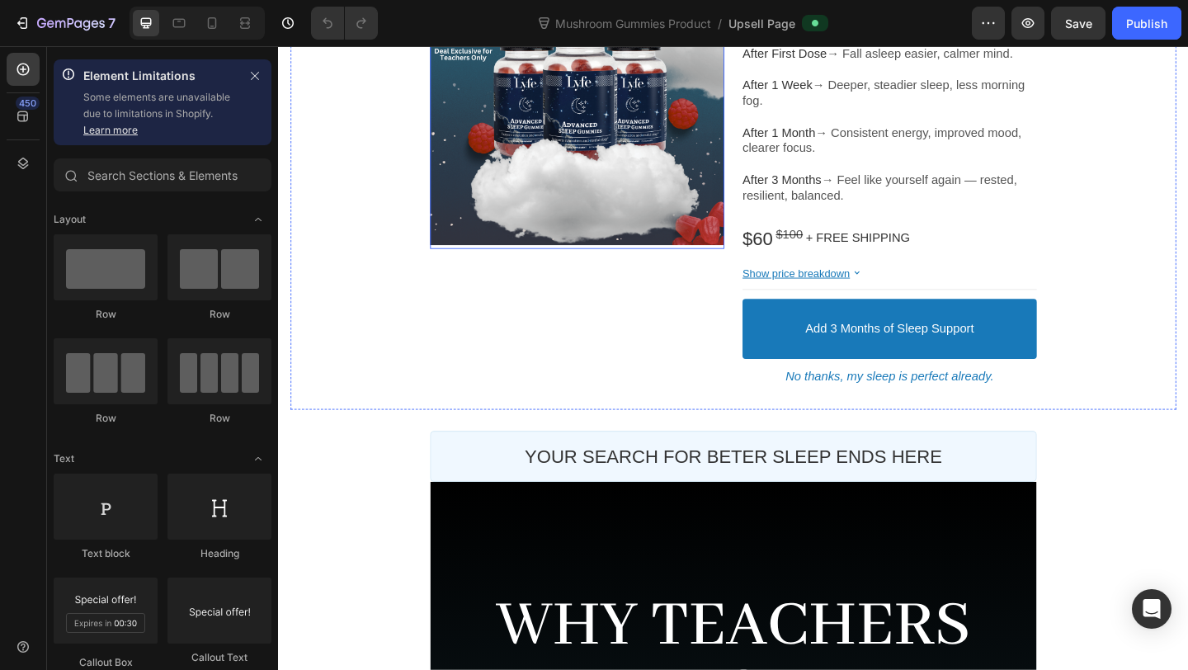
scroll to position [591, 0]
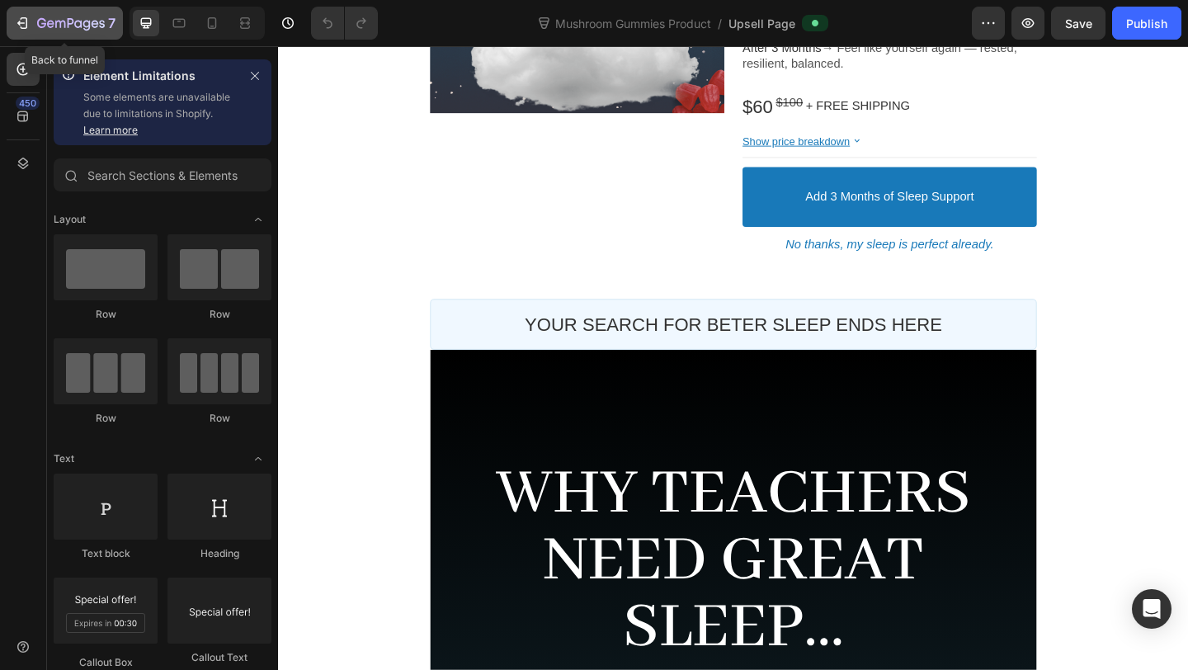
click at [69, 33] on button "7" at bounding box center [65, 23] width 116 height 33
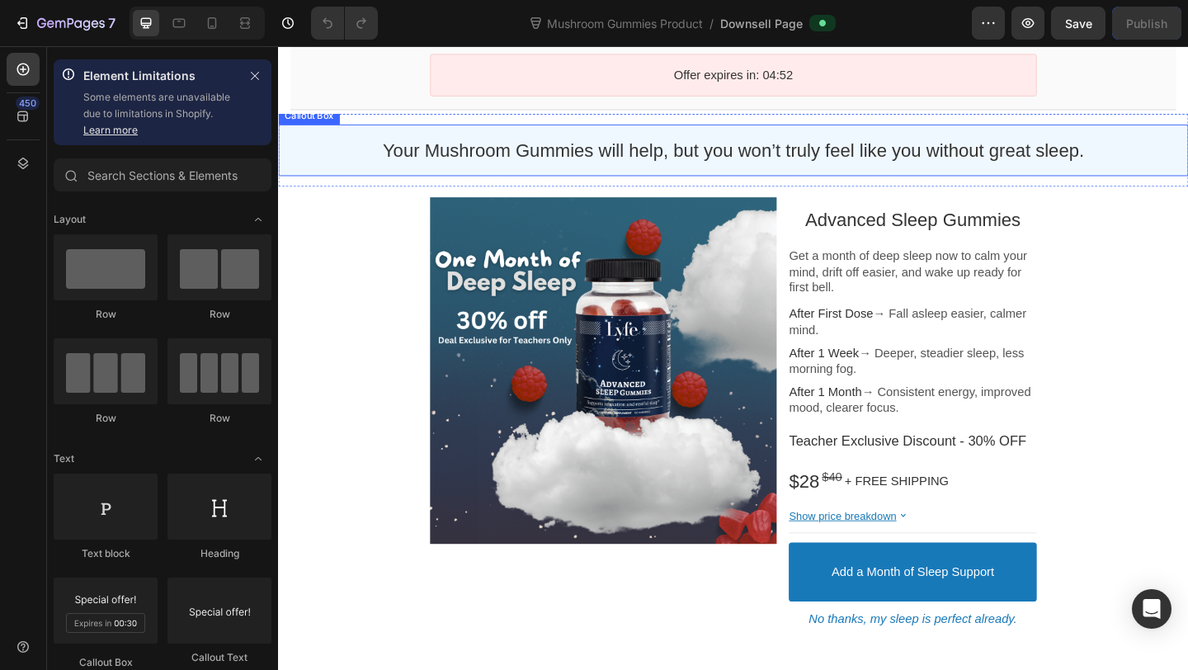
scroll to position [141, 0]
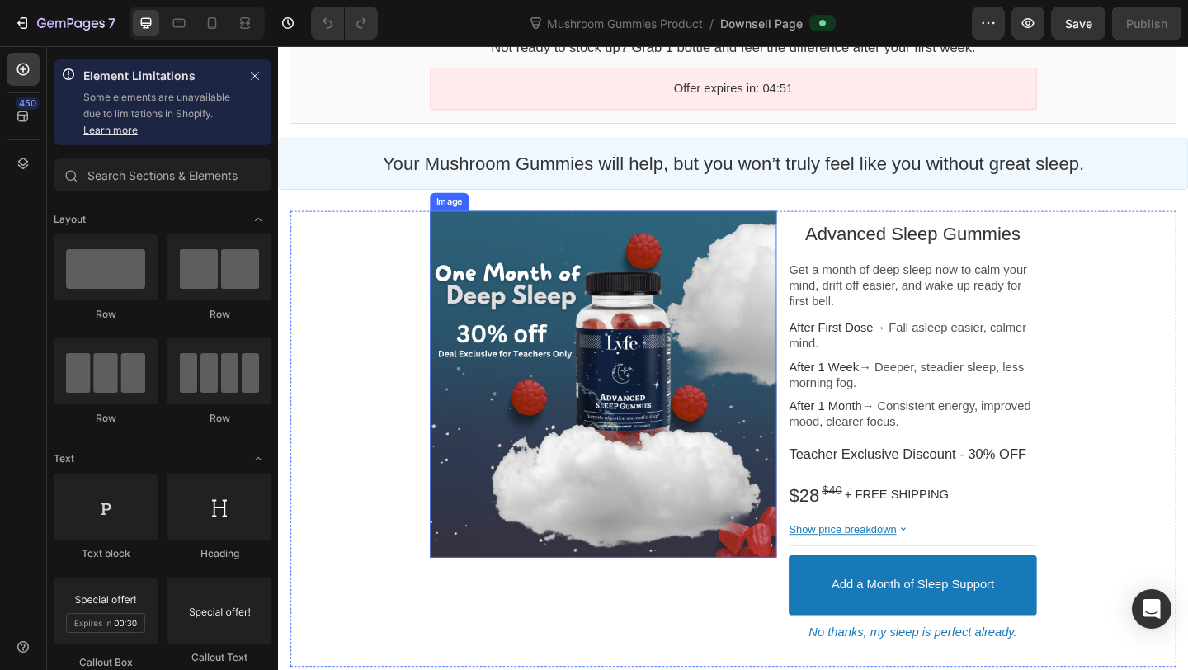
click at [622, 500] on div at bounding box center [631, 413] width 377 height 377
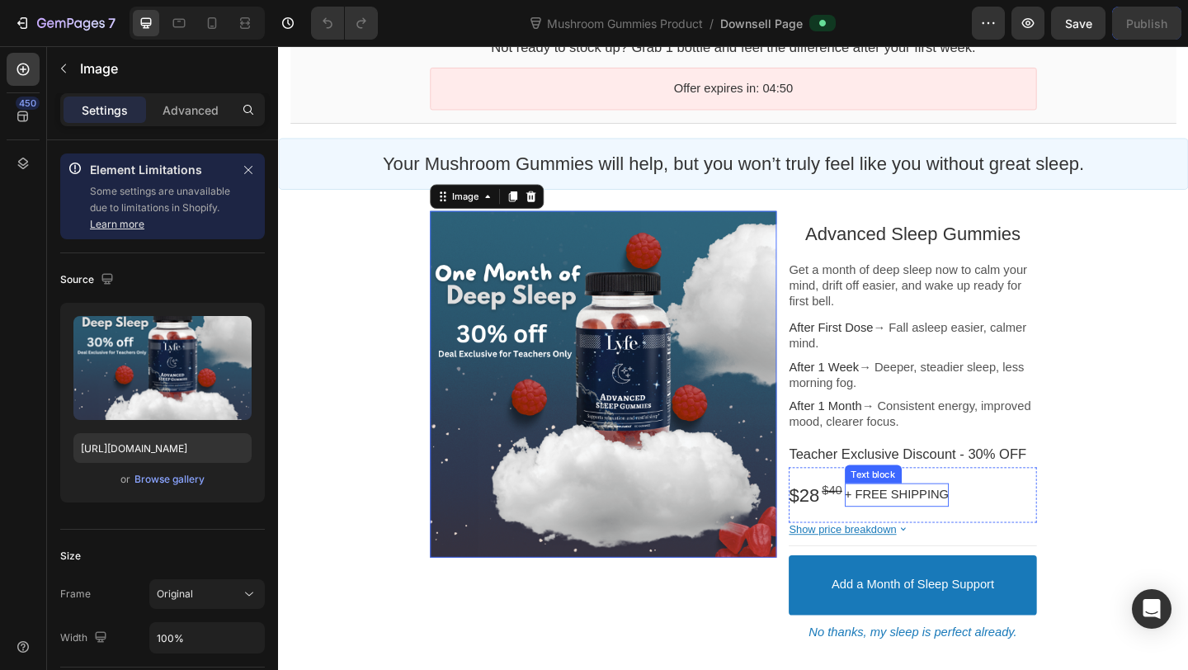
click at [916, 533] on span "+ FREE SHIPPING" at bounding box center [950, 533] width 113 height 14
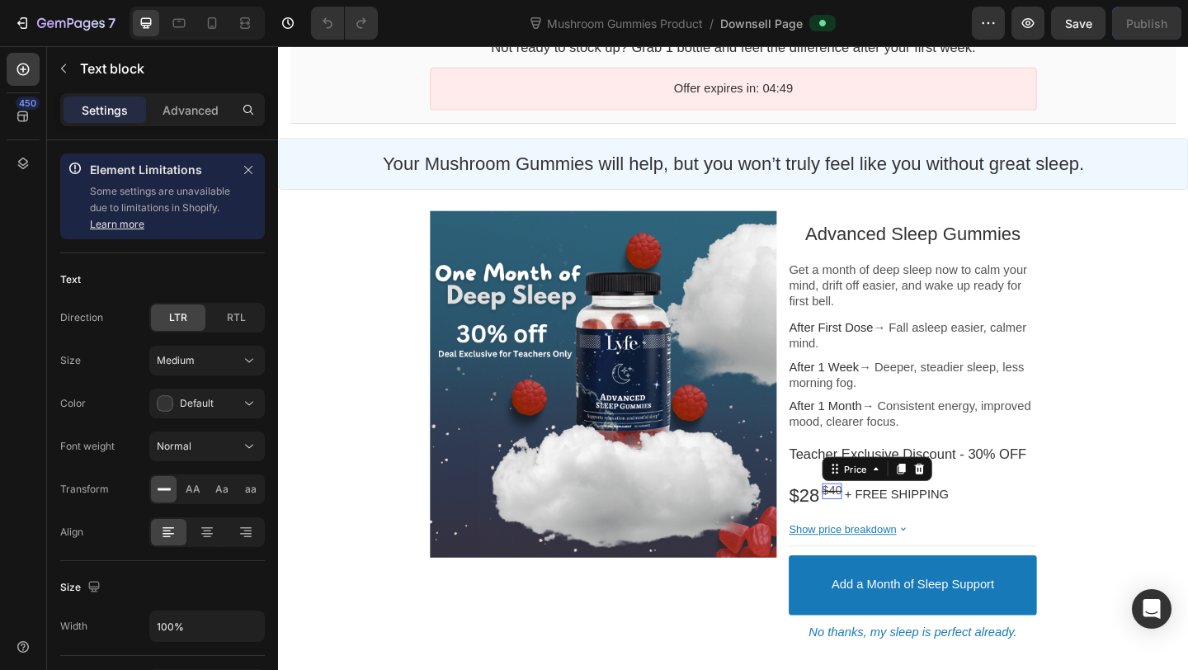
click at [889, 529] on bdo "$40" at bounding box center [881, 529] width 22 height 14
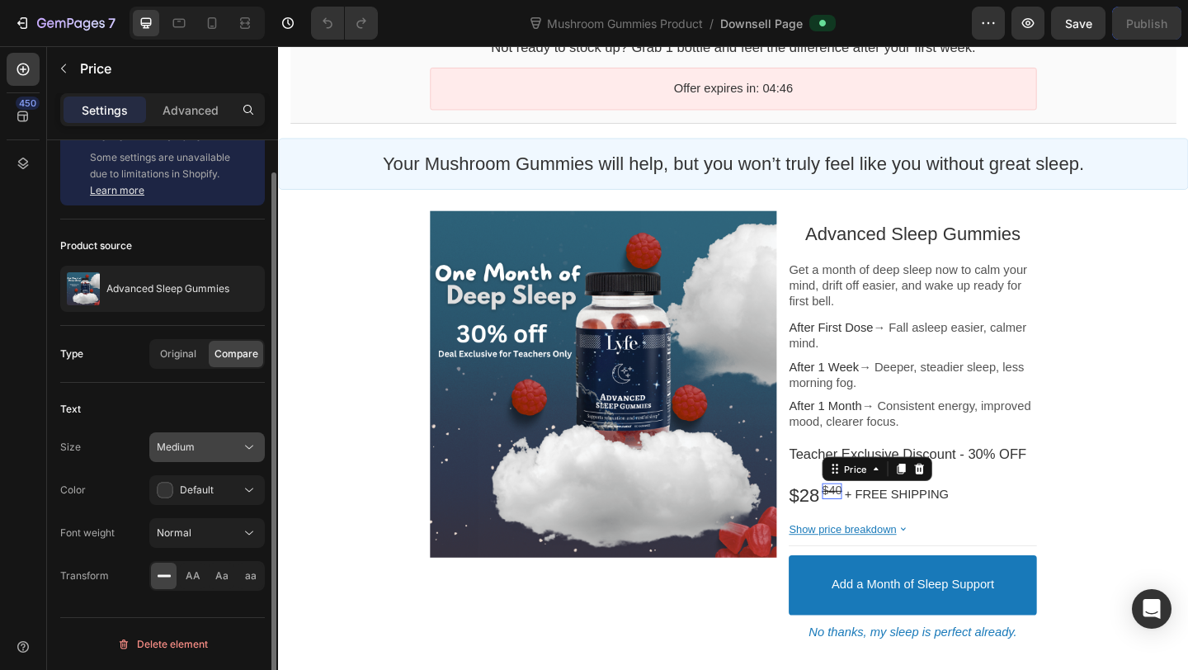
scroll to position [0, 0]
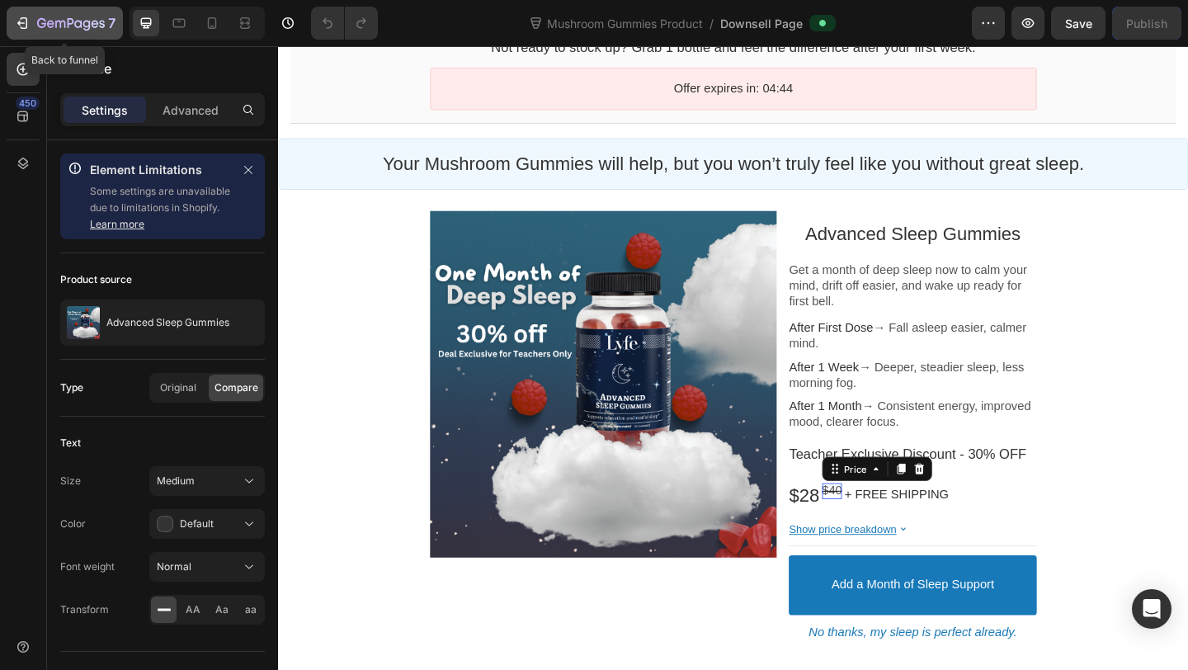
click at [22, 19] on icon "button" at bounding box center [22, 23] width 17 height 17
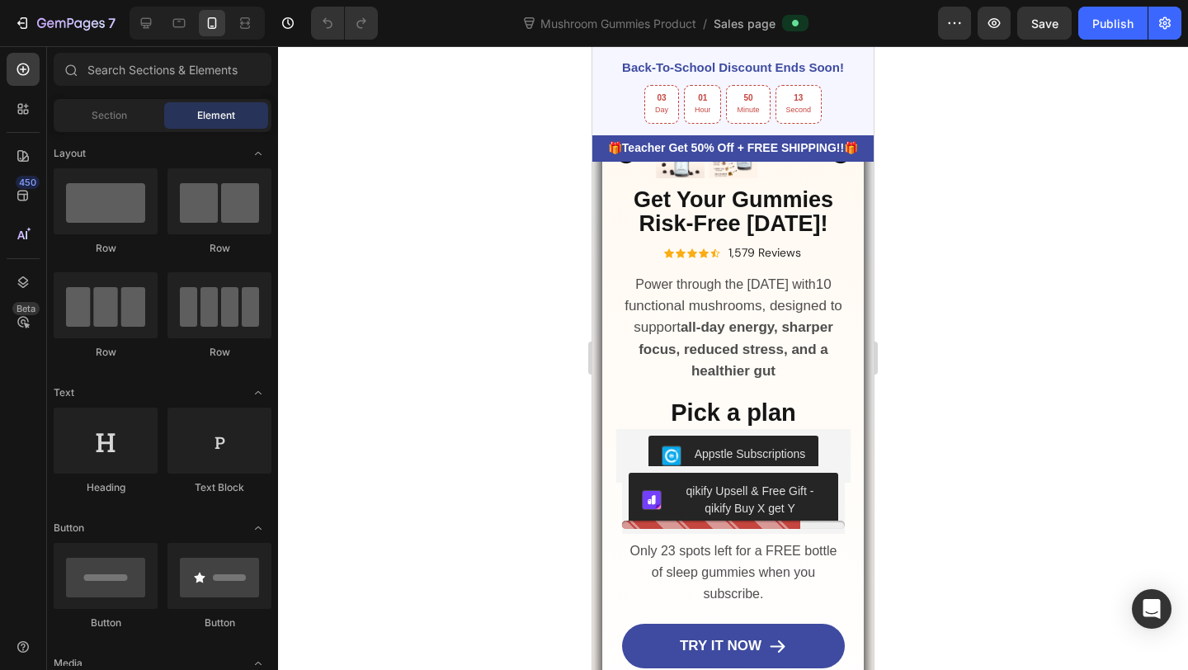
scroll to position [1098, 0]
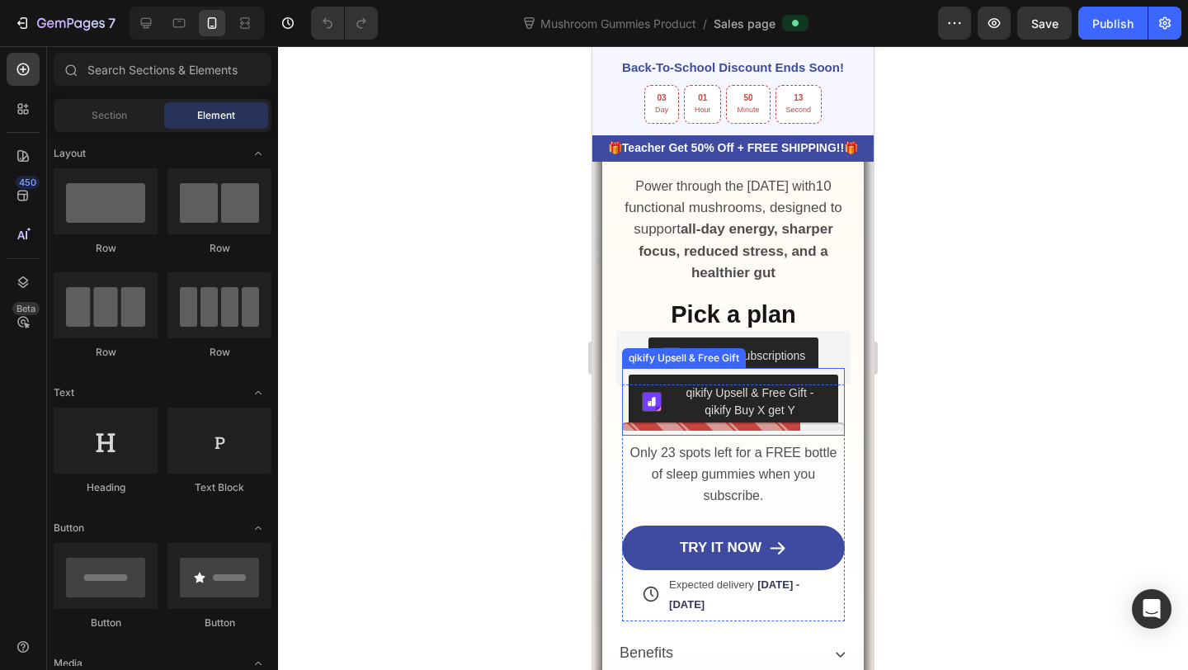
click at [703, 404] on div "qikify Upsell & Free Gift - qikify Buy X get Y" at bounding box center [750, 401] width 150 height 35
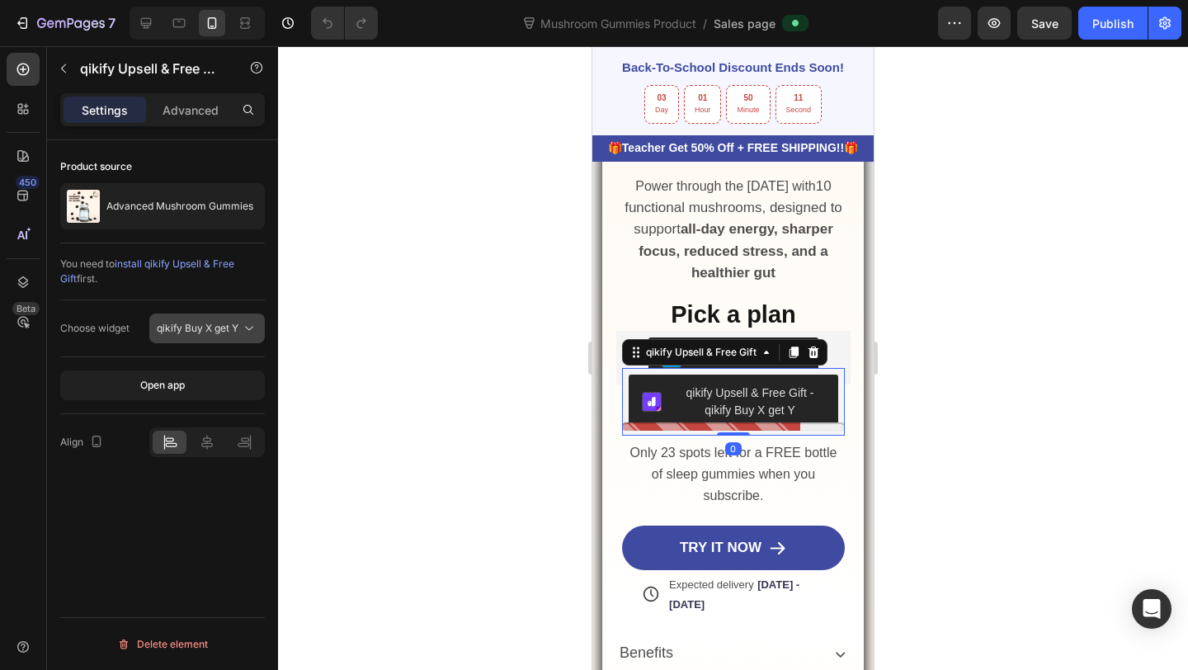
click at [205, 318] on button "qikify Buy X get Y" at bounding box center [207, 329] width 116 height 30
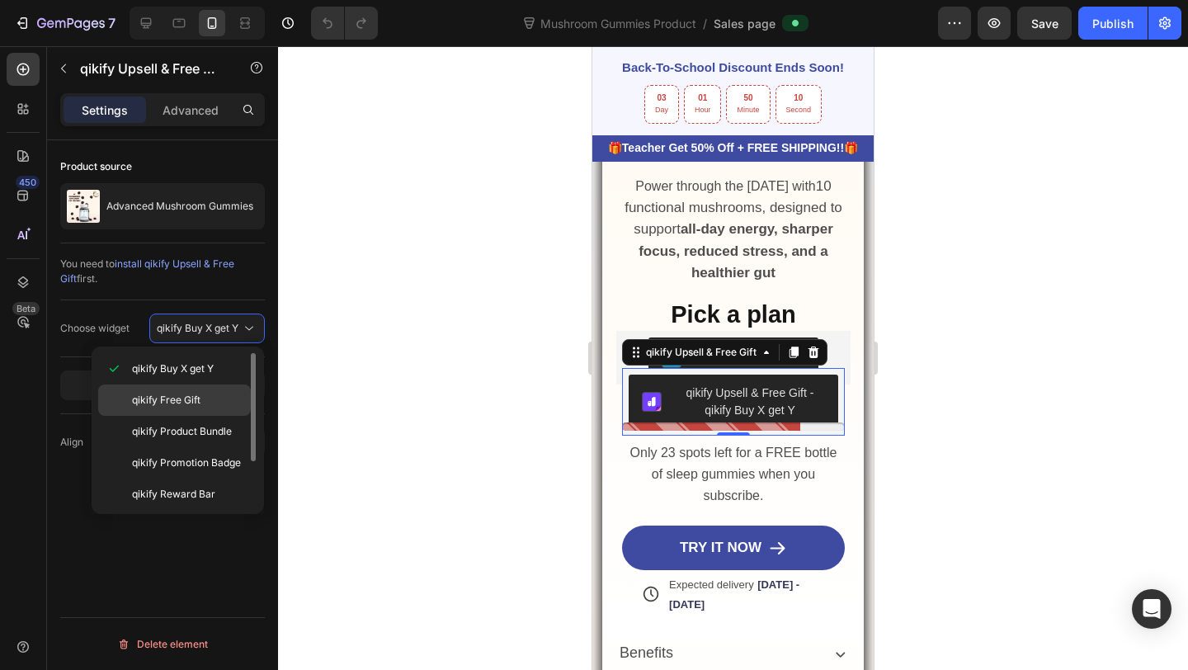
click at [191, 405] on span "qikify Free Gift" at bounding box center [166, 400] width 68 height 15
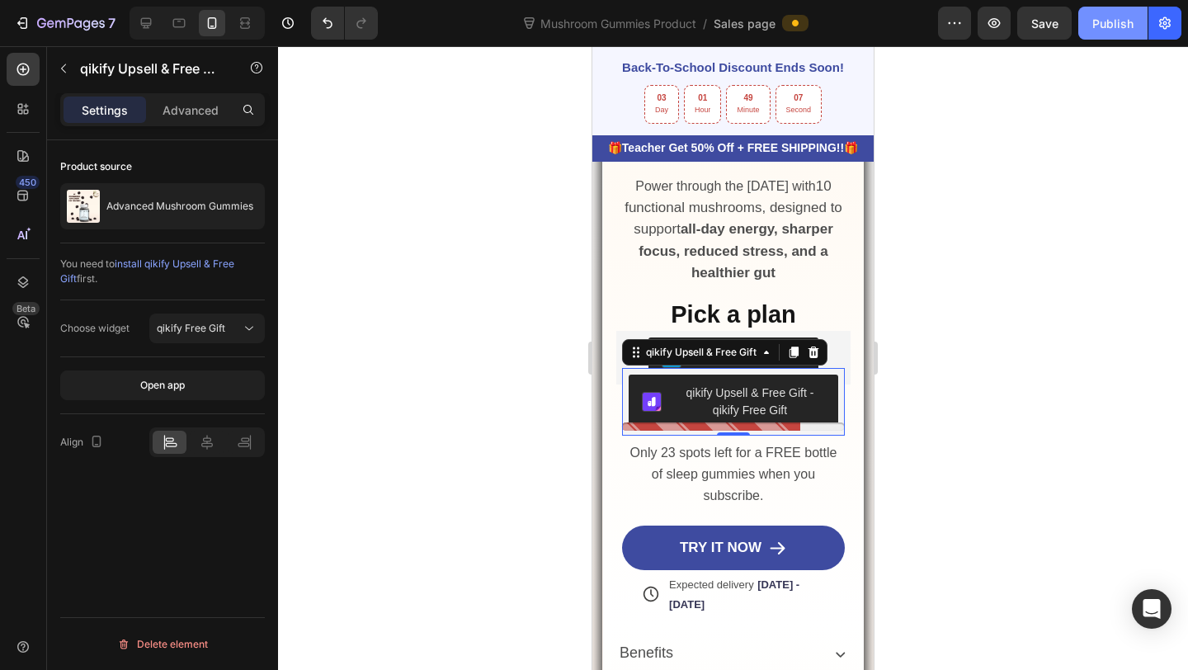
click at [1132, 28] on div "Publish" at bounding box center [1112, 23] width 41 height 17
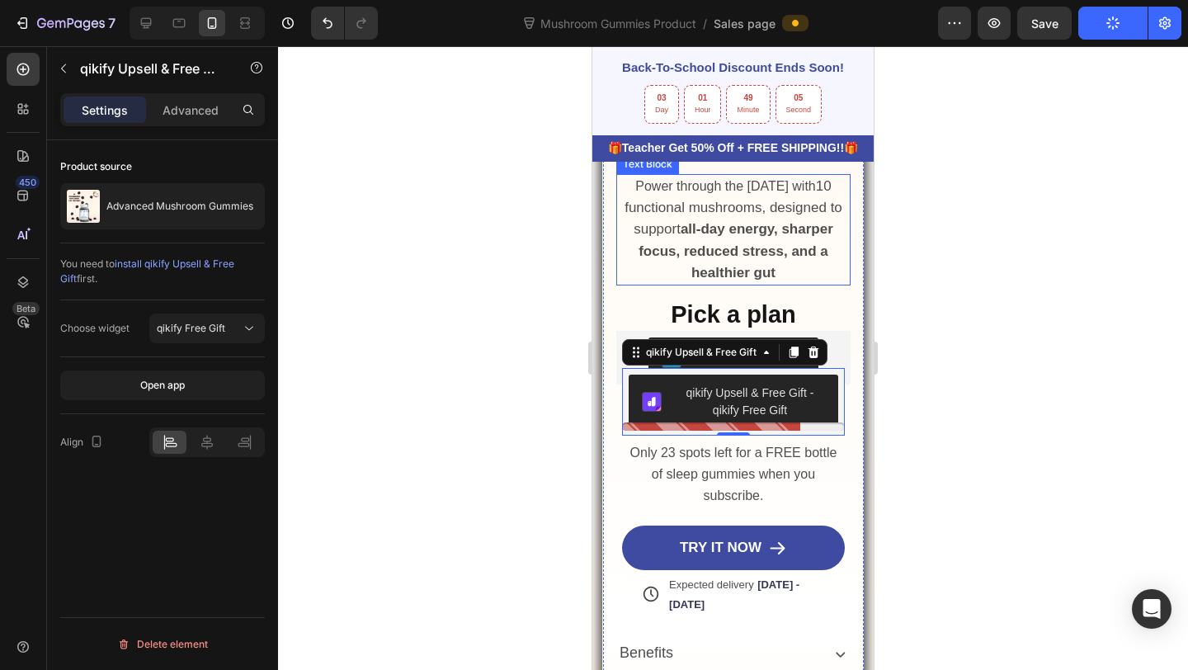
scroll to position [1146, 0]
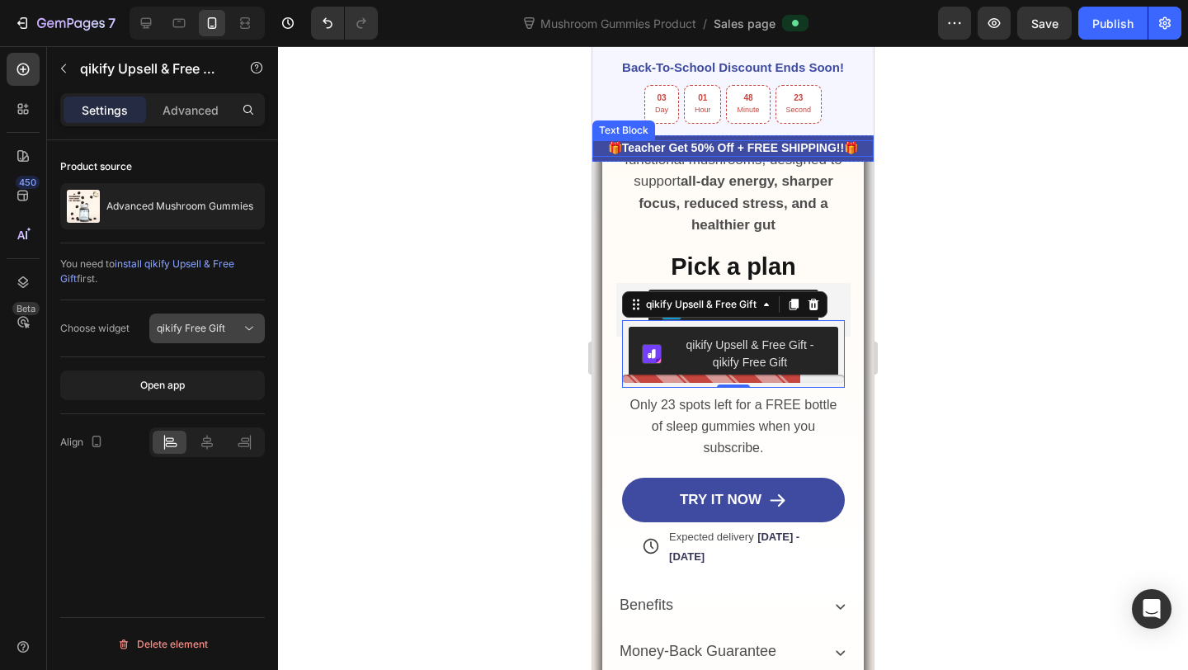
click at [191, 318] on button "qikify Free Gift" at bounding box center [207, 329] width 116 height 30
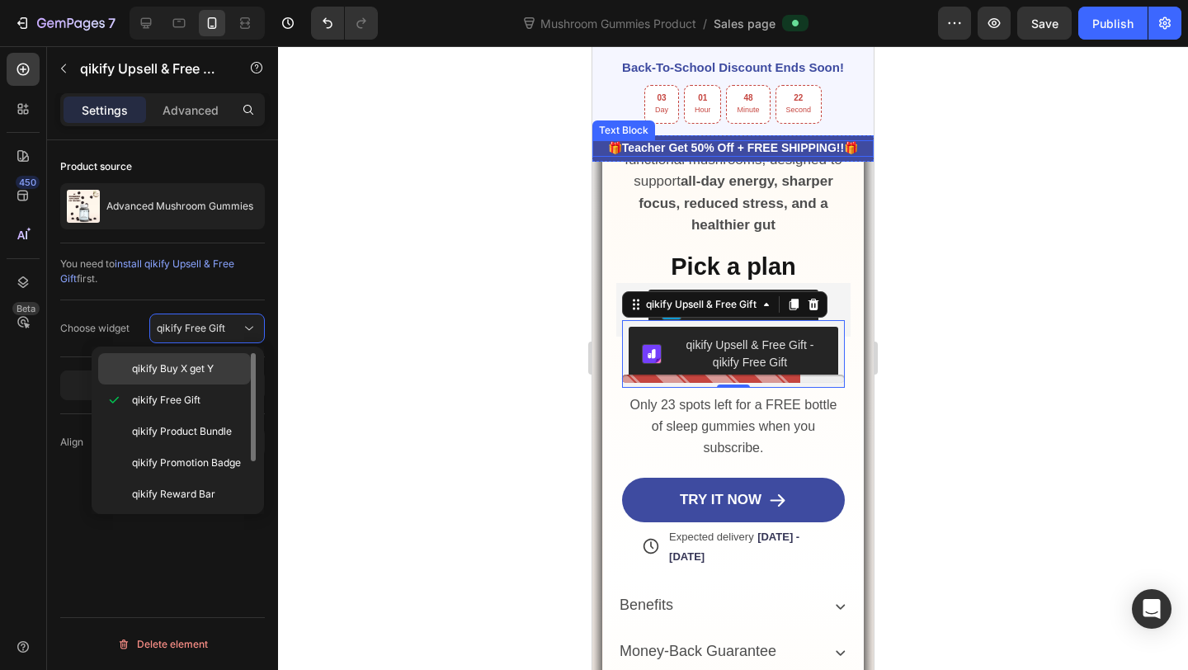
click at [195, 370] on span "qikify Buy X get Y" at bounding box center [173, 368] width 82 height 15
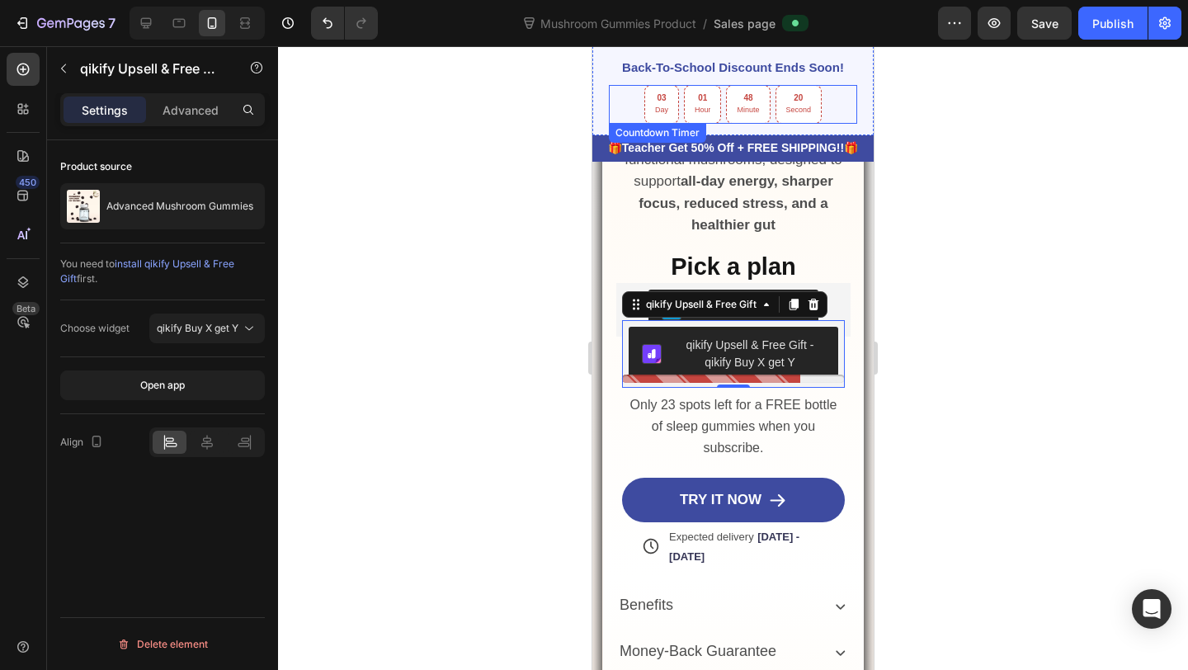
click at [1129, 18] on div "Publish" at bounding box center [1112, 23] width 41 height 17
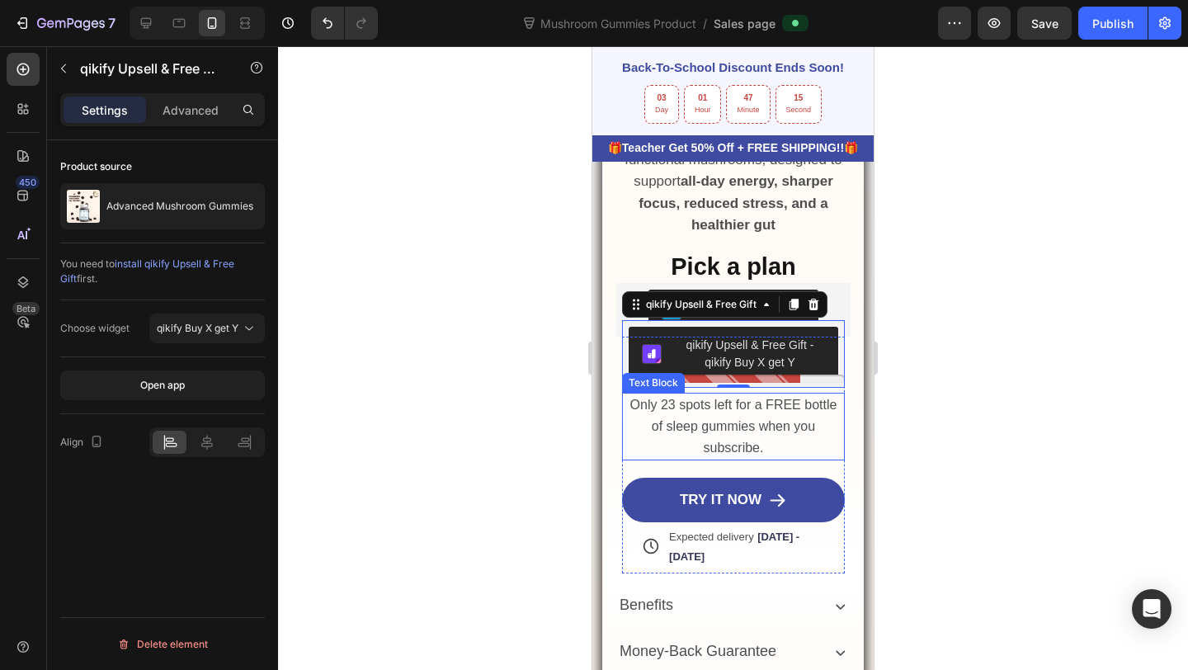
scroll to position [1194, 0]
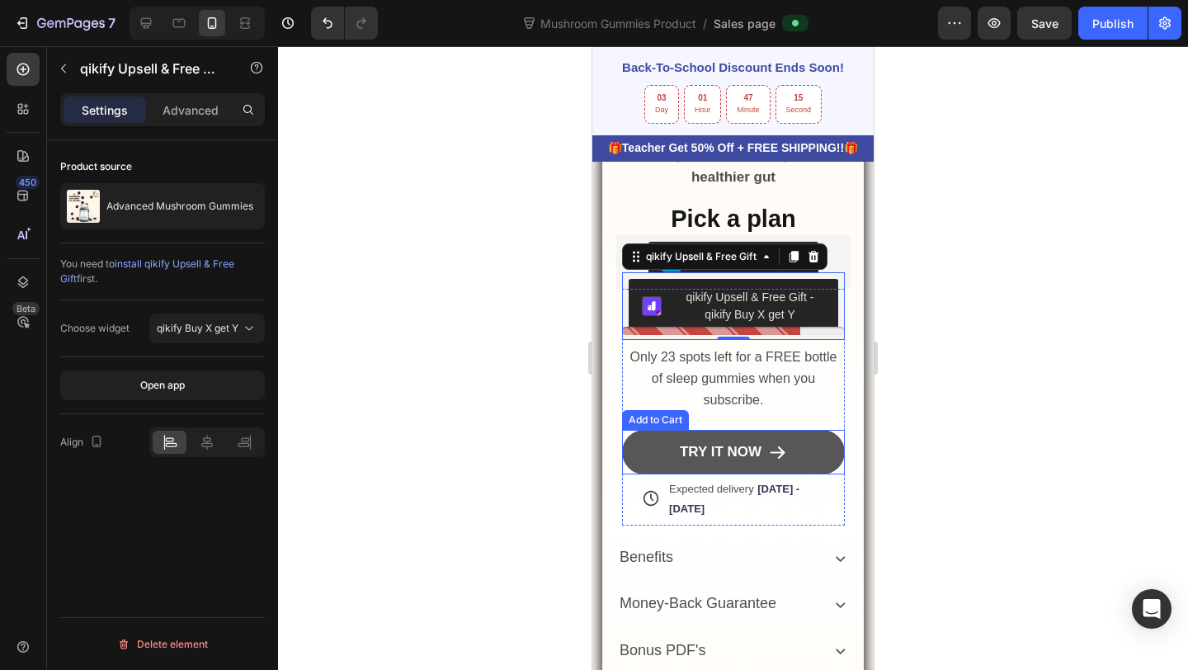
click at [798, 447] on button "Try It Now" at bounding box center [733, 452] width 223 height 45
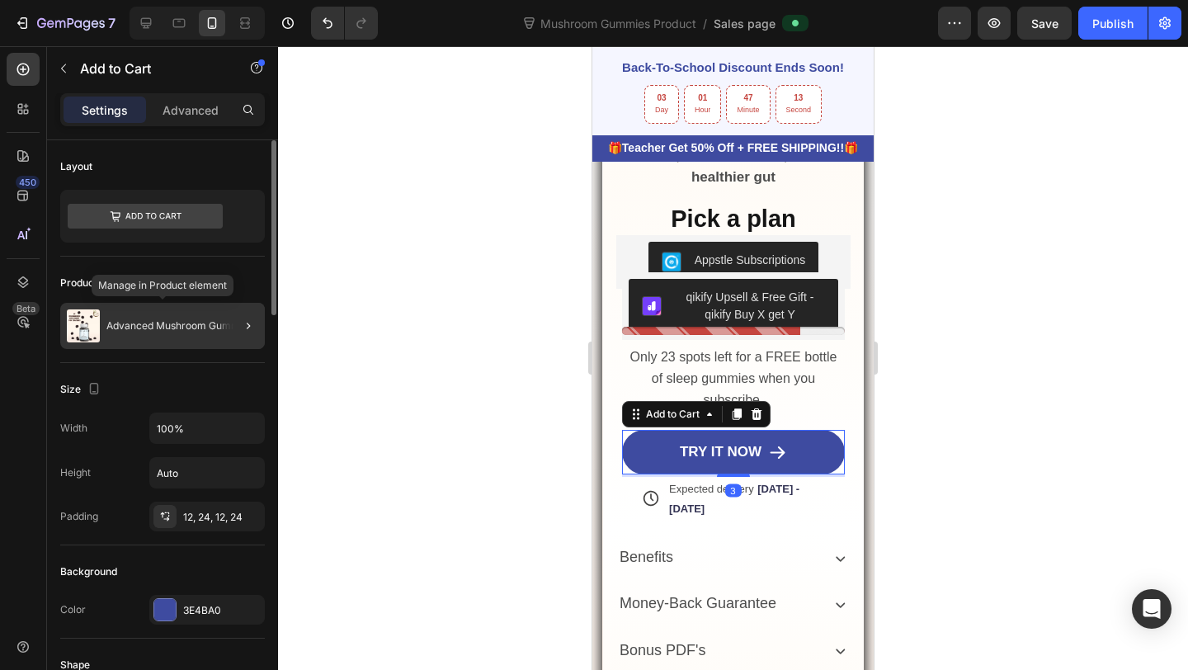
click at [213, 334] on div "Advanced Mushroom Gummies" at bounding box center [162, 326] width 205 height 46
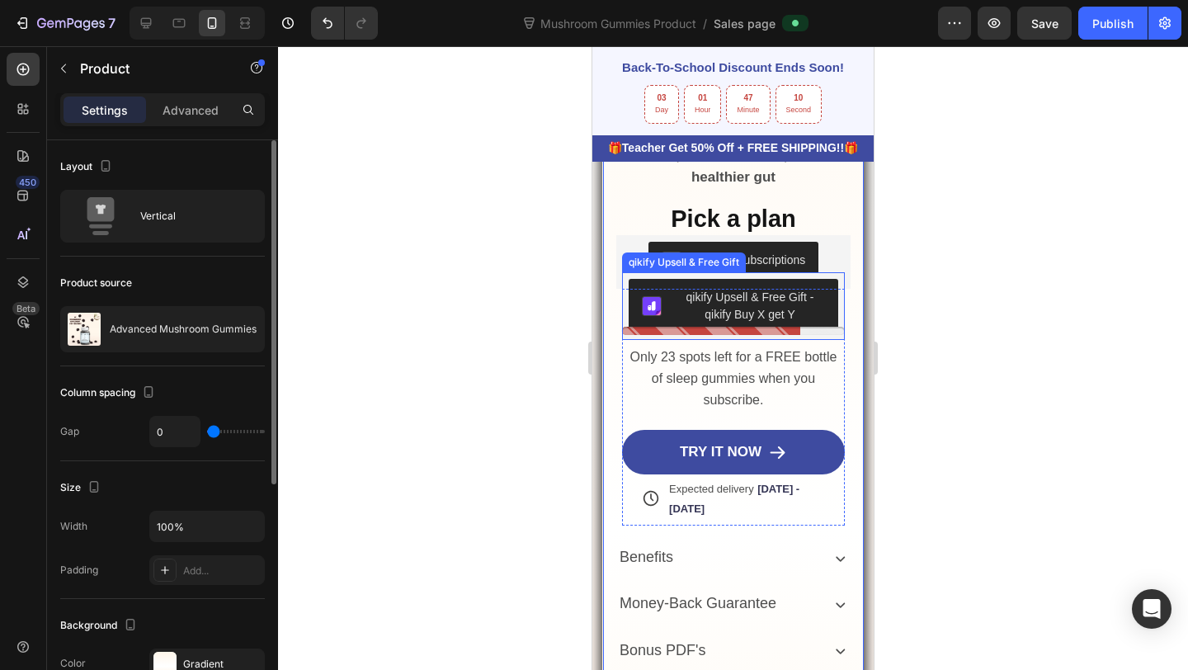
click at [738, 311] on div "qikify Upsell & Free Gift - qikify Buy X get Y" at bounding box center [750, 306] width 150 height 35
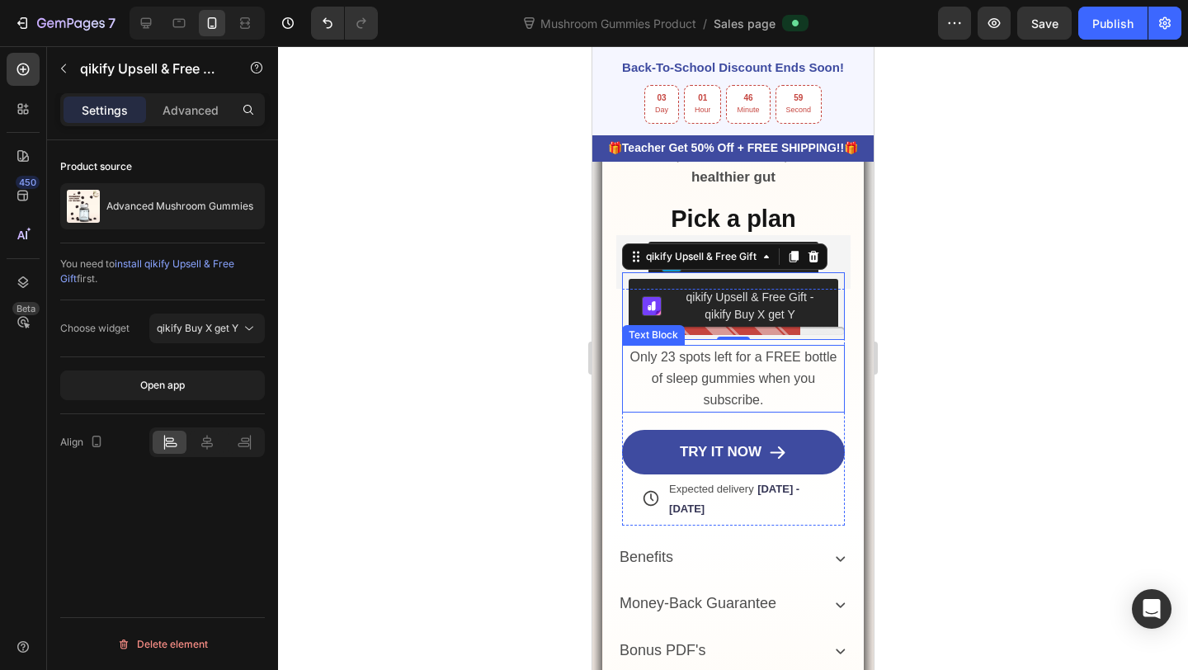
click at [630, 356] on span "Only 23 spots left for a FREE bottle of sleep gummies when you subscribe." at bounding box center [733, 378] width 207 height 57
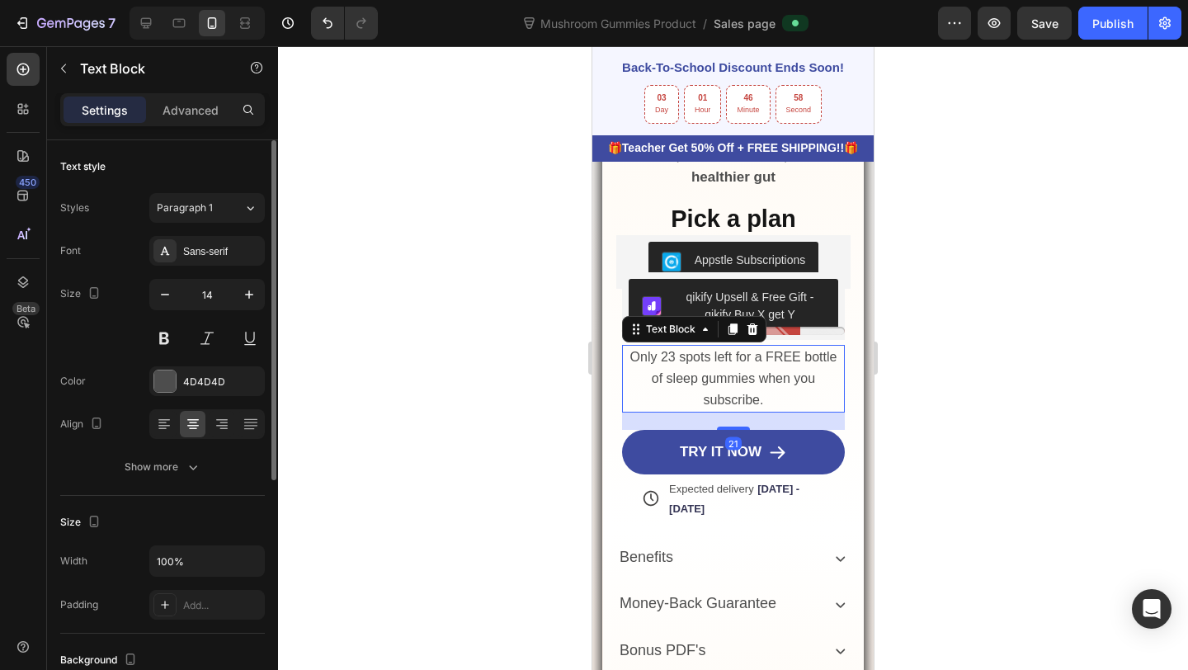
click at [630, 356] on span "Only 23 spots left for a FREE bottle of sleep gummies when you subscribe." at bounding box center [733, 378] width 207 height 57
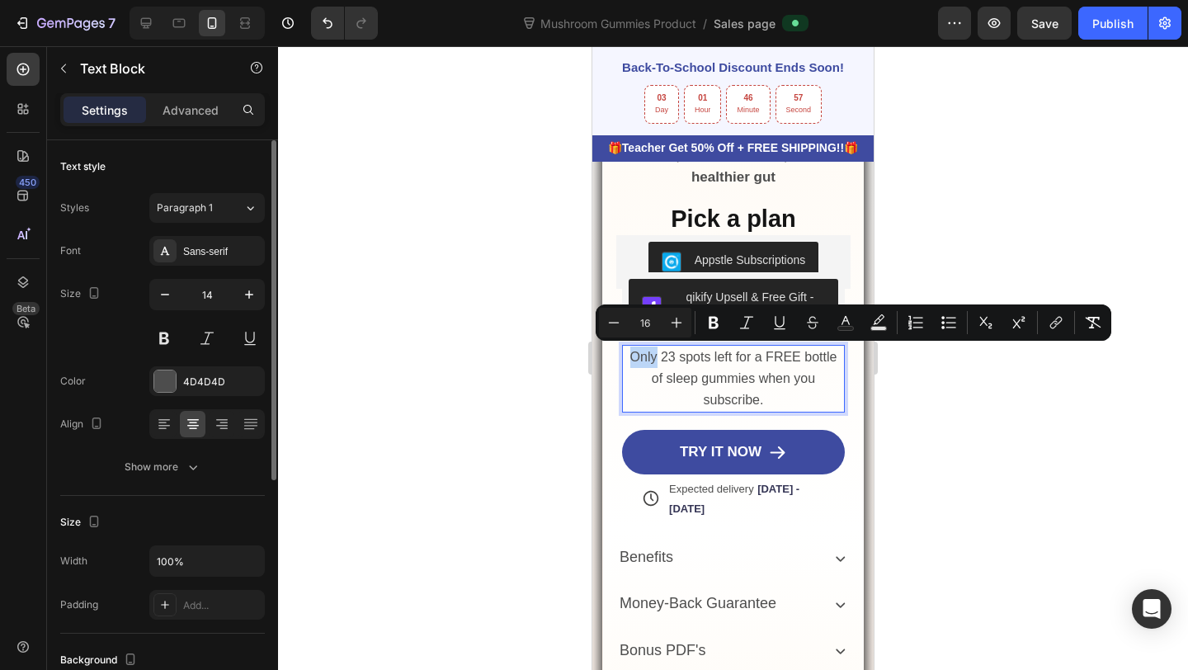
click at [630, 356] on span "Only 23 spots left for a FREE bottle of sleep gummies when you subscribe." at bounding box center [733, 378] width 207 height 57
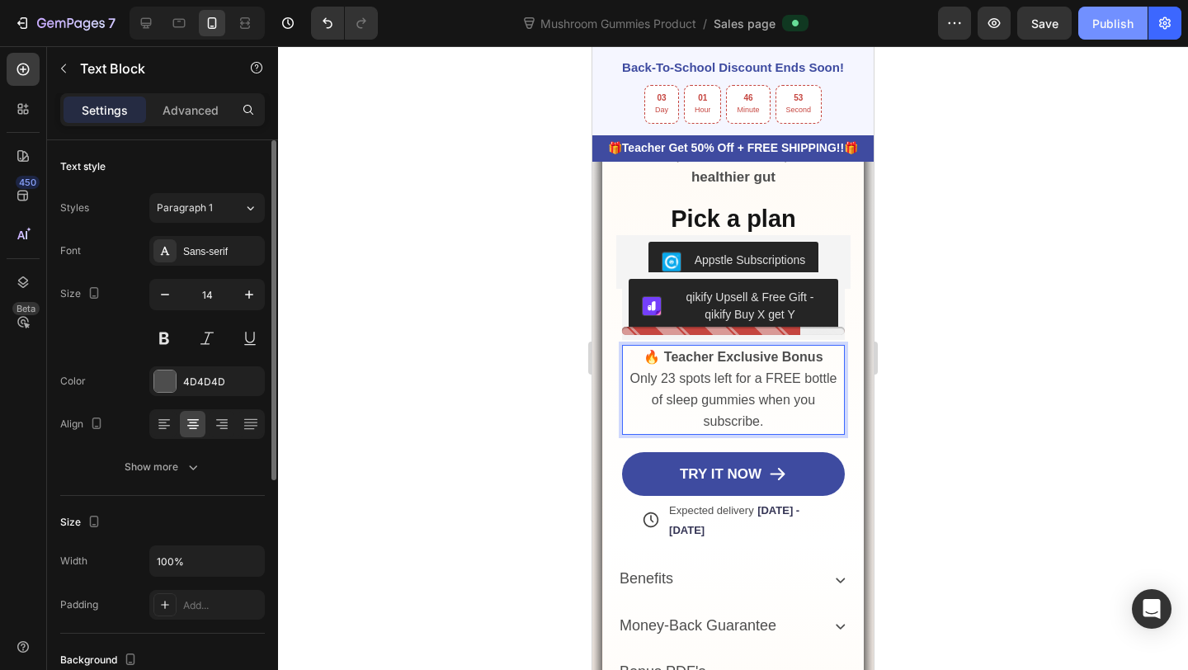
click at [1104, 17] on div "Publish" at bounding box center [1112, 23] width 41 height 17
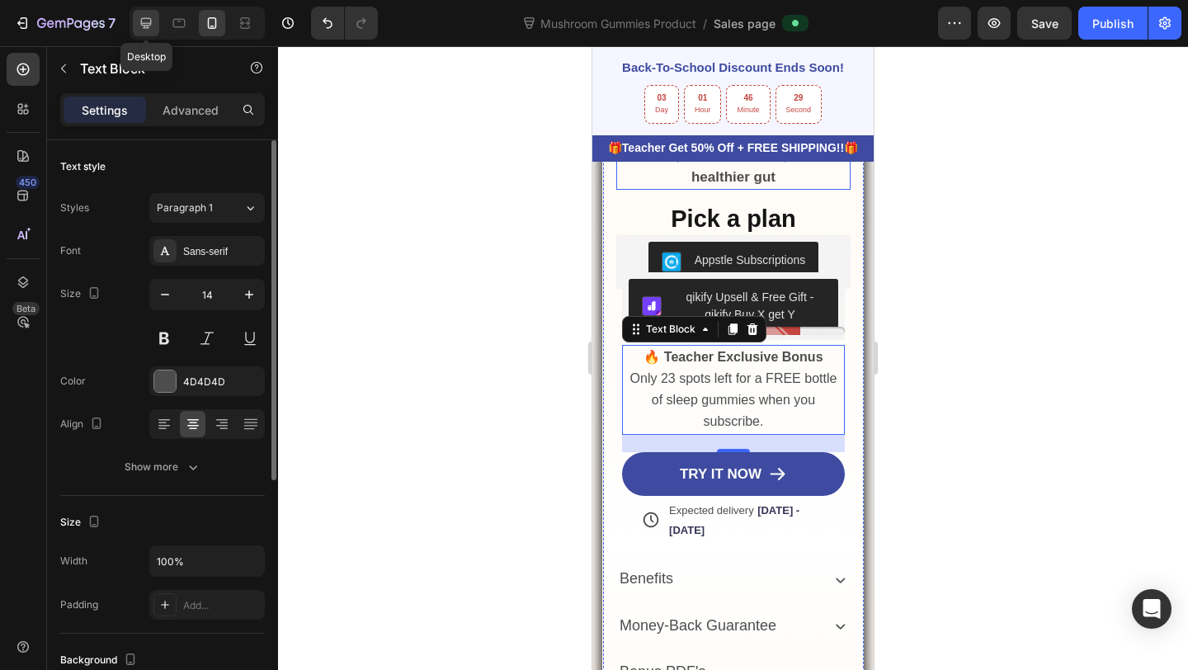
click at [147, 21] on icon at bounding box center [146, 23] width 17 height 17
type input "16"
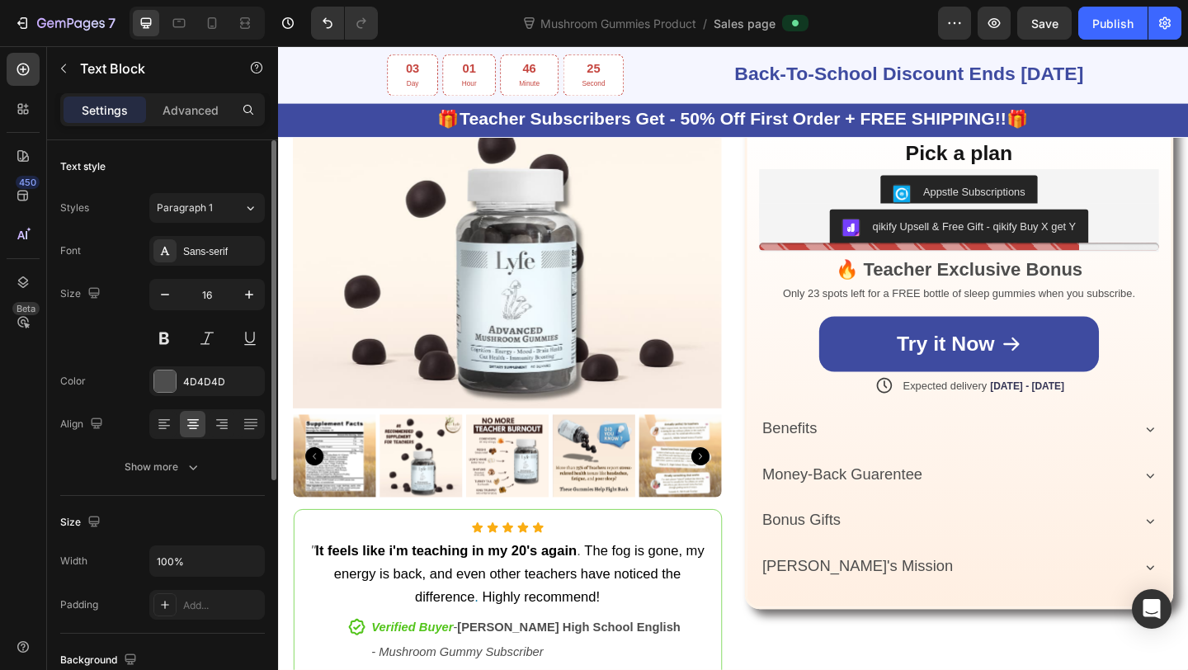
scroll to position [1181, 0]
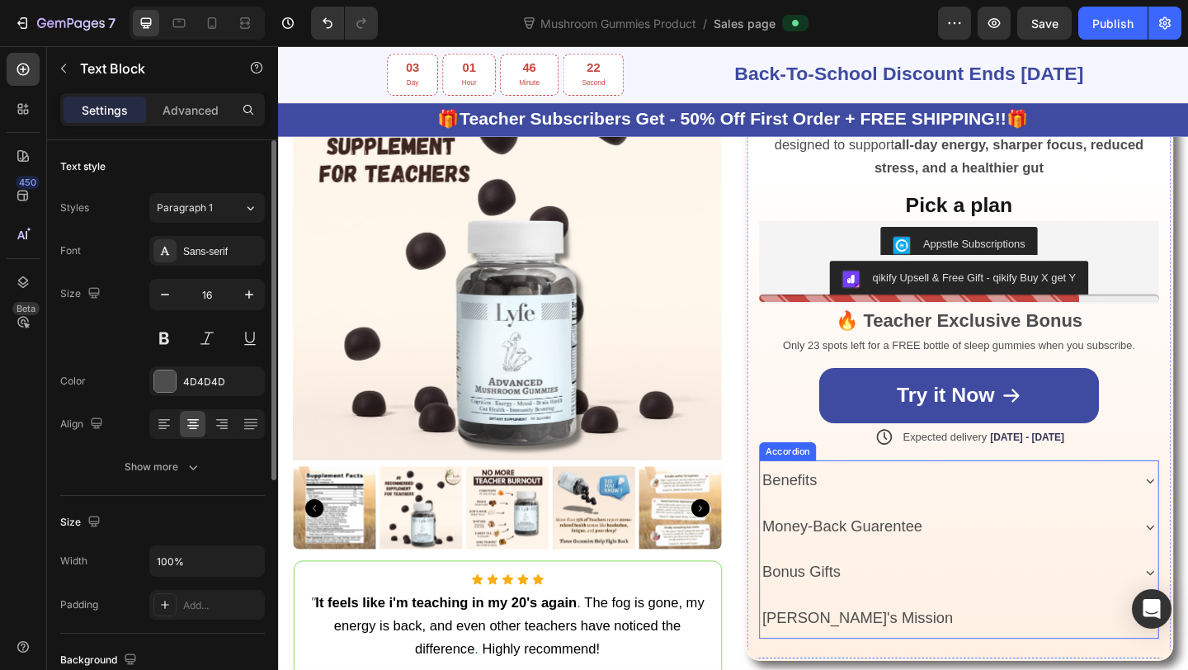
click at [926, 603] on div "Bonus Gifts" at bounding box center [1003, 618] width 403 height 31
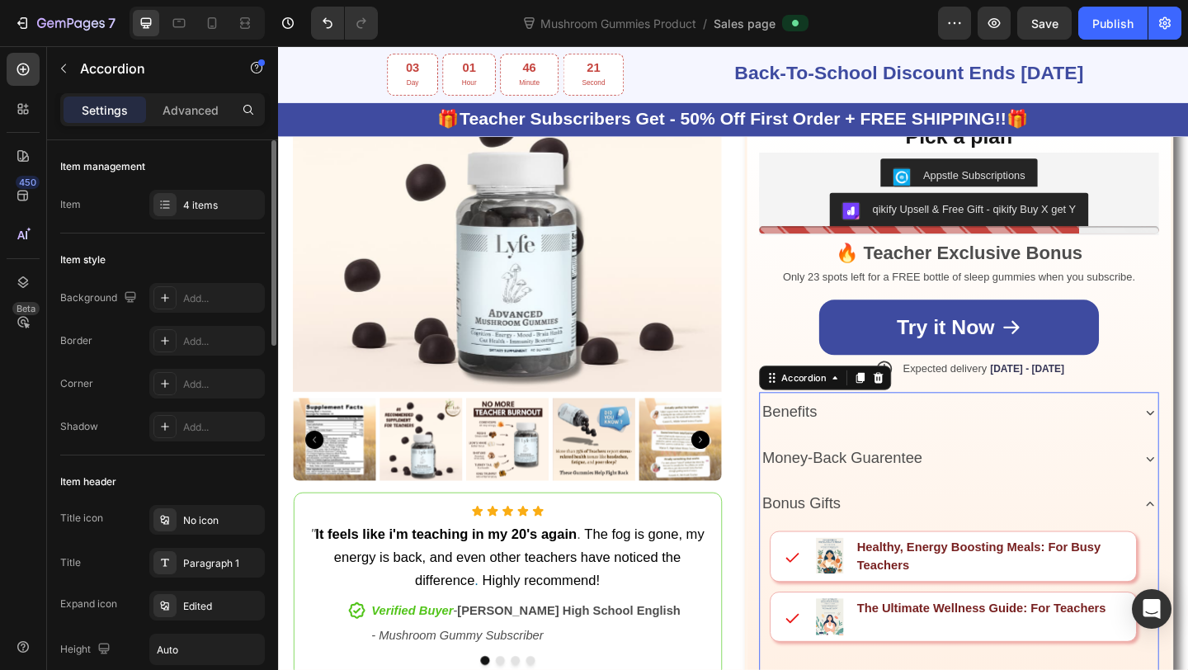
scroll to position [1258, 0]
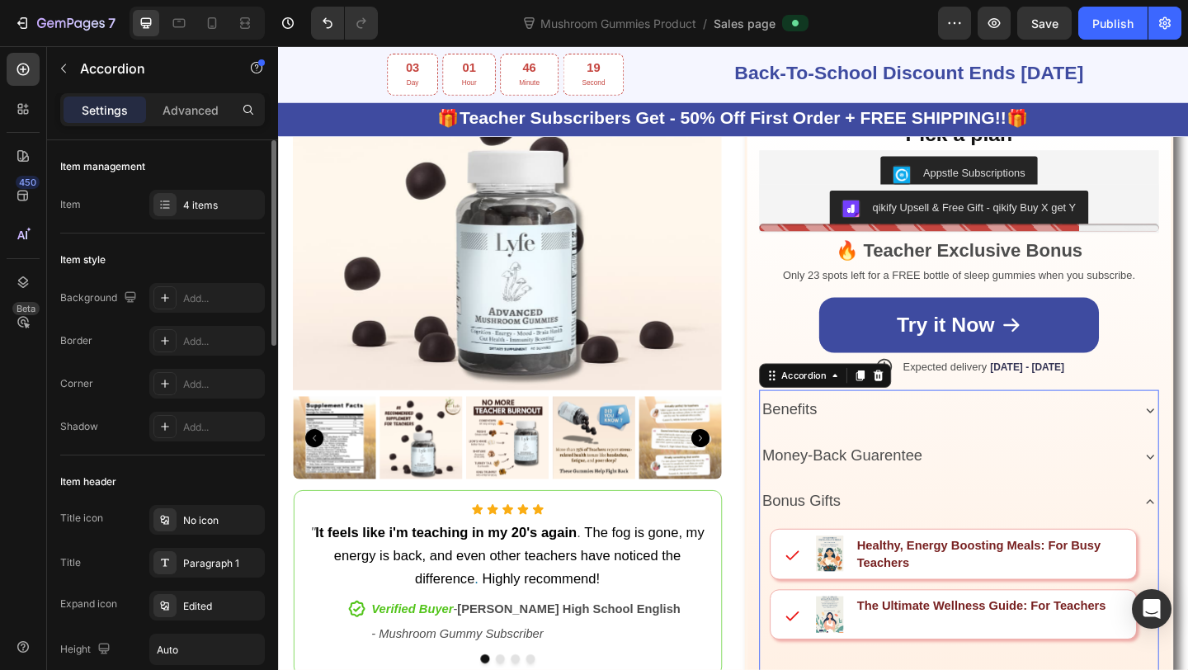
click at [194, 186] on div "Item management Item 4 items" at bounding box center [162, 186] width 205 height 93
click at [194, 191] on div "4 items" at bounding box center [207, 205] width 116 height 30
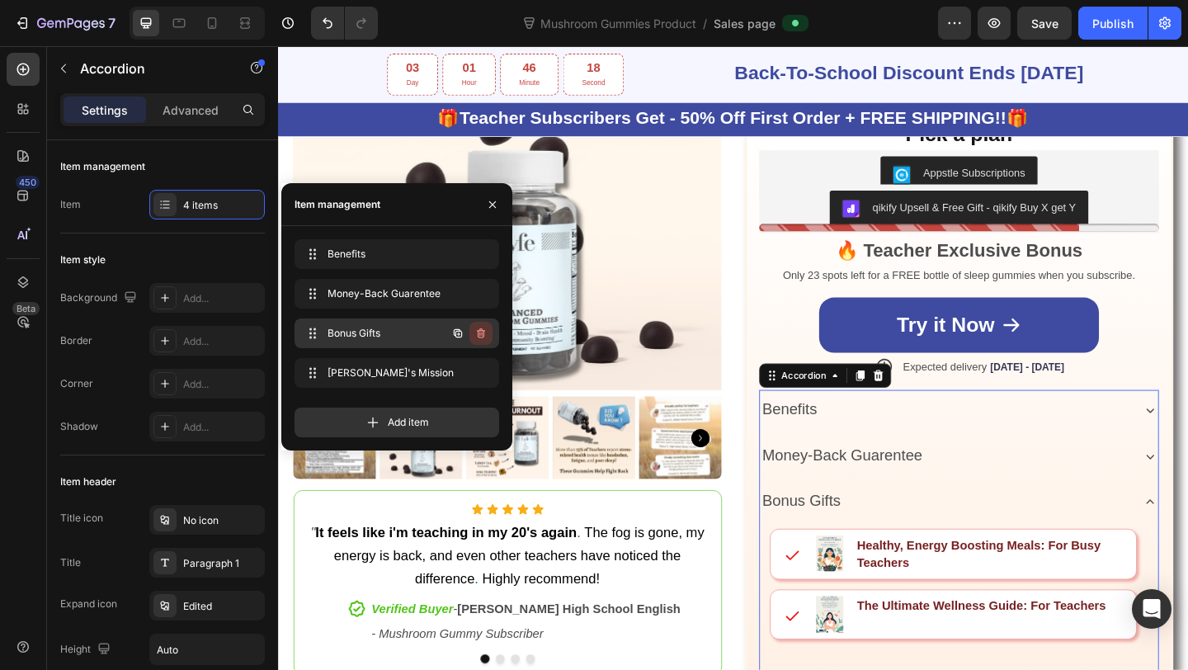
click at [481, 335] on icon "button" at bounding box center [480, 333] width 13 height 13
click at [481, 335] on div "Delete" at bounding box center [470, 333] width 31 height 15
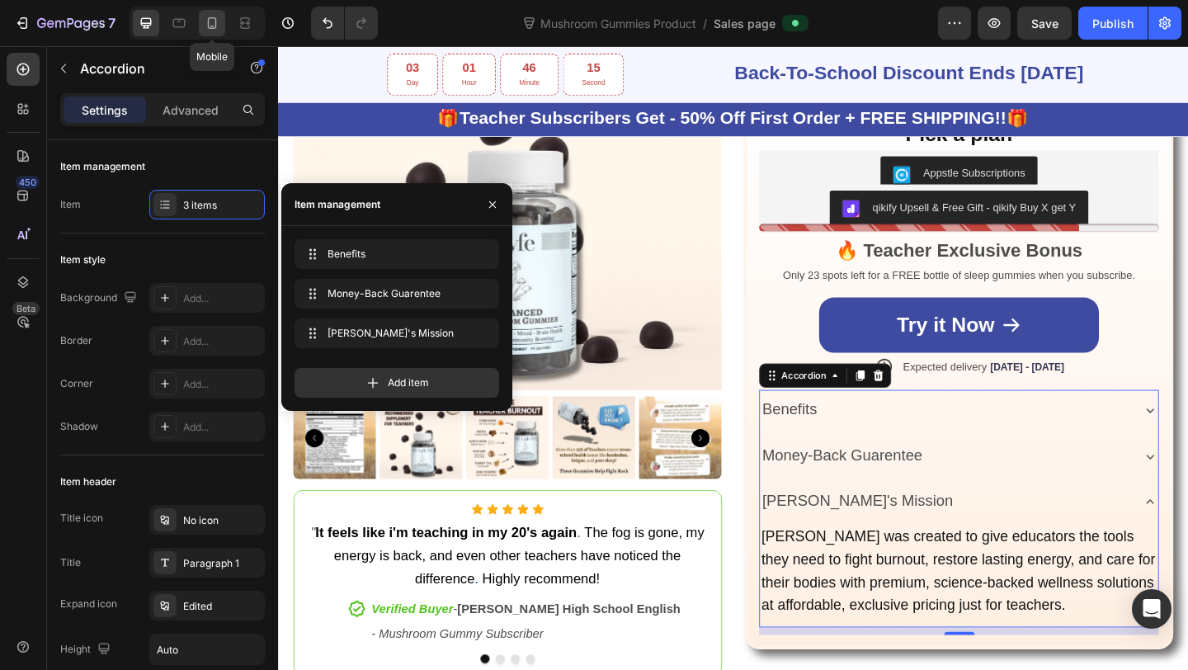
click at [200, 23] on div at bounding box center [212, 23] width 26 height 26
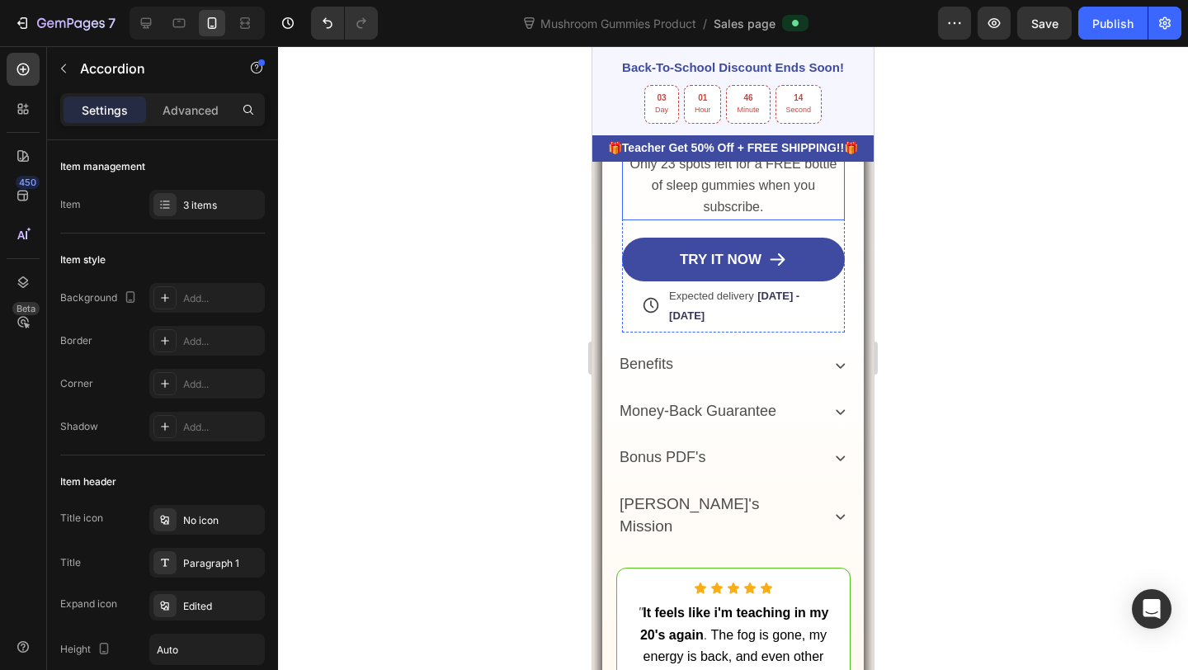
scroll to position [1351, 0]
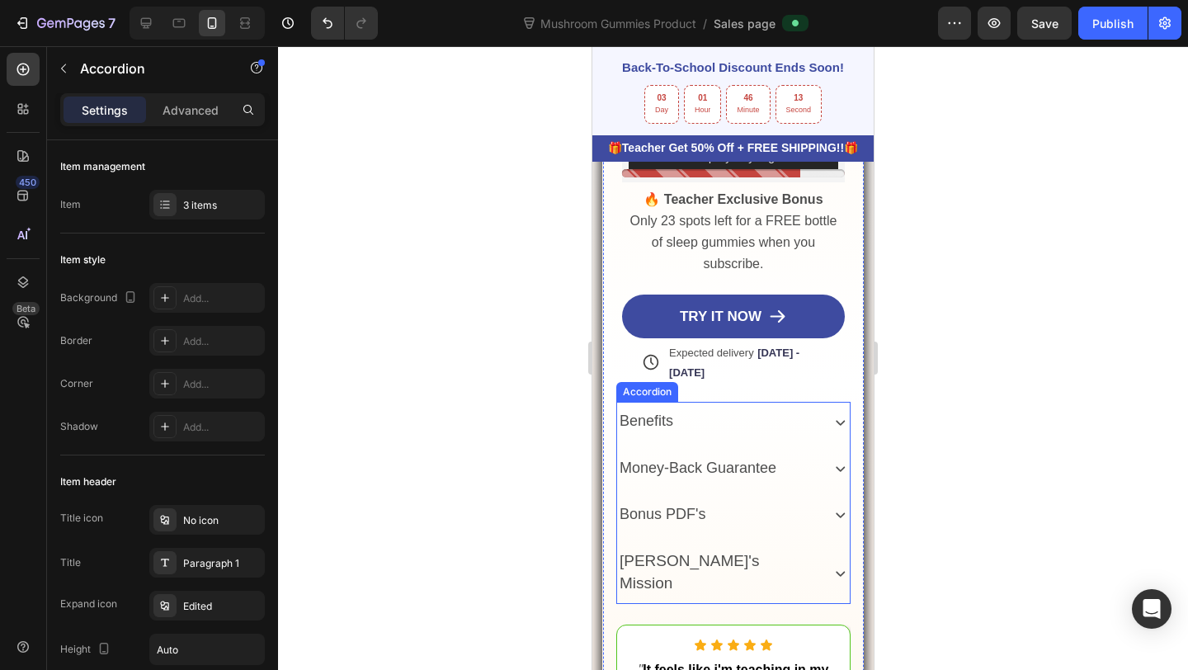
click at [679, 498] on div "Bonus PDF's" at bounding box center [733, 515] width 233 height 40
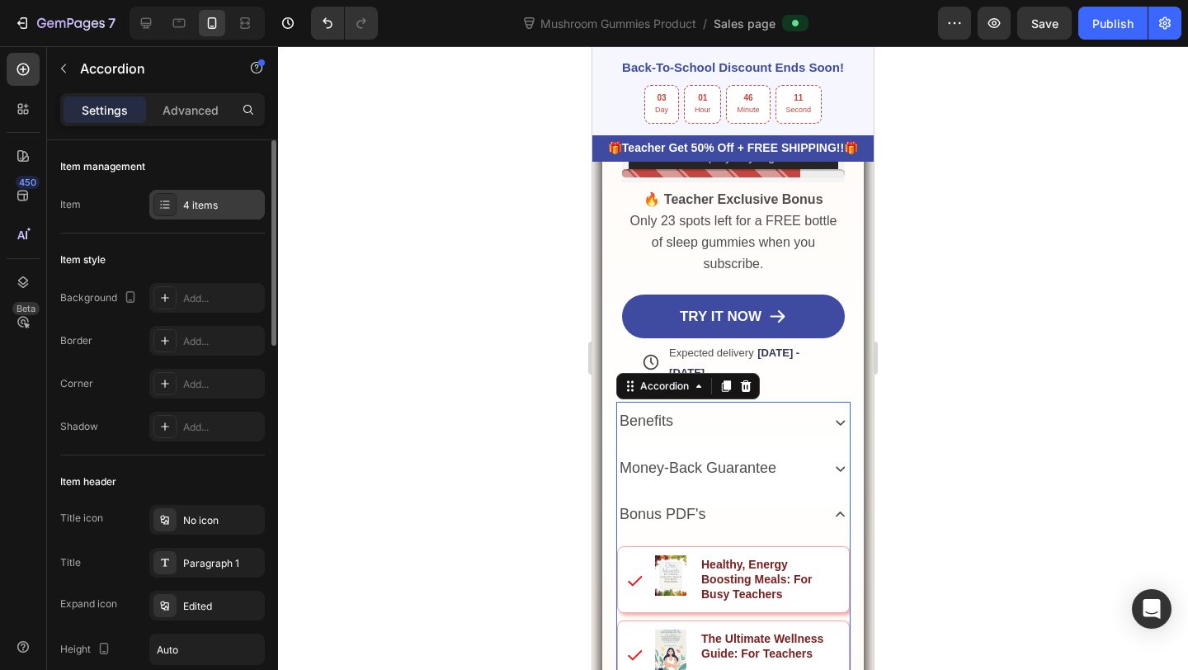
click at [206, 210] on div "4 items" at bounding box center [222, 205] width 78 height 15
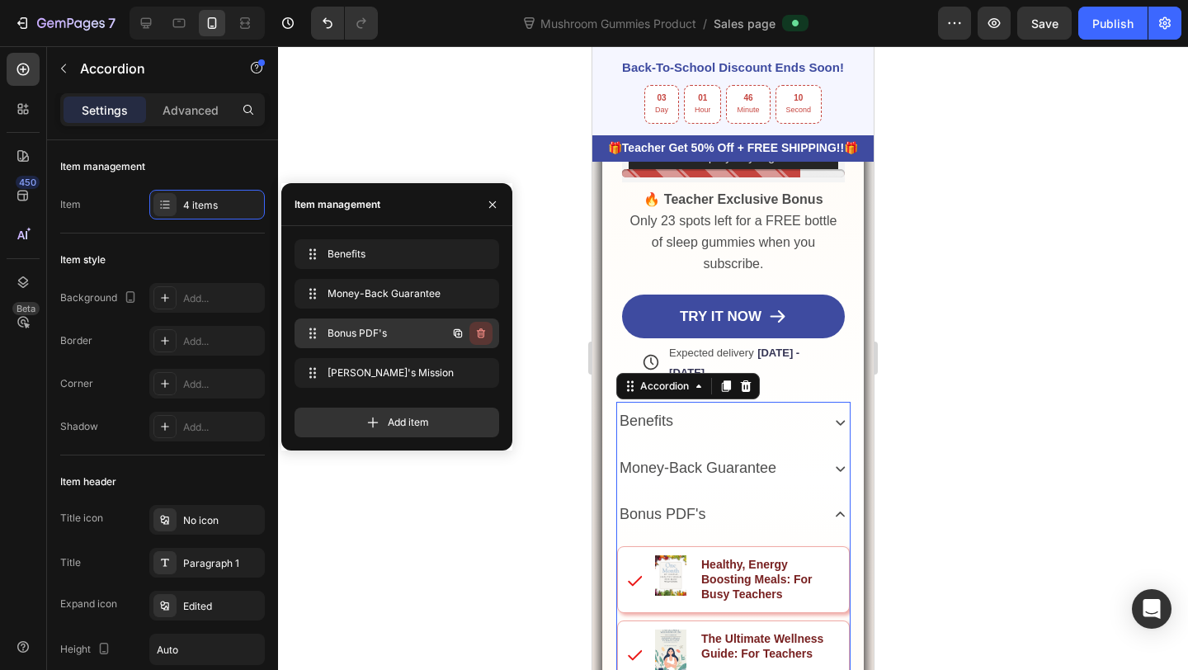
click at [479, 336] on icon "button" at bounding box center [480, 333] width 13 height 13
click at [479, 336] on div "Delete" at bounding box center [470, 333] width 31 height 15
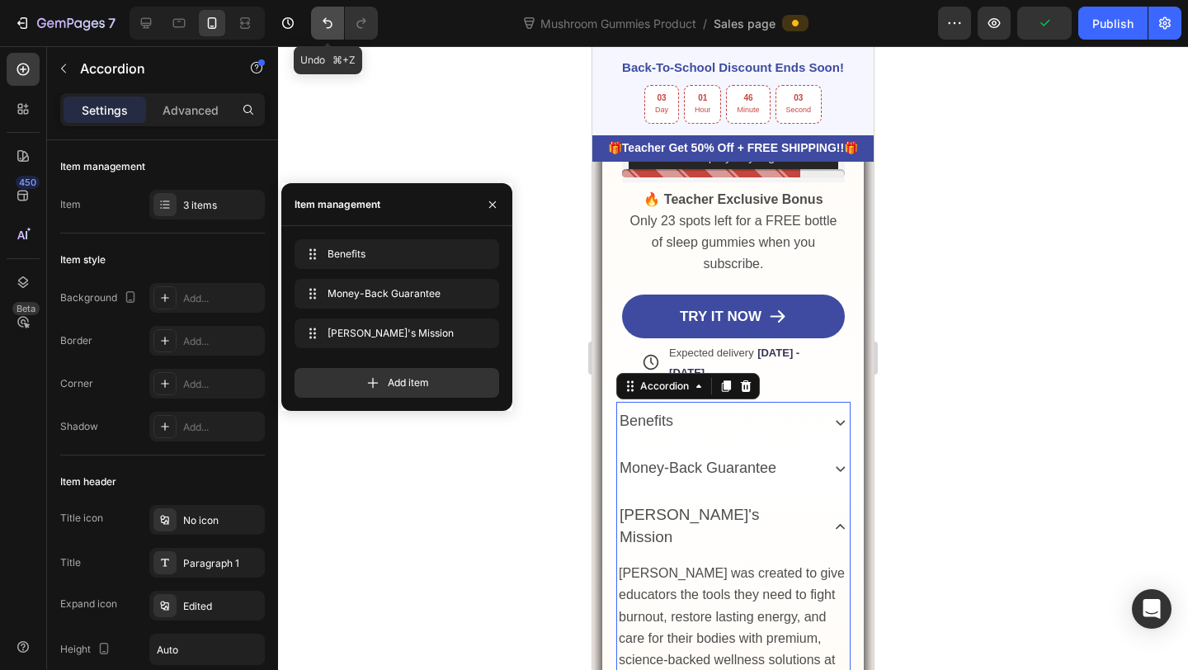
click at [320, 29] on icon "Undo/Redo" at bounding box center [327, 23] width 17 height 17
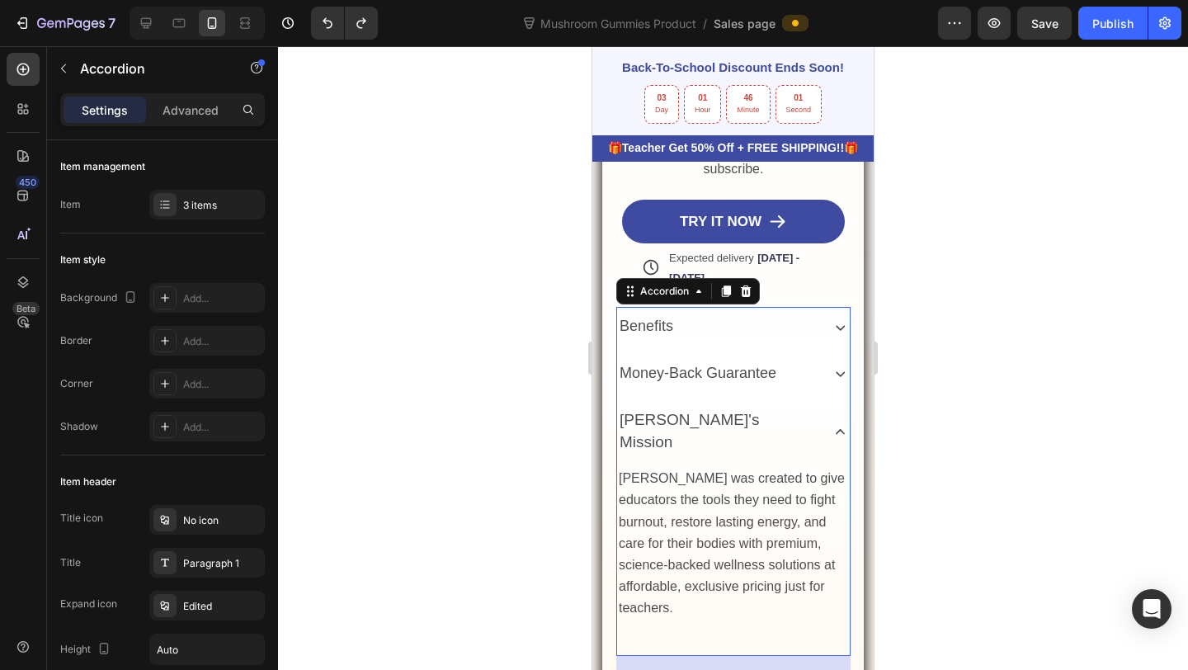
scroll to position [1491, 0]
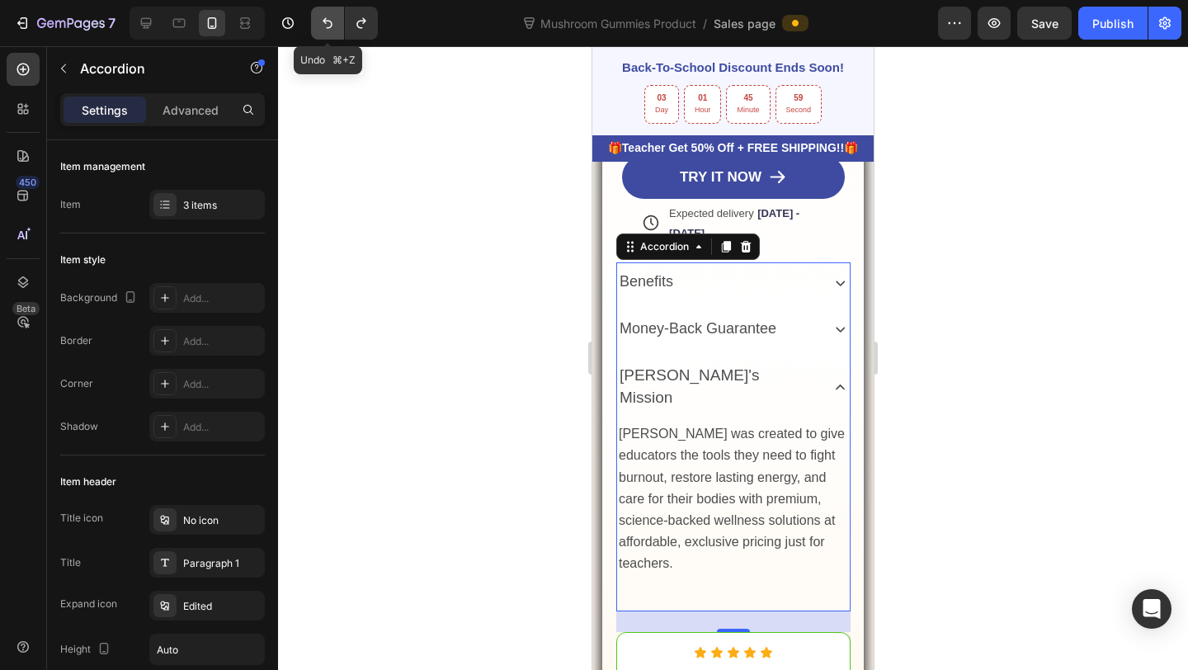
click at [333, 26] on icon "Undo/Redo" at bounding box center [327, 23] width 17 height 17
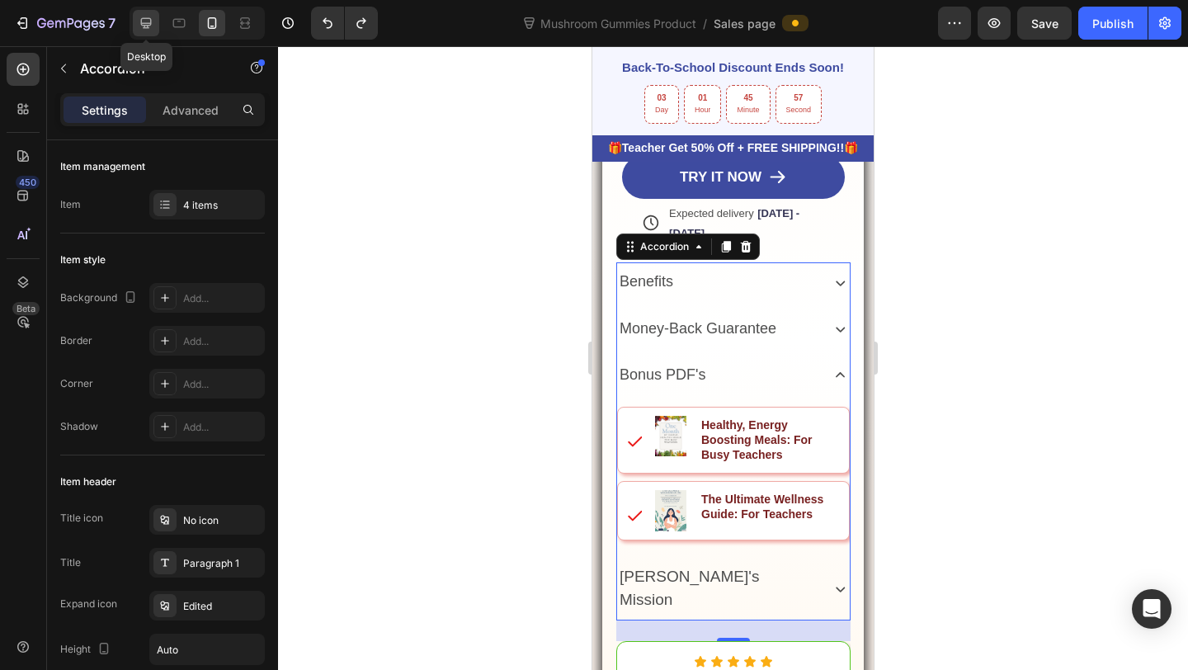
click at [152, 26] on icon at bounding box center [146, 23] width 17 height 17
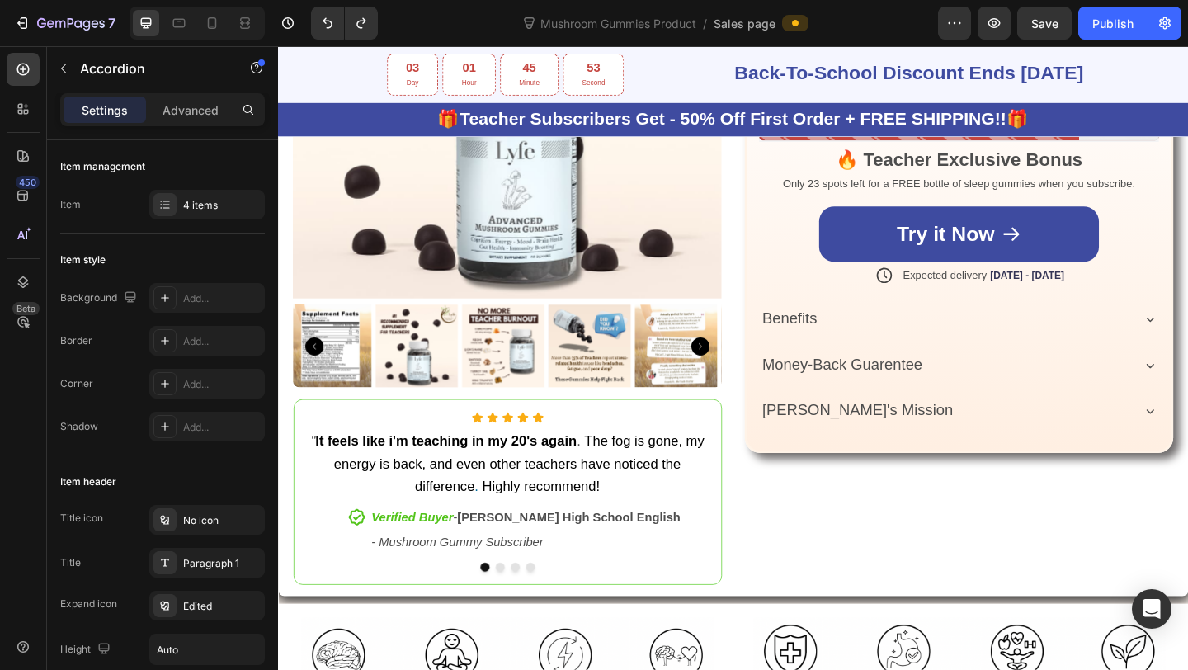
scroll to position [934, 0]
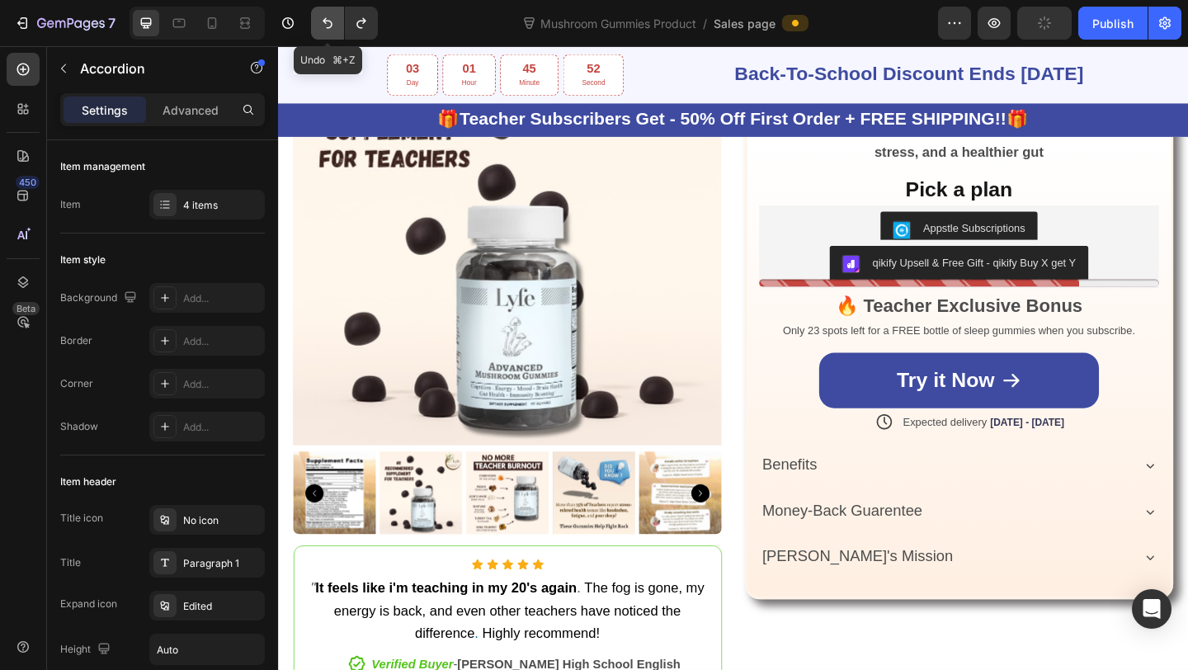
click at [328, 30] on icon "Undo/Redo" at bounding box center [327, 23] width 17 height 17
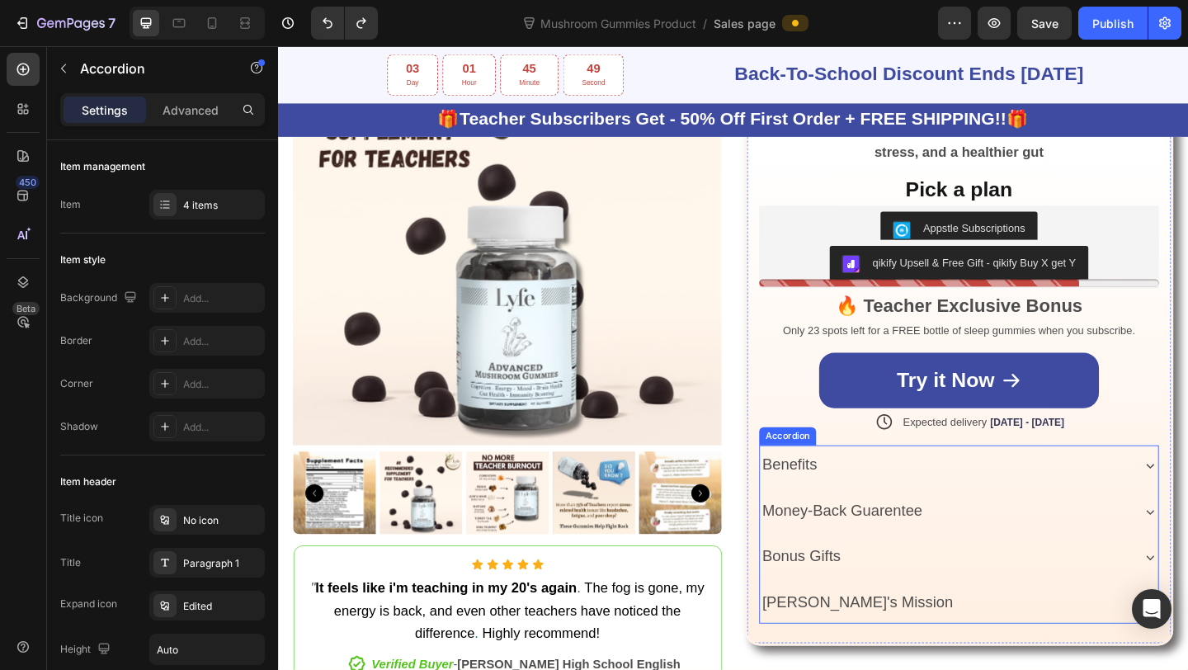
click at [876, 592] on span "Bonus Gifts" at bounding box center [846, 601] width 85 height 18
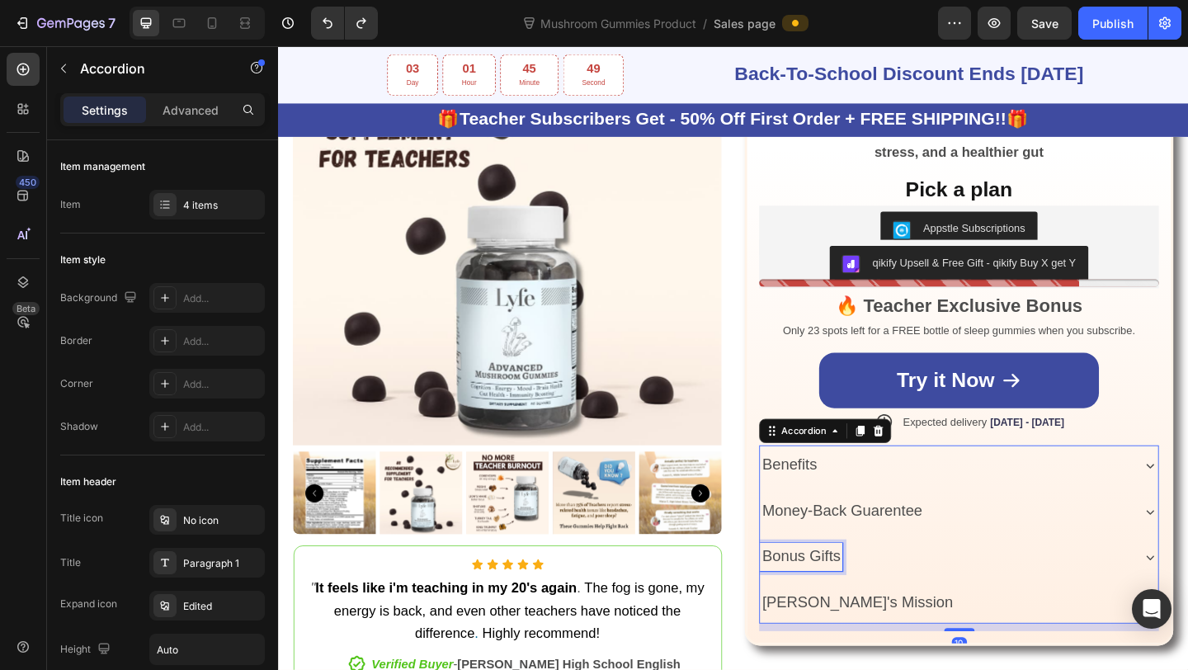
click at [876, 592] on span "Bonus Gifts" at bounding box center [846, 601] width 85 height 18
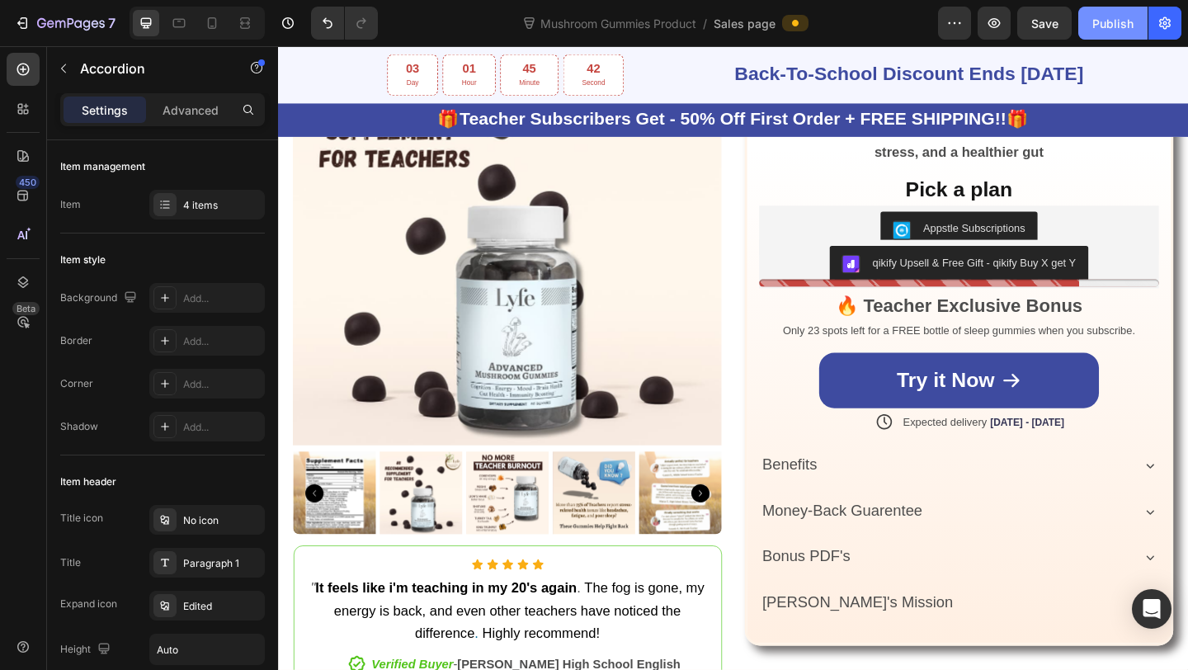
click at [1115, 38] on button "Publish" at bounding box center [1112, 23] width 69 height 33
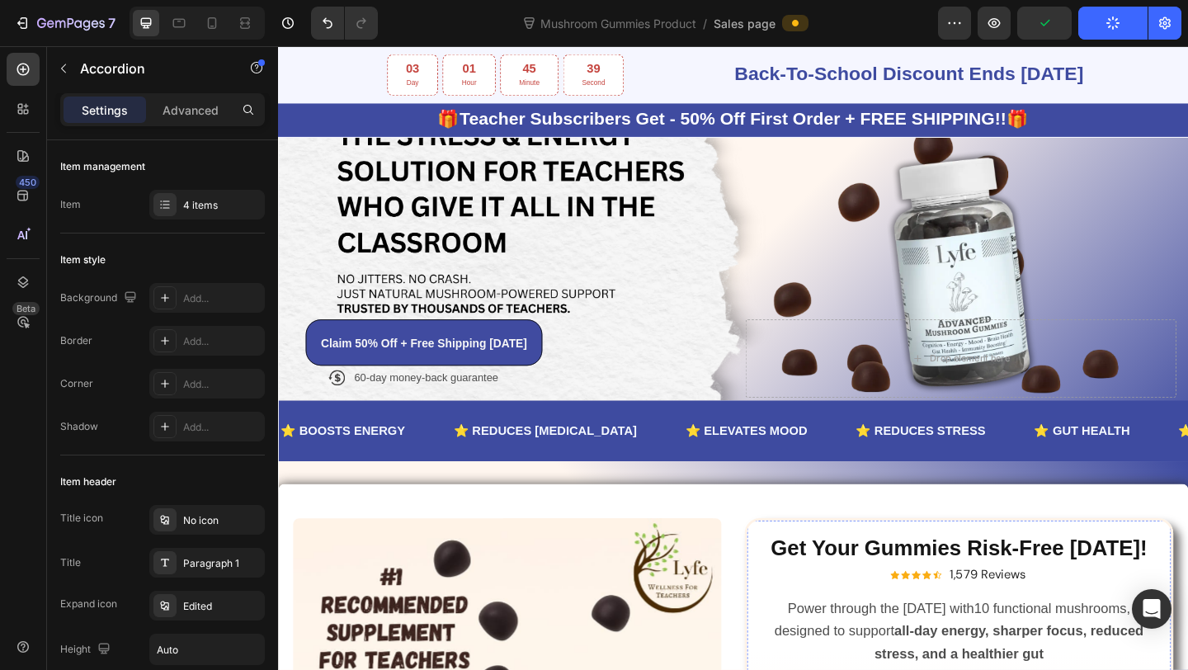
scroll to position [874, 0]
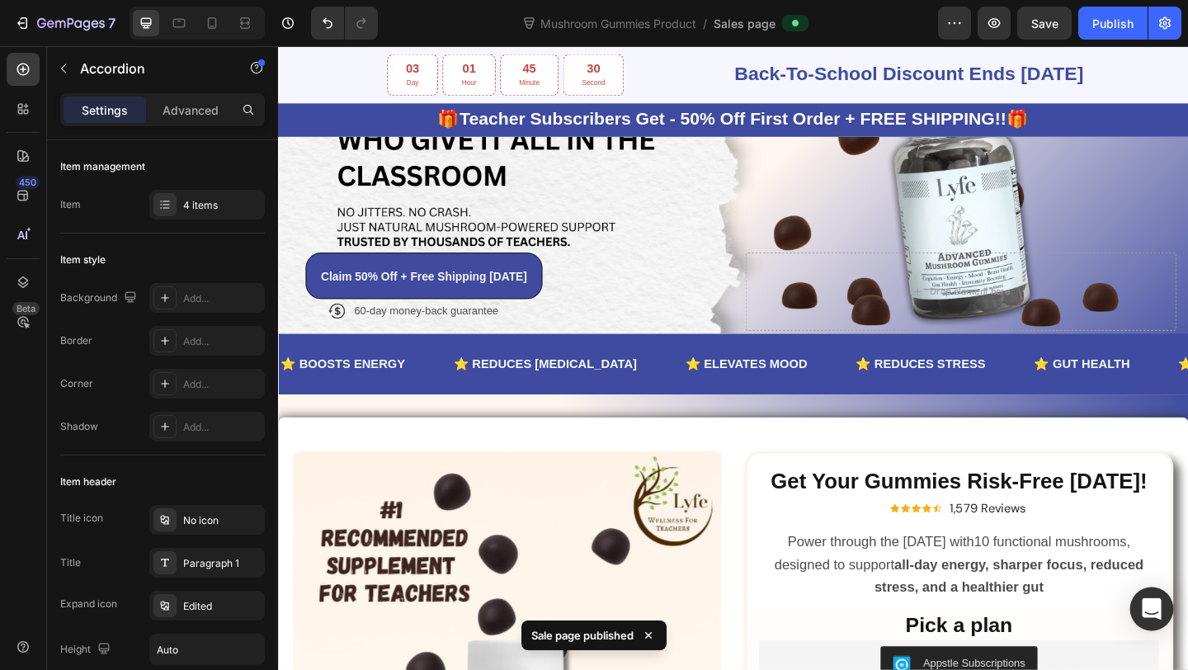
click at [1162, 607] on div "Open Intercom Messenger" at bounding box center [1152, 609] width 44 height 44
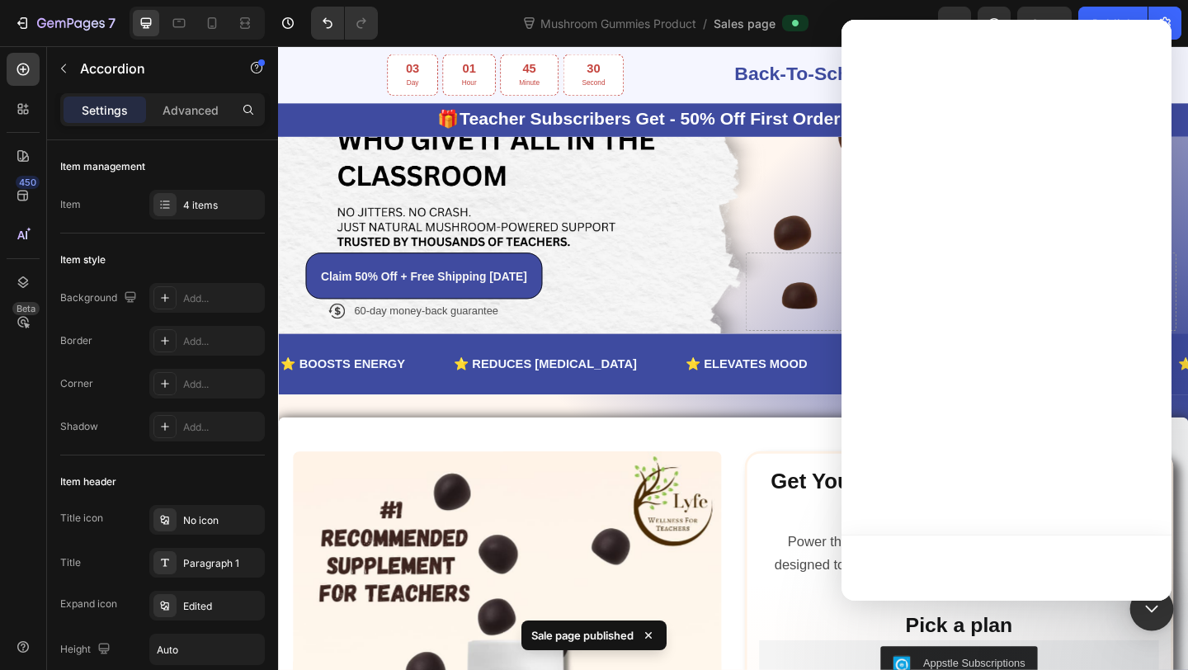
scroll to position [0, 0]
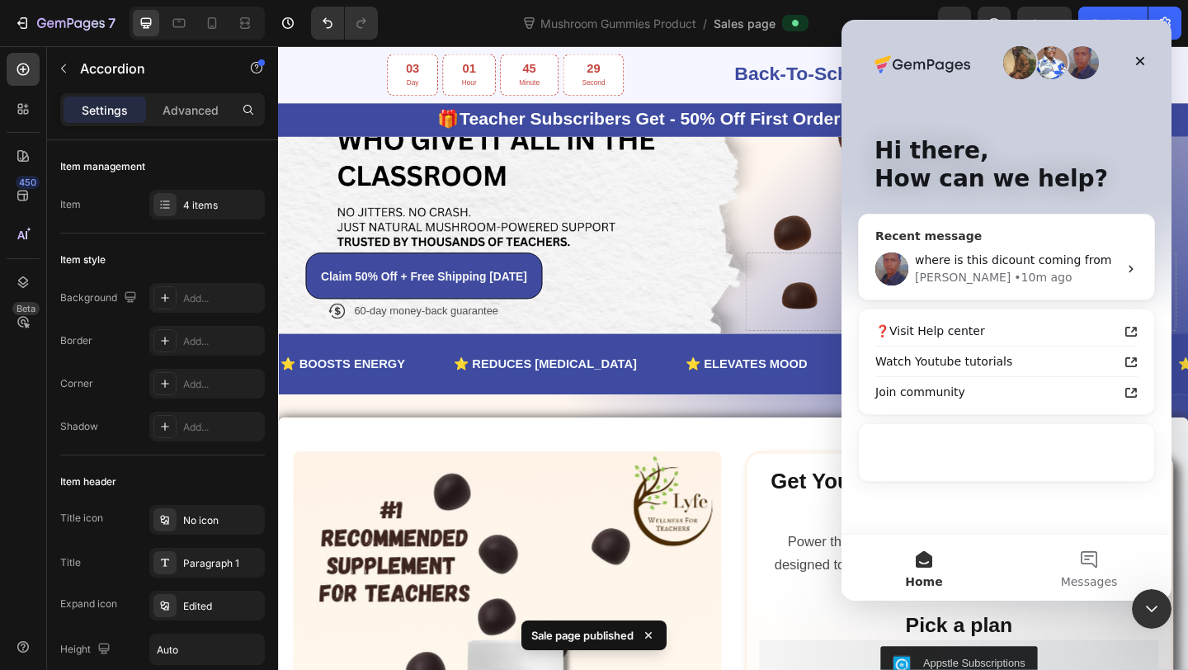
click at [977, 261] on span "where is this dicount coming from" at bounding box center [1013, 259] width 196 height 13
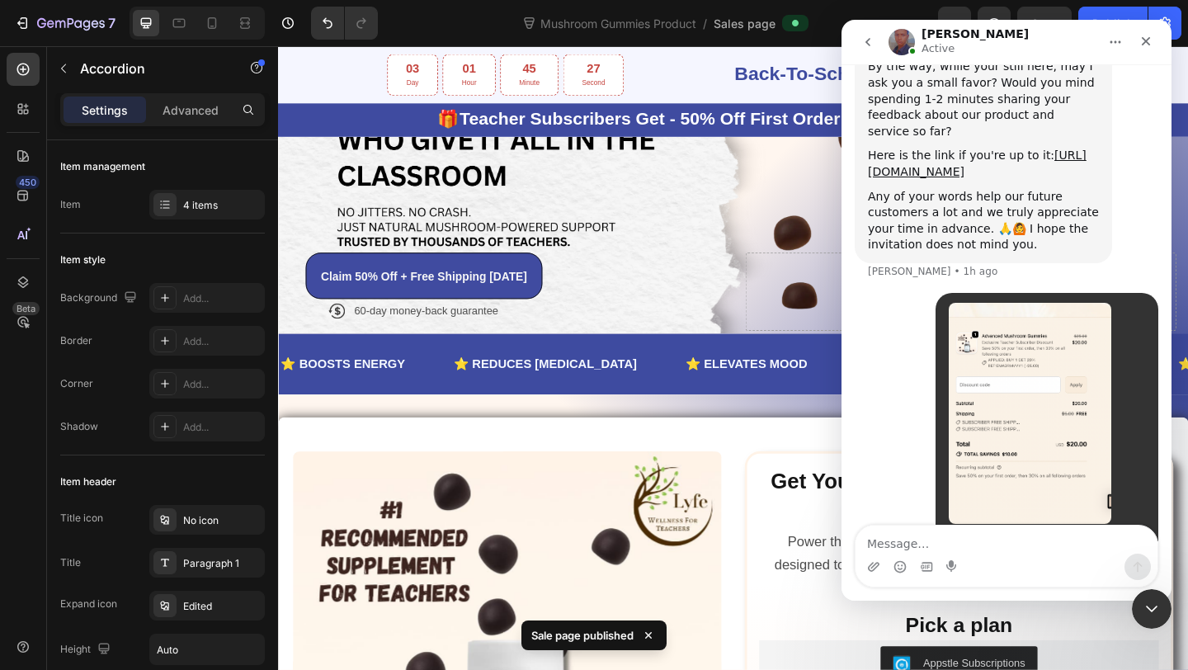
scroll to position [903, 0]
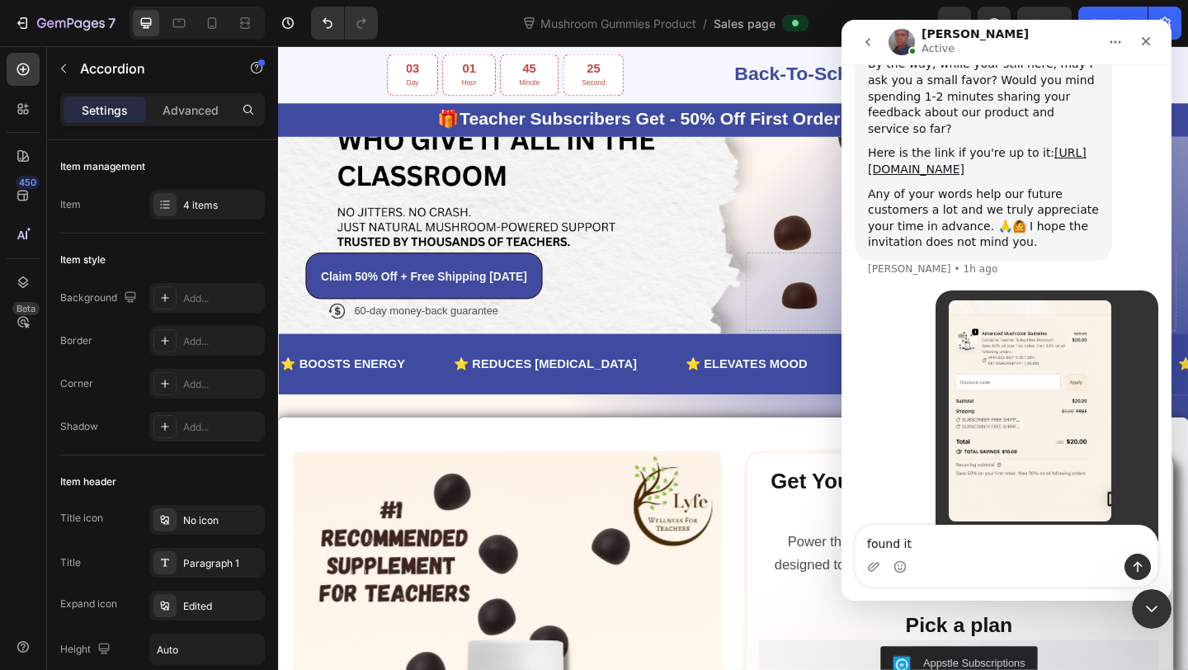
type textarea "found it"
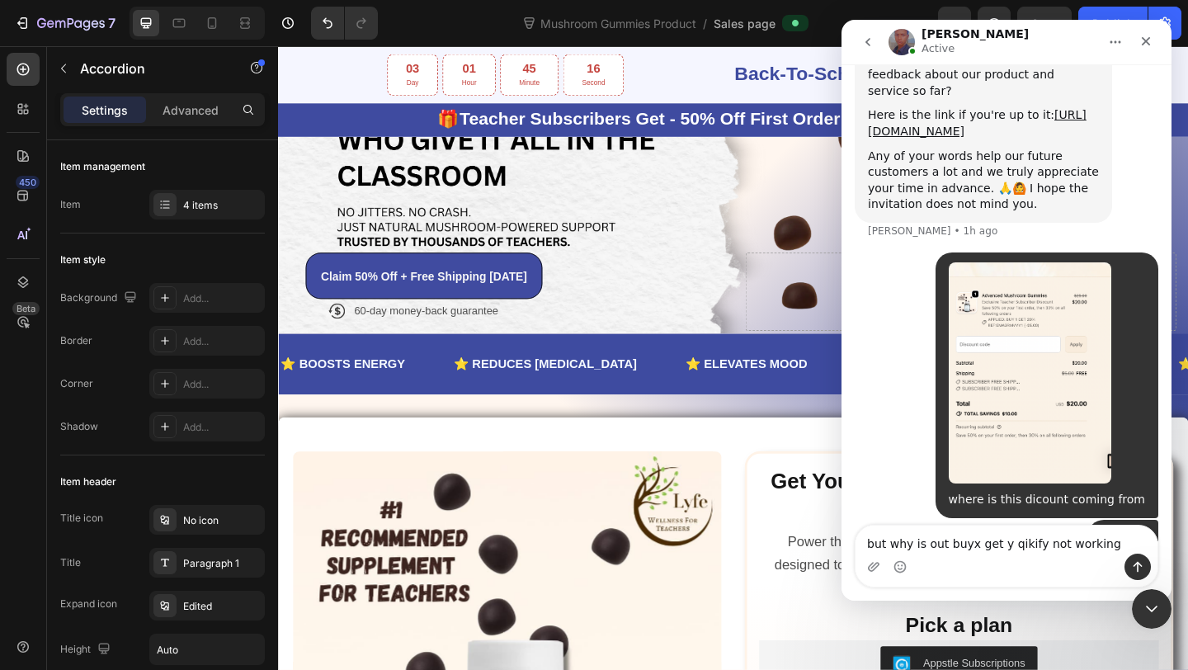
type textarea "but why is out buyx get y qikify not working"
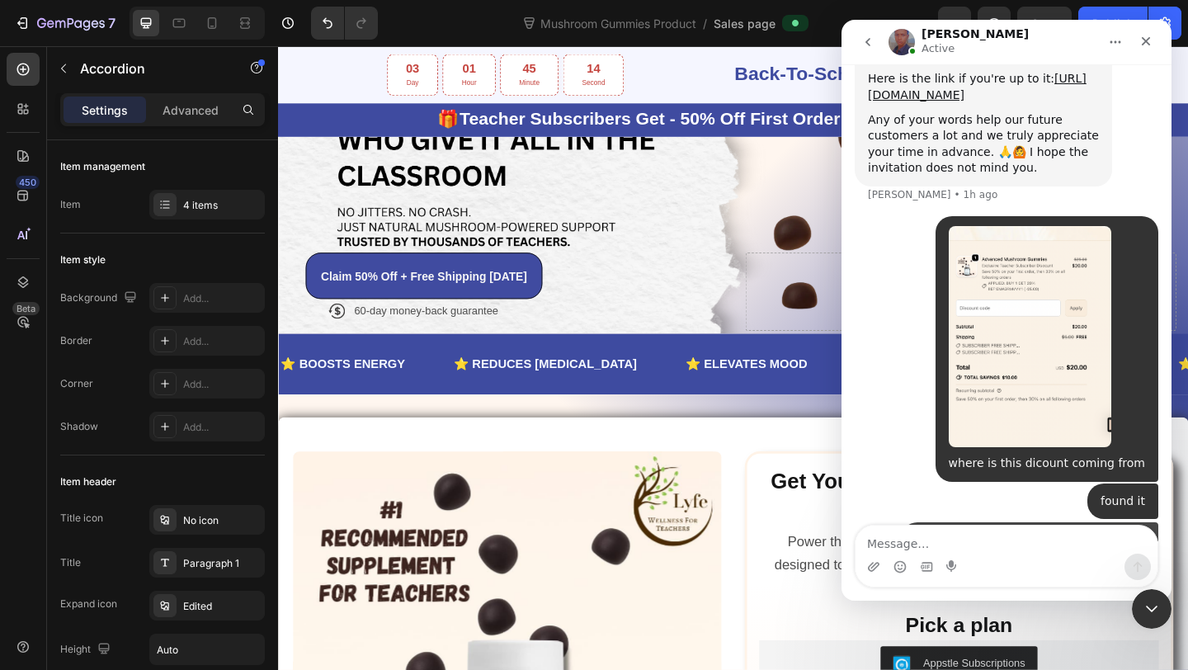
scroll to position [979, 0]
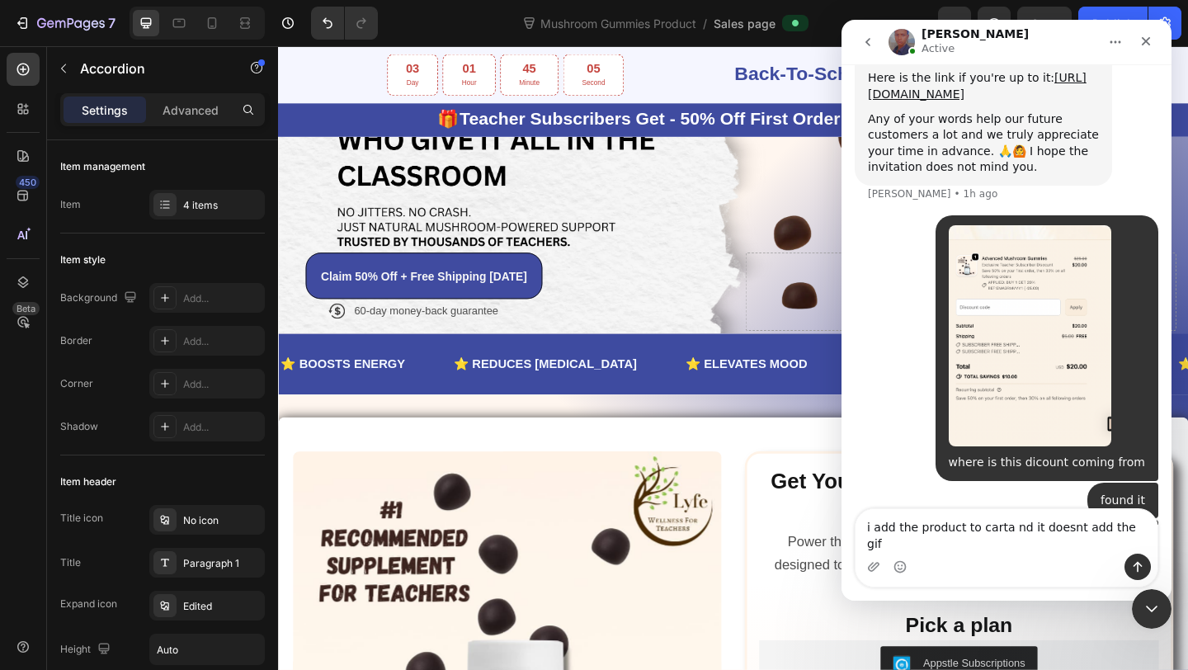
type textarea "i add the product to carta nd it doesnt add the gift"
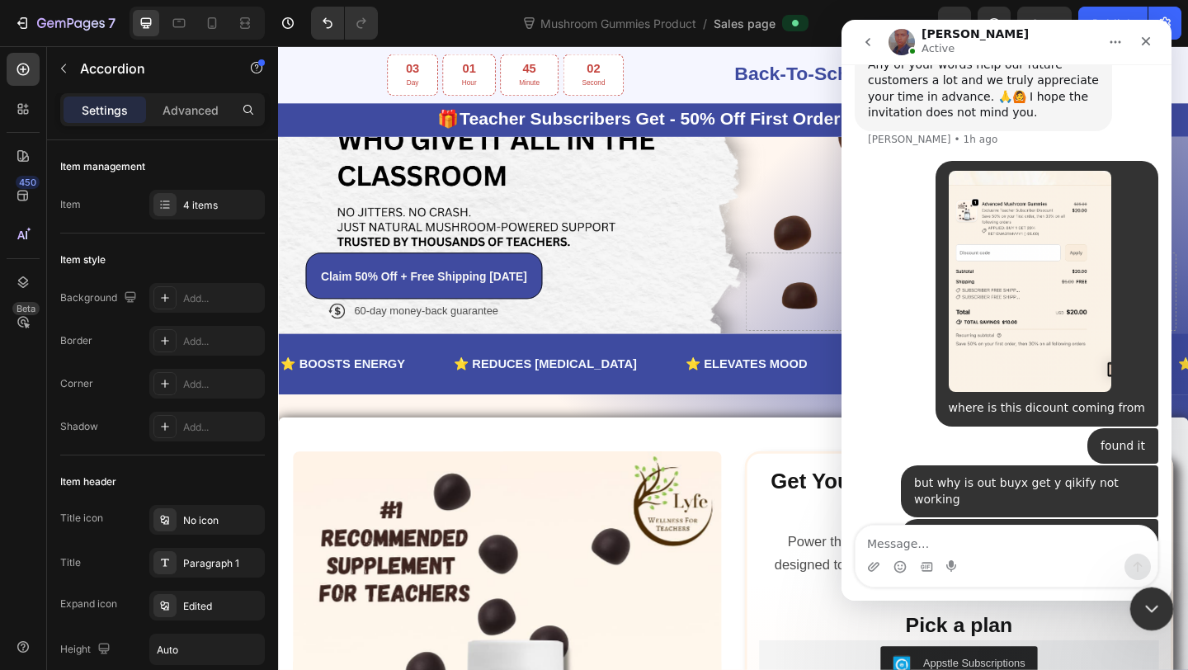
click at [1158, 606] on icon "Close Intercom Messenger" at bounding box center [1149, 607] width 20 height 20
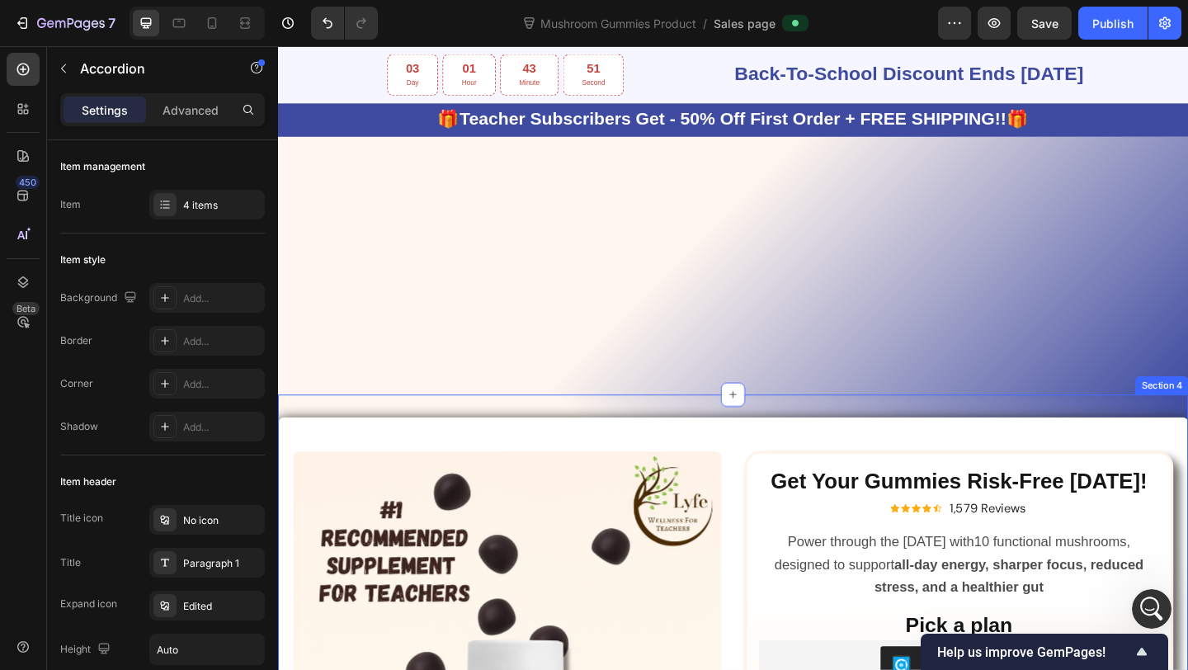
scroll to position [1306, 0]
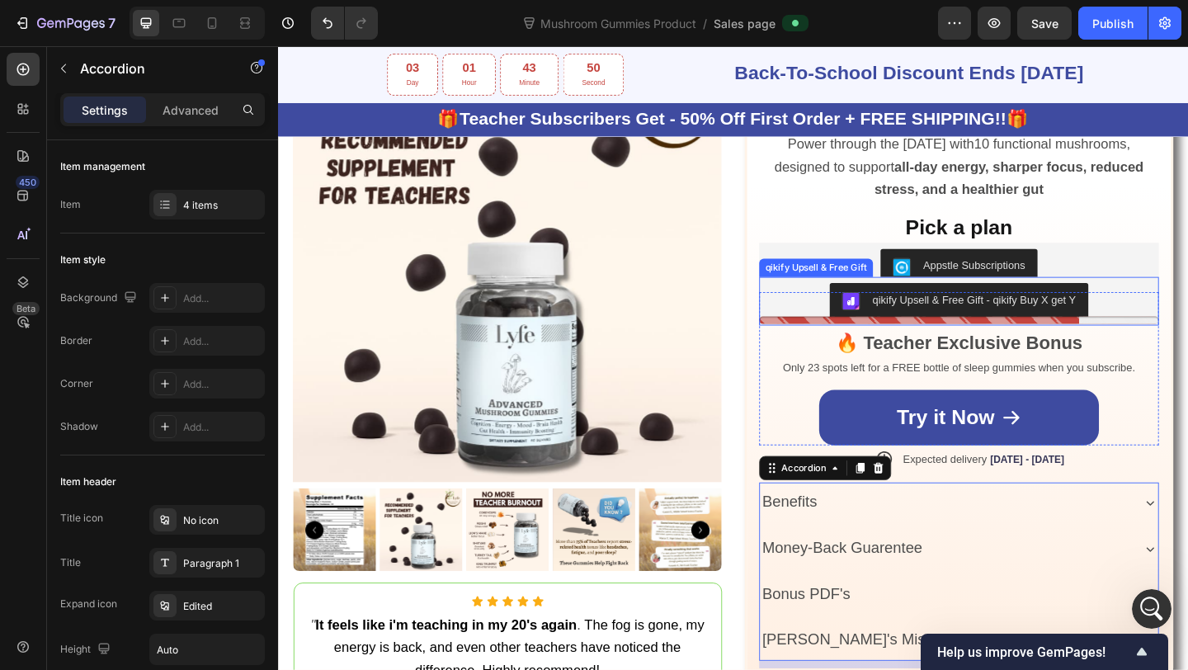
click at [828, 316] on div "qikify Upsell & Free Gift - qikify Buy X get Y" at bounding box center [1019, 324] width 422 height 40
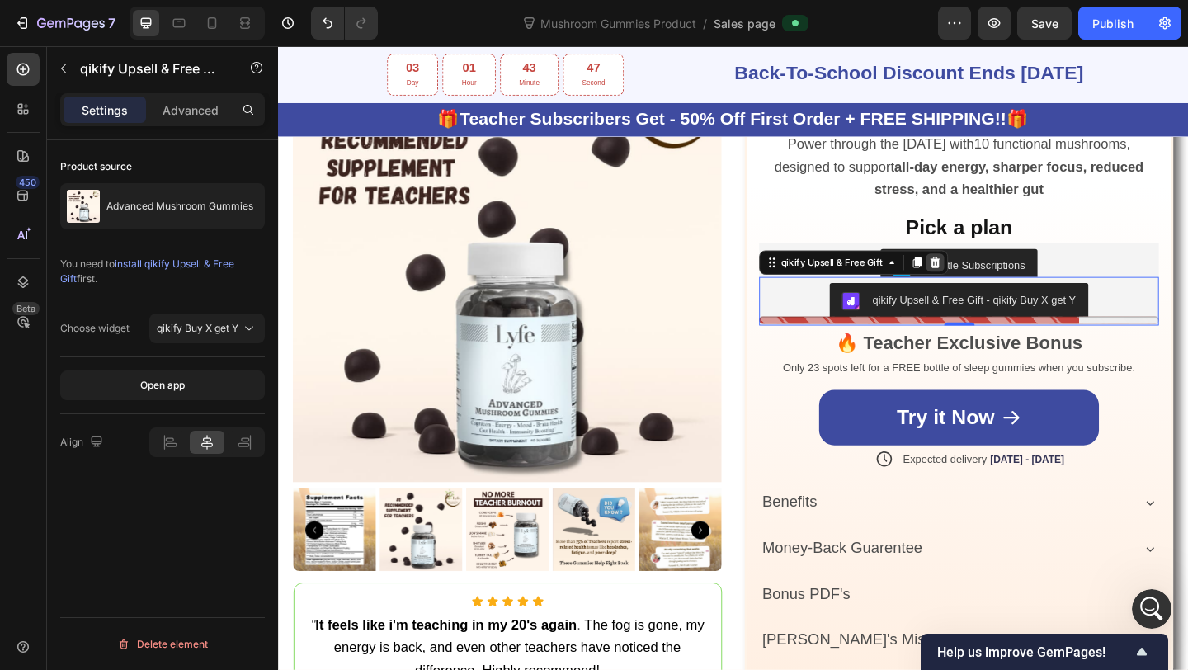
click at [988, 286] on div at bounding box center [993, 281] width 20 height 20
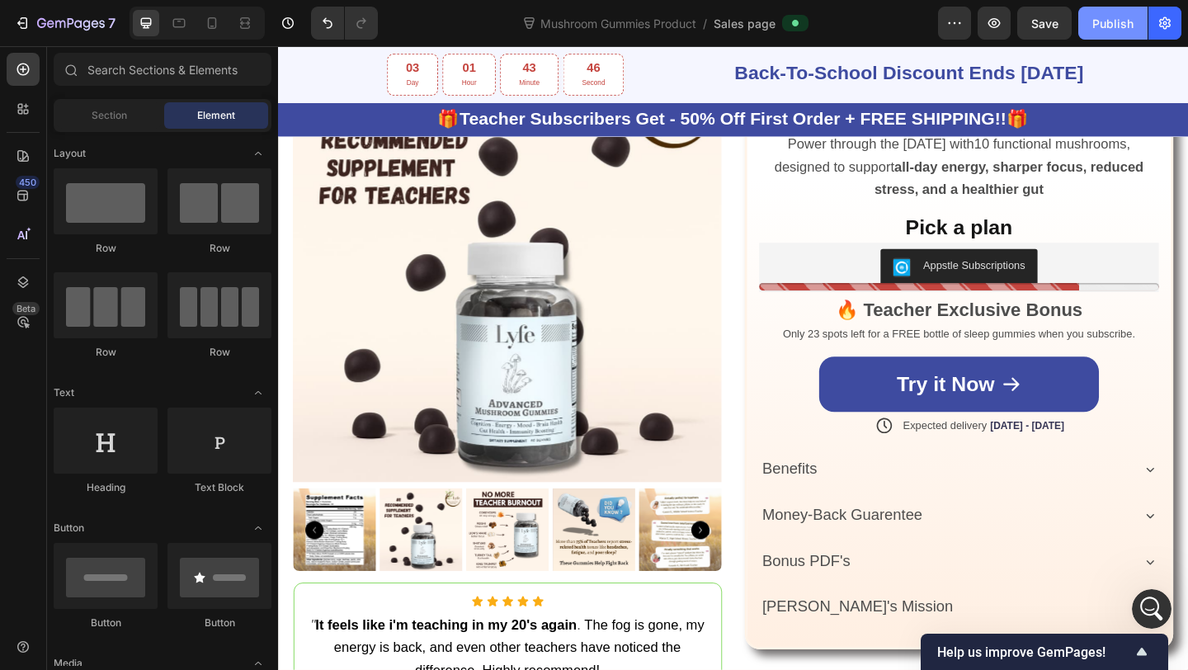
click at [1118, 25] on div "Publish" at bounding box center [1112, 23] width 41 height 17
click at [327, 27] on icon "Undo/Redo" at bounding box center [328, 23] width 10 height 11
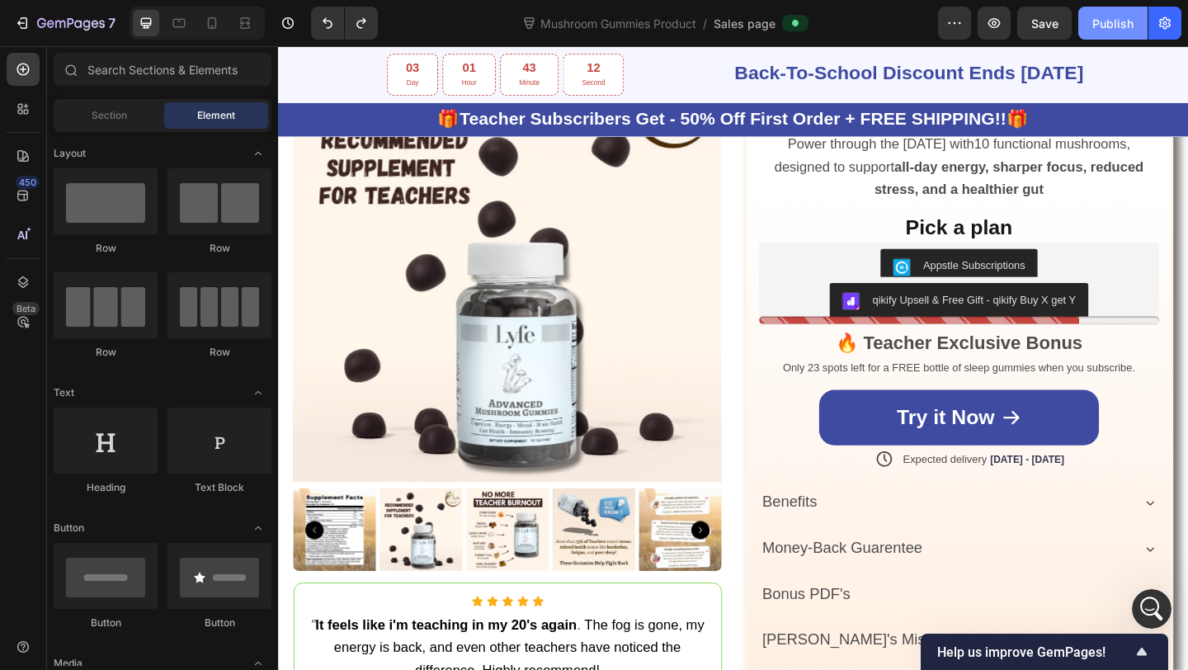
click at [1101, 31] on div "Publish" at bounding box center [1112, 23] width 41 height 17
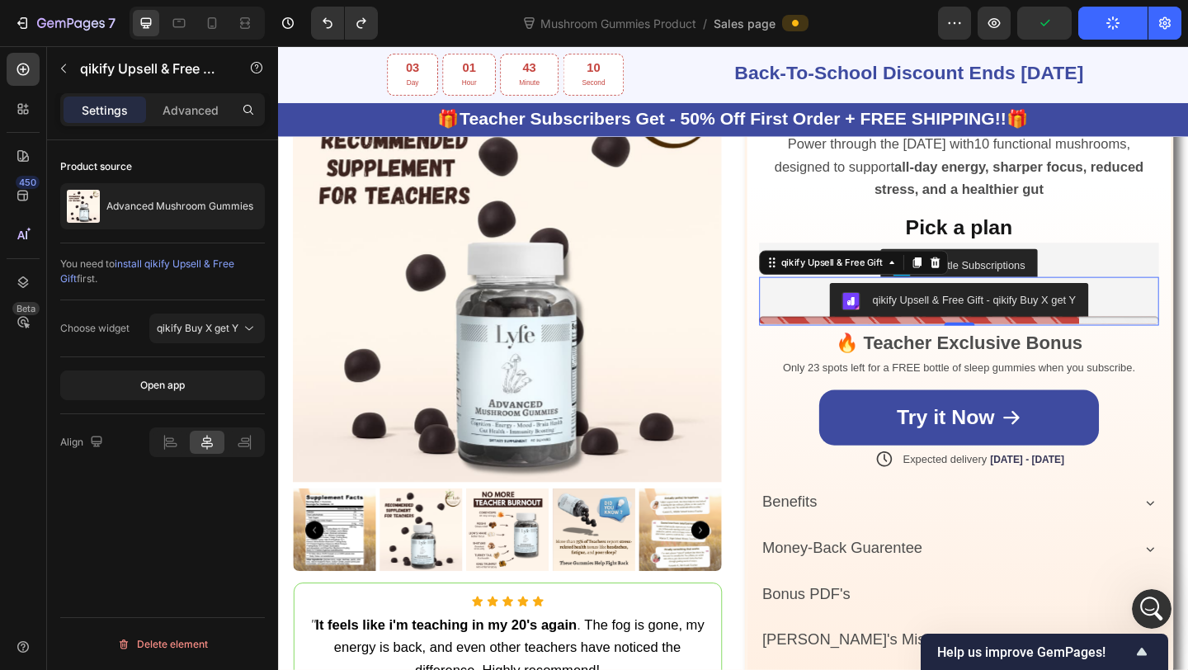
click at [1001, 321] on div "qikify Upsell & Free Gift - qikify Buy X get Y" at bounding box center [1034, 322] width 221 height 17
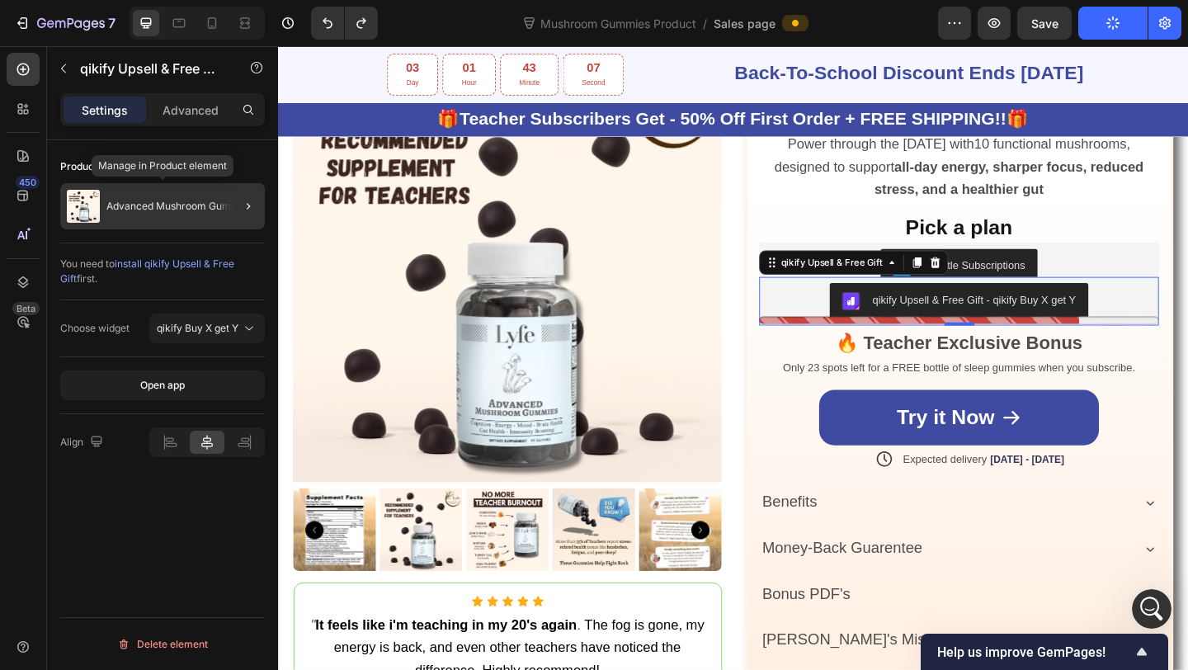
click at [193, 210] on p "Advanced Mushroom Gummies" at bounding box center [179, 206] width 147 height 12
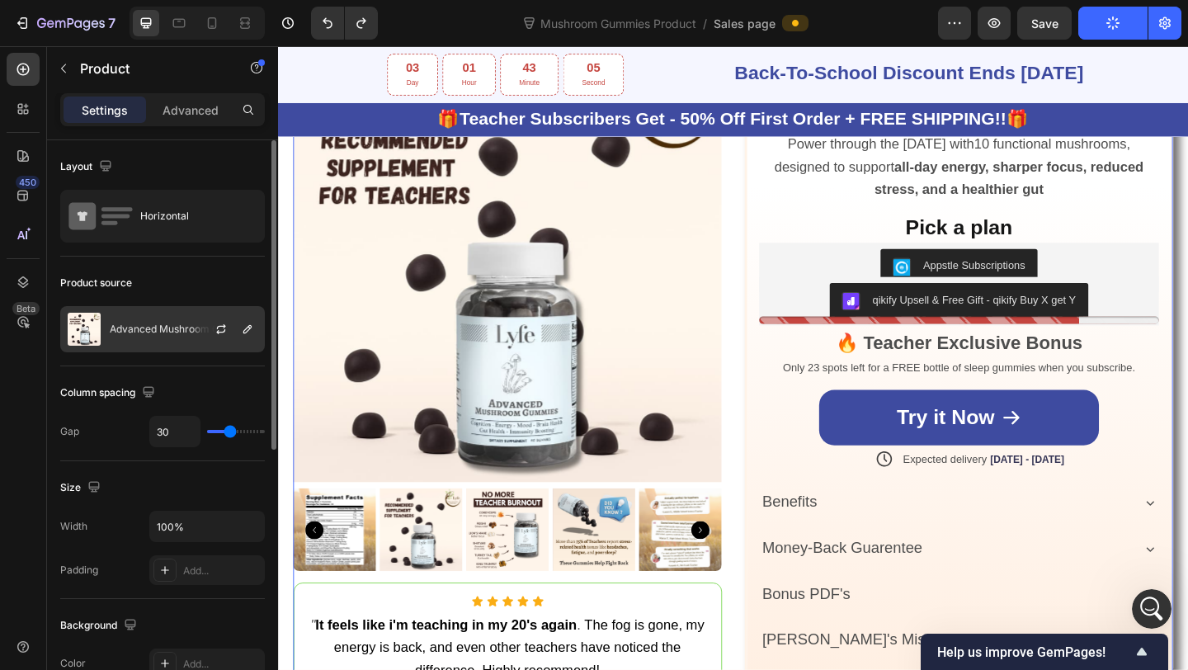
click at [170, 323] on p "Advanced Mushroom Gummies" at bounding box center [183, 329] width 147 height 12
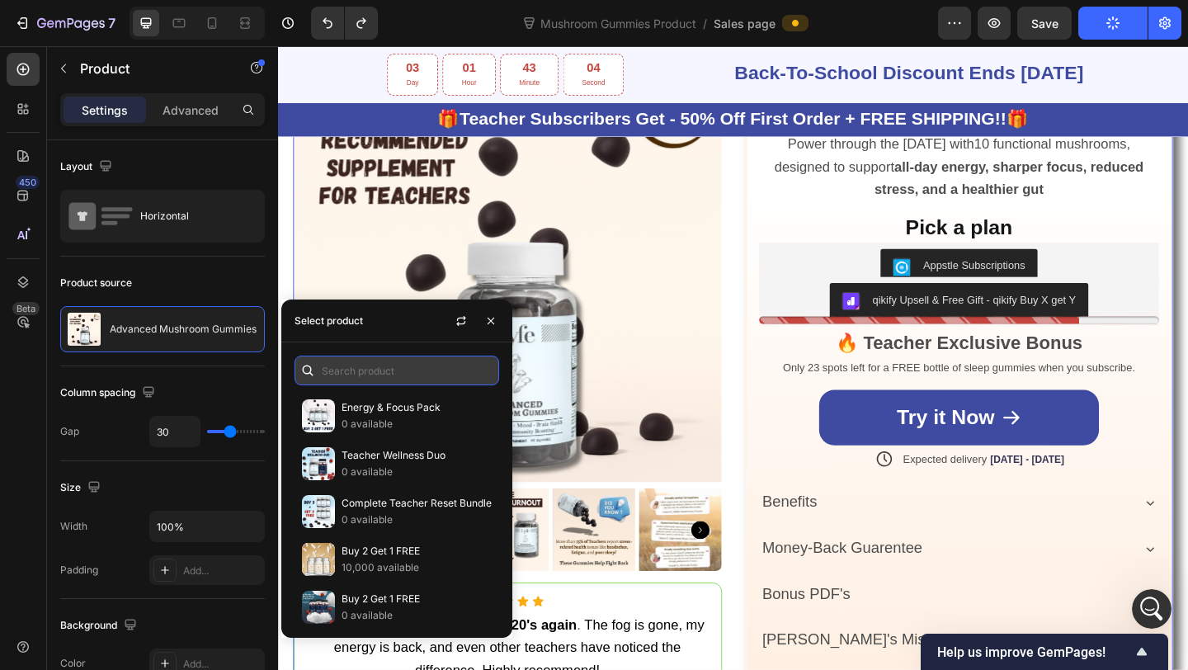
click at [342, 375] on input "text" at bounding box center [397, 371] width 205 height 30
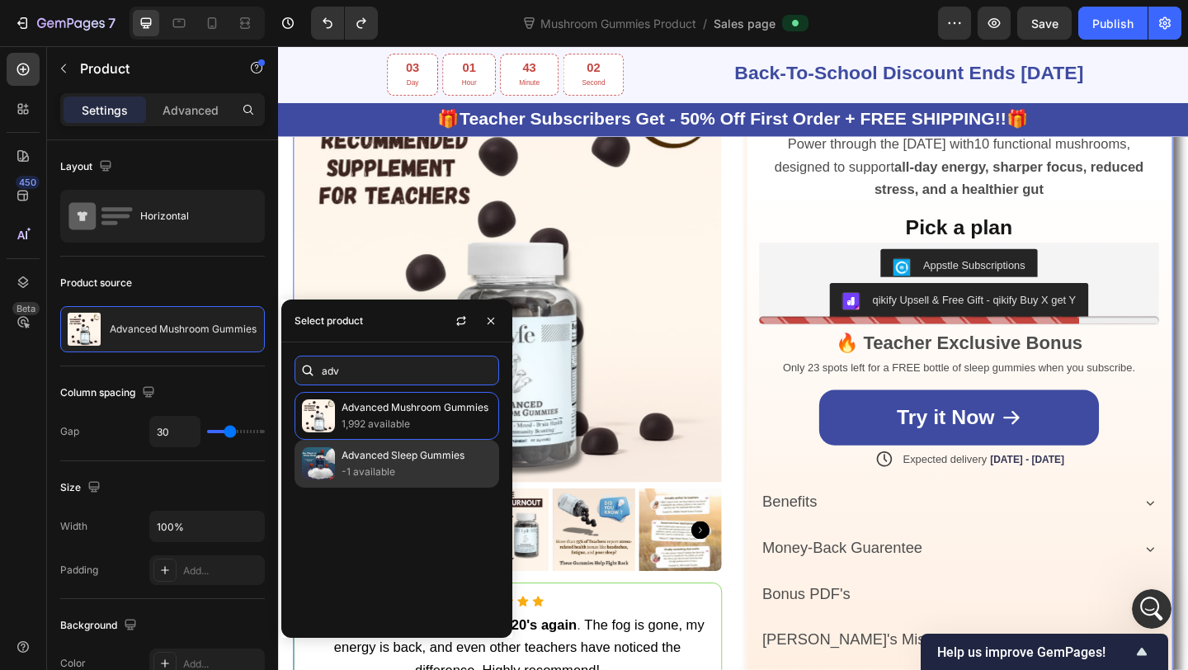
type input "adv"
click at [389, 469] on p "-1 available" at bounding box center [417, 472] width 150 height 17
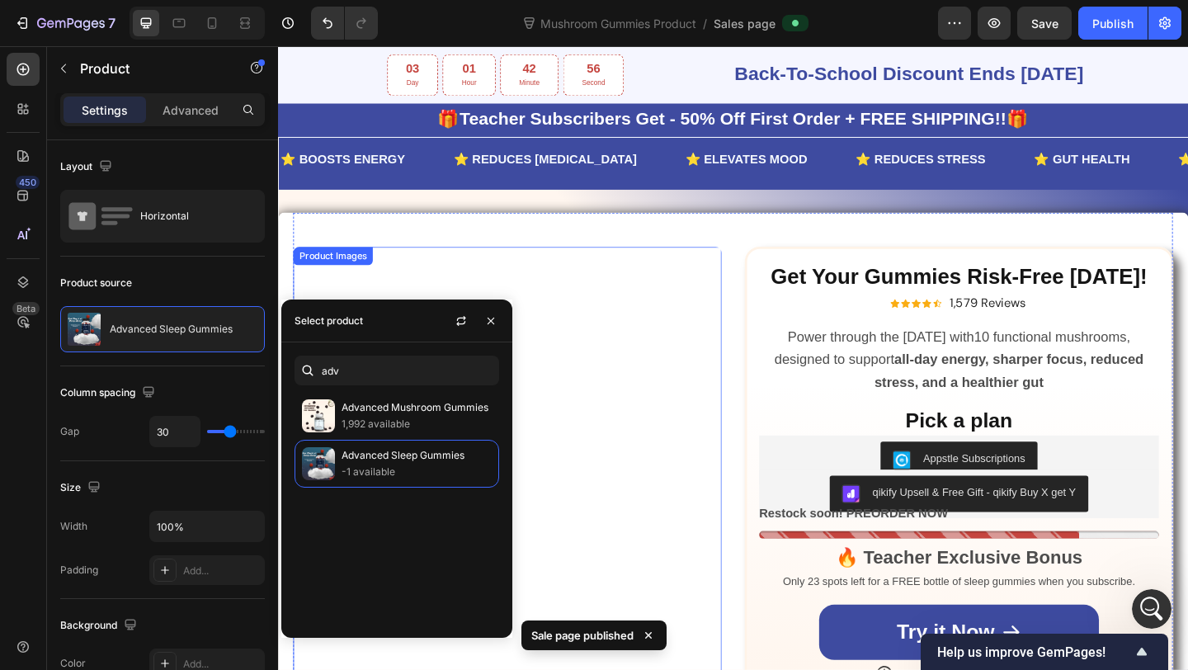
scroll to position [1125, 0]
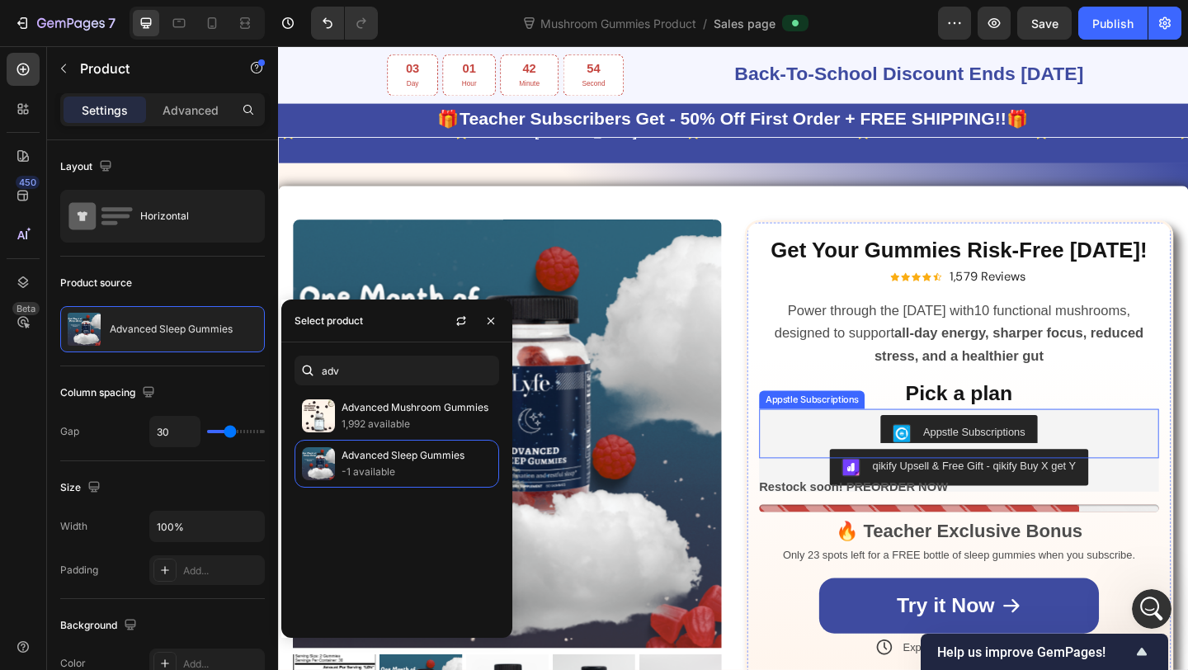
click at [885, 447] on div "Appstle Subscriptions" at bounding box center [1019, 467] width 422 height 40
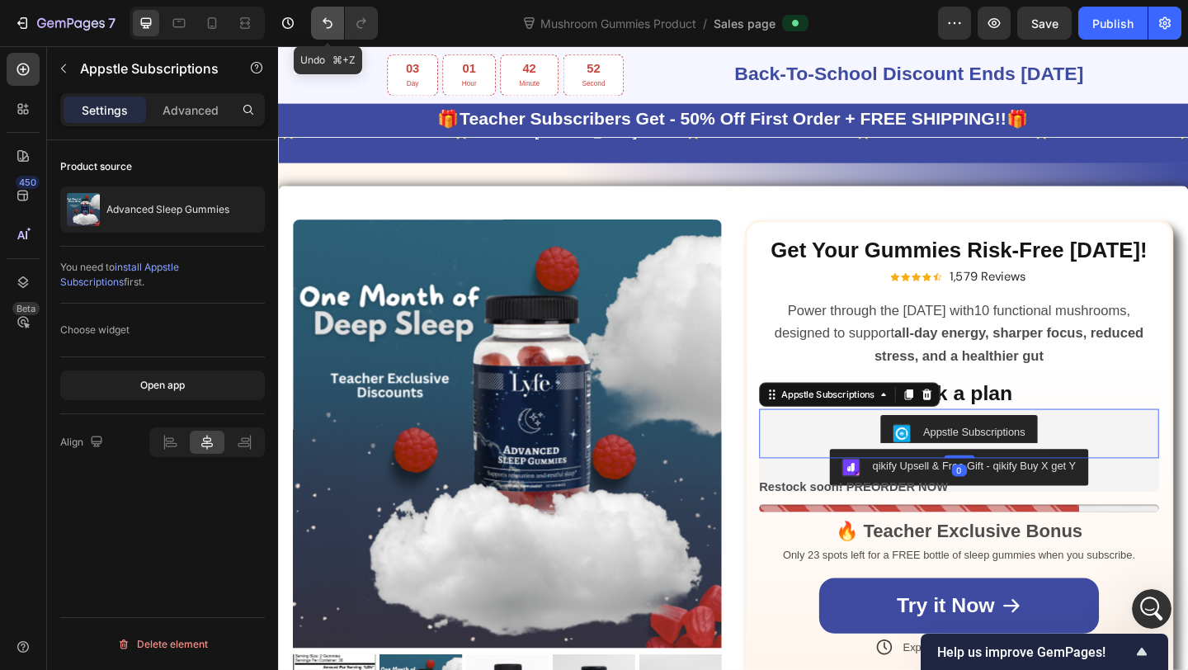
click at [328, 19] on icon "Undo/Redo" at bounding box center [327, 23] width 17 height 17
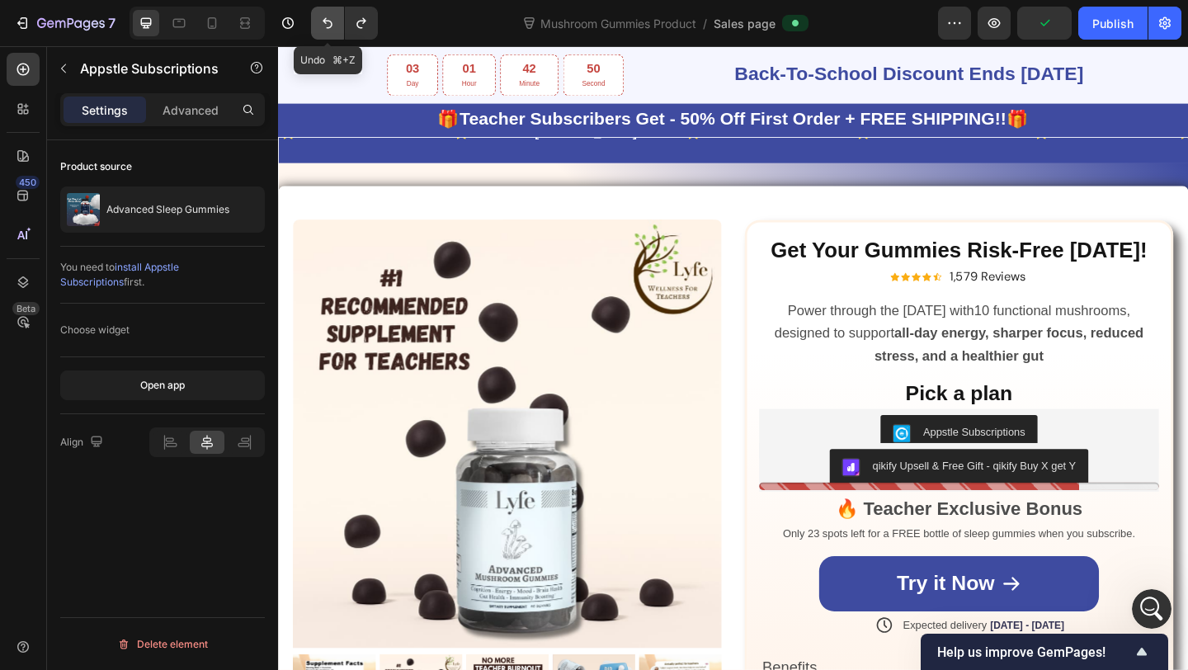
click at [328, 19] on icon "Undo/Redo" at bounding box center [327, 23] width 17 height 17
click at [342, 22] on button "Undo/Redo" at bounding box center [327, 23] width 33 height 33
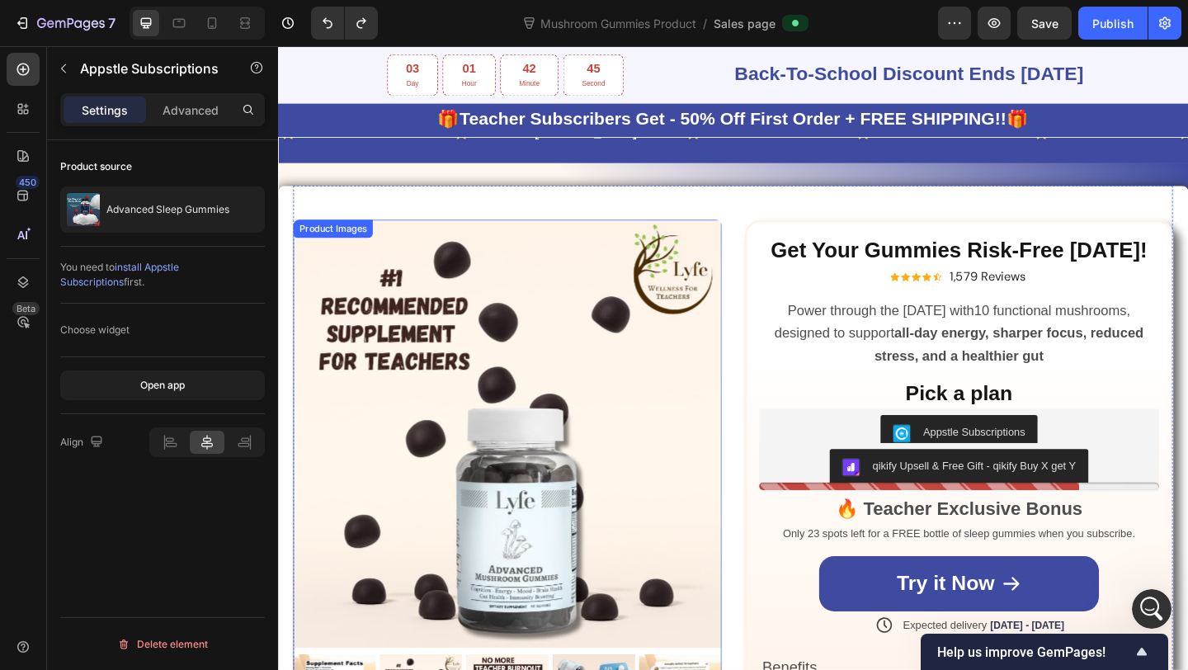
click at [521, 397] on img at bounding box center [528, 468] width 466 height 466
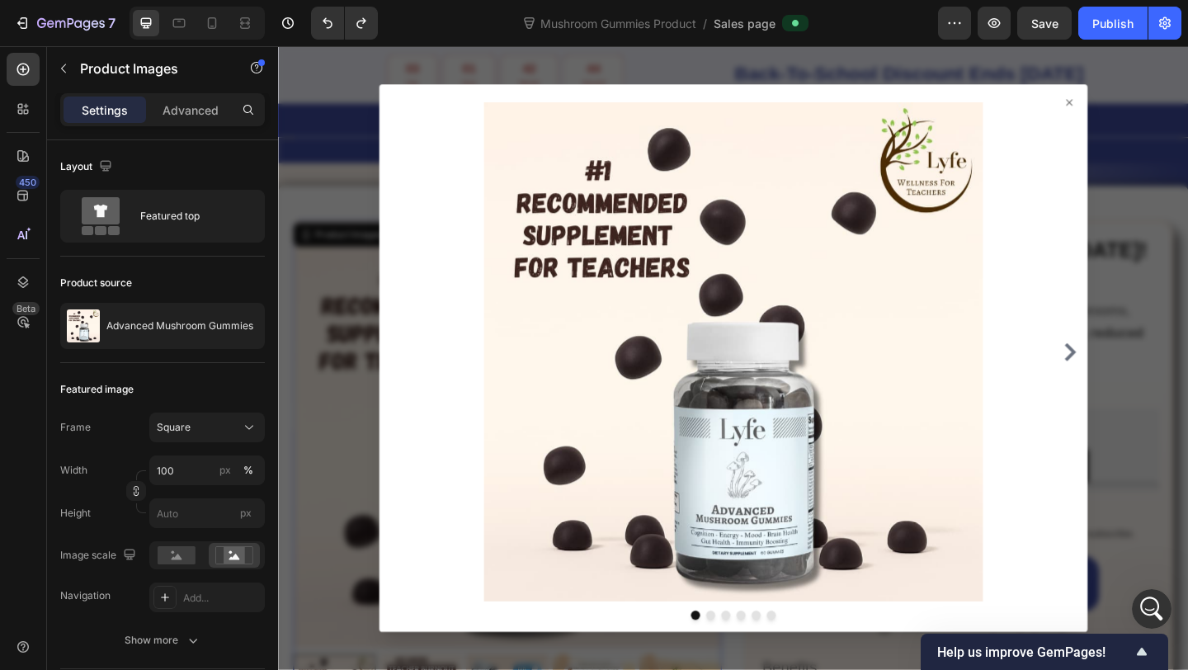
click at [344, 372] on div at bounding box center [773, 385] width 990 height 678
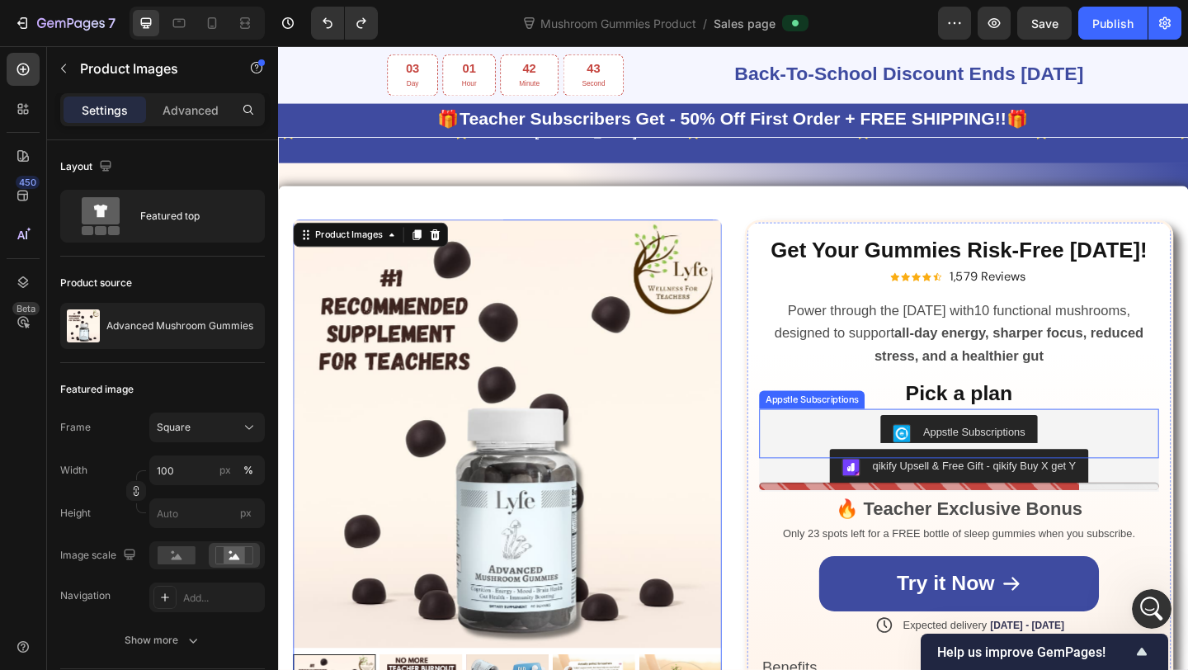
click at [882, 435] on div "Appstle Subscriptions" at bounding box center [858, 431] width 115 height 20
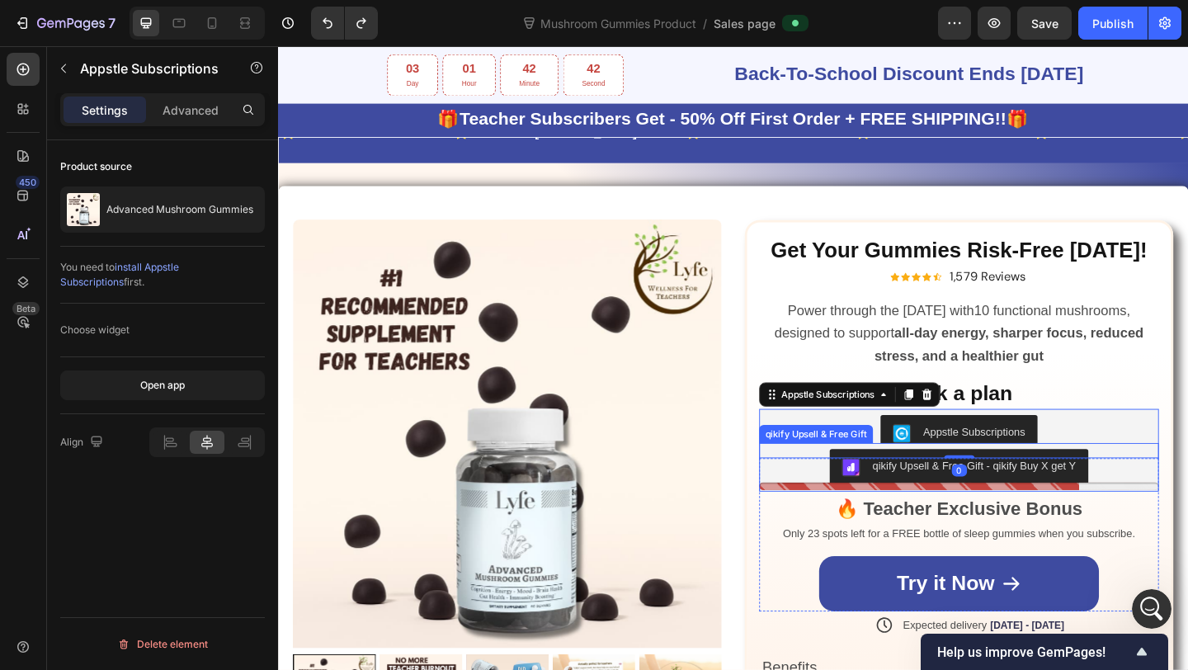
click at [852, 487] on div "qikify Upsell & Free Gift - qikify Buy X get Y" at bounding box center [1019, 504] width 422 height 40
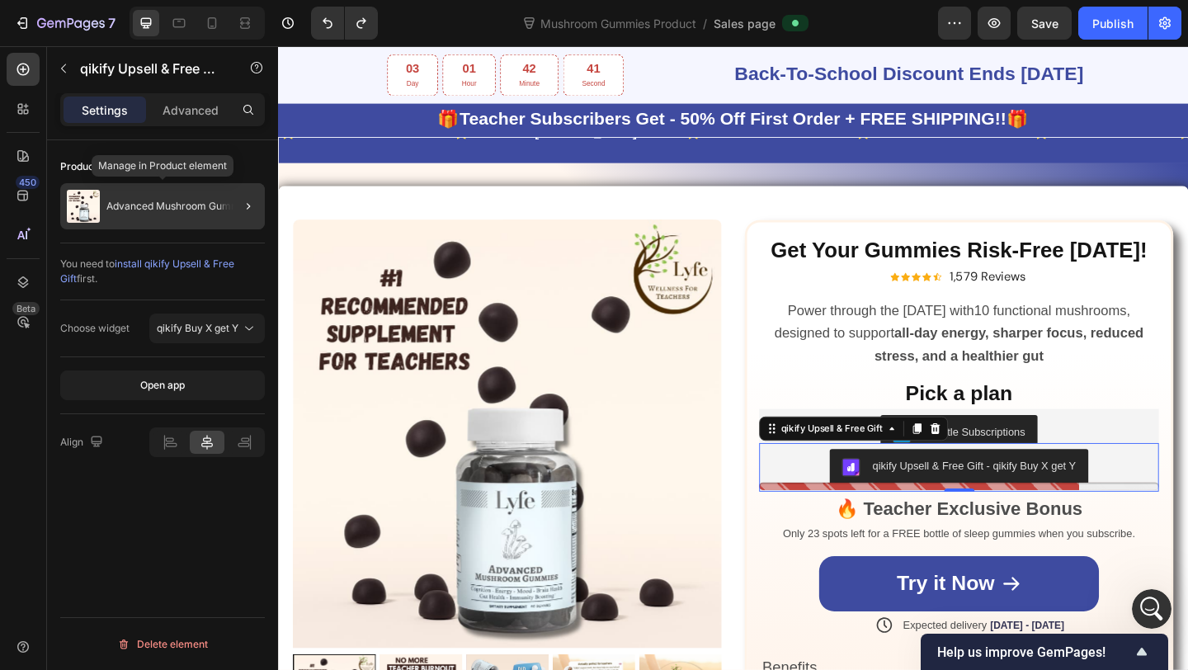
click at [175, 219] on div "Advanced Mushroom Gummies" at bounding box center [162, 206] width 205 height 46
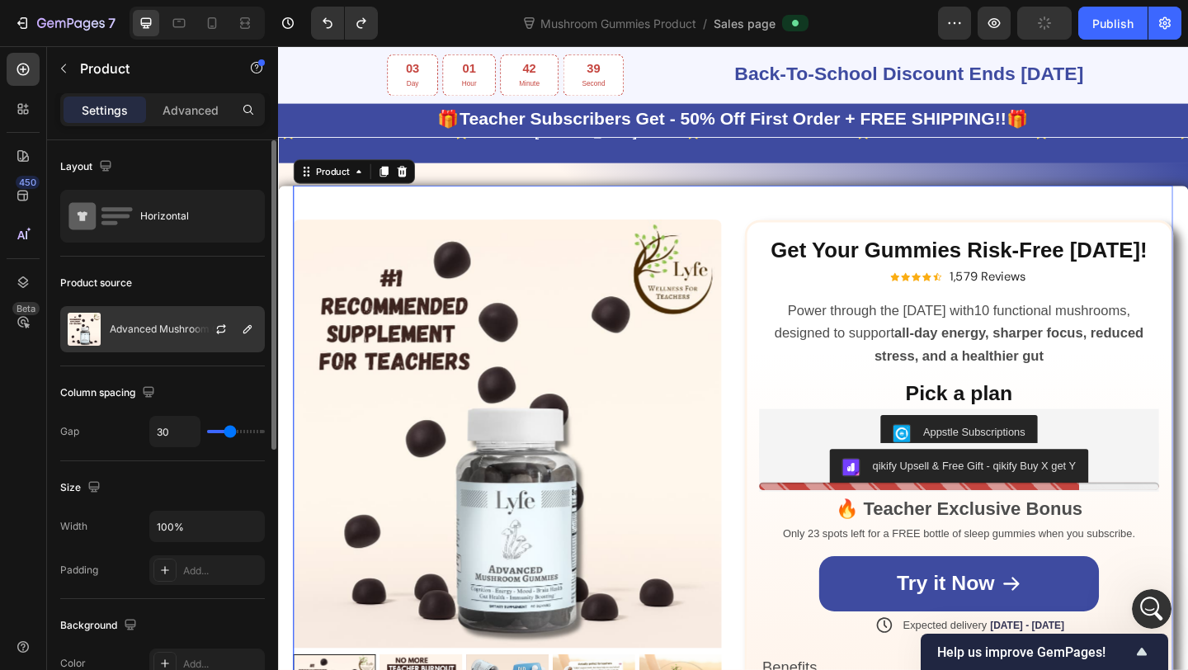
click at [192, 316] on div at bounding box center [227, 329] width 73 height 45
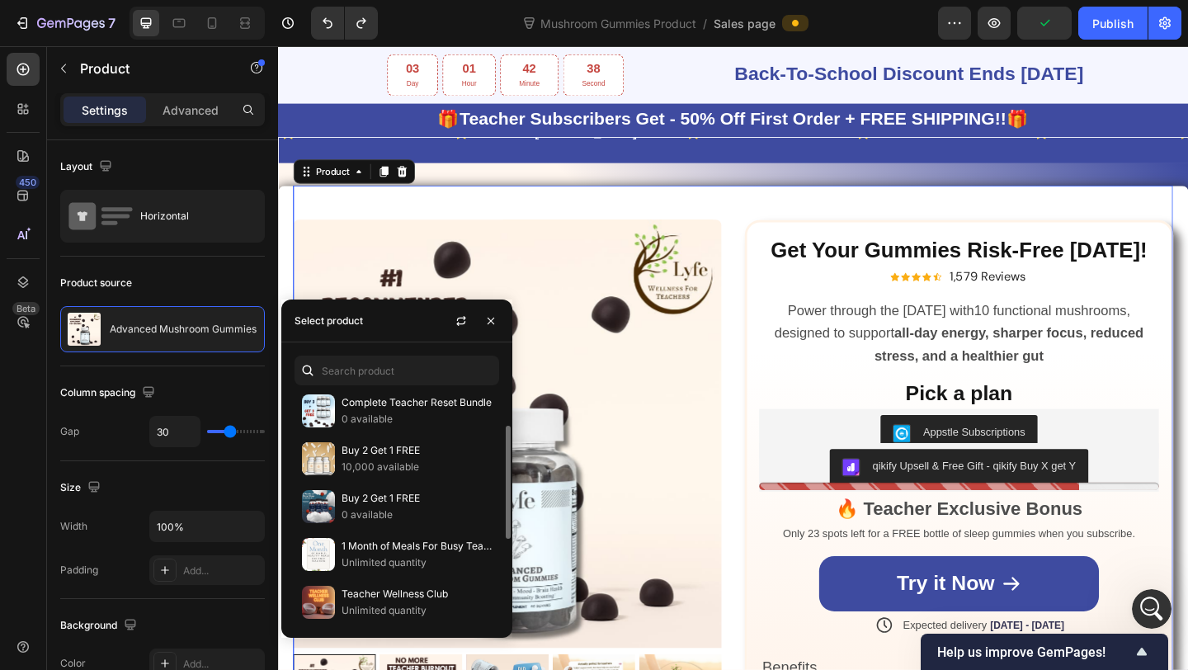
scroll to position [160, 0]
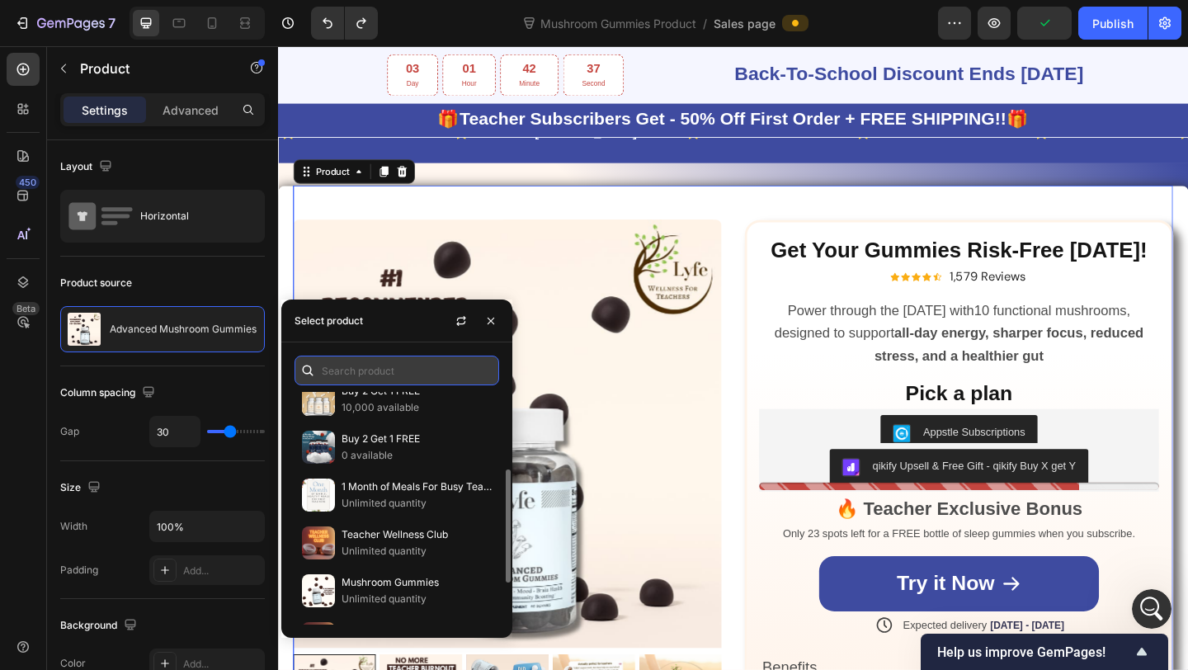
click at [354, 360] on input "text" at bounding box center [397, 371] width 205 height 30
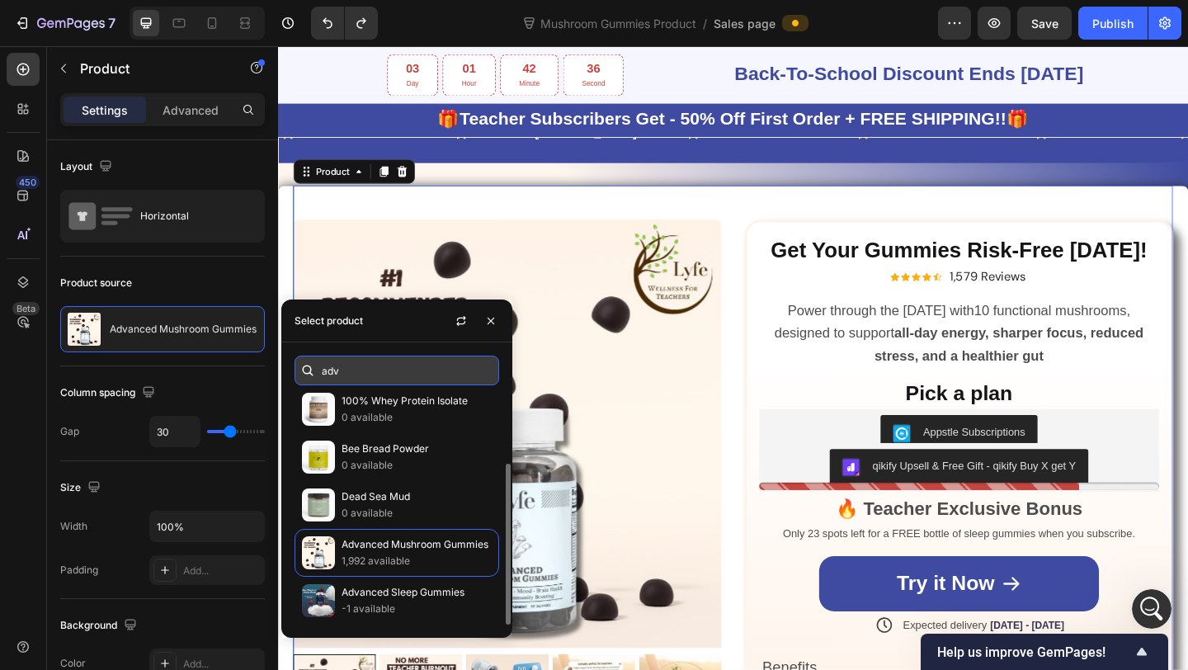
scroll to position [0, 0]
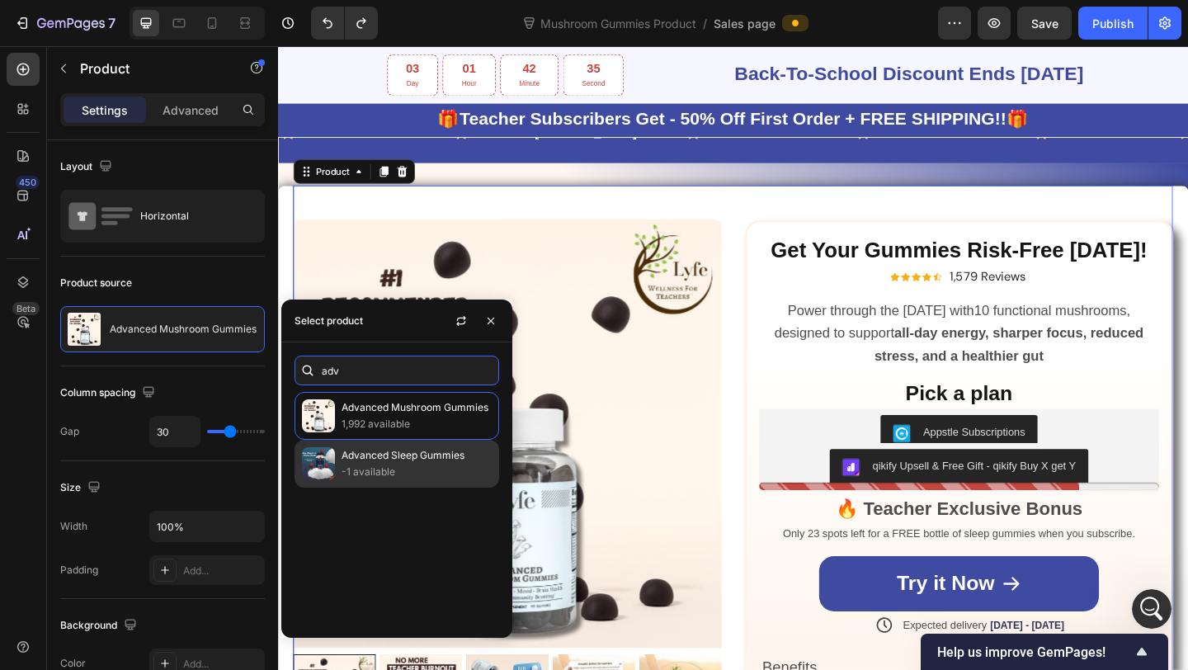
type input "adv"
click at [368, 455] on p "Advanced Sleep Gummies" at bounding box center [417, 455] width 150 height 17
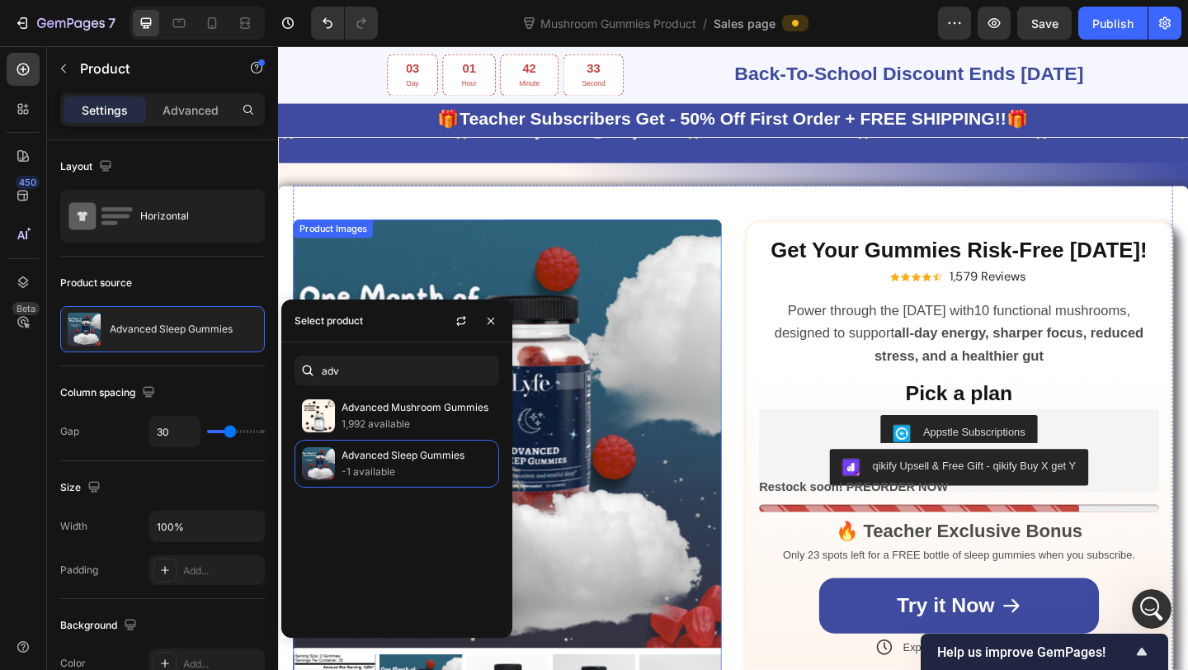
click at [719, 473] on img at bounding box center [528, 468] width 466 height 466
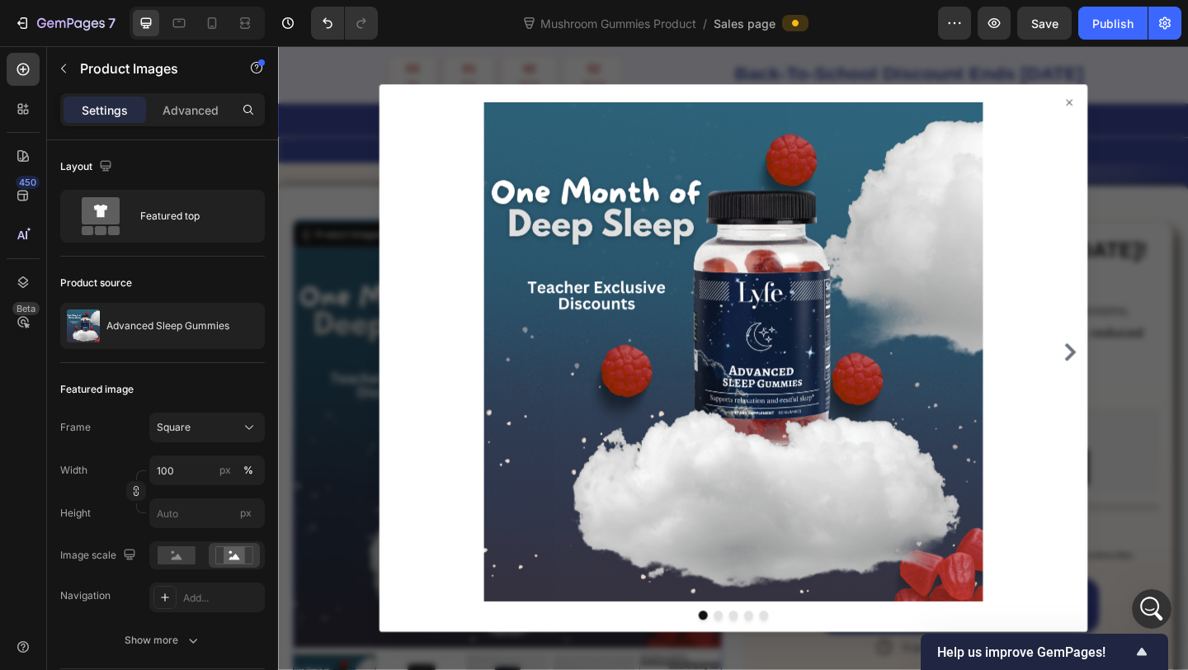
click at [342, 432] on div at bounding box center [773, 385] width 990 height 678
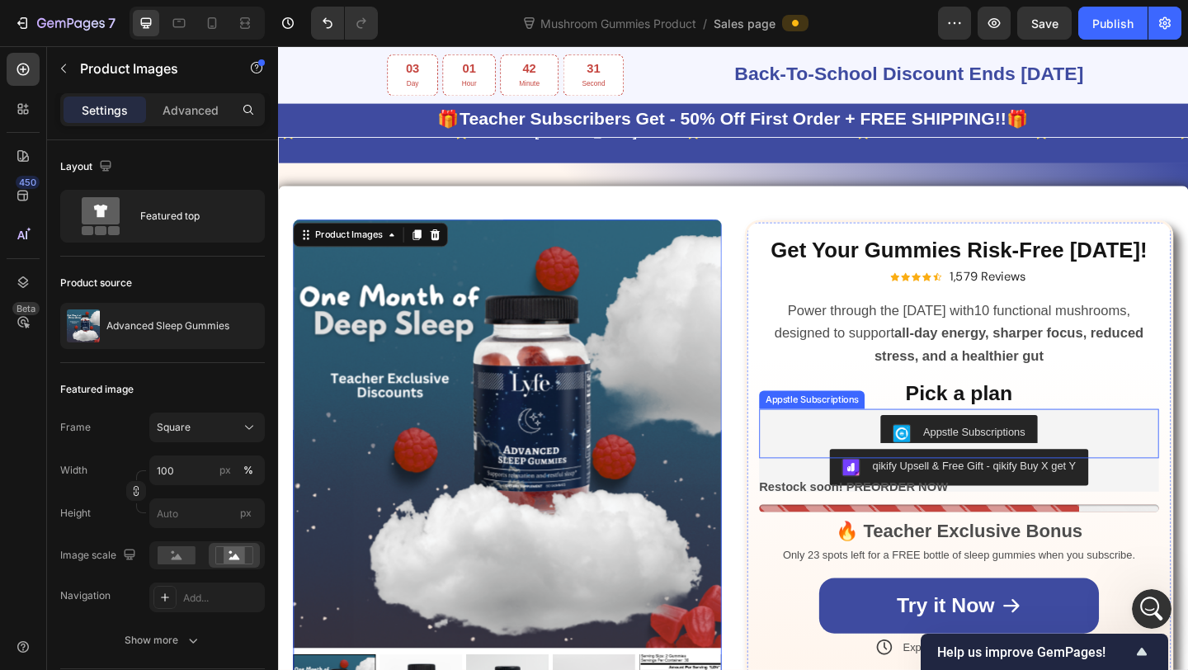
click at [917, 463] on div "Appstle Subscriptions" at bounding box center [1019, 467] width 422 height 40
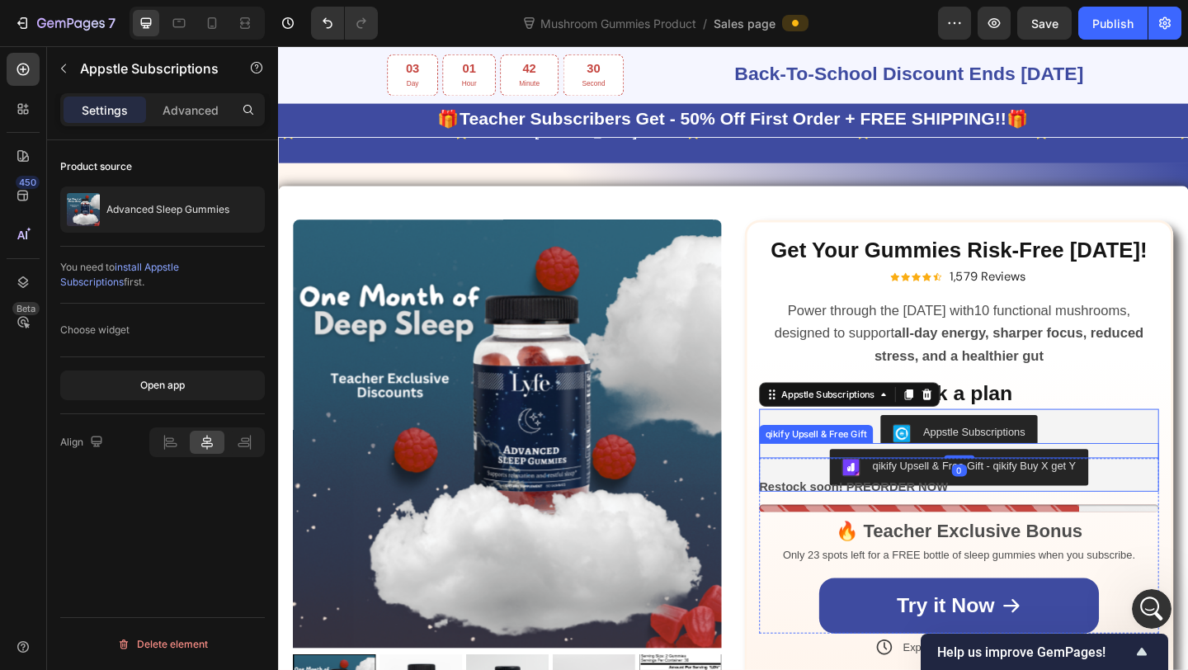
click at [810, 516] on p "Restock soon! PREORDER NOW" at bounding box center [903, 526] width 205 height 24
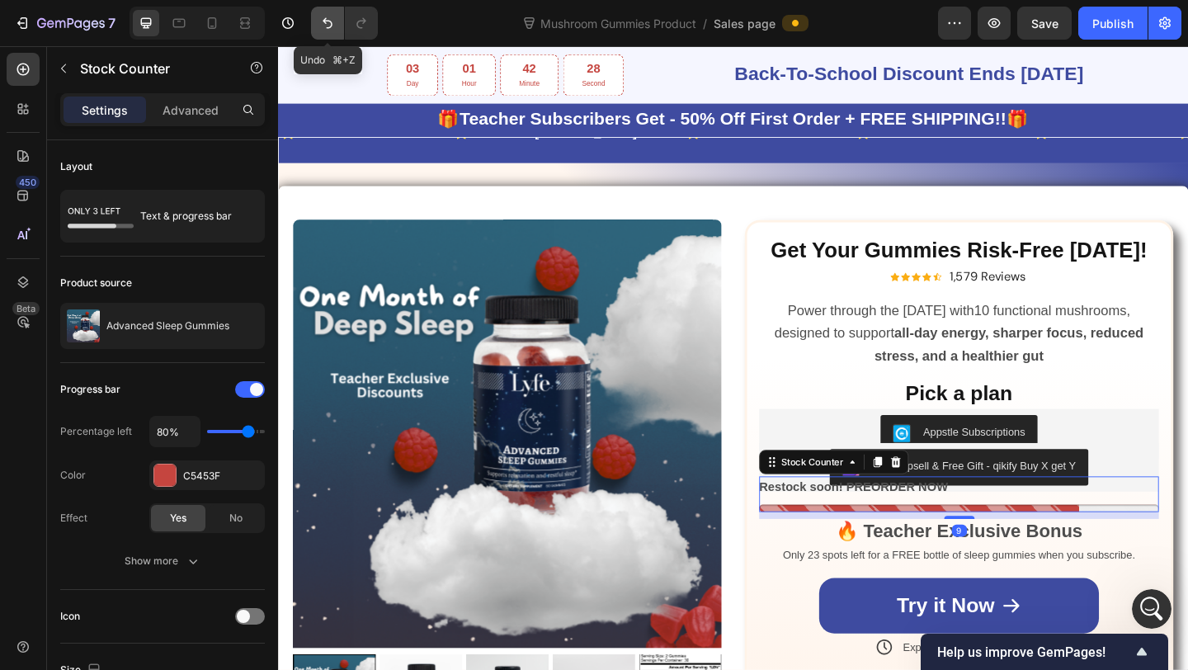
click at [318, 8] on button "Undo/Redo" at bounding box center [327, 23] width 33 height 33
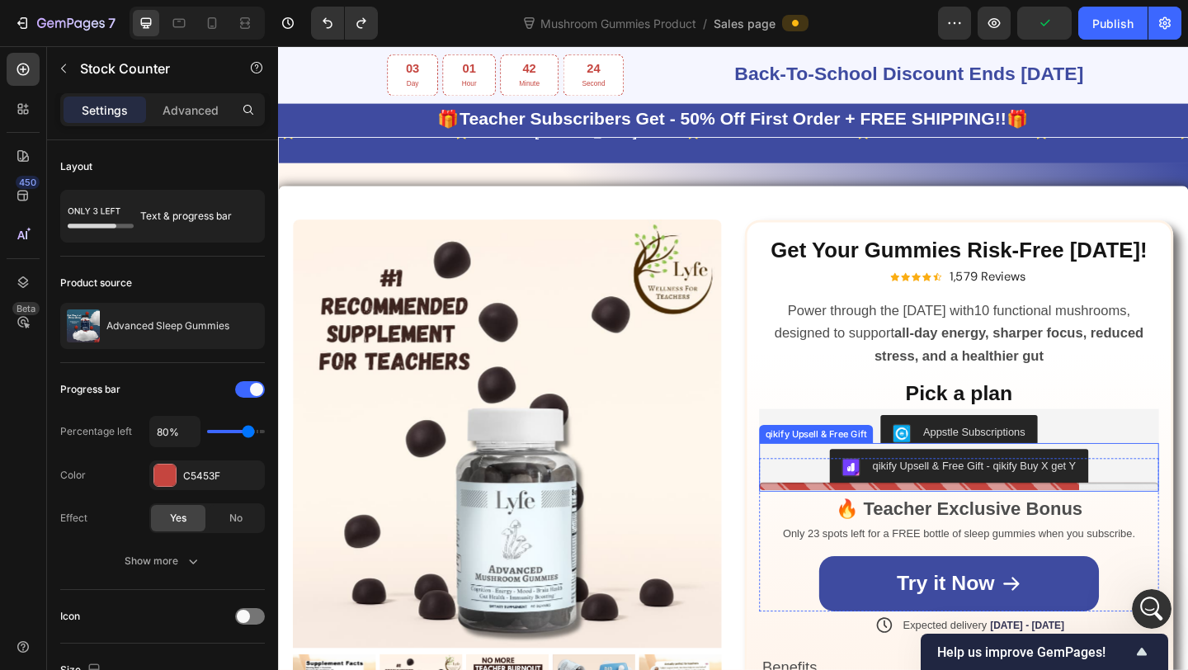
click at [851, 504] on div "qikify Upsell & Free Gift - qikify Buy X get Y" at bounding box center [1019, 504] width 422 height 40
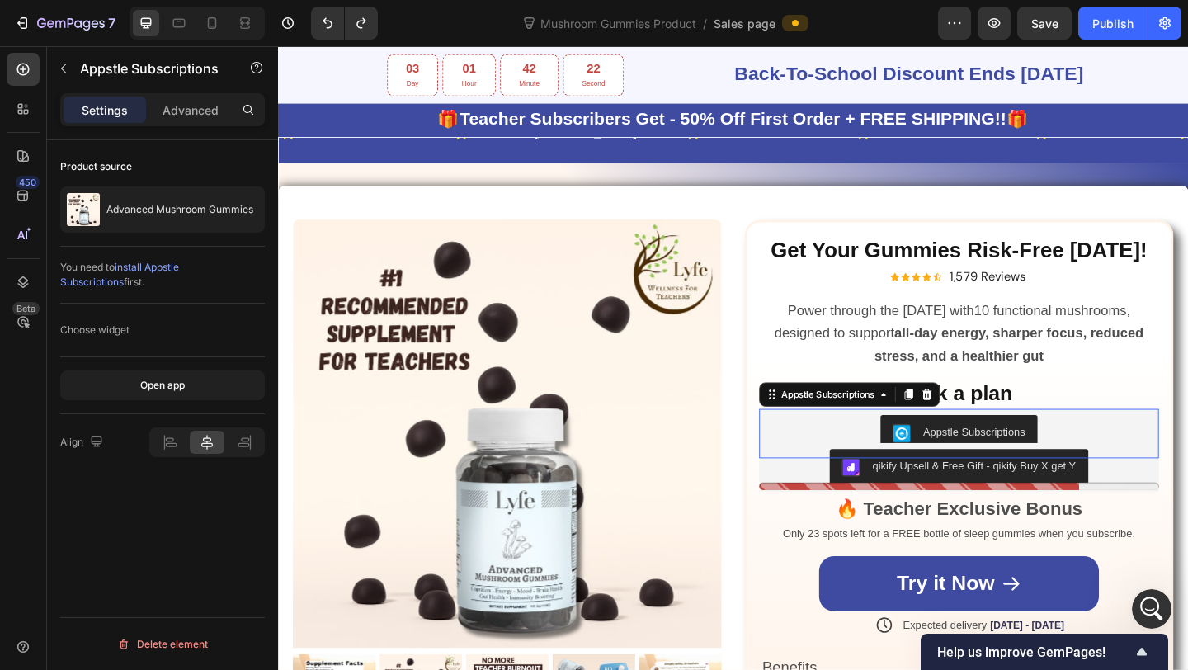
click at [861, 441] on div "Appstle Subscriptions" at bounding box center [1018, 467] width 435 height 53
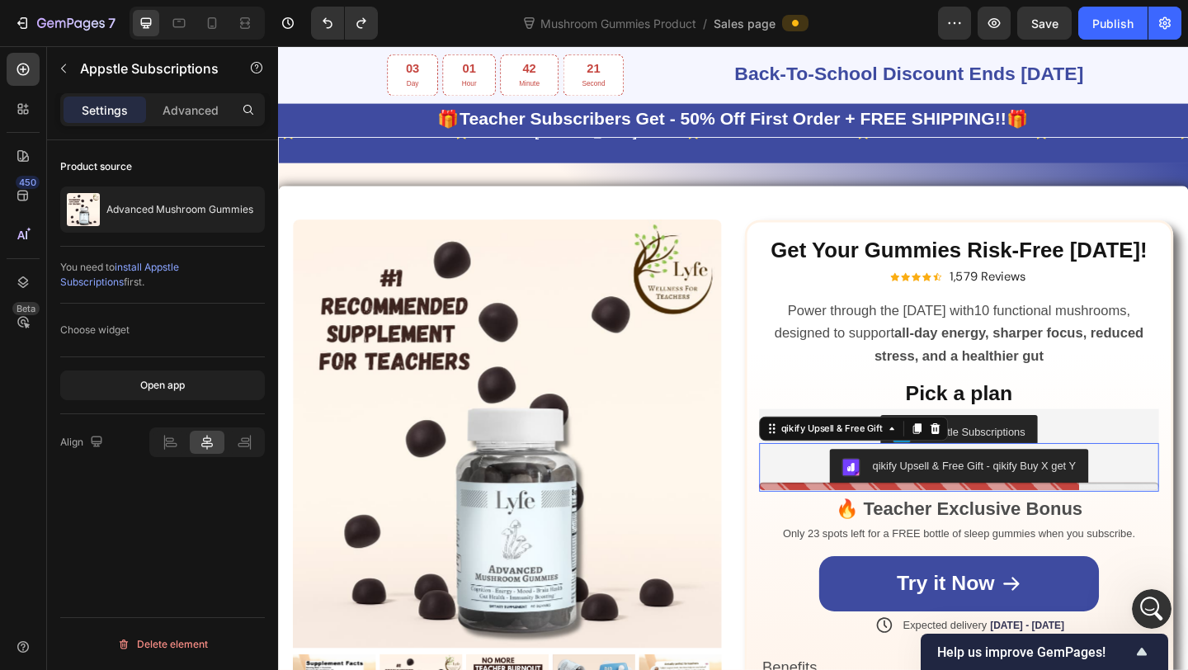
click at [851, 527] on div "qikify Upsell & Free Gift - qikify Buy X get Y" at bounding box center [1018, 504] width 435 height 53
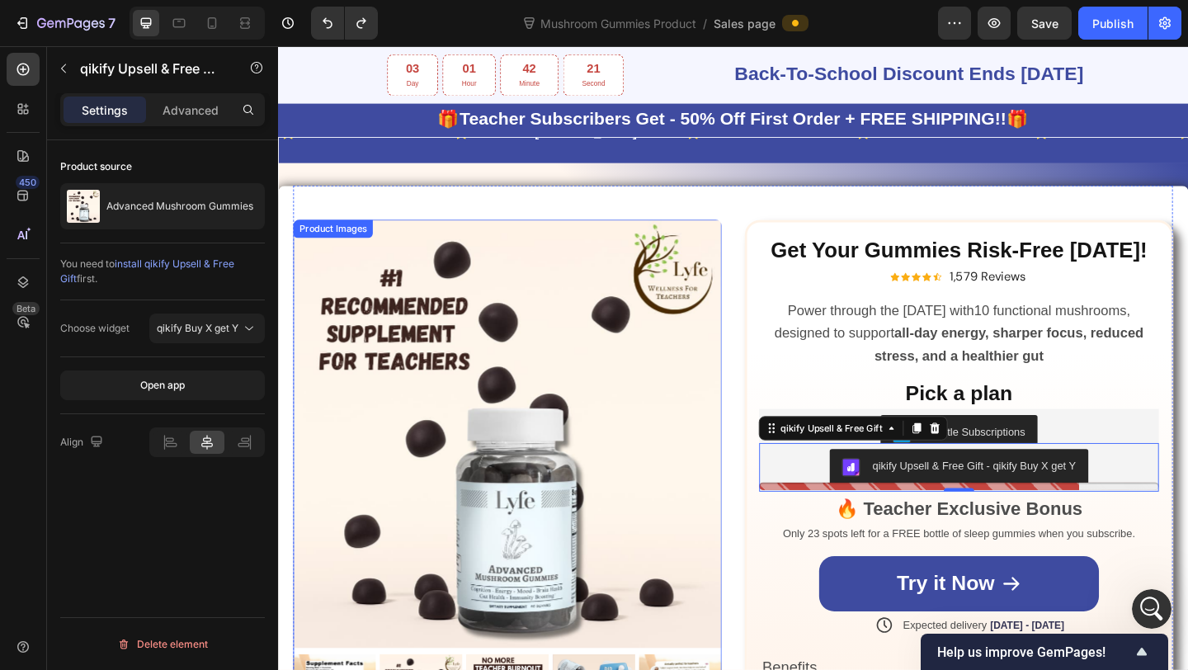
click at [617, 528] on img at bounding box center [528, 468] width 466 height 466
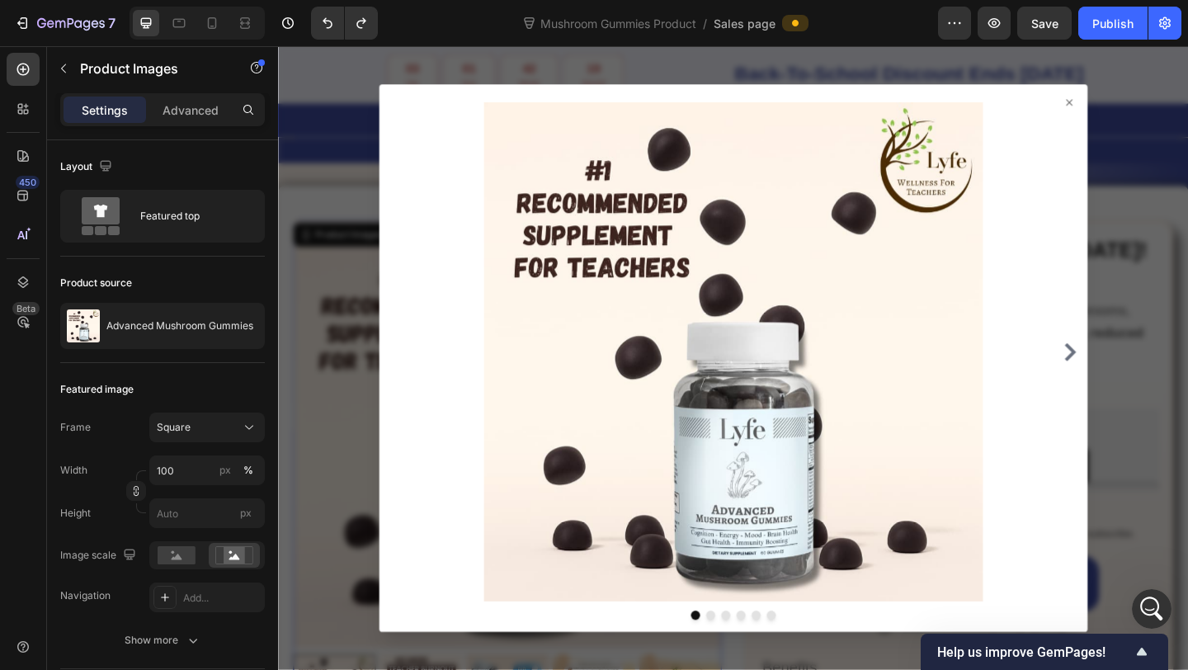
click at [371, 425] on div at bounding box center [773, 385] width 990 height 678
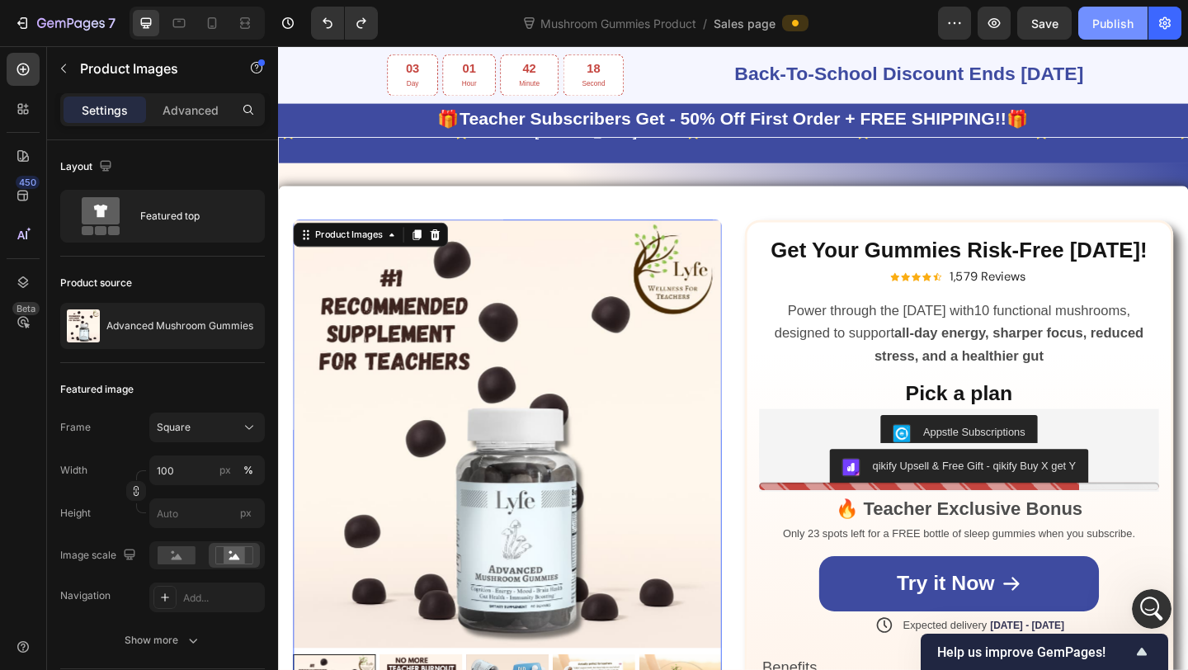
click at [1122, 16] on div "Publish" at bounding box center [1112, 23] width 41 height 17
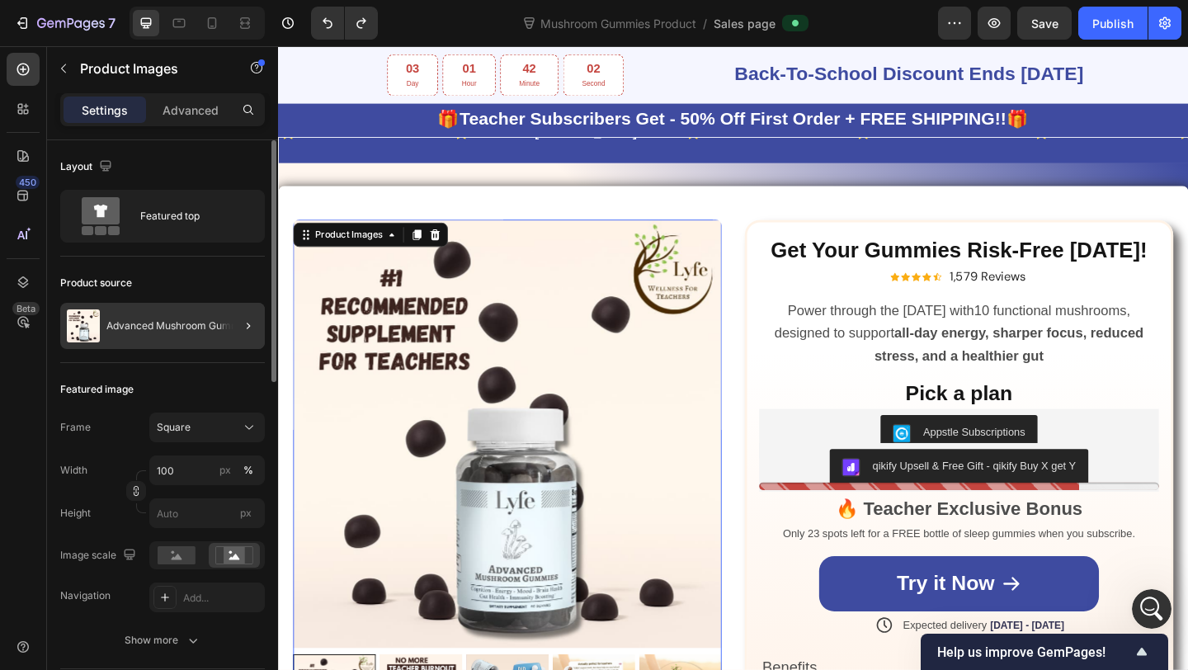
click at [226, 325] on div at bounding box center [242, 326] width 46 height 46
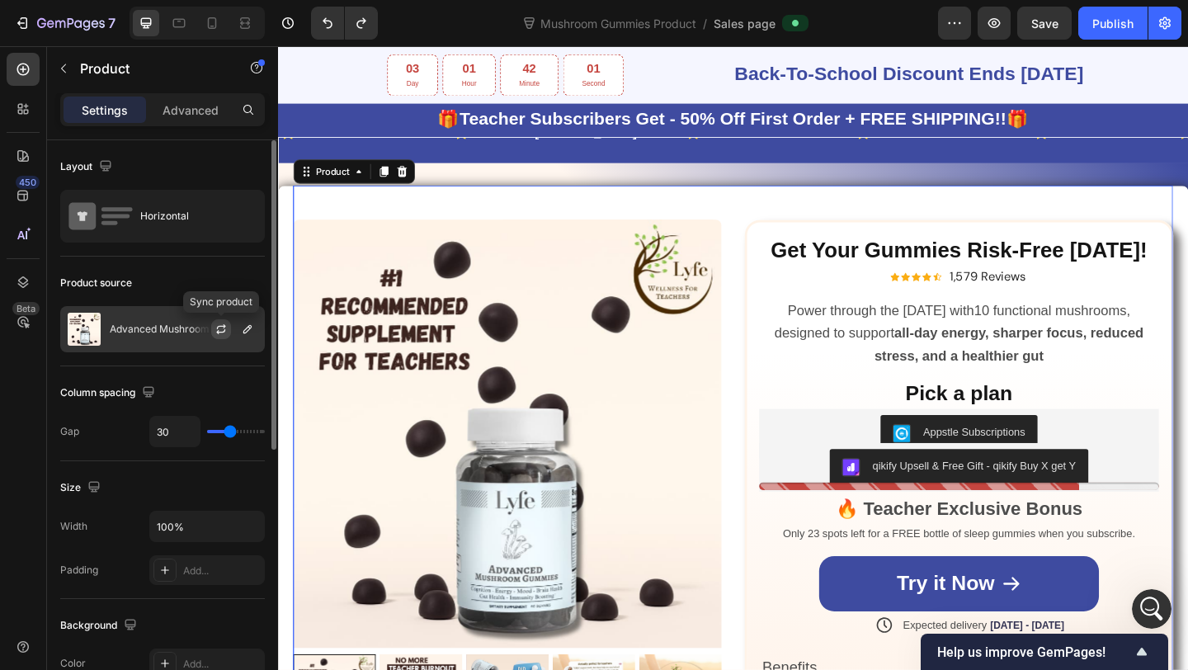
click at [216, 333] on icon "button" at bounding box center [221, 329] width 13 height 13
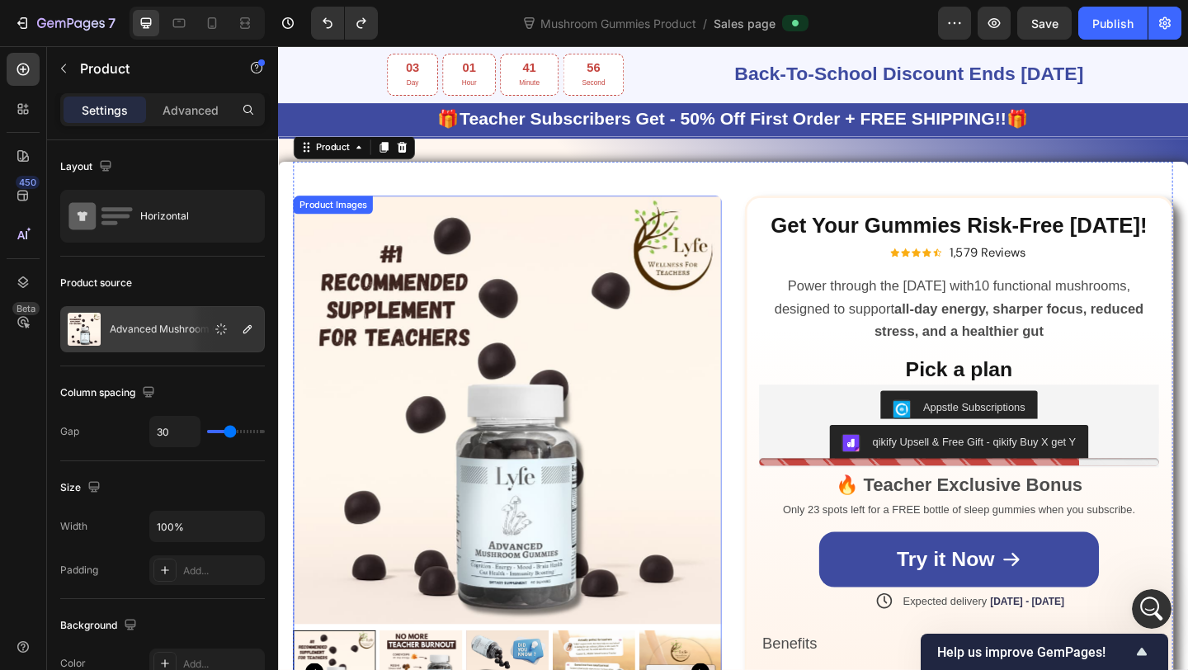
scroll to position [1450, 0]
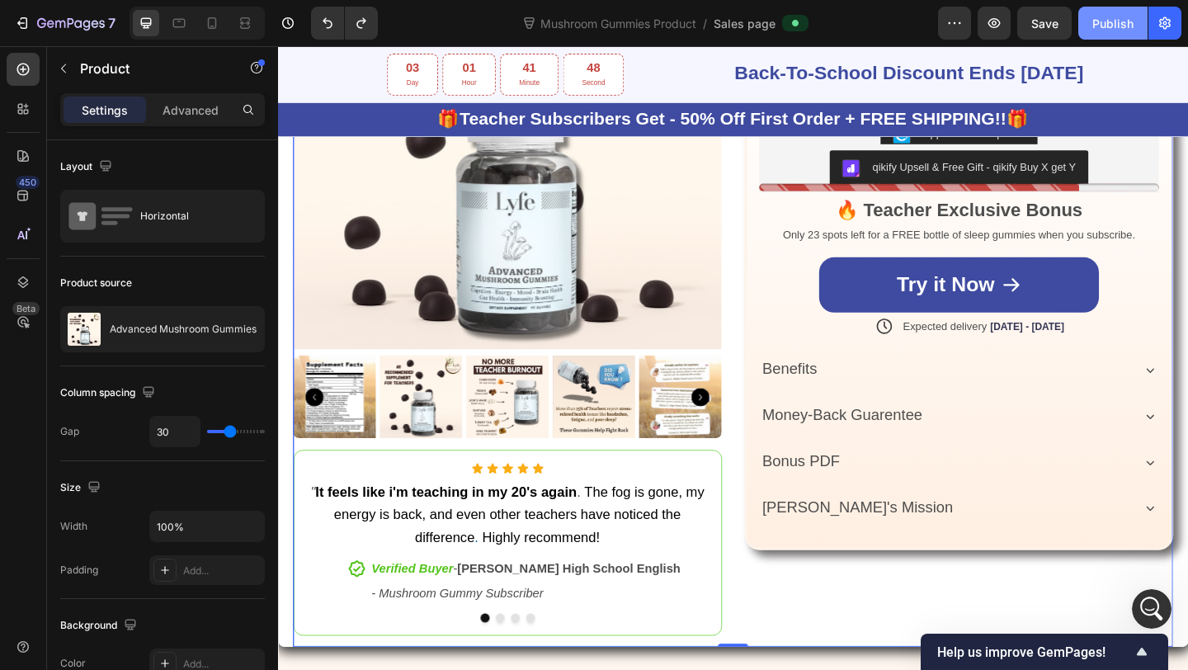
click at [1121, 24] on div "Publish" at bounding box center [1112, 23] width 41 height 17
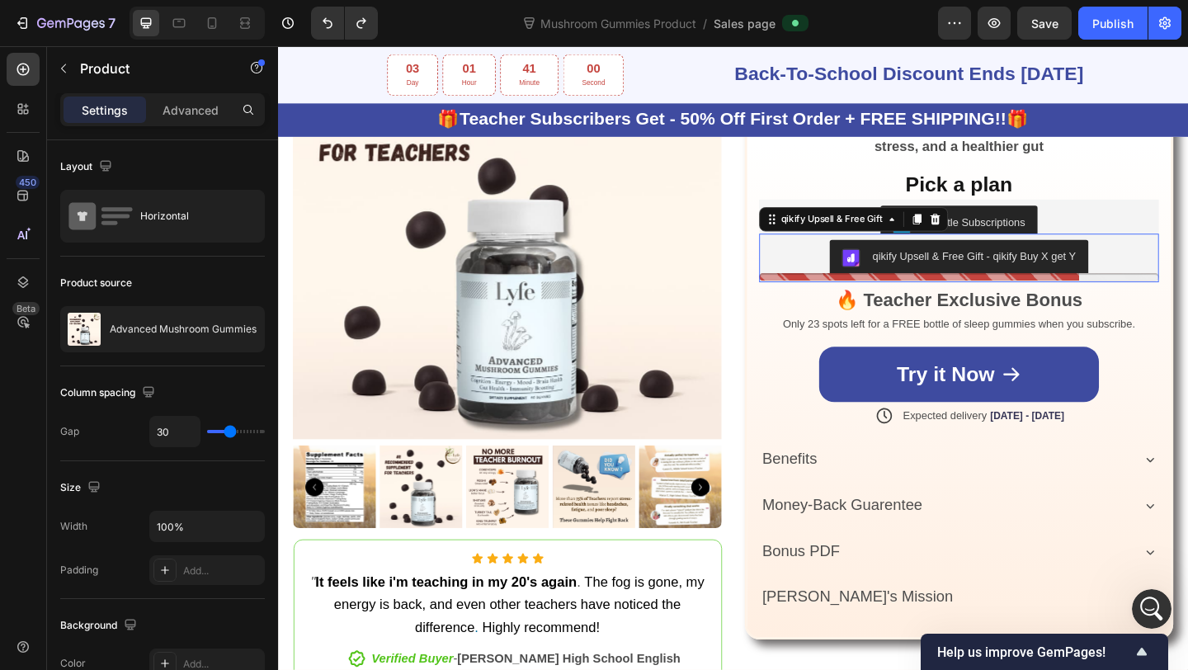
click at [906, 262] on button "qikify Upsell & Free Gift - qikify Buy X get Y" at bounding box center [1018, 277] width 281 height 40
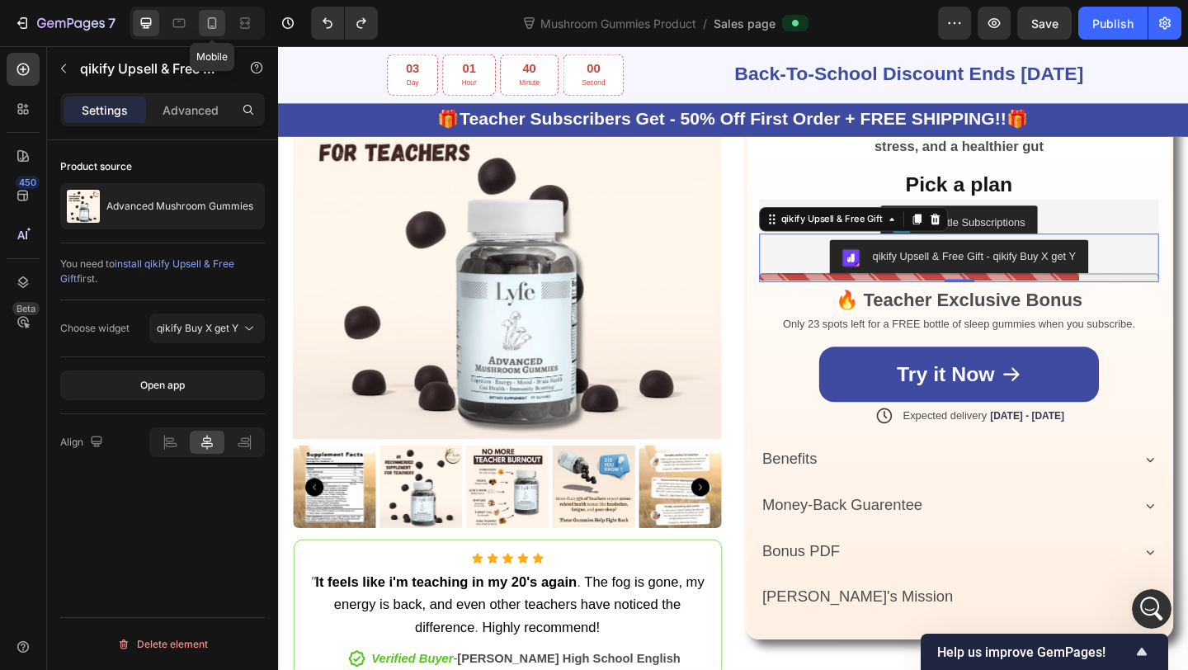
click at [215, 20] on icon at bounding box center [212, 23] width 9 height 12
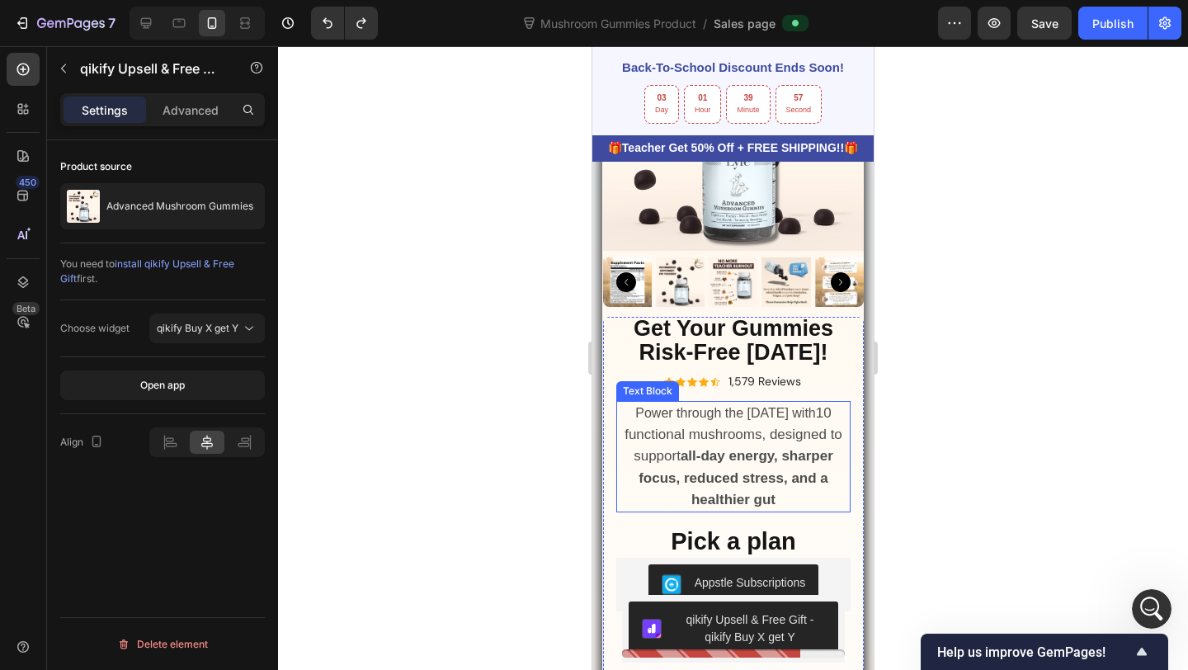
scroll to position [1128, 0]
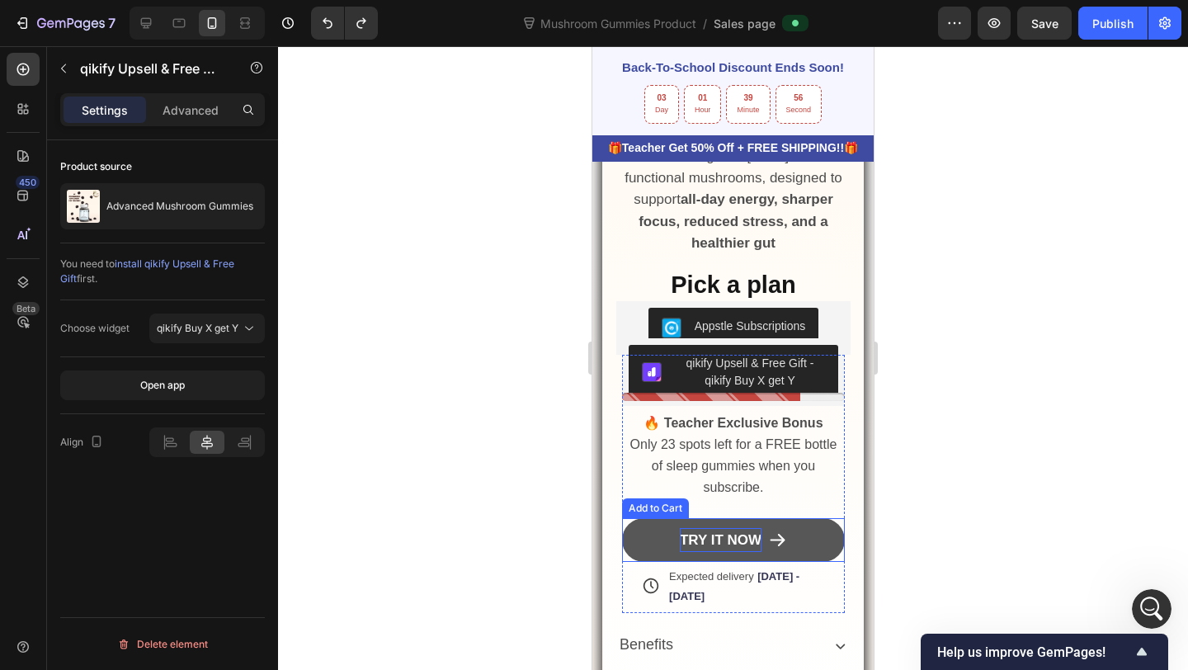
click at [684, 535] on strong "Try It Now" at bounding box center [721, 540] width 82 height 16
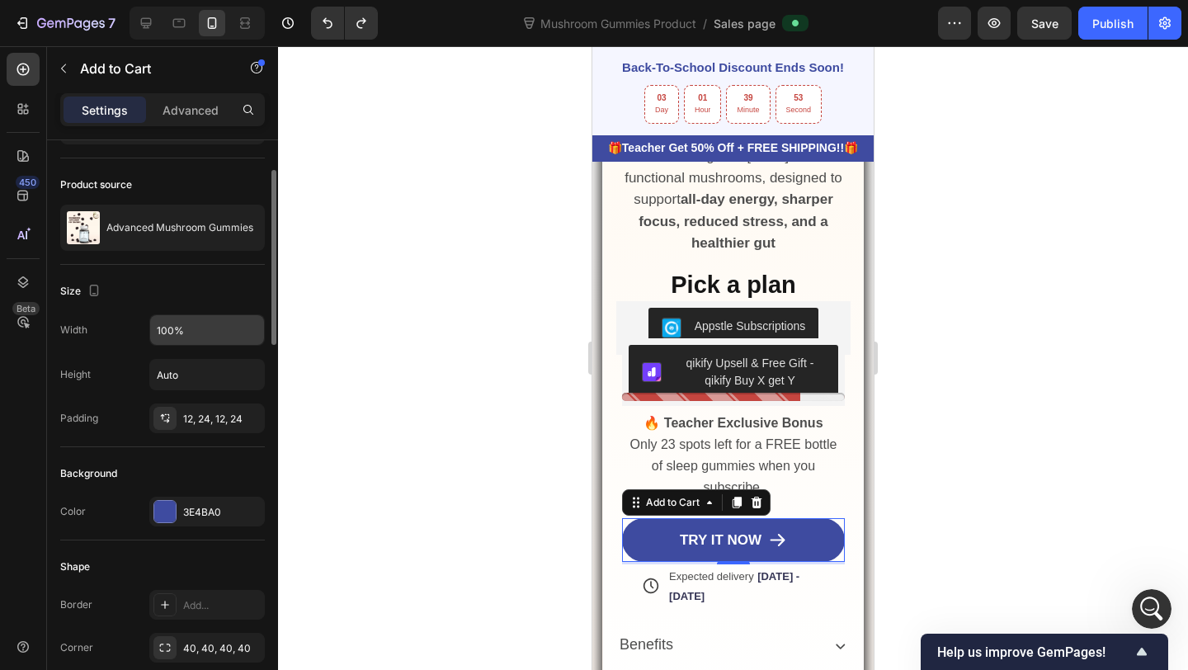
scroll to position [124, 0]
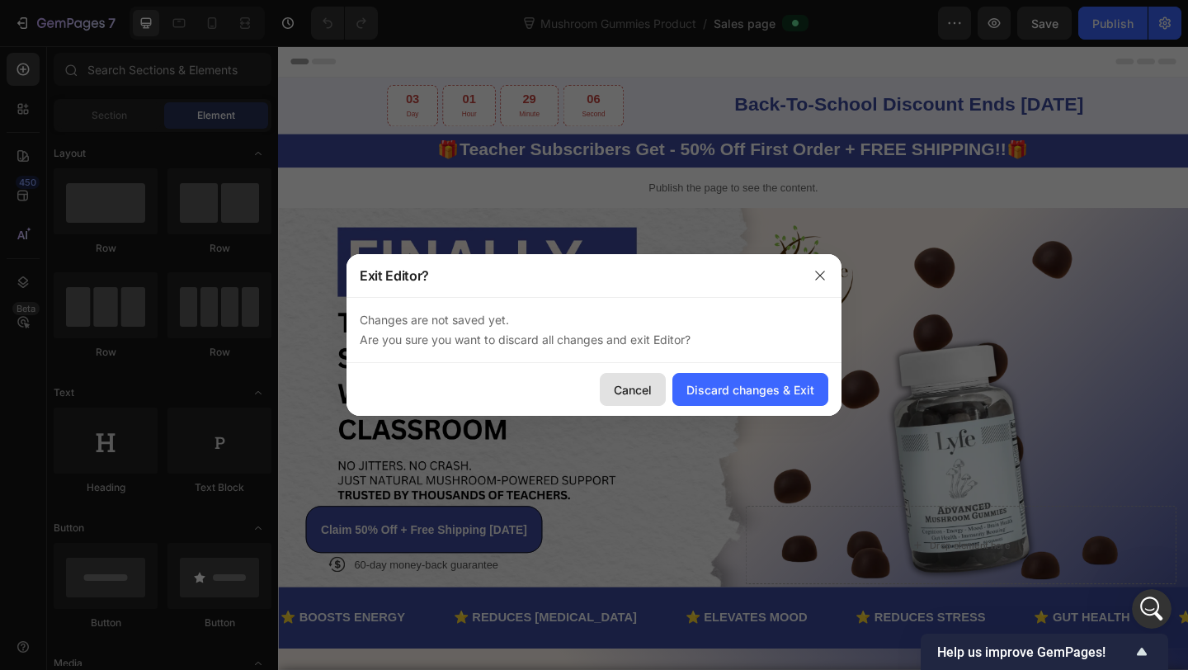
click at [638, 379] on button "Cancel" at bounding box center [633, 389] width 66 height 33
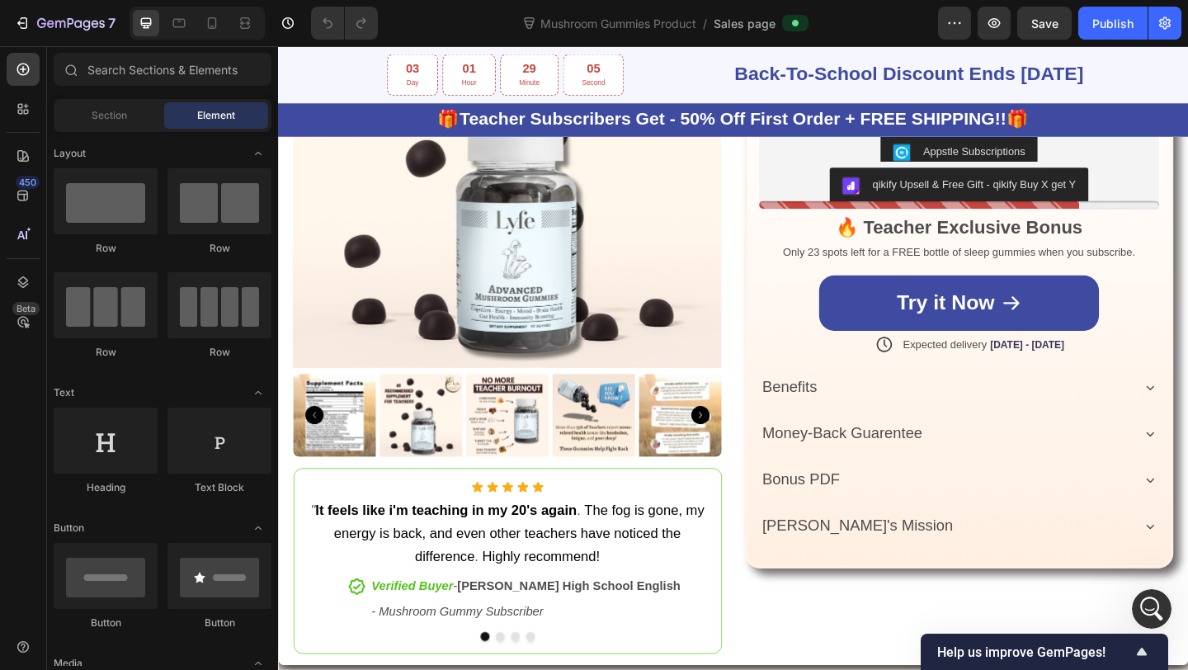
scroll to position [840, 0]
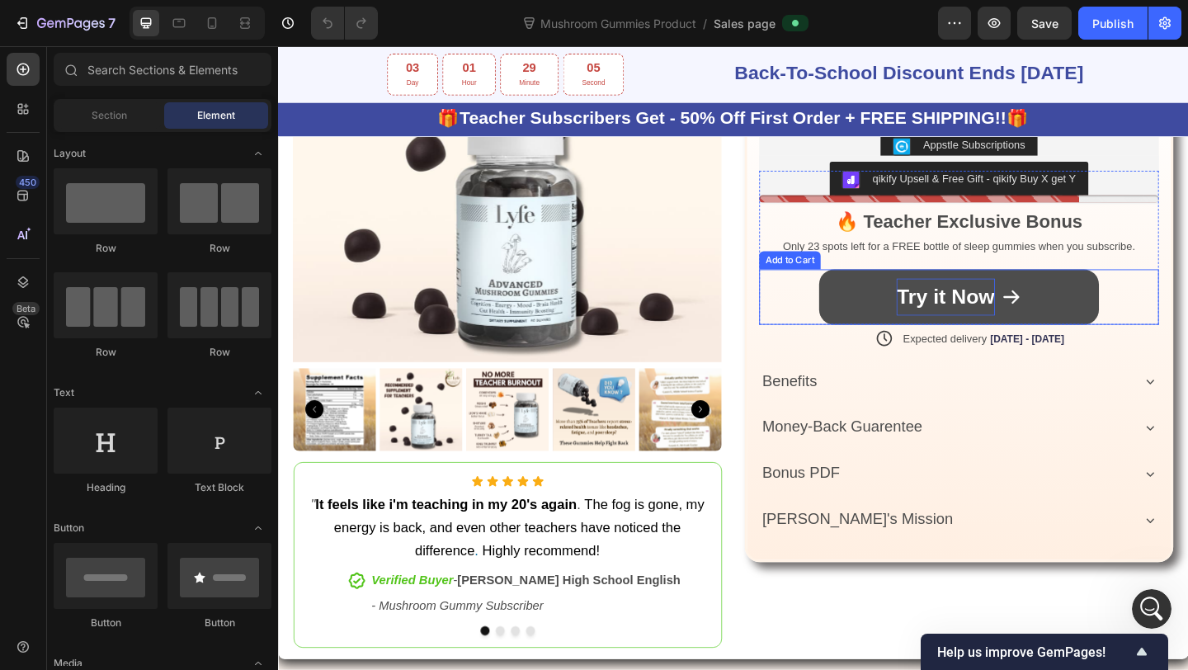
click at [965, 309] on div "Try it Now" at bounding box center [1003, 319] width 106 height 40
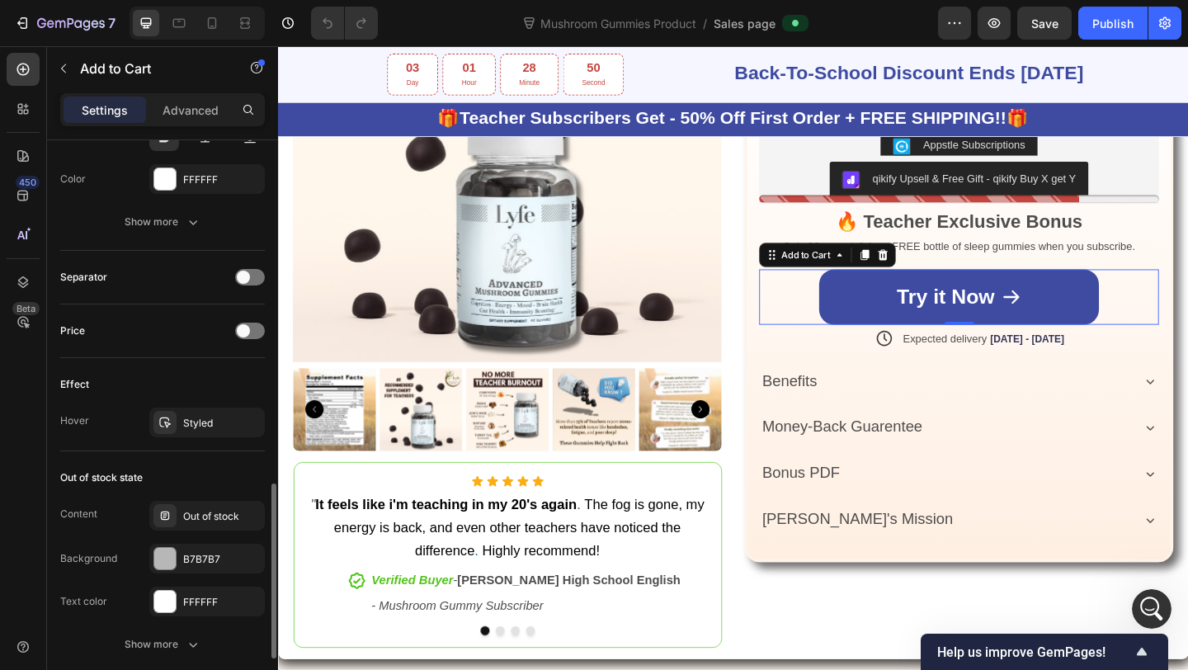
scroll to position [1322, 0]
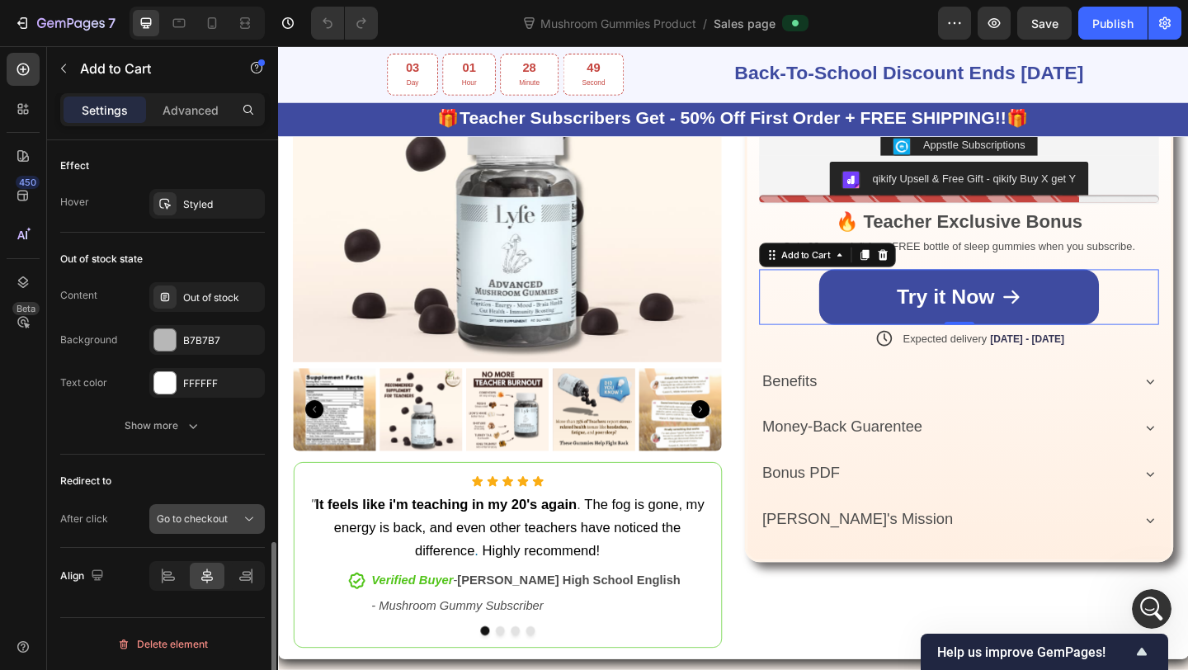
click at [204, 523] on span "Go to checkout" at bounding box center [192, 518] width 71 height 12
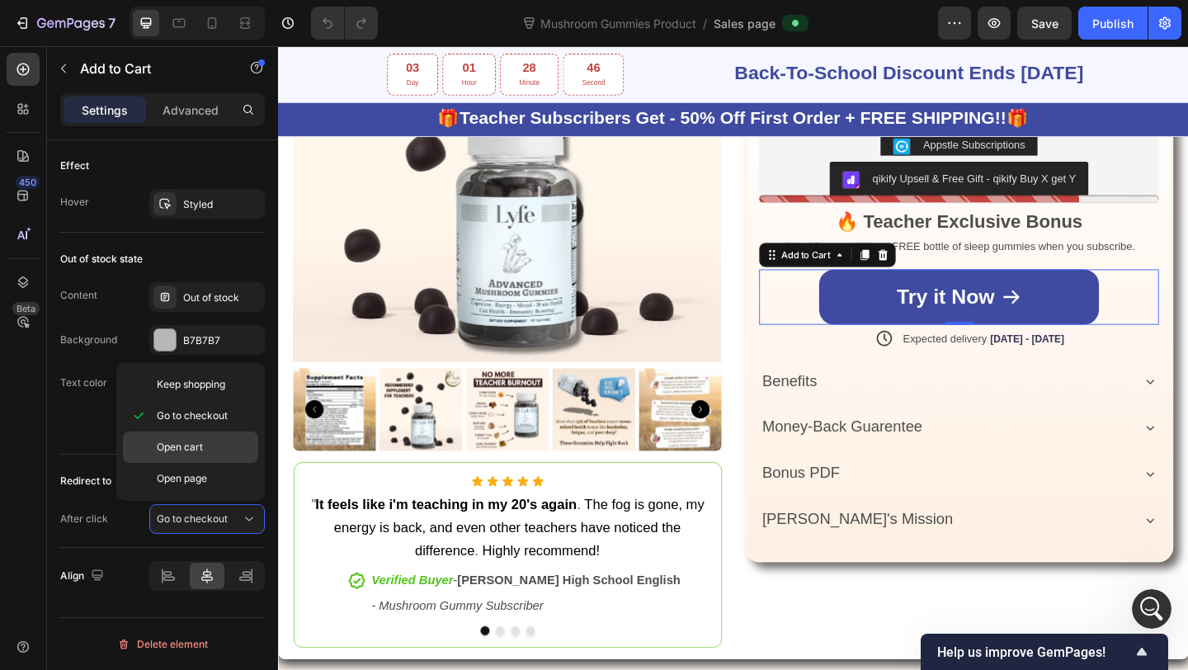
click at [202, 451] on span "Open cart" at bounding box center [180, 447] width 46 height 15
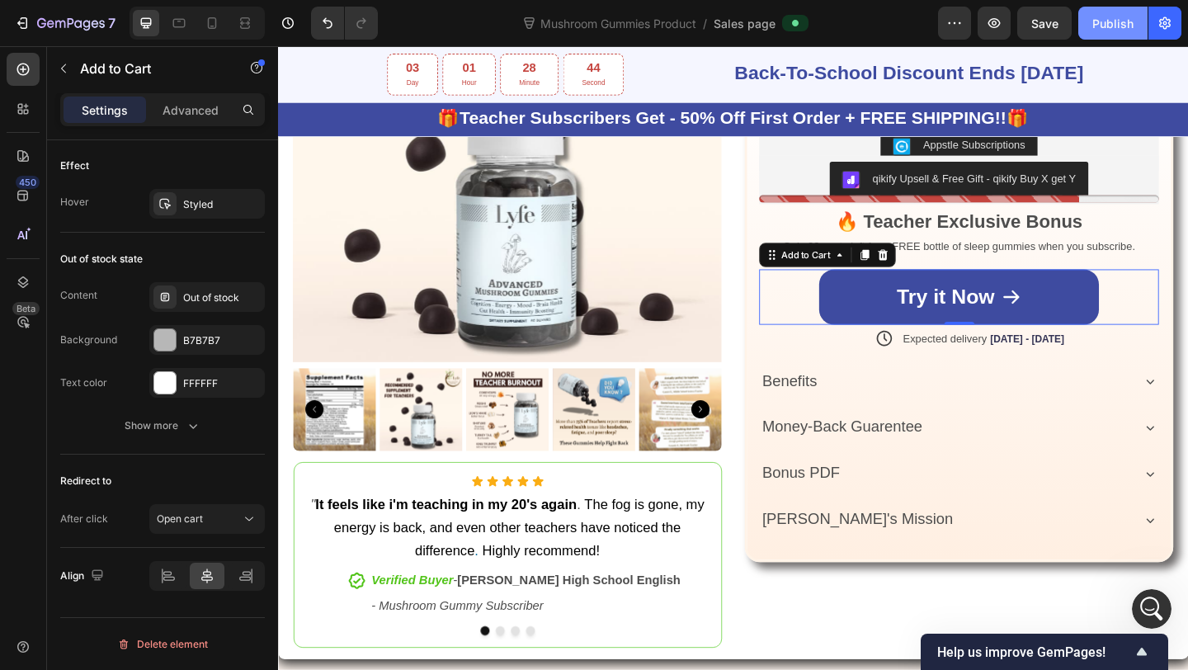
click at [1124, 21] on div "Publish" at bounding box center [1112, 23] width 41 height 17
click at [309, 21] on div at bounding box center [340, 23] width 73 height 33
click at [321, 21] on icon "Undo/Redo" at bounding box center [327, 23] width 17 height 17
click at [370, 30] on button "Undo/Redo" at bounding box center [361, 23] width 33 height 33
click at [207, 29] on icon at bounding box center [212, 23] width 17 height 17
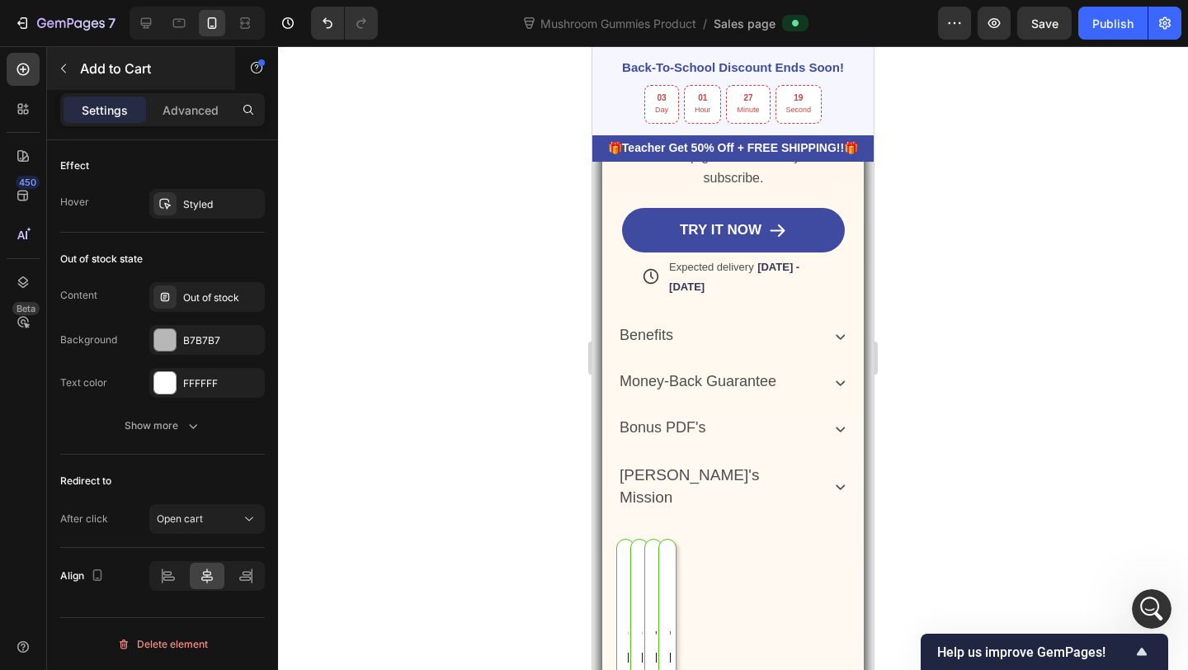
drag, startPoint x: 148, startPoint y: 27, endPoint x: 380, endPoint y: 81, distance: 238.0
click at [148, 26] on icon at bounding box center [146, 23] width 11 height 11
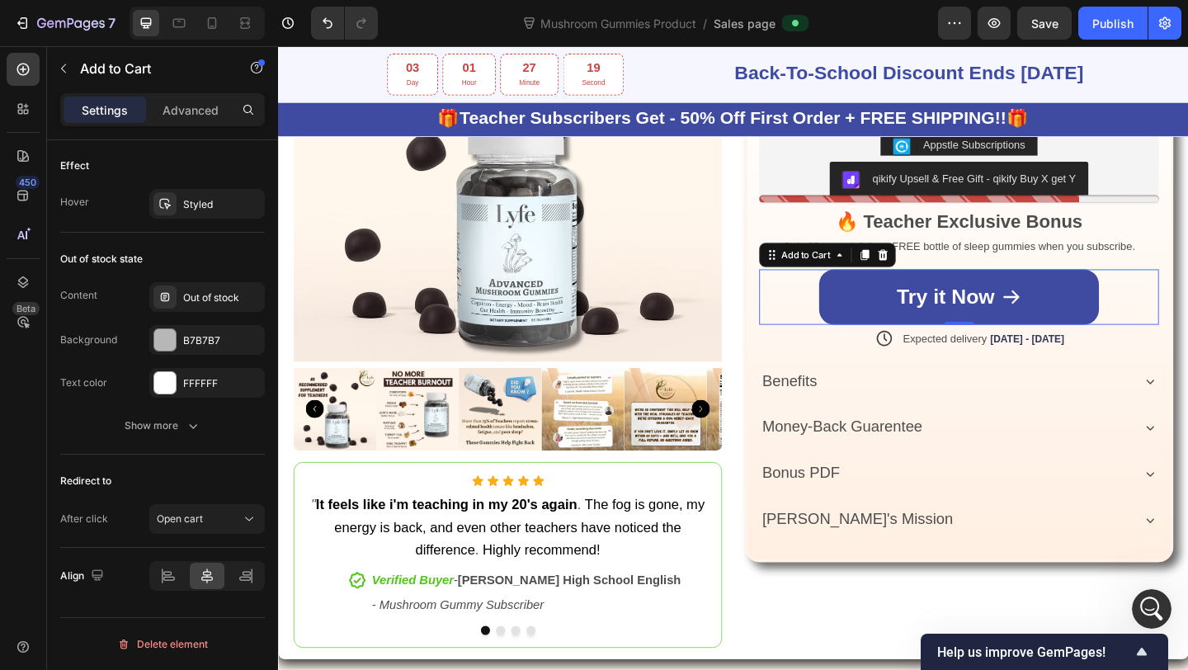
type input "27"
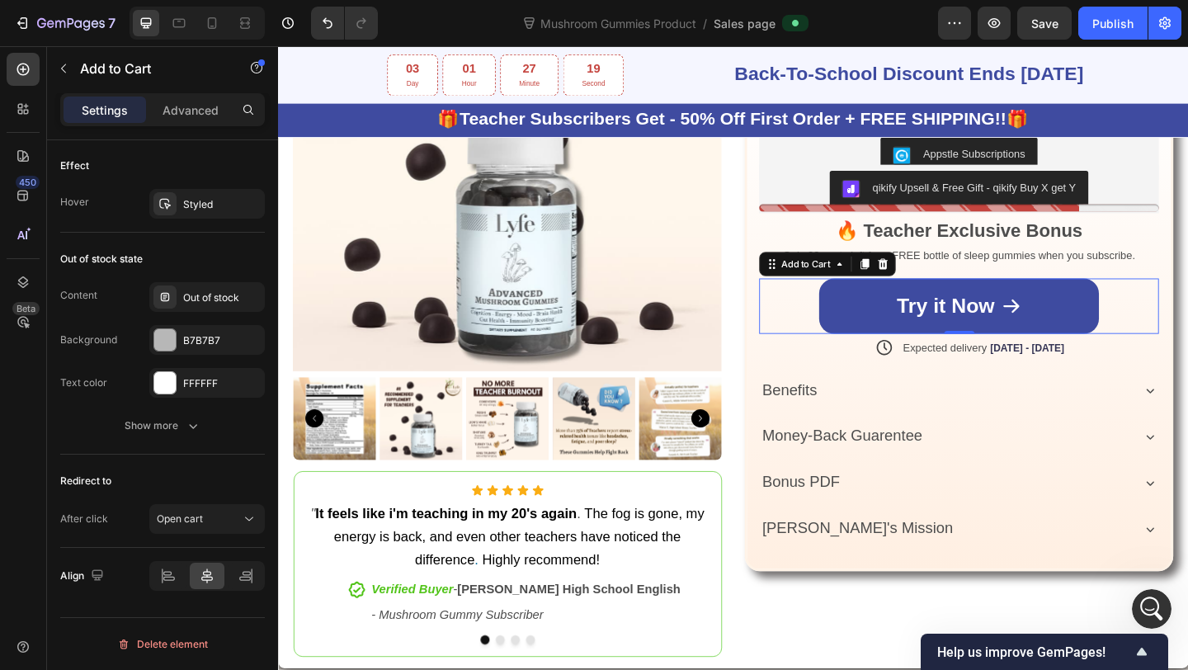
scroll to position [1012, 0]
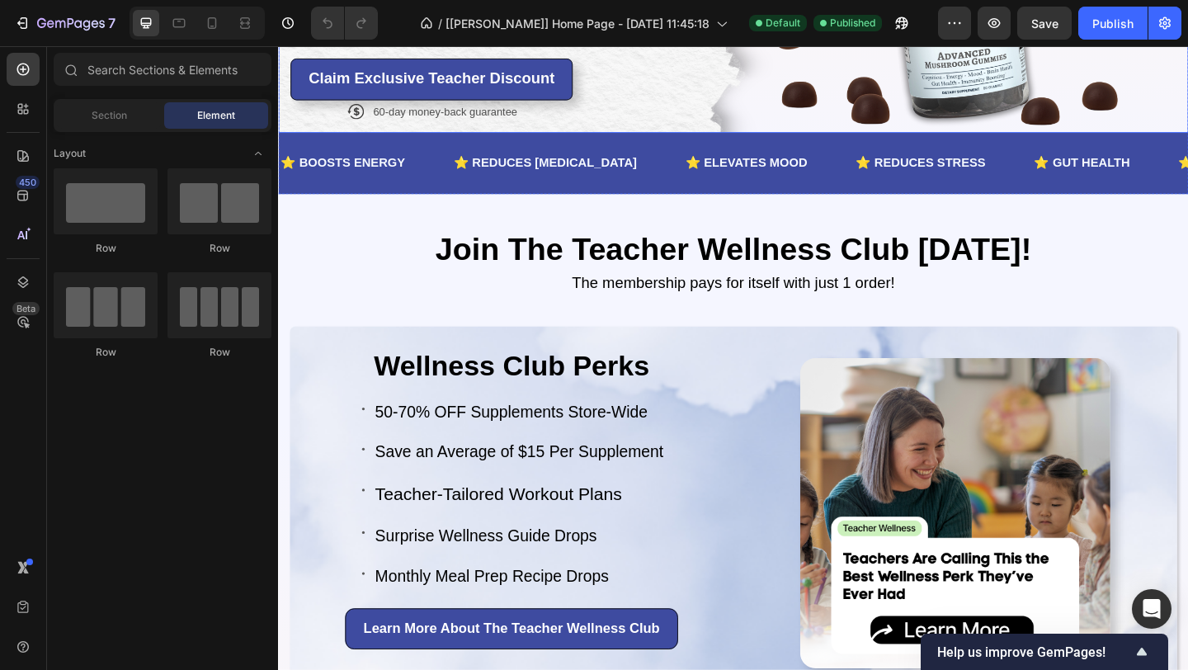
scroll to position [888, 0]
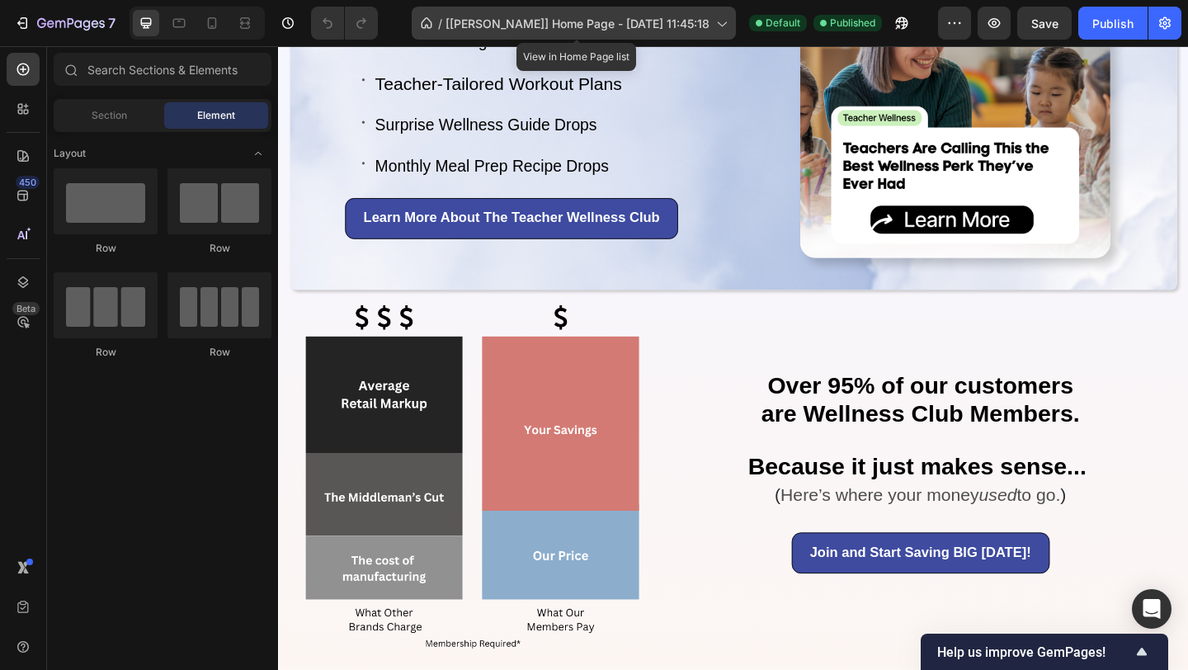
click at [462, 24] on span "[[PERSON_NAME]] Home Page - [DATE] 11:45:18" at bounding box center [578, 23] width 264 height 17
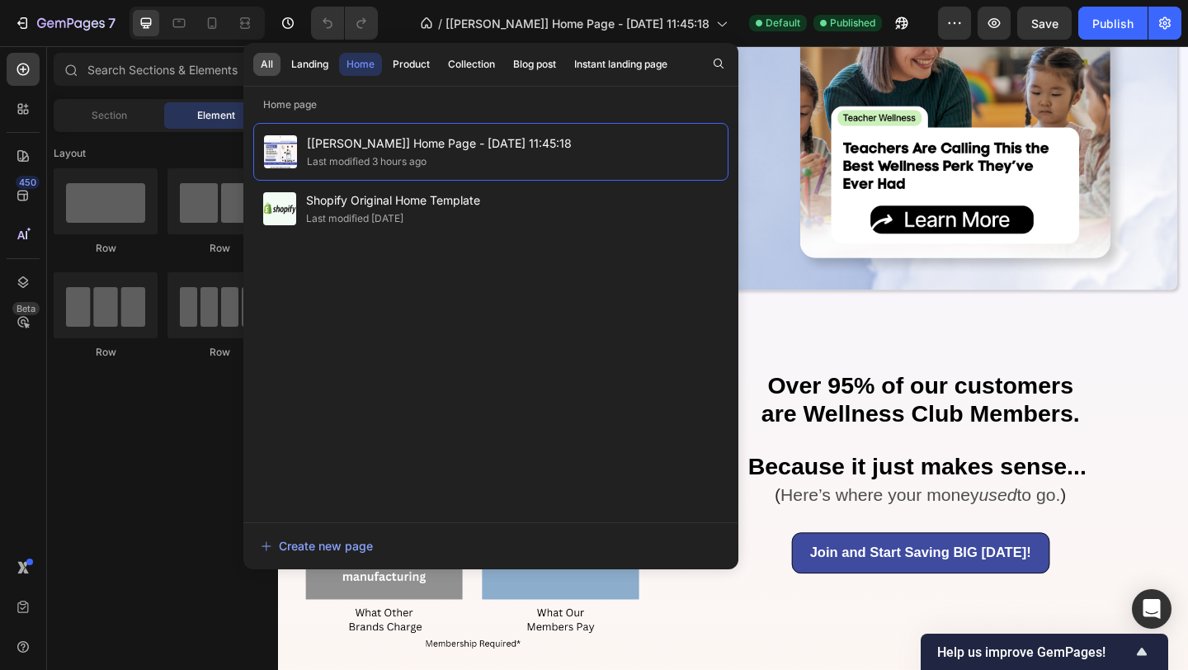
click at [267, 67] on div "All" at bounding box center [267, 64] width 12 height 15
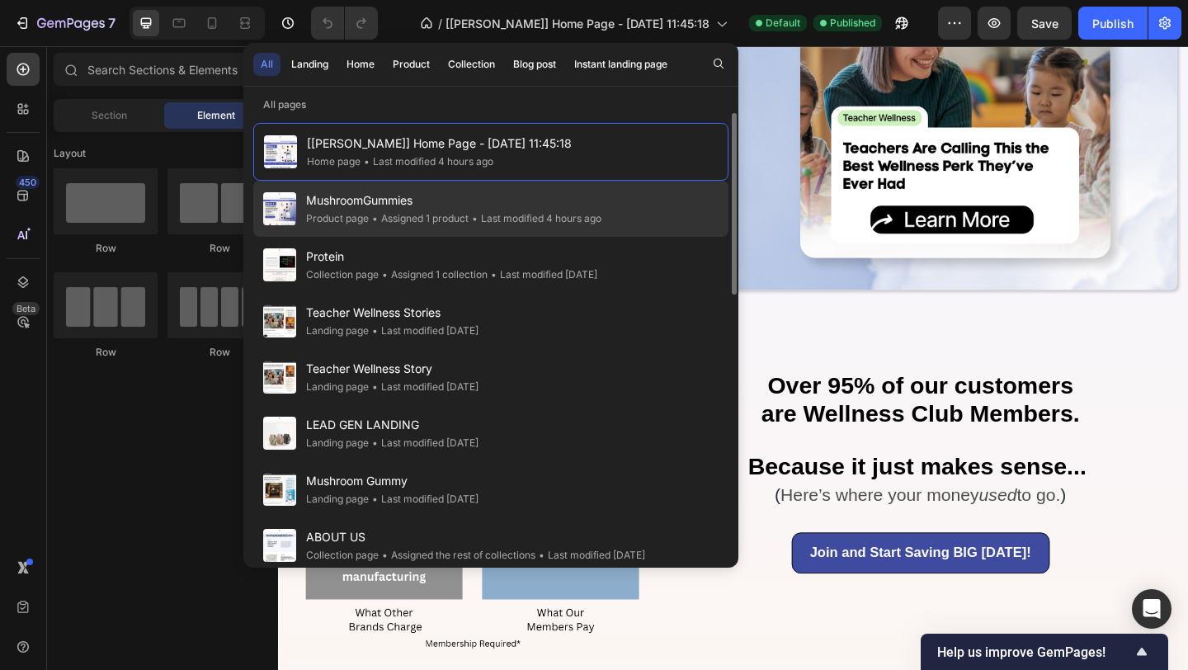
click at [367, 200] on span "MushroomGummies" at bounding box center [453, 201] width 295 height 20
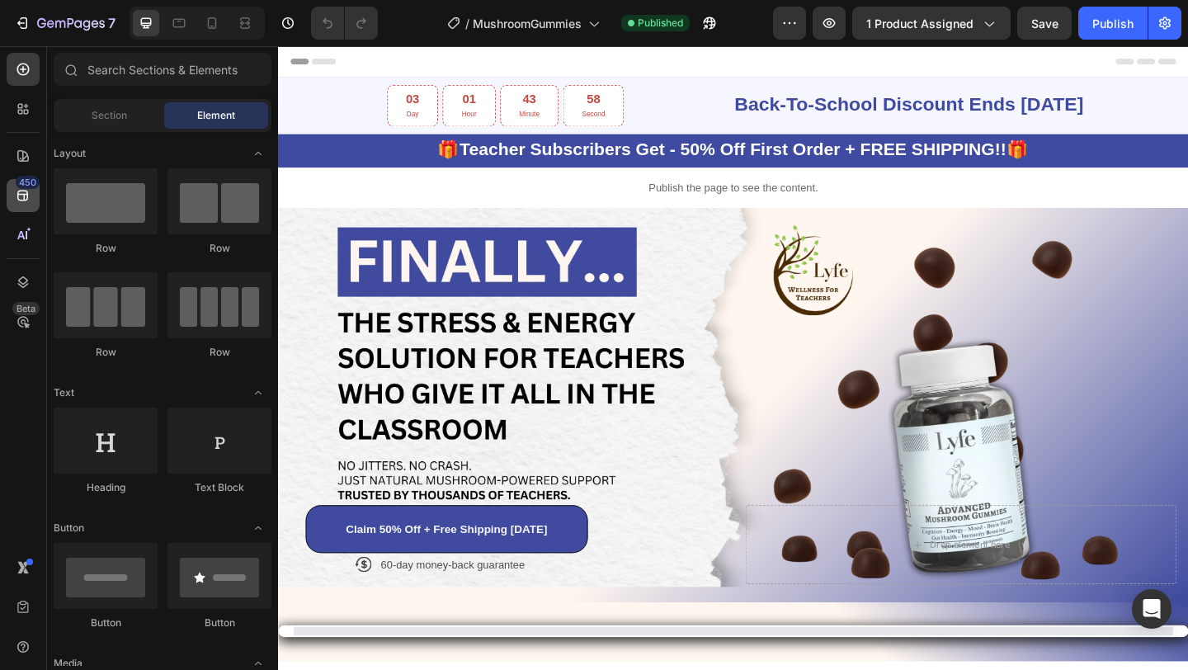
click at [31, 205] on div "450" at bounding box center [23, 195] width 33 height 33
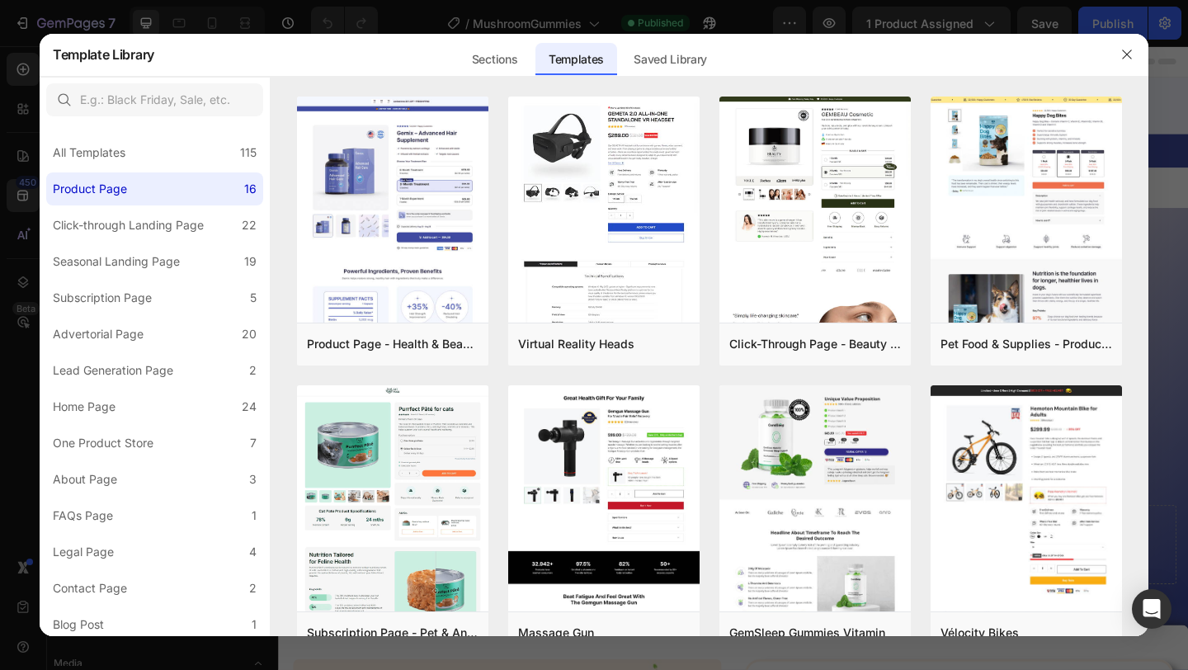
click at [726, 9] on div at bounding box center [594, 335] width 1188 height 670
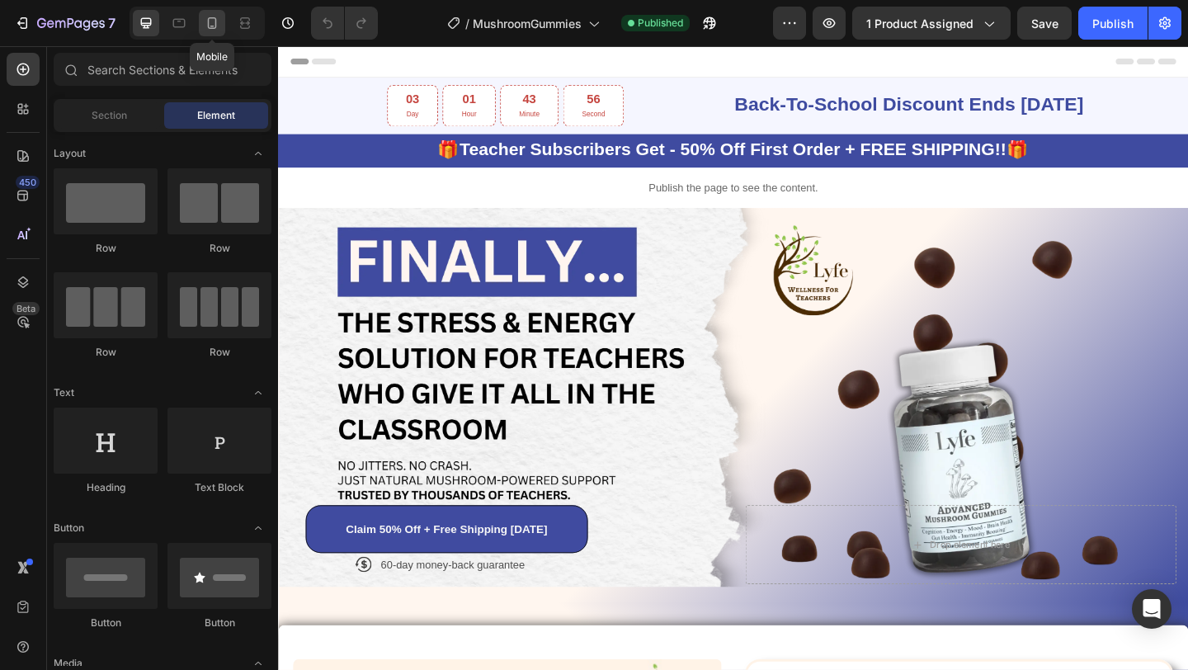
click at [219, 21] on icon at bounding box center [212, 23] width 17 height 17
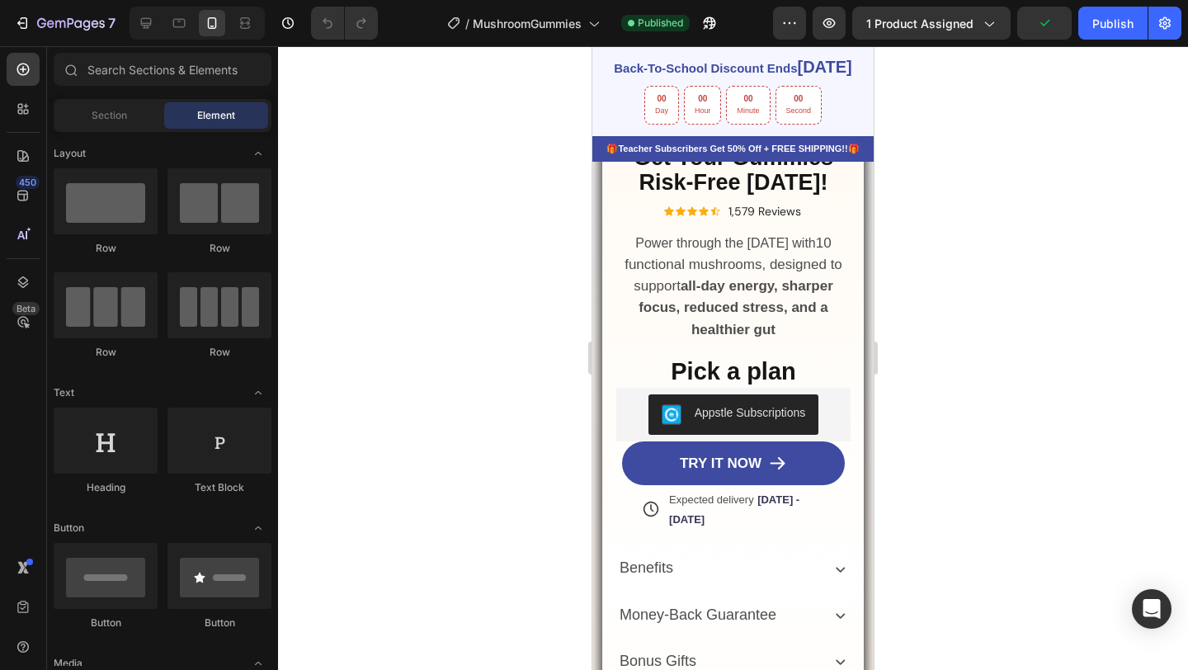
scroll to position [1039, 0]
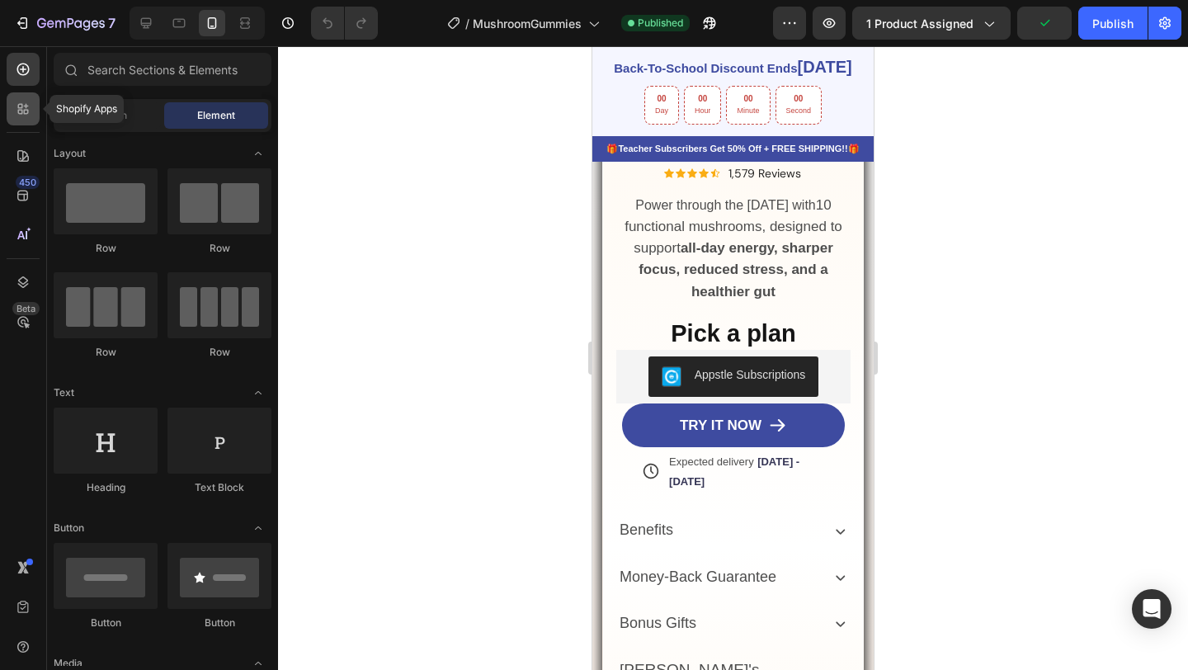
click at [32, 115] on div at bounding box center [23, 108] width 33 height 33
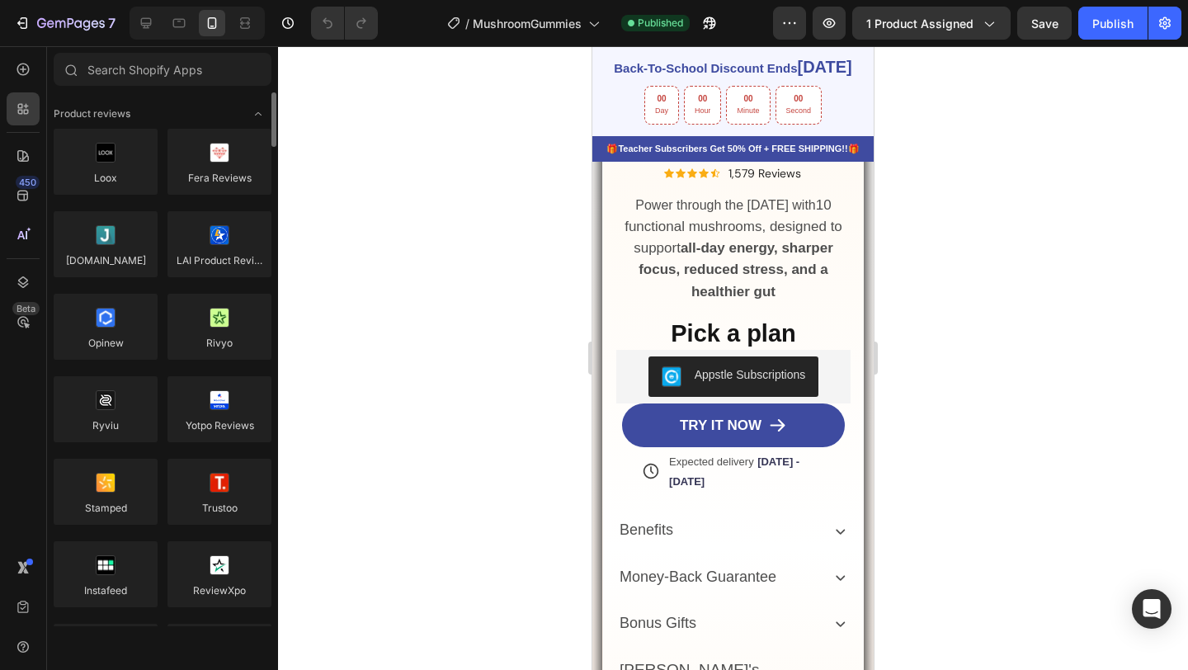
click at [134, 87] on div at bounding box center [162, 73] width 231 height 40
click at [134, 77] on input "text" at bounding box center [163, 69] width 218 height 33
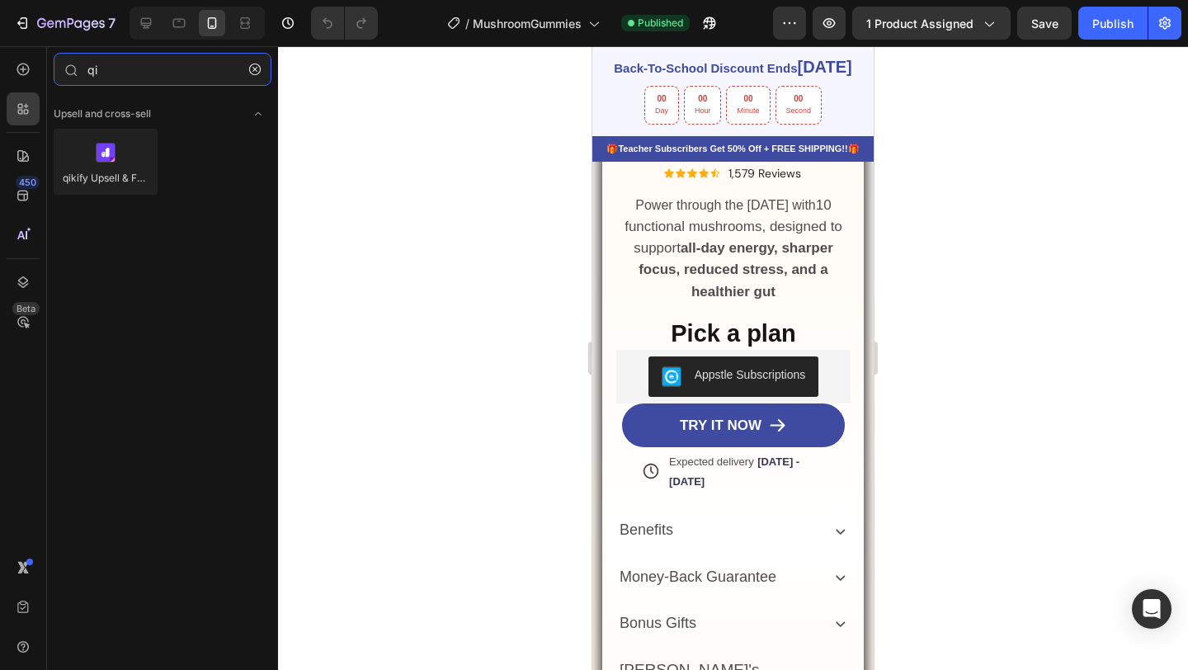
type input "qi"
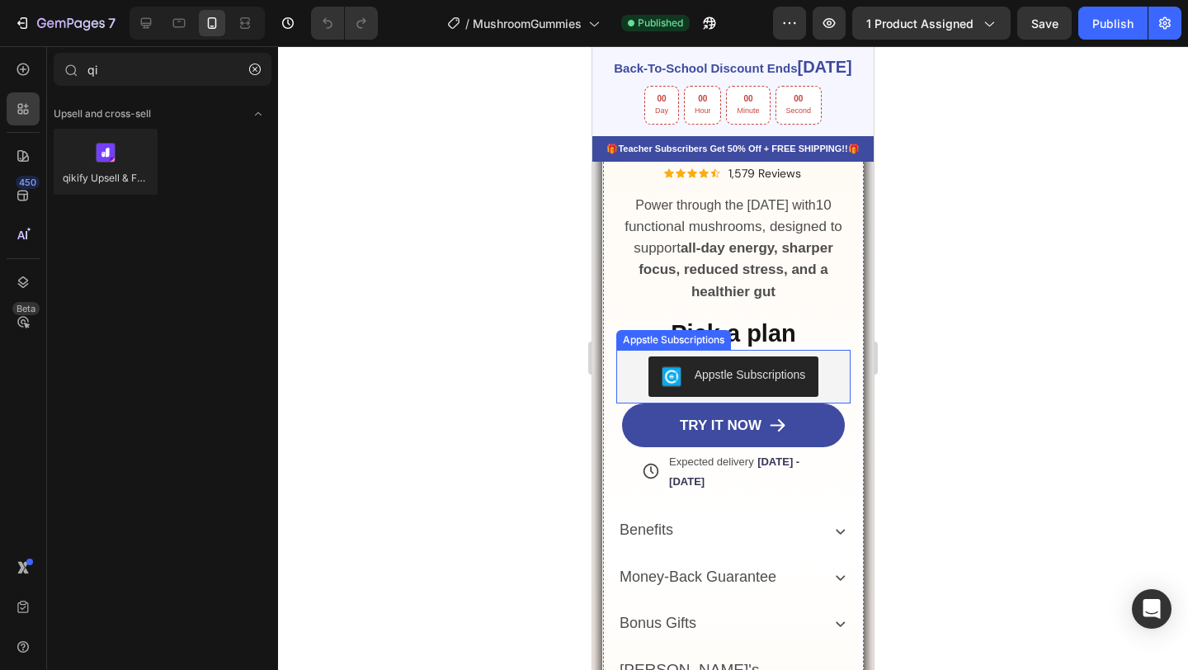
drag, startPoint x: 703, startPoint y: 243, endPoint x: 686, endPoint y: 417, distance: 175.8
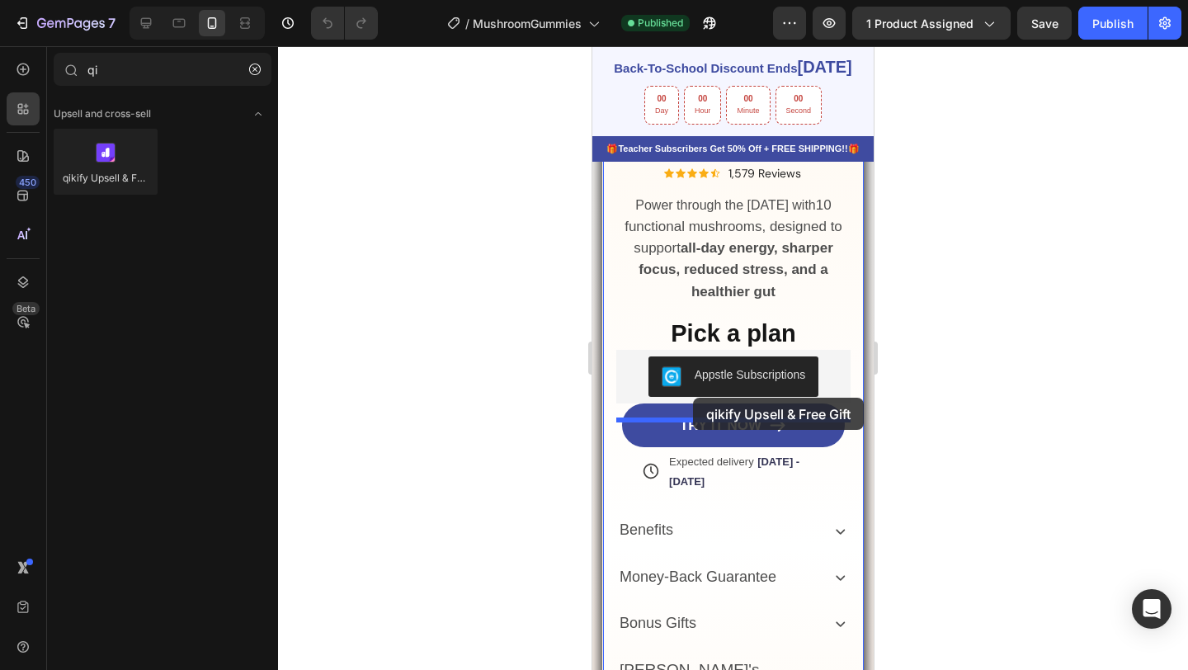
drag, startPoint x: 672, startPoint y: 189, endPoint x: 693, endPoint y: 398, distance: 209.8
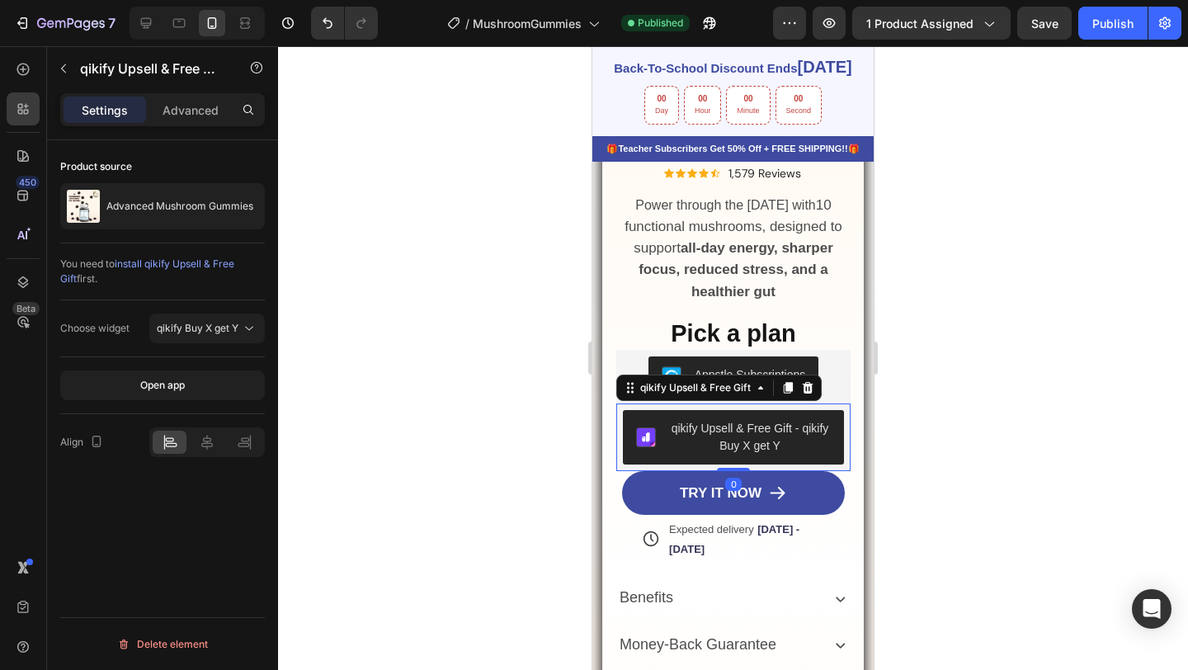
click at [201, 347] on div "Choose widget qikify Buy X get Y" at bounding box center [162, 328] width 205 height 57
click at [1123, 23] on div "Publish" at bounding box center [1112, 23] width 41 height 17
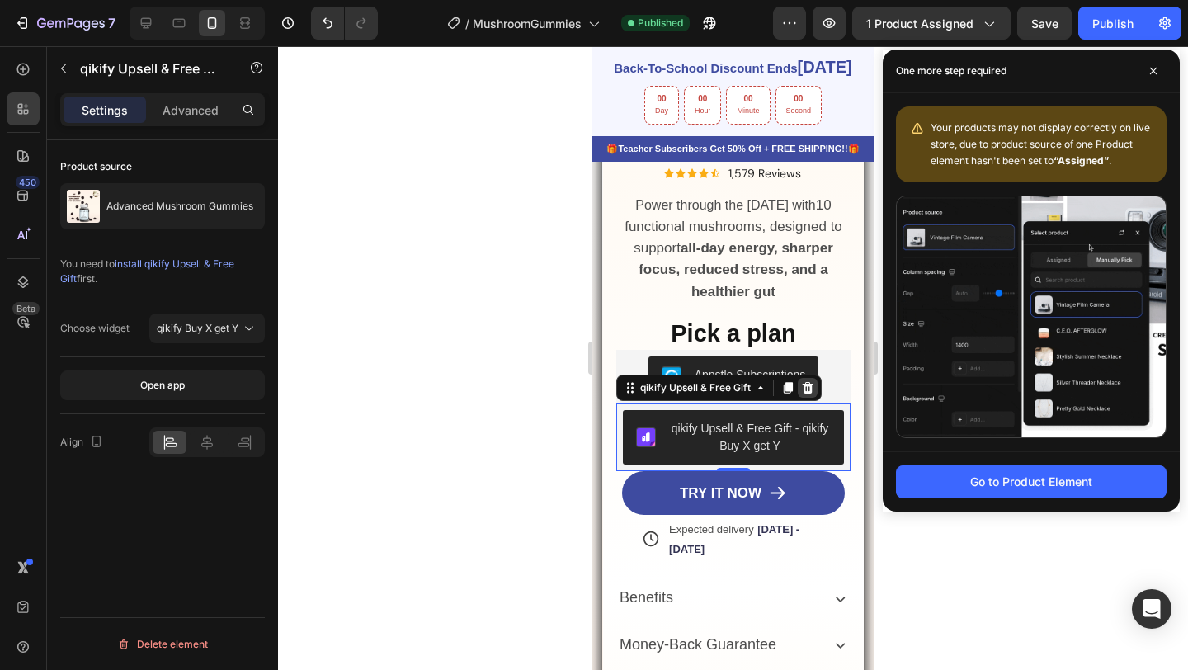
drag, startPoint x: 804, startPoint y: 403, endPoint x: 1611, endPoint y: 219, distance: 826.8
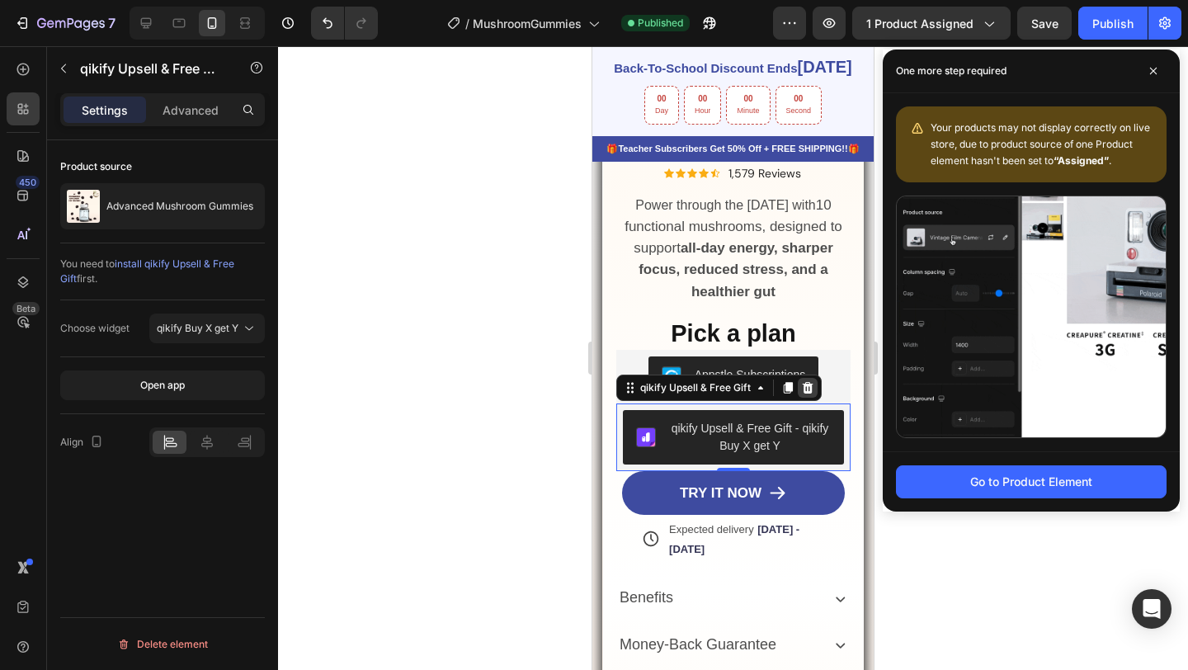
click at [804, 393] on icon at bounding box center [808, 387] width 11 height 12
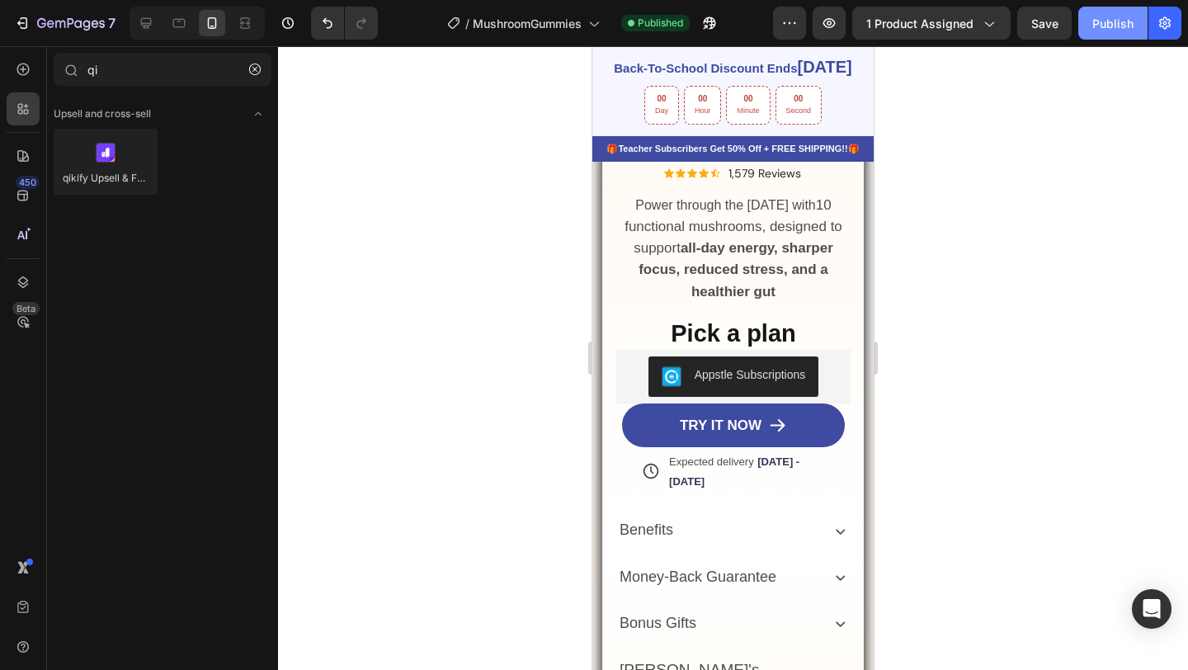
click at [1100, 24] on div "Publish" at bounding box center [1112, 23] width 41 height 17
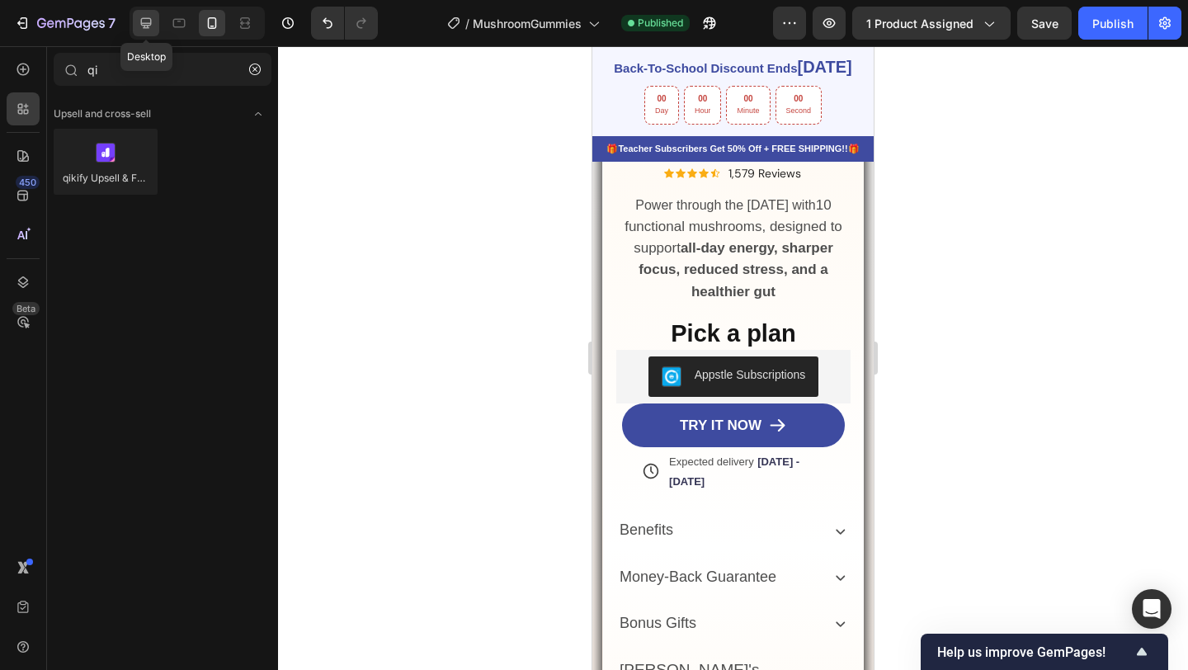
click at [149, 21] on icon at bounding box center [146, 23] width 17 height 17
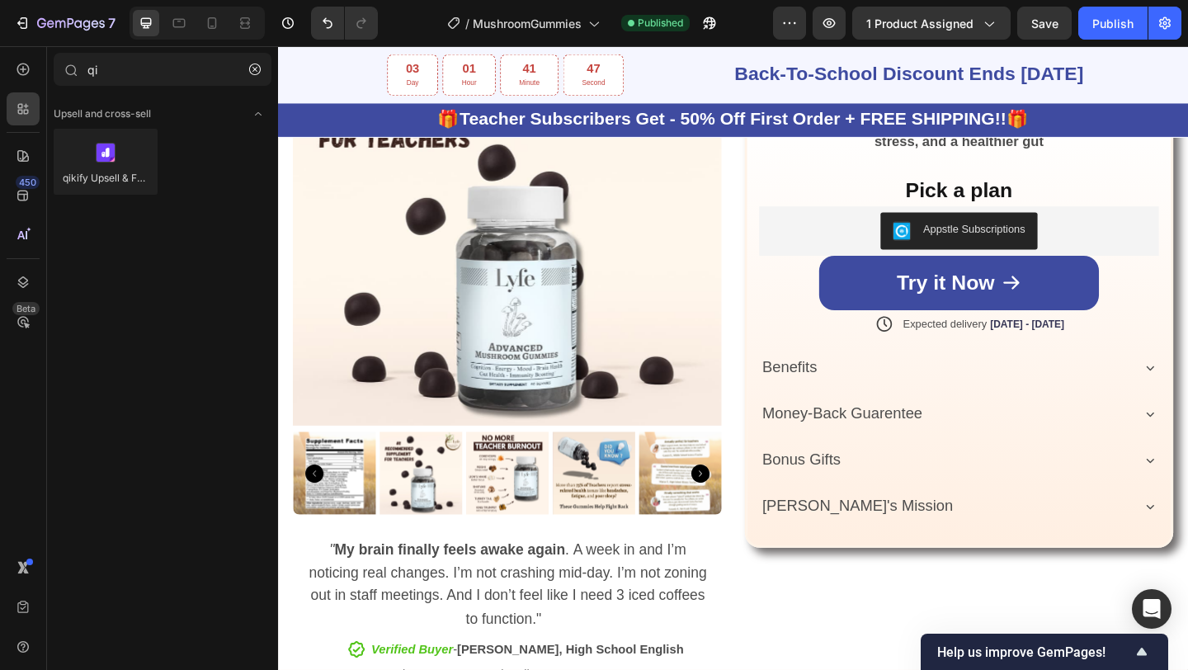
scroll to position [1082, 0]
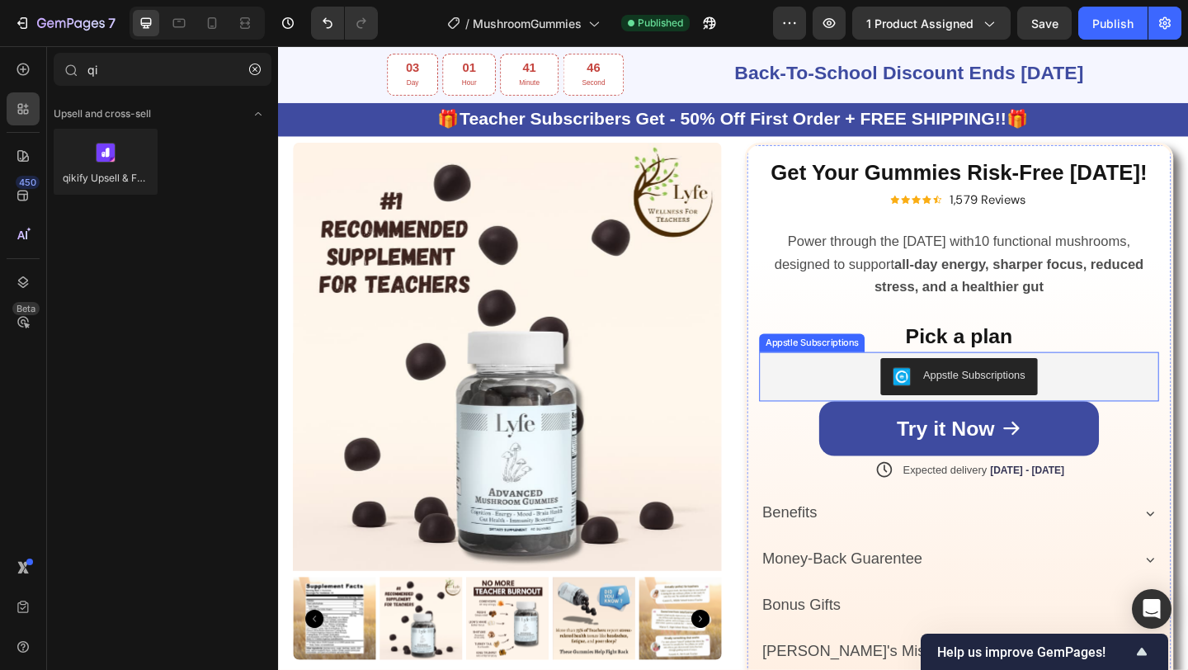
click at [857, 399] on div "Appstle Subscriptions" at bounding box center [1019, 405] width 422 height 40
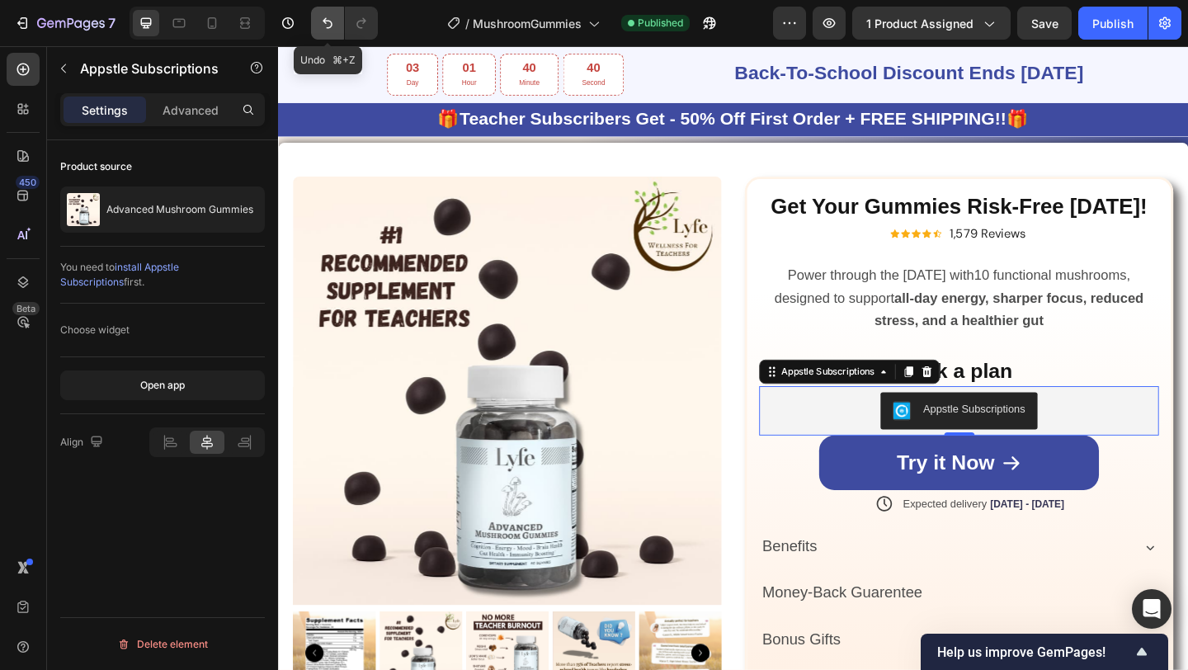
click at [328, 30] on icon "Undo/Redo" at bounding box center [327, 23] width 17 height 17
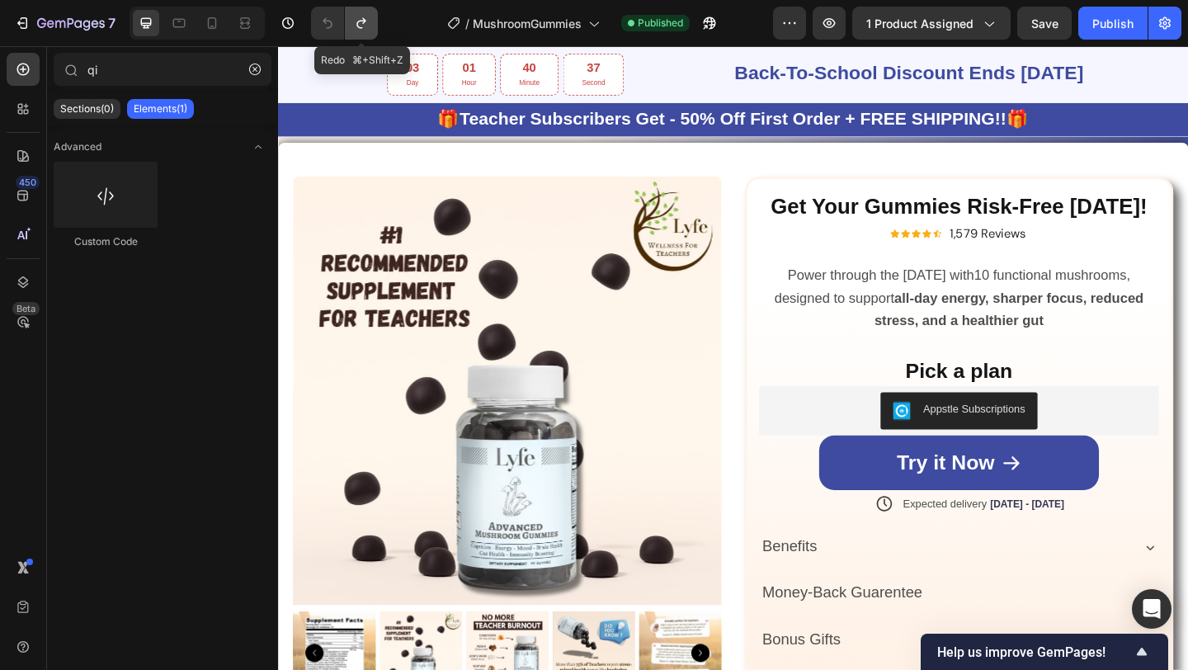
click at [348, 23] on button "Undo/Redo" at bounding box center [361, 23] width 33 height 33
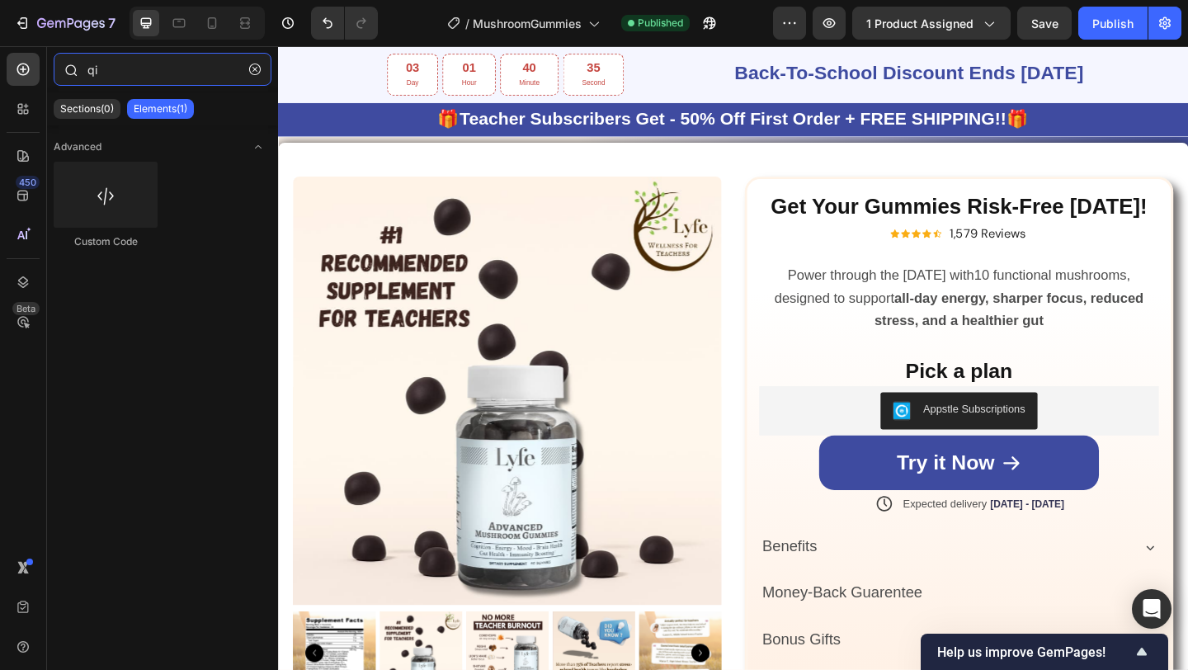
click at [115, 71] on input "qi" at bounding box center [163, 69] width 218 height 33
click at [35, 100] on div at bounding box center [23, 108] width 33 height 33
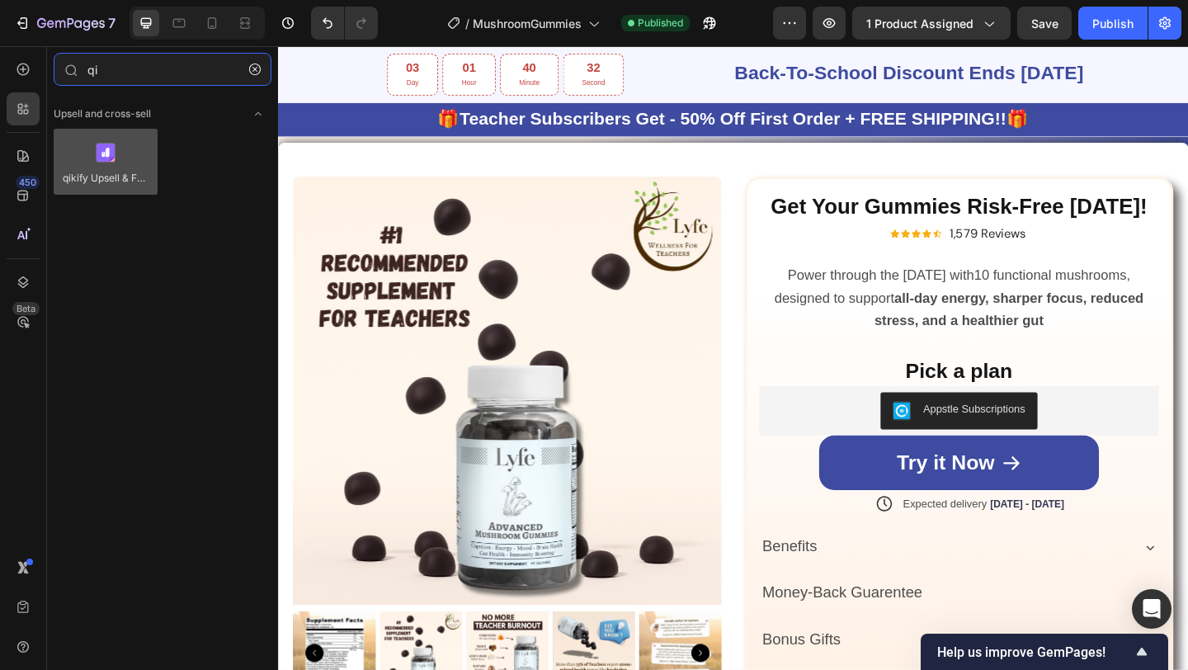
type input "qi"
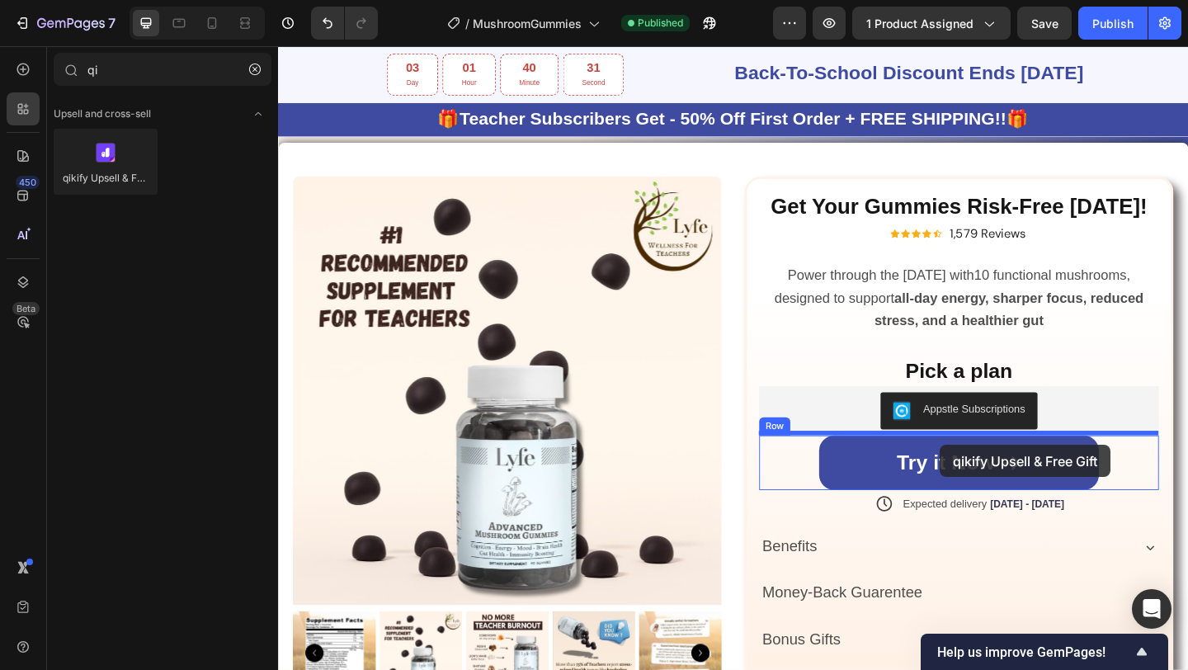
drag, startPoint x: 377, startPoint y: 221, endPoint x: 998, endPoint y: 480, distance: 672.4
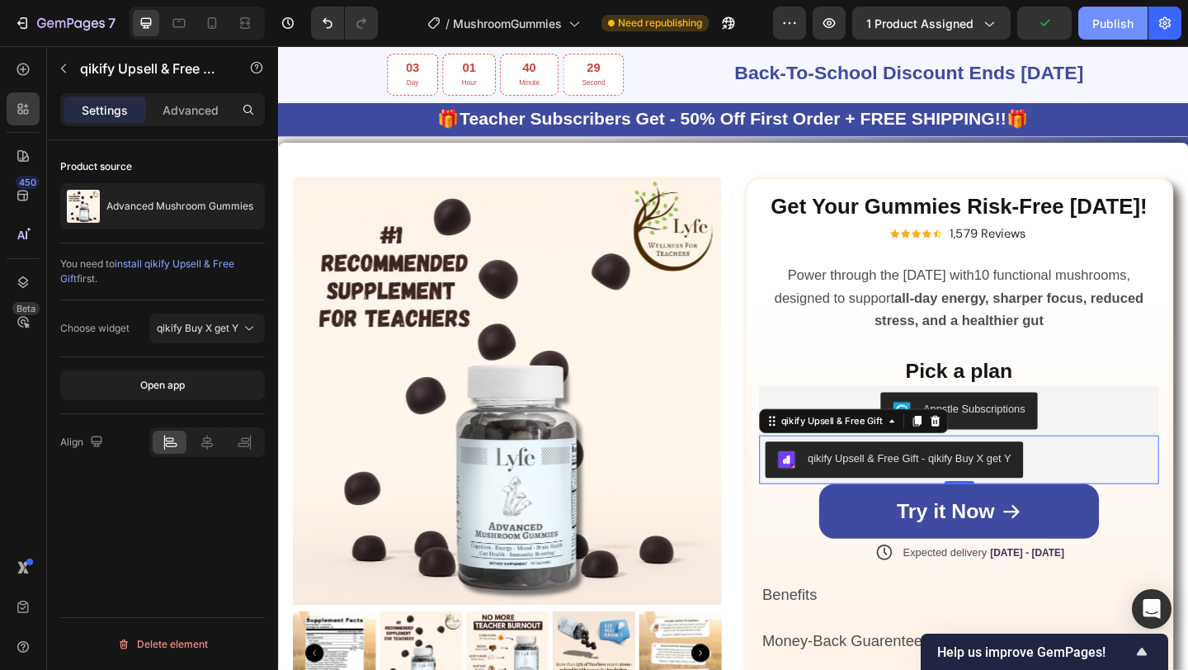
click at [1134, 25] on button "Publish" at bounding box center [1112, 23] width 69 height 33
click at [1173, 17] on button "button" at bounding box center [1164, 23] width 33 height 33
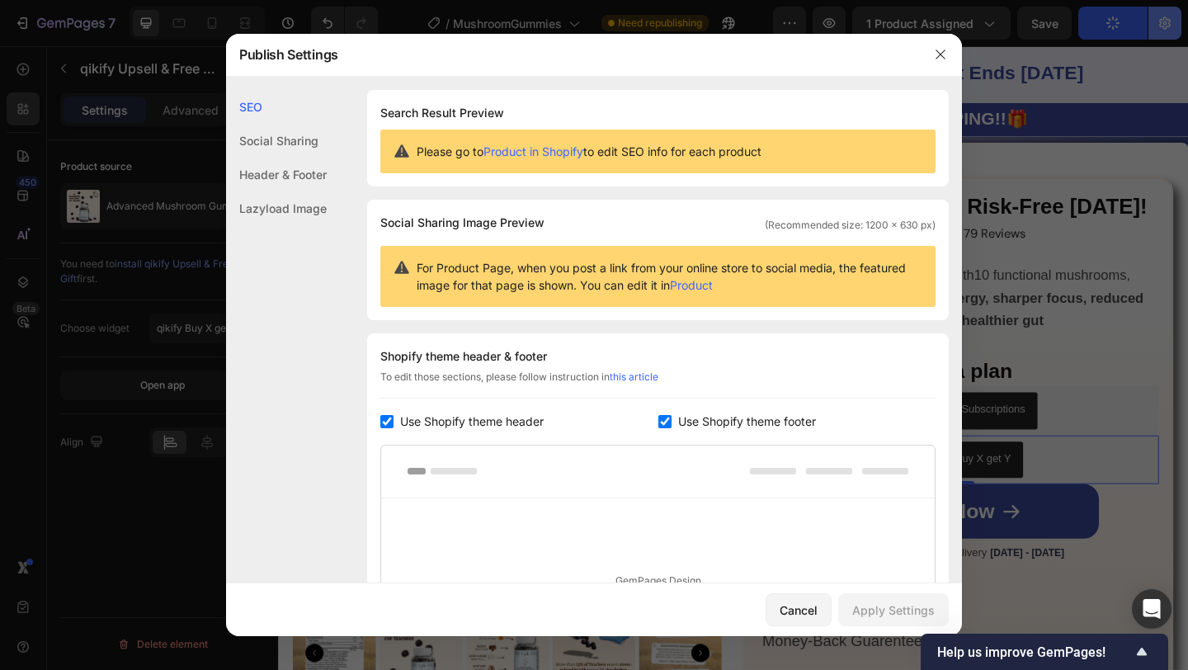
click at [1173, 17] on div at bounding box center [594, 335] width 1188 height 670
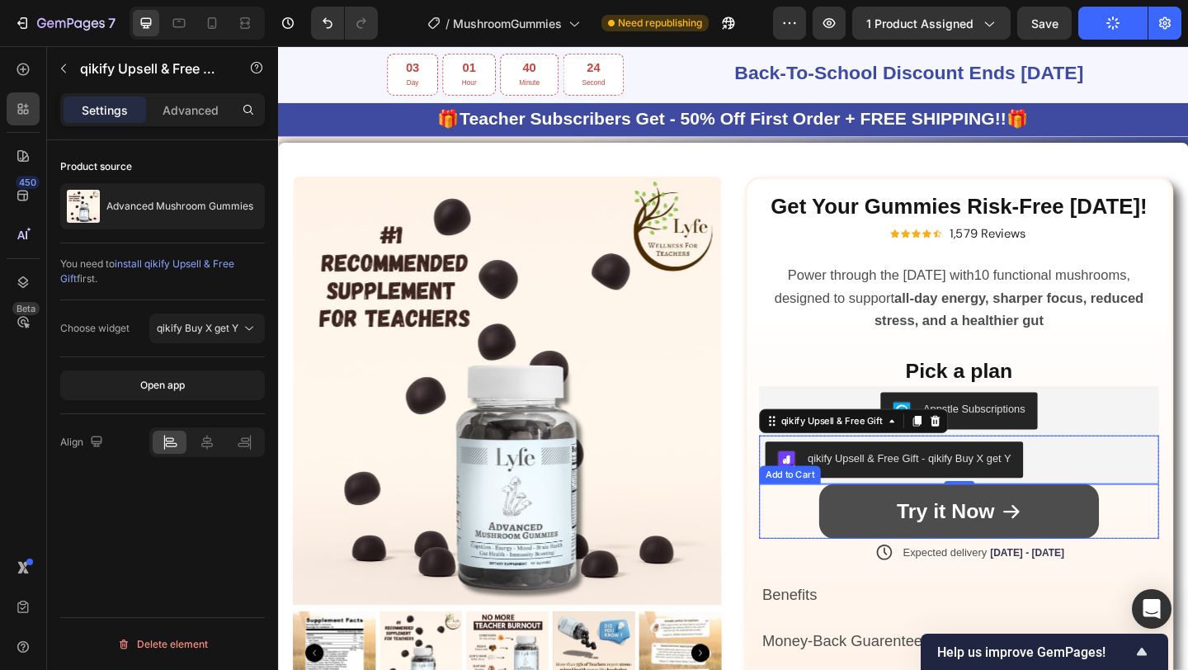
click at [919, 568] on button "Try it Now" at bounding box center [1018, 552] width 304 height 60
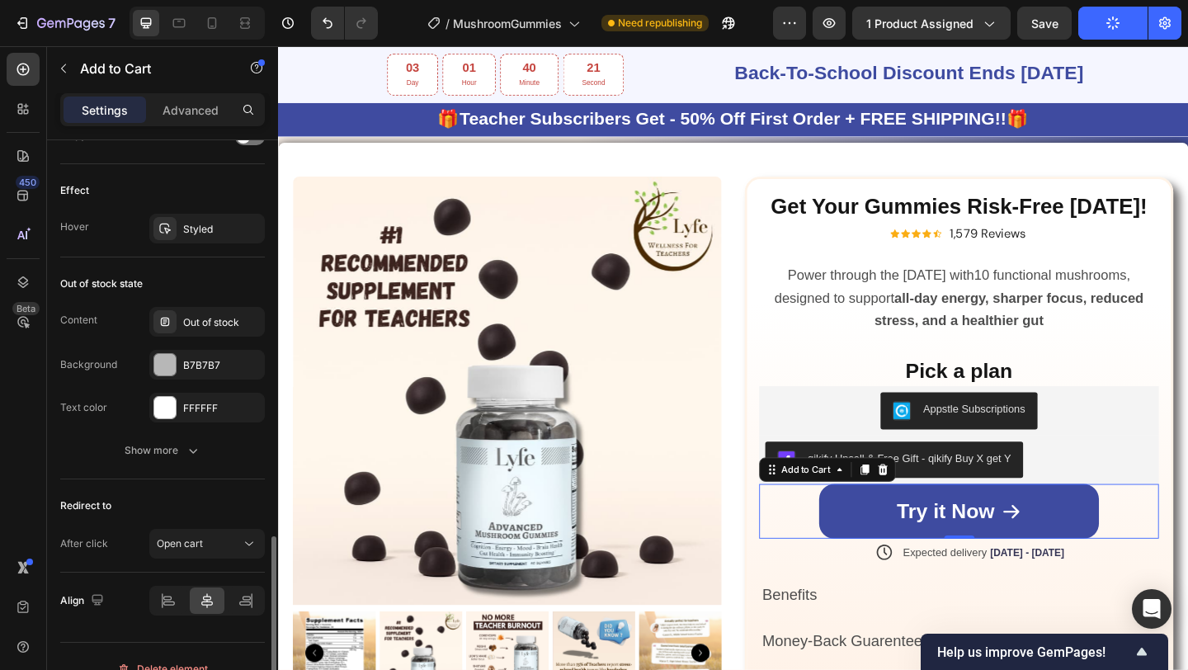
scroll to position [1299, 0]
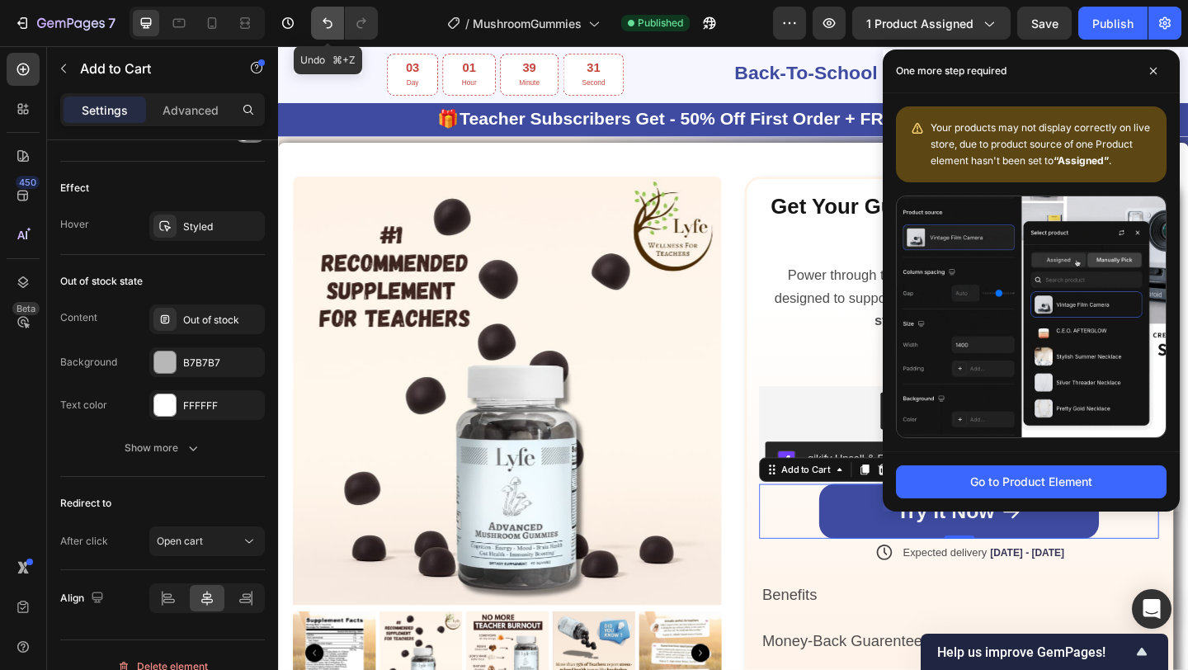
click at [326, 28] on icon "Undo/Redo" at bounding box center [327, 23] width 17 height 17
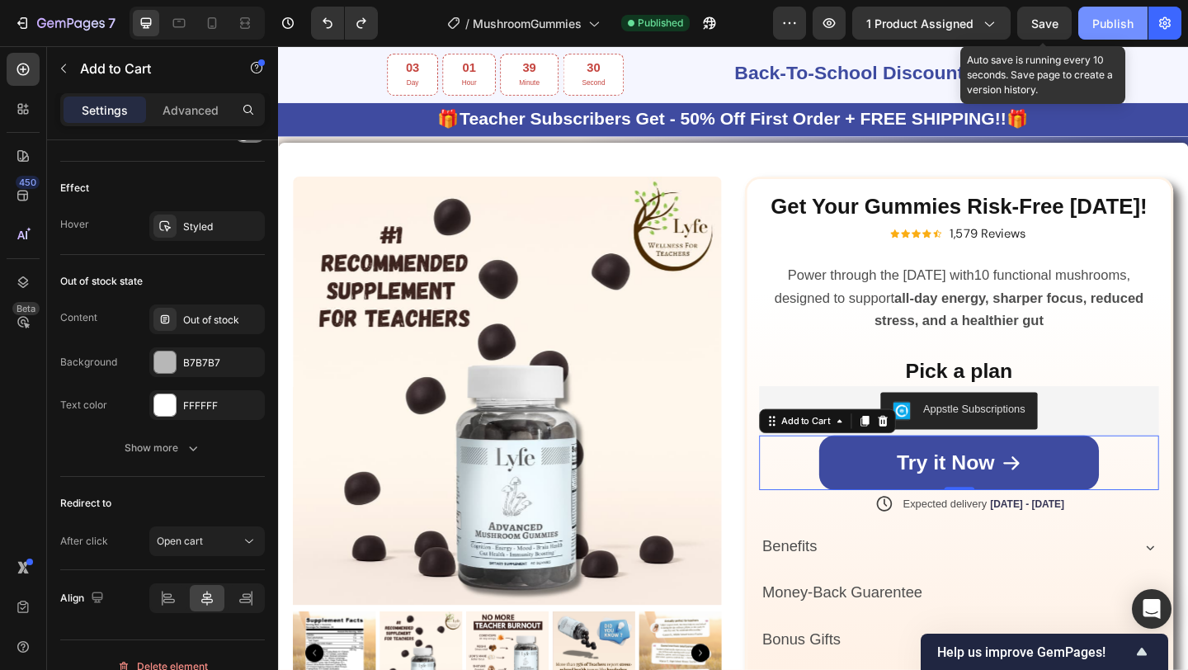
click at [1101, 32] on button "Publish" at bounding box center [1112, 23] width 69 height 33
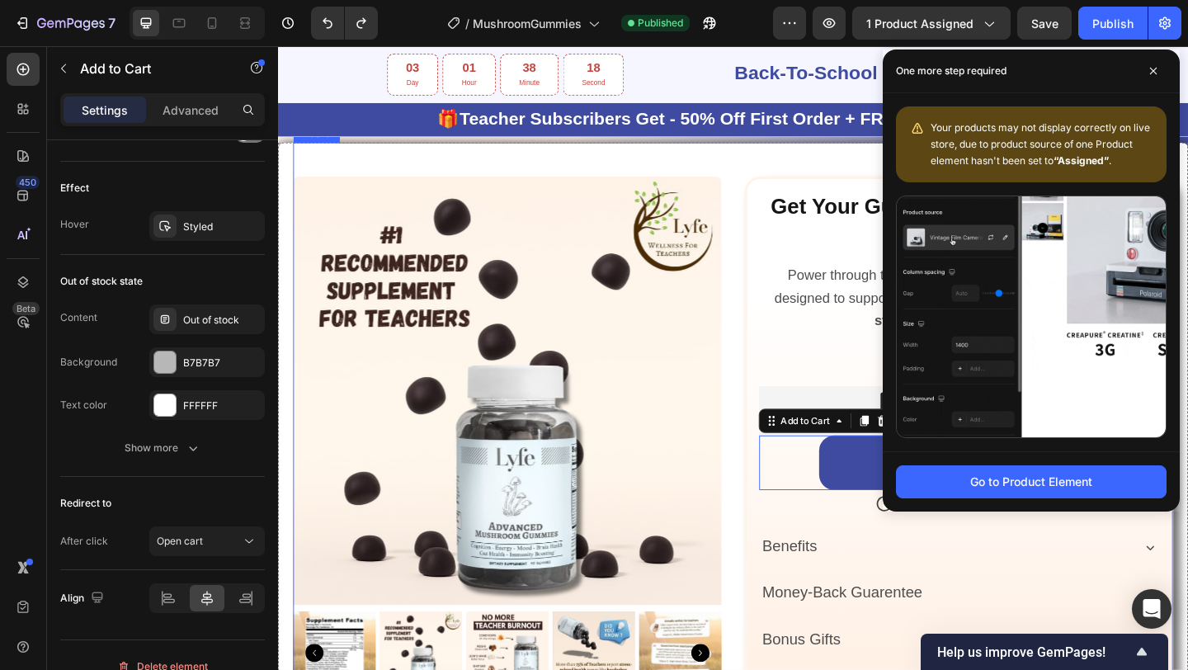
click at [555, 180] on div "Product Images " My brain finally feels awake again . A week in and I’m noticin…" at bounding box center [528, 558] width 466 height 814
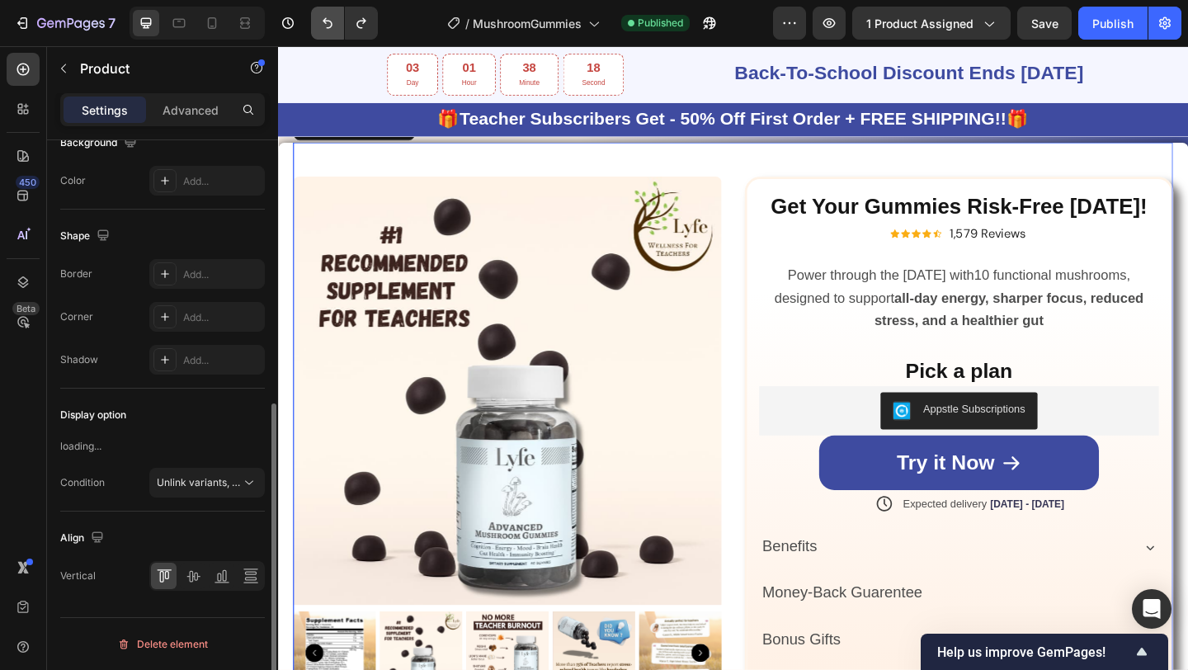
scroll to position [0, 0]
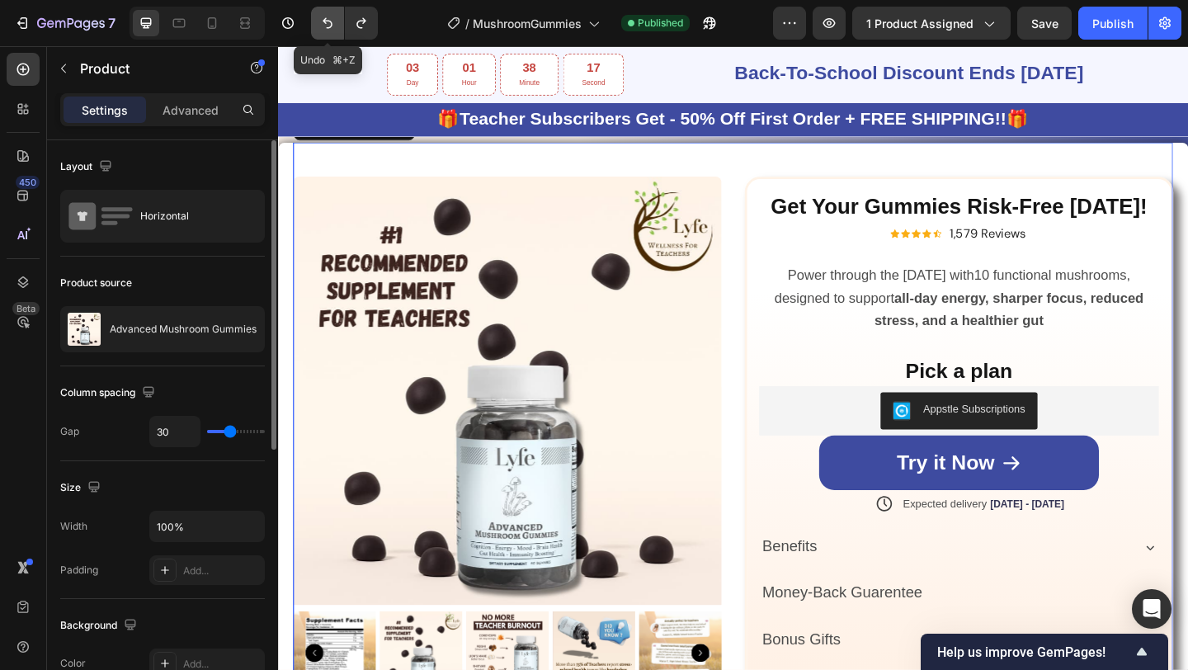
click at [326, 18] on icon "Undo/Redo" at bounding box center [328, 23] width 10 height 11
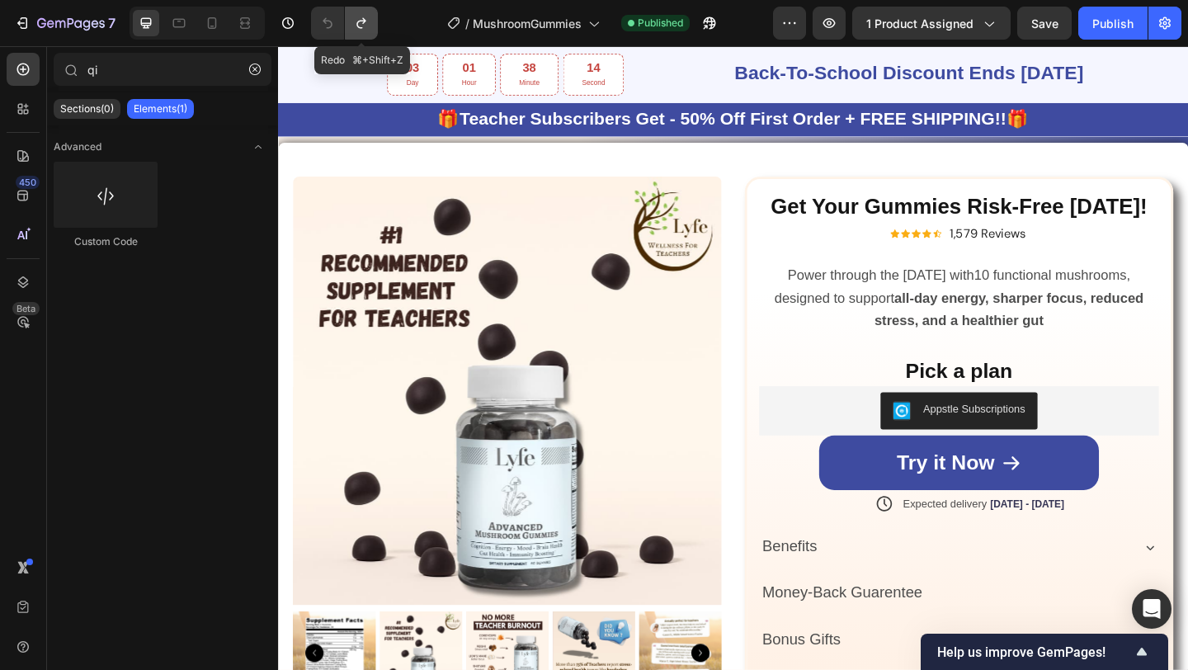
click at [356, 25] on icon "Undo/Redo" at bounding box center [361, 23] width 17 height 17
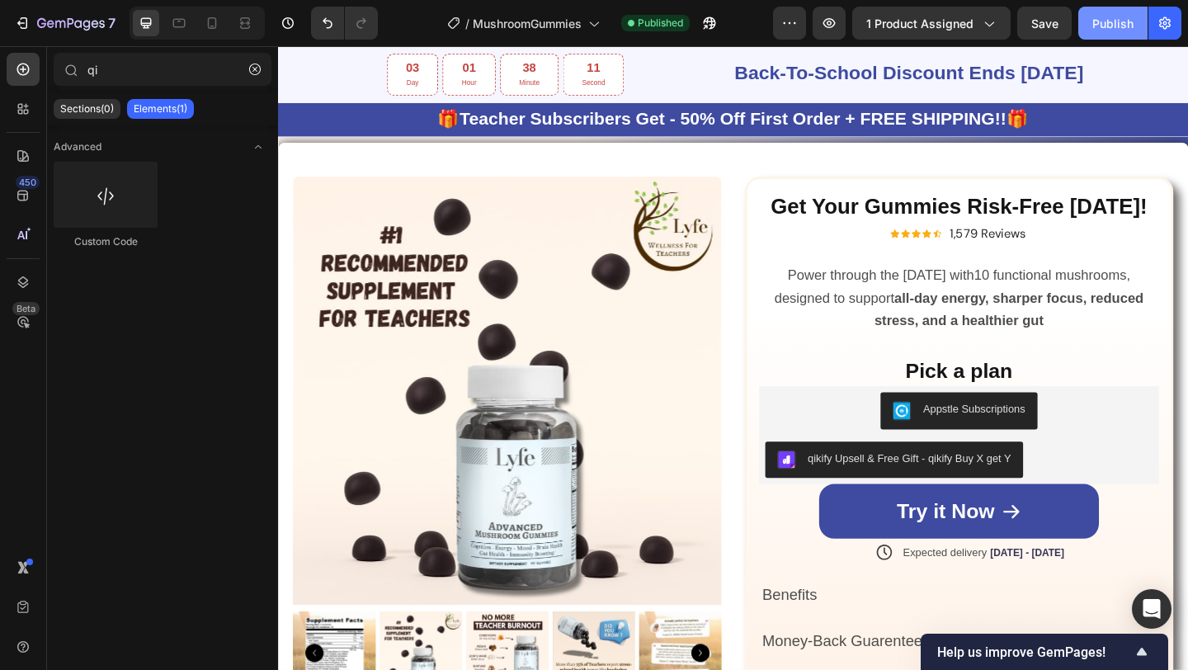
click at [1112, 36] on button "Publish" at bounding box center [1112, 23] width 69 height 33
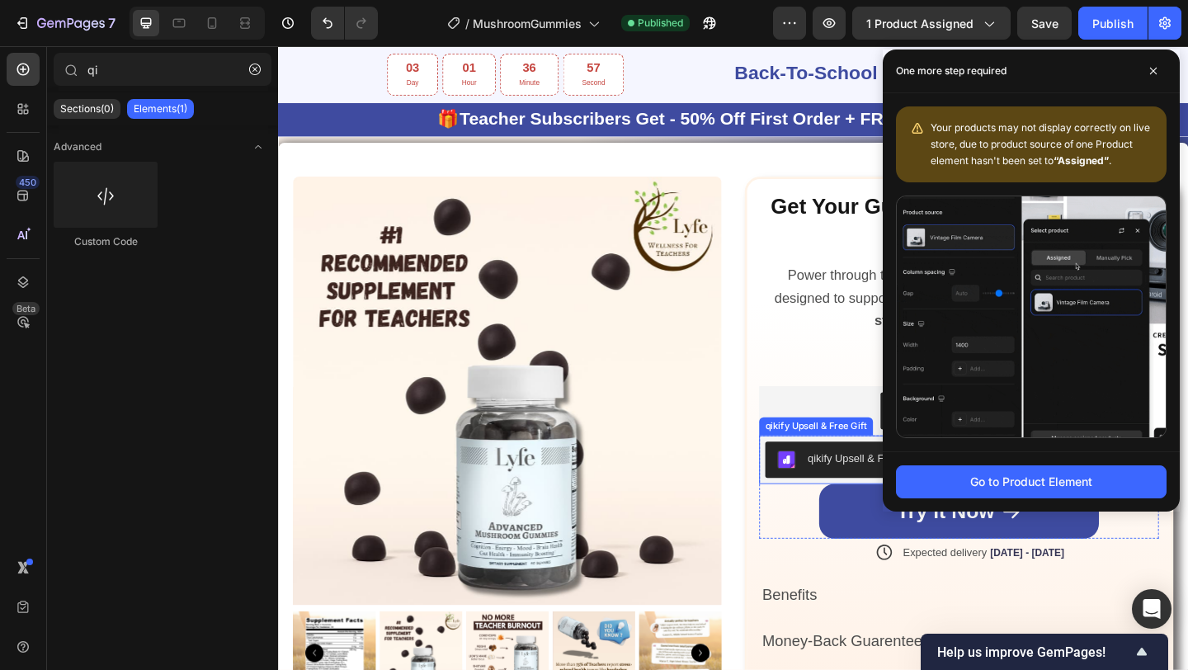
click at [894, 507] on button "qikify Upsell & Free Gift - qikify Buy X get Y" at bounding box center [948, 496] width 281 height 40
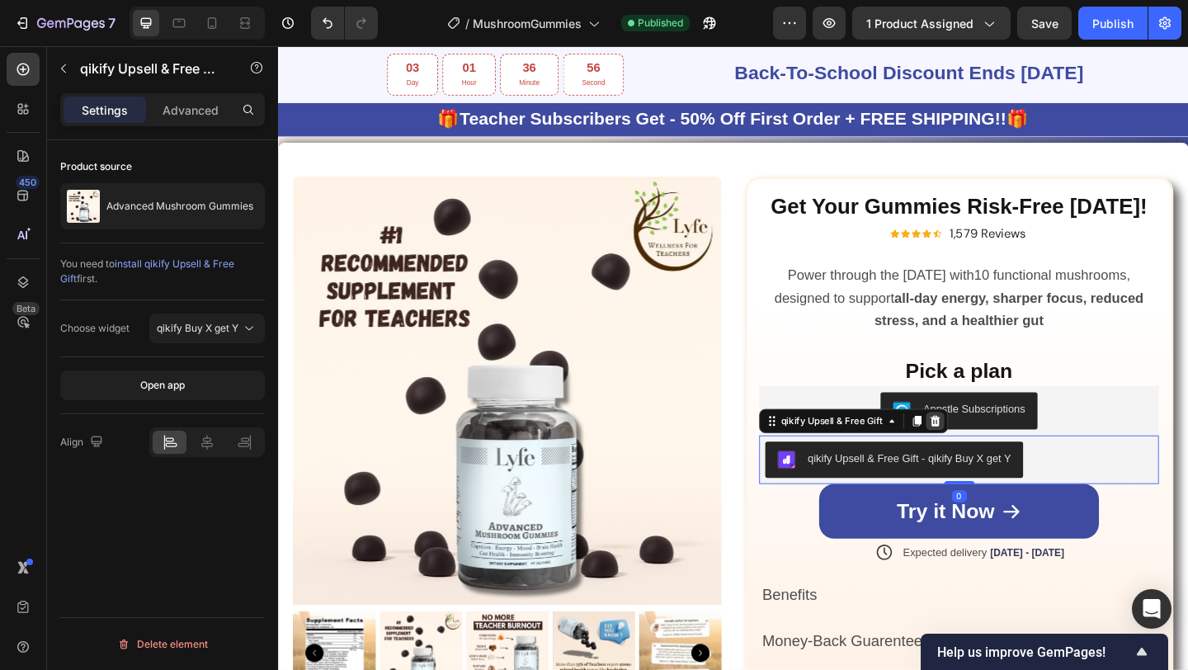
click at [994, 460] on div at bounding box center [993, 454] width 20 height 20
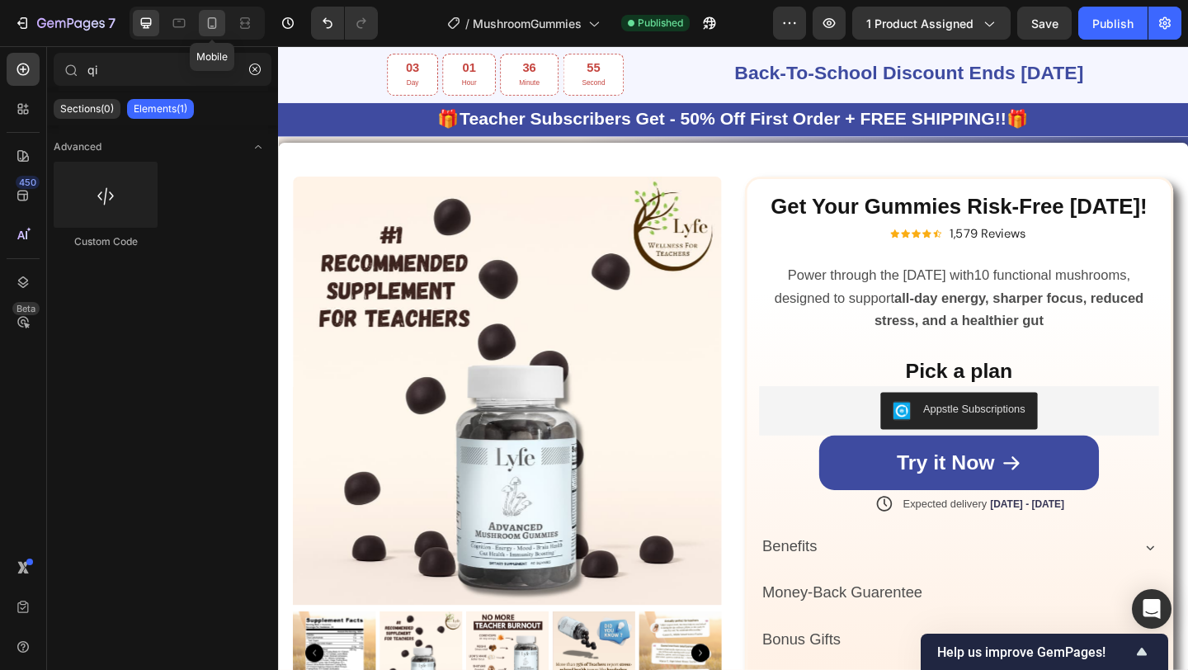
click at [204, 19] on icon at bounding box center [212, 23] width 17 height 17
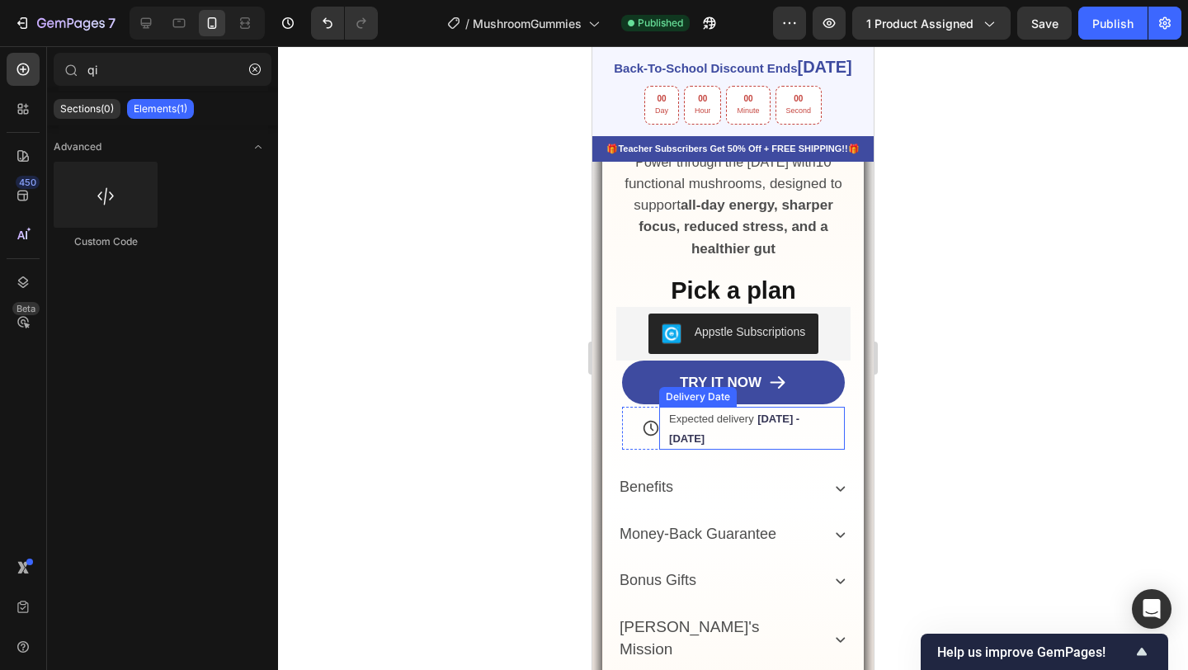
scroll to position [1107, 0]
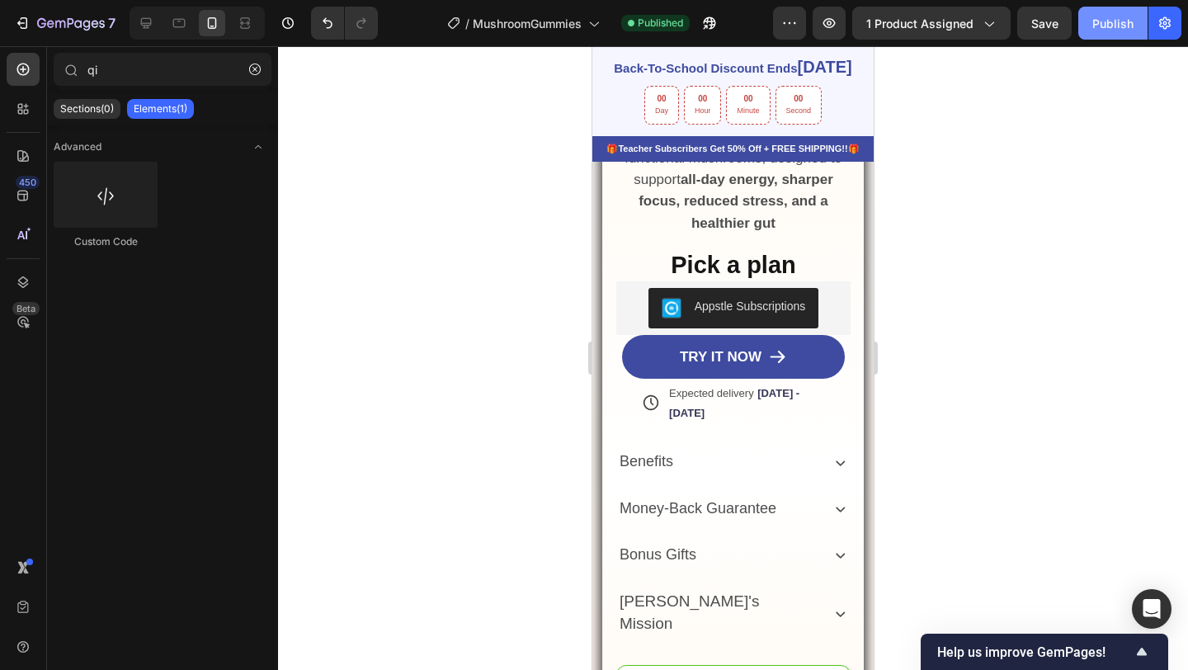
click at [1124, 30] on div "Publish" at bounding box center [1112, 23] width 41 height 17
click at [33, 102] on div at bounding box center [23, 108] width 33 height 33
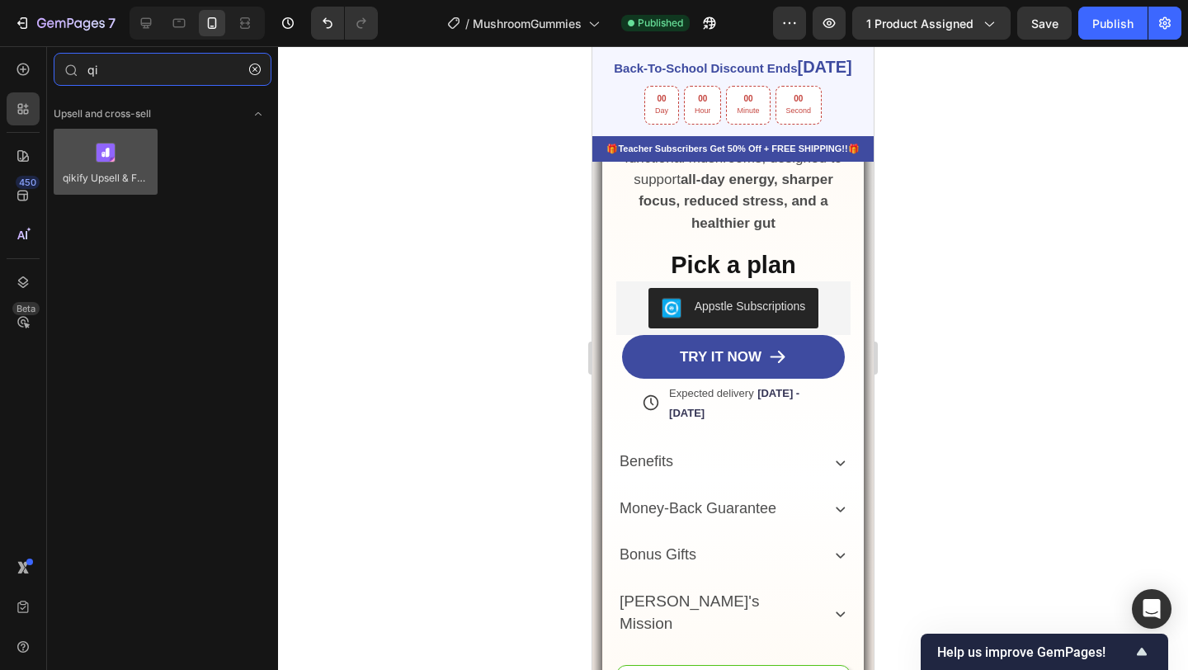
type input "qi"
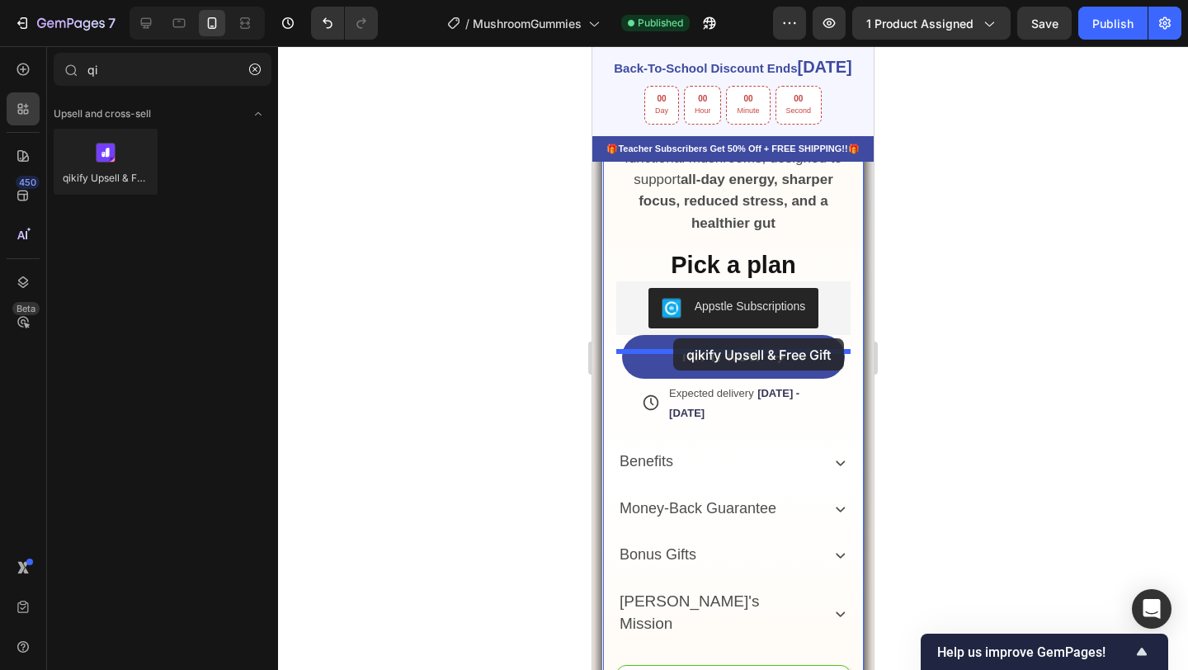
drag, startPoint x: 726, startPoint y: 188, endPoint x: 1514, endPoint y: 276, distance: 792.8
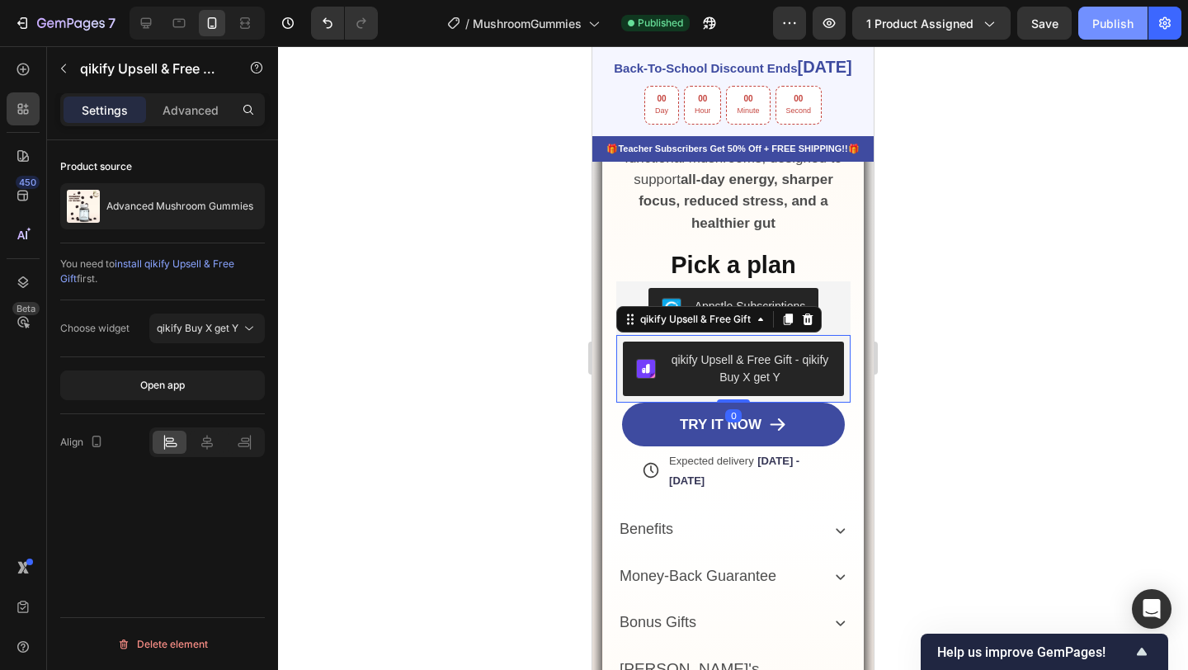
click at [1109, 17] on div "Publish" at bounding box center [1112, 23] width 41 height 17
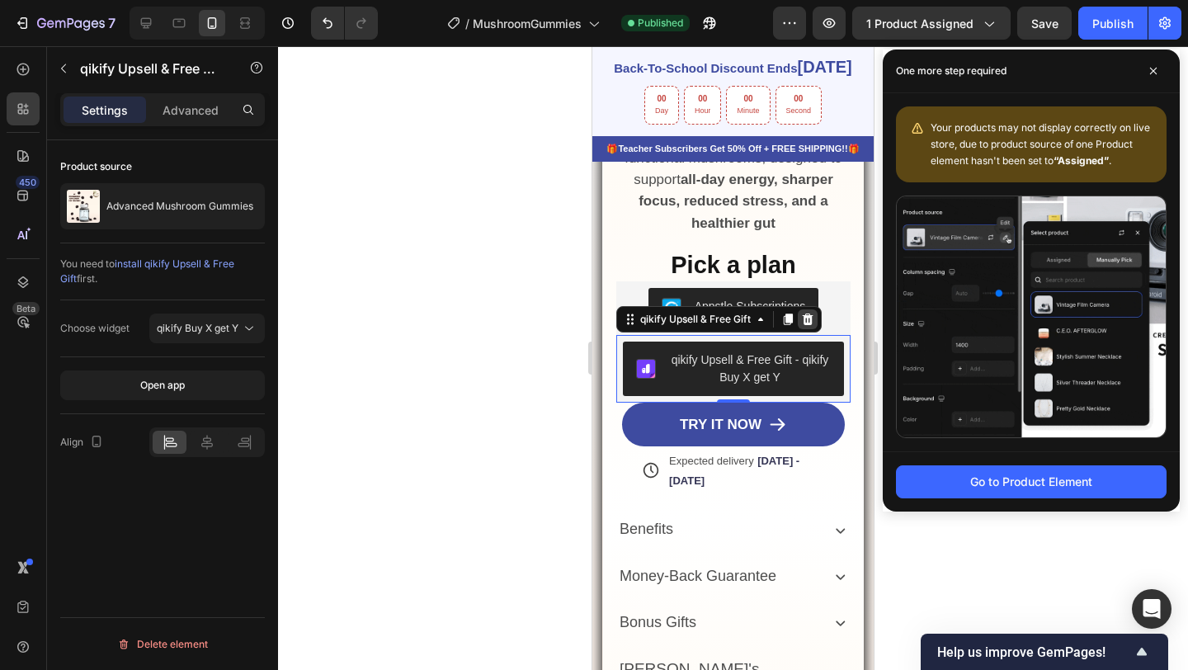
click at [803, 324] on icon at bounding box center [808, 319] width 11 height 12
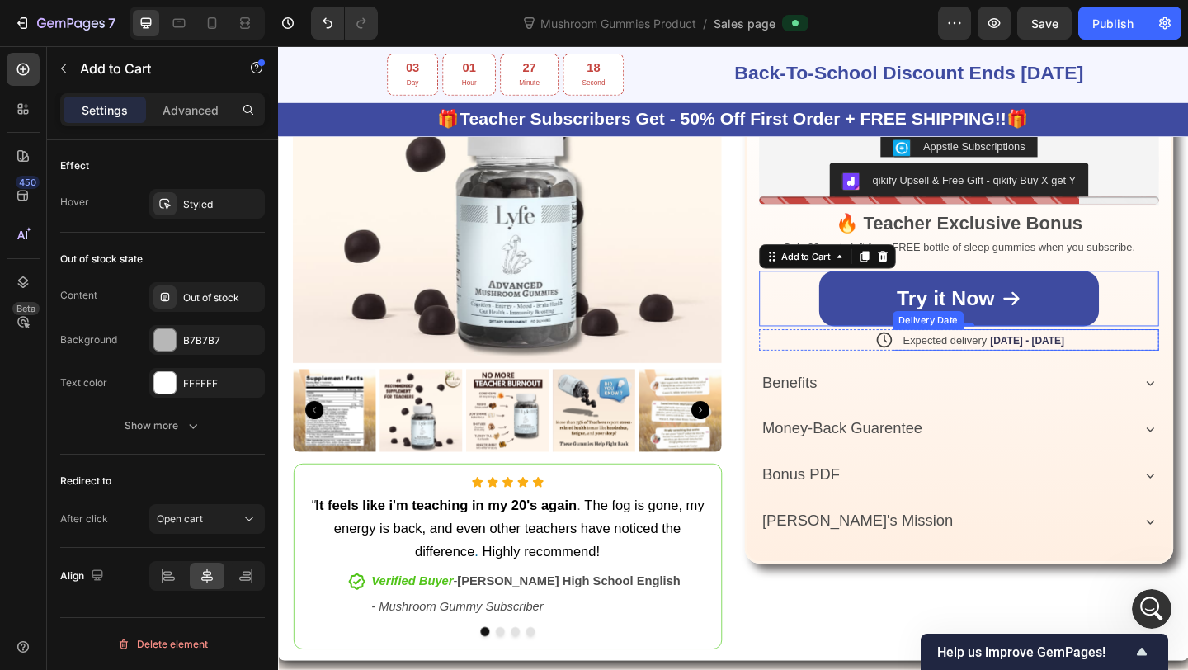
scroll to position [1033, 0]
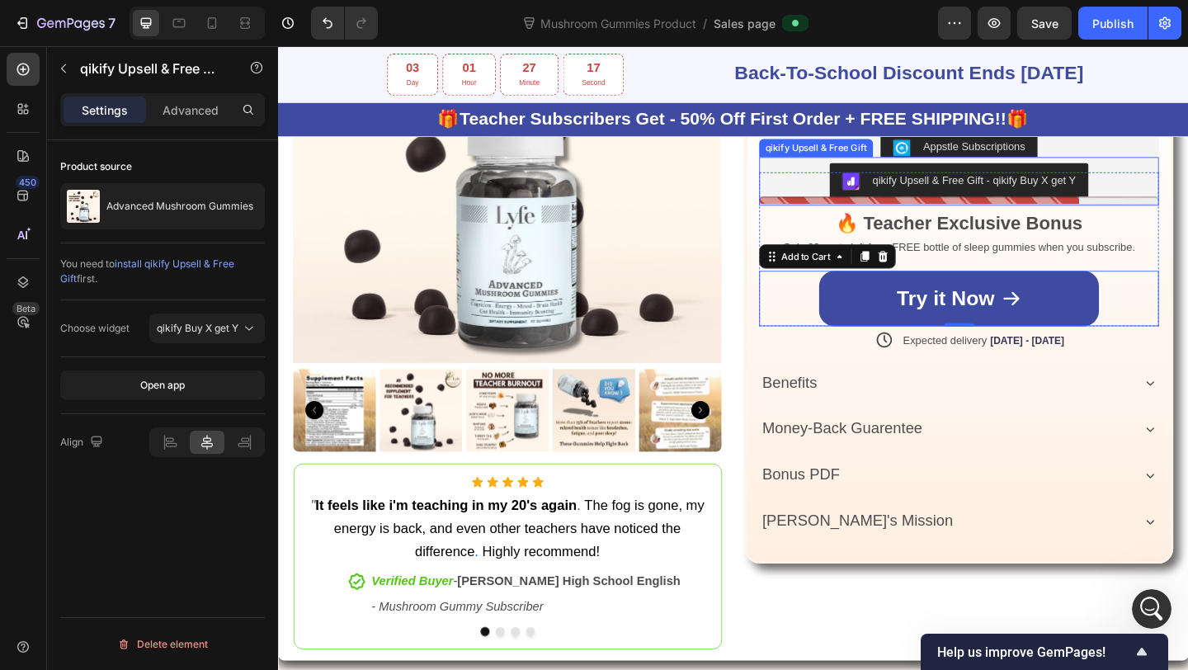
click at [957, 191] on div "qikify Upsell & Free Gift - qikify Buy X get Y" at bounding box center [1034, 191] width 221 height 17
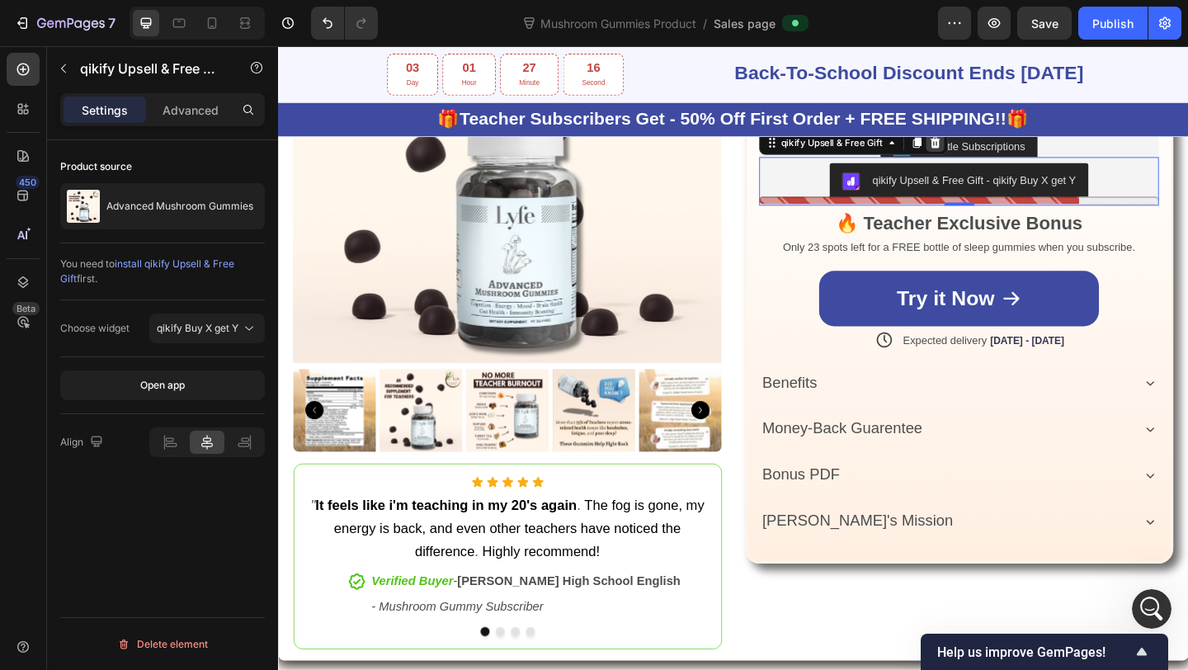
click at [997, 149] on icon at bounding box center [992, 150] width 13 height 13
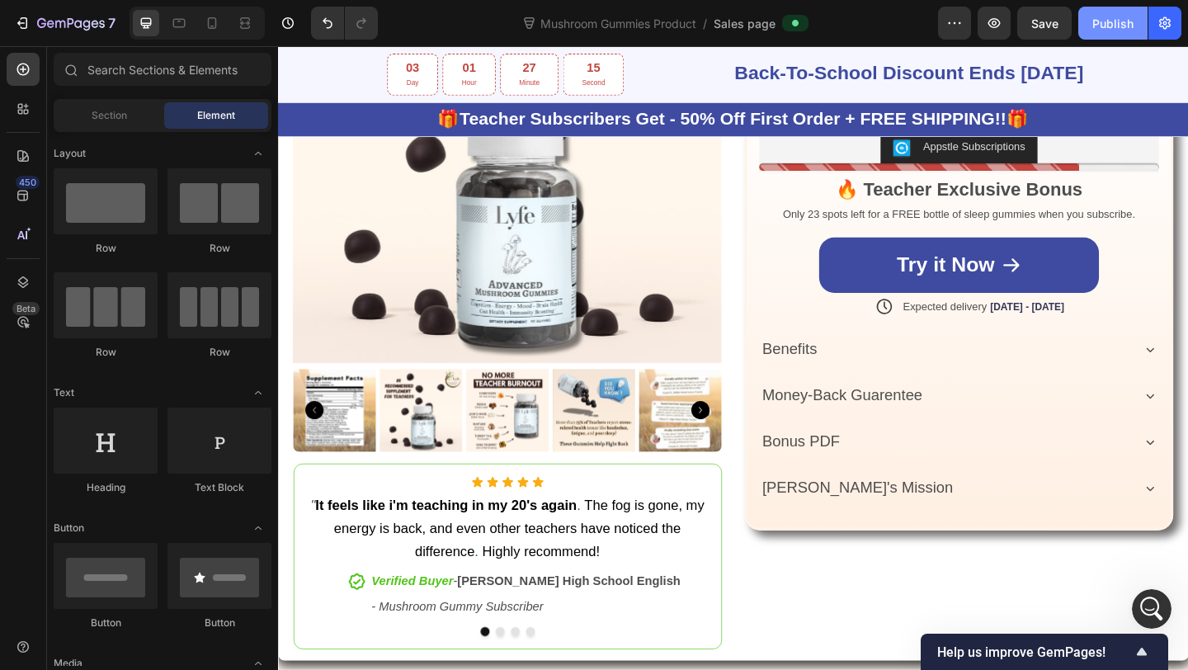
click at [1119, 29] on div "Publish" at bounding box center [1112, 23] width 41 height 17
click at [333, 22] on icon "Undo/Redo" at bounding box center [327, 23] width 17 height 17
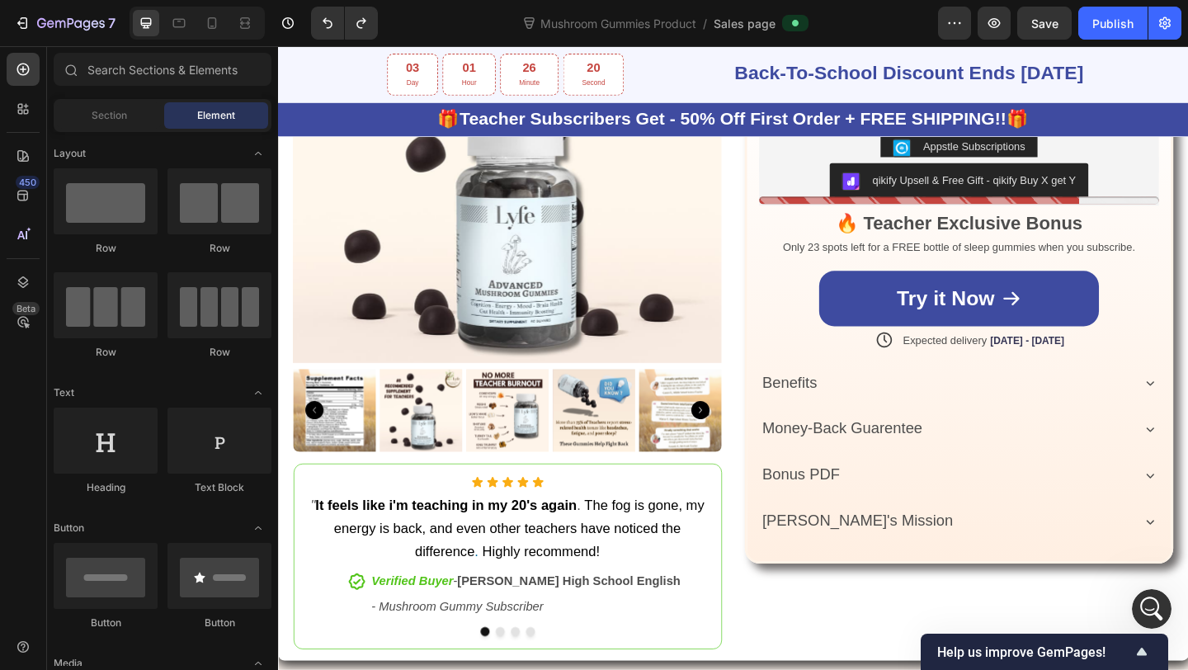
click at [1100, 37] on button "Publish" at bounding box center [1112, 23] width 69 height 33
click at [1130, 17] on div "Publish" at bounding box center [1112, 23] width 41 height 17
click at [927, 183] on div "qikify Upsell & Free Gift - qikify Buy X get Y" at bounding box center [1034, 191] width 221 height 17
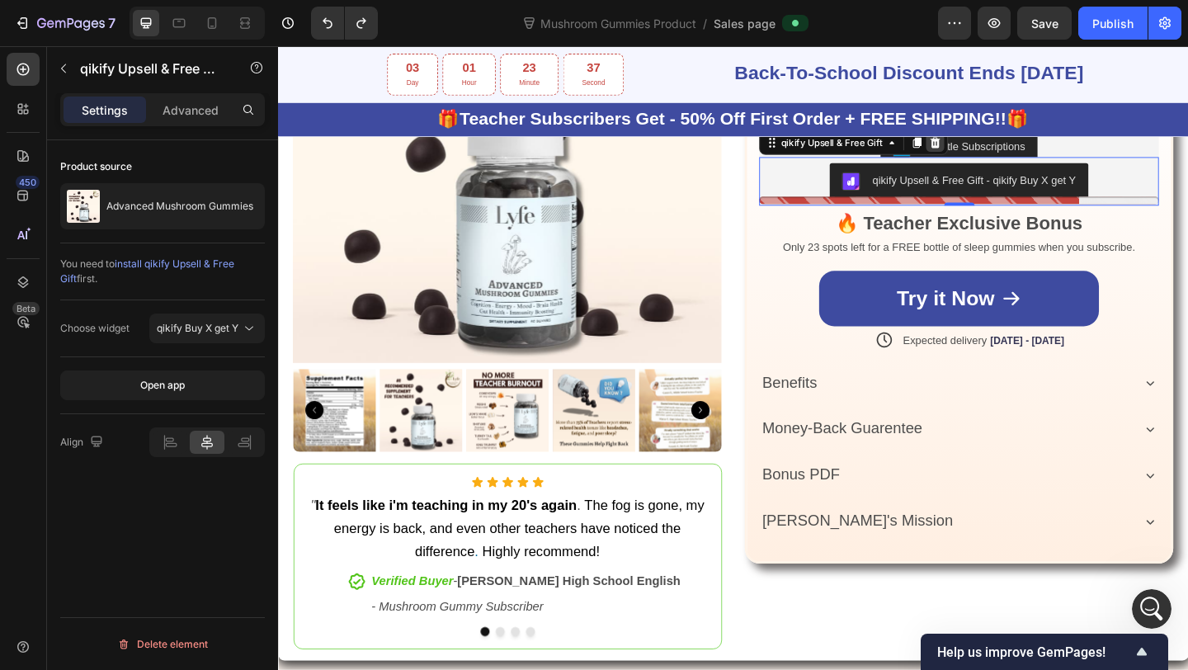
drag, startPoint x: 994, startPoint y: 153, endPoint x: 555, endPoint y: 81, distance: 444.9
click at [994, 153] on icon at bounding box center [993, 151] width 11 height 12
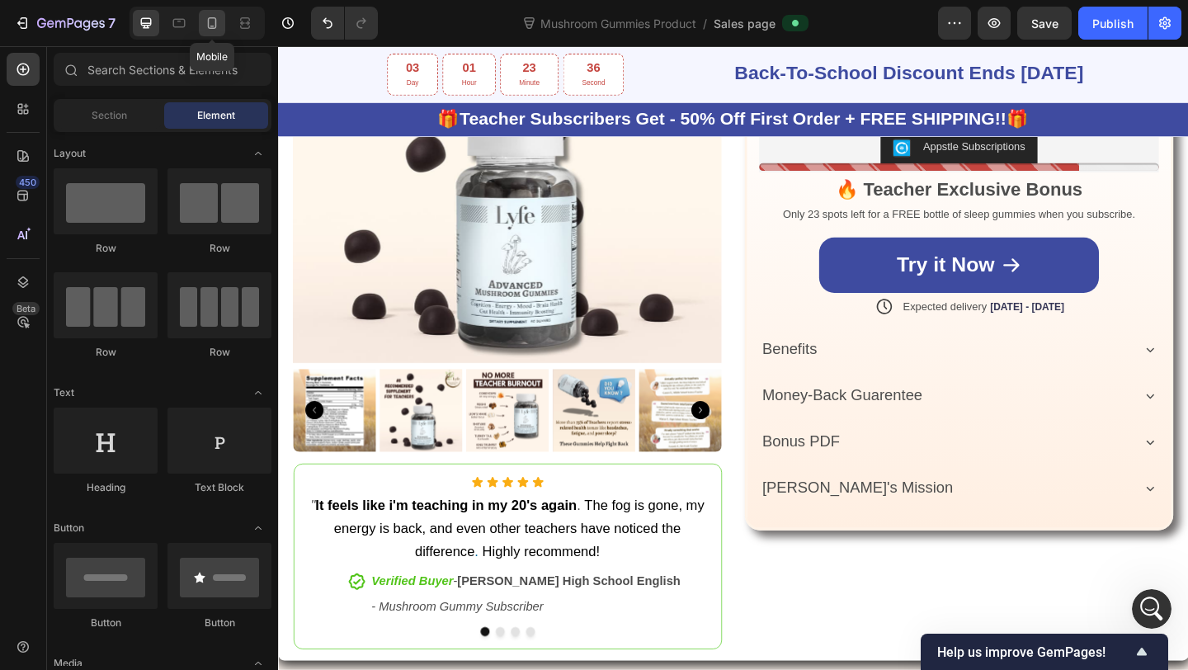
click at [216, 23] on icon at bounding box center [212, 23] width 9 height 12
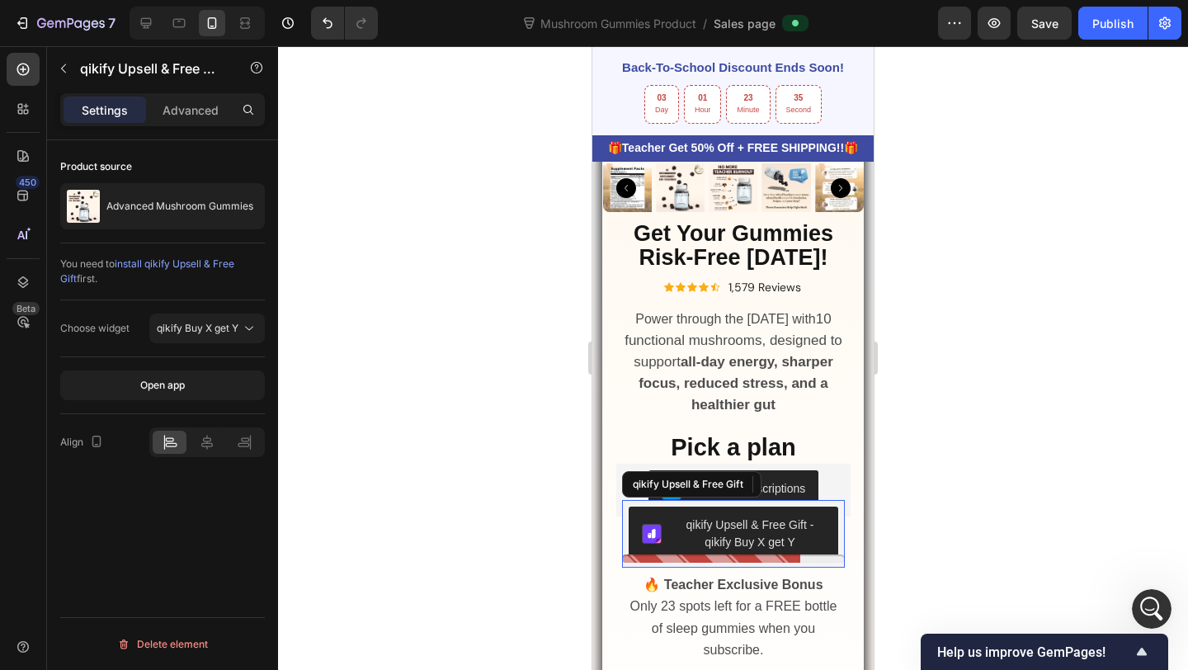
click at [680, 530] on div "qikify Upsell & Free Gift - qikify Buy X get Y" at bounding box center [750, 533] width 150 height 35
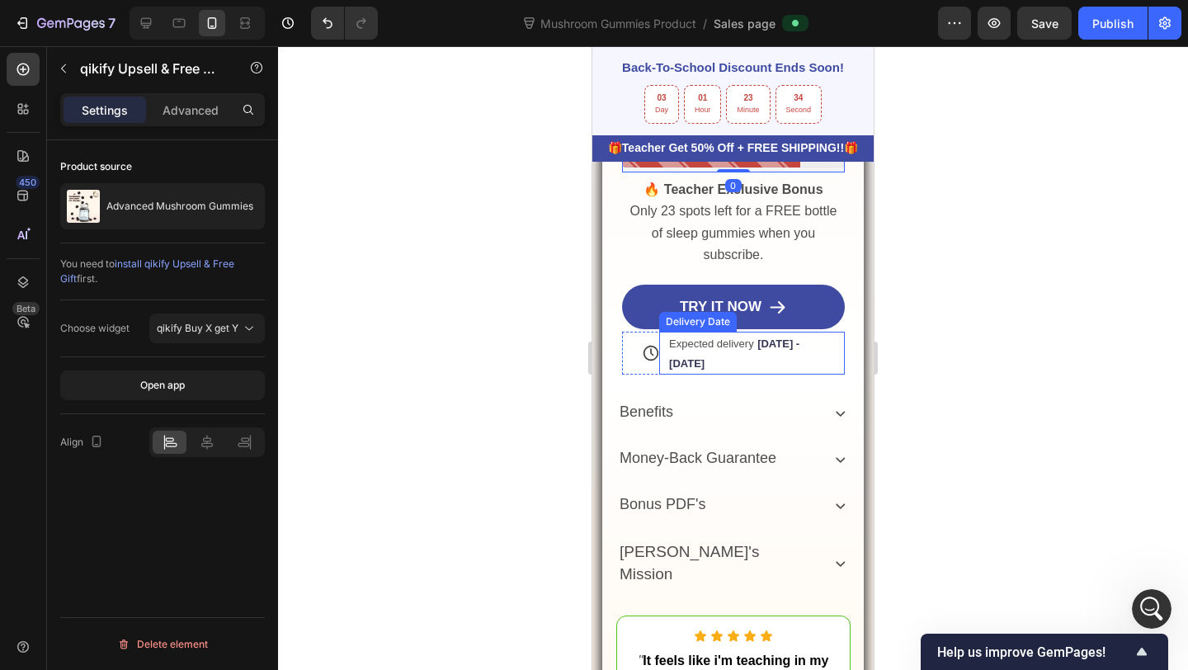
scroll to position [585, 0]
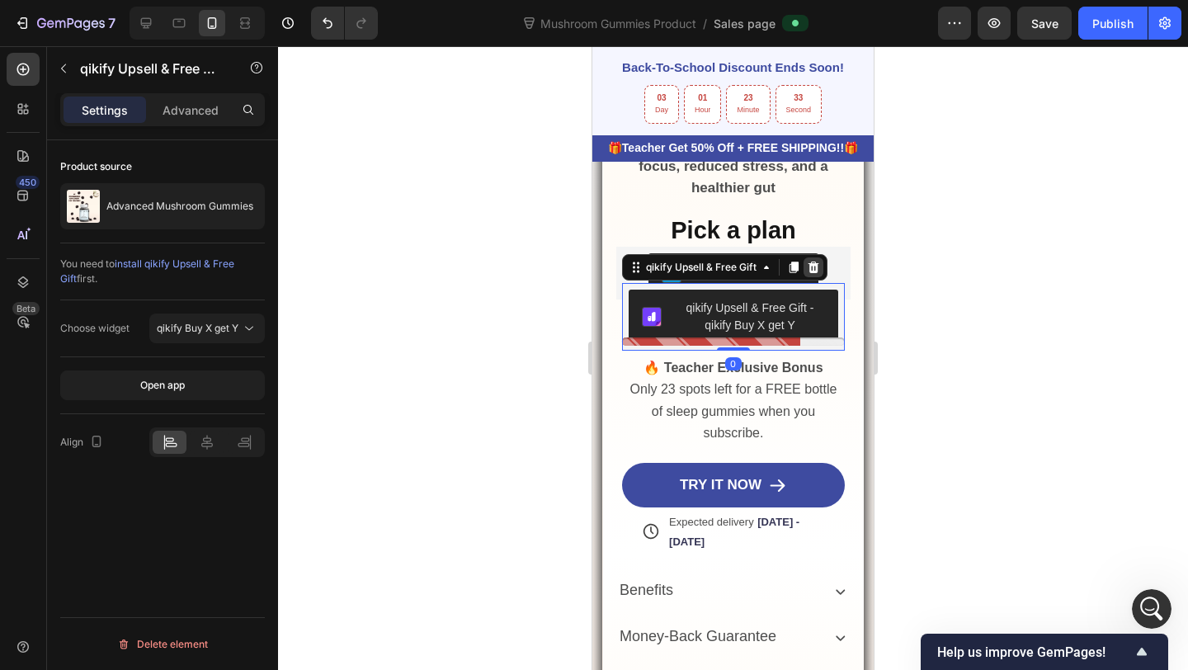
click at [815, 263] on icon at bounding box center [814, 268] width 11 height 12
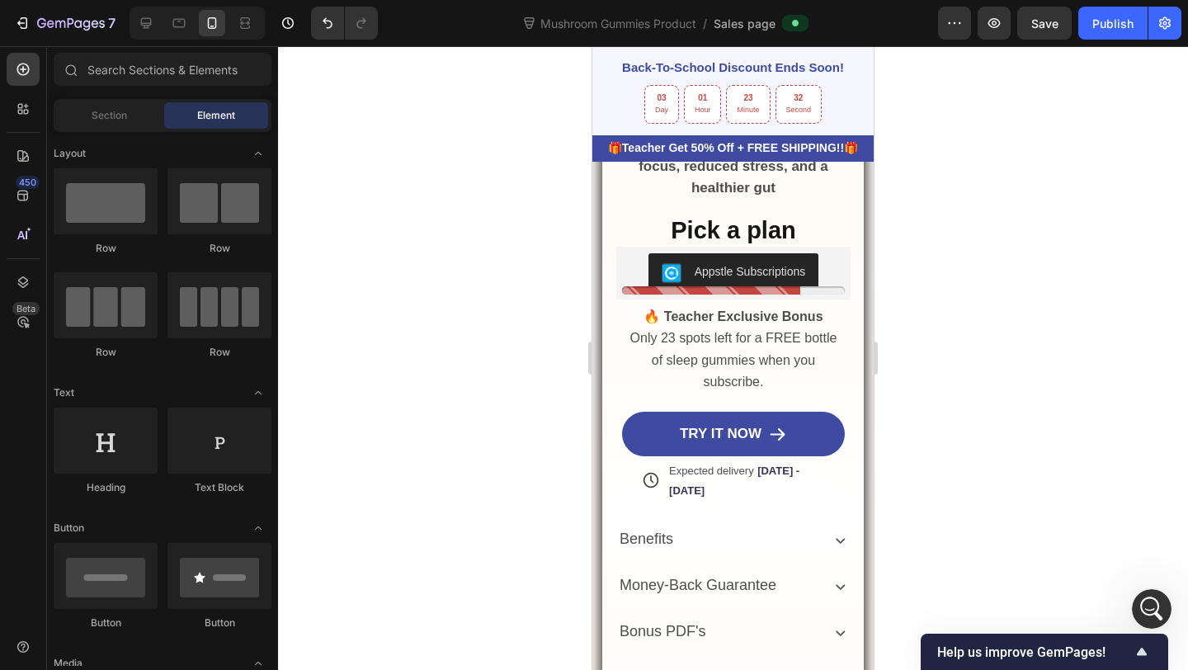
click at [1101, 29] on div "Publish" at bounding box center [1112, 23] width 41 height 17
click at [629, 253] on div "Appstle Subscriptions" at bounding box center [733, 273] width 221 height 40
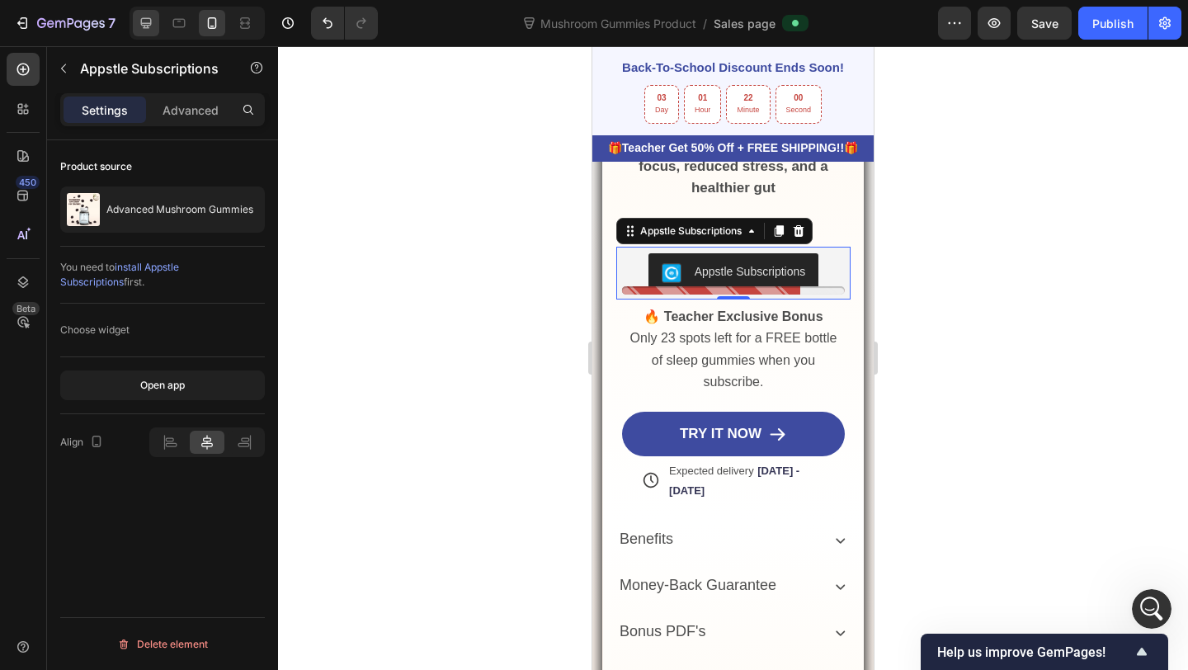
click at [143, 26] on icon at bounding box center [146, 23] width 17 height 17
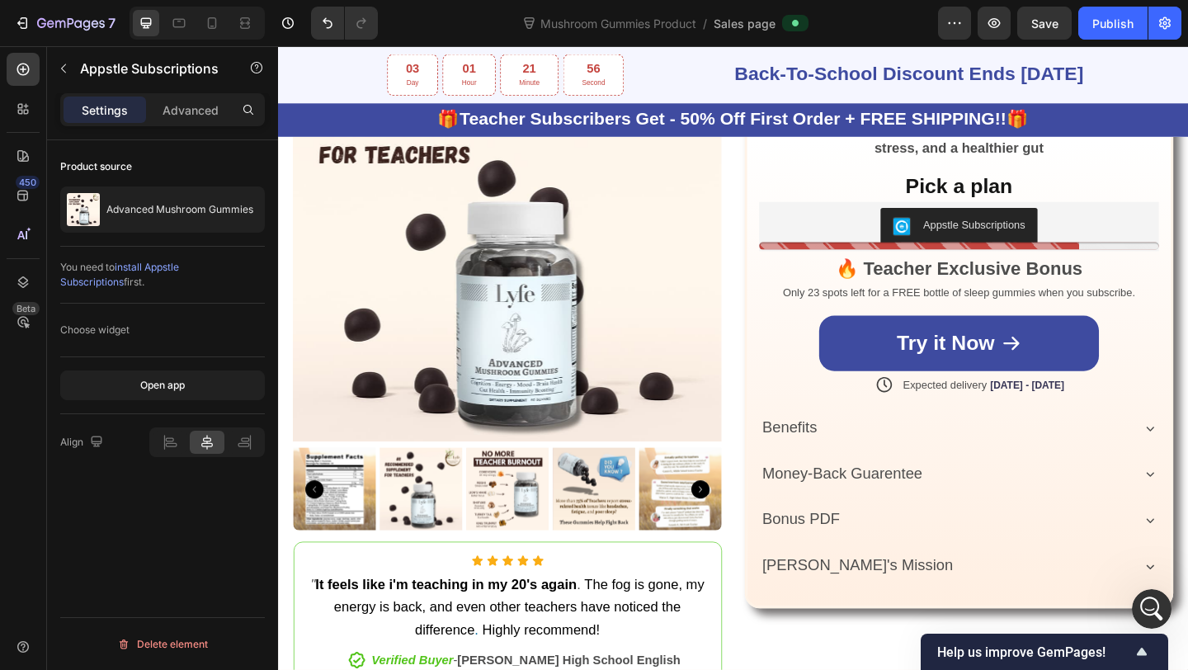
scroll to position [672, 0]
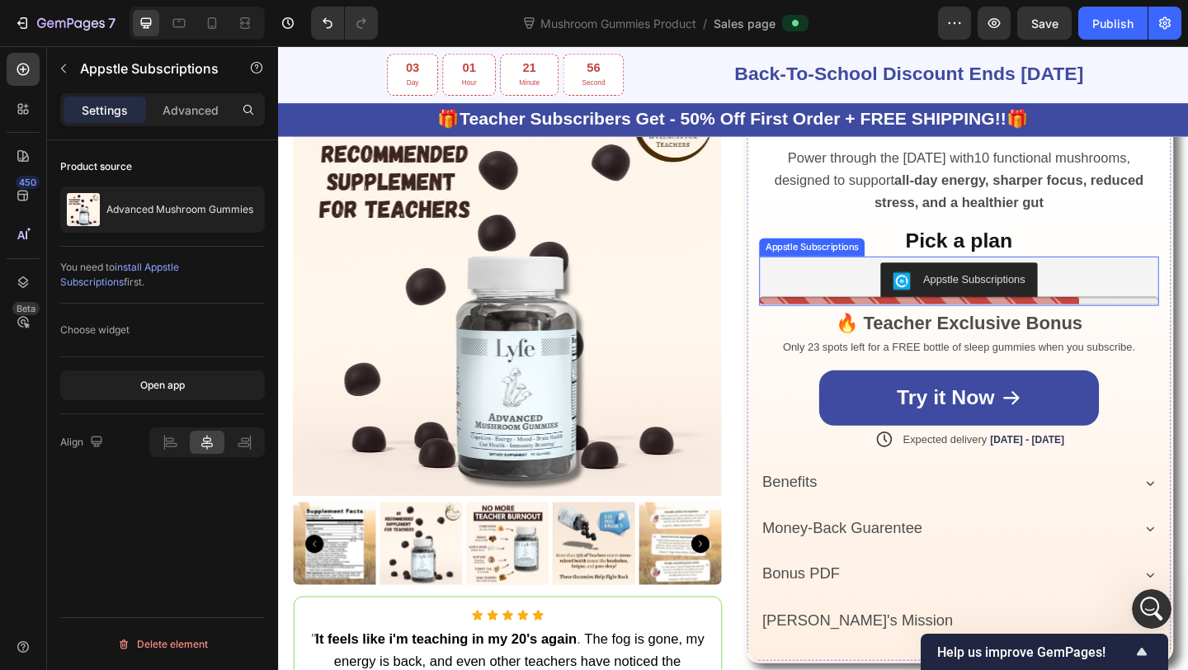
click at [913, 299] on div "Appstle Subscriptions" at bounding box center [1019, 301] width 422 height 40
click at [988, 261] on icon at bounding box center [984, 259] width 11 height 12
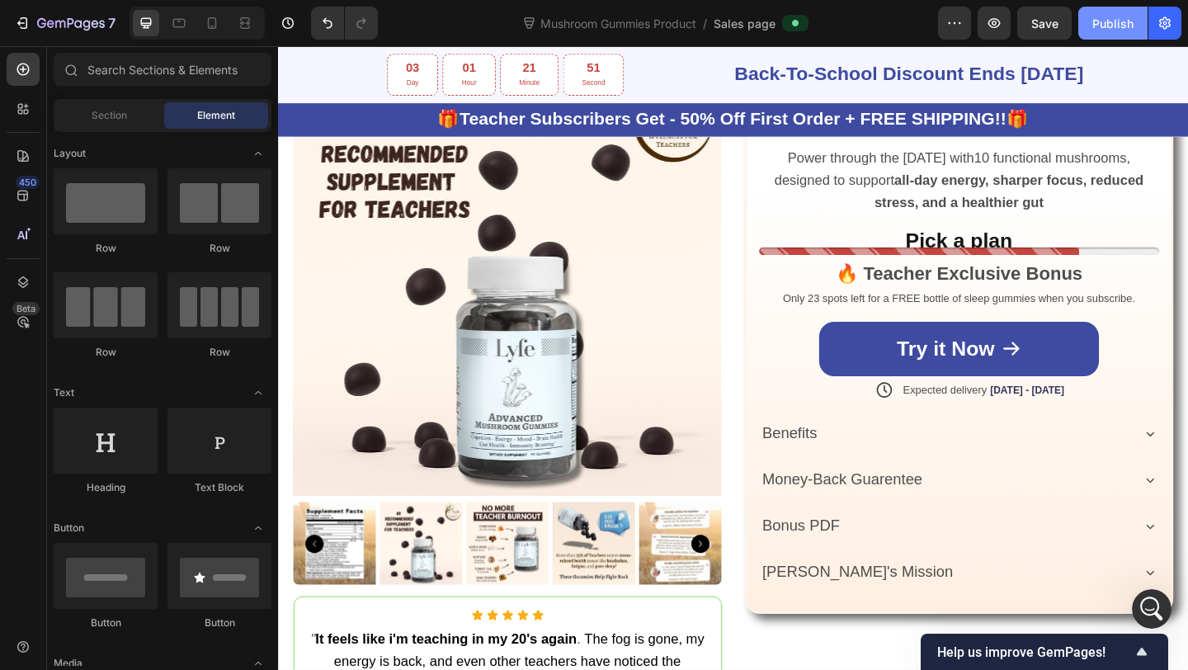
click at [1106, 31] on div "Publish" at bounding box center [1112, 23] width 41 height 17
click at [324, 13] on button "Undo/Redo" at bounding box center [327, 23] width 33 height 33
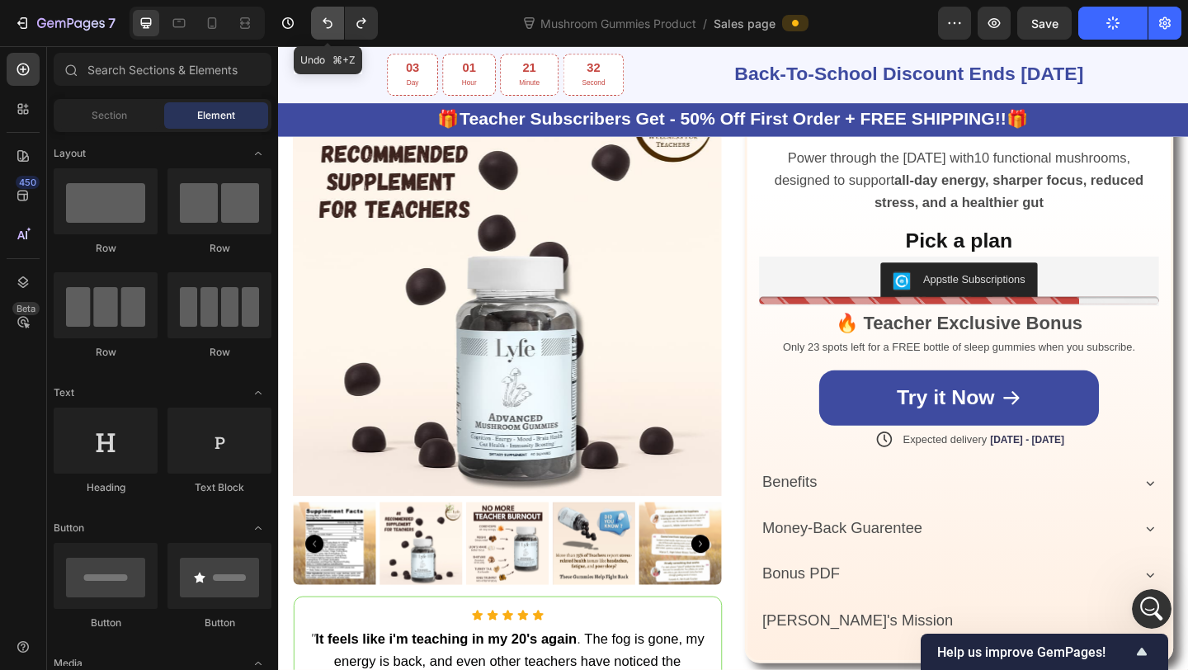
click at [324, 13] on button "Undo/Redo" at bounding box center [327, 23] width 33 height 33
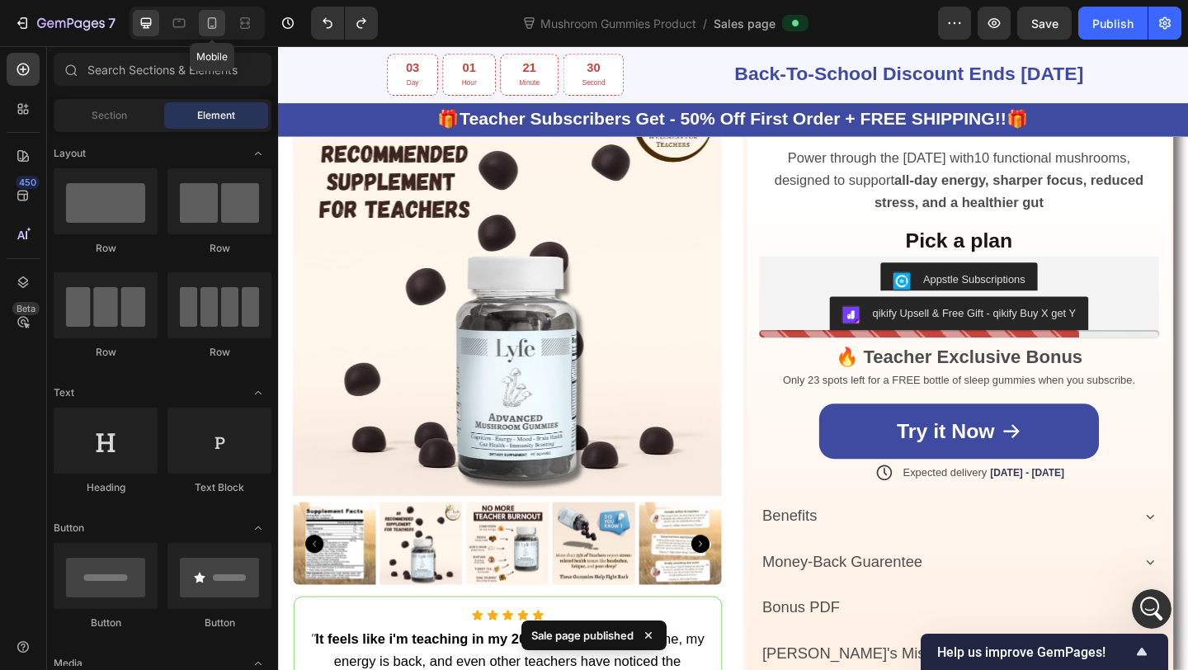
click at [211, 22] on icon at bounding box center [212, 23] width 17 height 17
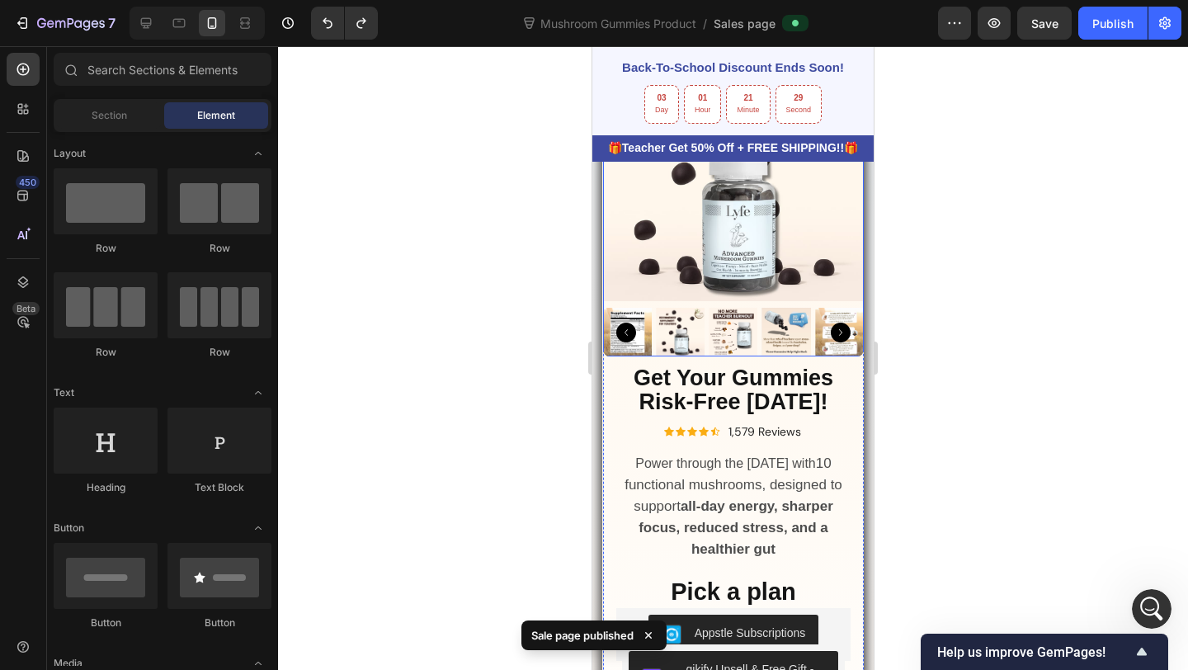
scroll to position [415, 0]
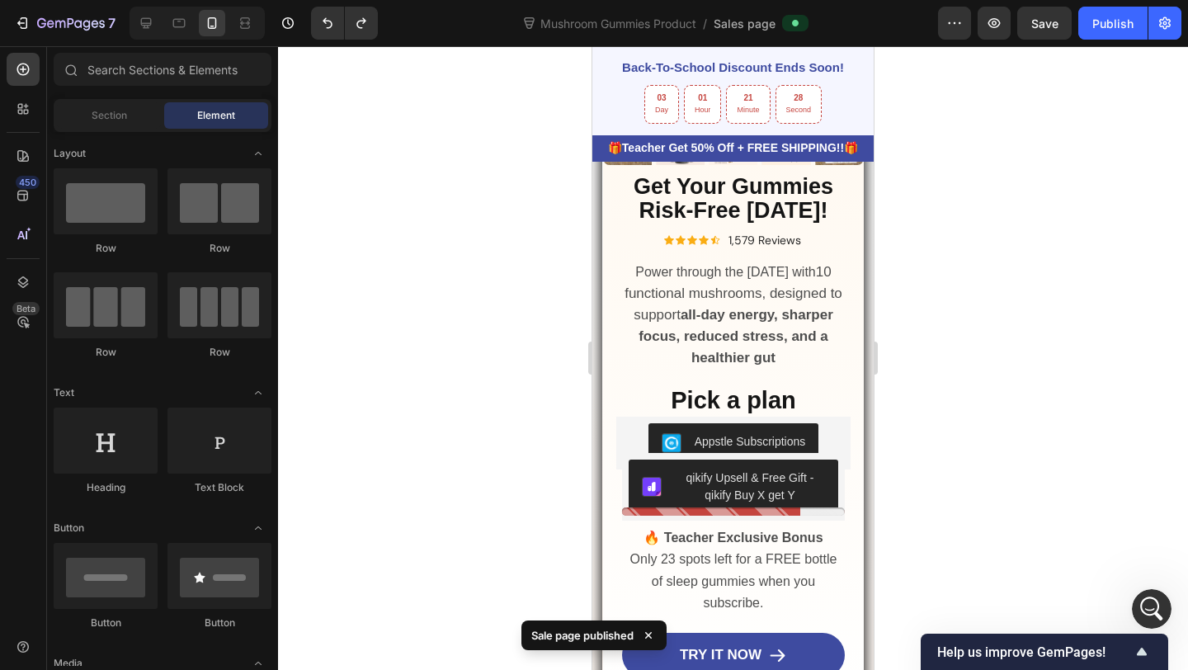
click at [1093, 39] on button "Publish" at bounding box center [1112, 23] width 69 height 33
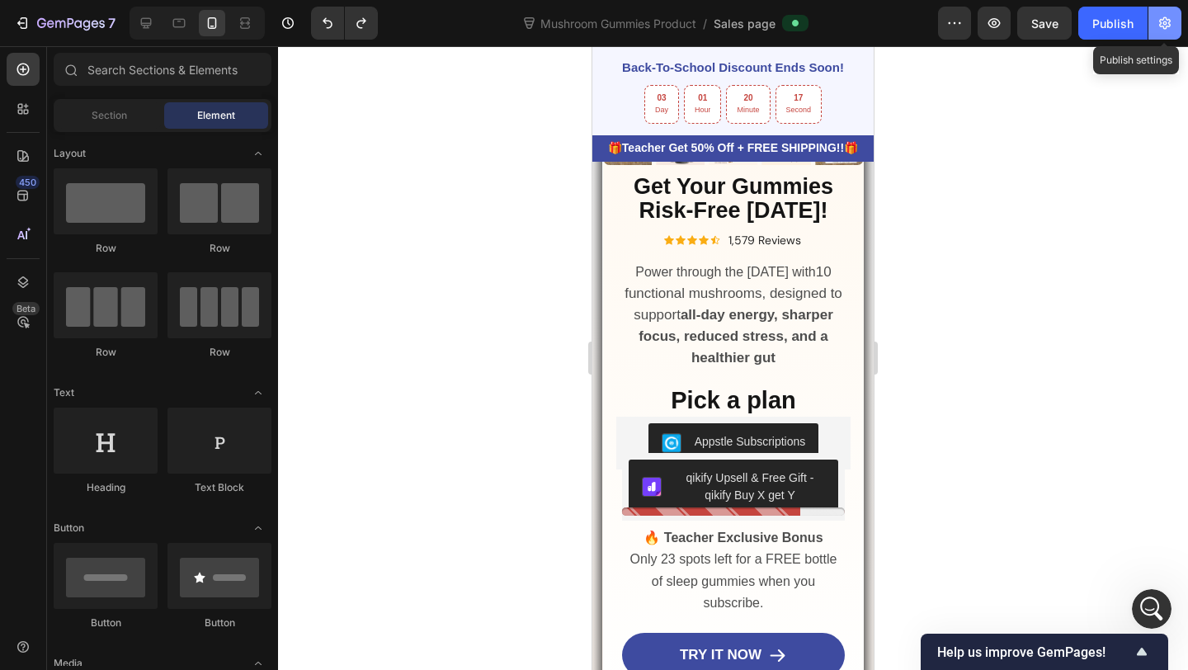
click at [1176, 28] on button "button" at bounding box center [1164, 23] width 33 height 33
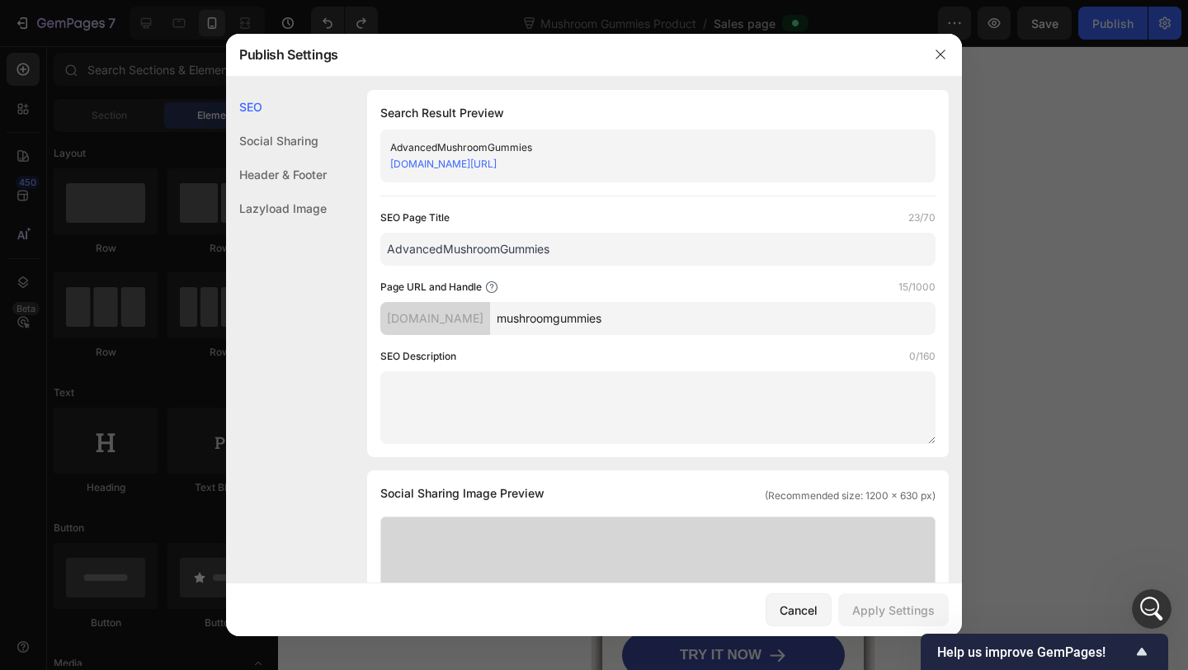
click at [497, 161] on link "[DOMAIN_NAME][URL]" at bounding box center [443, 164] width 106 height 12
click at [497, 169] on link "[DOMAIN_NAME][URL]" at bounding box center [443, 164] width 106 height 12
click at [387, 17] on div at bounding box center [594, 335] width 1188 height 670
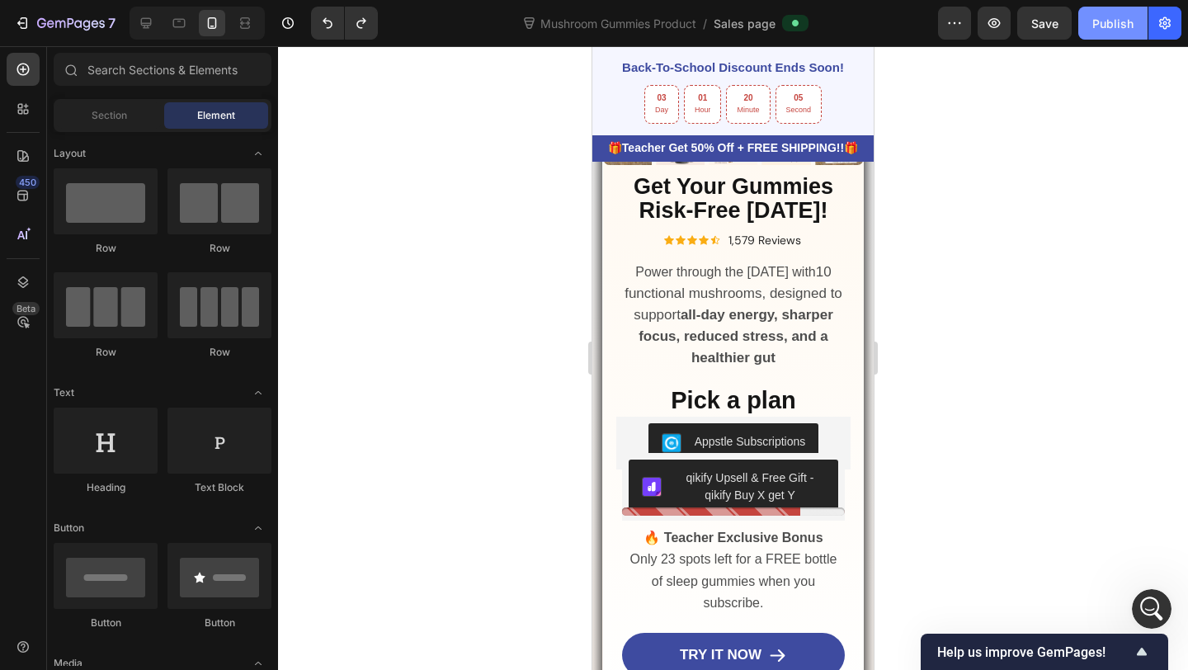
click at [1104, 31] on div "Publish" at bounding box center [1112, 23] width 41 height 17
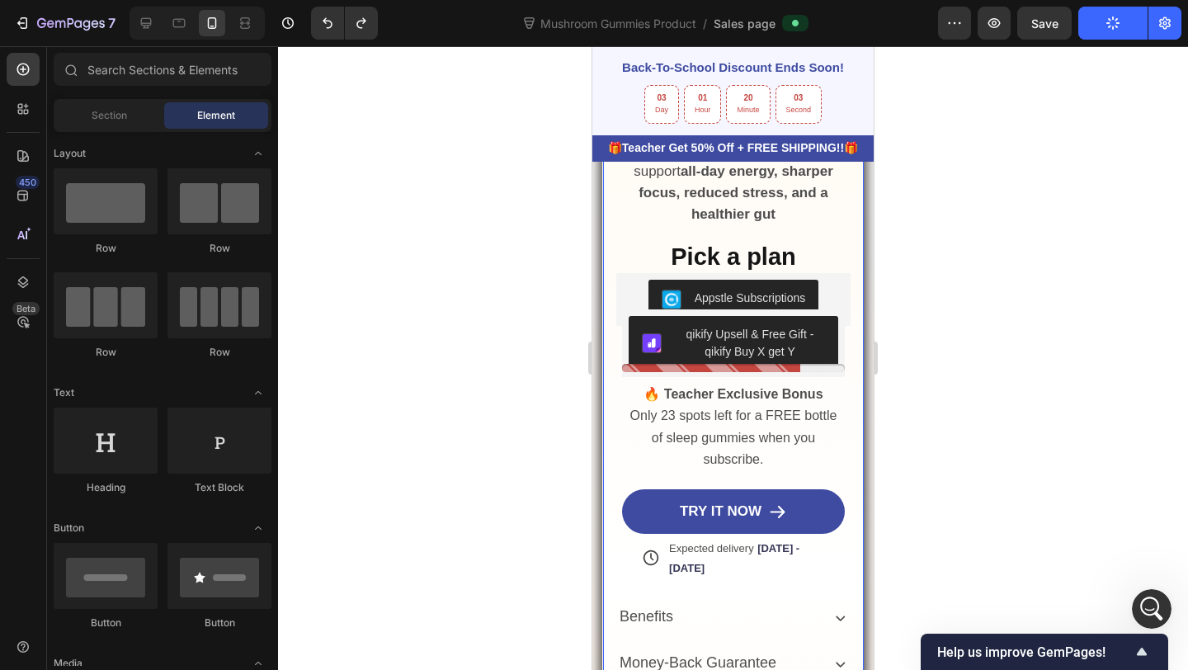
scroll to position [545, 0]
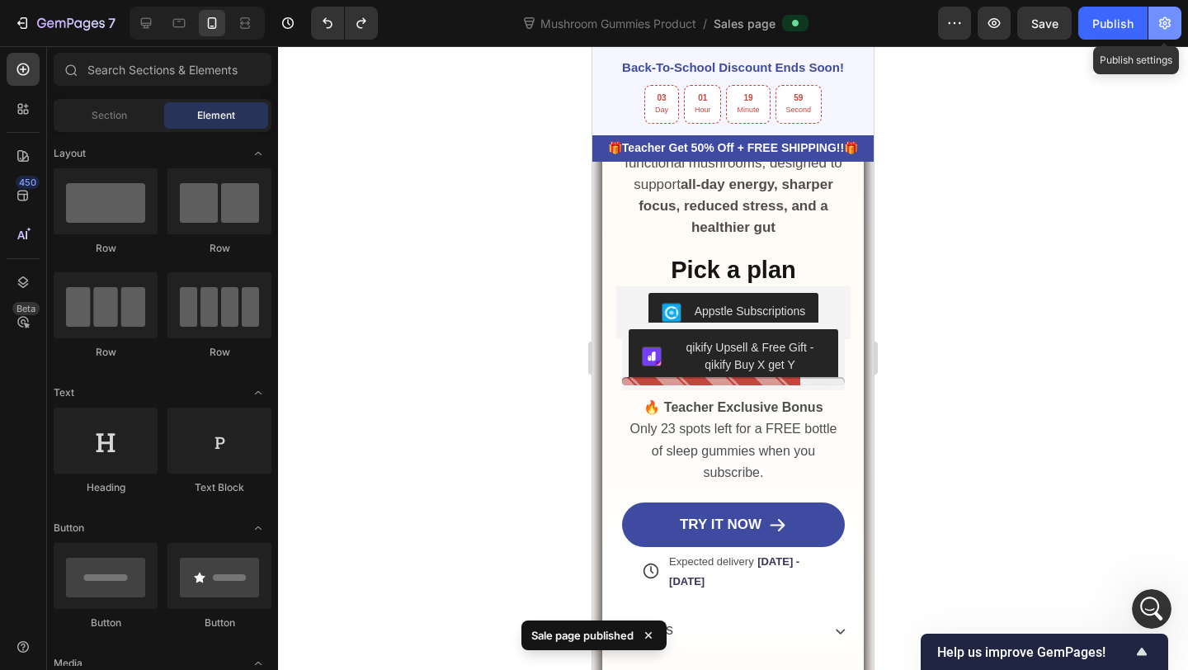
click at [1156, 35] on button "button" at bounding box center [1164, 23] width 33 height 33
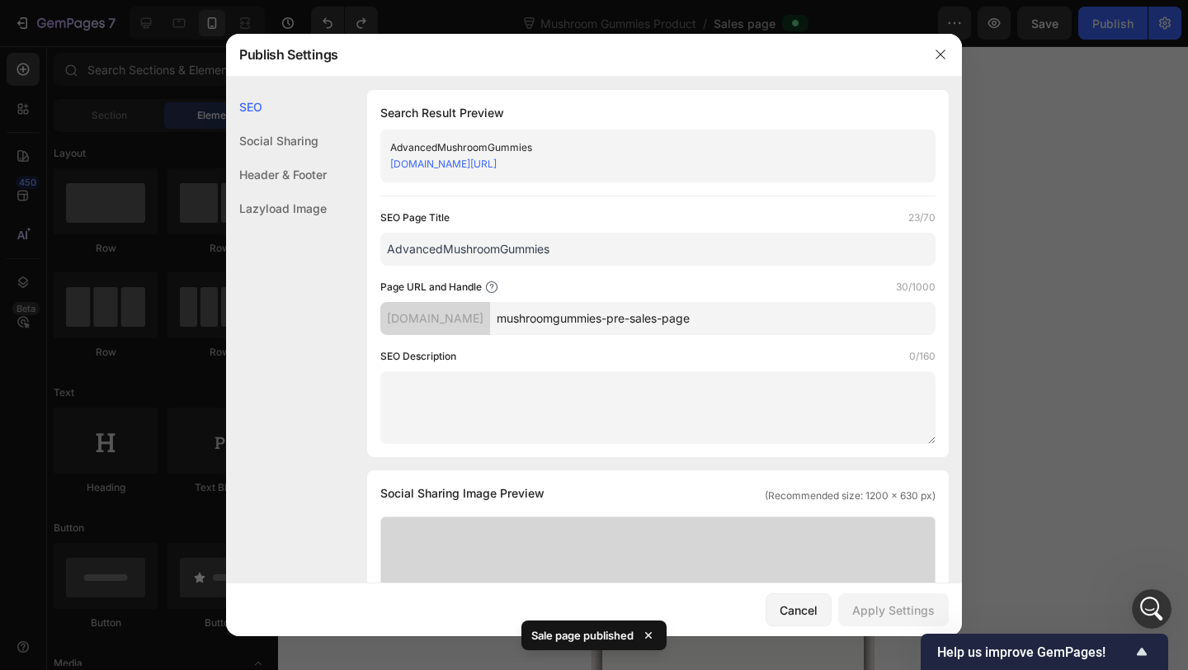
click at [497, 162] on link "[DOMAIN_NAME][URL]" at bounding box center [443, 164] width 106 height 12
click at [188, 108] on div at bounding box center [594, 335] width 1188 height 670
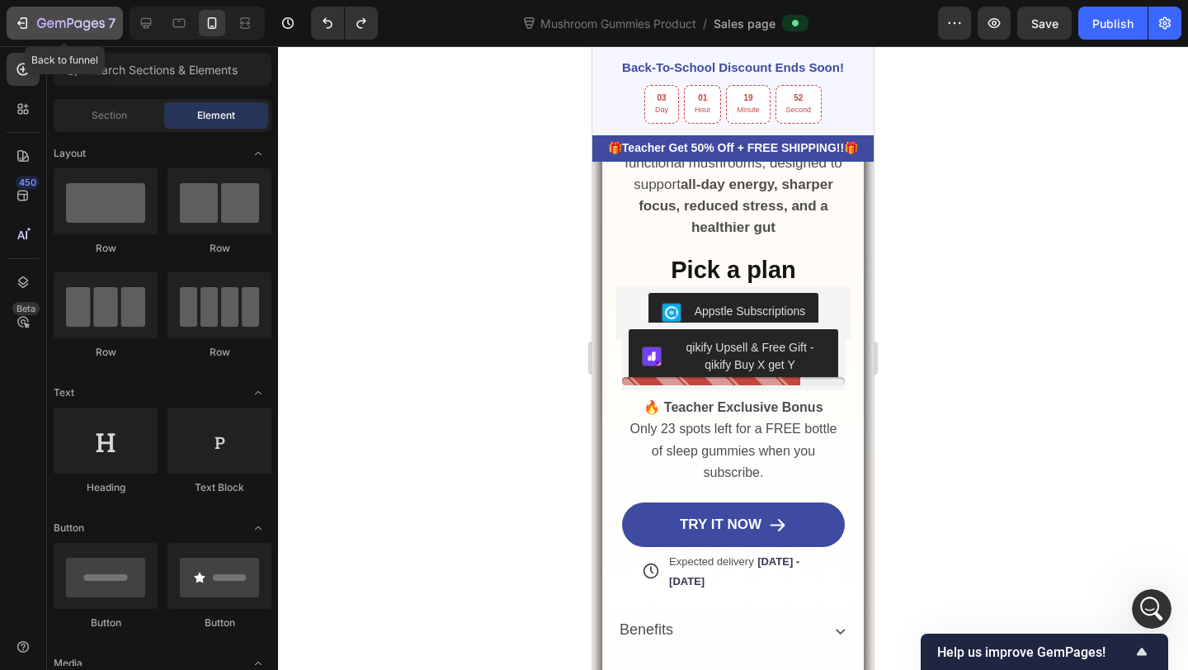
click at [41, 19] on icon "button" at bounding box center [71, 24] width 68 height 14
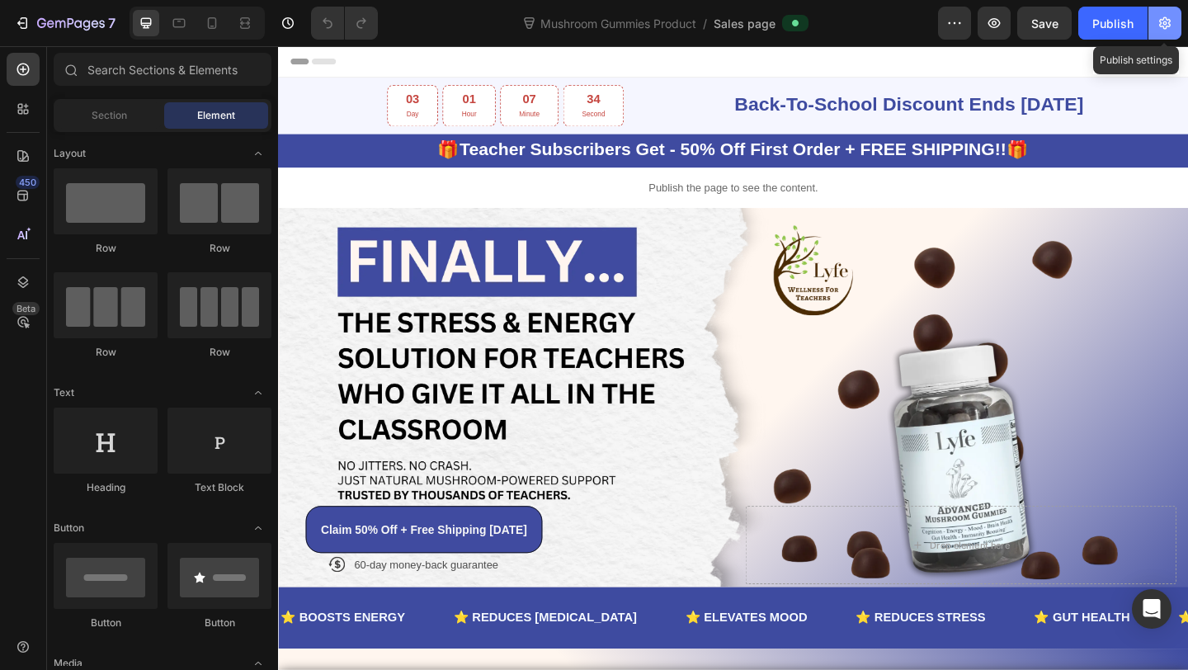
click at [1153, 35] on button "button" at bounding box center [1164, 23] width 33 height 33
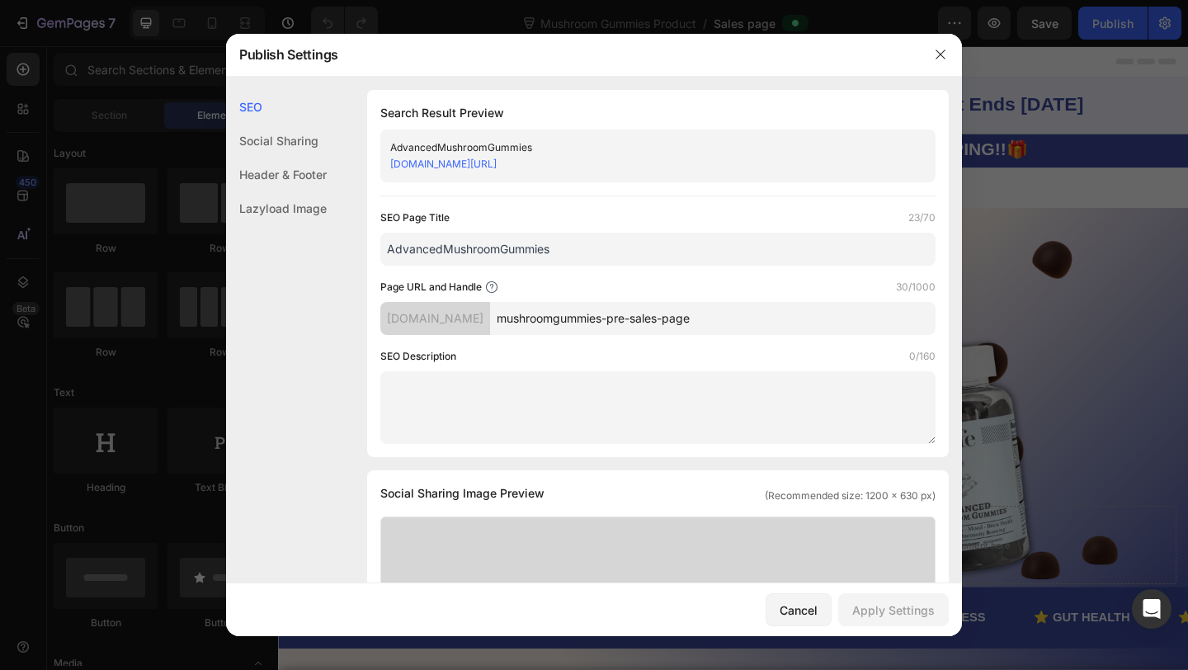
drag, startPoint x: 756, startPoint y: 312, endPoint x: 644, endPoint y: 322, distance: 112.6
click at [644, 322] on input "mushroomgummies-pre-sales-page" at bounding box center [713, 318] width 446 height 33
type input "mushroomgummies"
click at [865, 597] on button "Apply Settings" at bounding box center [893, 609] width 111 height 33
click at [993, 191] on div at bounding box center [594, 335] width 1188 height 670
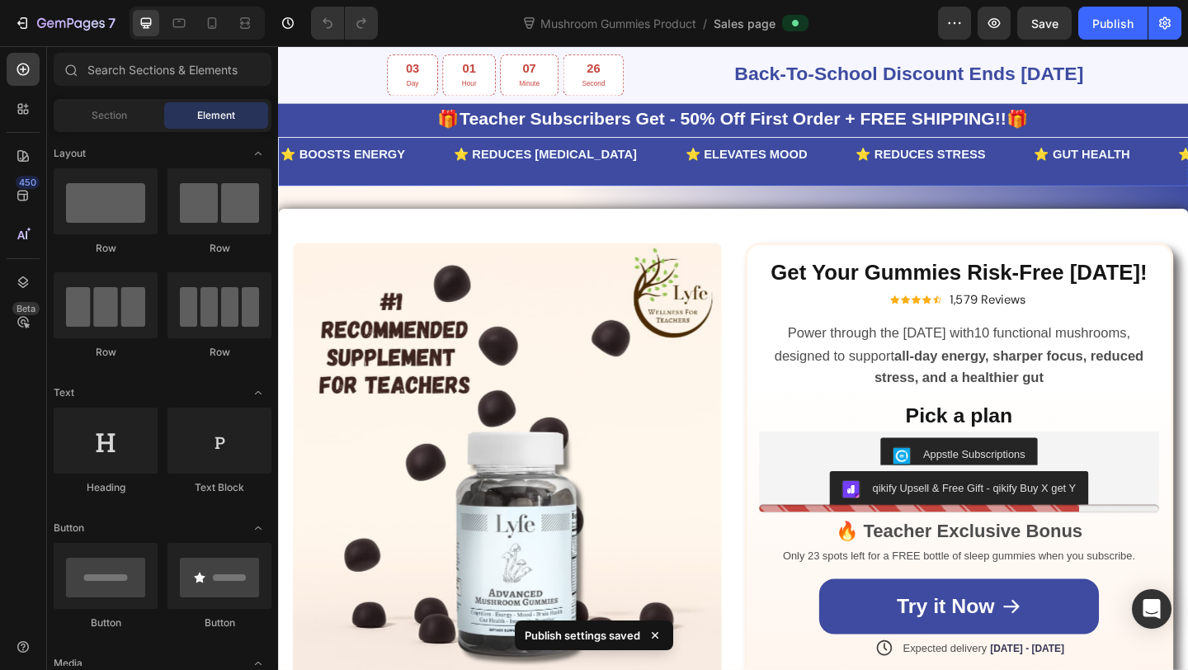
scroll to position [672, 0]
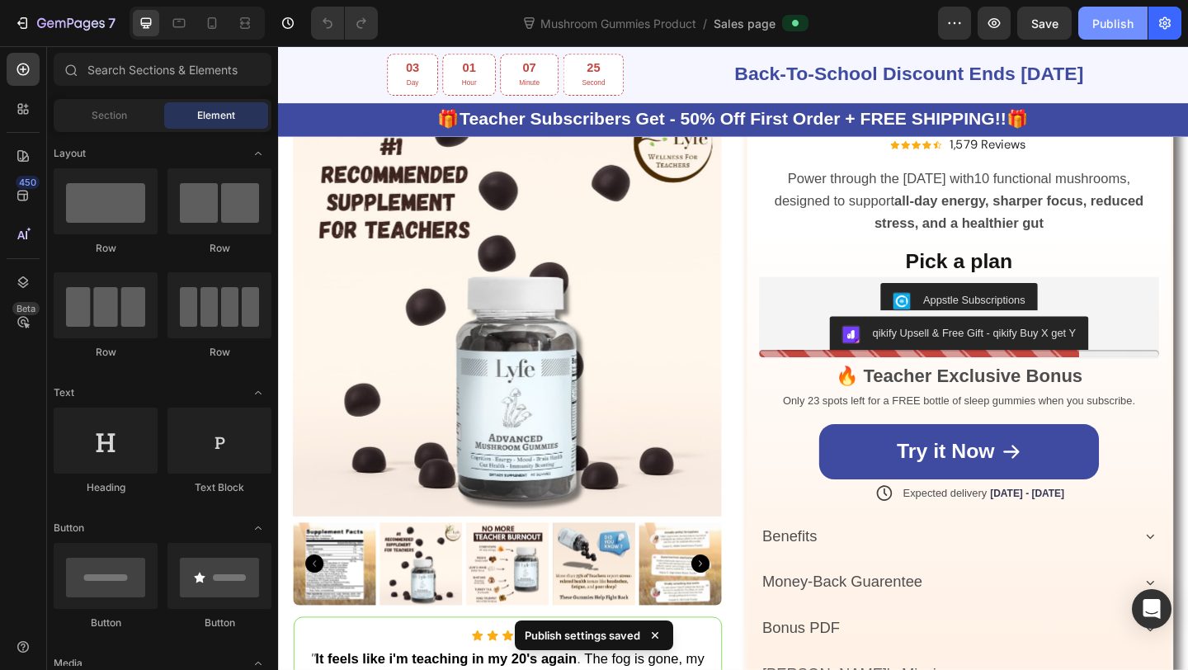
click at [1114, 22] on div "Publish" at bounding box center [1112, 23] width 41 height 17
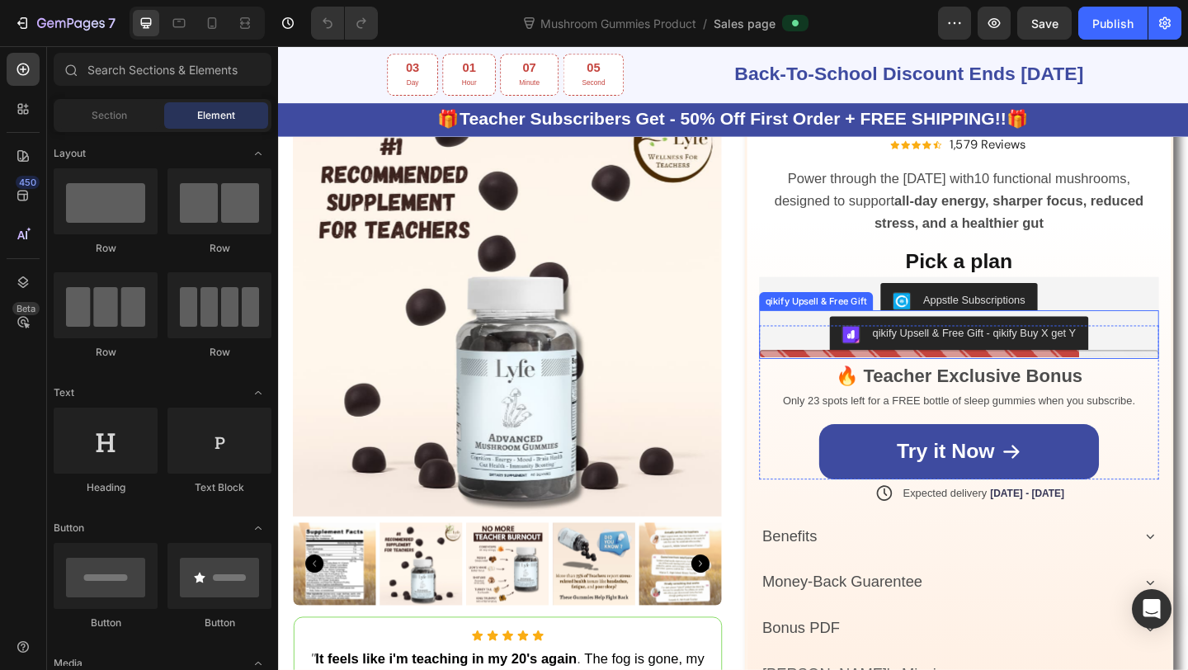
click at [982, 357] on div "qikify Upsell & Free Gift - qikify Buy X get Y" at bounding box center [1034, 358] width 221 height 17
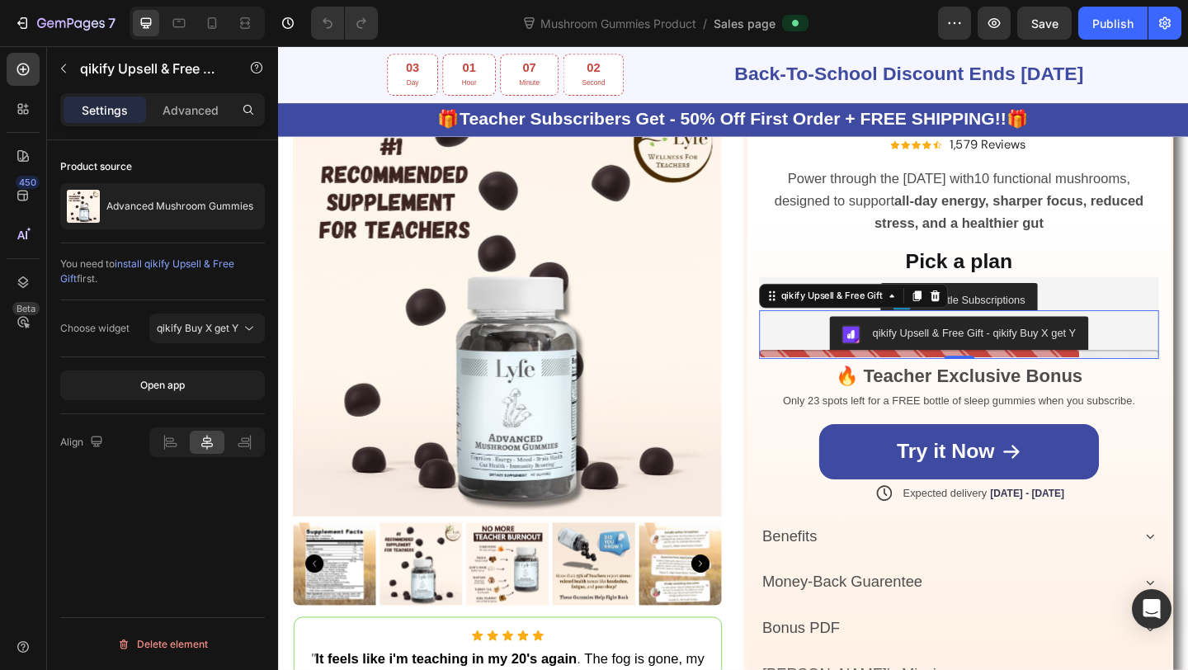
click at [196, 20] on div at bounding box center [197, 23] width 135 height 33
click at [209, 20] on icon at bounding box center [212, 23] width 9 height 12
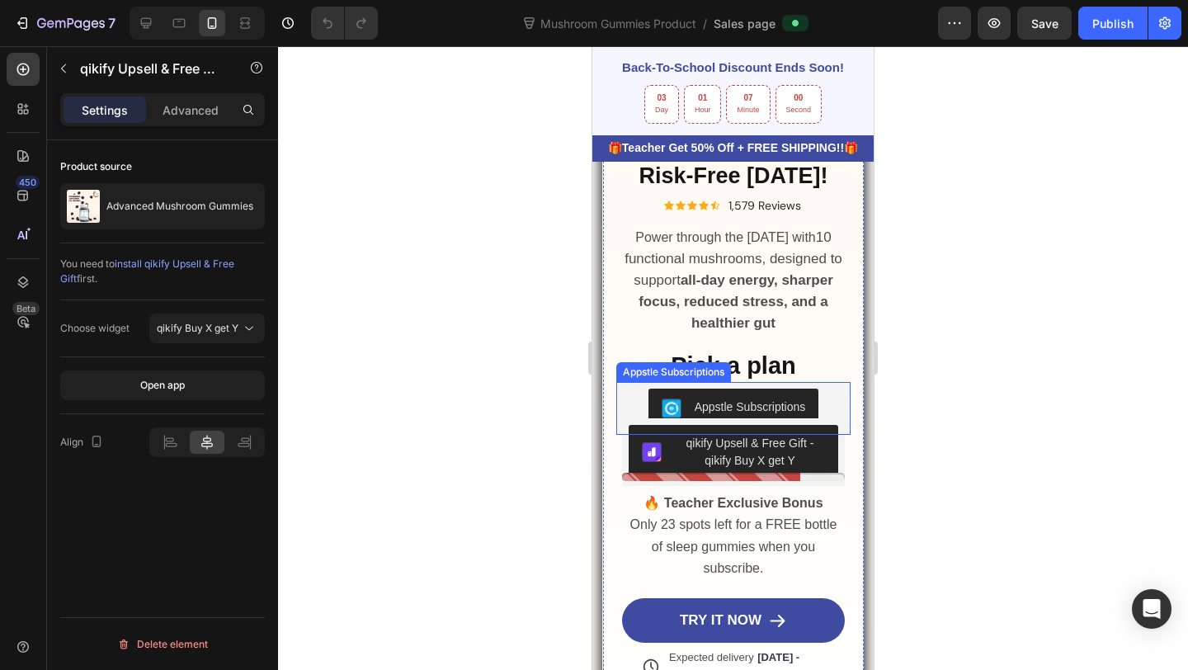
scroll to position [448, 0]
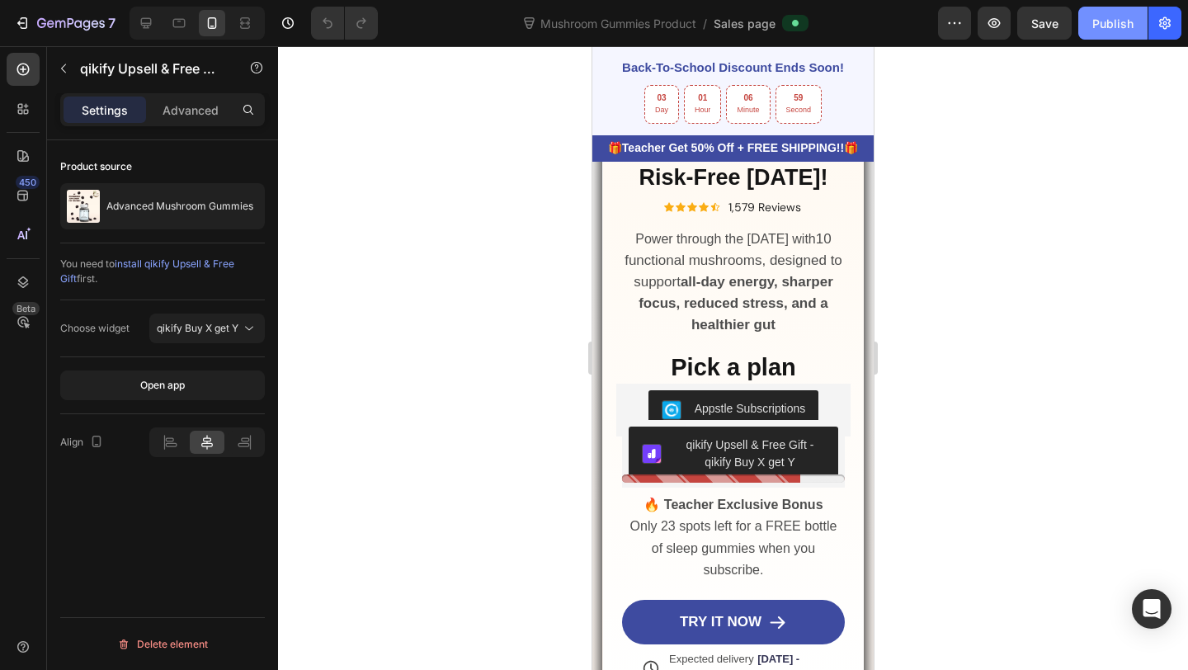
click at [1105, 35] on button "Publish" at bounding box center [1112, 23] width 69 height 33
click at [710, 468] on div at bounding box center [733, 475] width 223 height 15
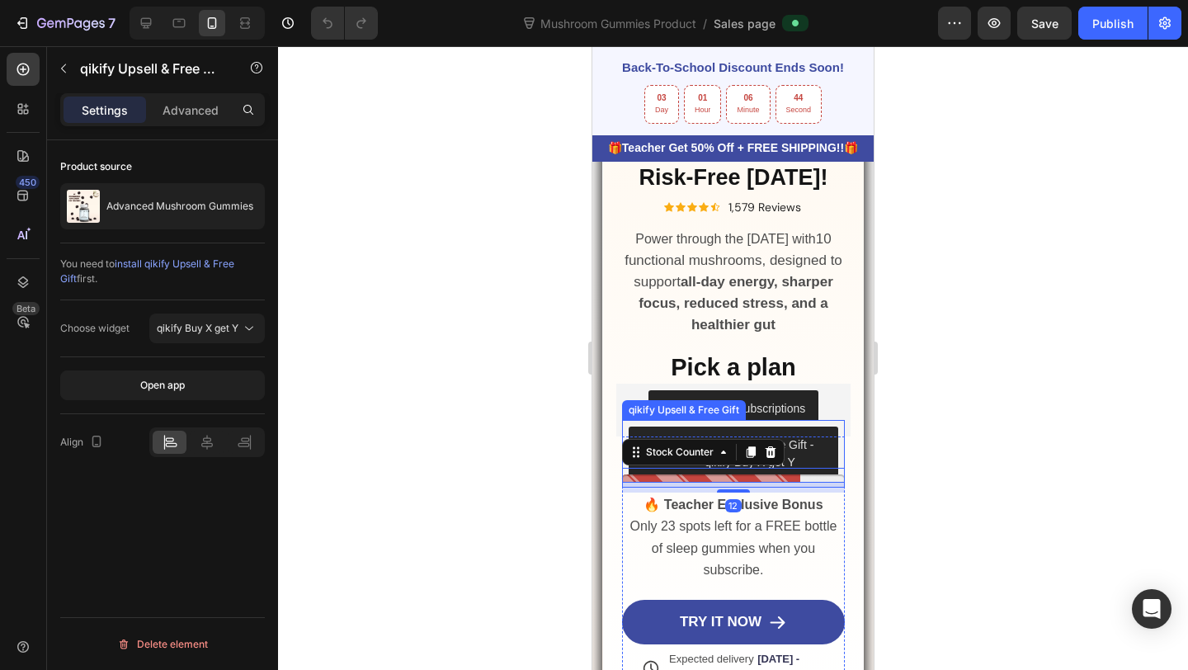
click at [722, 433] on button "qikify Upsell & Free Gift - qikify Buy X get Y" at bounding box center [734, 454] width 210 height 54
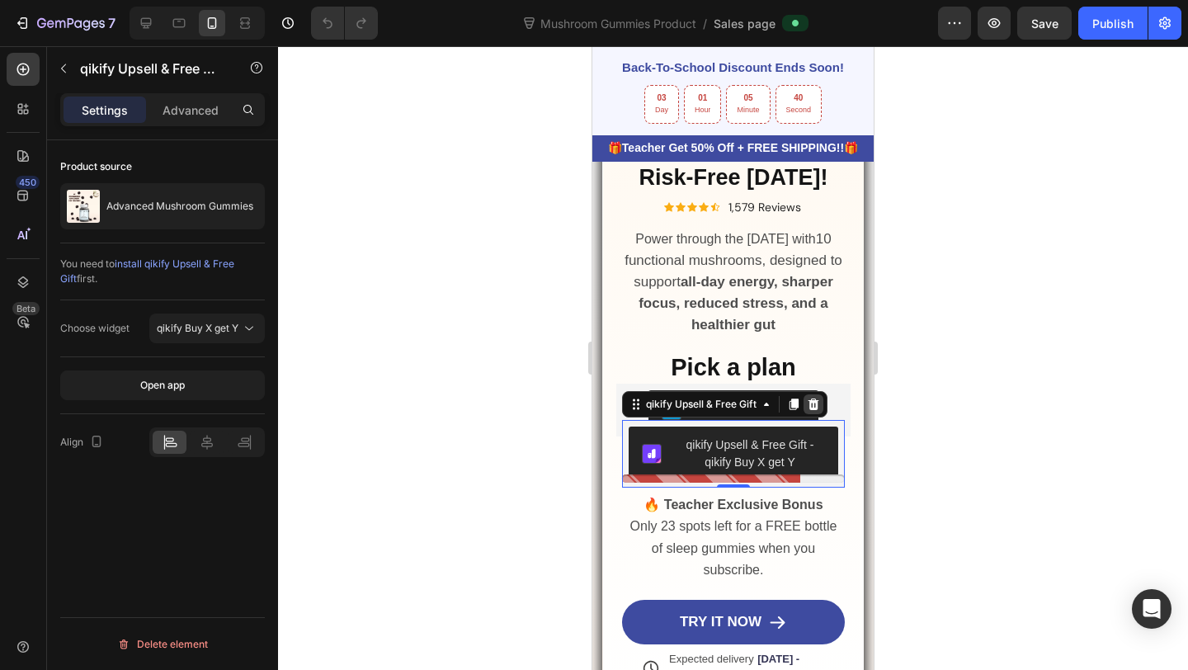
click at [823, 403] on div at bounding box center [814, 404] width 20 height 20
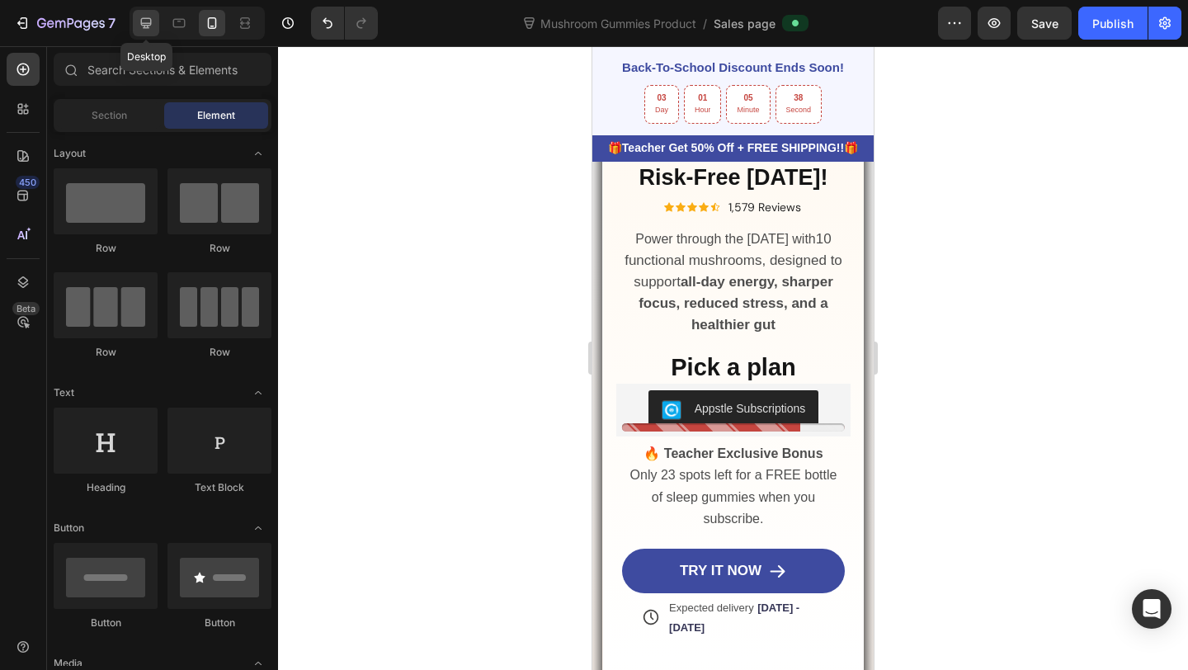
click at [151, 25] on icon at bounding box center [146, 23] width 11 height 11
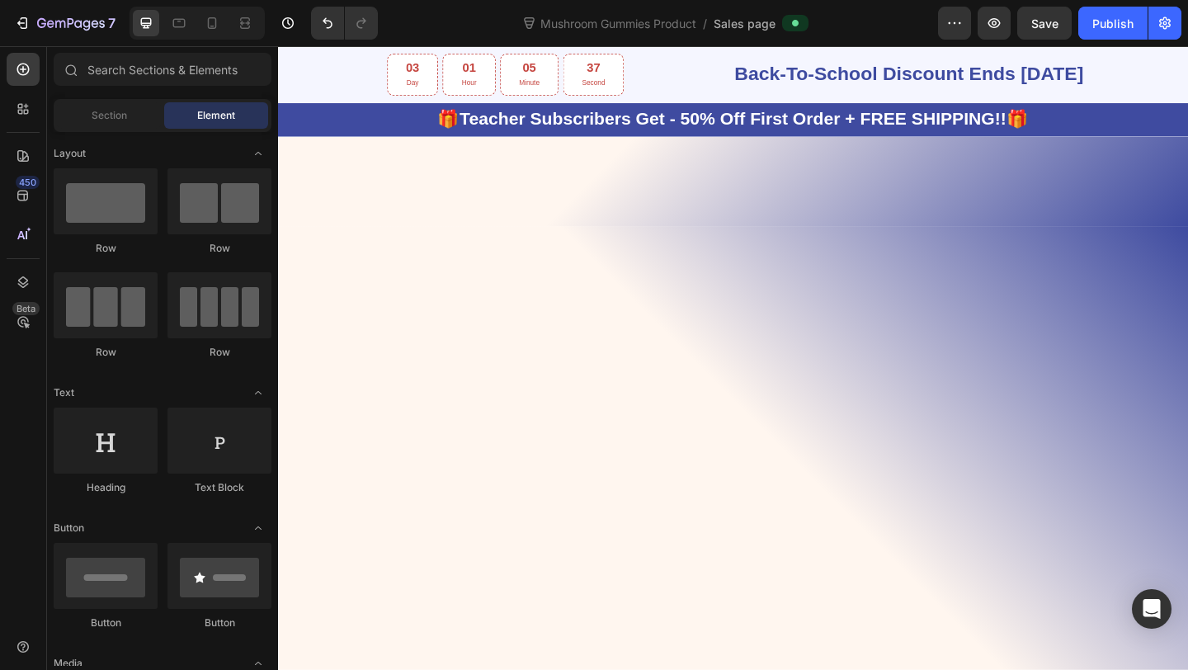
scroll to position [1758, 0]
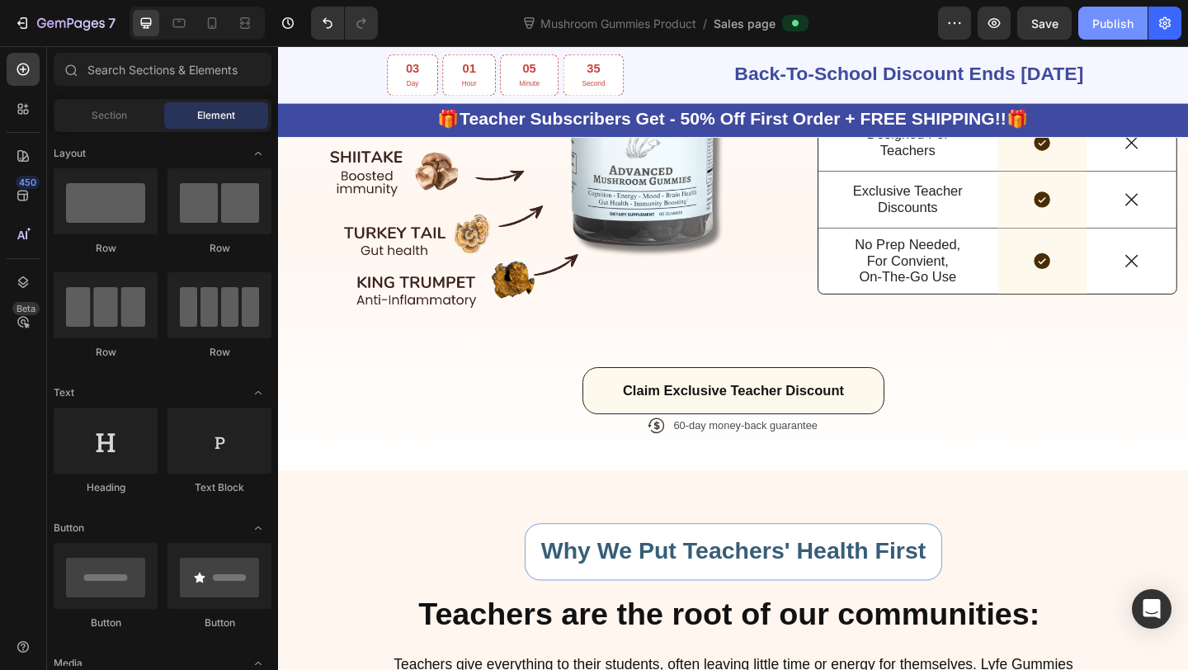
click at [1111, 25] on div "Publish" at bounding box center [1112, 23] width 41 height 17
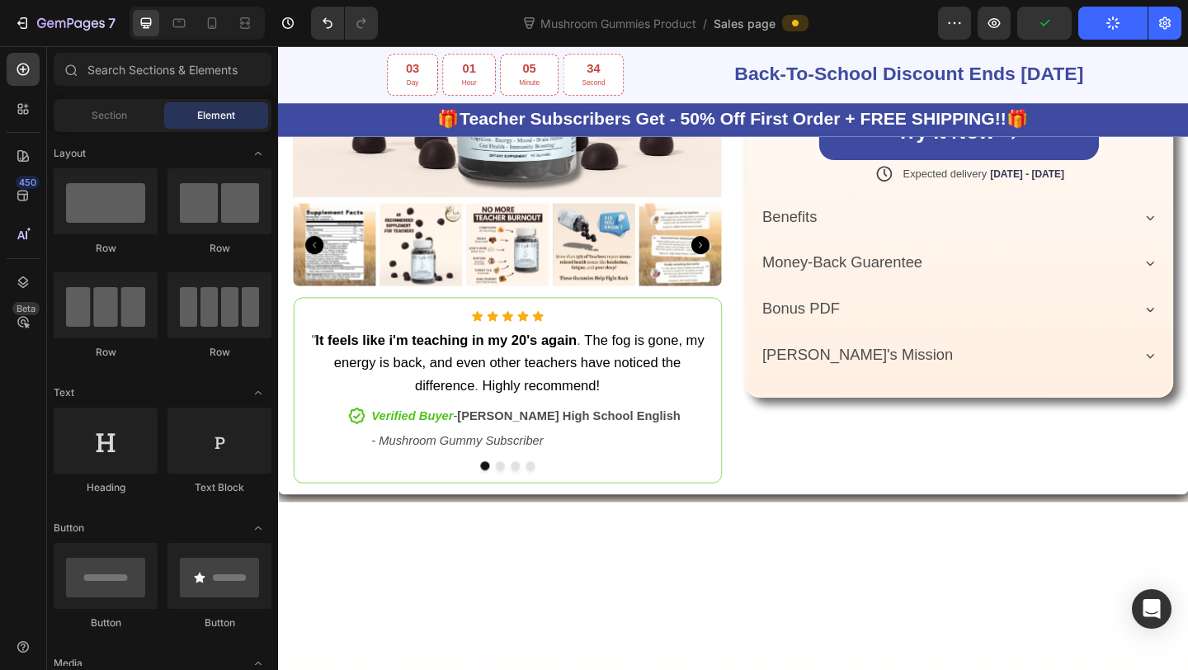
scroll to position [775, 0]
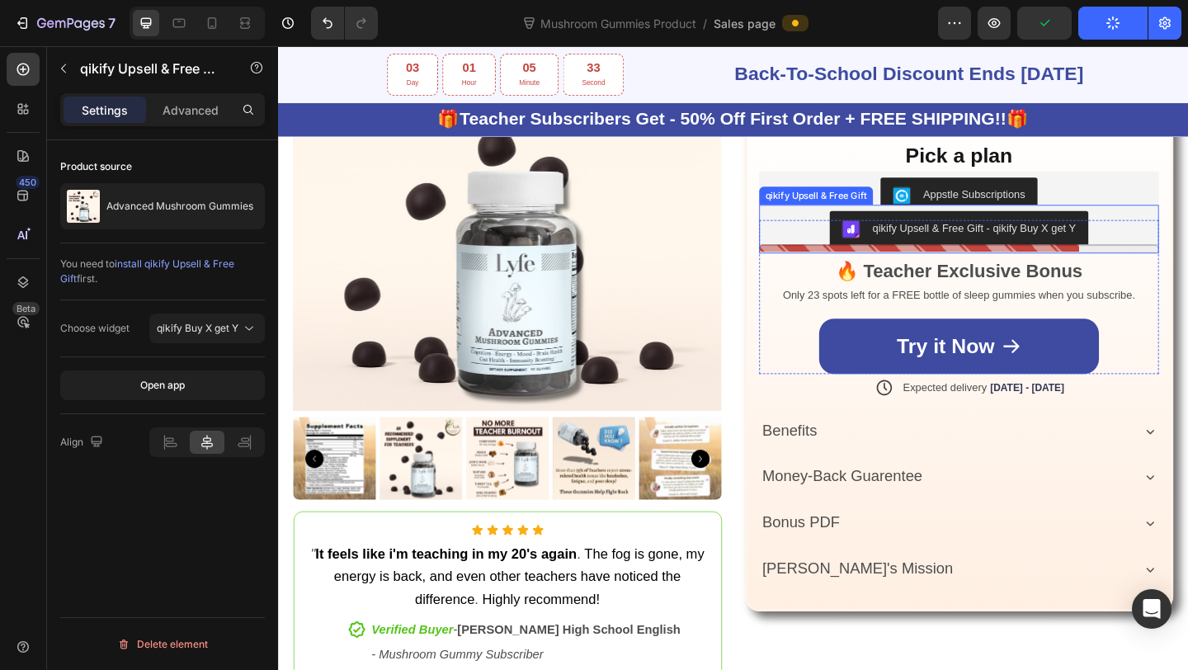
click at [922, 244] on div "qikify Upsell & Free Gift - qikify Buy X get Y" at bounding box center [1018, 245] width 254 height 20
click at [908, 225] on button "qikify Upsell & Free Gift - qikify Buy X get Y" at bounding box center [1018, 245] width 281 height 40
click at [998, 201] on icon at bounding box center [992, 202] width 13 height 13
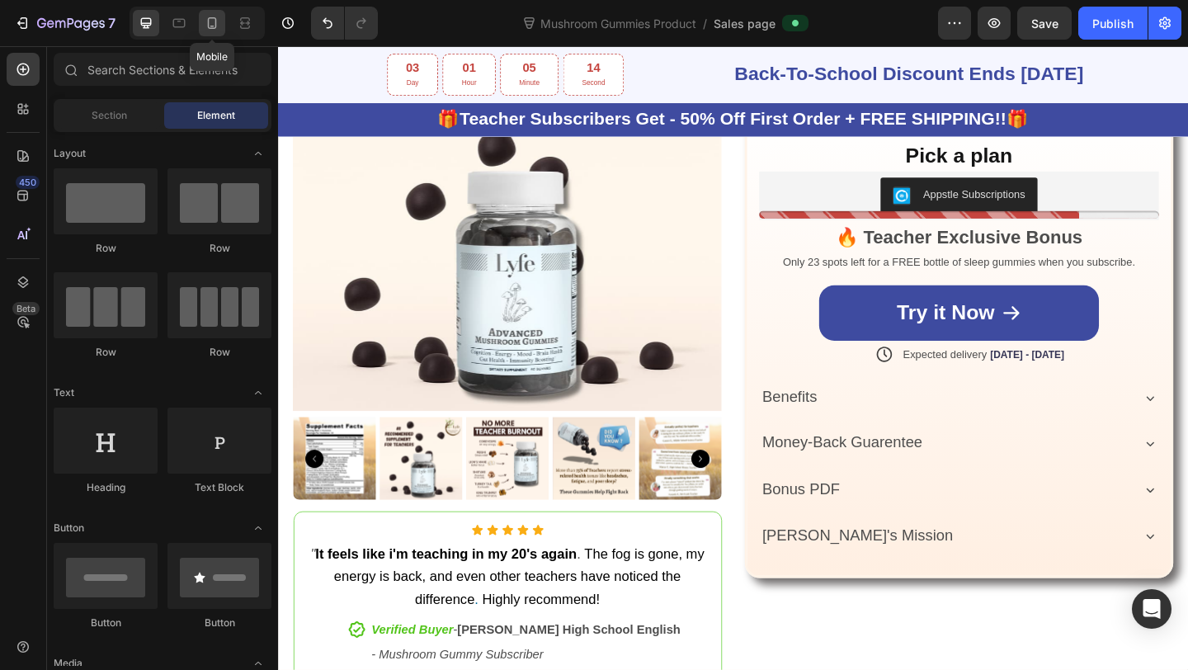
click at [219, 28] on icon at bounding box center [212, 23] width 17 height 17
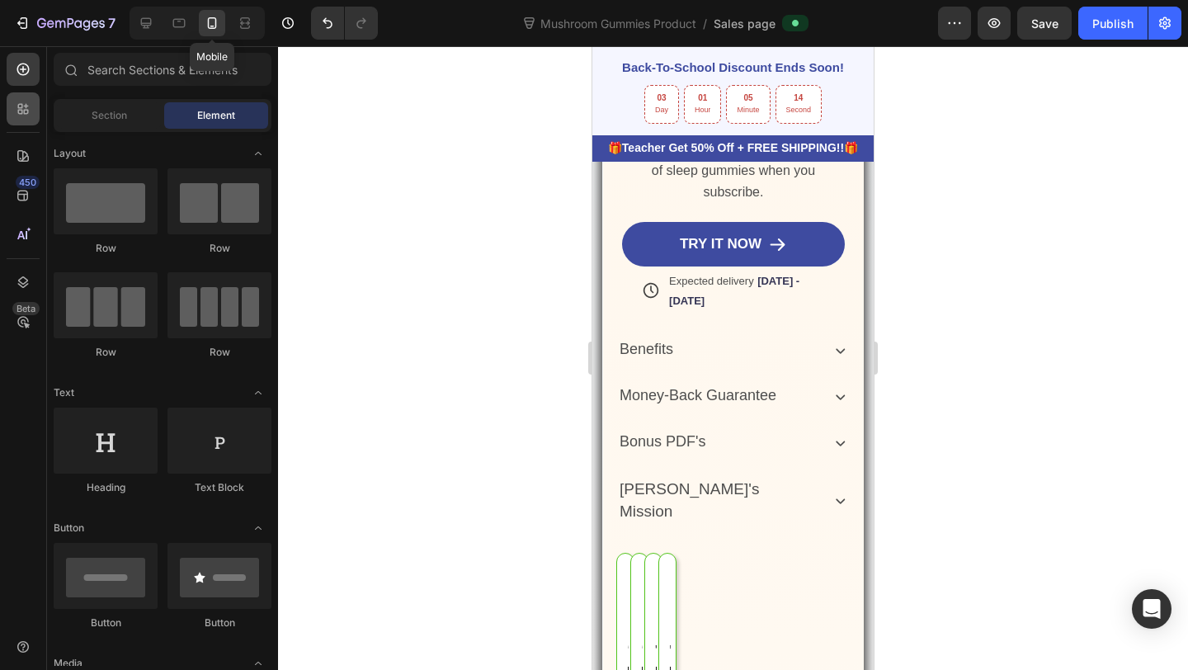
scroll to position [315, 0]
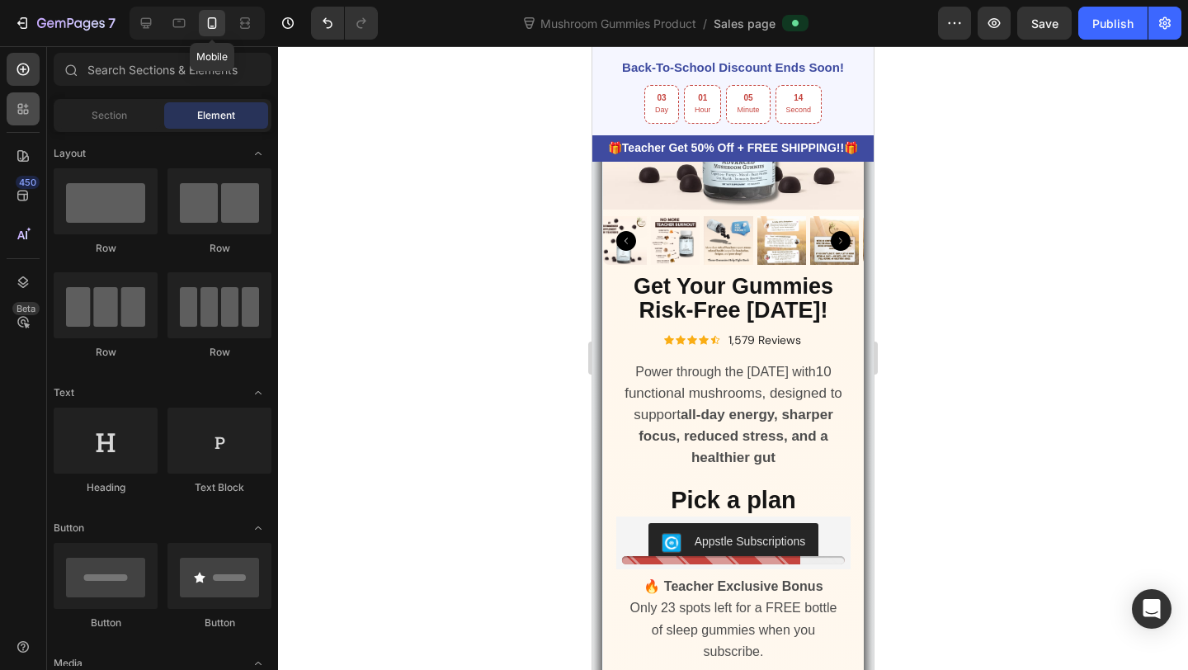
click at [26, 101] on icon at bounding box center [23, 109] width 17 height 17
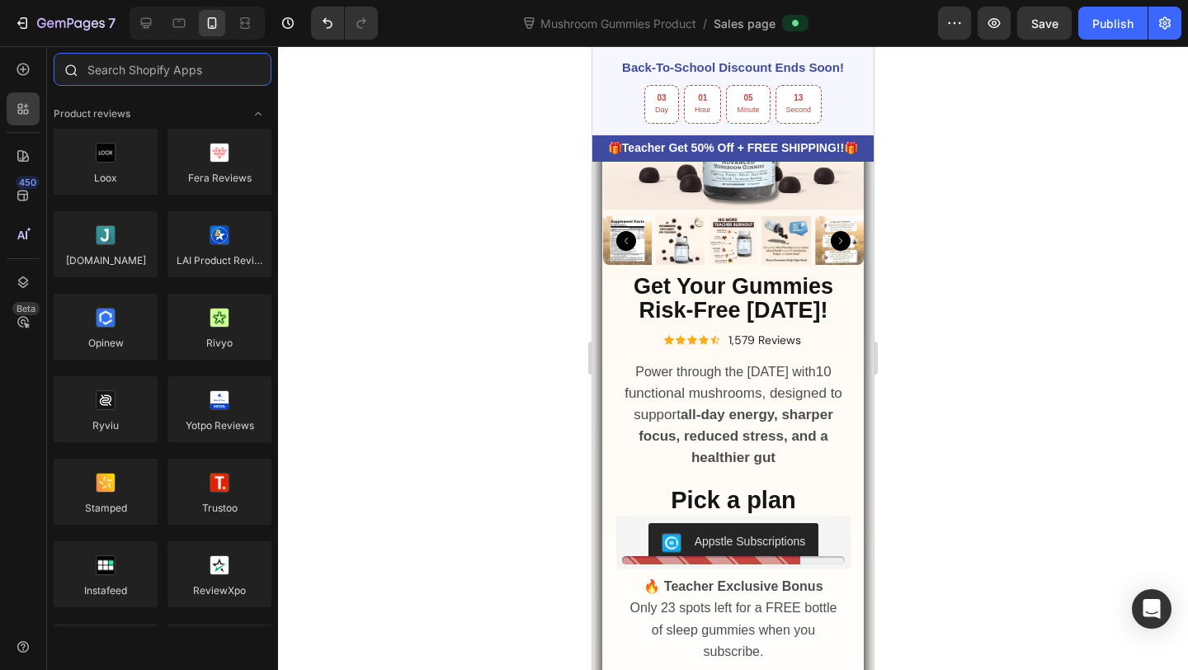
click at [25, 106] on icon at bounding box center [23, 109] width 17 height 17
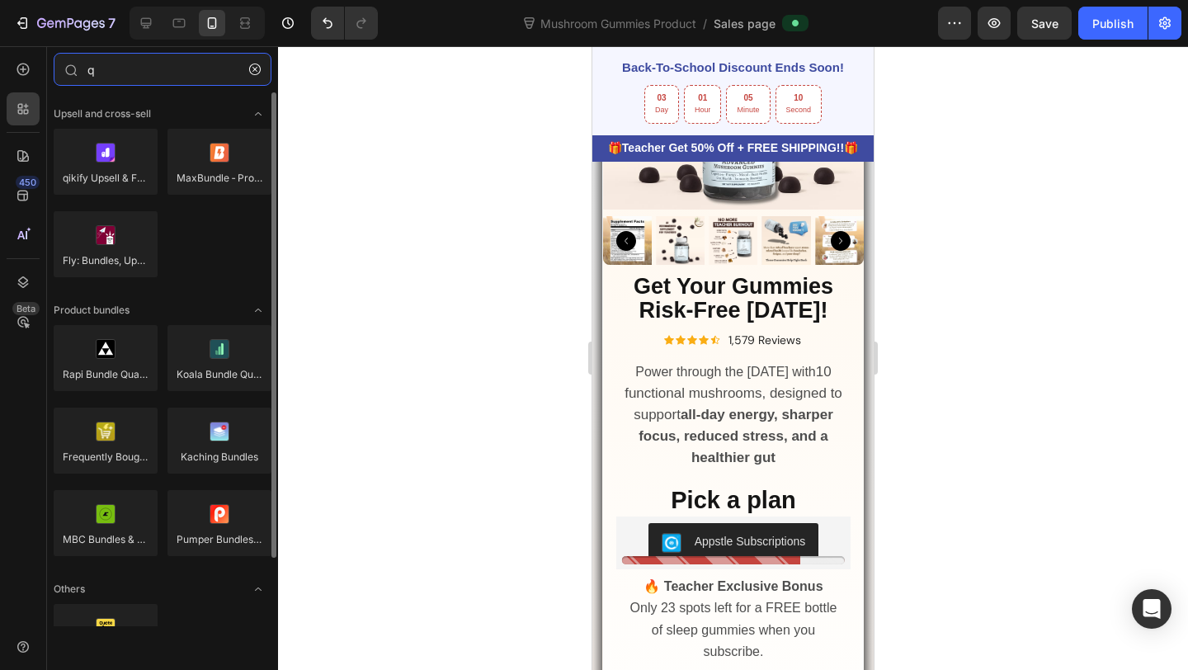
type input "q"
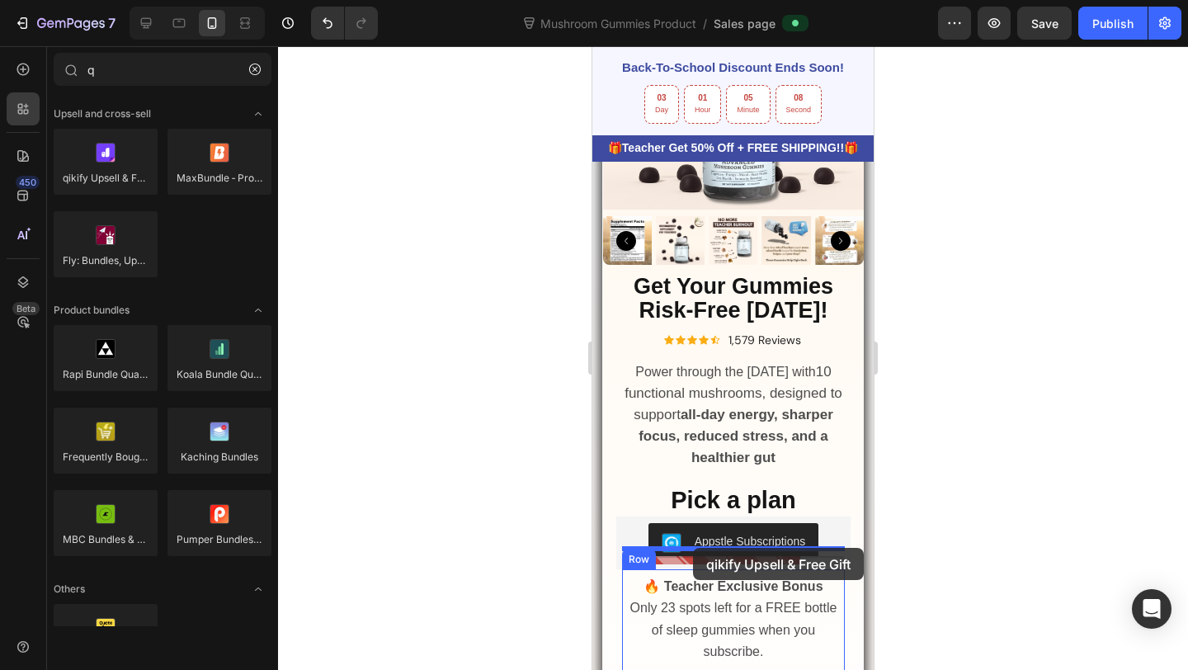
drag, startPoint x: 757, startPoint y: 230, endPoint x: 693, endPoint y: 548, distance: 323.9
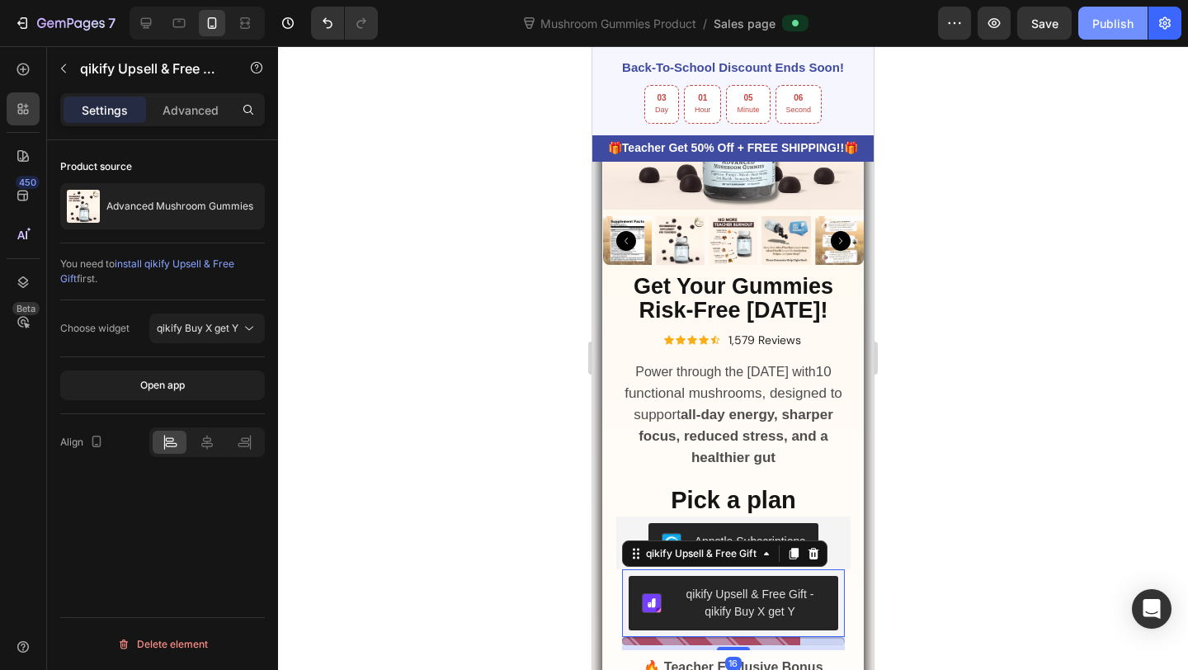
click at [1091, 31] on button "Publish" at bounding box center [1112, 23] width 69 height 33
click at [289, 36] on button "button" at bounding box center [287, 23] width 33 height 33
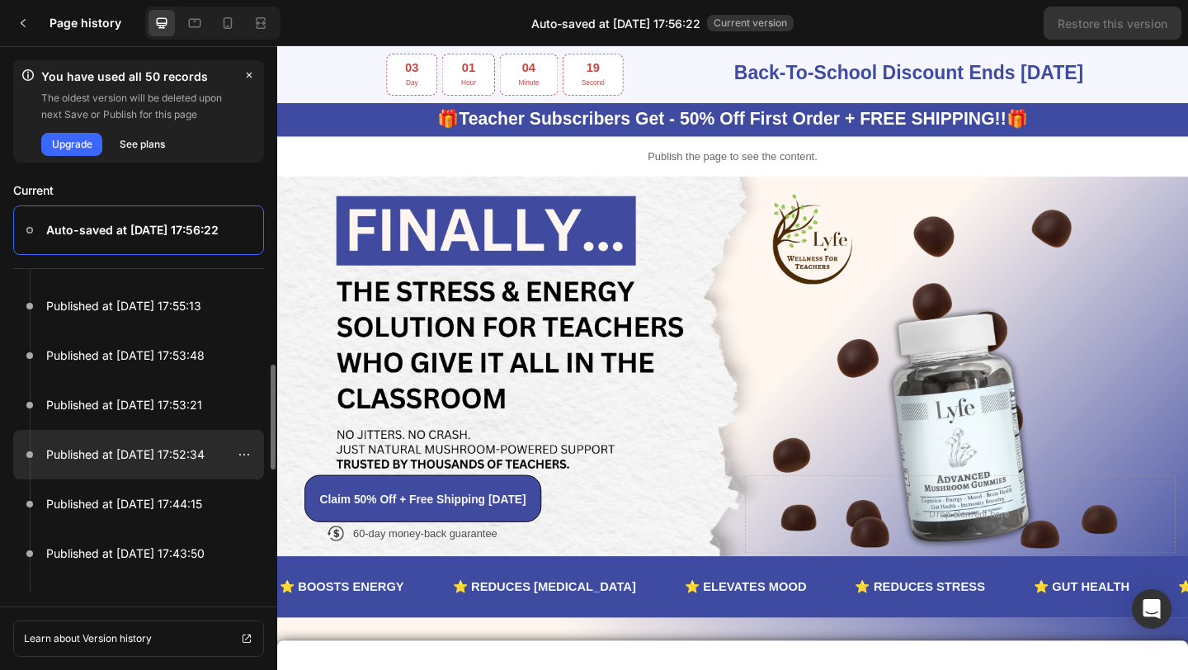
scroll to position [95, 0]
click at [179, 488] on div at bounding box center [138, 503] width 251 height 50
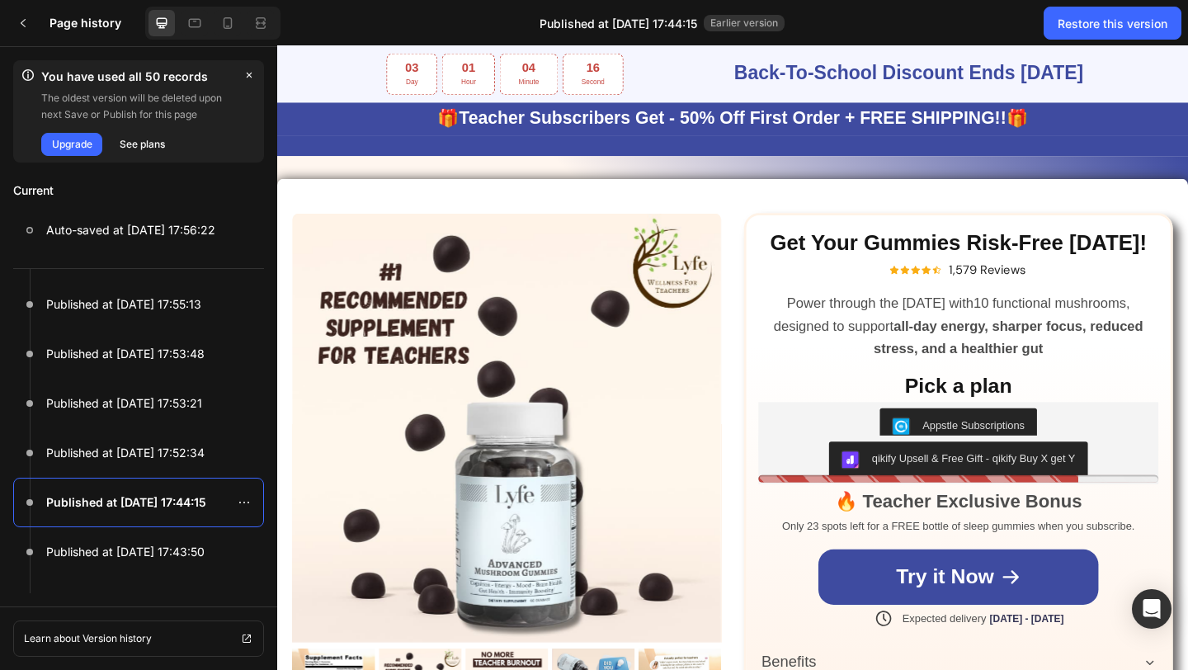
scroll to position [517, 0]
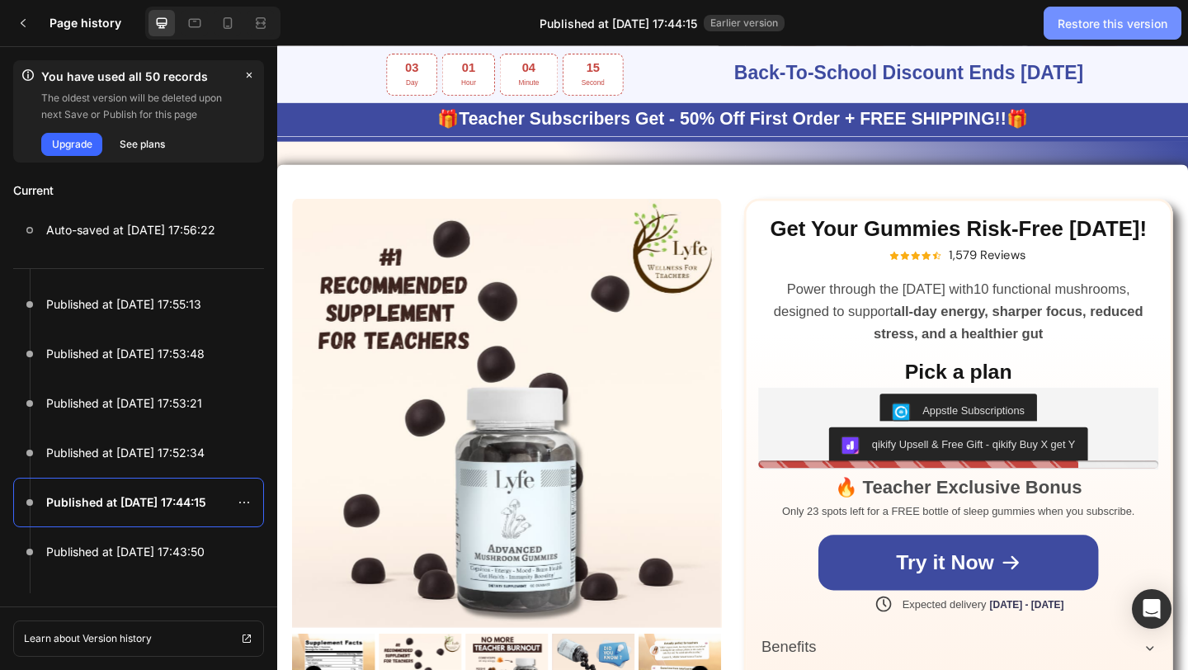
click at [1101, 12] on button "Restore this version" at bounding box center [1113, 23] width 138 height 33
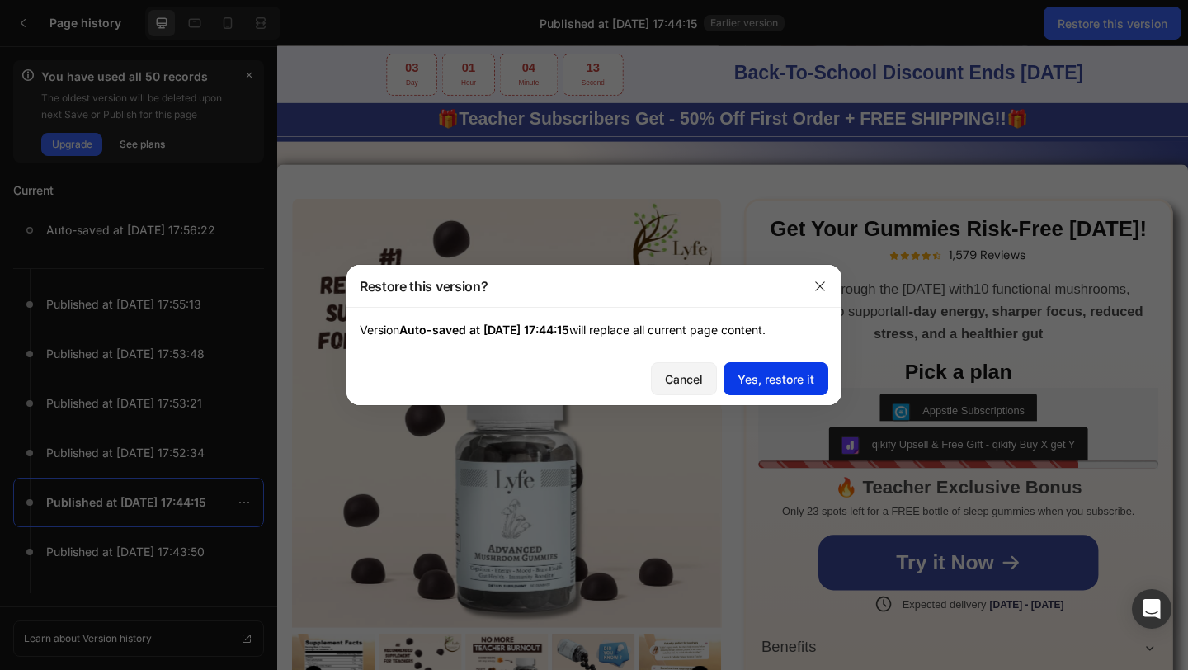
click at [757, 388] on button "Yes, restore it" at bounding box center [776, 378] width 105 height 33
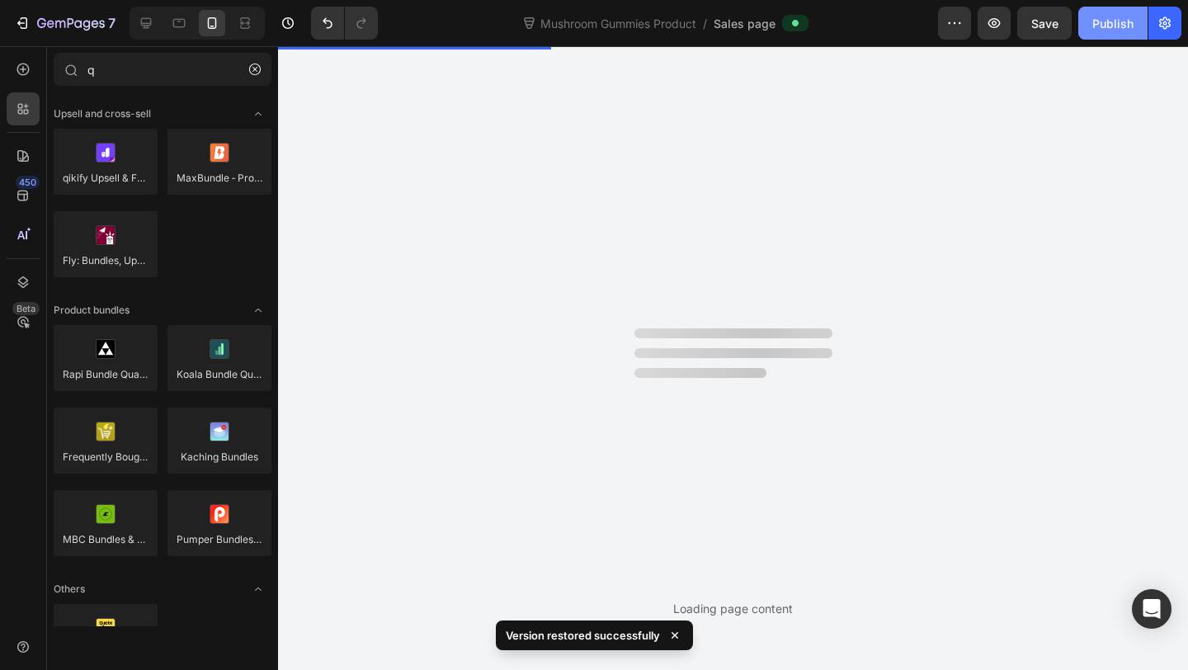
scroll to position [0, 0]
click at [1097, 30] on div "Publish" at bounding box center [1112, 23] width 41 height 17
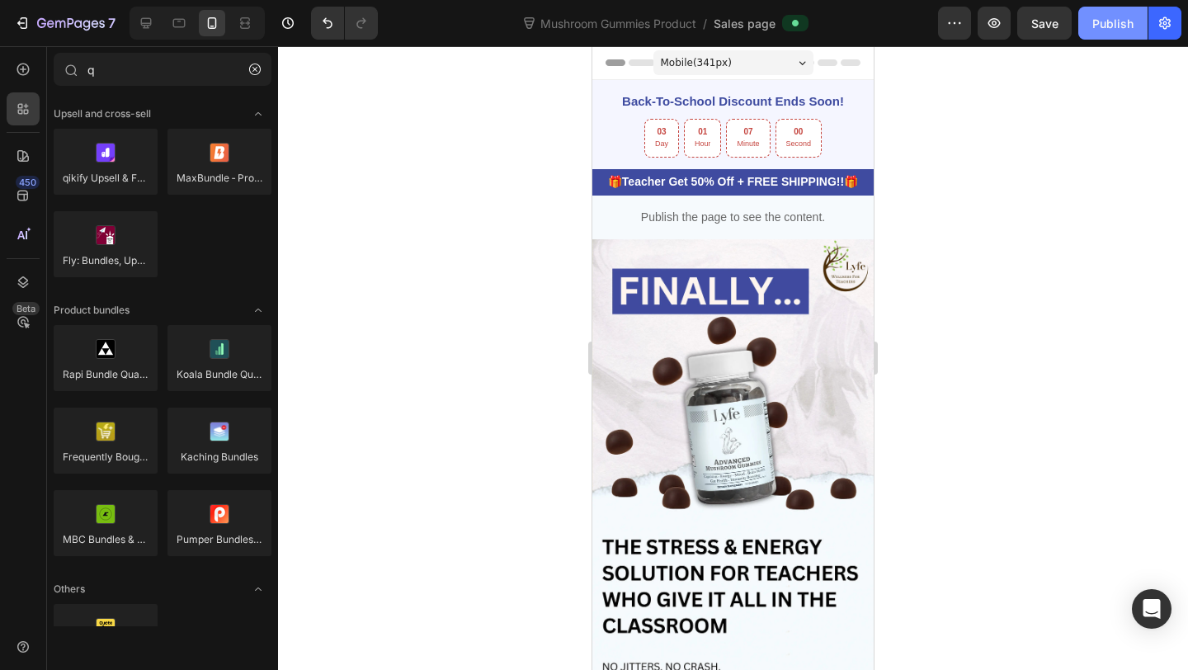
click at [1120, 24] on div "Publish" at bounding box center [1112, 23] width 41 height 17
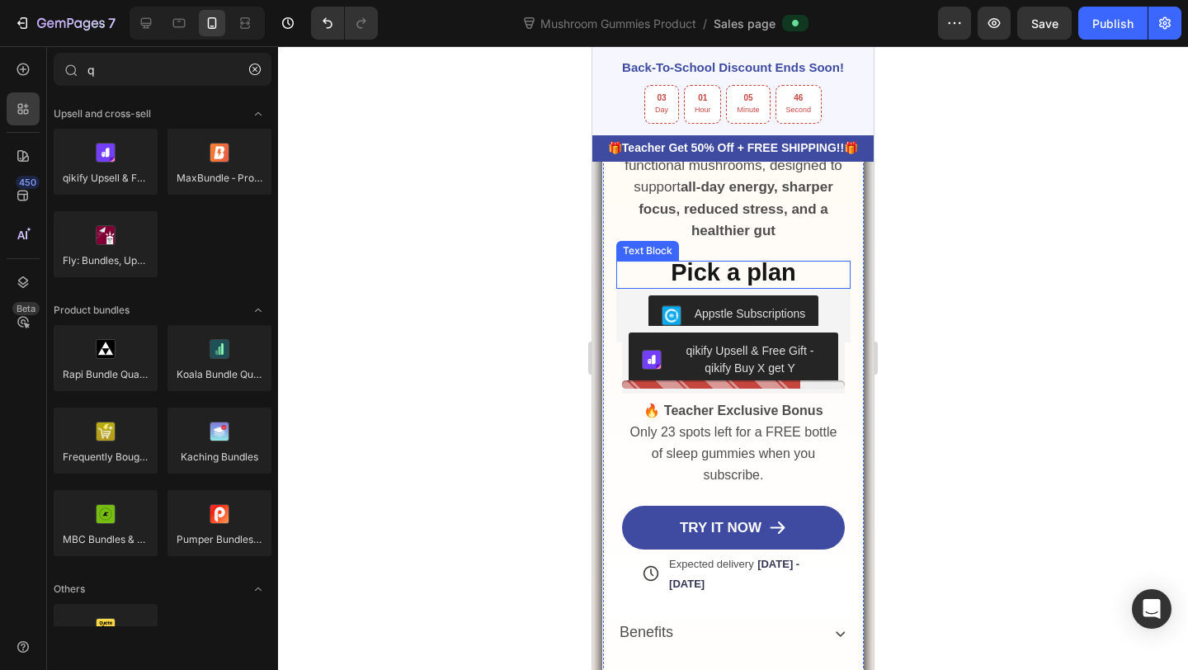
scroll to position [1143, 0]
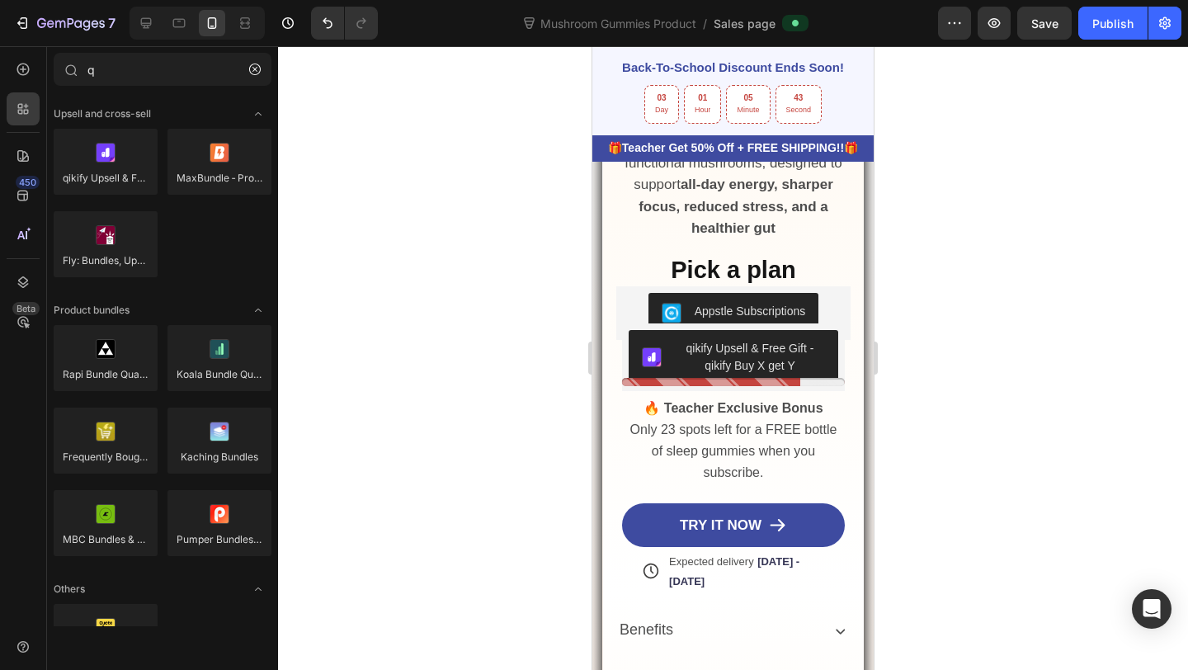
click at [988, 144] on div at bounding box center [733, 358] width 910 height 624
click at [714, 340] on div "qikify Upsell & Free Gift - qikify Buy X get Y" at bounding box center [750, 357] width 150 height 35
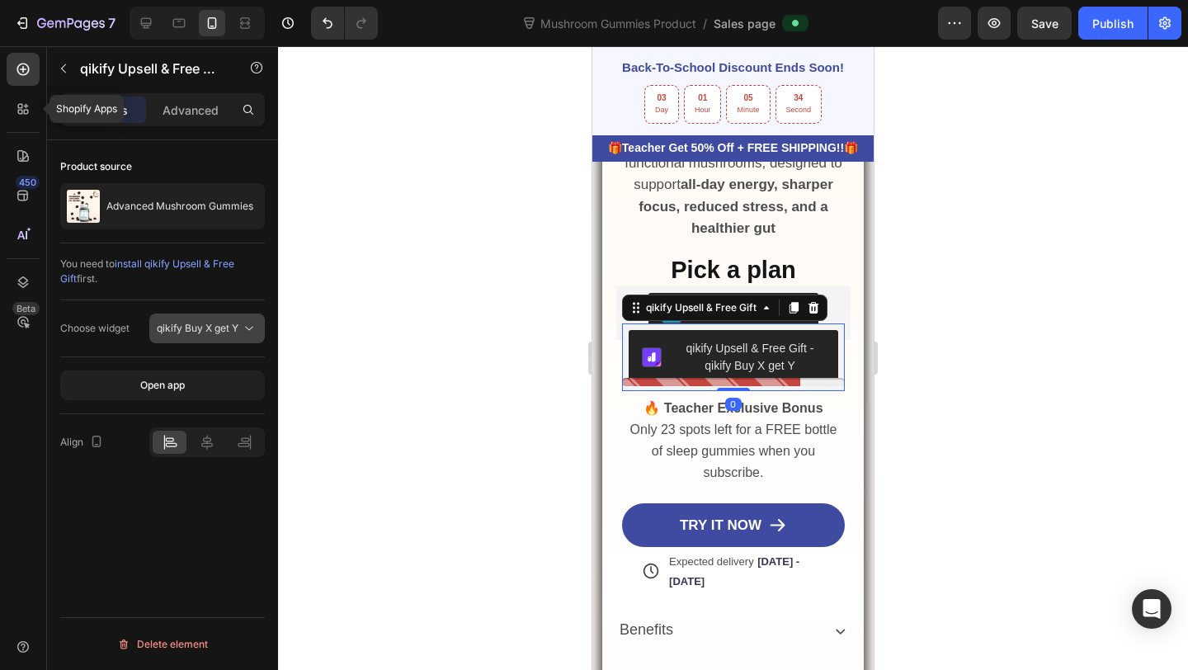
click at [245, 333] on icon at bounding box center [249, 328] width 17 height 17
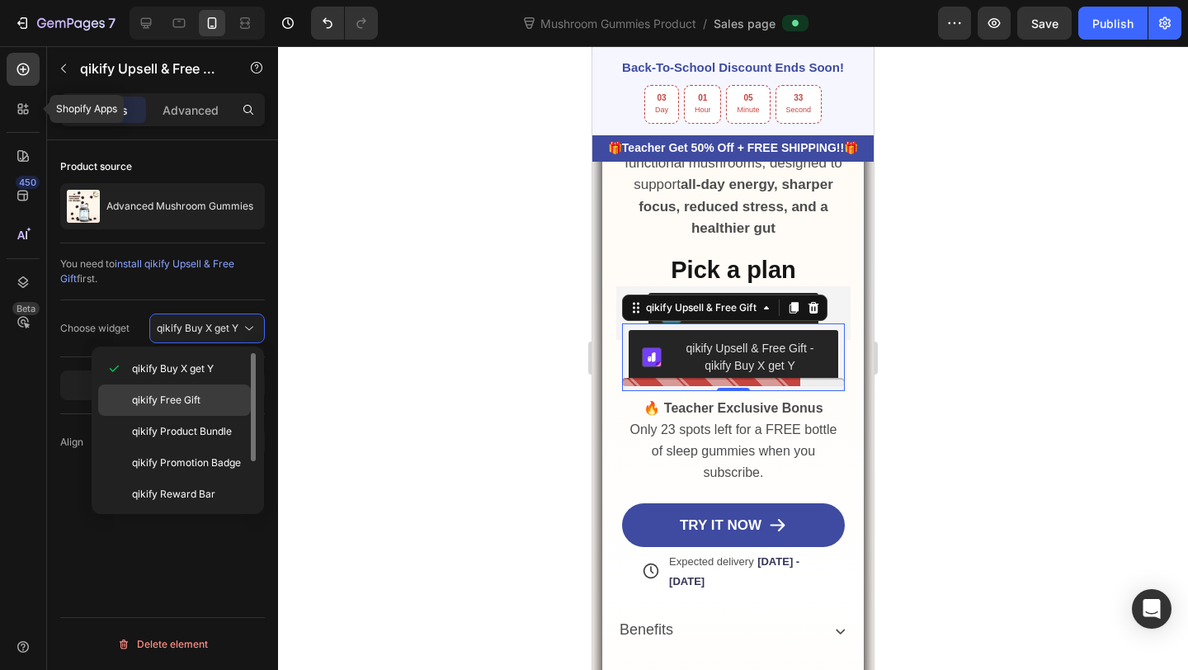
click at [215, 393] on p "qikify Free Gift" at bounding box center [187, 400] width 111 height 15
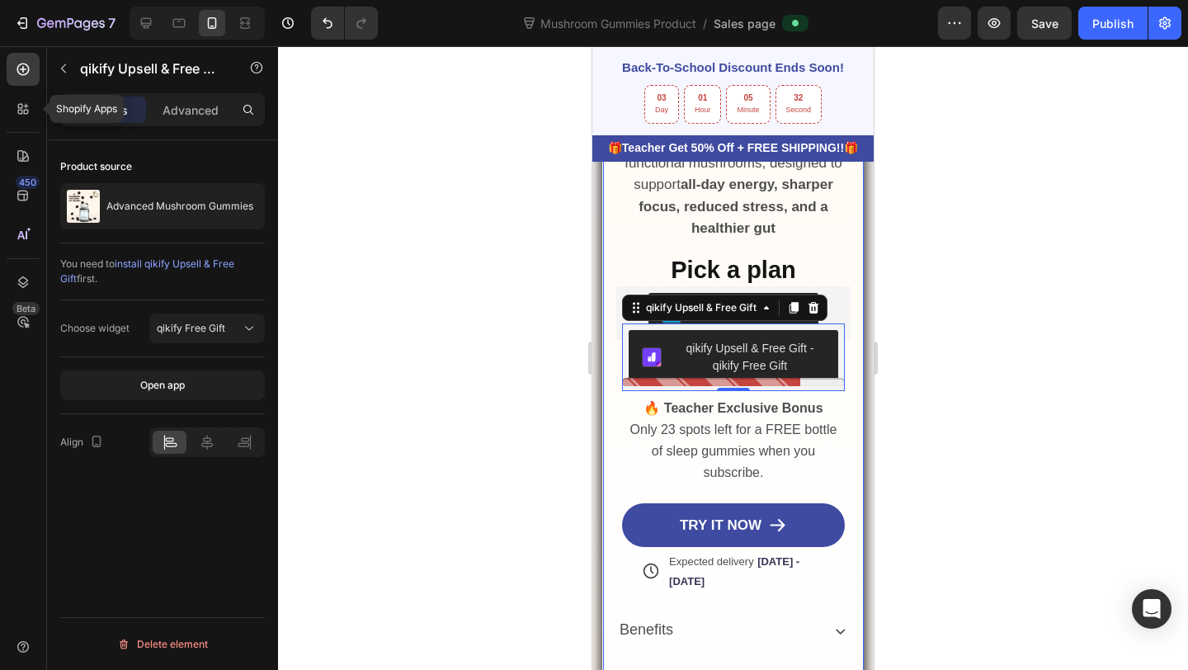
click at [1102, 20] on div "Publish" at bounding box center [1112, 23] width 41 height 17
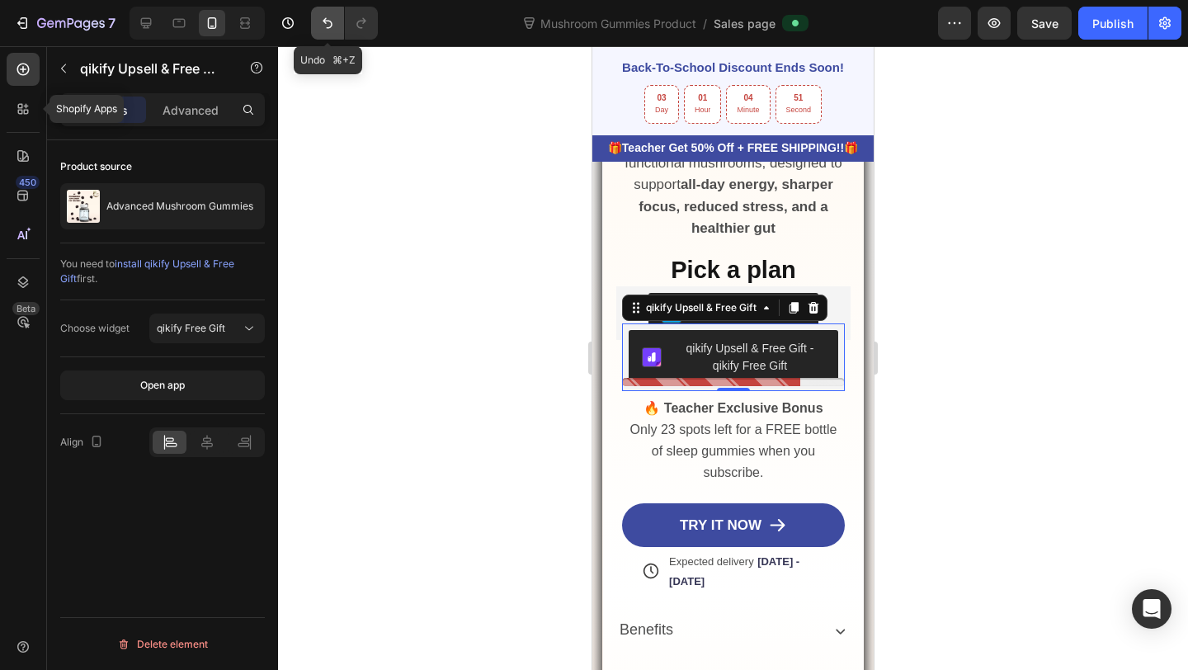
click at [318, 27] on button "Undo/Redo" at bounding box center [327, 23] width 33 height 33
click at [286, 18] on icon "button" at bounding box center [288, 23] width 17 height 17
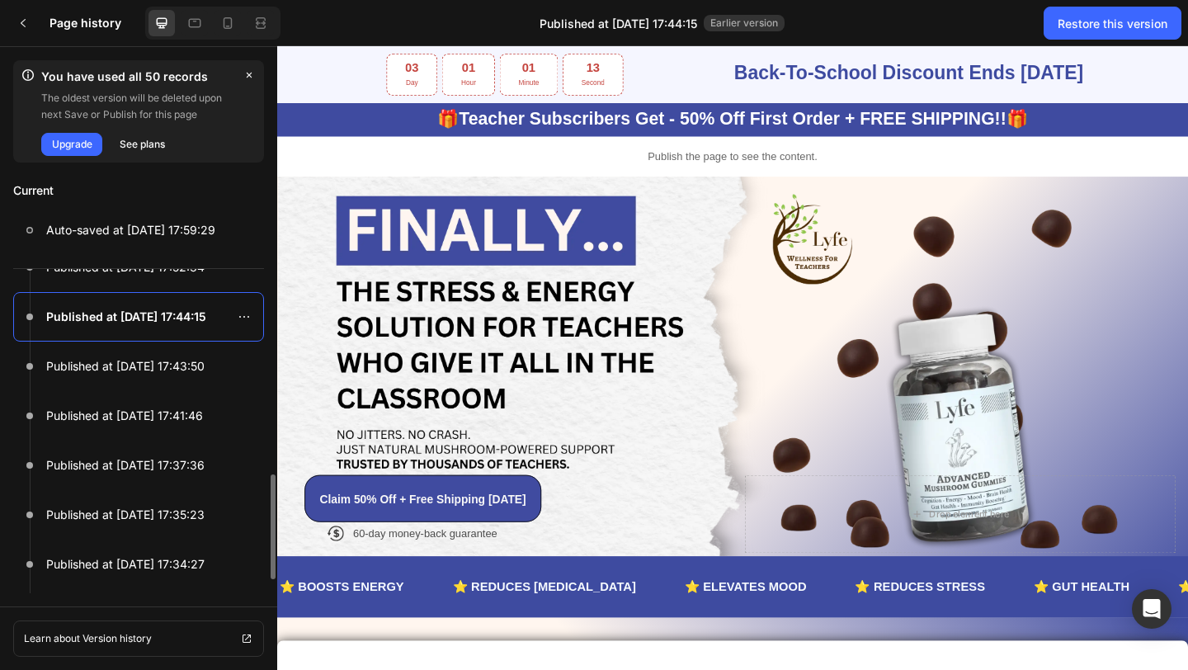
scroll to position [430, 0]
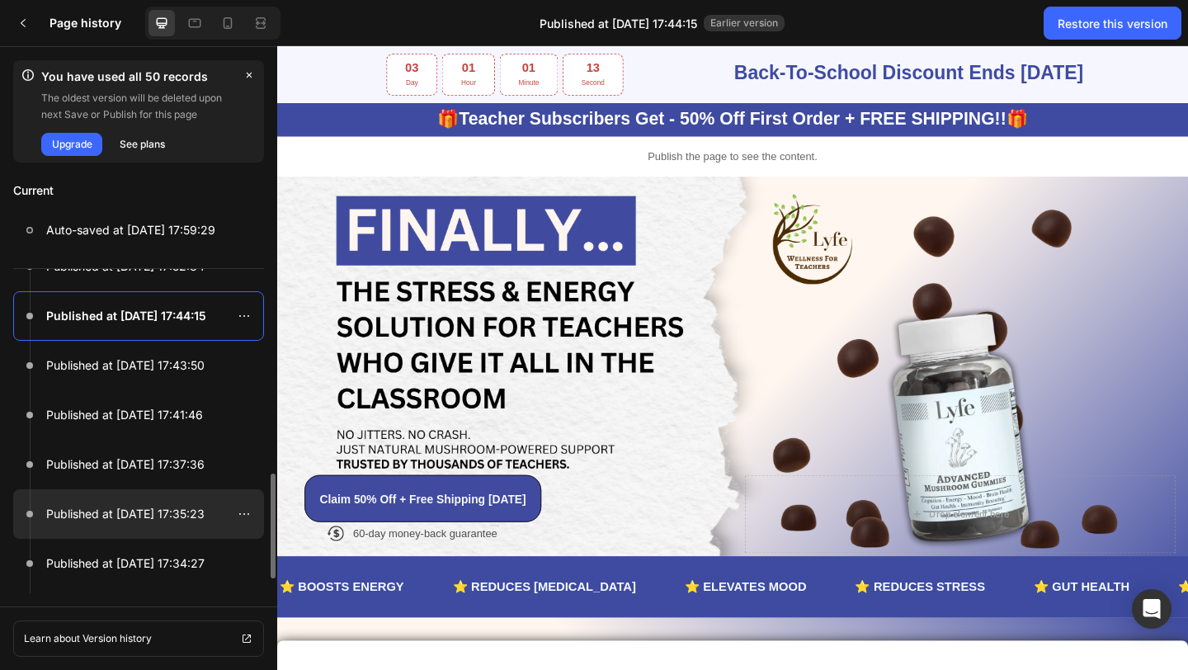
click at [161, 516] on p "Published at Sep 27, 17:35:23" at bounding box center [125, 514] width 158 height 20
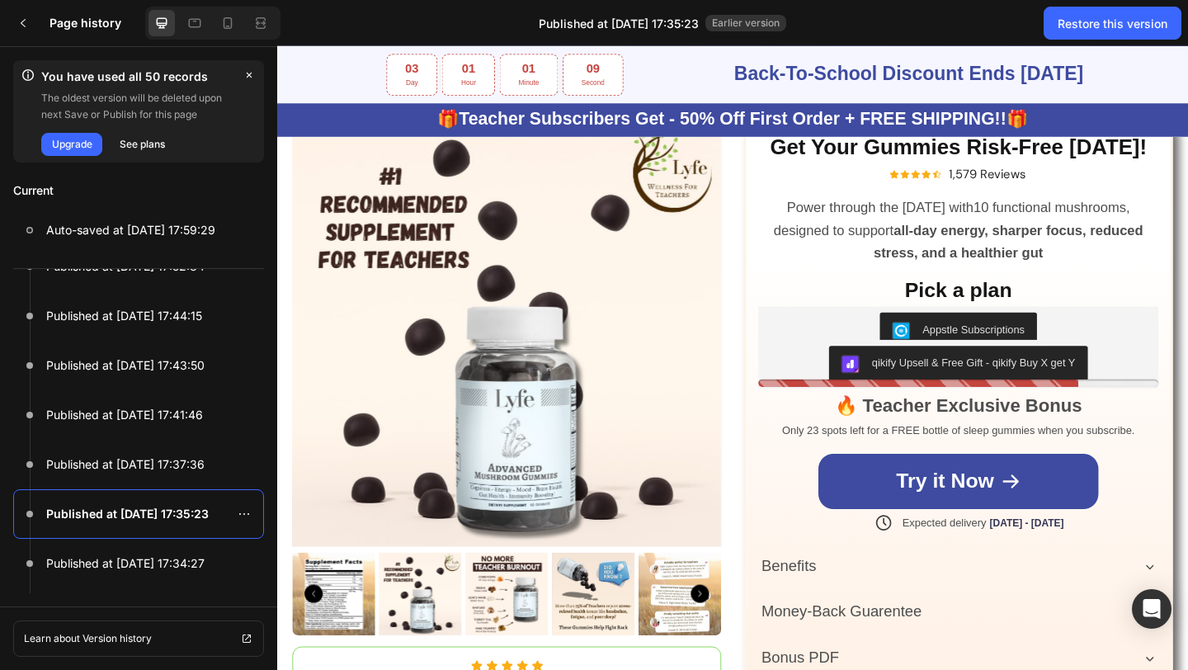
scroll to position [609, 0]
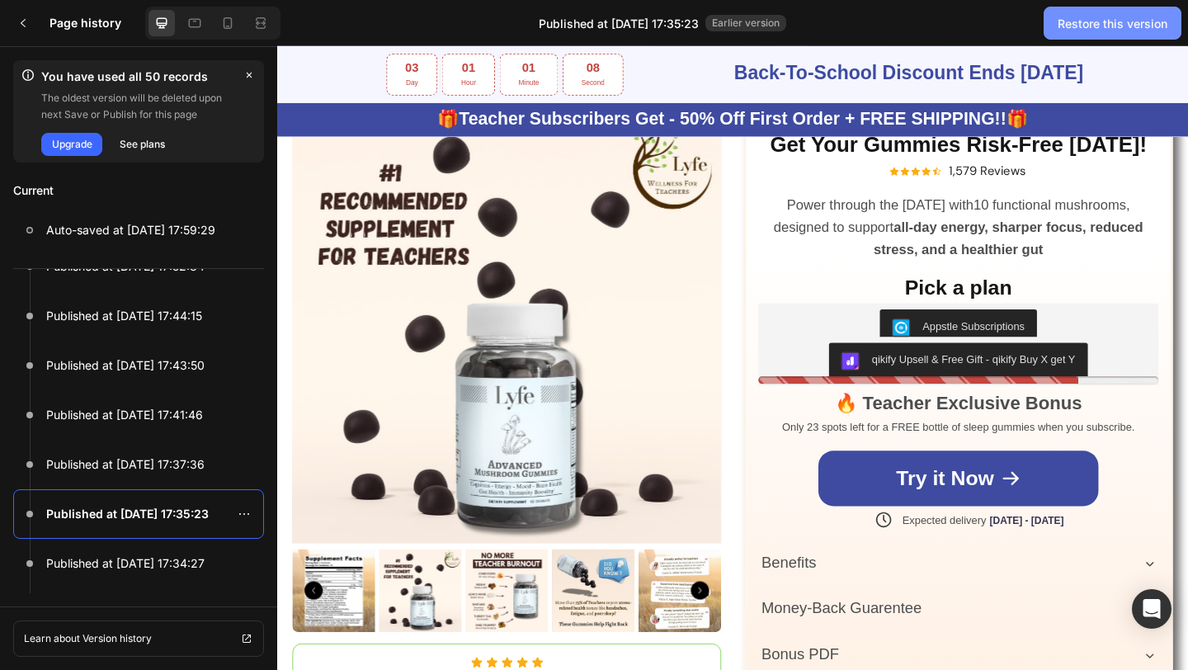
click at [1098, 35] on button "Restore this version" at bounding box center [1113, 23] width 138 height 33
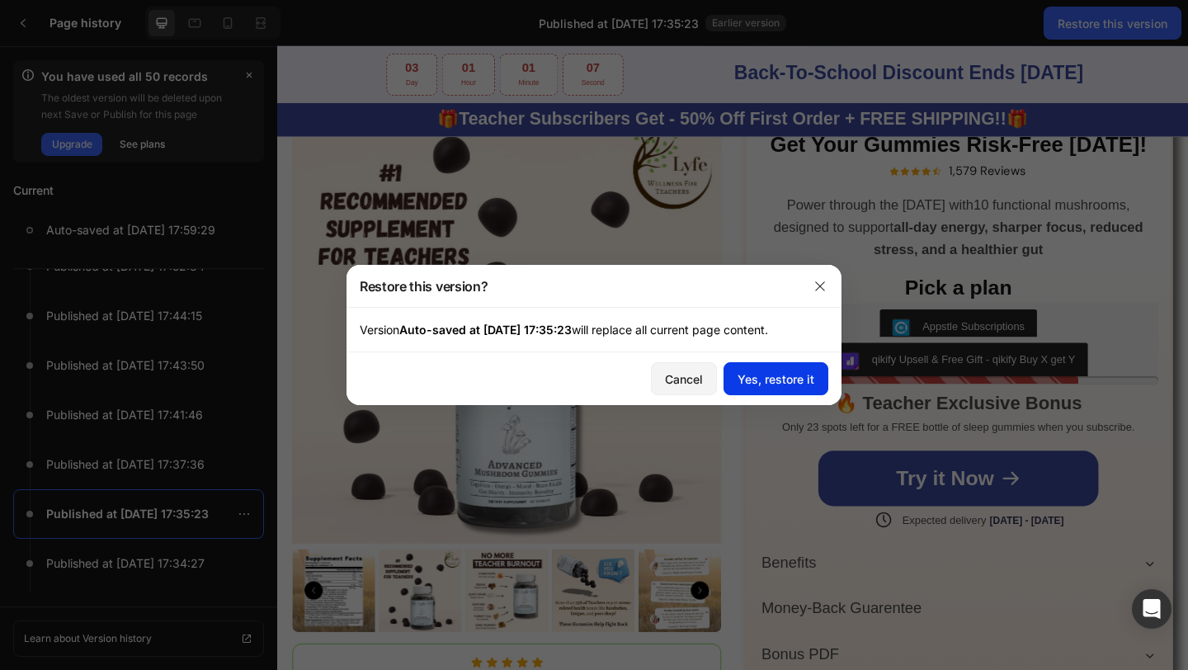
click at [802, 373] on div "Yes, restore it" at bounding box center [776, 378] width 77 height 17
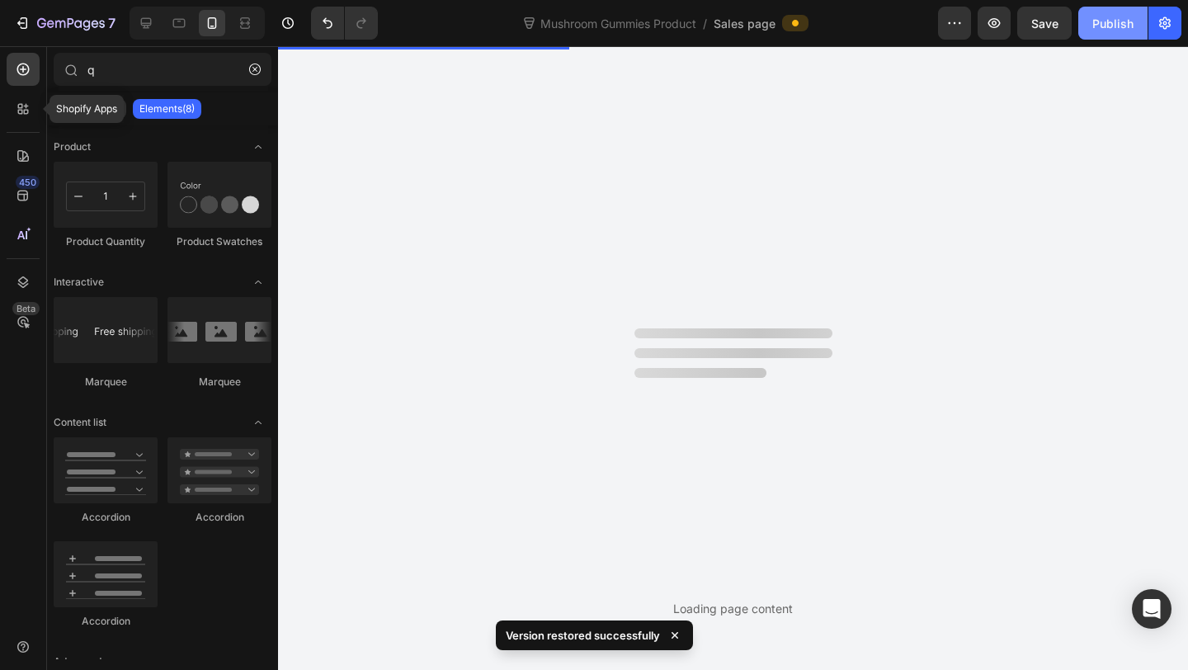
scroll to position [0, 0]
click at [1093, 29] on div "Publish" at bounding box center [1112, 23] width 41 height 17
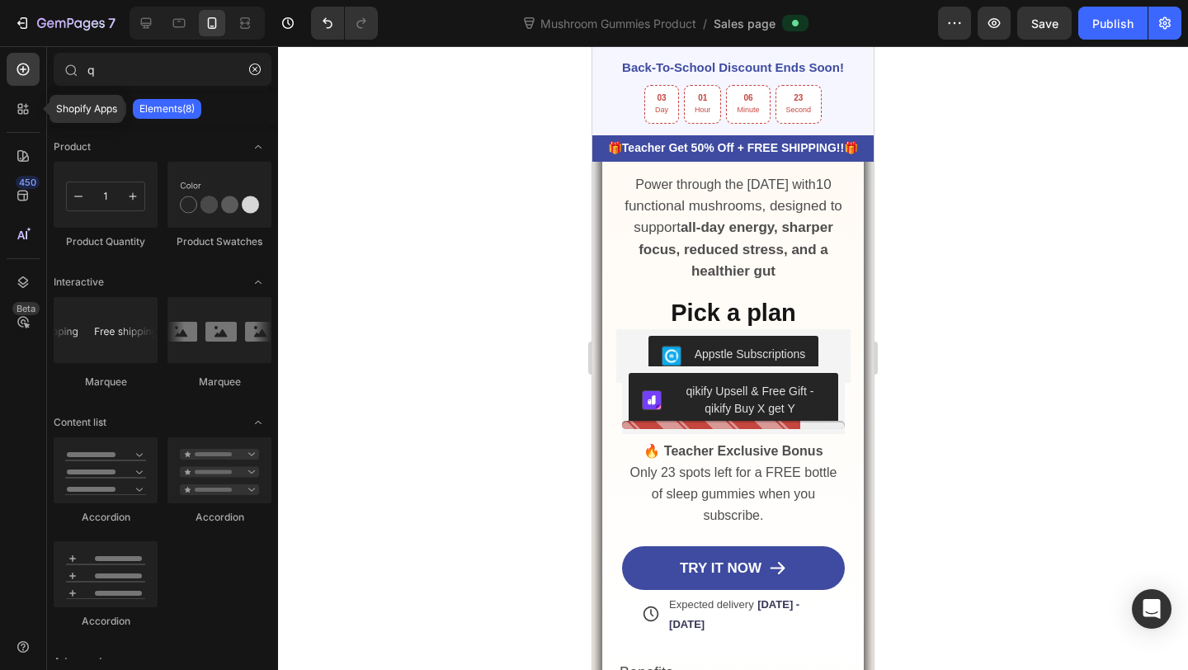
scroll to position [1138, 0]
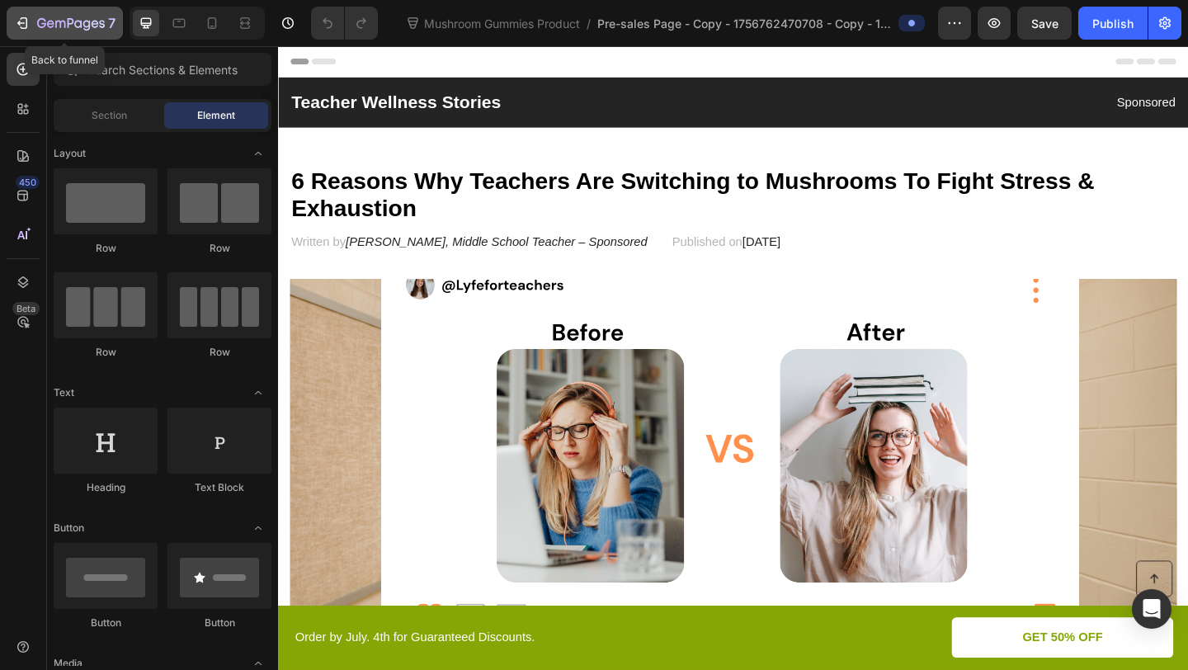
click at [40, 17] on icon "button" at bounding box center [71, 24] width 68 height 14
